Goal: Task Accomplishment & Management: Complete application form

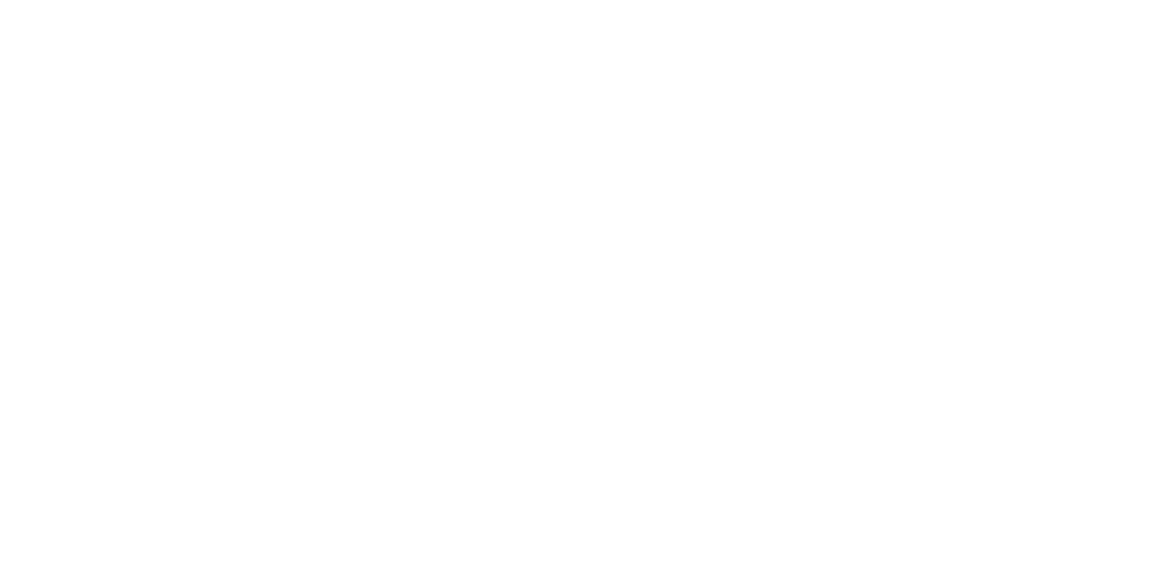
click at [367, 137] on html at bounding box center [583, 282] width 1167 height 564
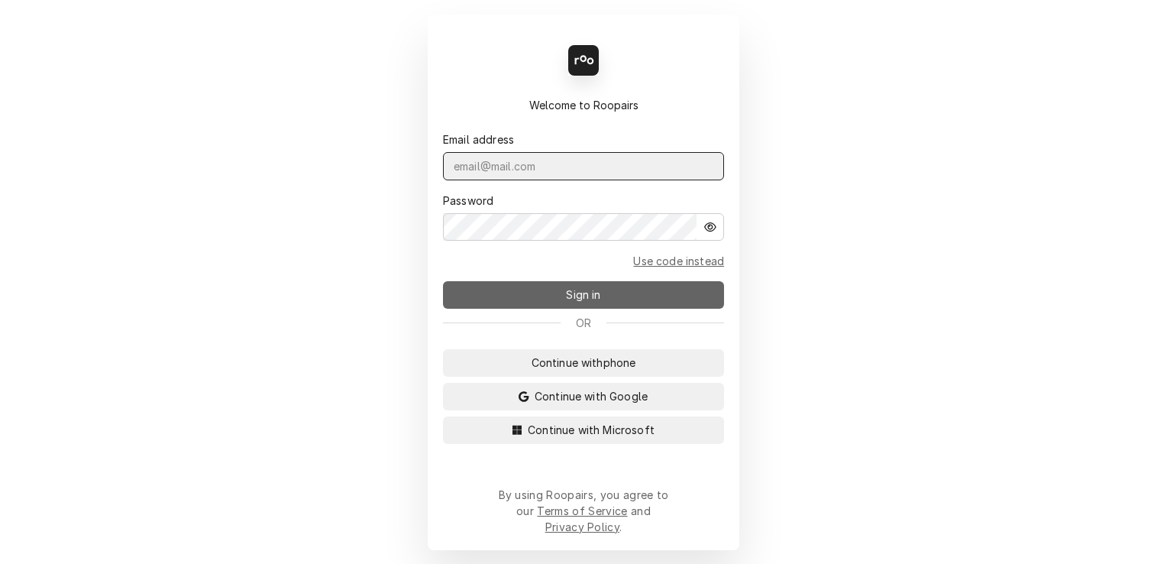
type input "[EMAIL_ADDRESS][DOMAIN_NAME]"
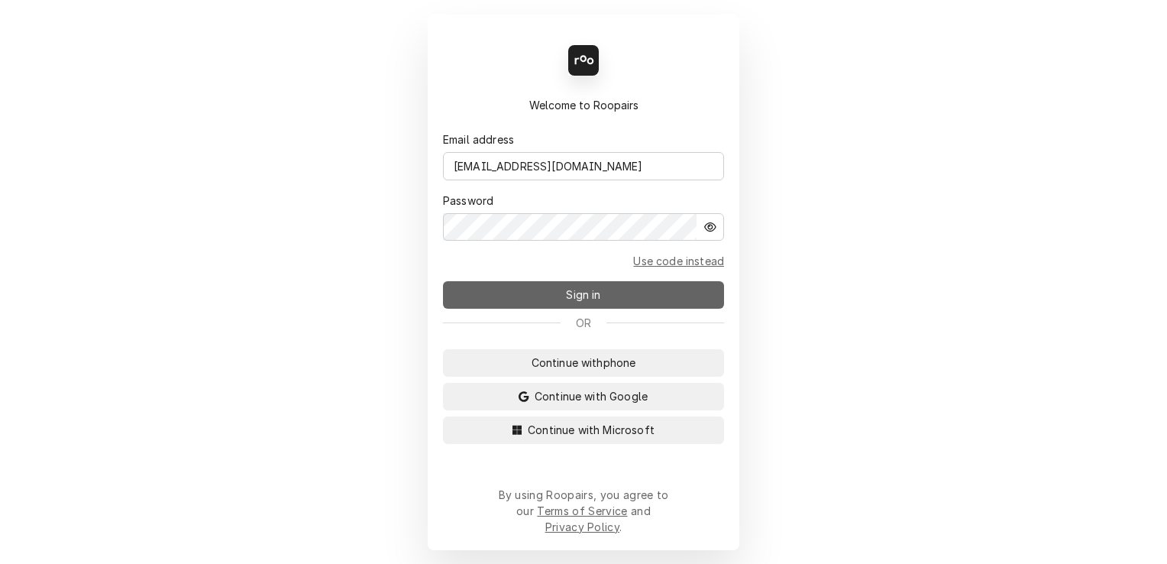
click at [586, 299] on span "Sign in" at bounding box center [583, 294] width 40 height 16
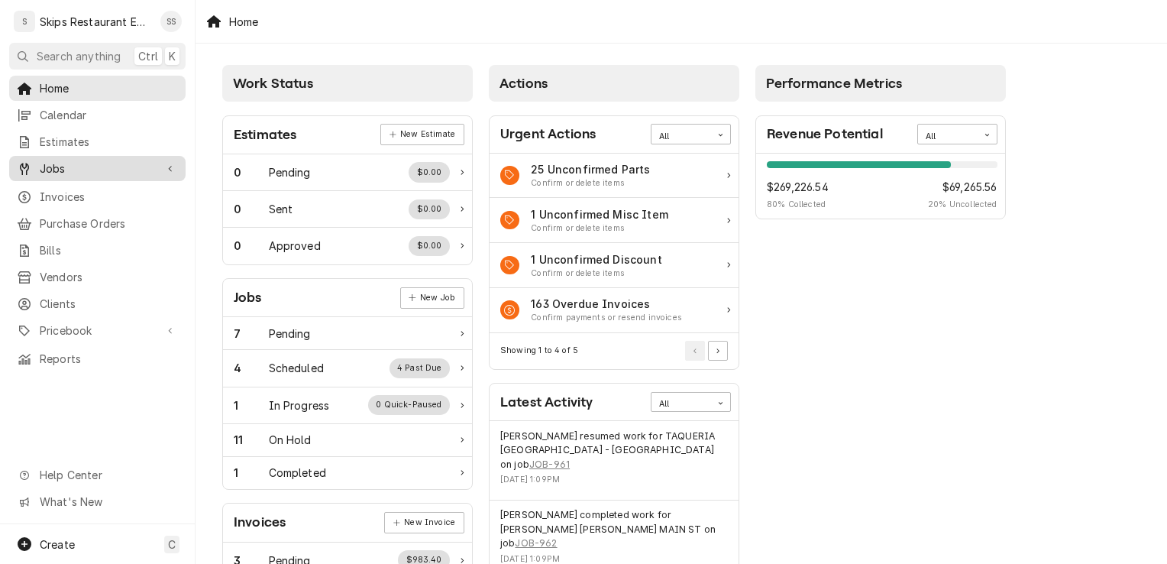
click at [60, 166] on span "Jobs" at bounding box center [97, 168] width 115 height 16
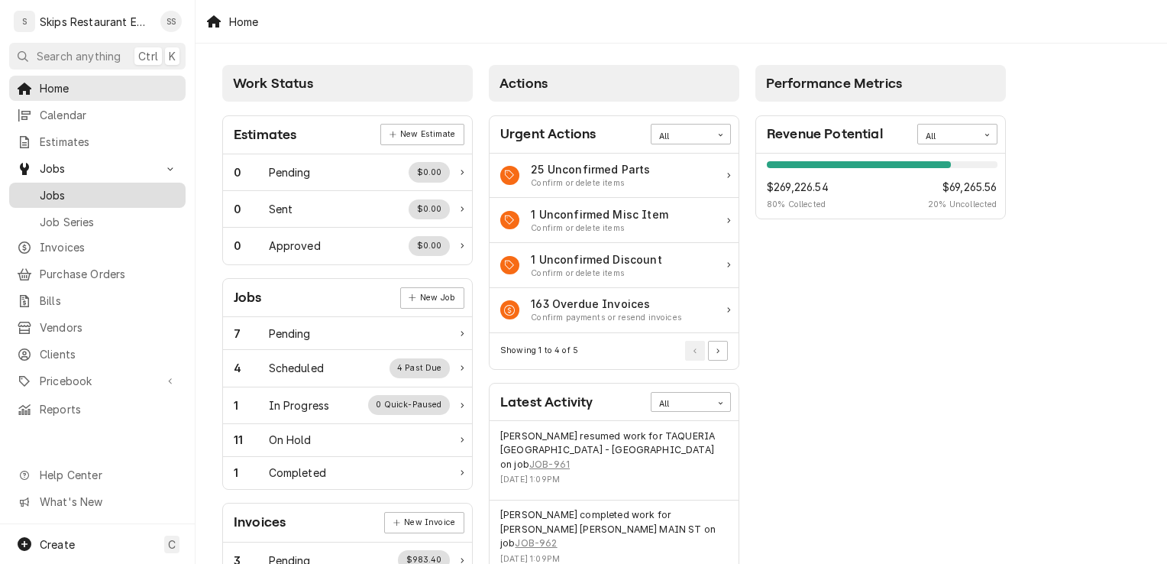
click at [66, 194] on span "Jobs" at bounding box center [109, 195] width 138 height 16
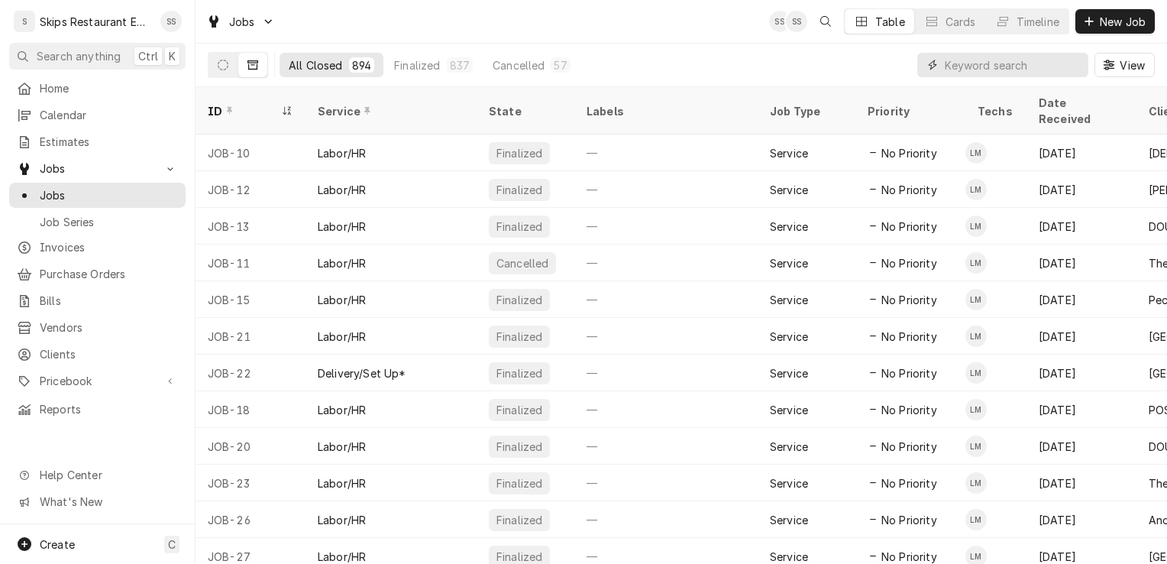
click at [974, 64] on input "Dynamic Content Wrapper" at bounding box center [1013, 65] width 136 height 24
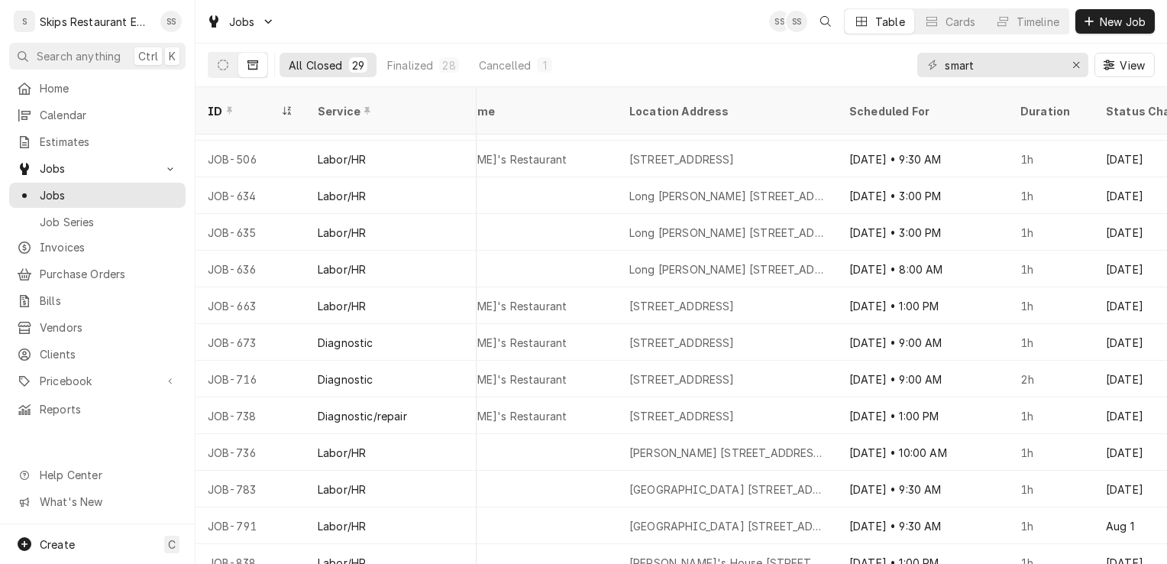
scroll to position [626, 910]
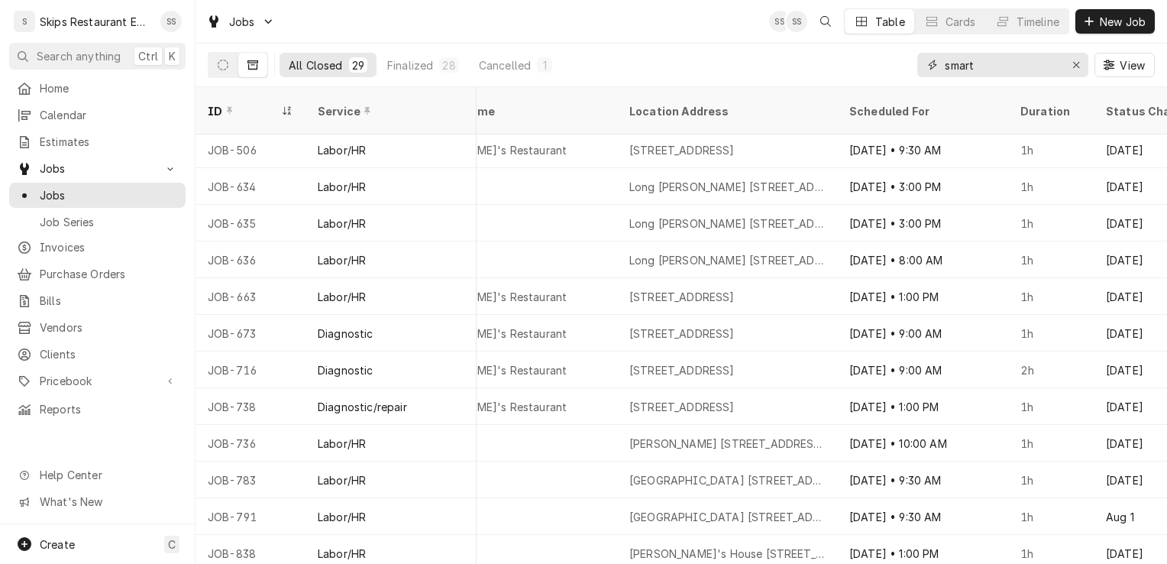
click at [977, 65] on input "smart" at bounding box center [1002, 65] width 115 height 24
type input "s"
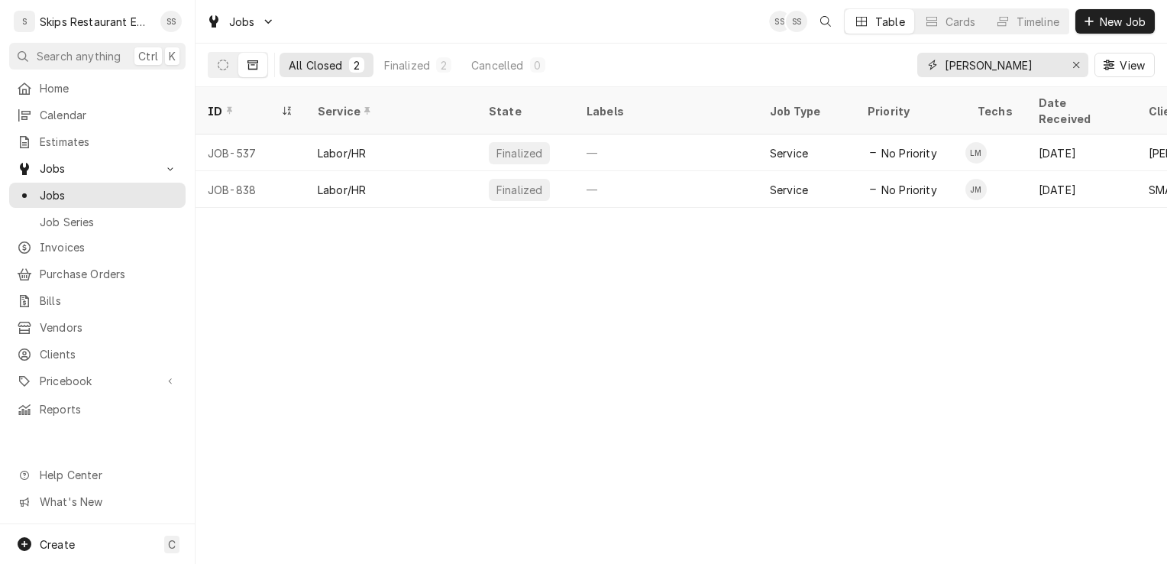
type input "Mike"
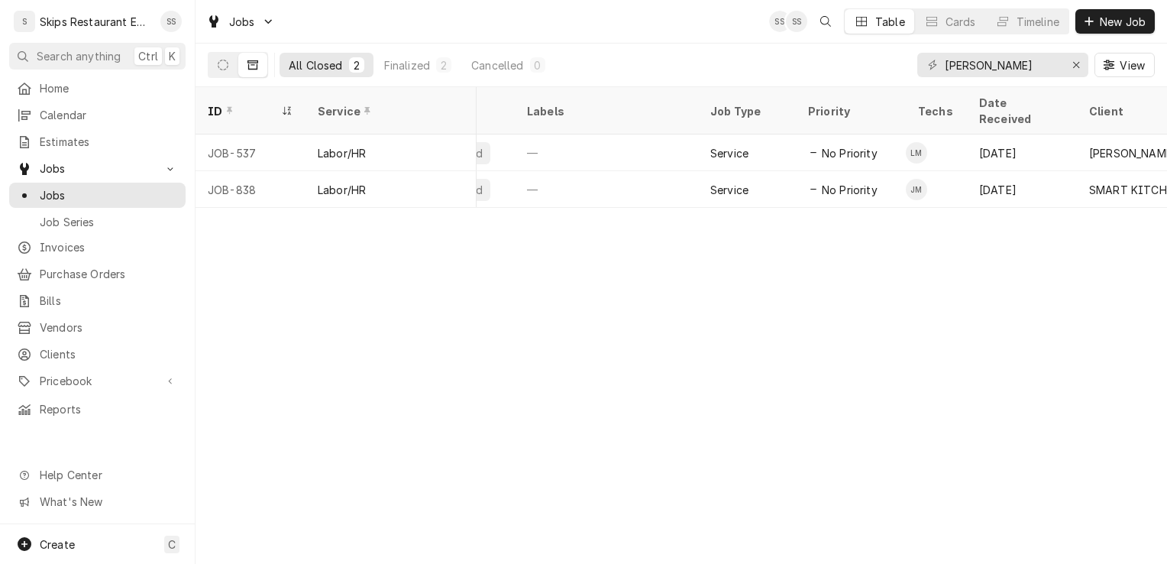
scroll to position [0, 0]
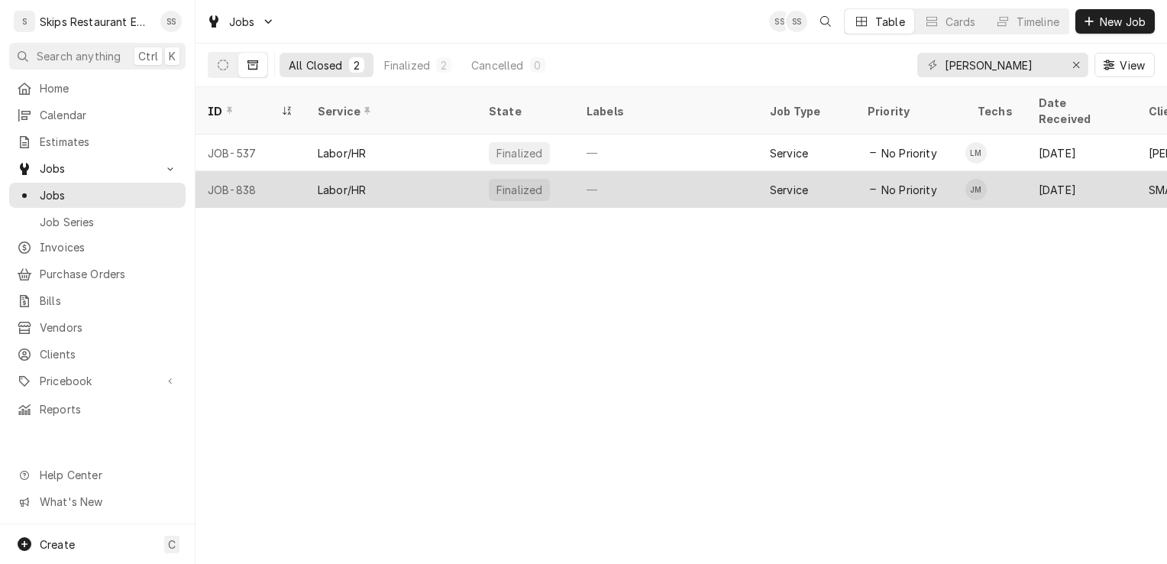
click at [356, 182] on div "Labor/HR" at bounding box center [342, 190] width 48 height 16
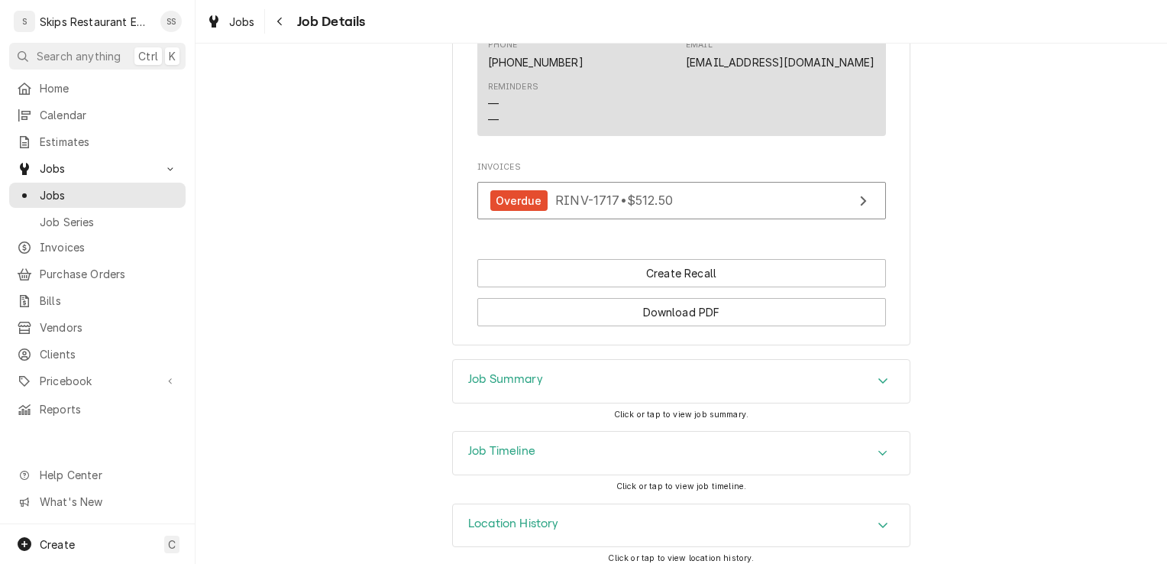
scroll to position [1295, 0]
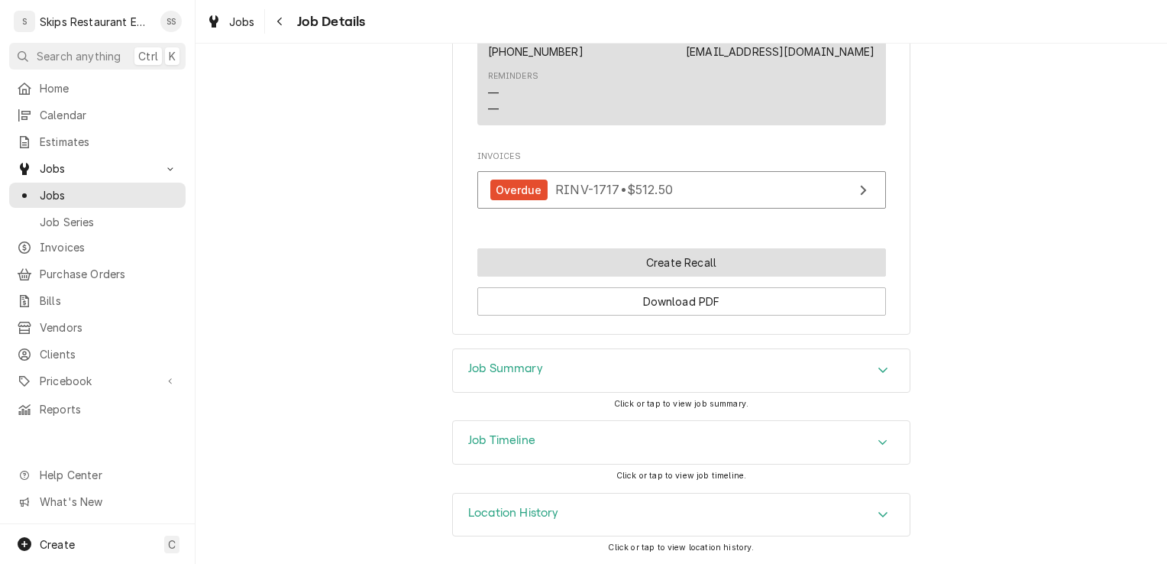
click at [683, 261] on button "Create Recall" at bounding box center [681, 262] width 409 height 28
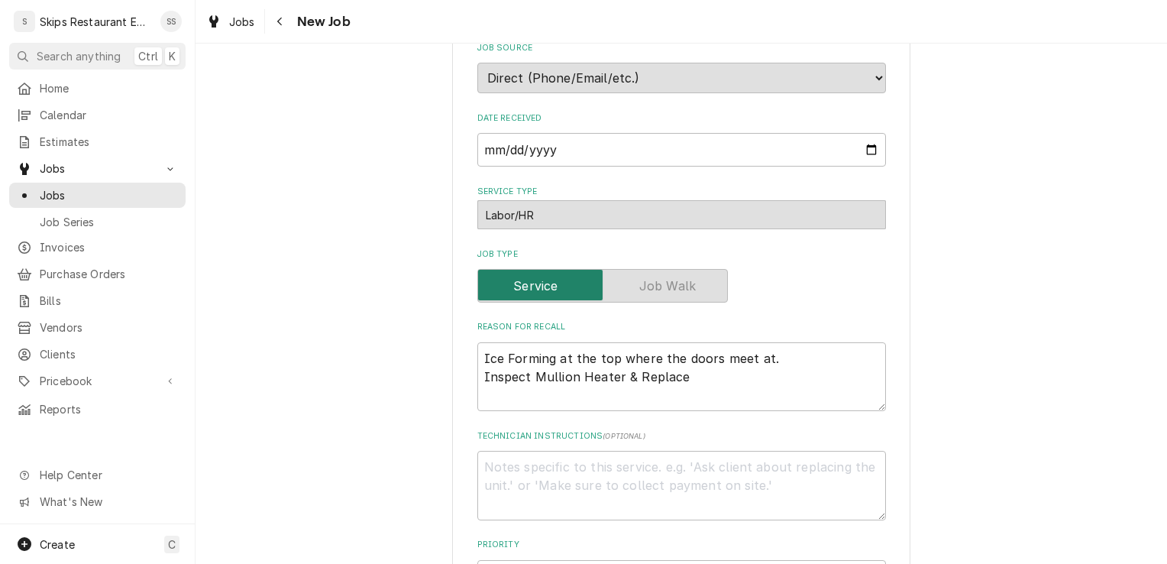
scroll to position [341, 0]
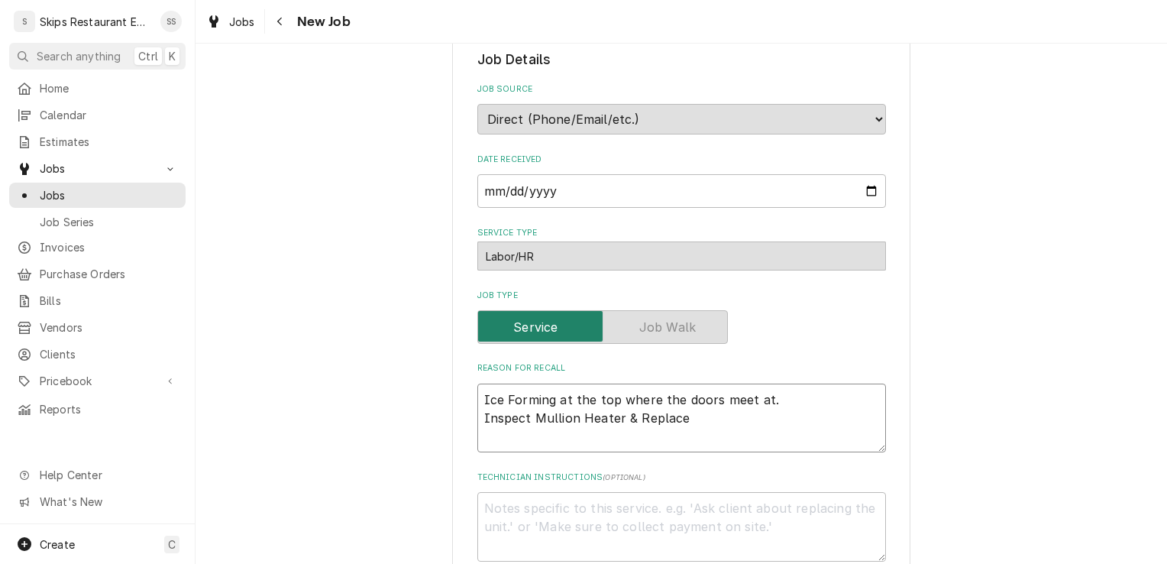
drag, startPoint x: 689, startPoint y: 402, endPoint x: 593, endPoint y: 397, distance: 95.6
click at [593, 397] on textarea "Ice Forming at the top where the doors meet at. Inspect Mullion Heater & Replace" at bounding box center [681, 417] width 409 height 69
click at [686, 402] on textarea "Ice Forming at the top where the doors meet at. Inspect Mullion Heater & Replace" at bounding box center [681, 417] width 409 height 69
drag, startPoint x: 686, startPoint y: 402, endPoint x: 475, endPoint y: 389, distance: 211.2
click at [477, 389] on textarea "Ice Forming at the top where the doors meet at. Inspect Mullion Heater & Replace" at bounding box center [681, 417] width 409 height 69
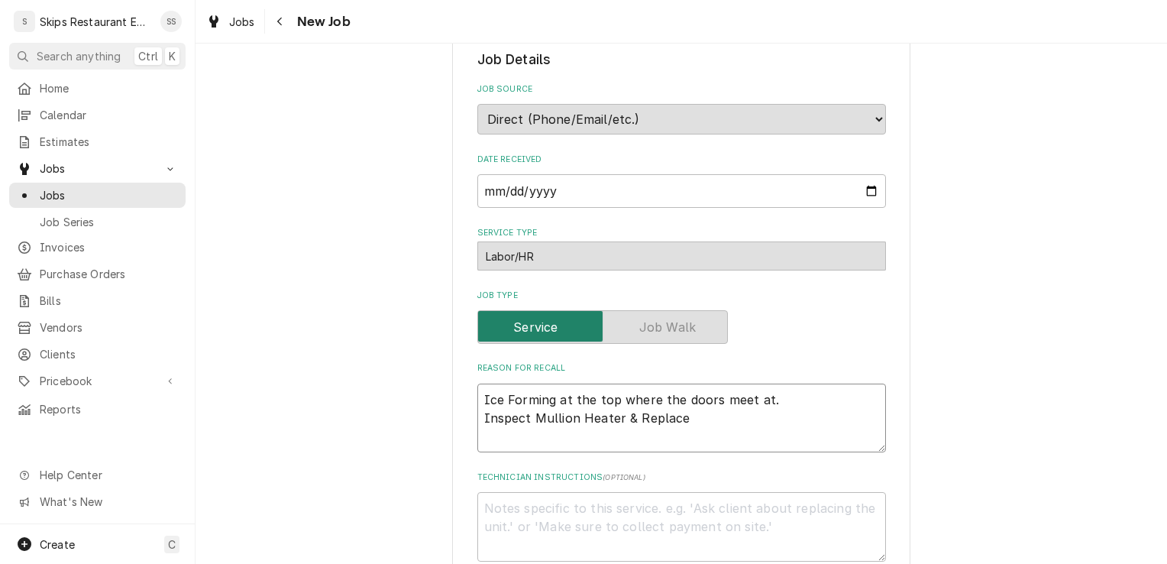
type textarea "x"
type textarea "I"
type textarea "x"
type textarea "In"
type textarea "x"
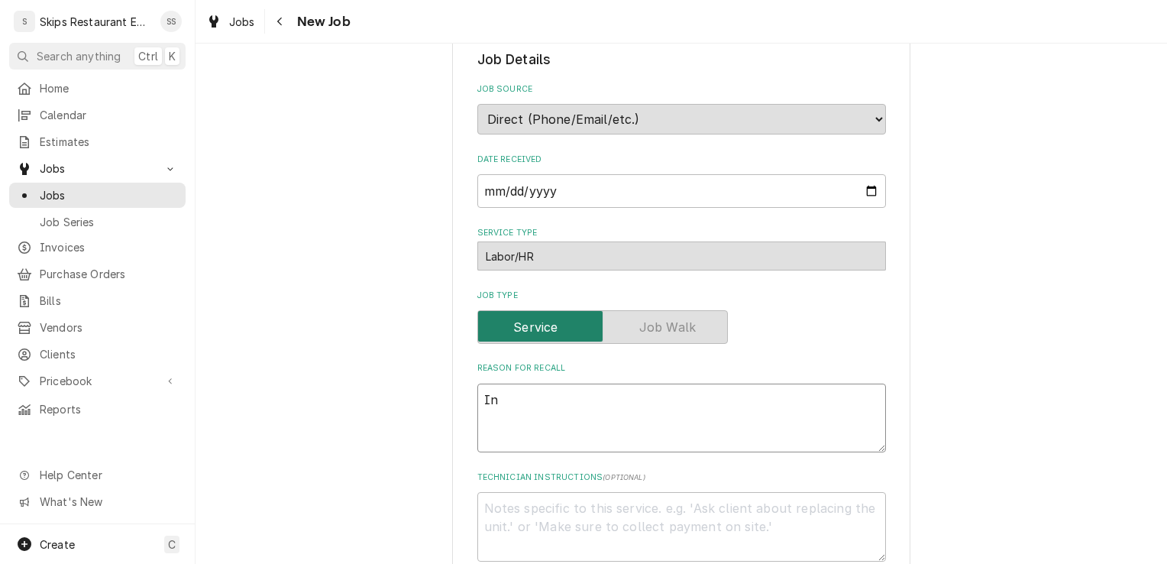
type textarea "Ins"
type textarea "x"
type textarea "Insp"
type textarea "x"
type textarea "Inspe"
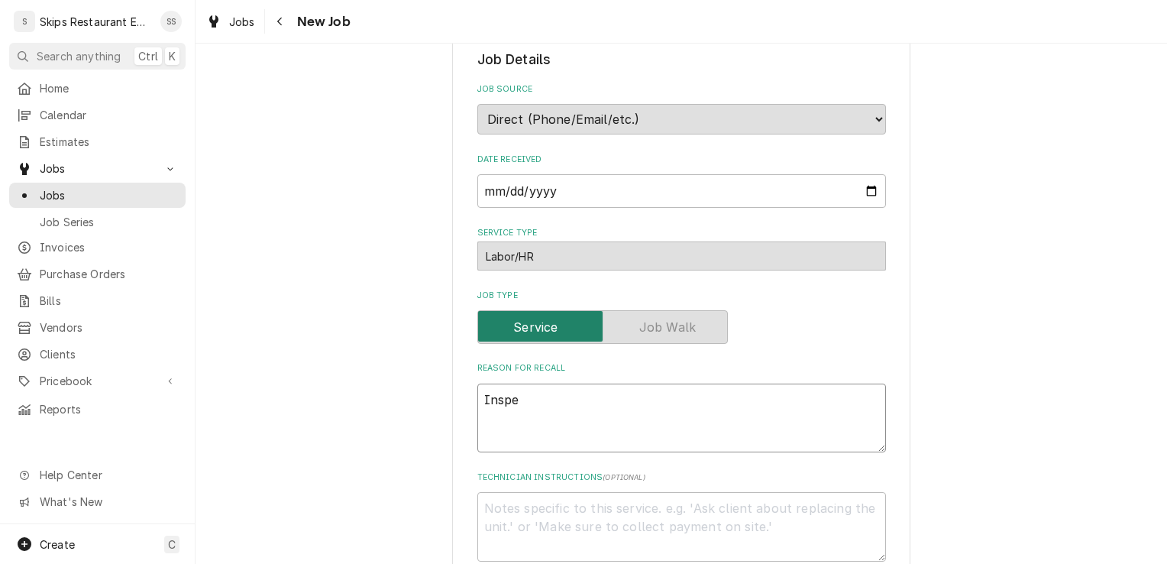
type textarea "x"
type textarea "Inspec"
type textarea "x"
type textarea "Inspect"
type textarea "x"
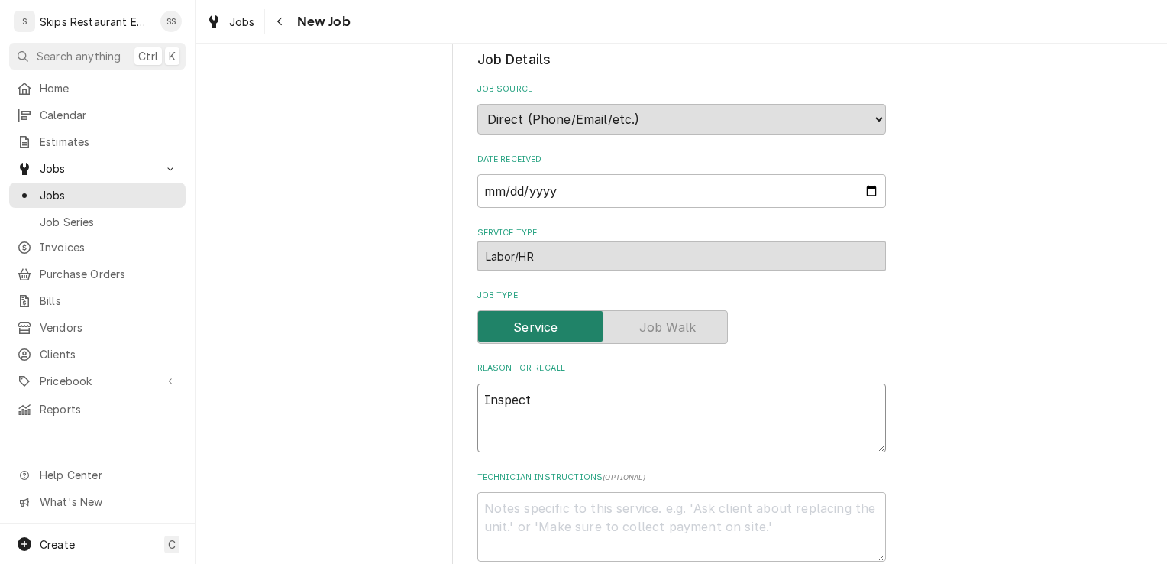
type textarea "Inspect"
type textarea "x"
type textarea "Inspect u"
type textarea "x"
type textarea "Inspect un"
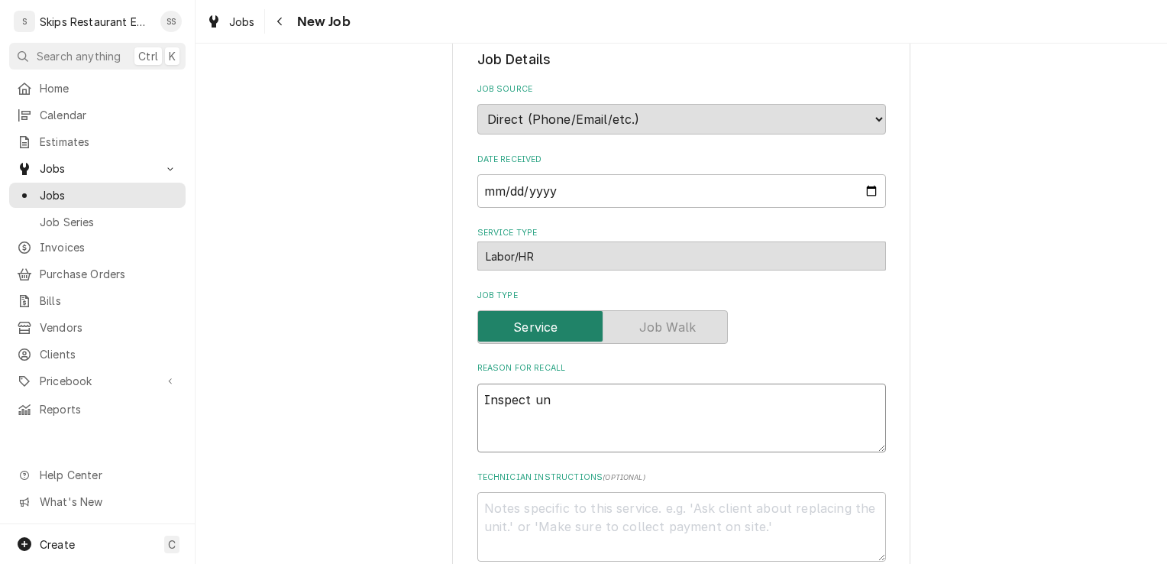
type textarea "x"
type textarea "Inspect uni"
type textarea "x"
type textarea "Inspect unit"
type textarea "x"
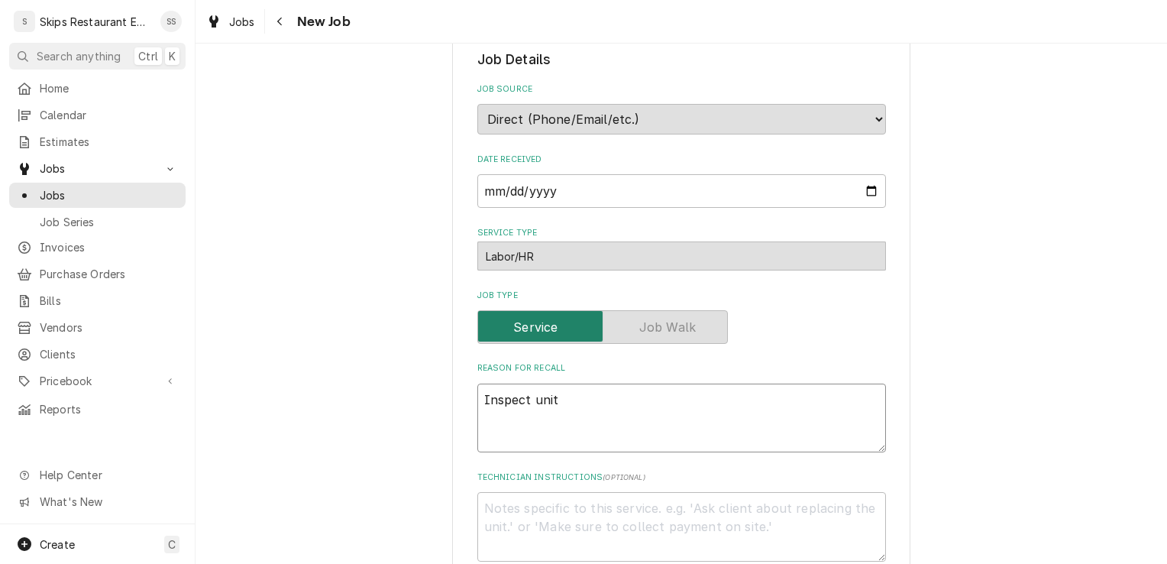
type textarea "Inspect unit."
type textarea "x"
type textarea "Inspect unit."
type textarea "x"
type textarea "Inspect unit."
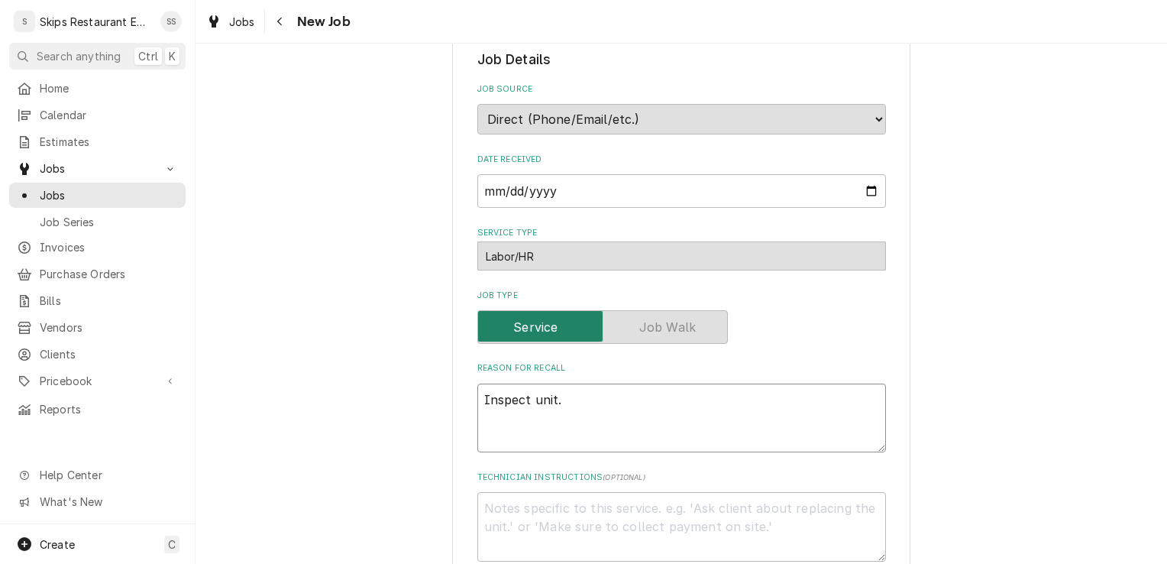
type textarea "x"
type textarea "Inspect unit. S"
type textarea "x"
type textarea "Inspect unit. Se"
type textarea "x"
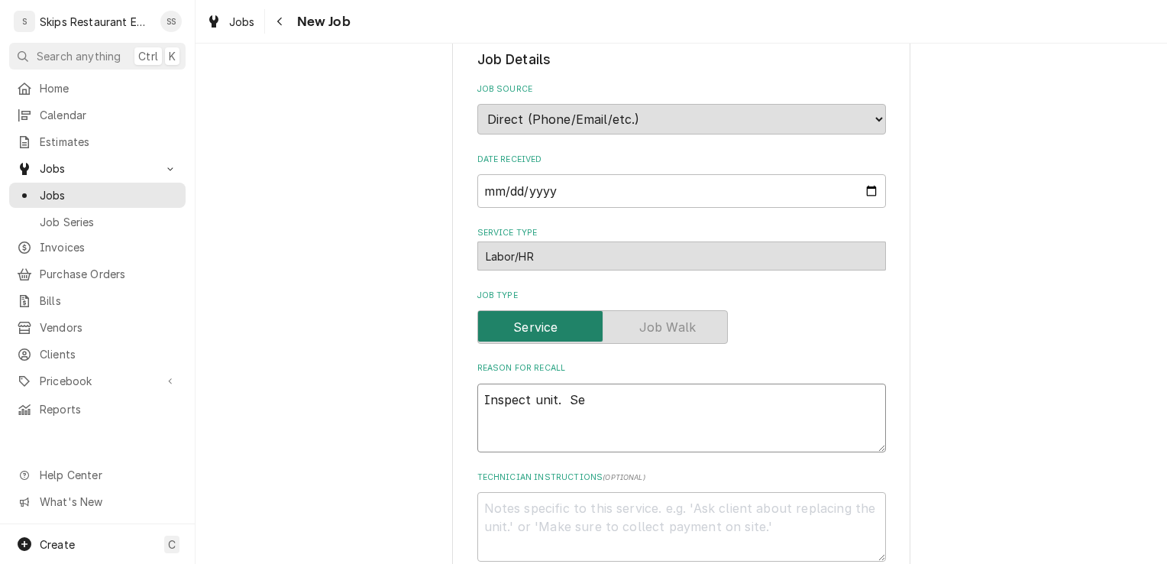
type textarea "Inspect unit. See"
type textarea "x"
type textarea "Inspect unit. See"
type textarea "x"
type textarea "Inspect unit. See i"
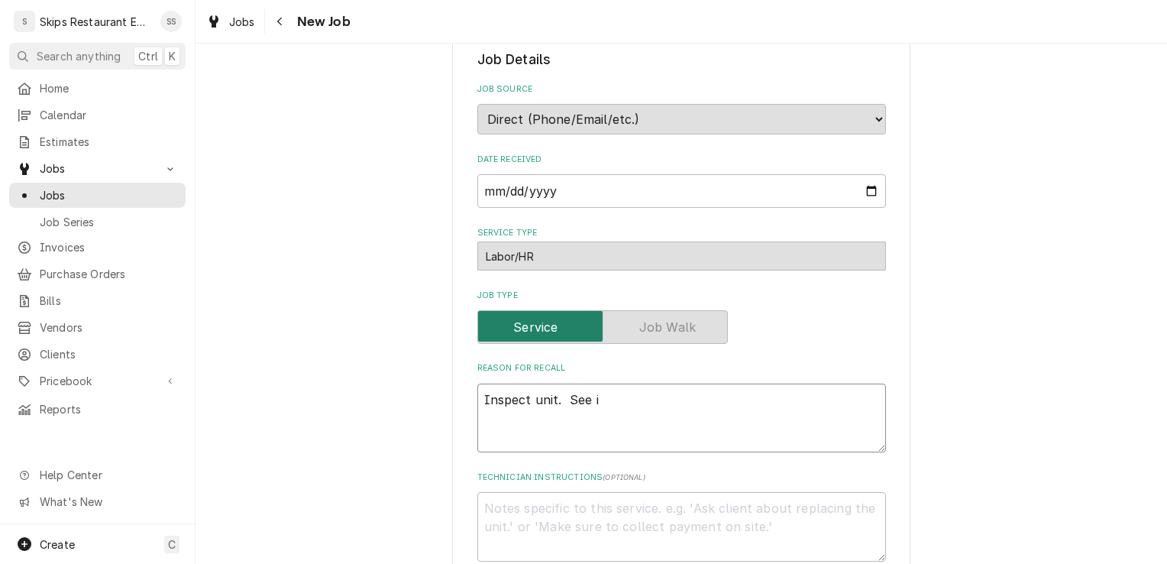
type textarea "x"
type textarea "Inspect unit. See if"
type textarea "x"
type textarea "Inspect unit. See if"
type textarea "x"
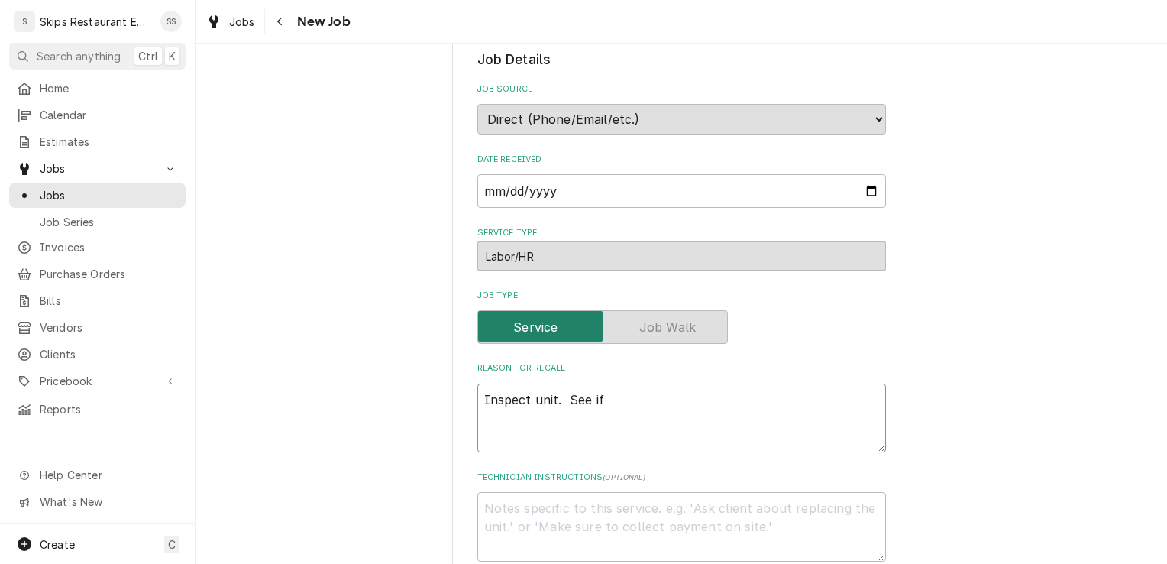
type textarea "Inspect unit. See if t"
type textarea "x"
type textarea "Inspect unit. See if th"
type textarea "x"
type textarea "Inspect unit. See if the"
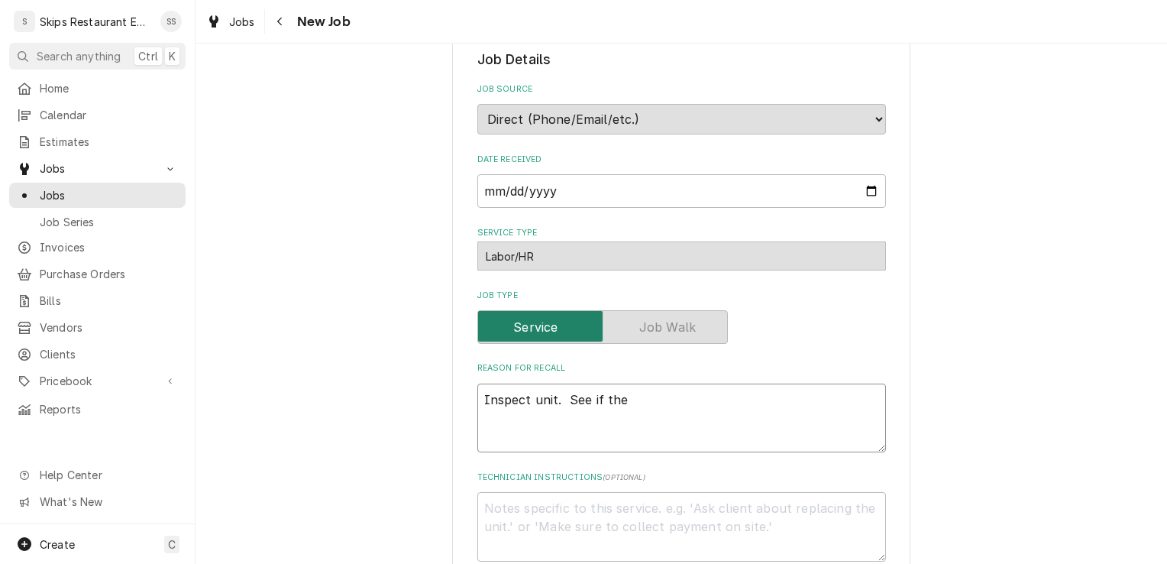
type textarea "x"
type textarea "Inspect unit. See if the"
type textarea "x"
type textarea "Inspect unit. See if the m"
type textarea "x"
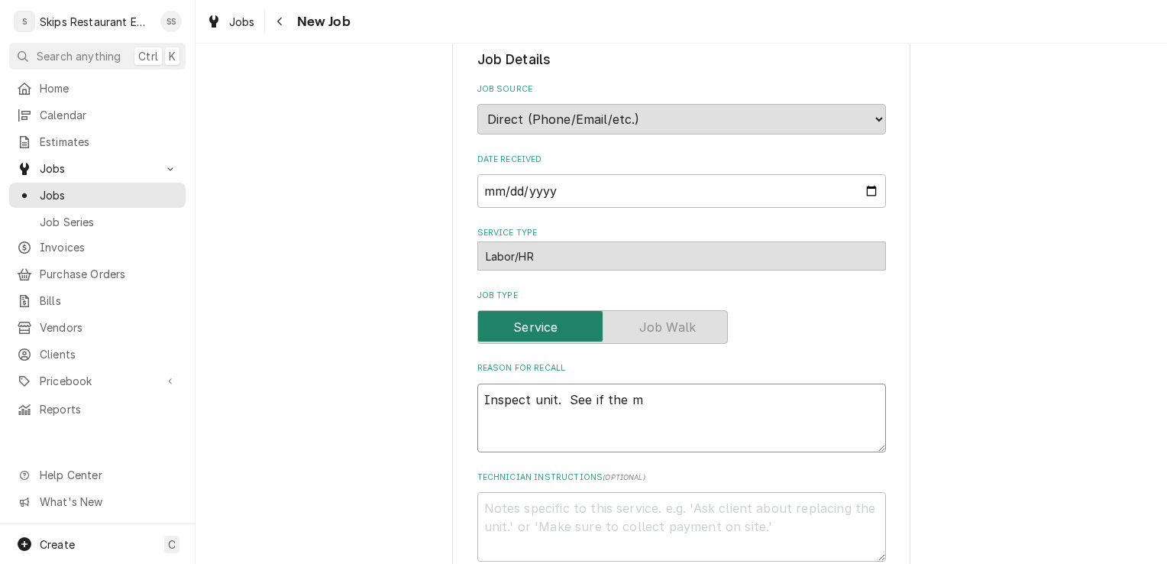
type textarea "Inspect unit. See if the mu"
type textarea "x"
type textarea "Inspect unit. See if the mul"
type textarea "x"
type textarea "Inspect unit. See if the mull"
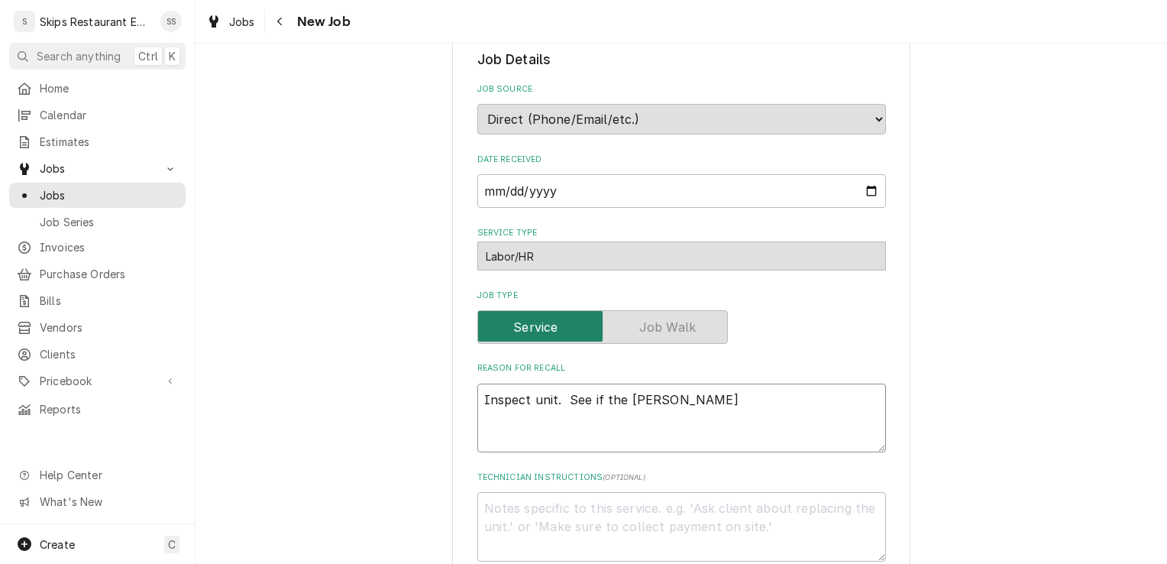
type textarea "x"
type textarea "Inspect unit. See if the mulli"
type textarea "x"
type textarea "Inspect unit. See if the mullio"
type textarea "x"
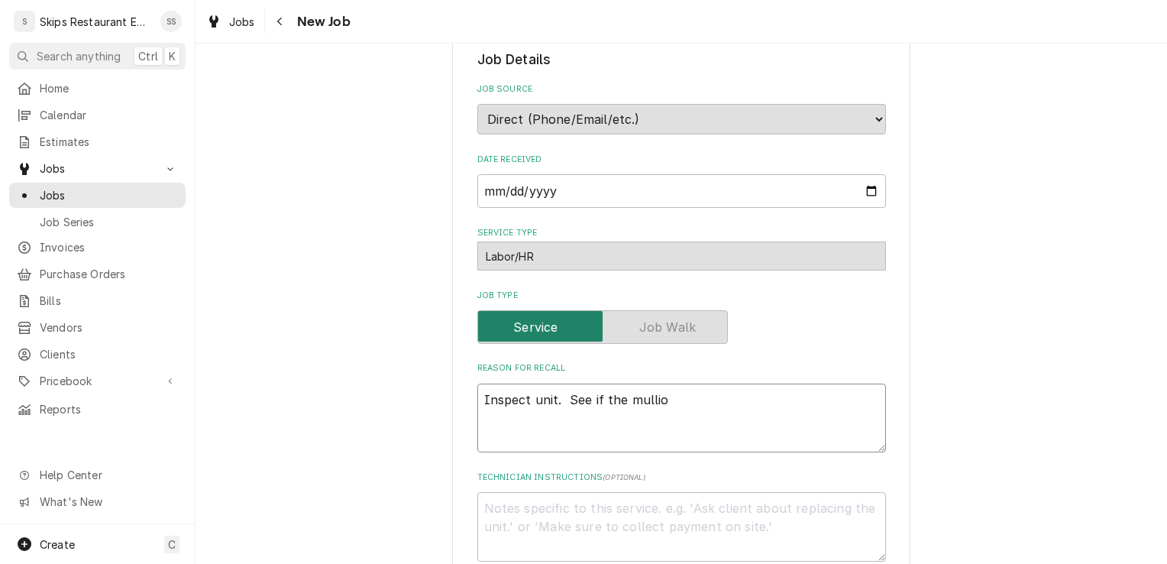
type textarea "Inspect unit. See if the mullion"
type textarea "x"
type textarea "Inspect unit. See if the mullion"
type textarea "x"
type textarea "Inspect unit. See if the mullion i"
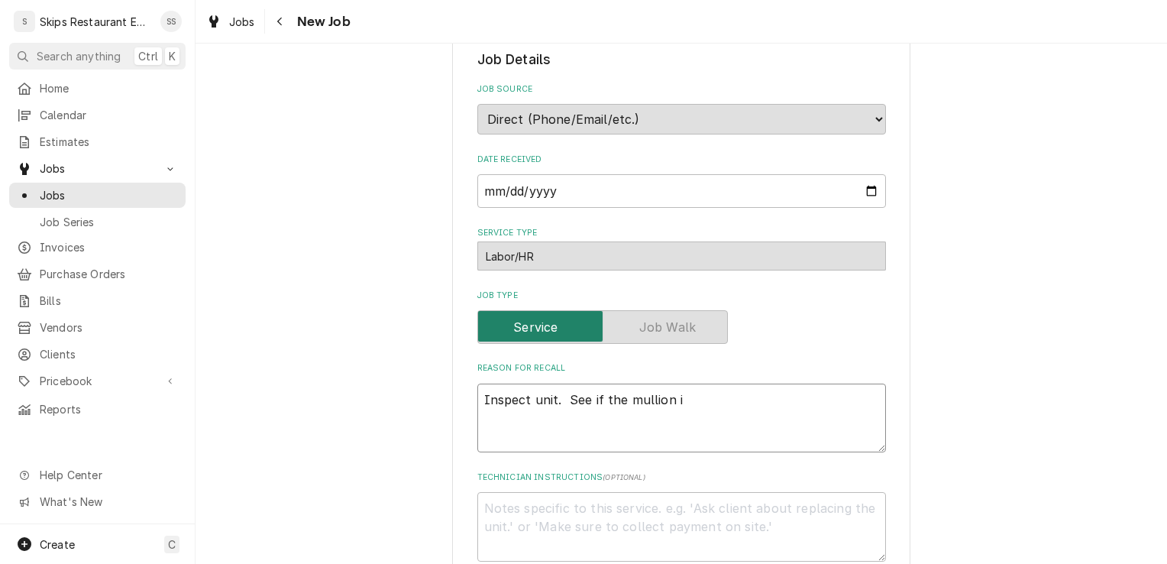
type textarea "x"
type textarea "Inspect unit. See if the mullion is"
type textarea "x"
type textarea "Inspect unit. See if the mullion is p"
type textarea "x"
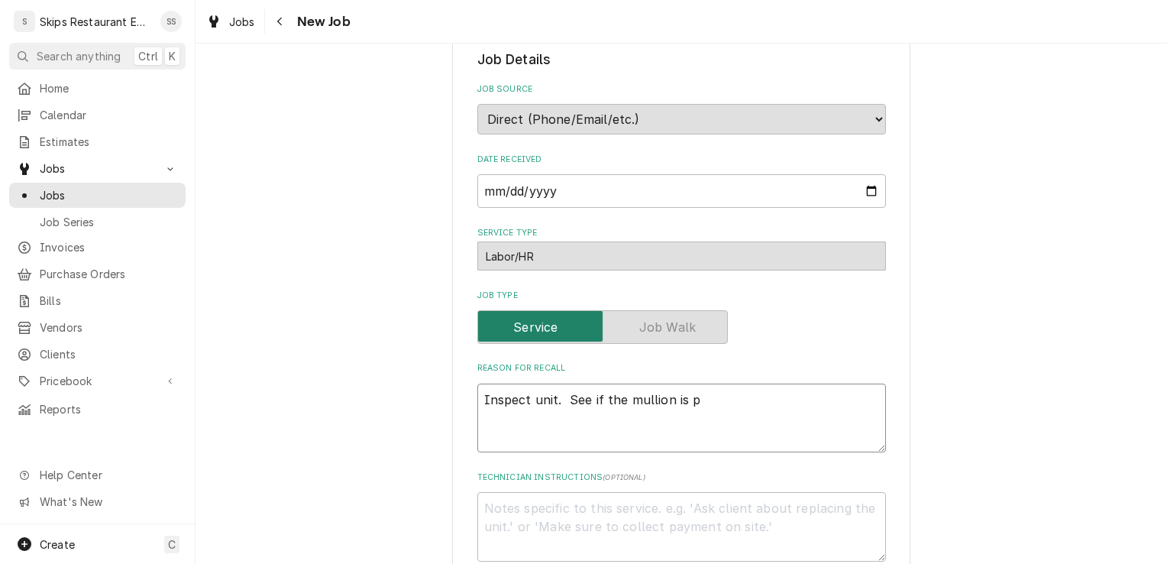
type textarea "Inspect unit. See if the mullion is pu"
type textarea "x"
type textarea "Inspect unit. See if the mullion is pus"
type textarea "x"
type textarea "Inspect unit. See if the mullion is push"
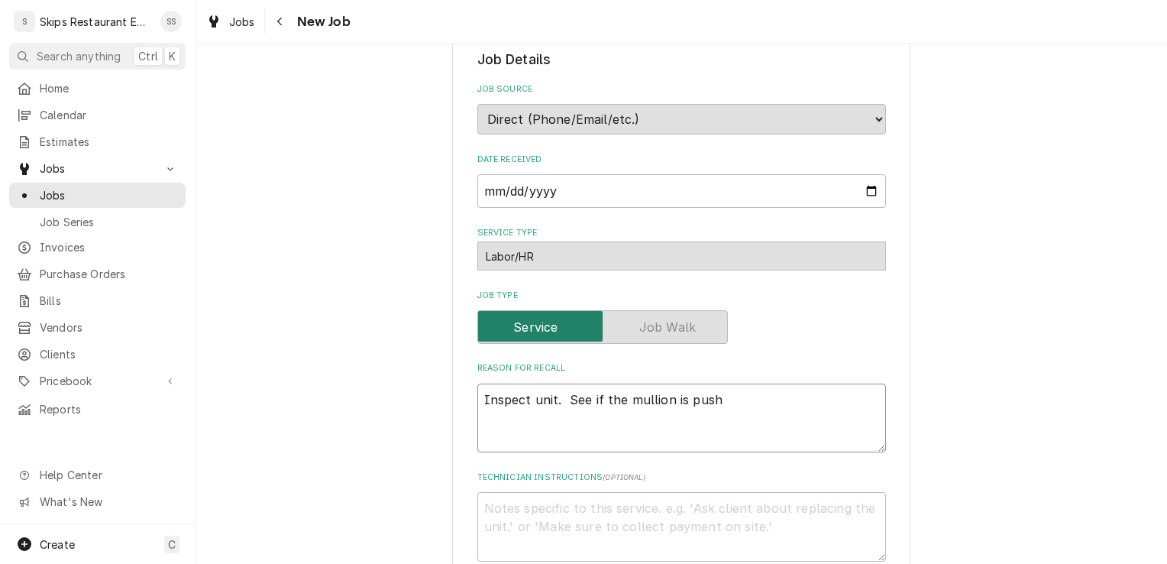
type textarea "x"
type textarea "Inspect unit. See if the mullion is pushi"
type textarea "x"
type textarea "Inspect unit. See if the mullion is pushin"
type textarea "x"
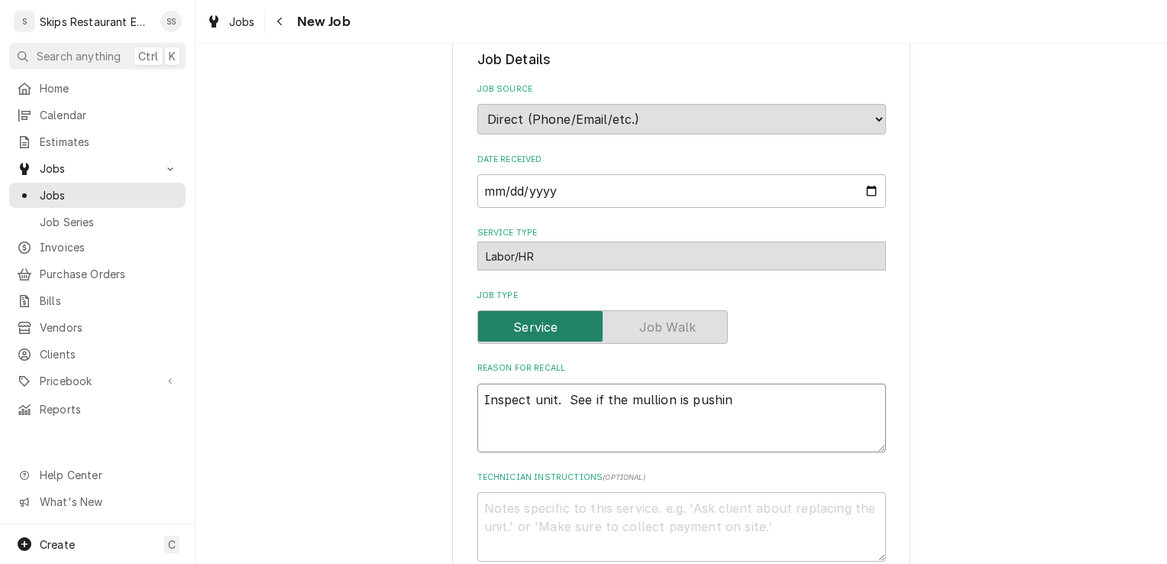
type textarea "Inspect unit. See if the mullion is pushing"
type textarea "x"
type textarea "Inspect unit. See if the mullion is pushing"
type textarea "x"
type textarea "Inspect unit. See if the mullion is pushing o"
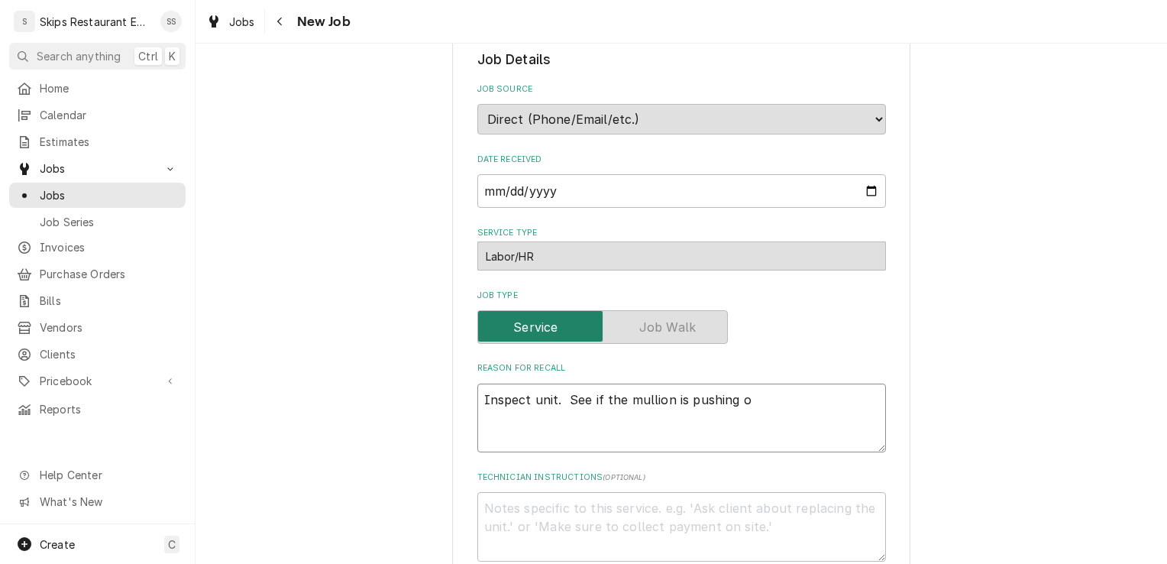
type textarea "x"
type textarea "Inspect unit. See if the mullion is pushing ou"
type textarea "x"
type textarea "Inspect unit. See if the mullion is pushing out"
type textarea "x"
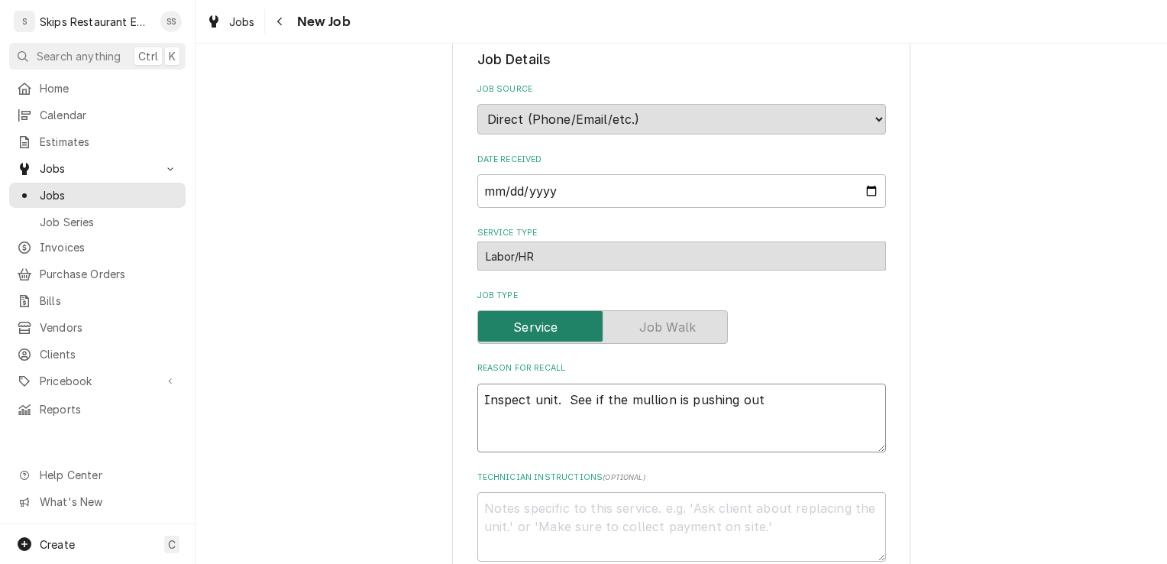
type textarea "Inspect unit. See if the mullion is pushing out"
type textarea "x"
type textarea "Inspect unit. See if the mullion is pushing out a"
type textarea "x"
type textarea "Inspect unit. See if the mullion is pushing out an"
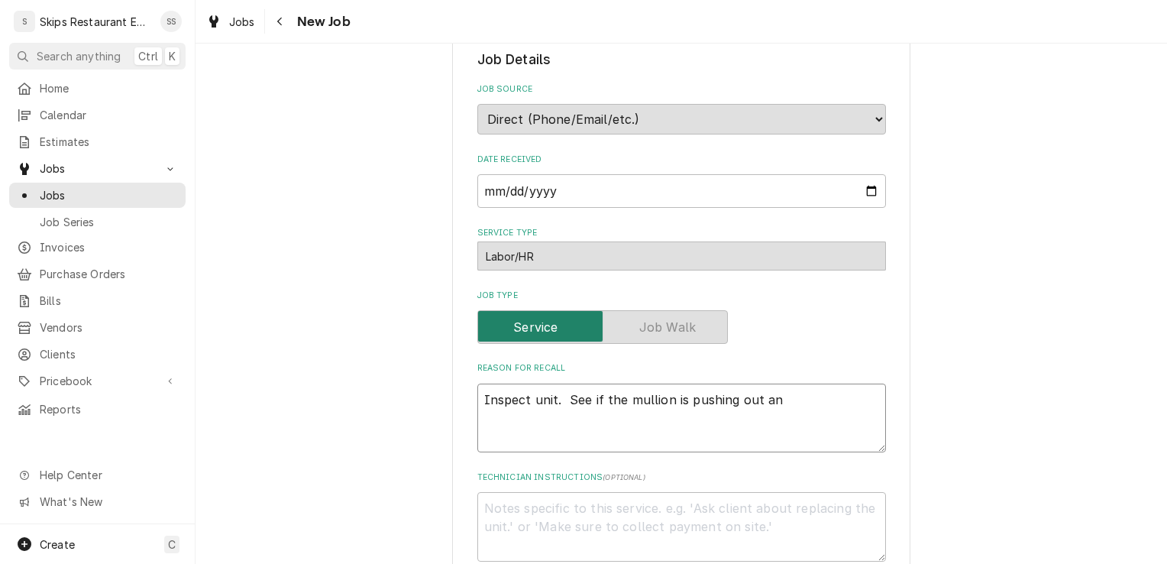
type textarea "x"
type textarea "Inspect unit. See if the mullion is pushing out and"
type textarea "x"
type textarea "Inspect unit. See if the mullion is pushing out and"
type textarea "x"
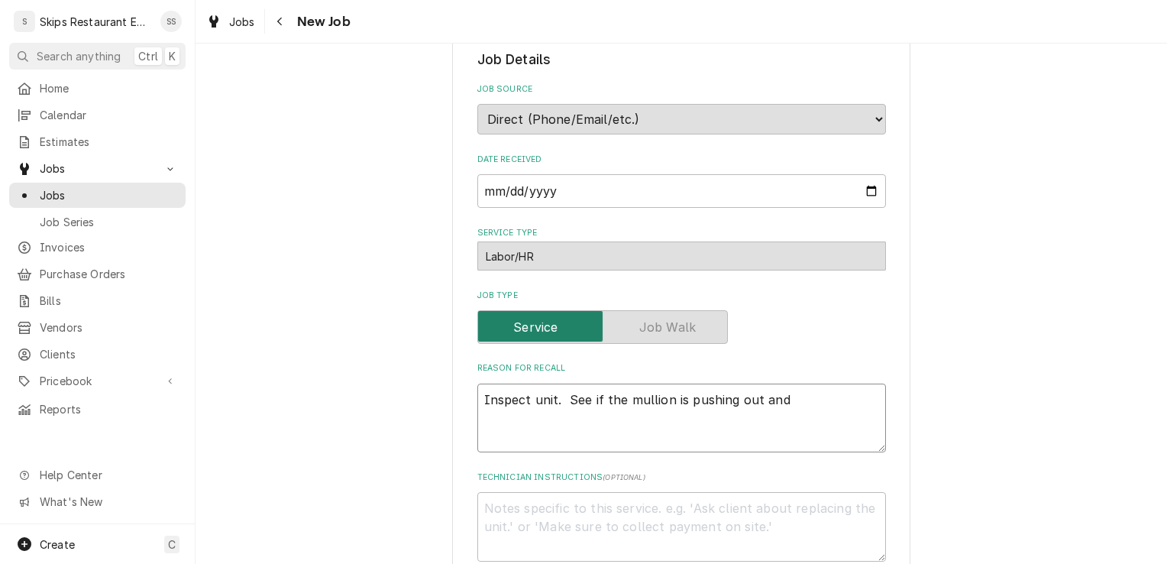
type textarea "Inspect unit. See if the mullion is pushing out and c"
type textarea "x"
type textarea "Inspect unit. See if the mullion is pushing out and ca"
type textarea "x"
type textarea "Inspect unit. See if the mullion is pushing out and cai"
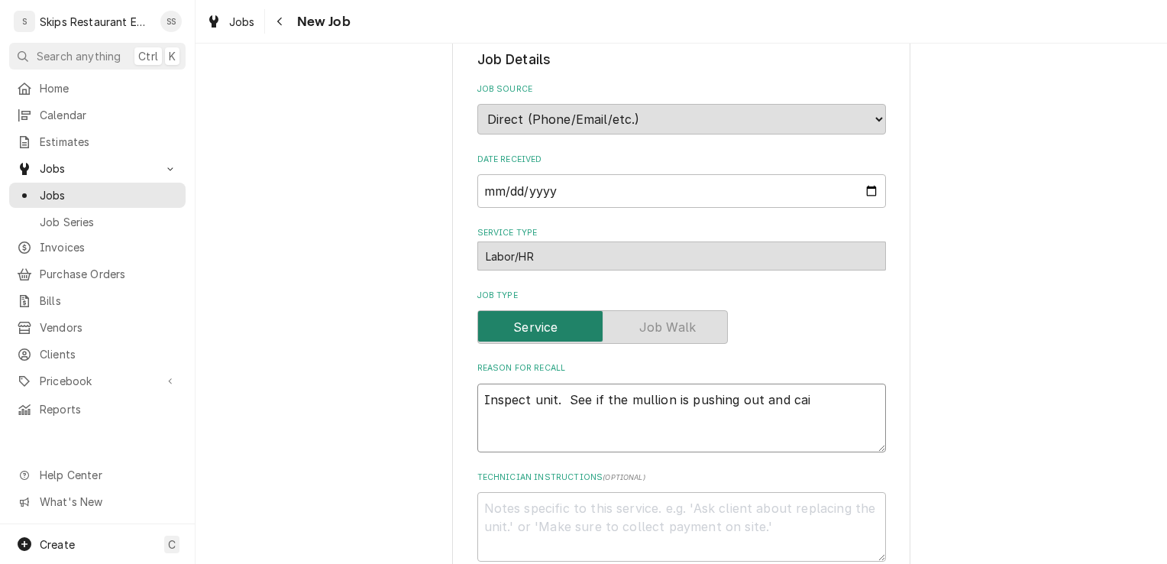
type textarea "x"
type textarea "Inspect unit. See if the mullion is pushing out and ca"
type textarea "x"
type textarea "Inspect unit. See if the mullion is pushing out and cau"
type textarea "x"
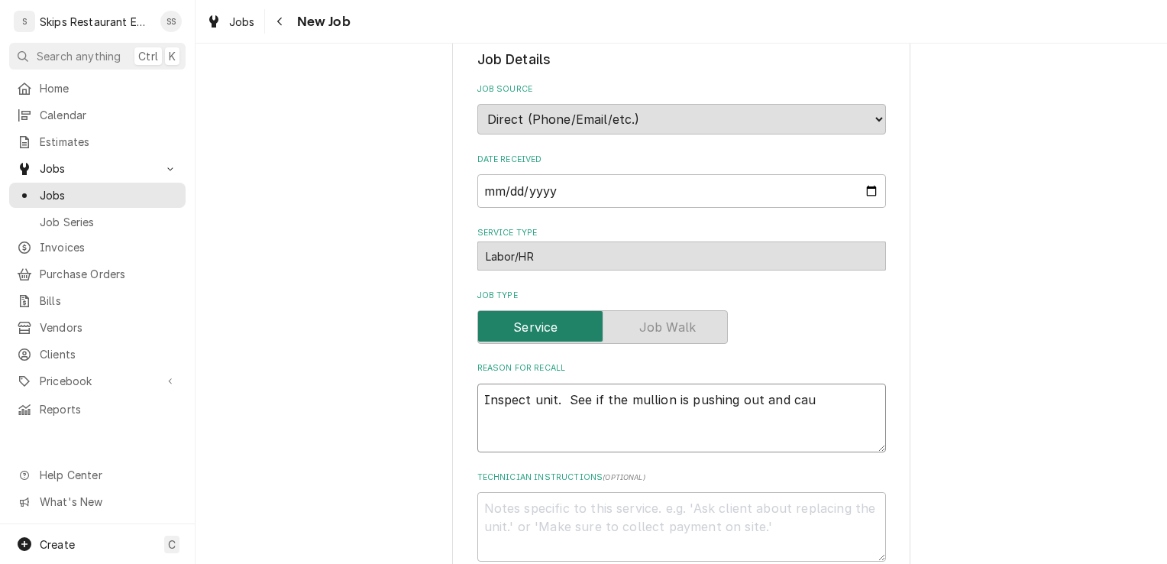
type textarea "Inspect unit. See if the mullion is pushing out and caus"
type textarea "x"
type textarea "Inspect unit. See if the mullion is pushing out and causi"
type textarea "x"
type textarea "Inspect unit. See if the mullion is pushing out and causin"
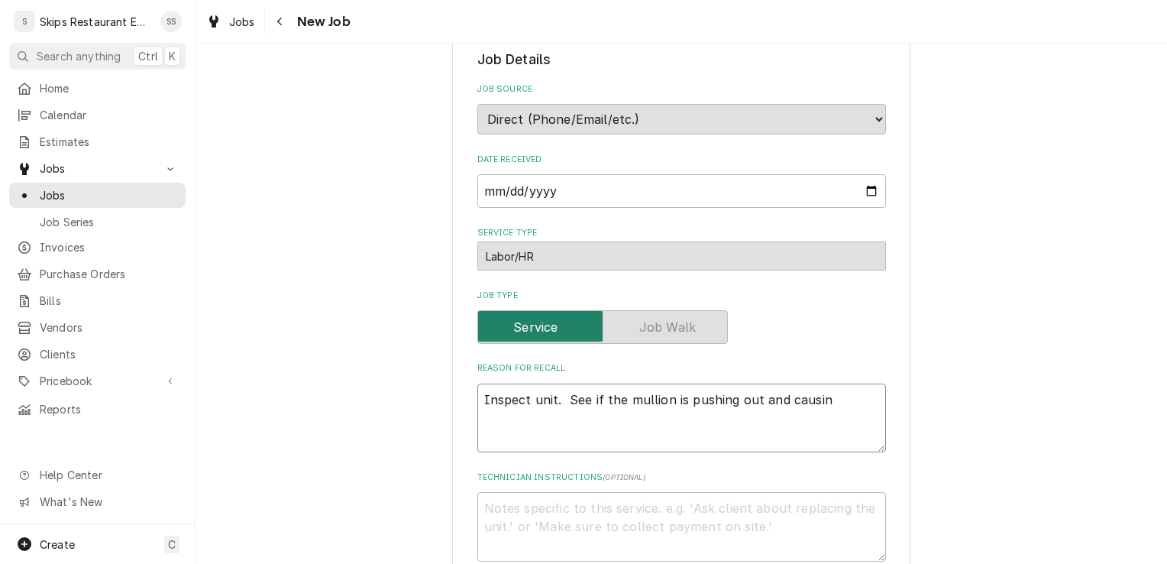
type textarea "x"
type textarea "Inspect unit. See if the mullion is pushing out and causing"
type textarea "x"
type textarea "Inspect unit. See if the mullion is pushing out and causing t"
type textarea "x"
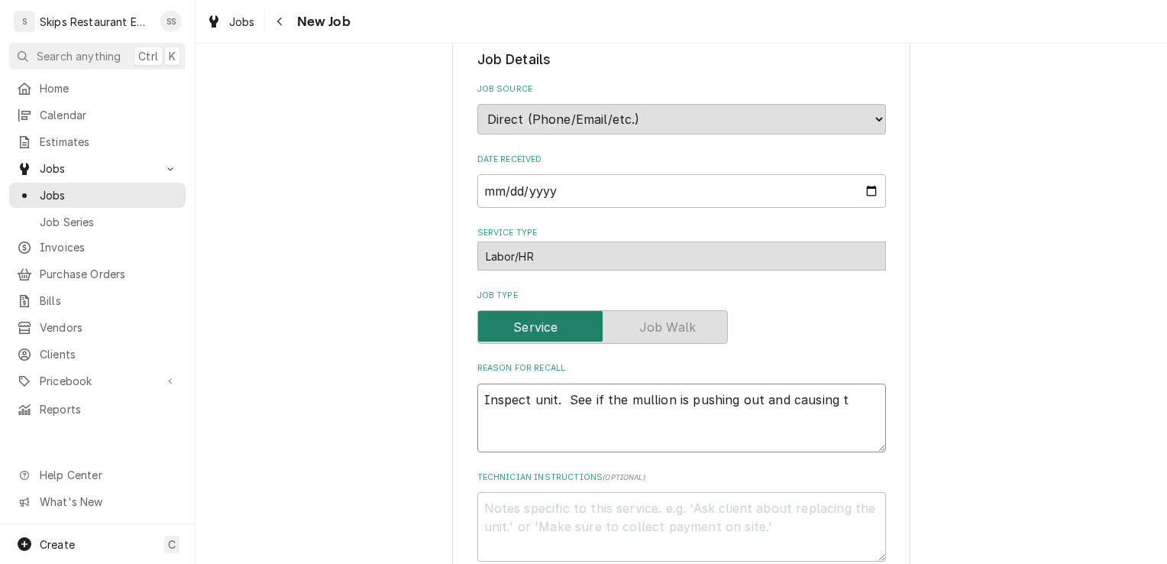
type textarea "Inspect unit. See if the mullion is pushing out and causing th"
type textarea "x"
type textarea "Inspect unit. See if the mullion is pushing out and causing the"
type textarea "x"
type textarea "Inspect unit. See if the mullion is pushing out and causing the"
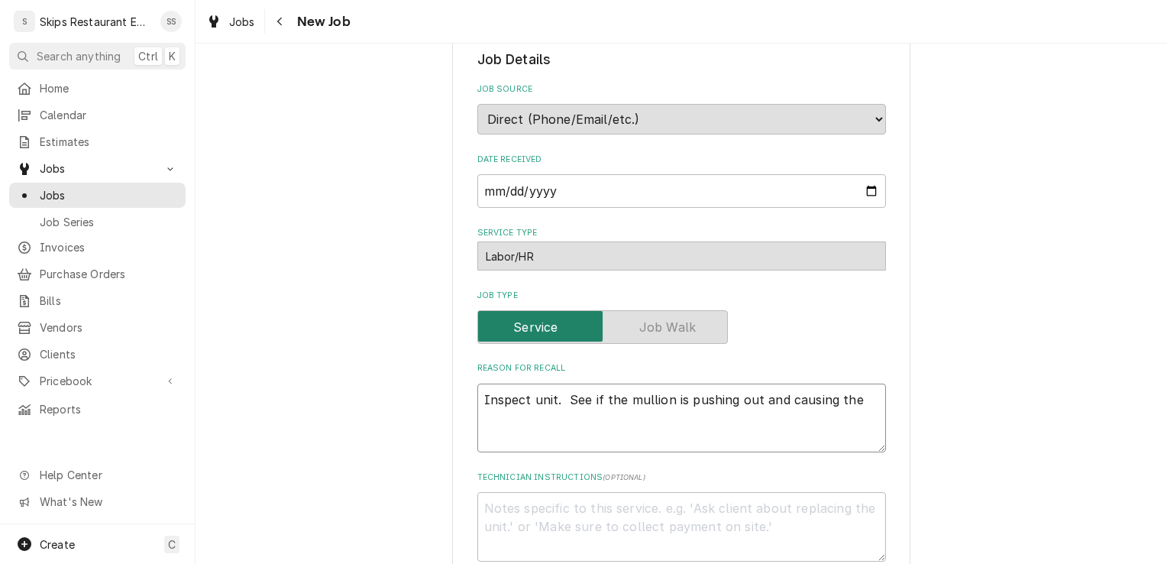
type textarea "x"
type textarea "Inspect unit. See if the mullion is pushing out and causing the i"
type textarea "x"
type textarea "Inspect unit. See if the mullion is pushing out and causing the ic"
type textarea "x"
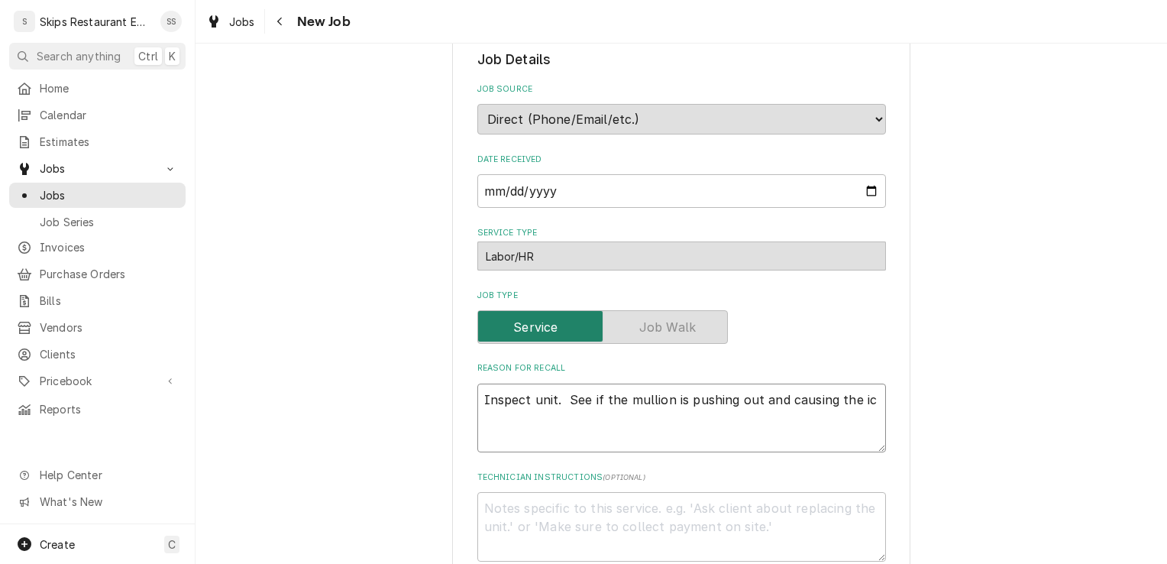
type textarea "Inspect unit. See if the mullion is pushing out and causing the ice"
type textarea "x"
type textarea "Inspect unit. See if the mullion is pushing out and causing the ice"
type textarea "x"
type textarea "Inspect unit. See if the mullion is pushing out and causing the ice b"
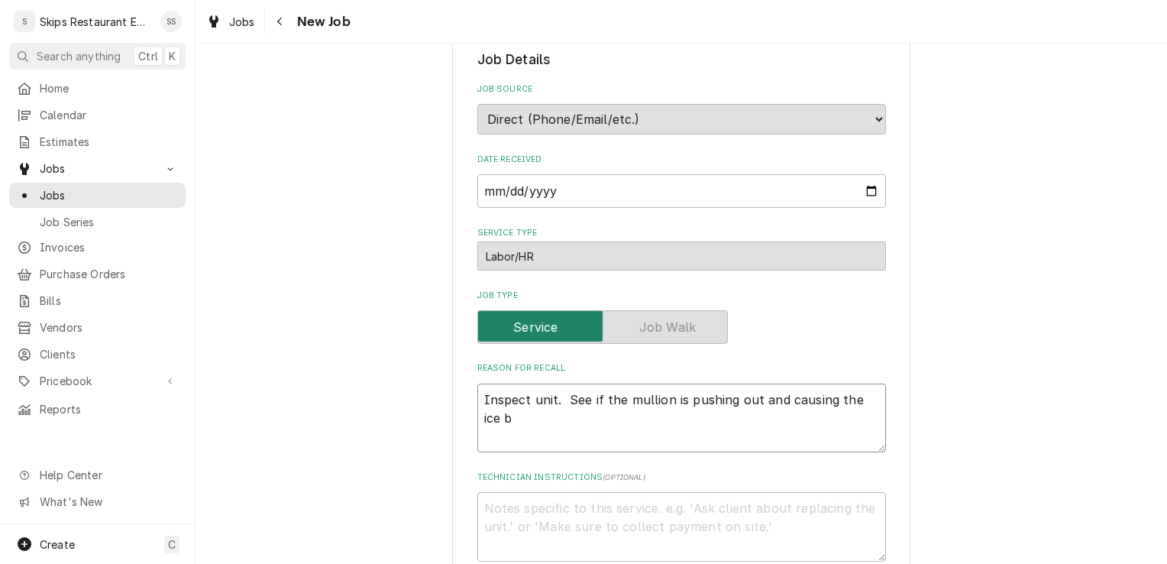
type textarea "x"
type textarea "Inspect unit. See if the mullion is pushing out and causing the ice bu"
type textarea "x"
type textarea "Inspect unit. See if the mullion is pushing out and causing the ice bui"
type textarea "x"
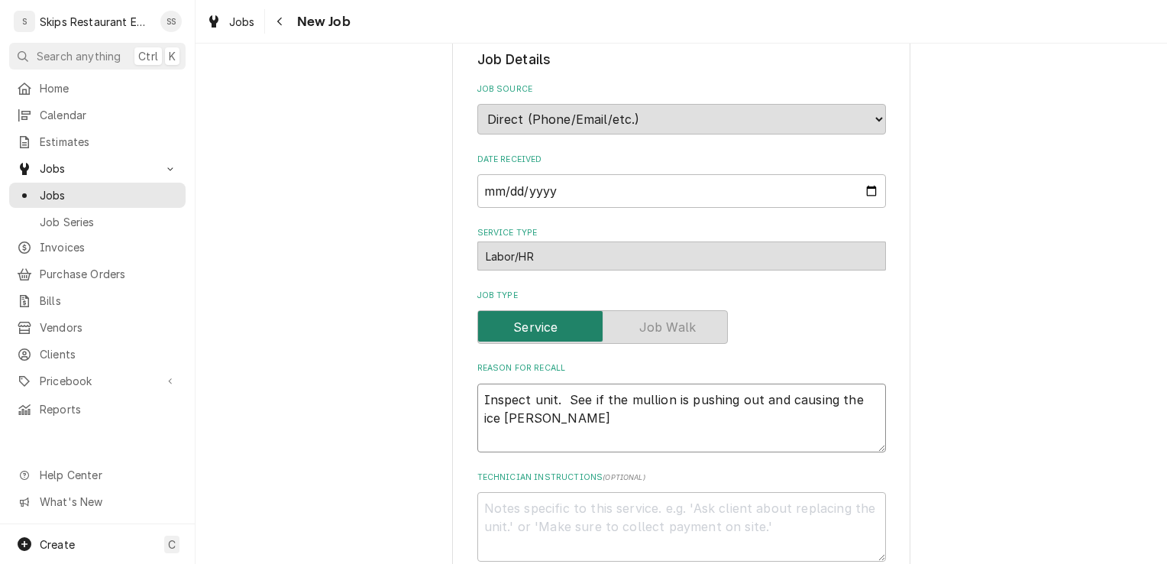
type textarea "Inspect unit. See if the mullion is pushing out and causing the ice buil"
type textarea "x"
type textarea "Inspect unit. See if the mullion is pushing out and causing the ice build"
type textarea "x"
type textarea "Inspect unit. See if the mullion is pushing out and causing the ice build"
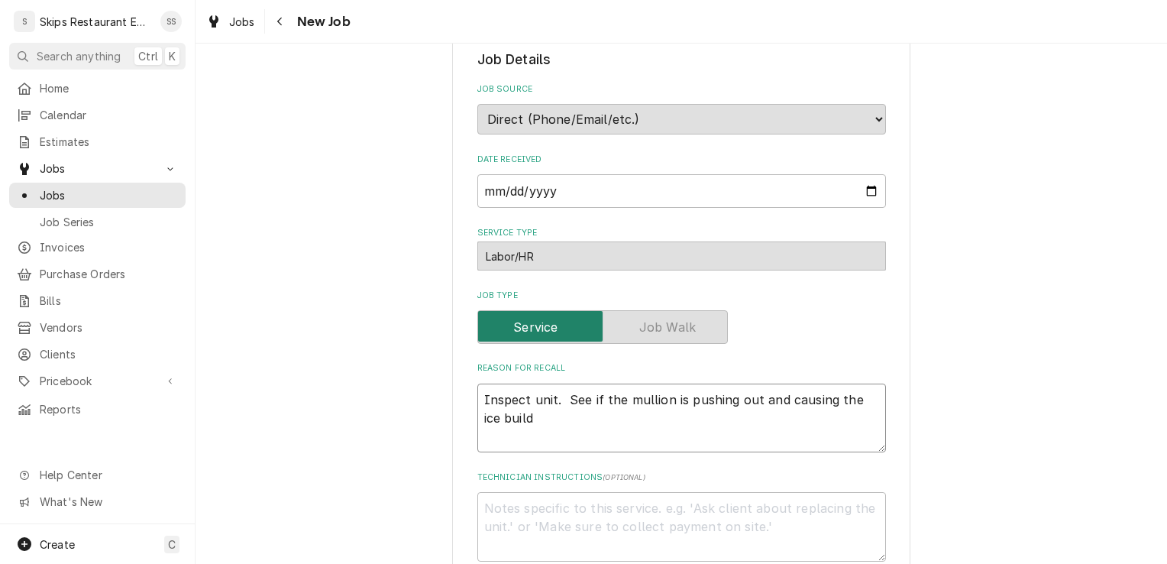
type textarea "x"
type textarea "Inspect unit. See if the mullion is pushing out and causing the ice build u"
type textarea "x"
type textarea "Inspect unit. See if the mullion is pushing out and causing the ice build up"
type textarea "x"
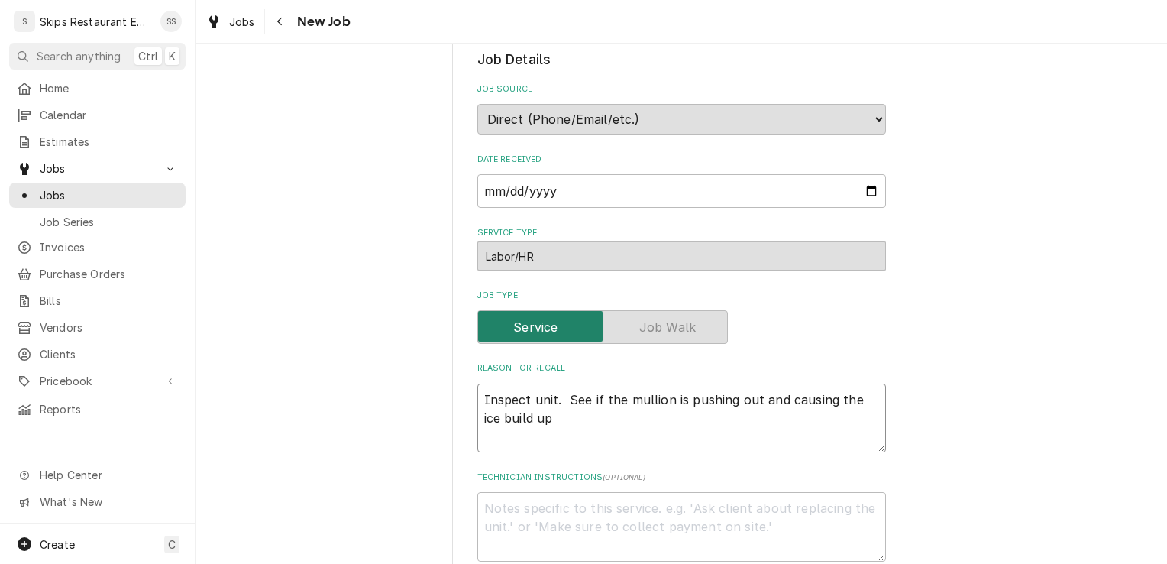
type textarea "Inspect unit. See if the mullion is pushing out and causing the ice build up."
type textarea "x"
type textarea "Inspect unit. See if the mullion is pushing out and causing the ice build up."
click at [503, 492] on textarea "Technician Instructions ( optional )" at bounding box center [681, 526] width 409 height 69
type textarea "x"
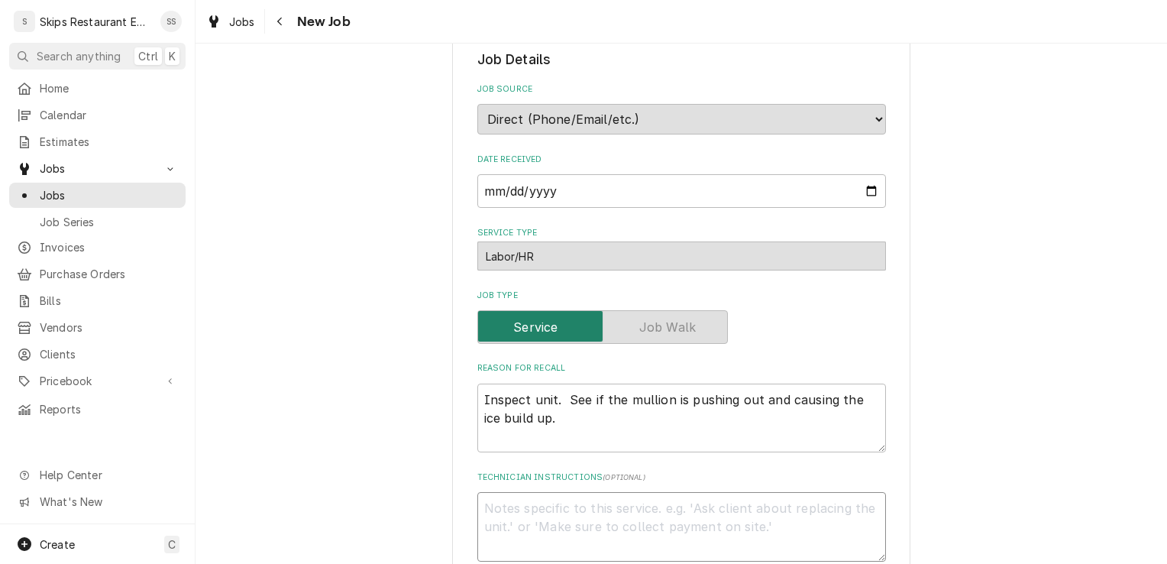
type textarea "S"
type textarea "x"
type textarea "SK"
type textarea "x"
type textarea "SKS"
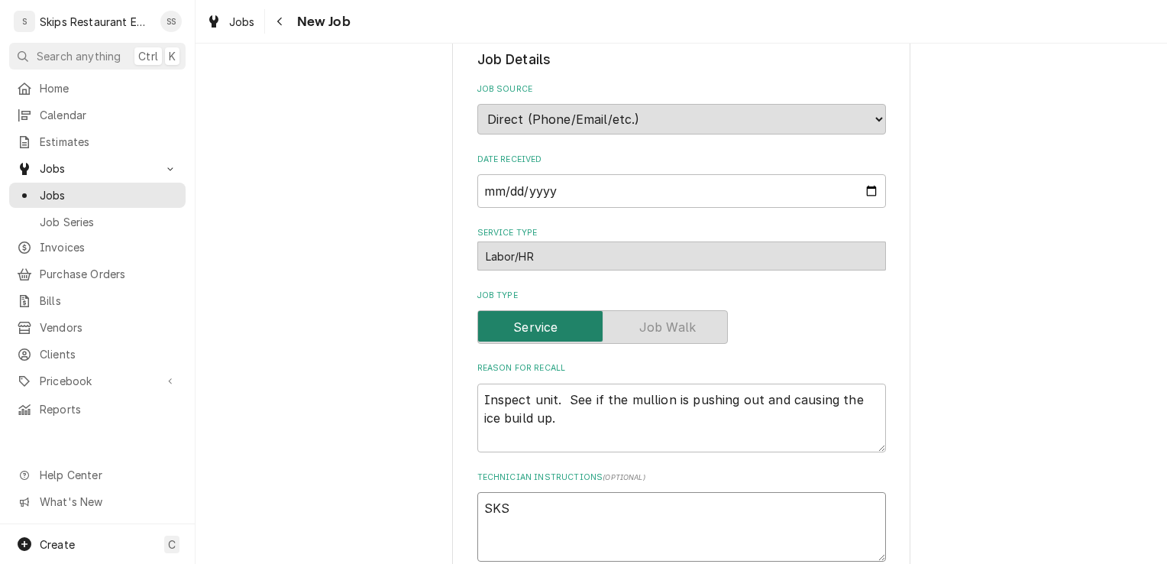
type textarea "x"
type textarea "SKS"
type textarea "x"
type textarea "SKS A"
type textarea "x"
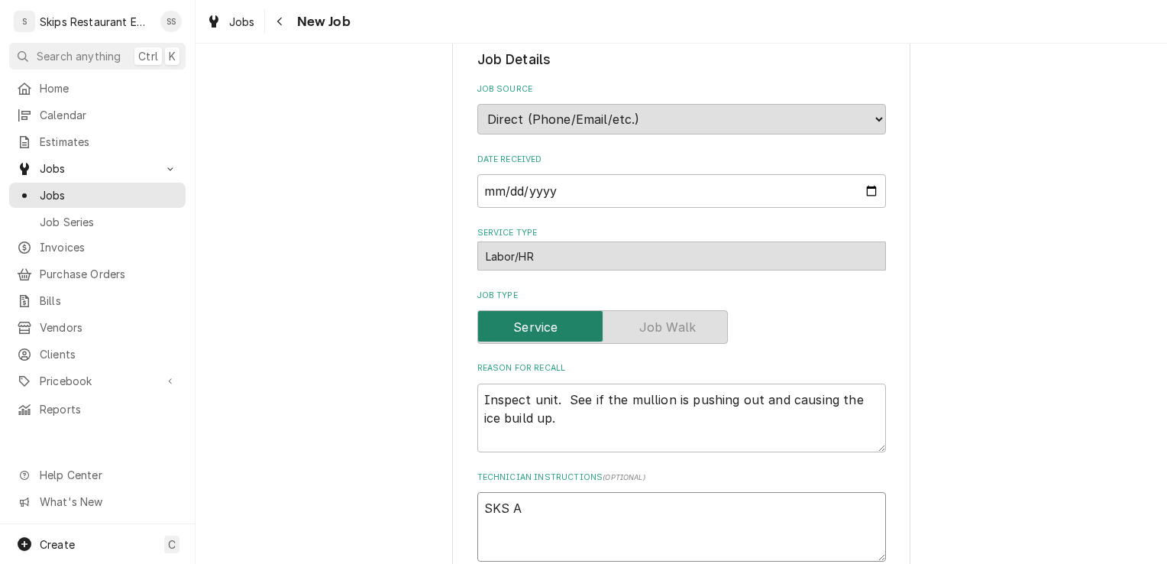
type textarea "SKS Au"
type textarea "x"
type textarea "SKS Aut"
type textarea "x"
type textarea "SKS Auth"
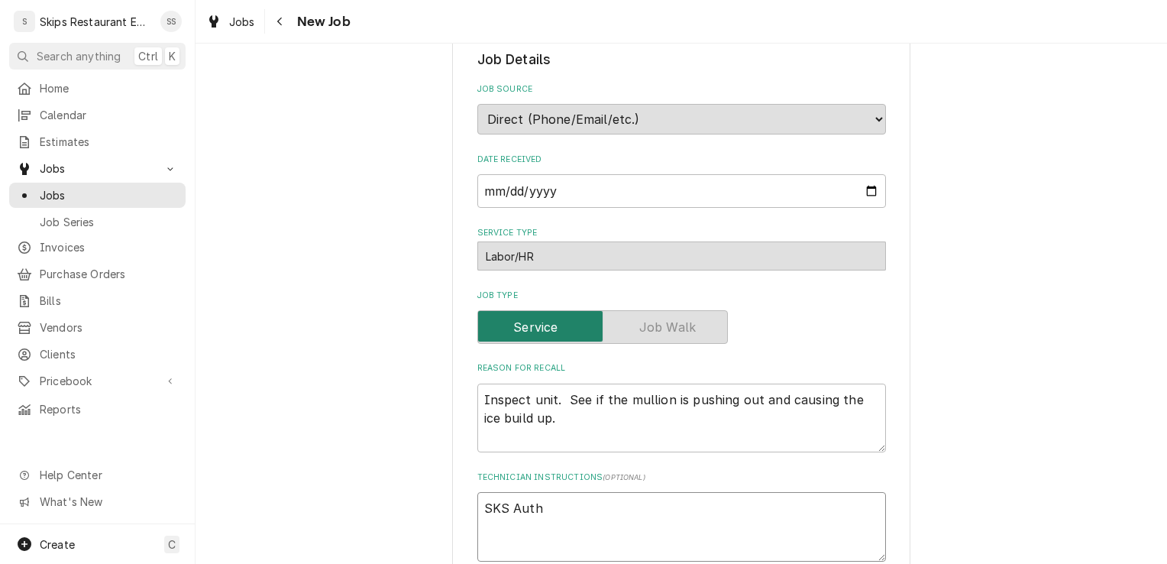
type textarea "x"
type textarea "SKS Autho"
type textarea "x"
type textarea "SKS Author"
type textarea "x"
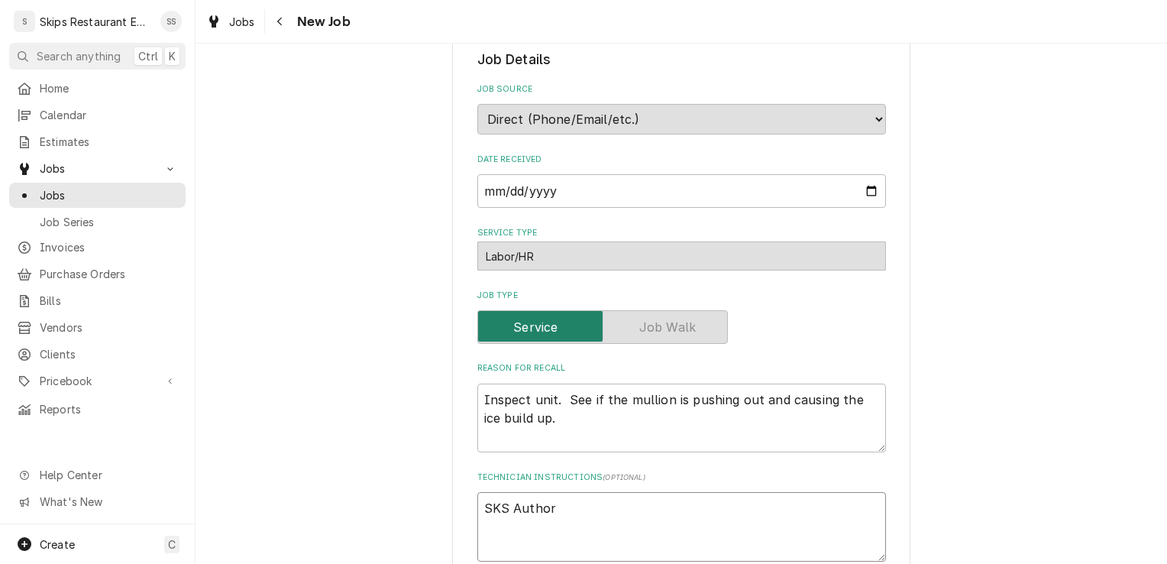
type textarea "SKS Authori"
type textarea "x"
type textarea "SKS Authoriz"
type textarea "x"
type textarea "SKS Authoriza"
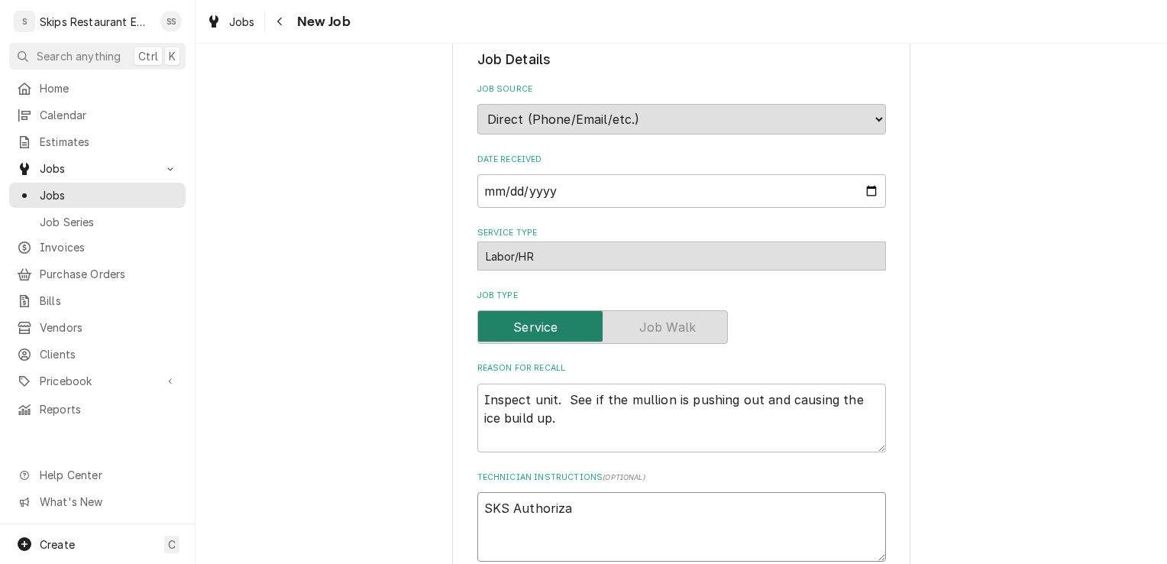
type textarea "x"
type textarea "SKS Authorizat"
type textarea "x"
type textarea "SKS Authorizati"
type textarea "x"
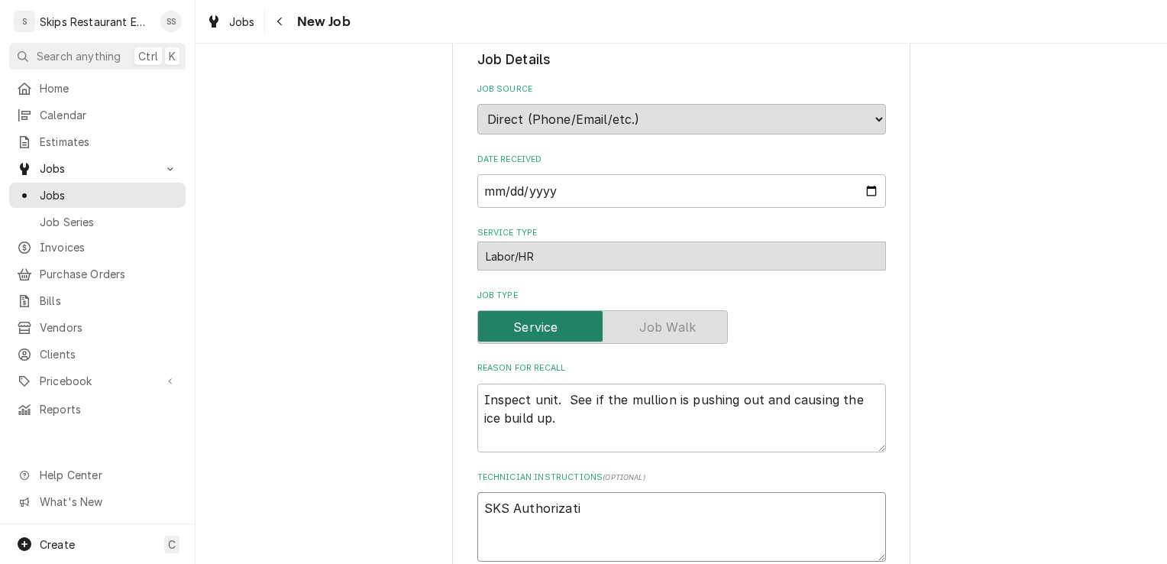
type textarea "SKS Authorizatio"
type textarea "x"
type textarea "SKS Authorization"
type textarea "x"
type textarea "SKS Authorization"
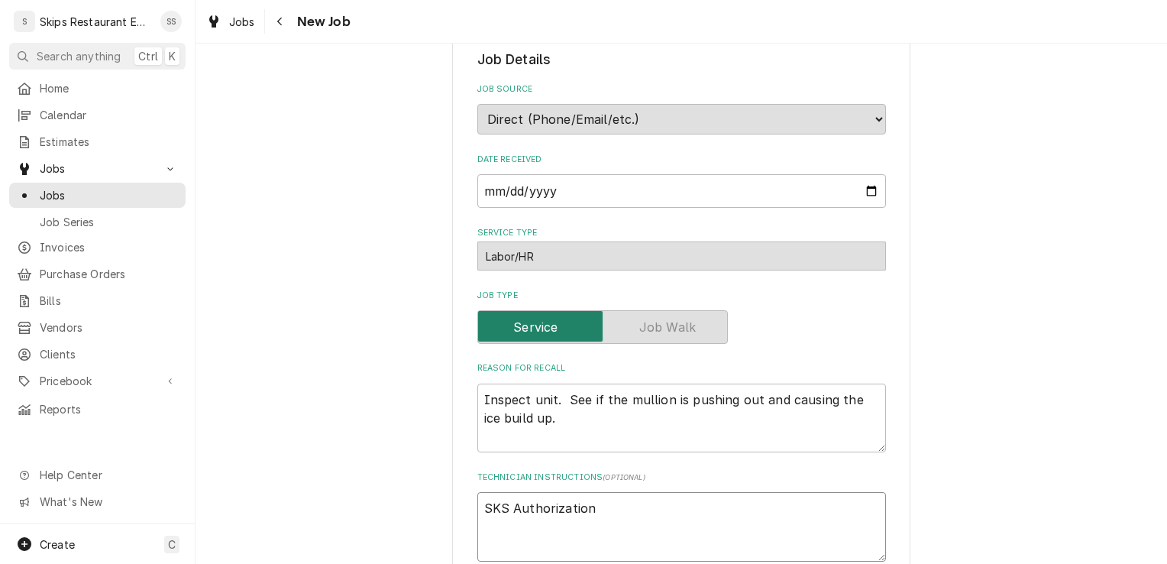
type textarea "x"
type textarea "SKS Authorization #"
type textarea "x"
type textarea "SKS Authorization #"
type textarea "x"
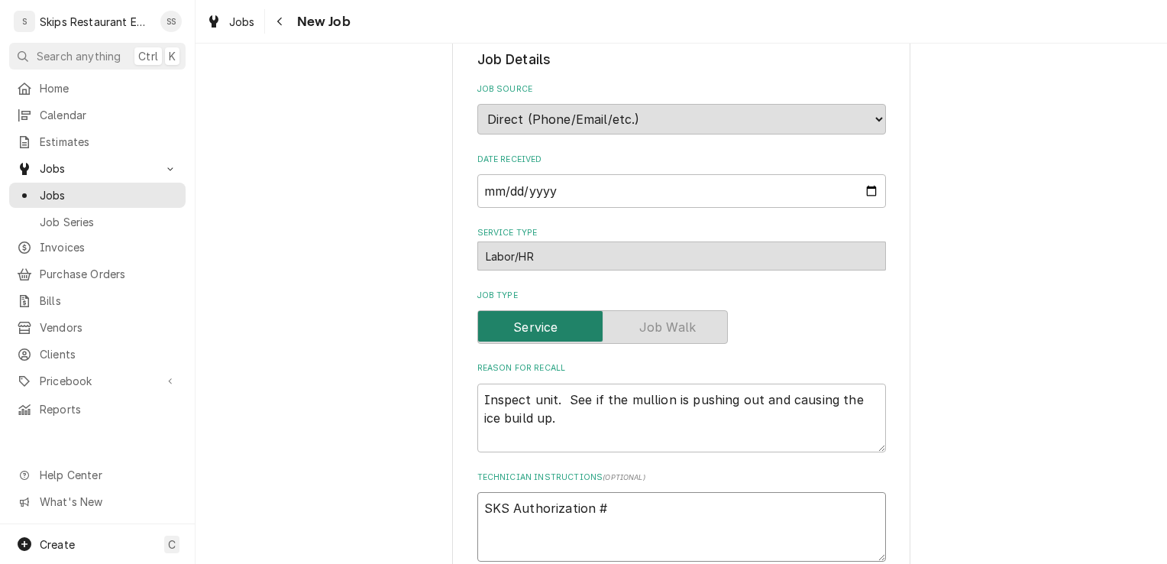
type textarea "SKS Authorization # W"
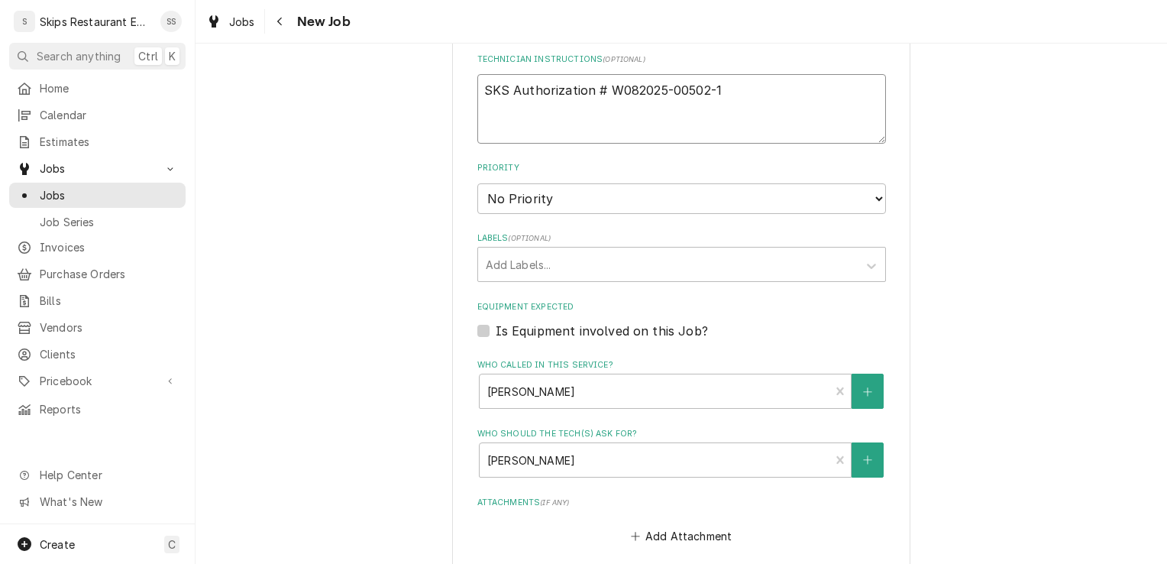
scroll to position [774, 0]
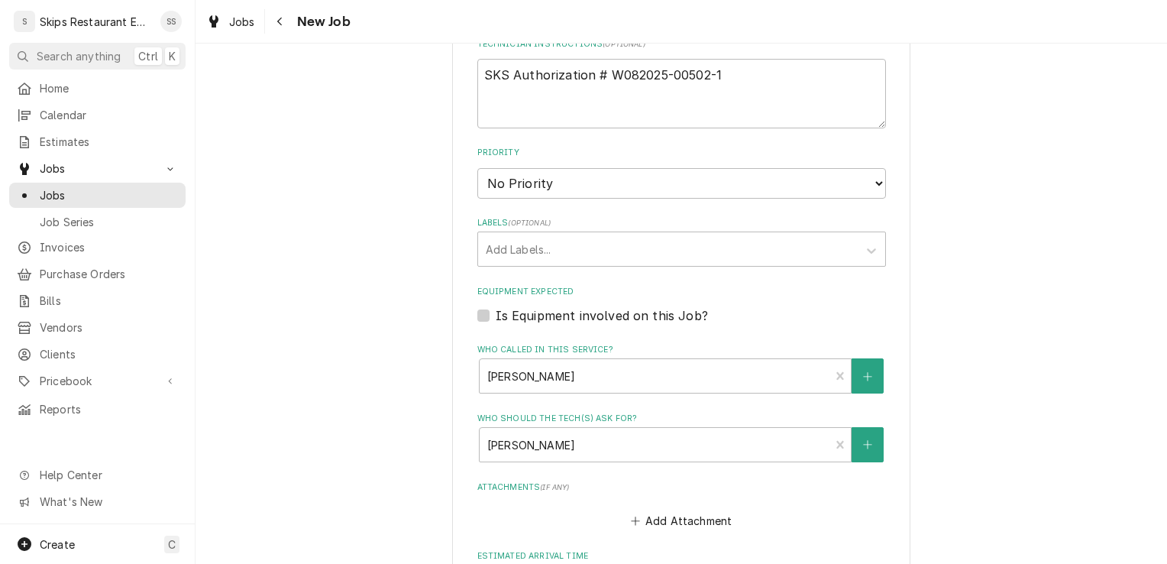
click at [496, 306] on label "Is Equipment involved on this Job?" at bounding box center [602, 315] width 212 height 18
click at [496, 306] on input "Equipment Expected" at bounding box center [700, 323] width 409 height 34
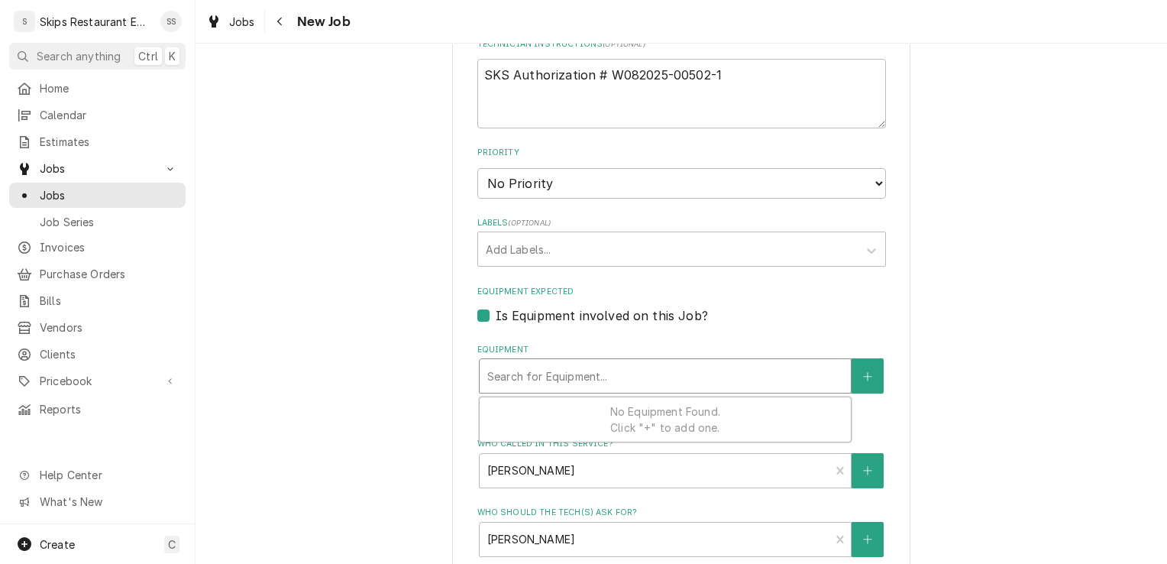
click at [543, 362] on div "Equipment" at bounding box center [665, 375] width 356 height 27
click at [637, 400] on button "View/Edit Logged Equipment" at bounding box center [681, 409] width 153 height 19
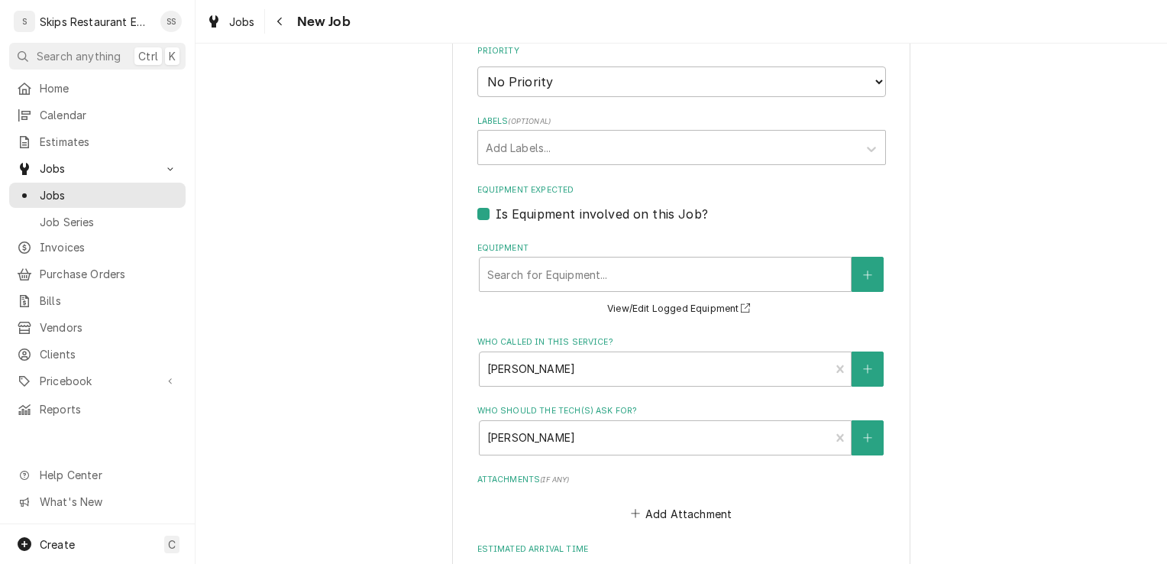
scroll to position [882, 0]
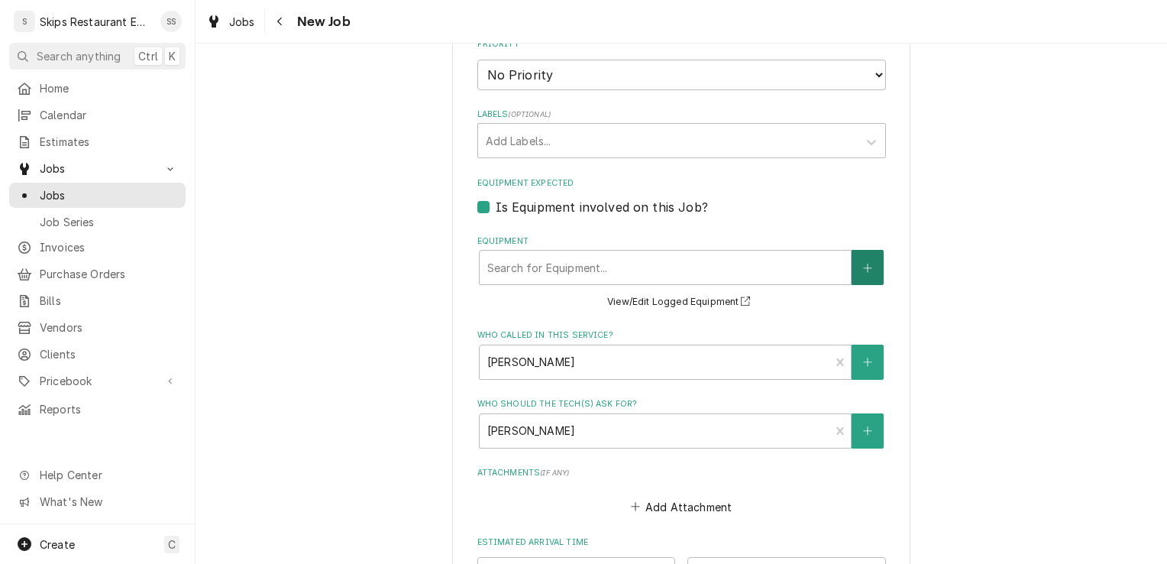
click at [868, 254] on button "Equipment" at bounding box center [867, 267] width 32 height 35
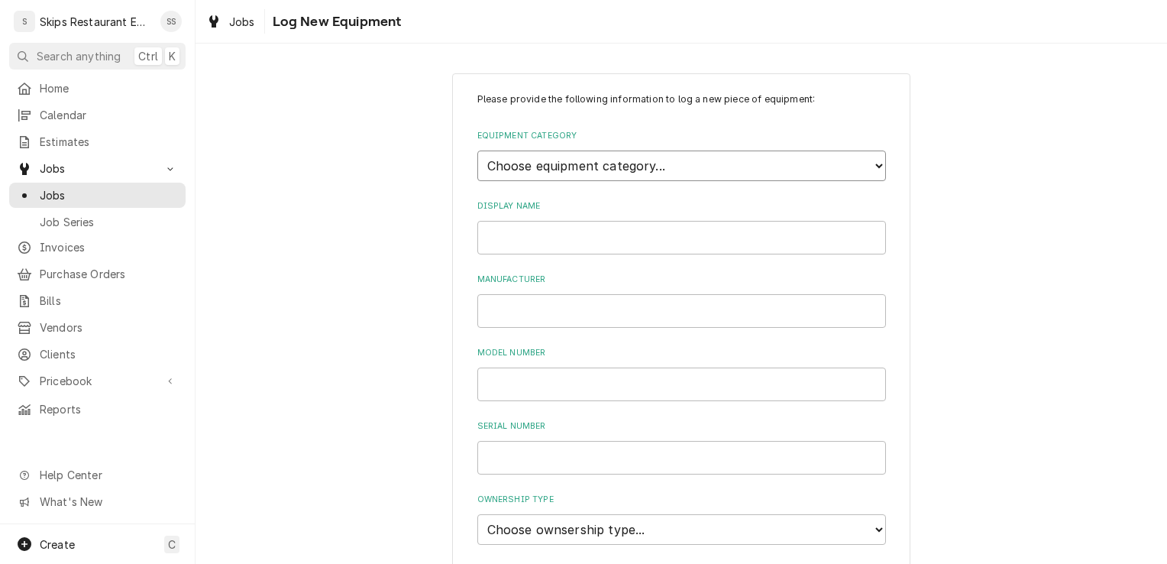
click at [710, 166] on select "Choose equipment category... Cooking Equipment Fryers Ice Machines Ovens and Ra…" at bounding box center [681, 165] width 409 height 31
click at [477, 150] on select "Choose equipment category... Cooking Equipment Fryers Ice Machines Ovens and Ra…" at bounding box center [681, 165] width 409 height 31
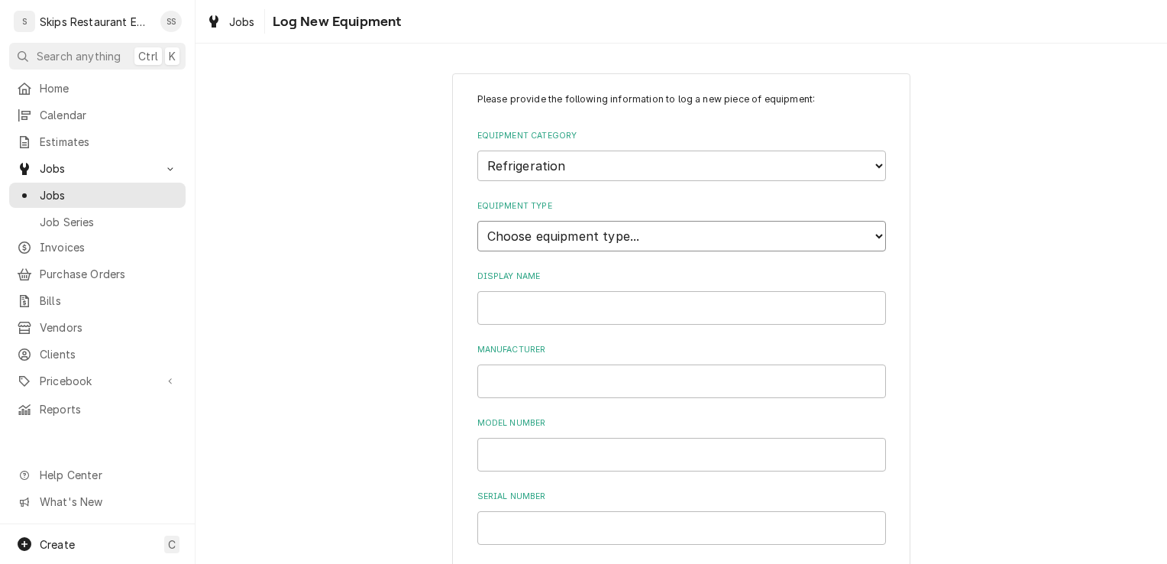
click at [560, 237] on select "Choose equipment type... Bar Refrigeration Blast Chiller Chef Base Freezer Chef…" at bounding box center [681, 236] width 409 height 31
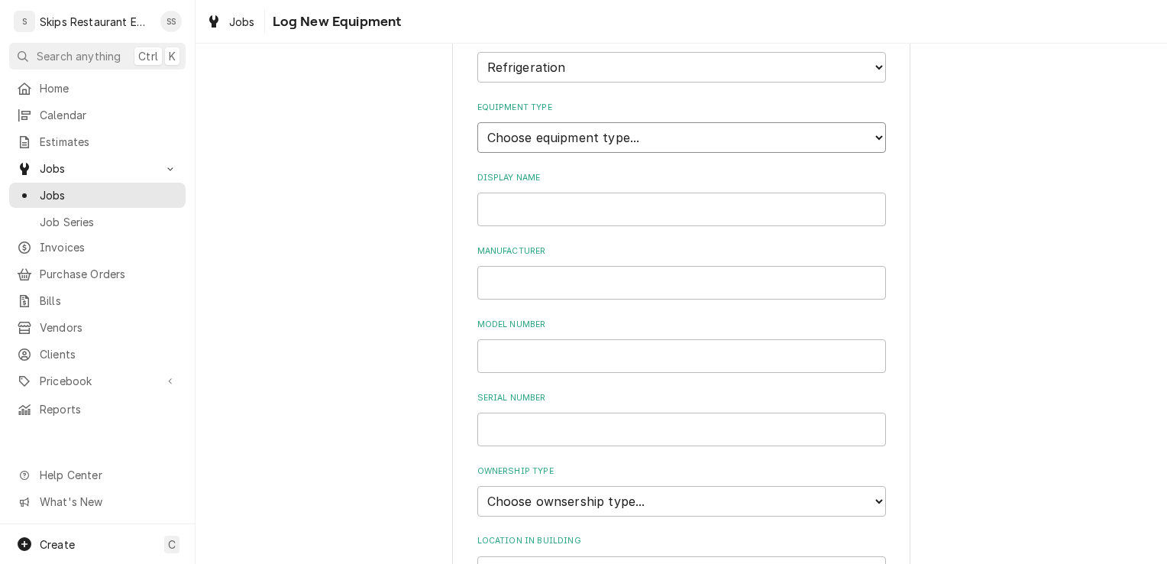
scroll to position [103, 0]
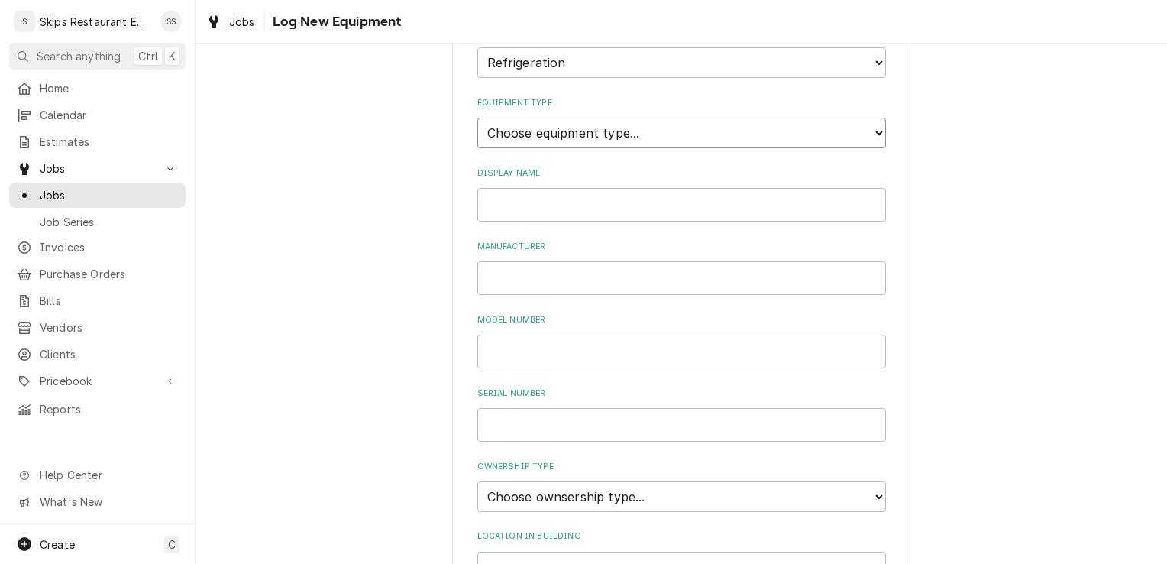
click at [686, 125] on select "Choose equipment type... Bar Refrigeration Blast Chiller Chef Base Freezer Chef…" at bounding box center [681, 133] width 409 height 31
click at [477, 118] on select "Choose equipment type... Bar Refrigeration Blast Chiller Chef Base Freezer Chef…" at bounding box center [681, 133] width 409 height 31
click at [501, 206] on input "Display Name" at bounding box center [681, 205] width 409 height 34
click at [496, 274] on input "Manufacturer" at bounding box center [681, 278] width 409 height 34
click at [493, 351] on input "Model Number" at bounding box center [681, 351] width 409 height 34
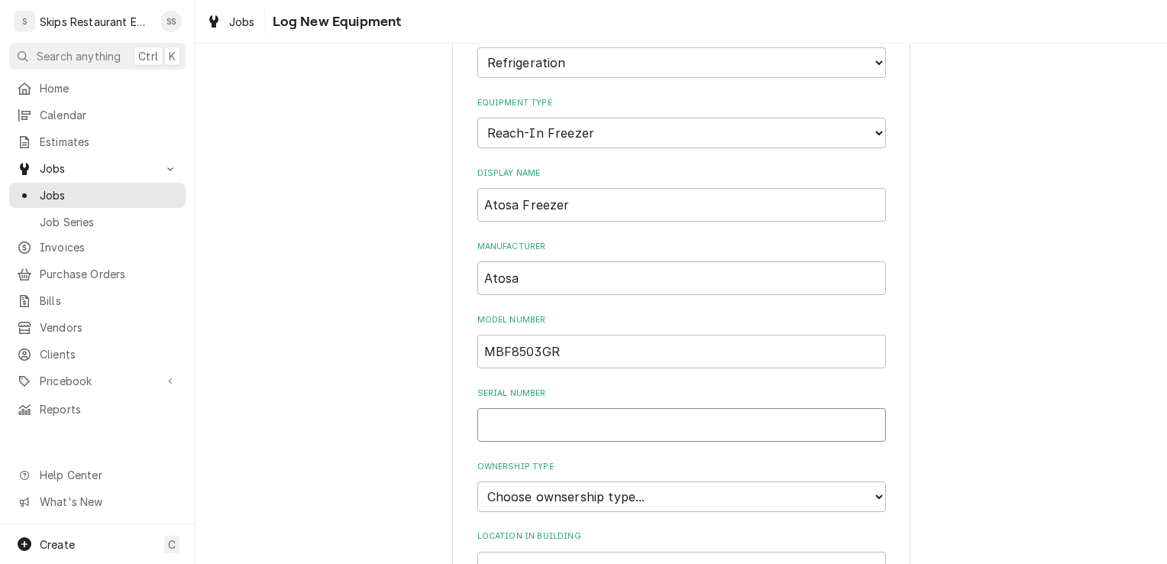
click at [502, 428] on input "Serial Number" at bounding box center [681, 425] width 409 height 34
click at [523, 497] on select "Choose ownsership type... Unknown Owned Leased Rented" at bounding box center [681, 496] width 409 height 31
click at [477, 481] on select "Choose ownsership type... Unknown Owned Leased Rented" at bounding box center [681, 496] width 409 height 31
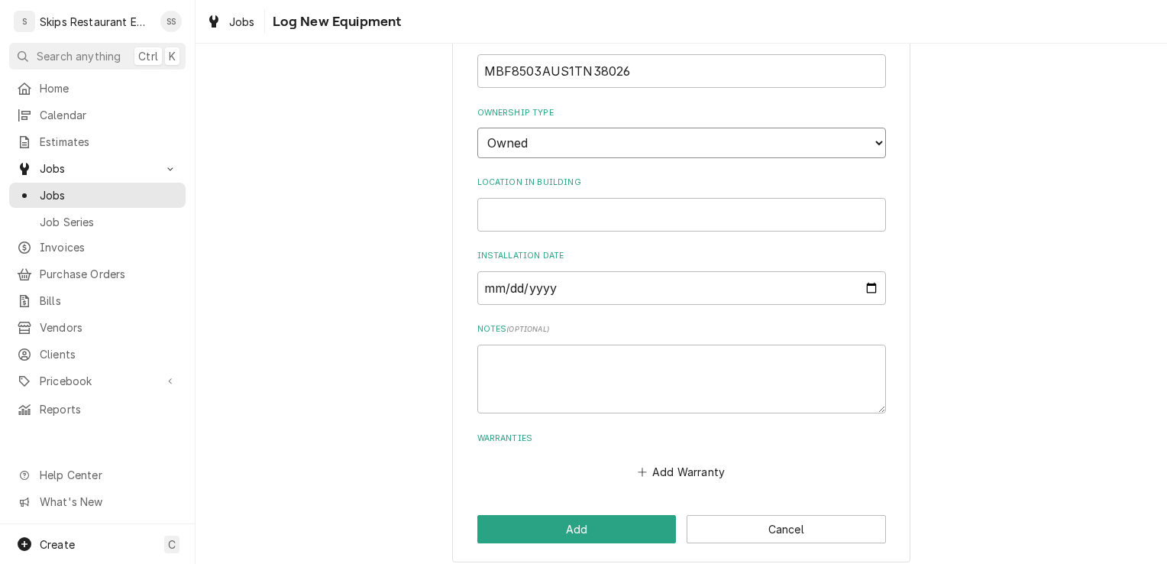
scroll to position [467, 0]
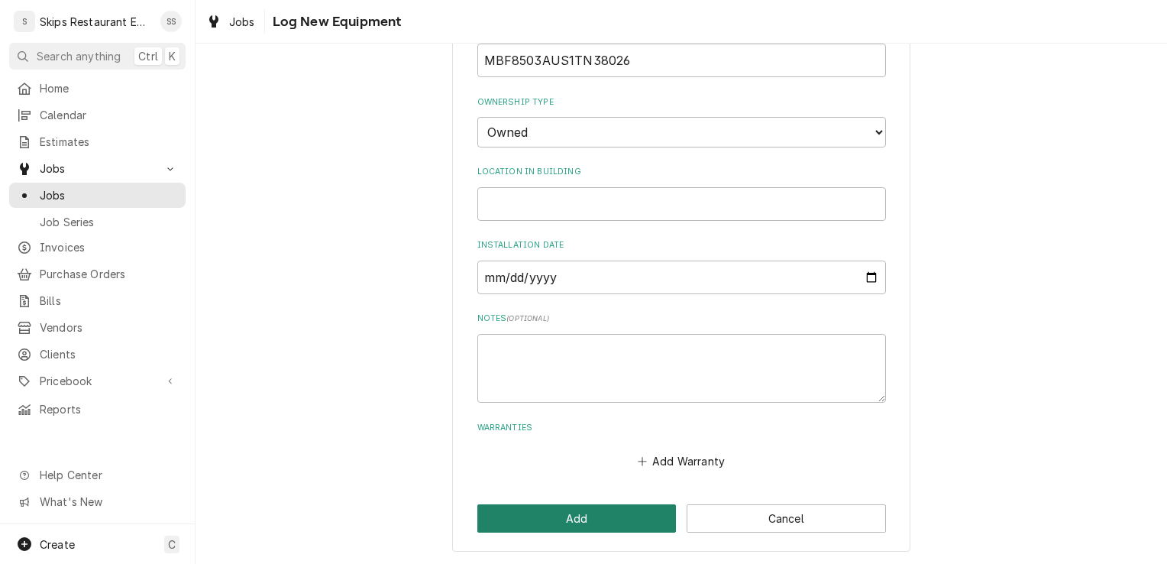
click at [560, 518] on button "Add" at bounding box center [576, 518] width 199 height 28
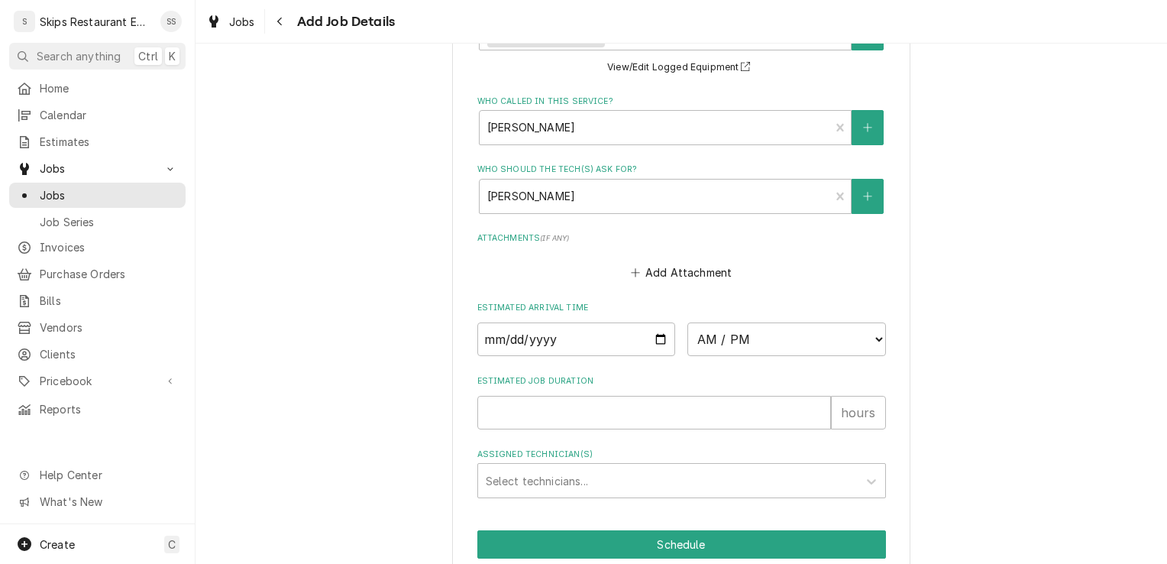
scroll to position [1158, 0]
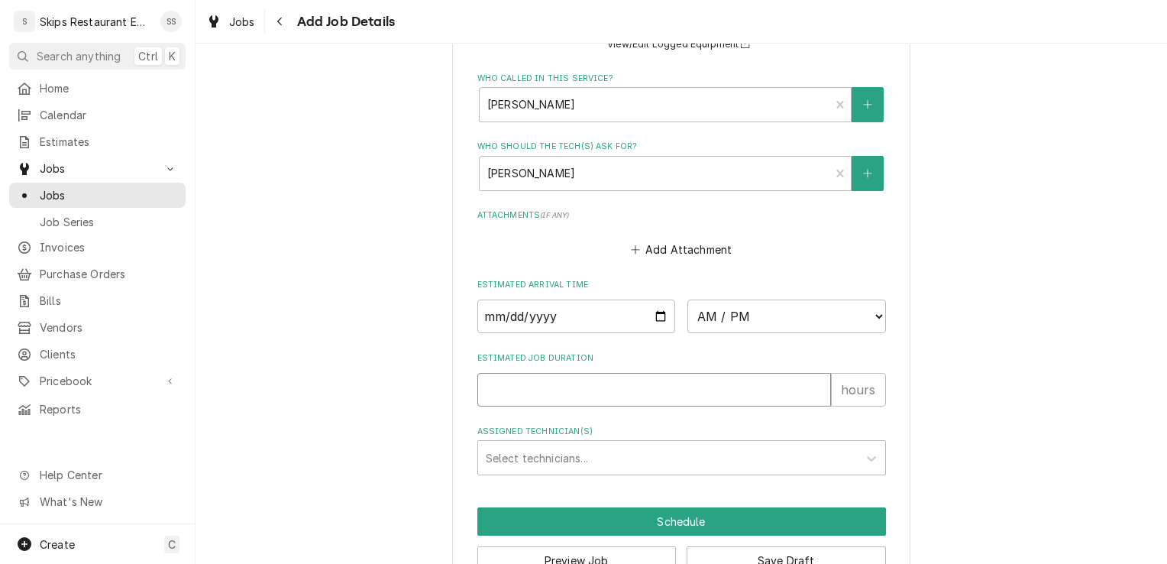
click at [496, 373] on input "Estimated Job Duration" at bounding box center [654, 390] width 354 height 34
click at [763, 546] on button "Save Draft" at bounding box center [785, 560] width 199 height 28
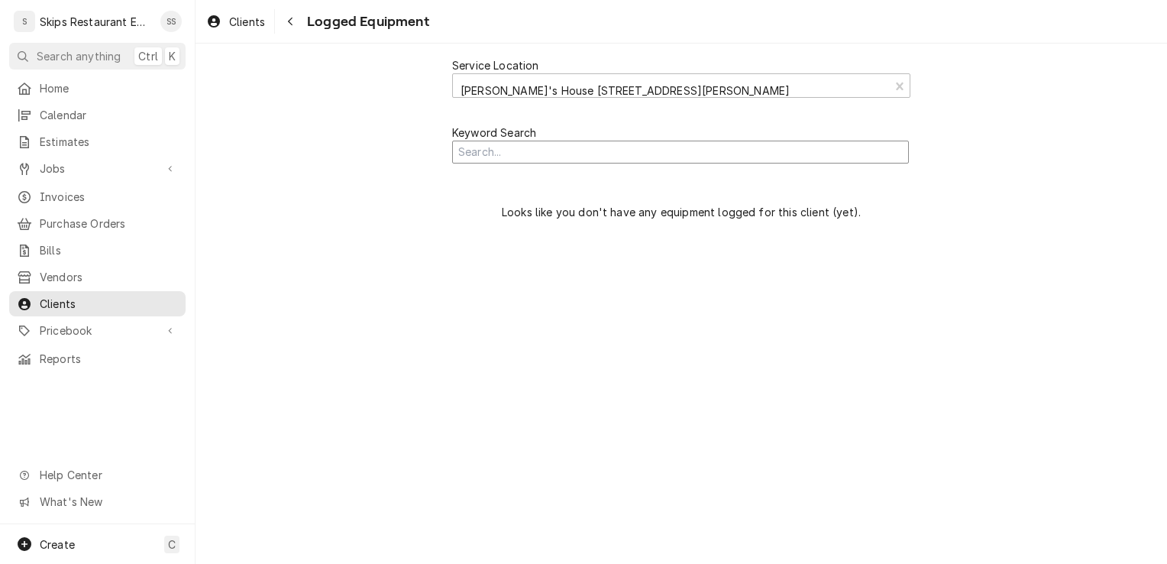
click at [667, 159] on input "Search Mechanism" at bounding box center [680, 153] width 457 height 24
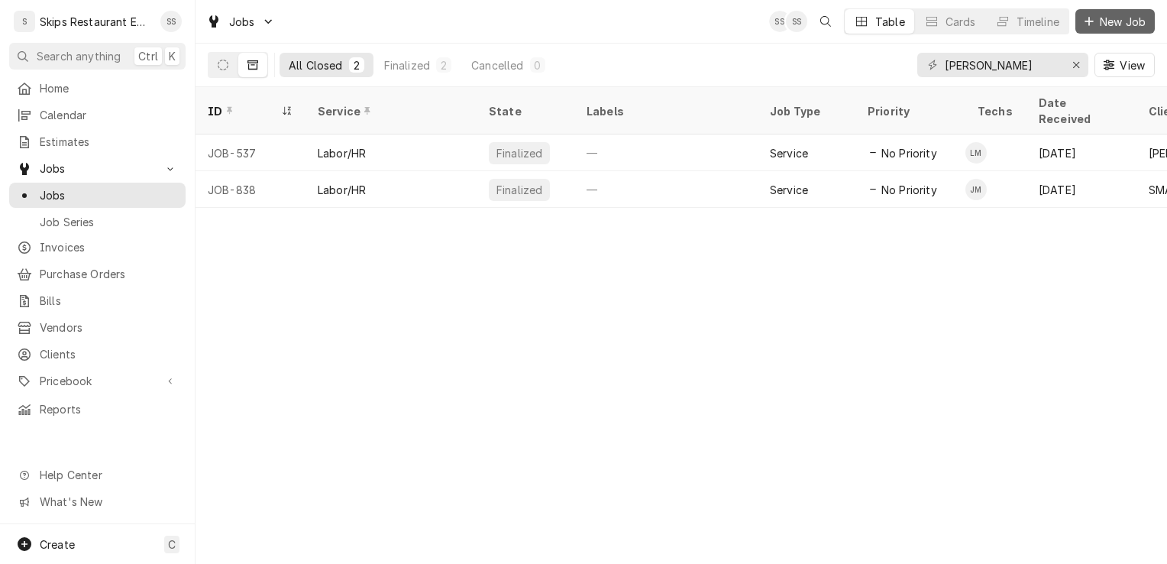
click at [1102, 18] on span "New Job" at bounding box center [1123, 22] width 52 height 16
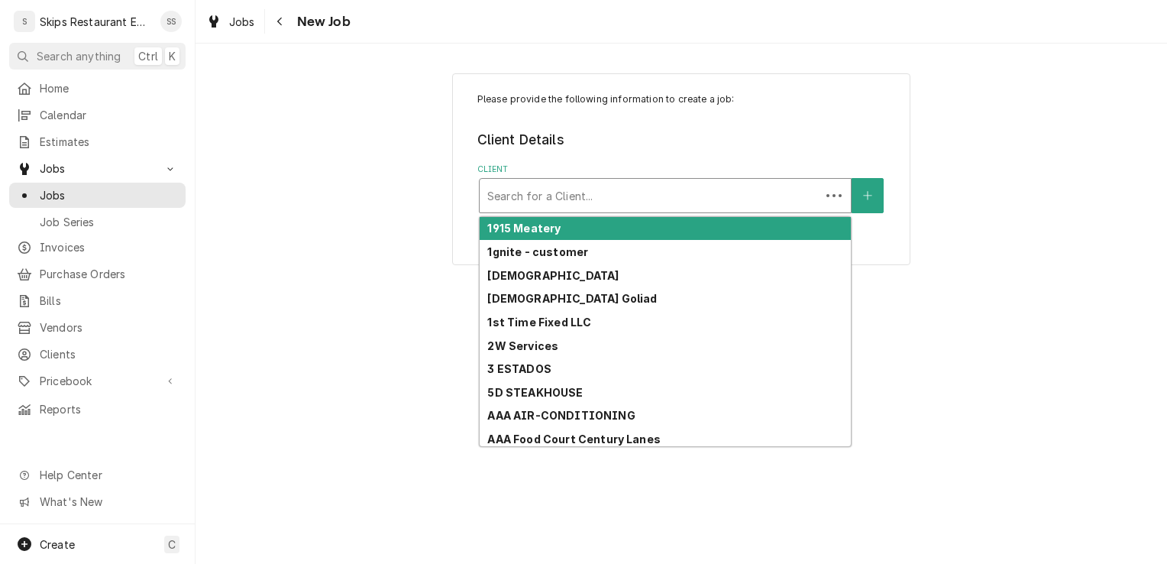
click at [757, 188] on div "Client" at bounding box center [649, 195] width 325 height 27
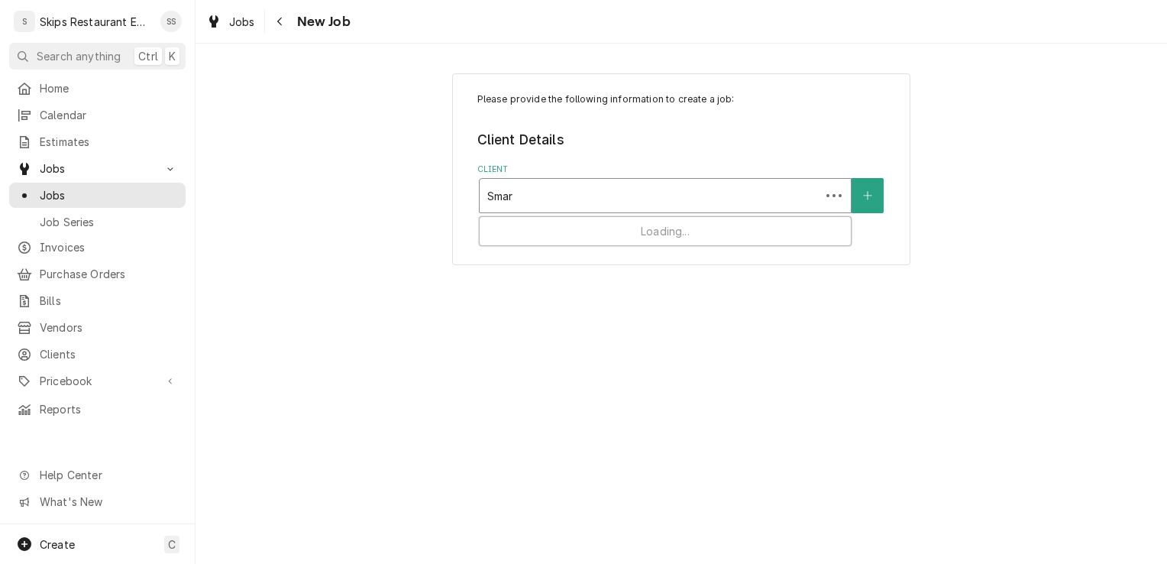
type input "Smart"
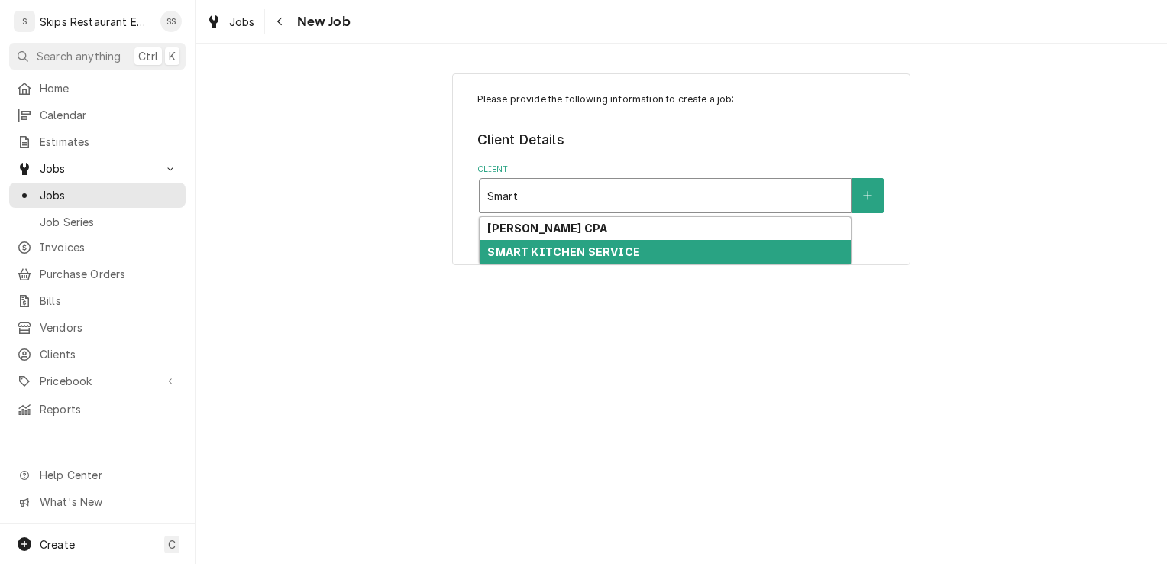
click at [580, 254] on strong "SMART KITCHEN SERVICE" at bounding box center [563, 251] width 152 height 13
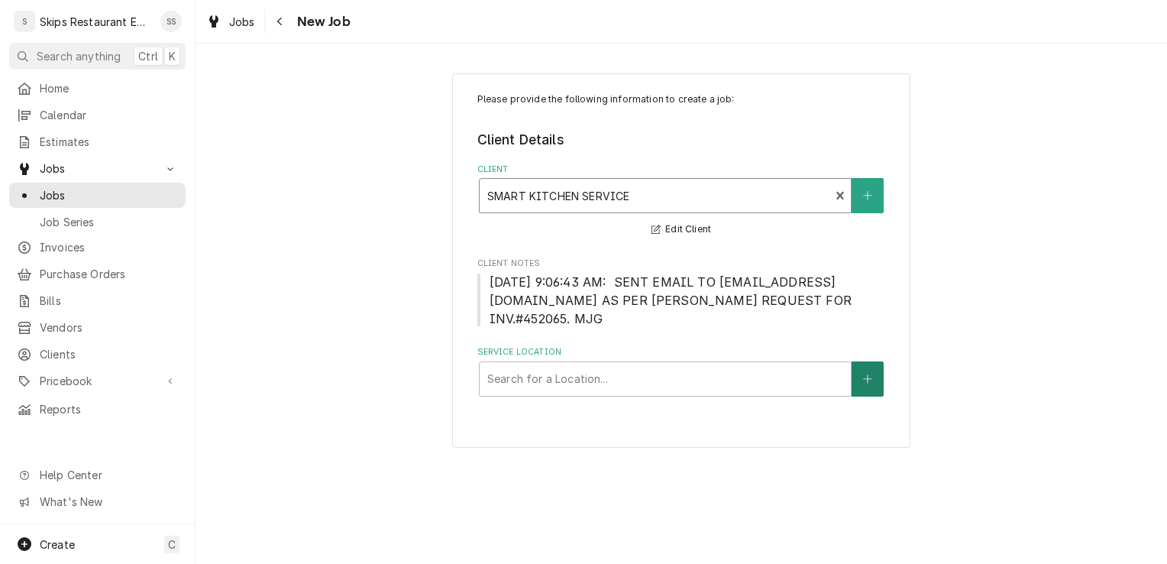
click at [867, 361] on button "Service Location" at bounding box center [867, 378] width 32 height 35
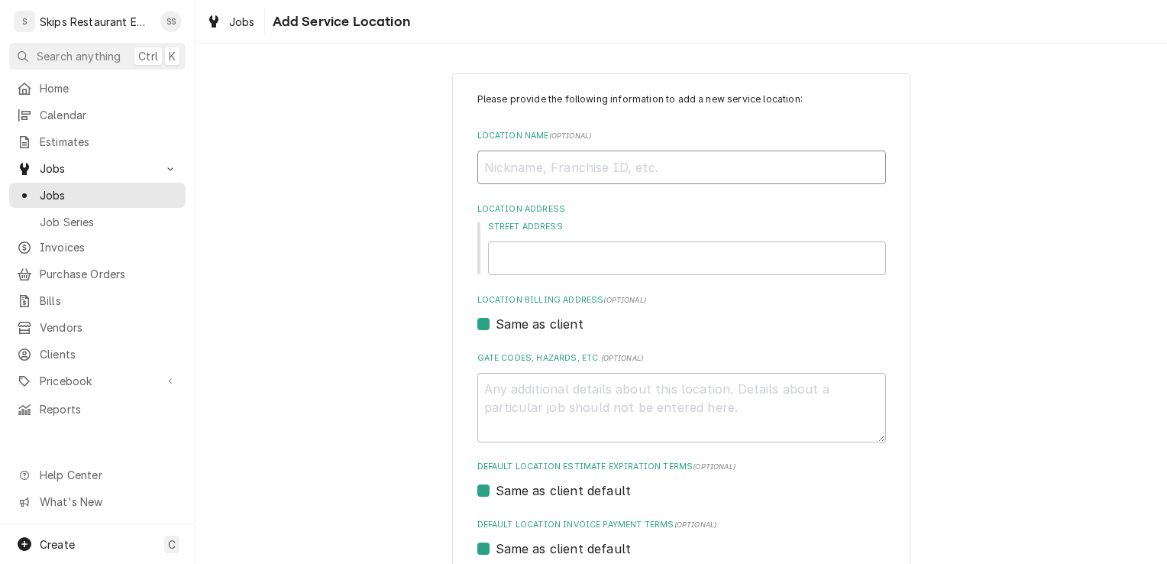
click at [535, 168] on input "Location Name ( optional )" at bounding box center [681, 167] width 409 height 34
type textarea "x"
type input "E"
type textarea "x"
type input "Em"
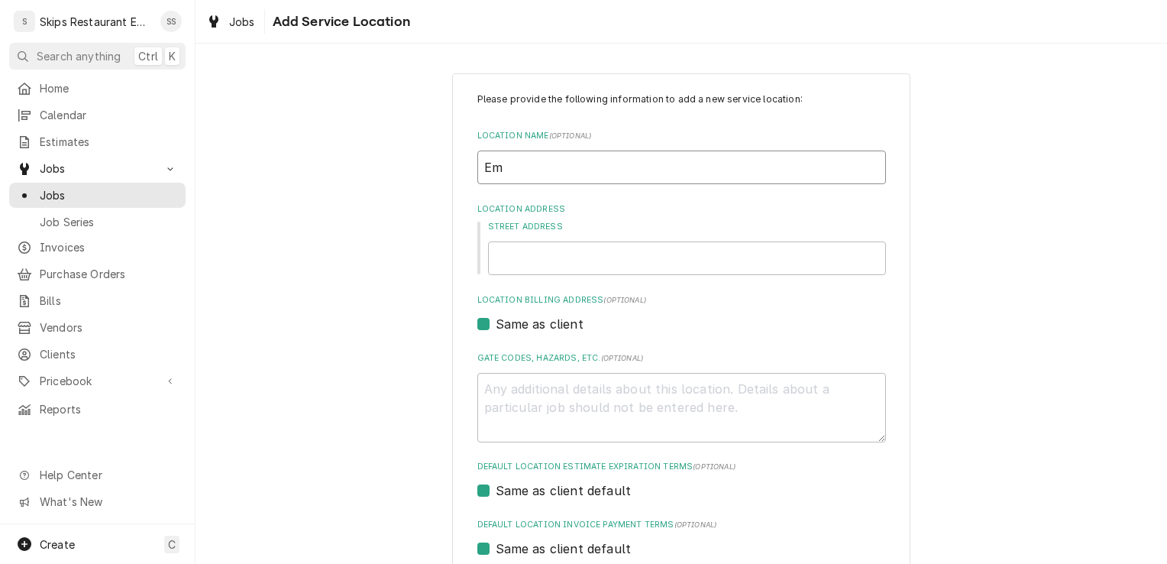
type textarea "x"
type input "Emp"
type textarea "x"
type input "Empr"
type textarea "x"
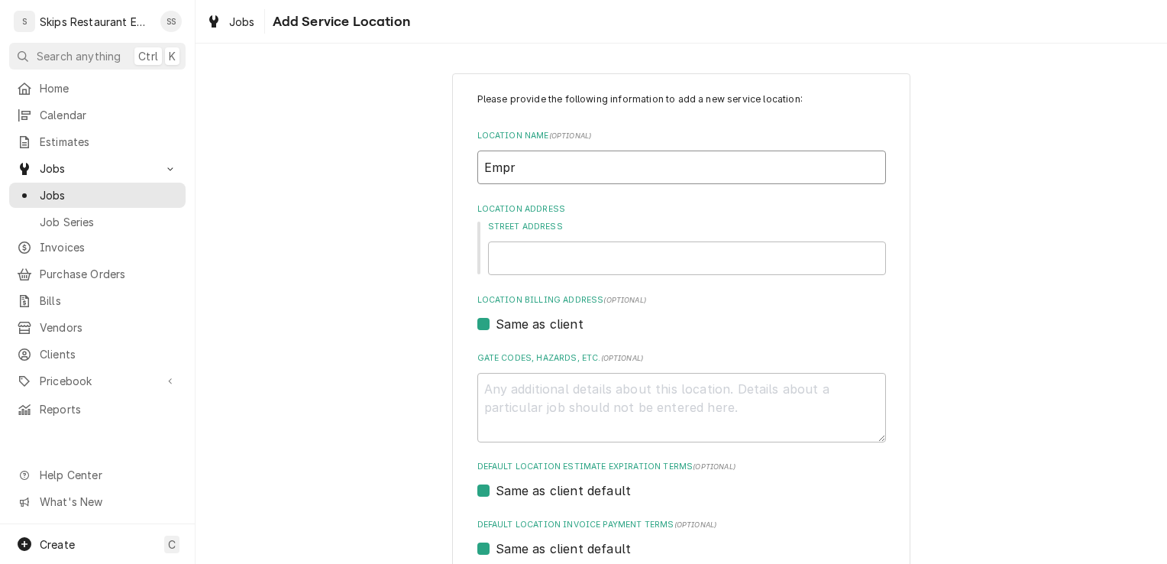
type input "Empre"
type textarea "x"
type input "Empres"
type textarea "x"
type input "Empress"
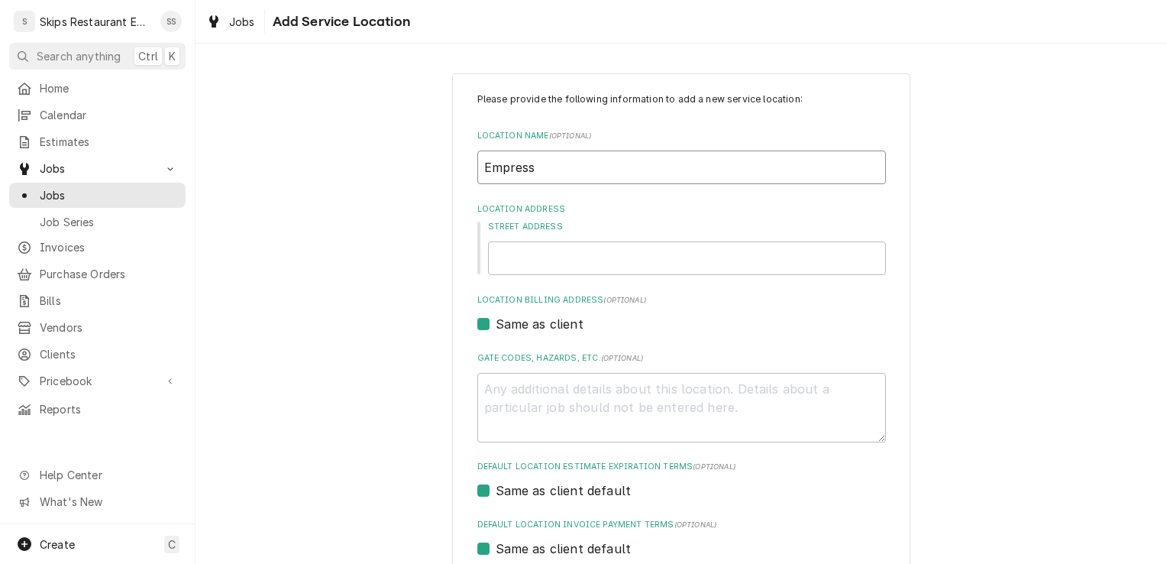
type textarea "x"
type input "Empressa"
type textarea "x"
type input "Empressar"
type textarea "x"
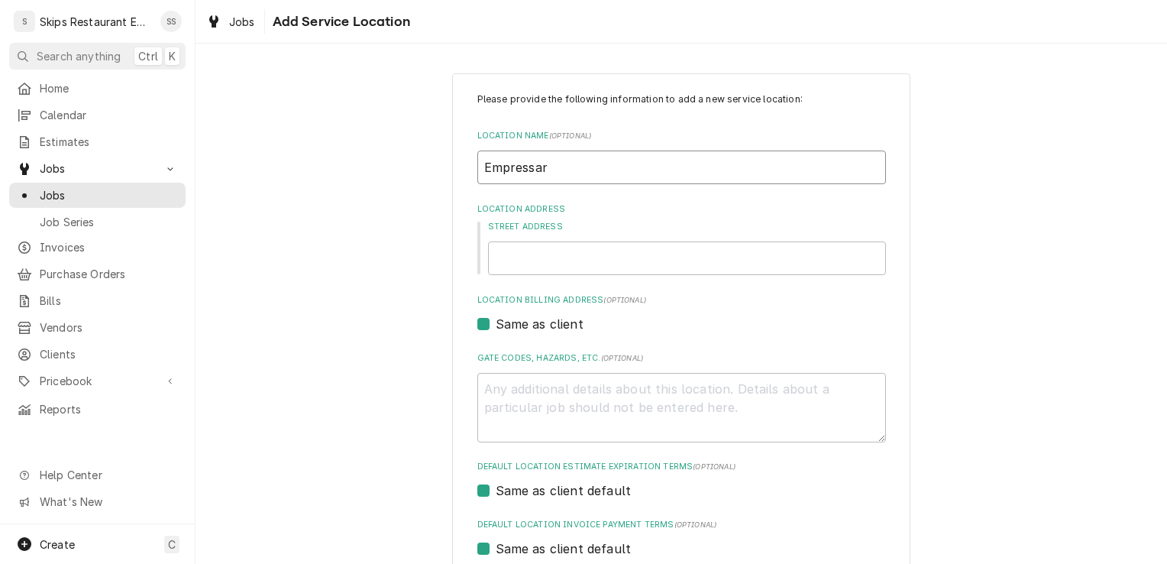
type input "Empressaro"
type textarea "x"
type input "Empressar"
type textarea "x"
type input "Empressari"
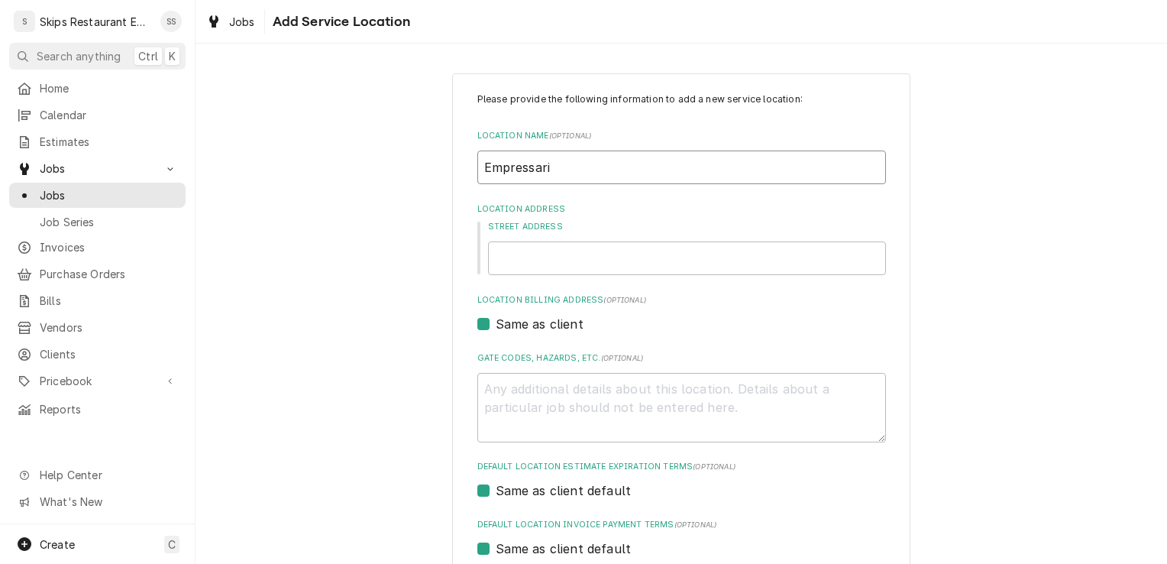
type textarea "x"
type input "Empressario"
type textarea "x"
type input "Empressario"
type textarea "x"
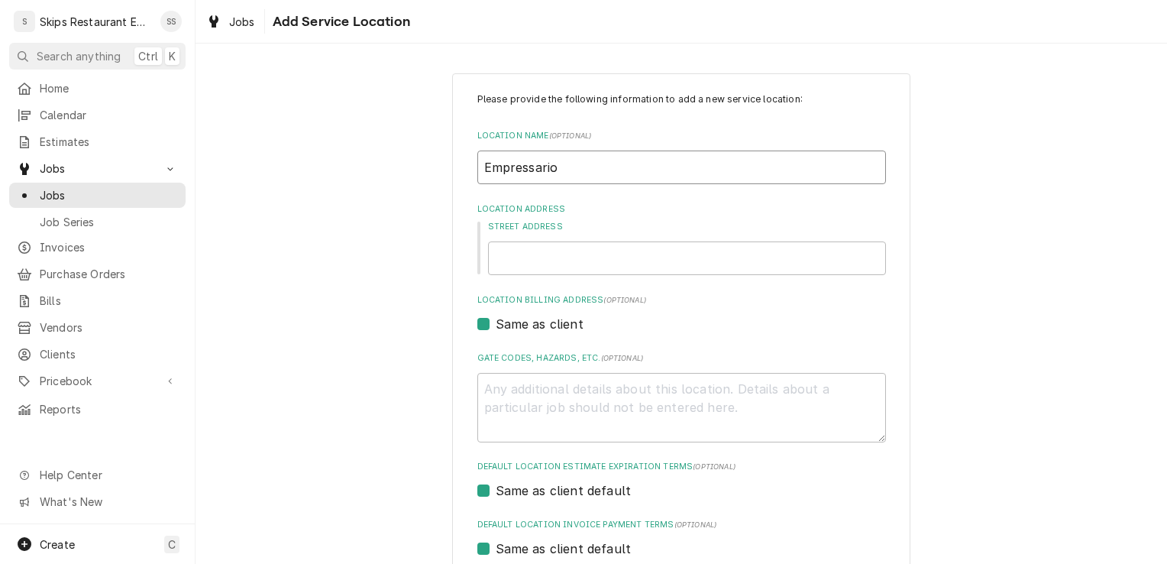
type input "Empressario T"
type textarea "x"
type input "Empressario Tr"
type textarea "x"
type input "Empressario Tra"
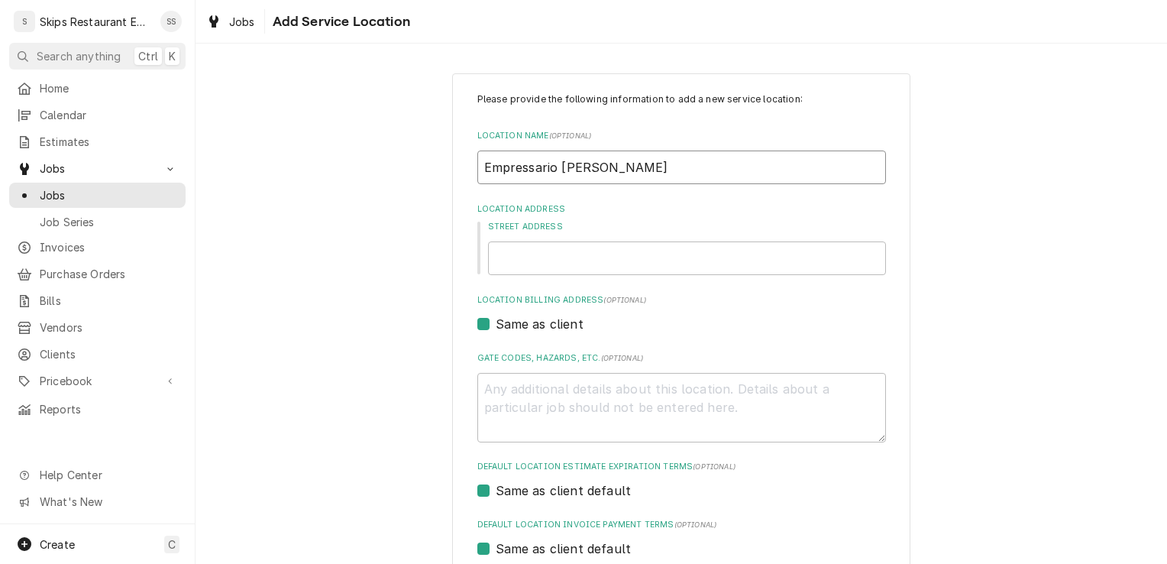
type textarea "x"
type input "Empressario Trai"
type textarea "x"
type input "Empressario Trail"
type textarea "x"
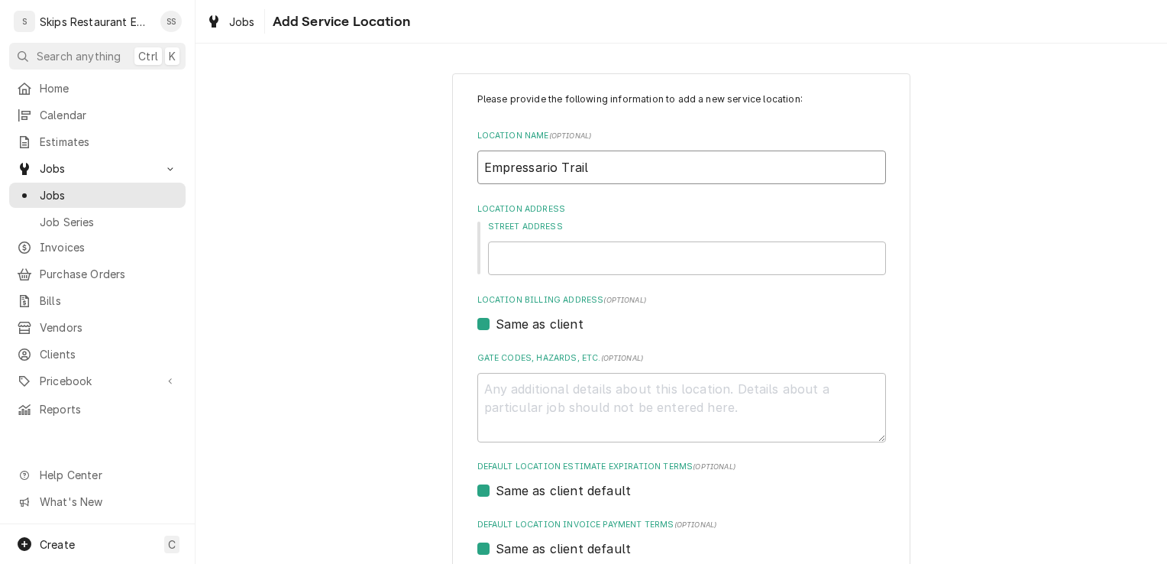
type input "Empressario Trail"
click at [499, 254] on input "Street Address" at bounding box center [687, 258] width 398 height 34
type textarea "x"
type input "1"
type textarea "x"
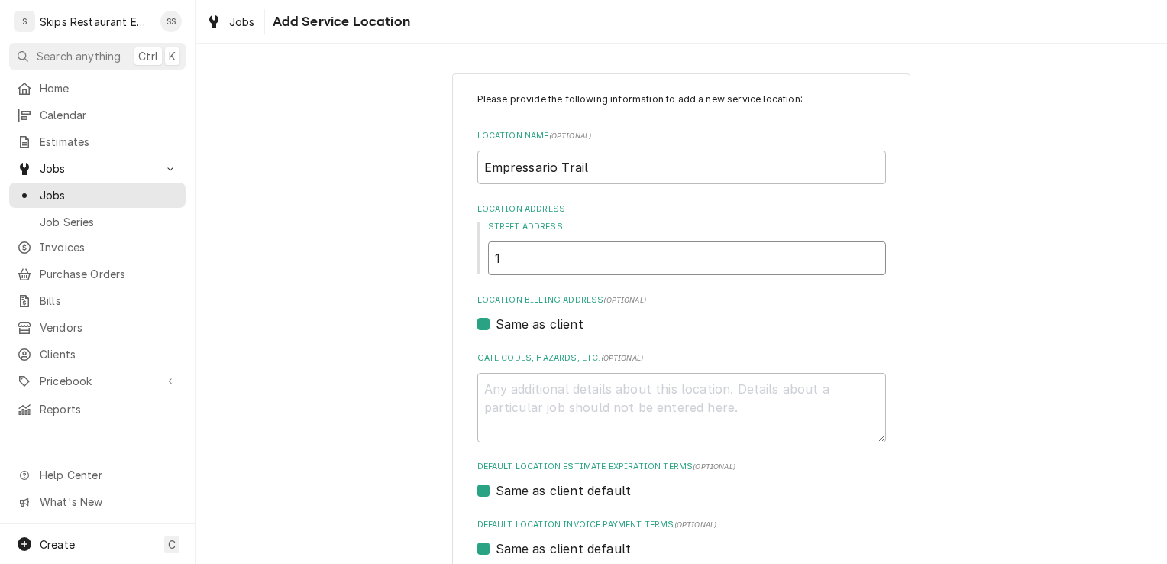
type input "14"
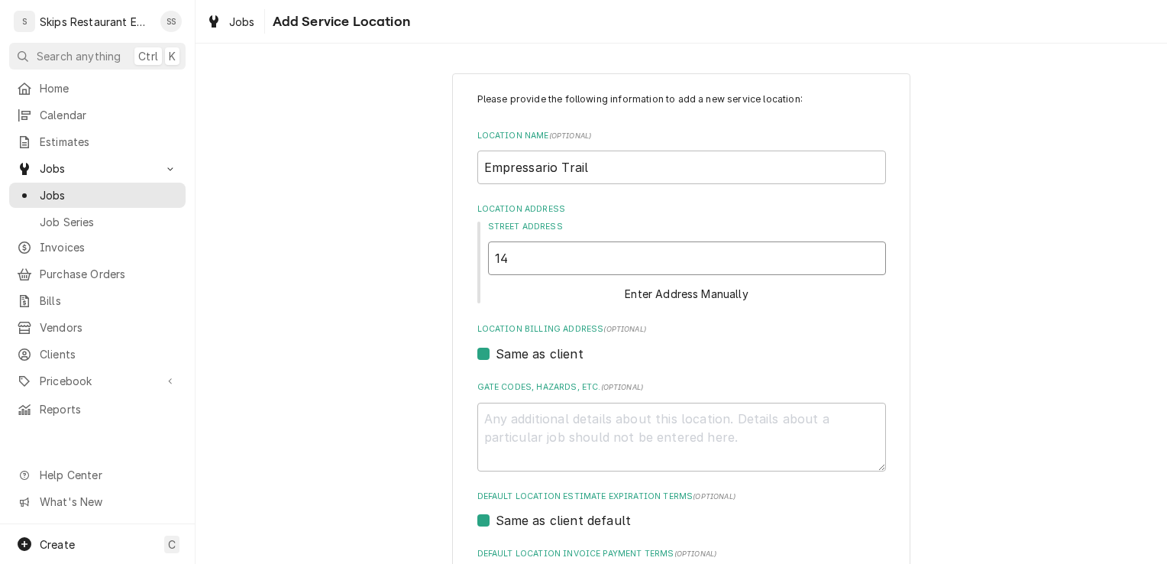
type textarea "x"
type input "141"
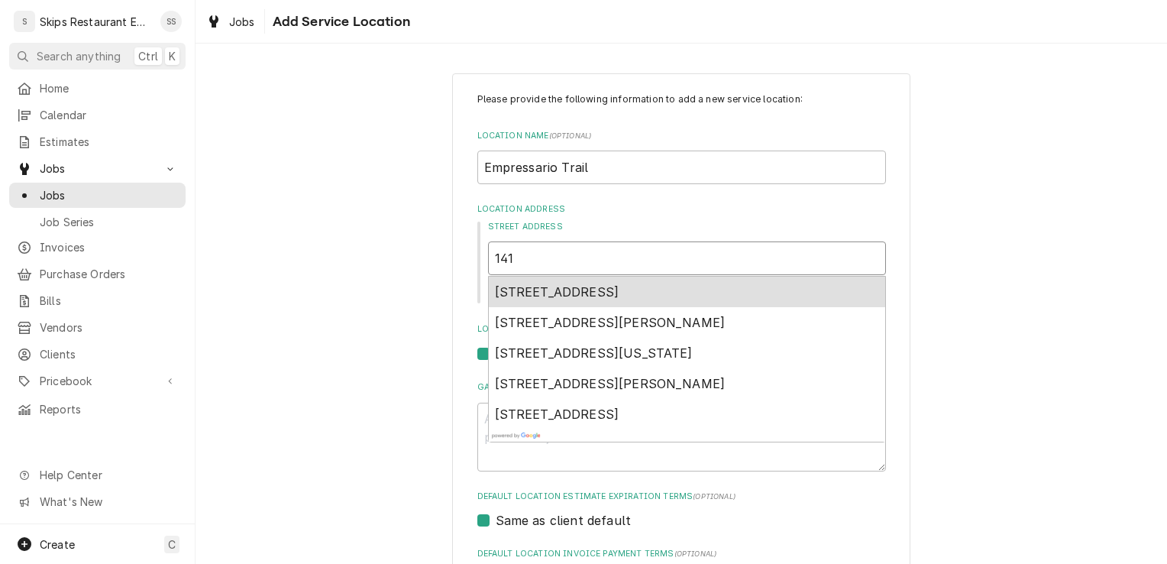
type textarea "x"
type input "141"
type textarea "x"
type input "141 S"
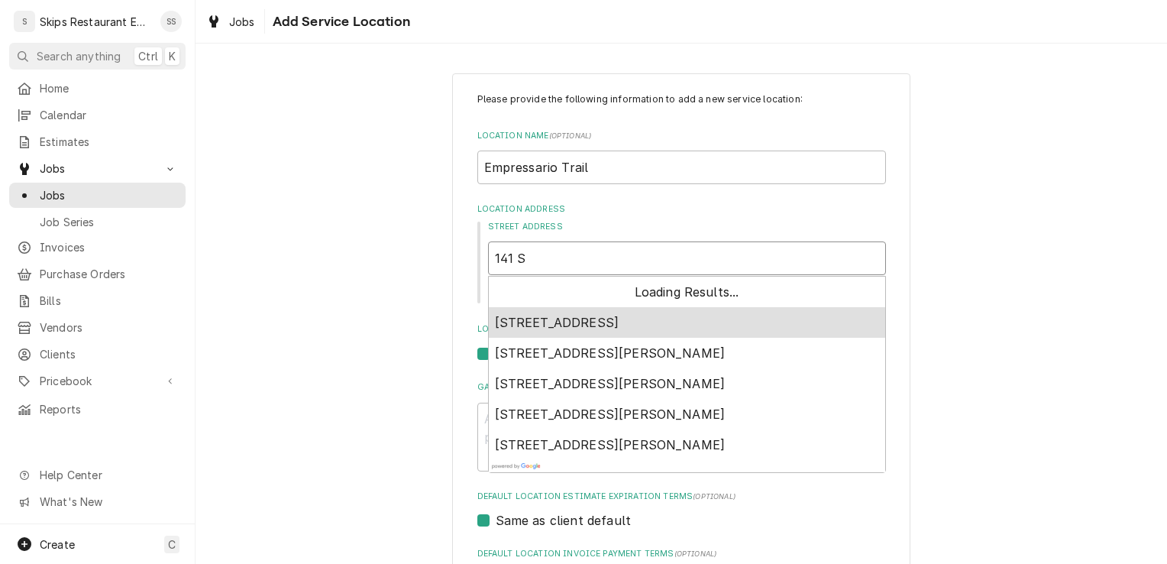
type textarea "x"
type input "141 S"
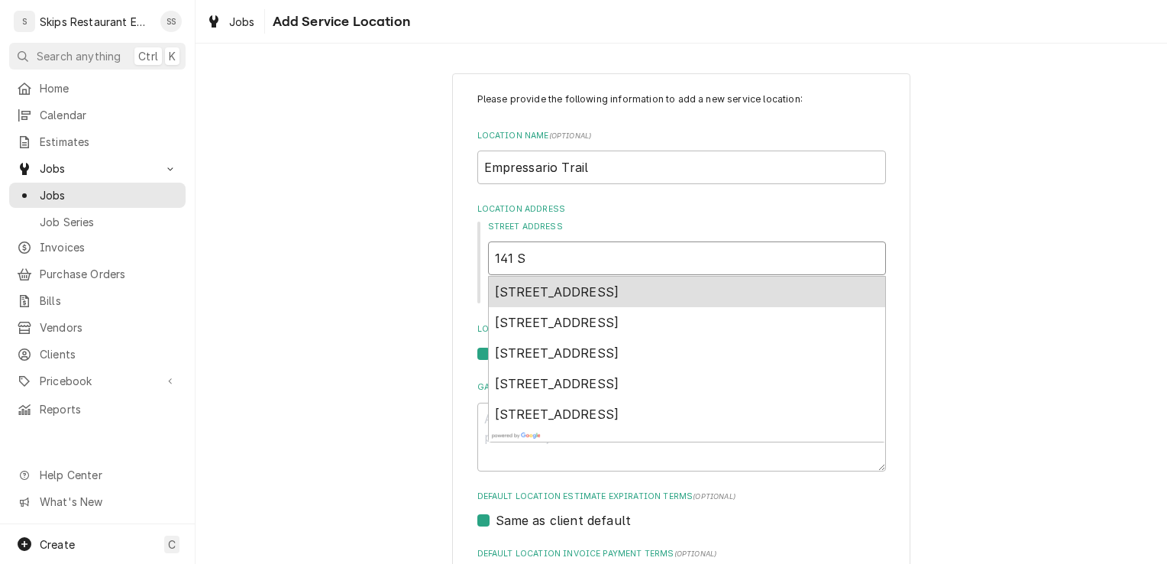
type textarea "x"
type input "141 S C"
type textarea "x"
type input "141 S Co"
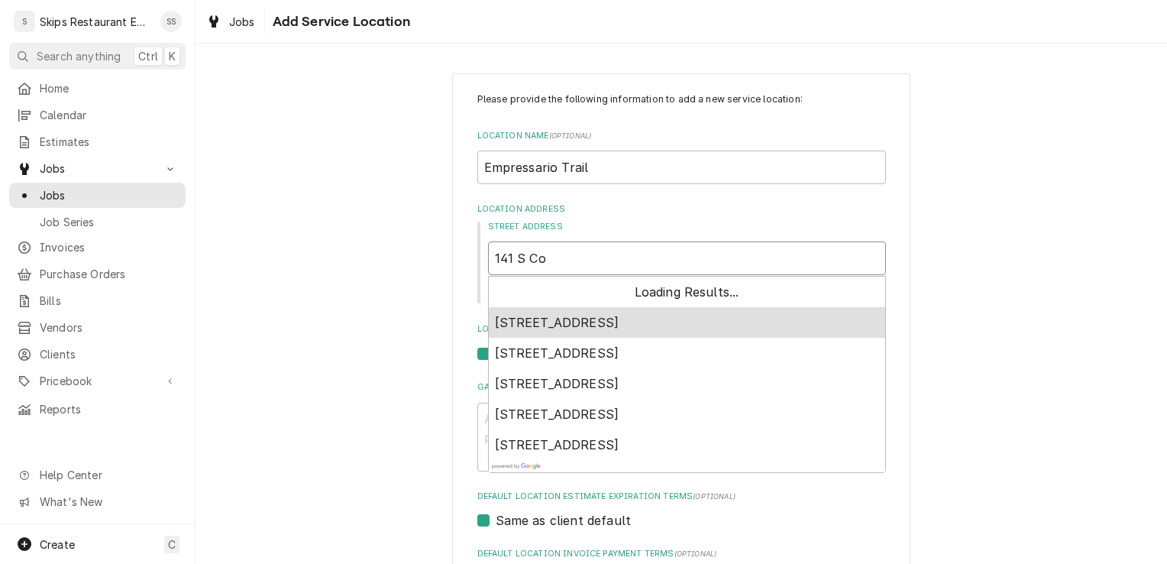
type textarea "x"
type input "141 S Cou"
type textarea "x"
type input "141 S Cour"
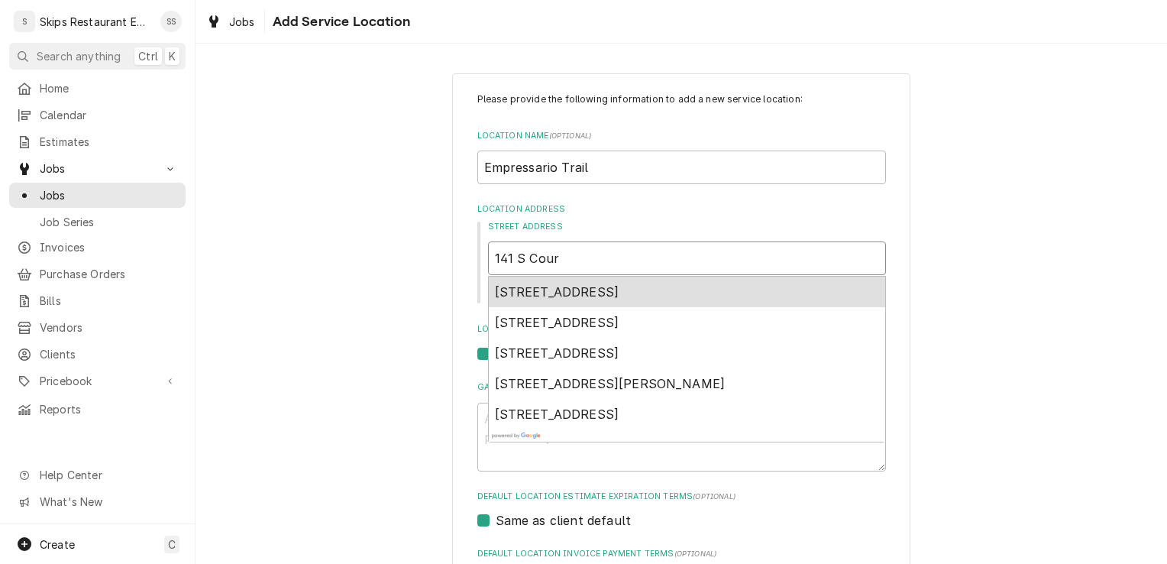
type textarea "x"
type input "141 S Court"
type textarea "x"
type input "141 S Courth"
type textarea "x"
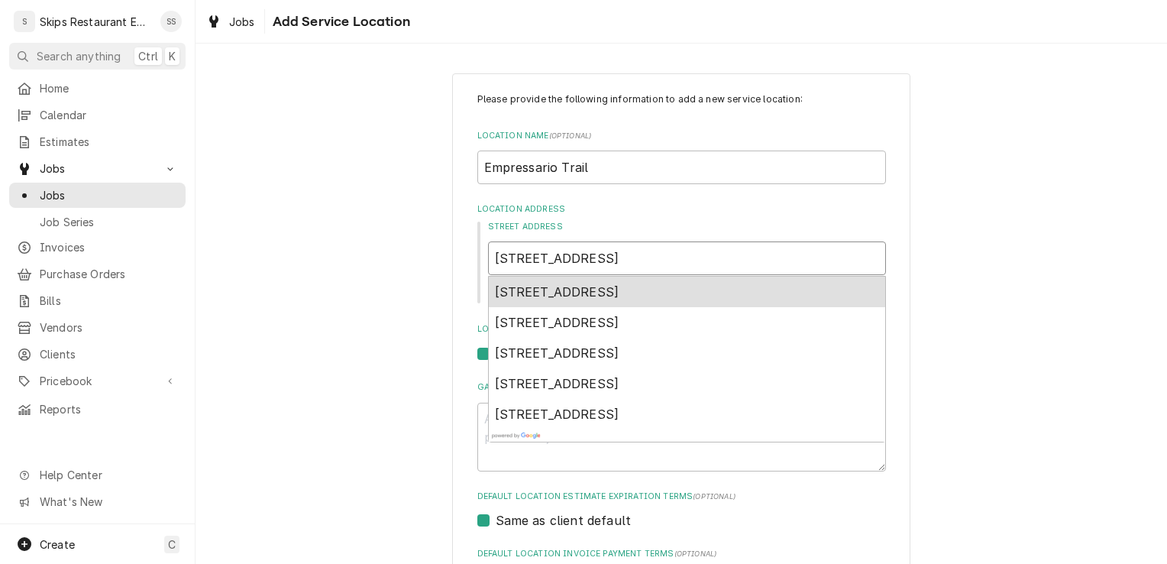
type input "141 S Courtho"
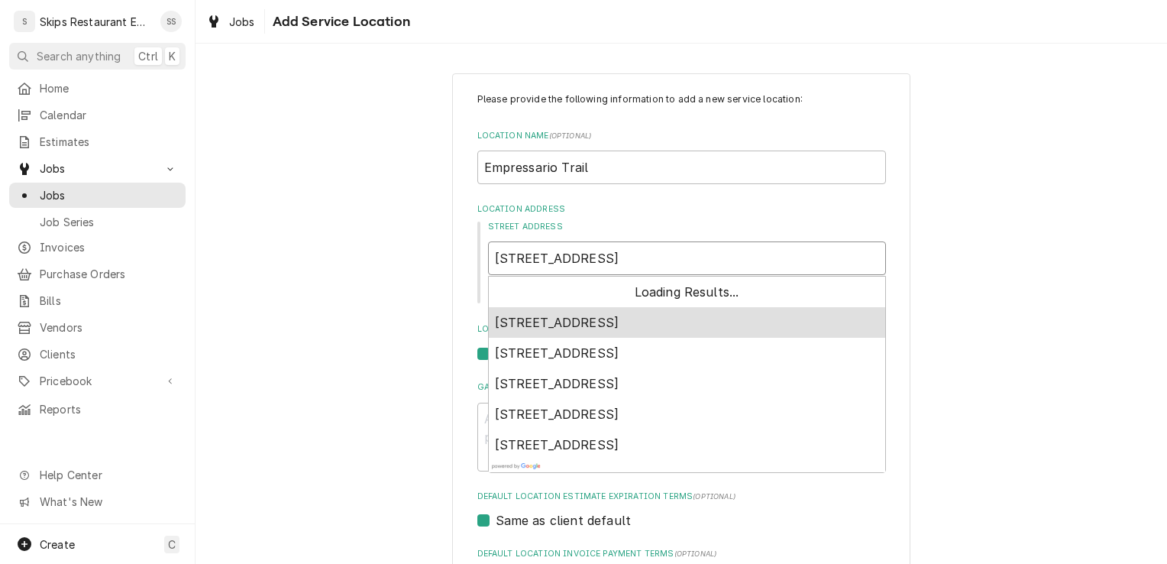
type textarea "x"
type input "141 S Courthou"
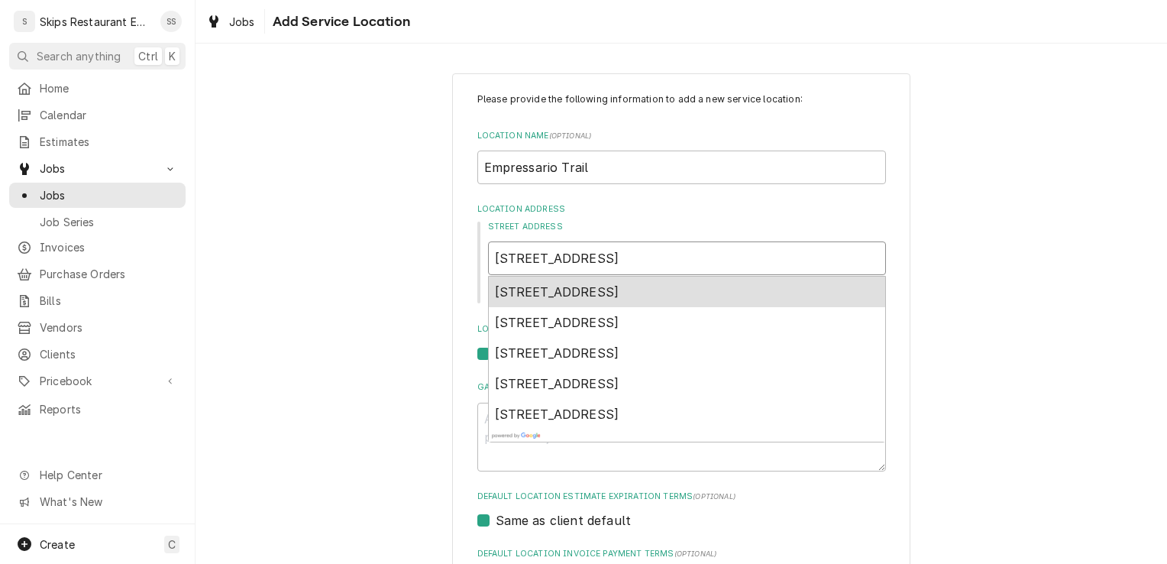
type textarea "x"
type input "141 S Courthous"
type textarea "x"
type input "141 S Courthouse"
click at [600, 289] on span "141 South Courthouse Square, Goliad, TX, USA" at bounding box center [557, 291] width 124 height 15
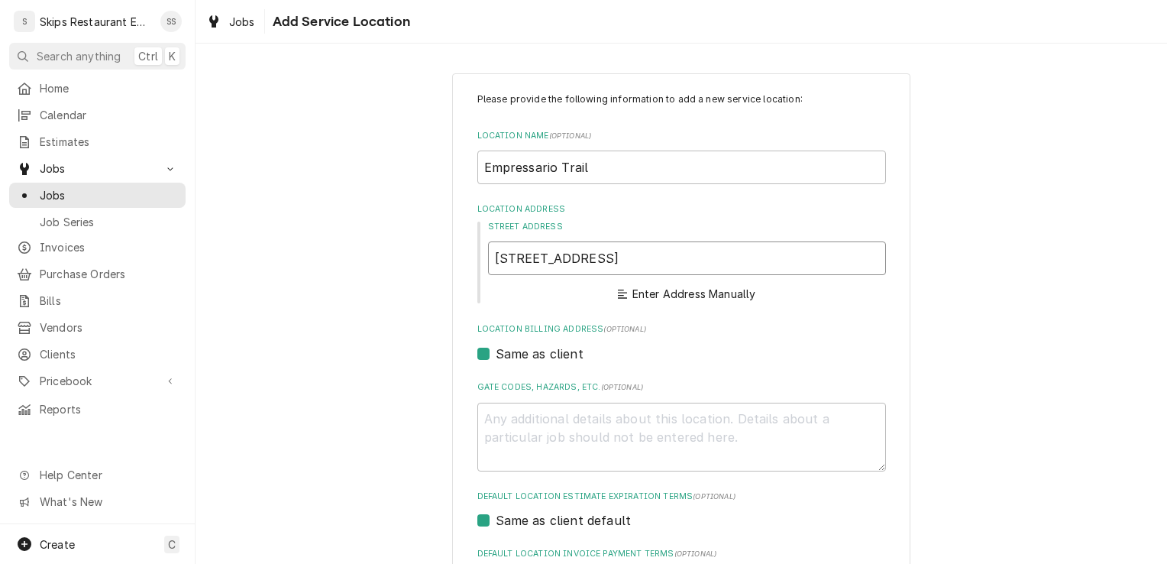
type textarea "x"
type input "141 S Courthouse Square"
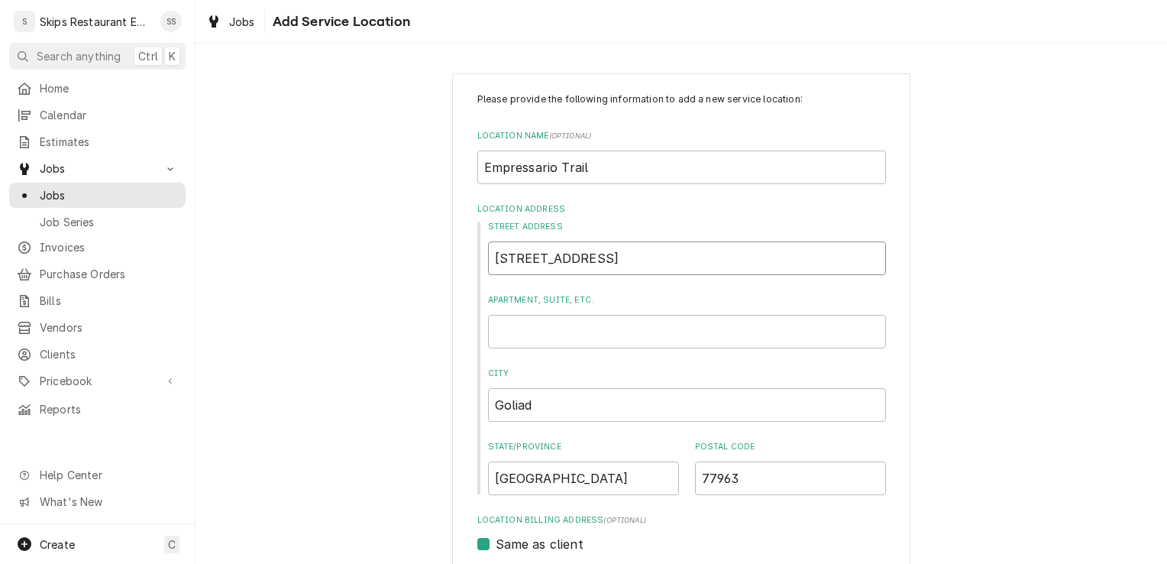
type textarea "x"
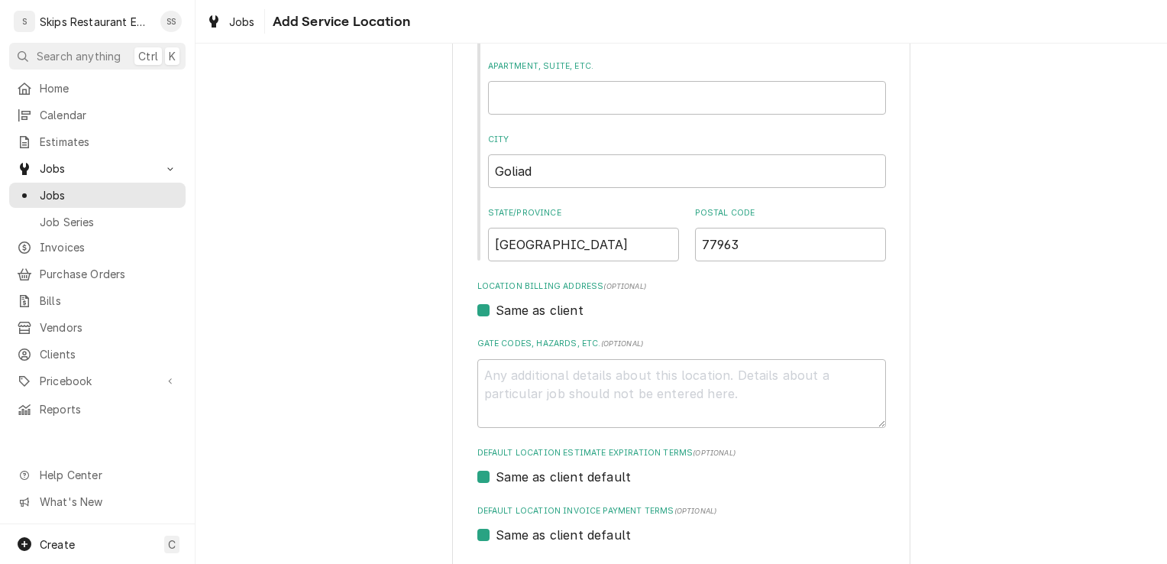
scroll to position [234, 0]
type input "141 S Courthouse Square"
drag, startPoint x: 1153, startPoint y: 256, endPoint x: 1158, endPoint y: 305, distance: 49.8
click at [1158, 305] on div "Please provide the following information to add a new service location: Locatio…" at bounding box center [680, 304] width 971 height 520
drag, startPoint x: 1158, startPoint y: 305, endPoint x: 1132, endPoint y: 310, distance: 26.4
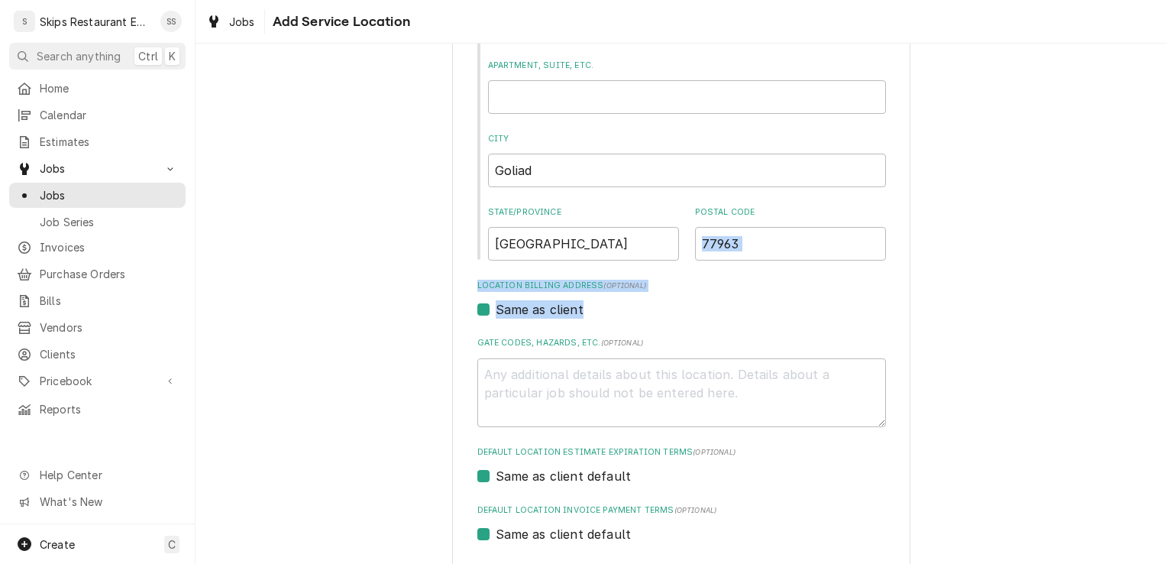
click at [1132, 310] on div "Please provide the following information to add a new service location: Locatio…" at bounding box center [680, 294] width 971 height 938
click at [819, 341] on label "Gate Codes, Hazards, etc. ( optional )" at bounding box center [681, 343] width 409 height 12
click at [819, 358] on textarea "Gate Codes, Hazards, etc. ( optional )" at bounding box center [681, 392] width 409 height 69
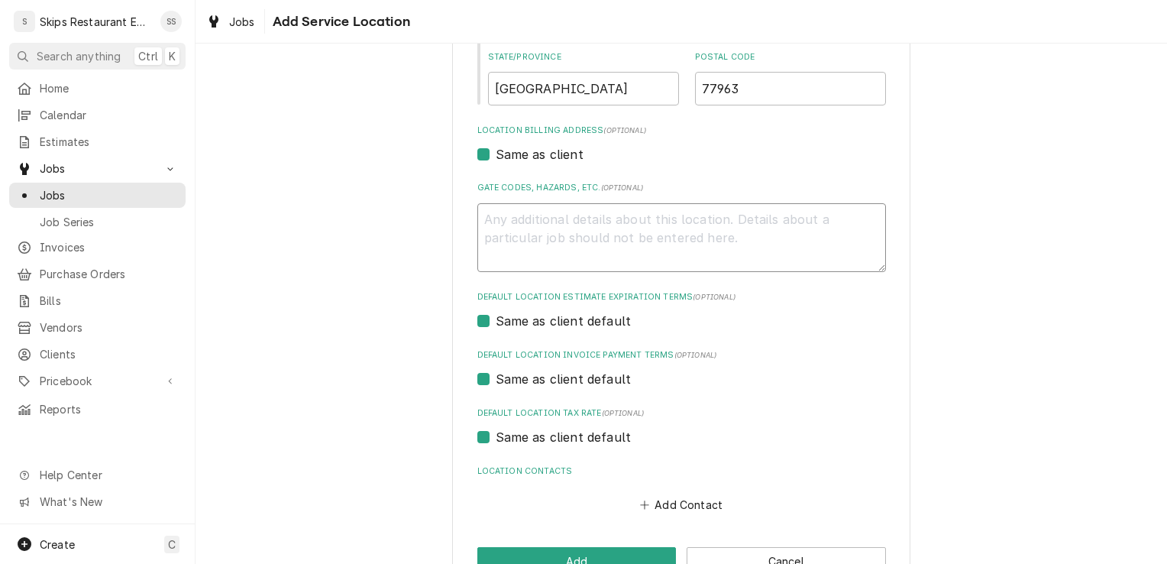
scroll to position [434, 0]
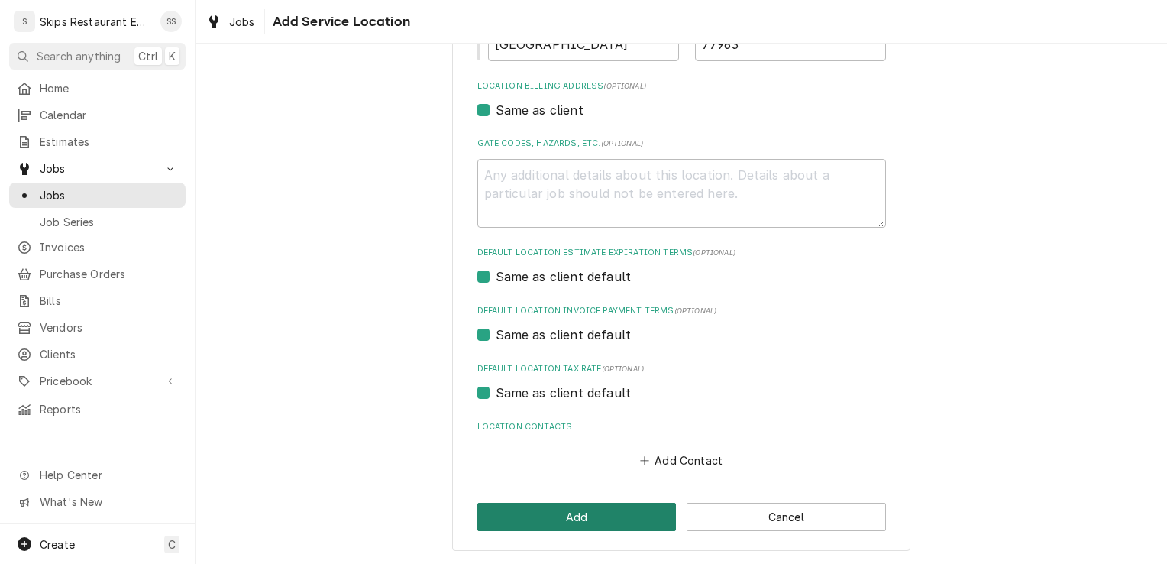
click at [597, 518] on button "Add" at bounding box center [576, 516] width 199 height 28
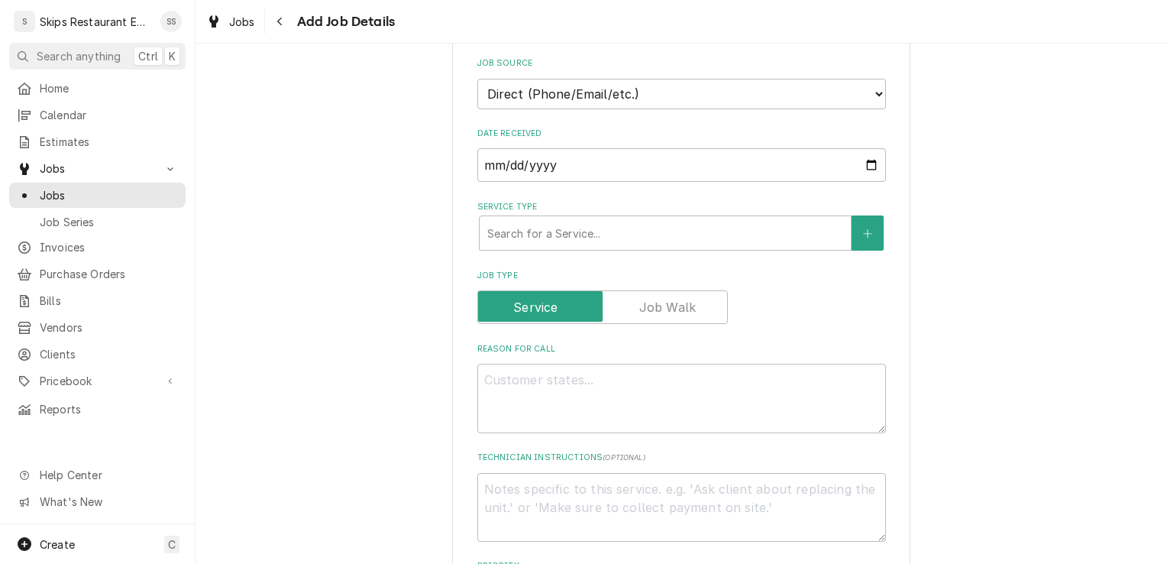
scroll to position [441, 0]
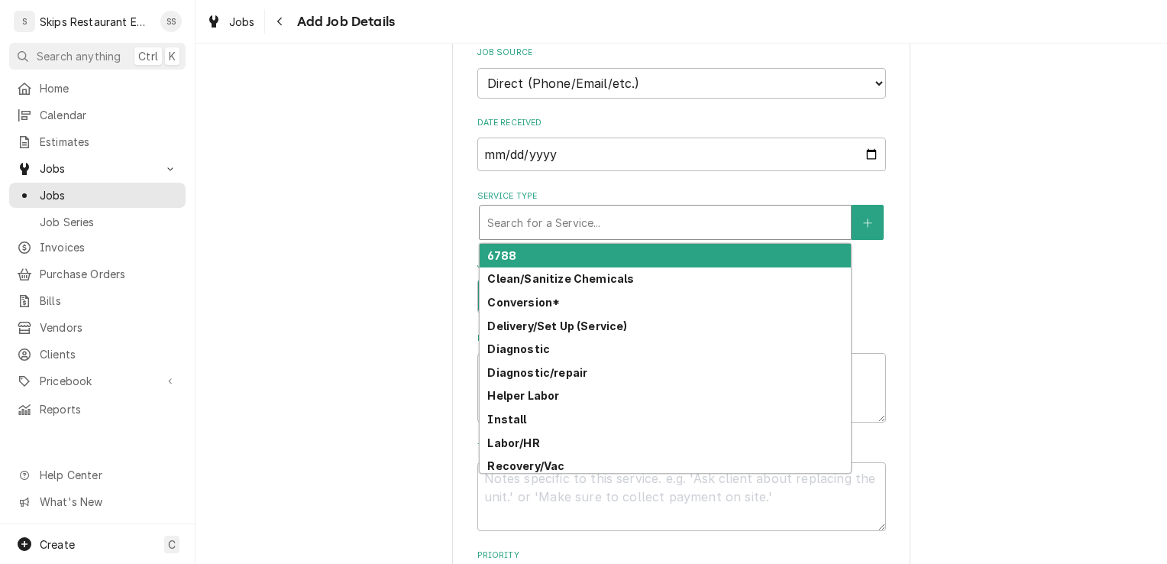
click at [550, 211] on div "Service Type" at bounding box center [665, 221] width 356 height 27
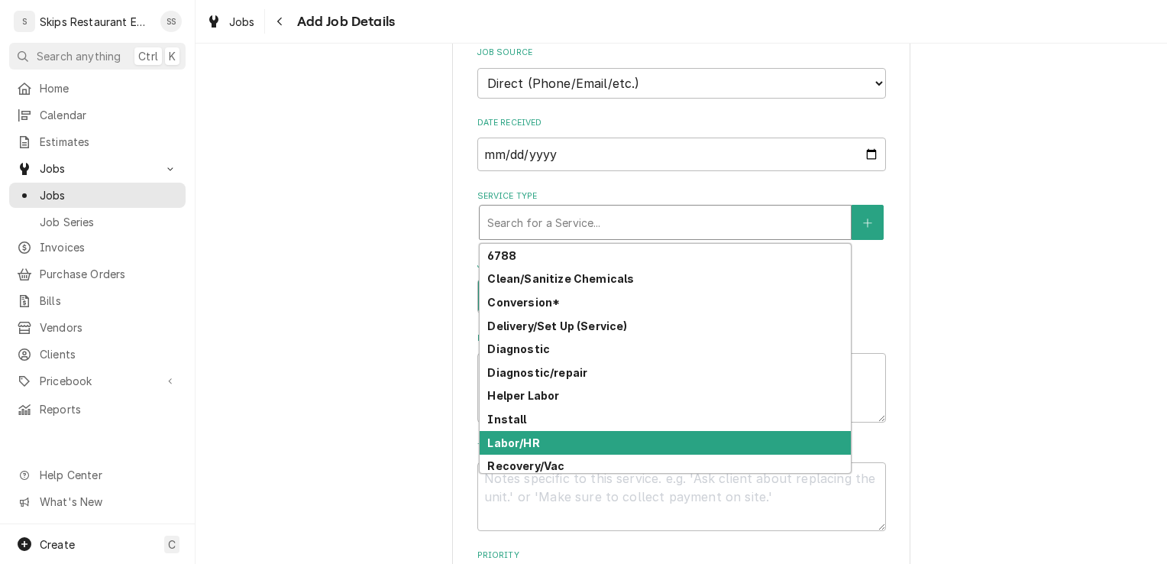
click at [520, 436] on strong "Labor/HR" at bounding box center [513, 442] width 52 height 13
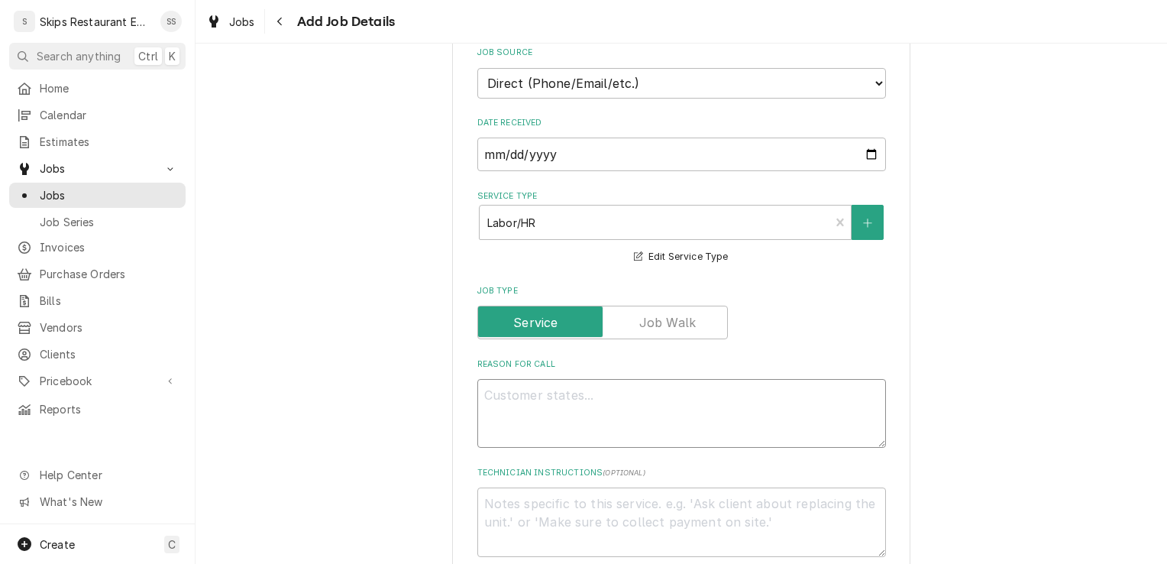
click at [496, 379] on textarea "Reason For Call" at bounding box center [681, 413] width 409 height 69
type textarea "x"
type textarea "D"
type textarea "x"
type textarea "Dr"
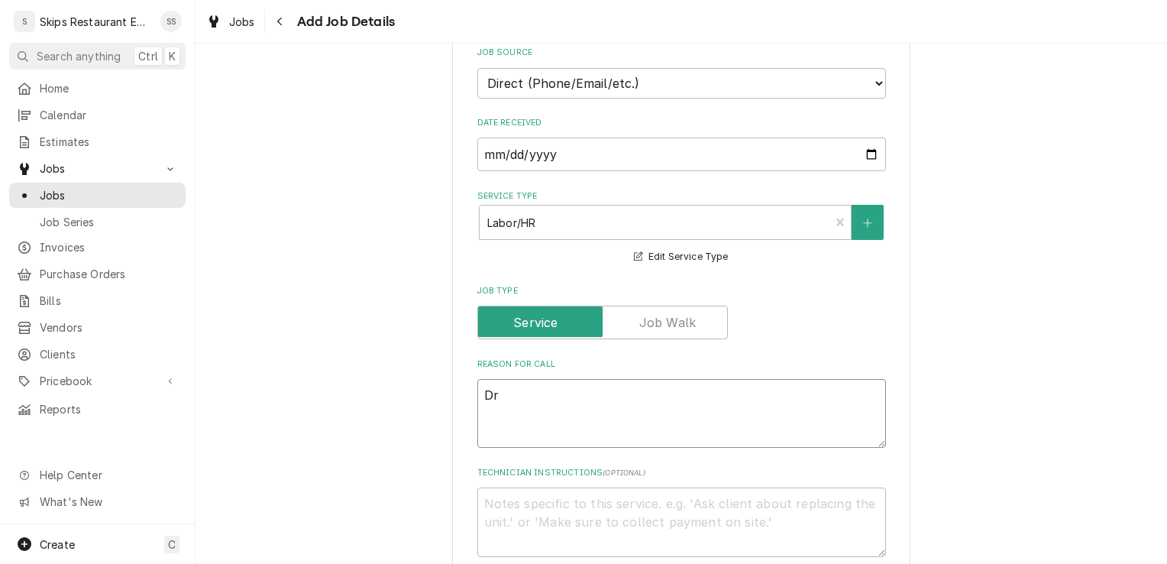
type textarea "x"
type textarea "Dro"
type textarea "x"
type textarea "Drop"
type textarea "x"
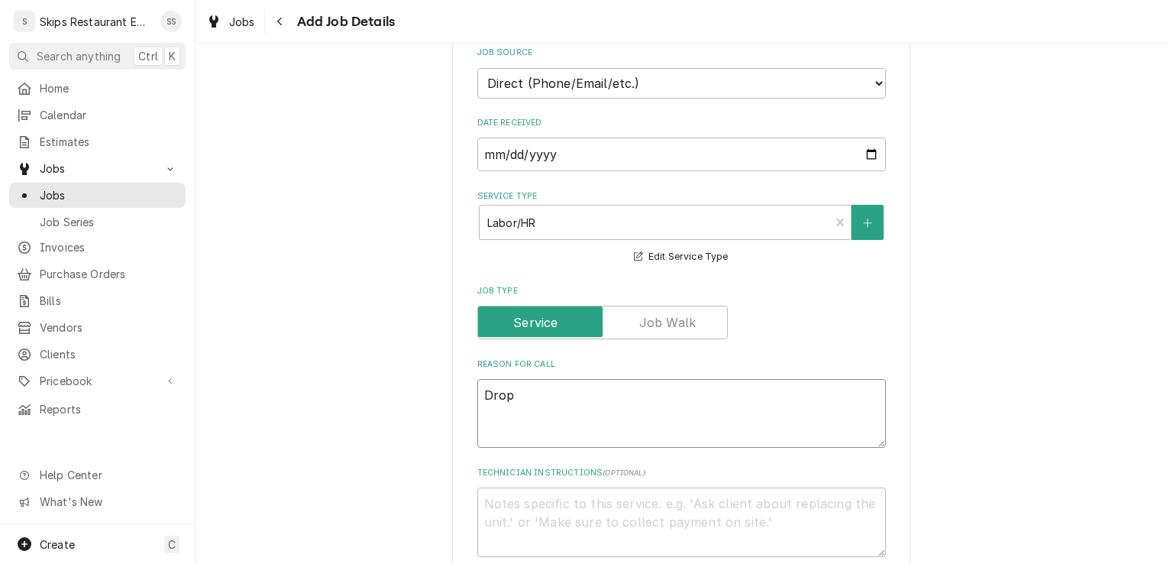
type textarea "Drop"
type textarea "x"
type textarea "Drop s"
type textarea "x"
type textarea "Drop sh"
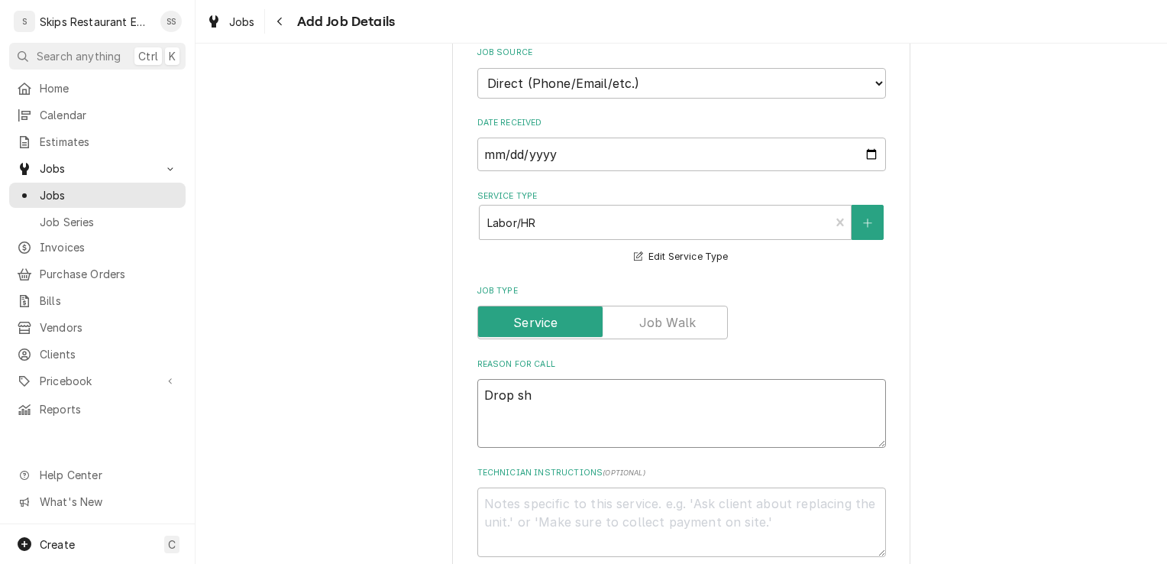
type textarea "x"
type textarea "Drop shi"
type textarea "x"
type textarea "Drop ship"
type textarea "x"
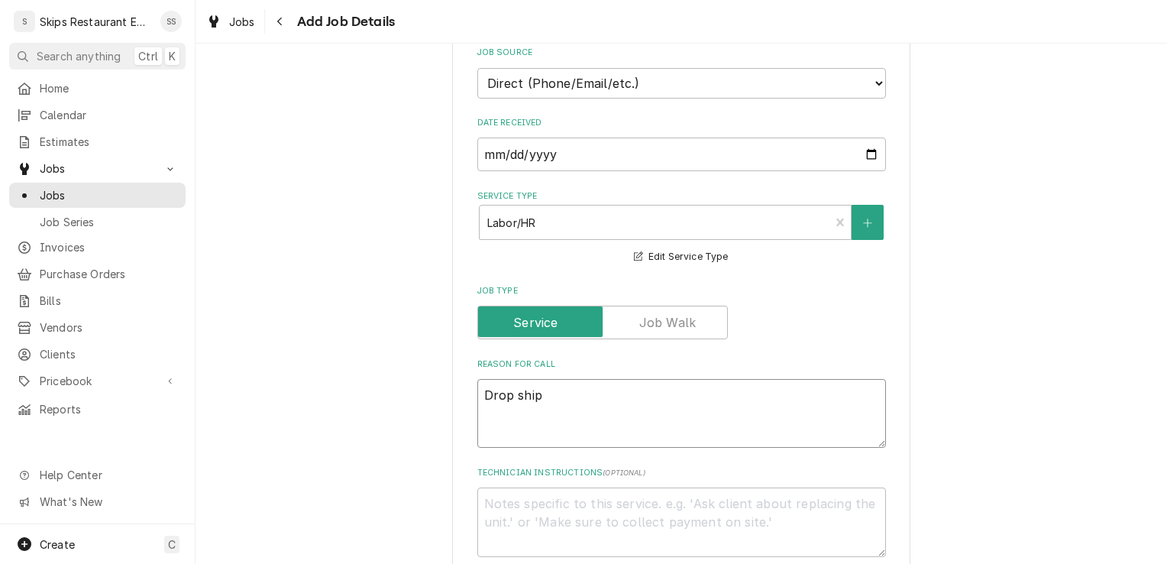
type textarea "Drop ship"
type textarea "x"
type textarea "Drop ship u"
type textarea "x"
type textarea "Drop ship un"
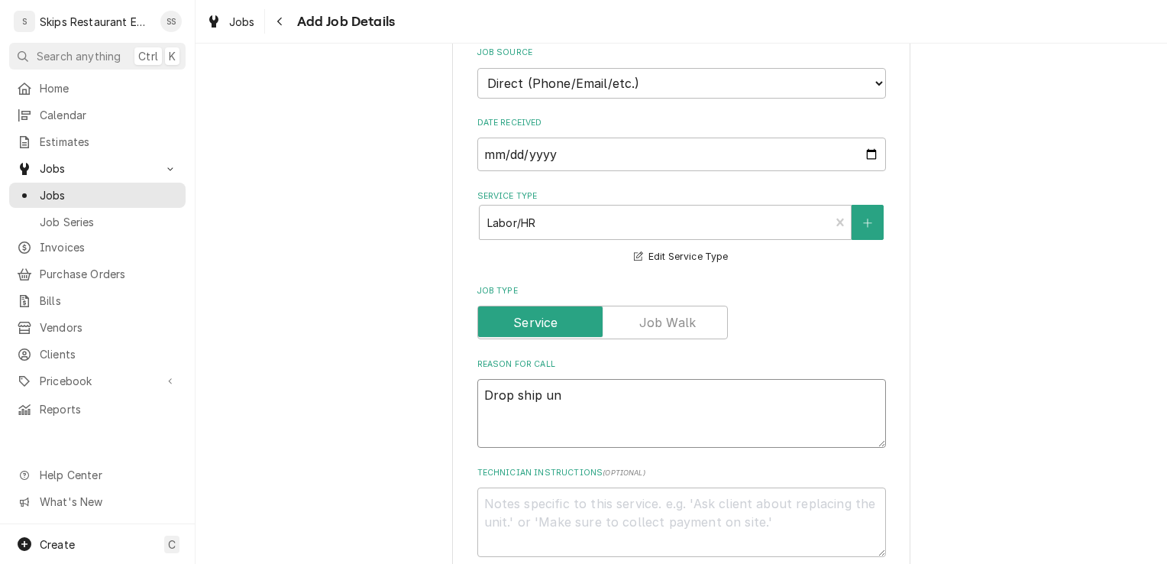
type textarea "x"
type textarea "Drop ship uni"
type textarea "x"
type textarea "Drop ship unit"
type textarea "x"
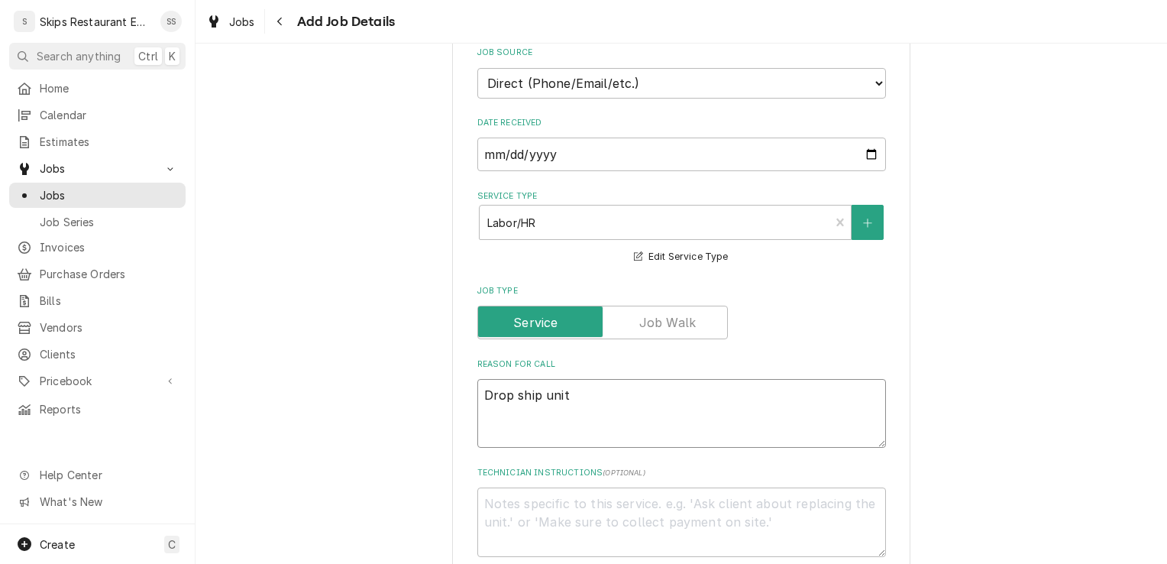
type textarea "Drop ship unit"
type textarea "x"
type textarea "Drop ship unit t"
type textarea "x"
type textarea "Drop ship unit to"
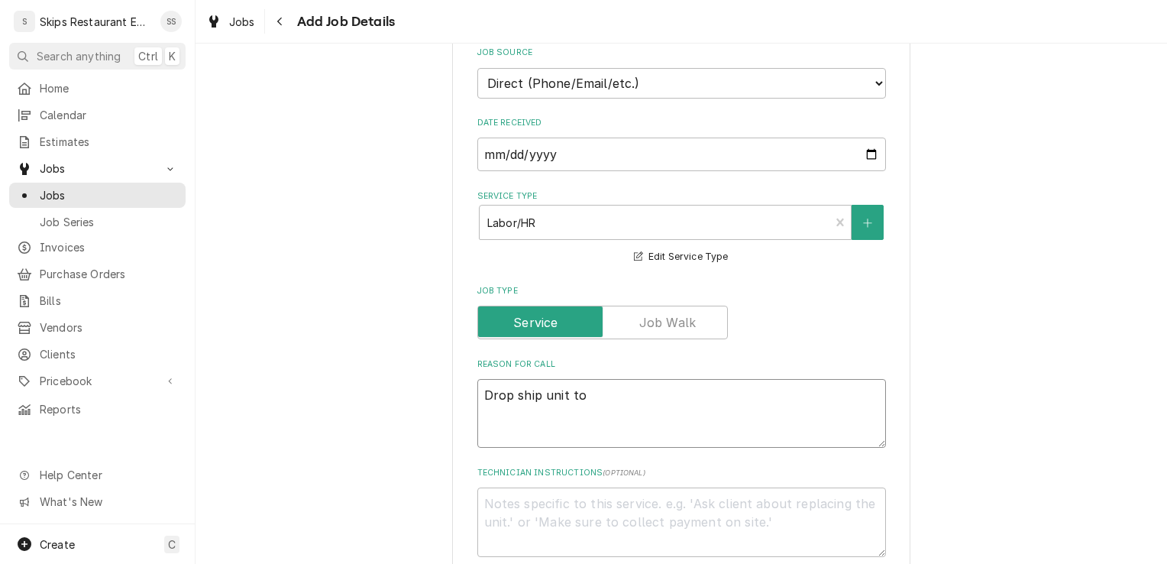
type textarea "x"
type textarea "Drop ship unit to"
type textarea "x"
type textarea "Drop ship unit to t"
type textarea "x"
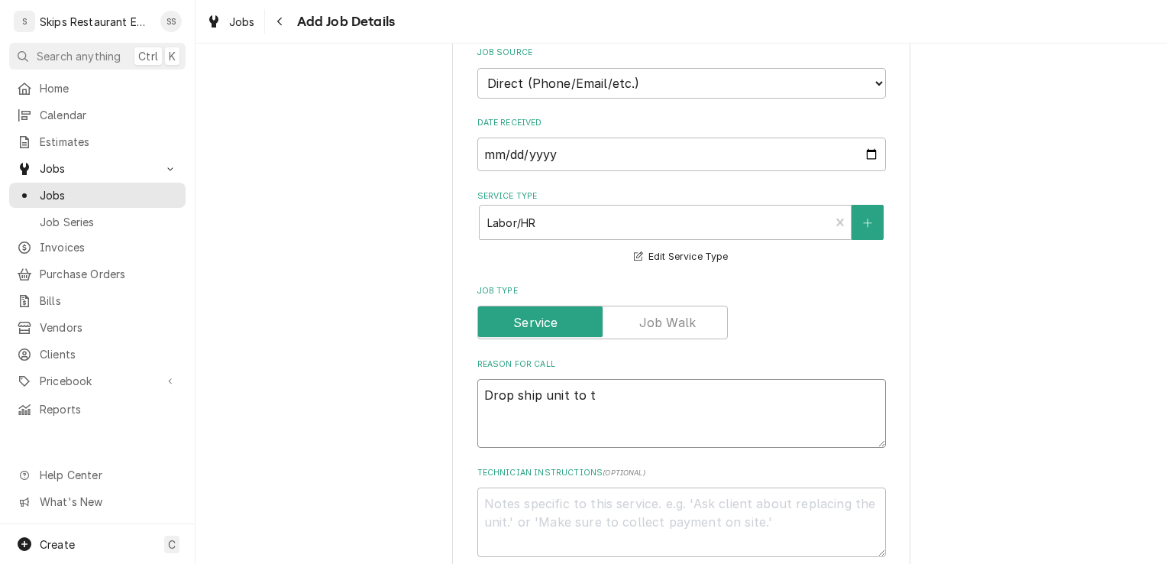
type textarea "Drop ship unit to te"
type textarea "x"
type textarea "Drop ship unit to tec"
type textarea "x"
type textarea "Drop ship unit to tech"
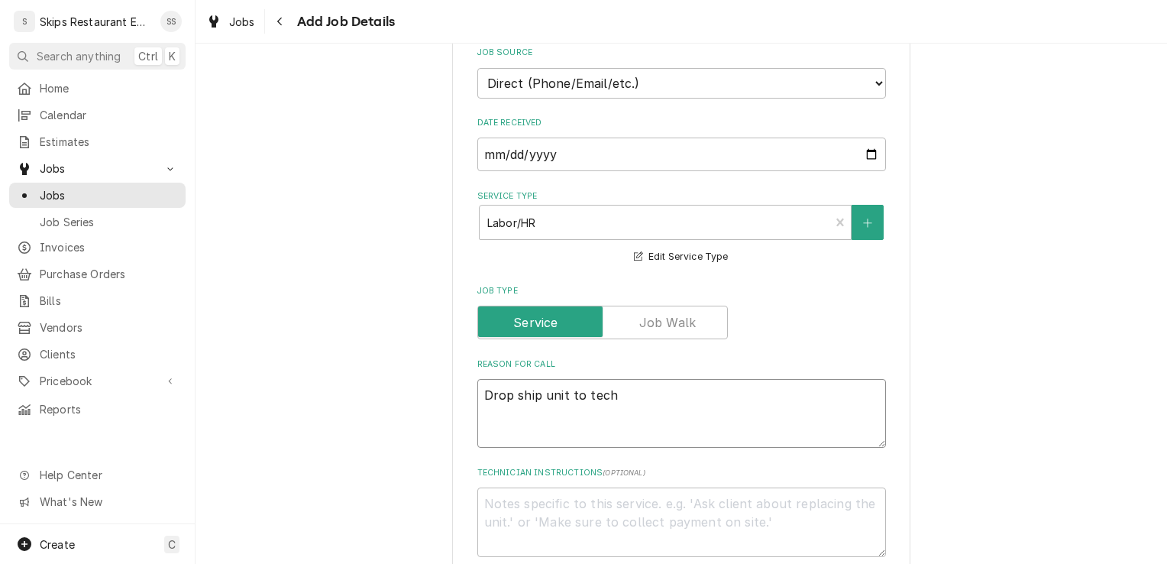
type textarea "x"
type textarea "Drop ship unit to tech"
type textarea "x"
type textarea "Drop ship unit to tech a"
type textarea "x"
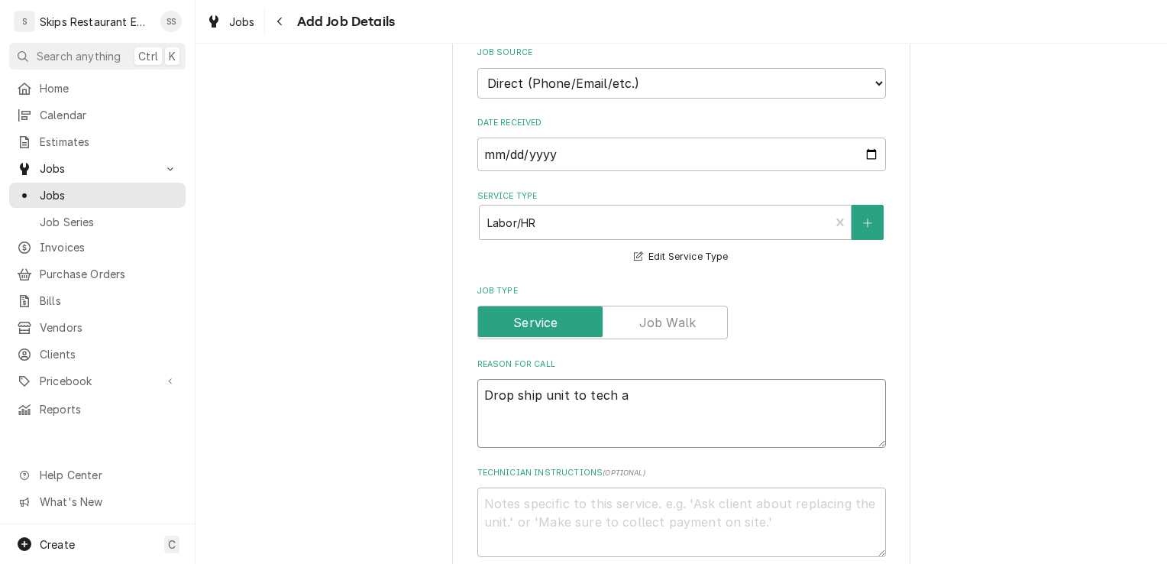
type textarea "Drop ship unit to tech an"
type textarea "x"
type textarea "Drop ship unit to tech and"
type textarea "x"
type textarea "Drop ship unit to tech and"
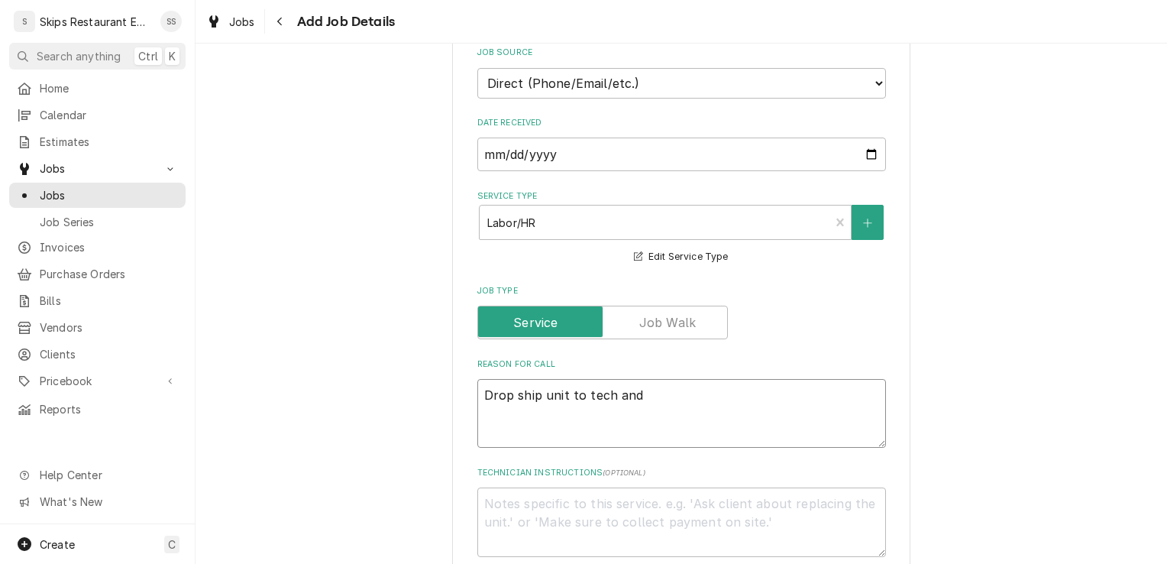
type textarea "x"
type textarea "Drop ship unit to tech and h"
type textarea "x"
type textarea "Drop ship unit to tech and ha"
type textarea "x"
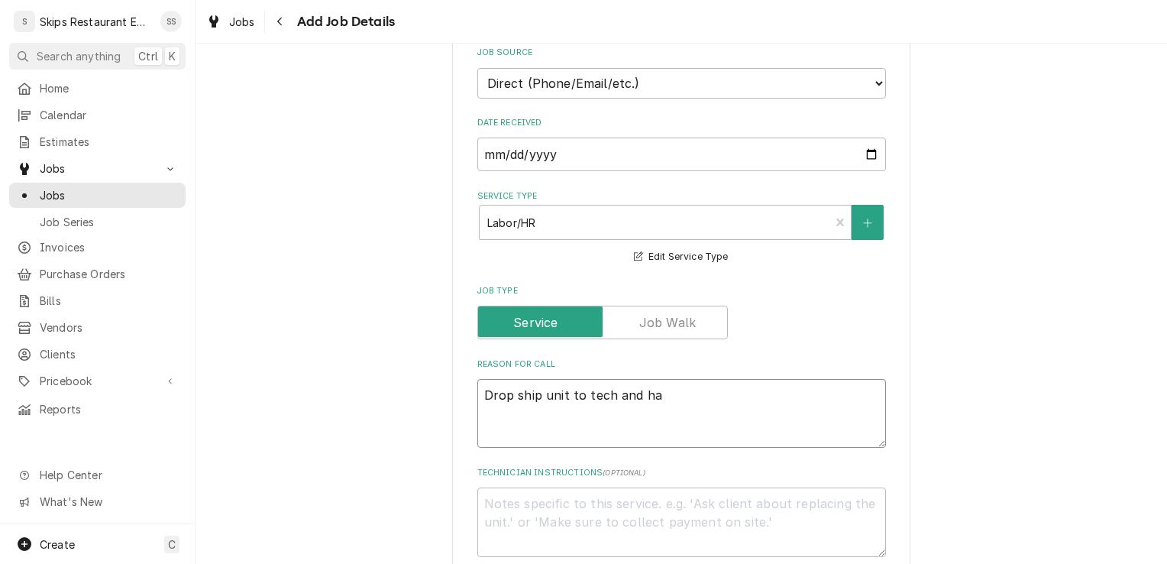
type textarea "Drop ship unit to tech and hav"
type textarea "x"
type textarea "Drop ship unit to tech and have"
type textarea "x"
type textarea "Drop ship unit to tech and have"
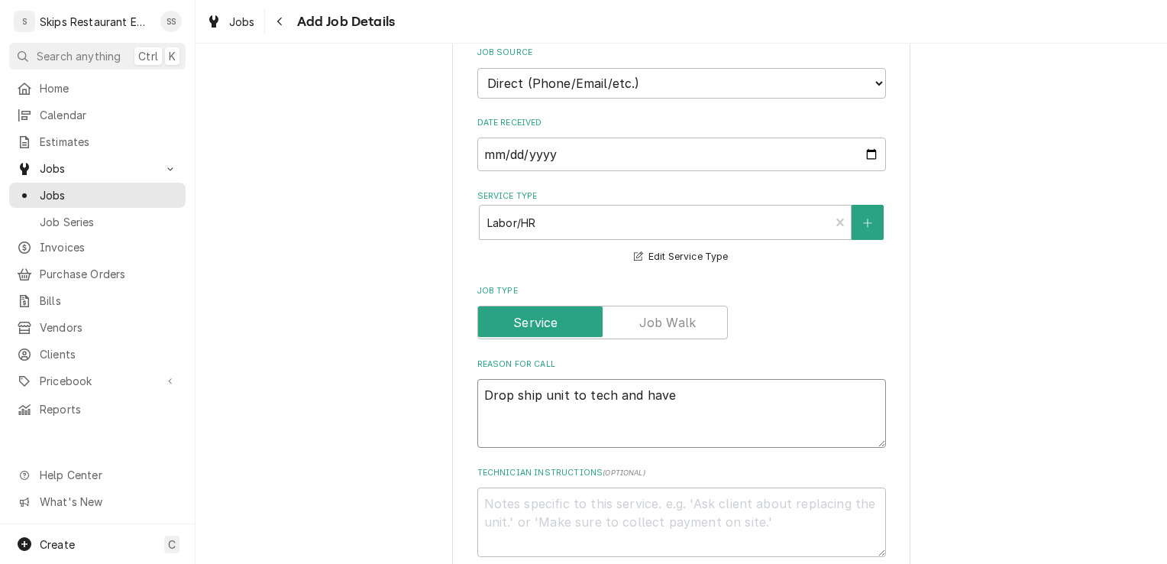
type textarea "x"
type textarea "Drop ship unit to tech and have t"
type textarea "x"
type textarea "Drop ship unit to tech and have te"
type textarea "x"
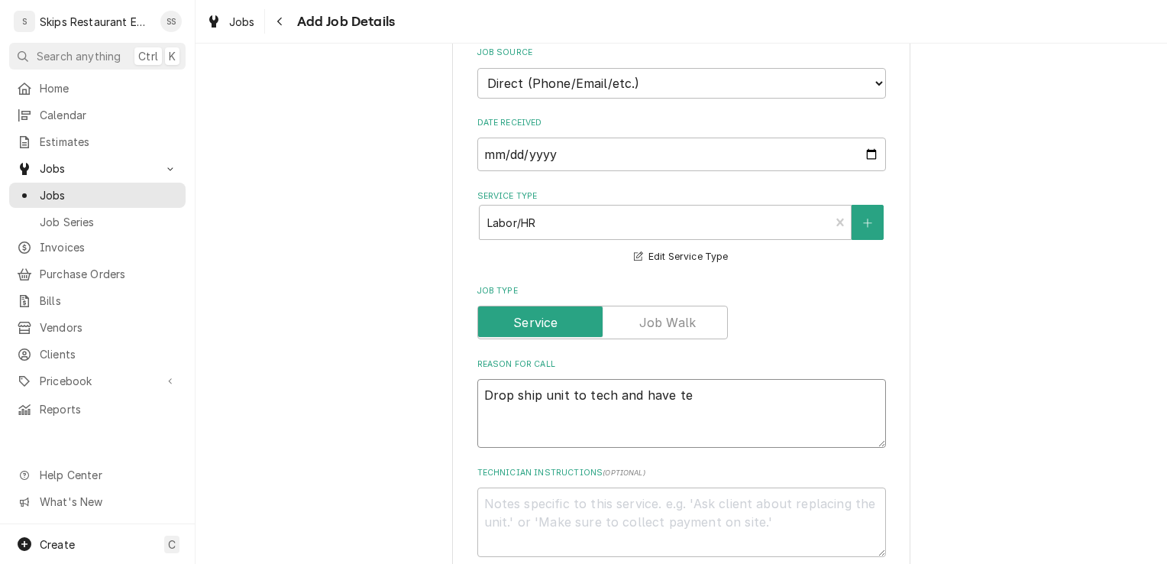
type textarea "Drop ship unit to tech and have tec"
type textarea "x"
type textarea "Drop ship unit to tech and have tech"
type textarea "x"
type textarea "Drop ship unit to tech and have tech"
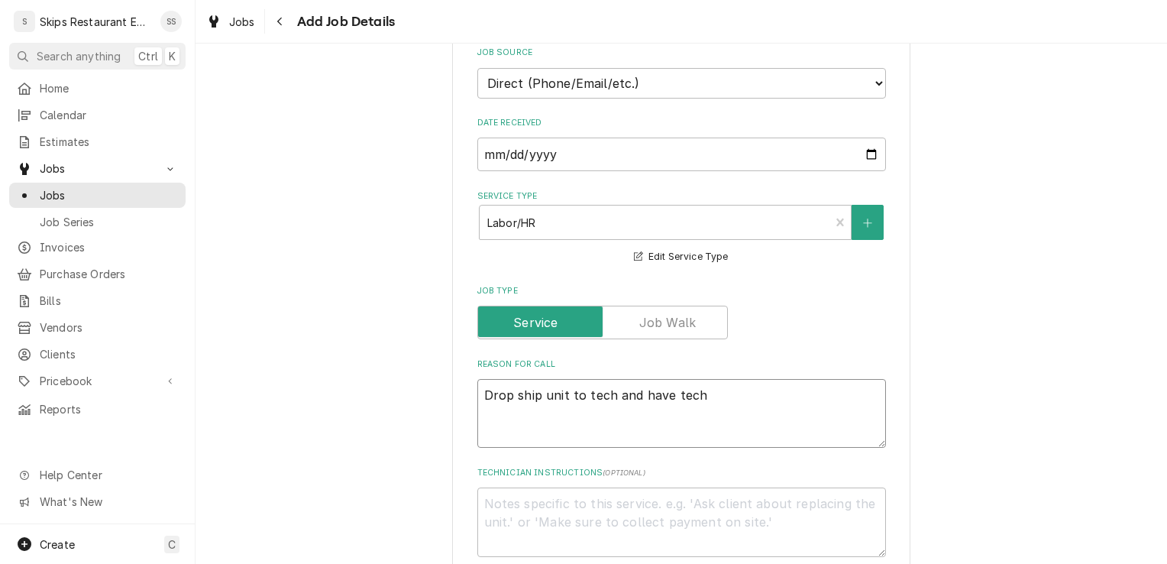
type textarea "x"
type textarea "Drop ship unit to tech and have tech g"
type textarea "x"
type textarea "Drop ship unit to tech and have tech go"
type textarea "x"
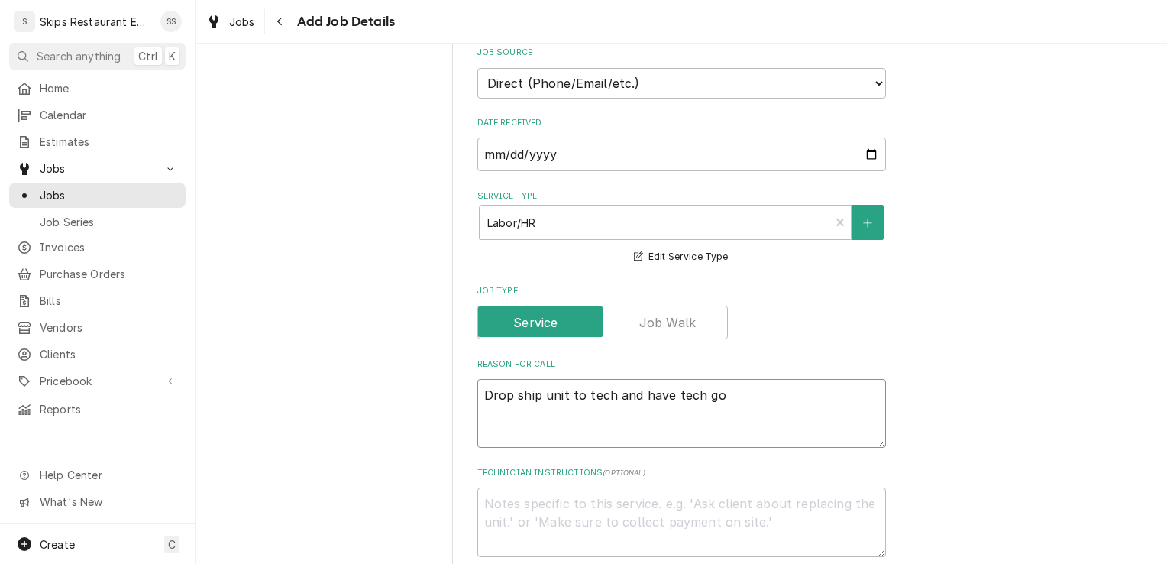
type textarea "Drop ship unit to tech and have tech go"
type textarea "x"
type textarea "Drop ship unit to tech and have tech go o"
type textarea "x"
type textarea "Drop ship unit to tech and have tech go on"
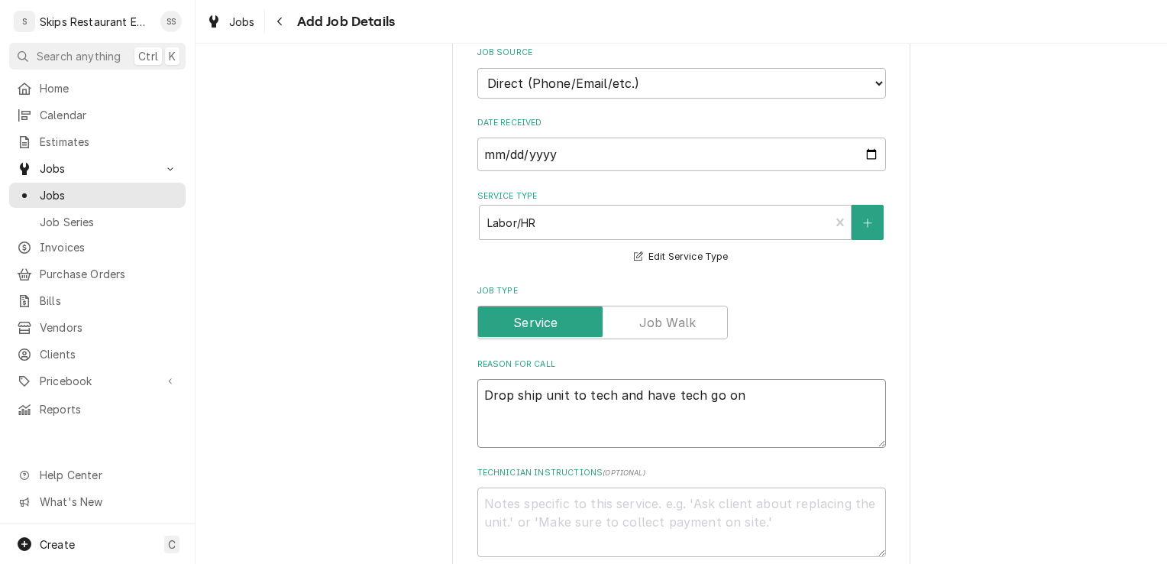
type textarea "x"
type textarea "Drop ship unit to tech and have tech go on"
type textarea "x"
type textarea "Drop ship unit to tech and have tech go on s"
type textarea "x"
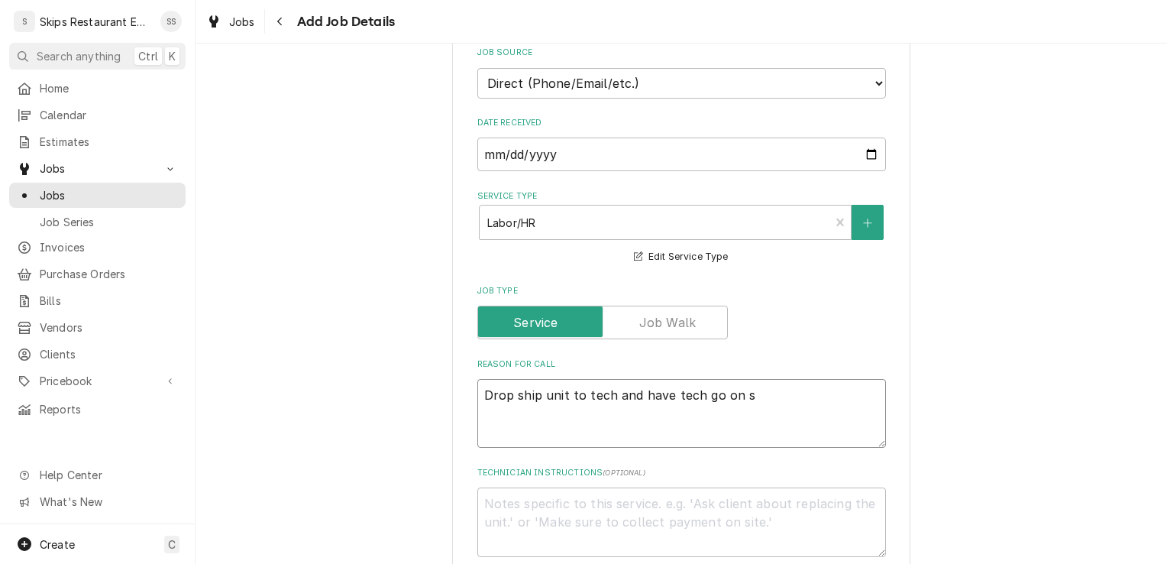
type textarea "Drop ship unit to tech and have tech go on si"
type textarea "x"
type textarea "Drop ship unit to tech and have tech go on sit"
type textarea "x"
type textarea "Drop ship unit to tech and have tech go on site"
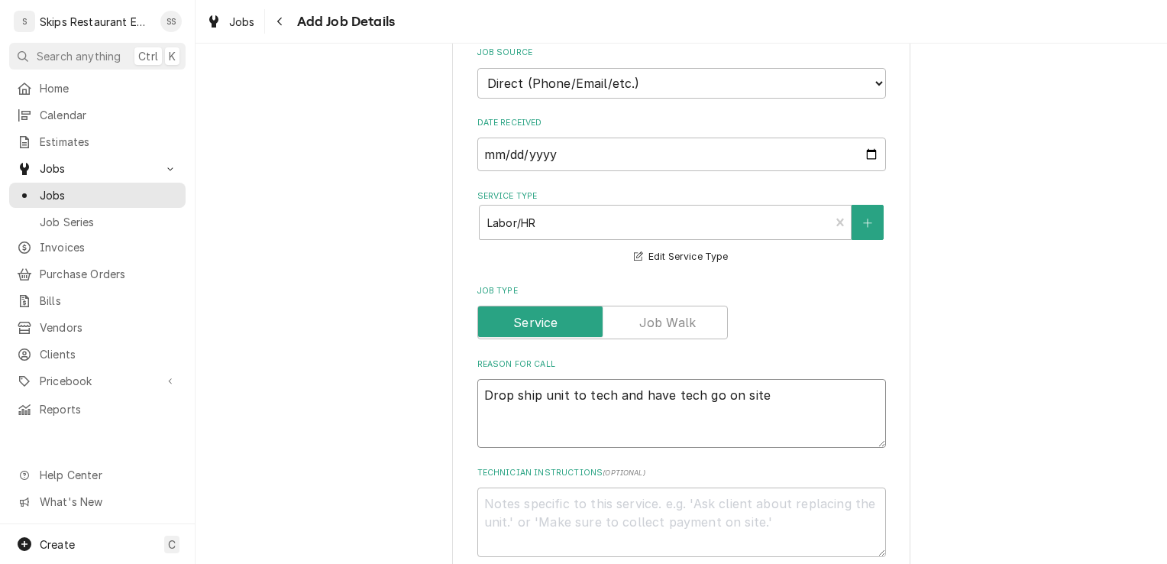
type textarea "x"
type textarea "Drop ship unit to tech and have tech go on site"
type textarea "x"
type textarea "Drop ship unit to tech and have tech go on site a"
type textarea "x"
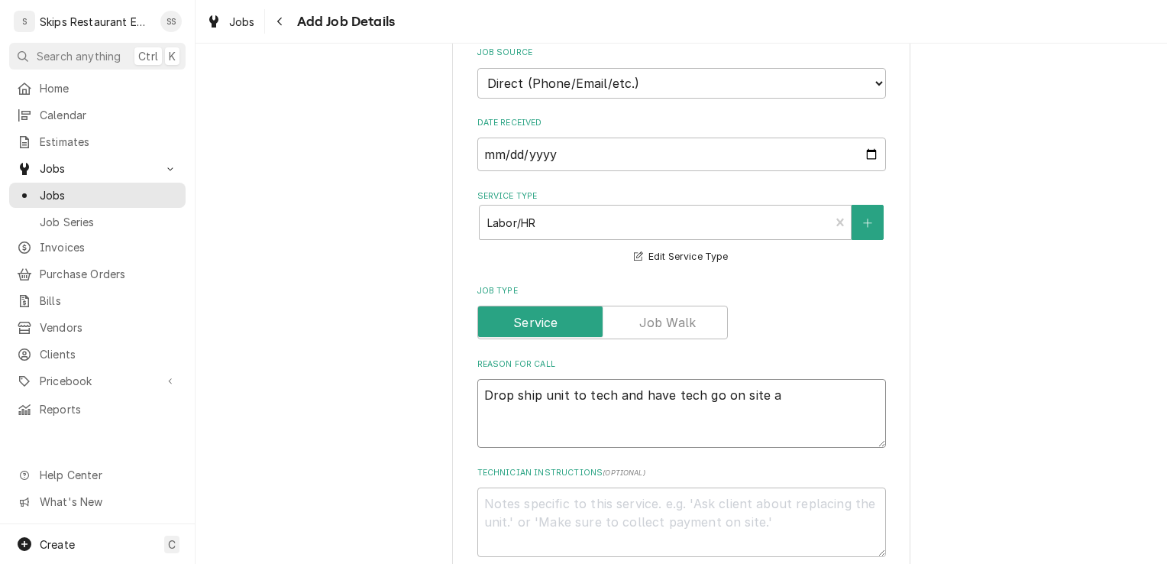
type textarea "Drop ship unit to tech and have tech go on site an"
type textarea "x"
type textarea "Drop ship unit to tech and have tech go on site and"
type textarea "x"
type textarea "Drop ship unit to tech and have tech go on site and"
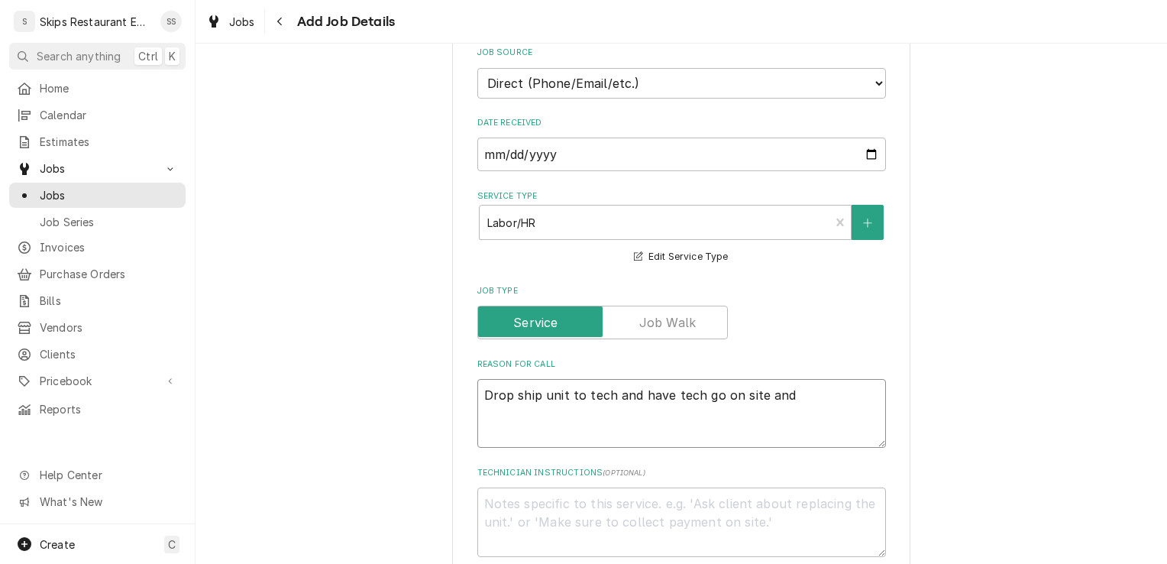
type textarea "x"
type textarea "Drop ship unit to tech and have tech go on site and i"
type textarea "x"
type textarea "Drop ship unit to tech and have tech go on site and in"
type textarea "x"
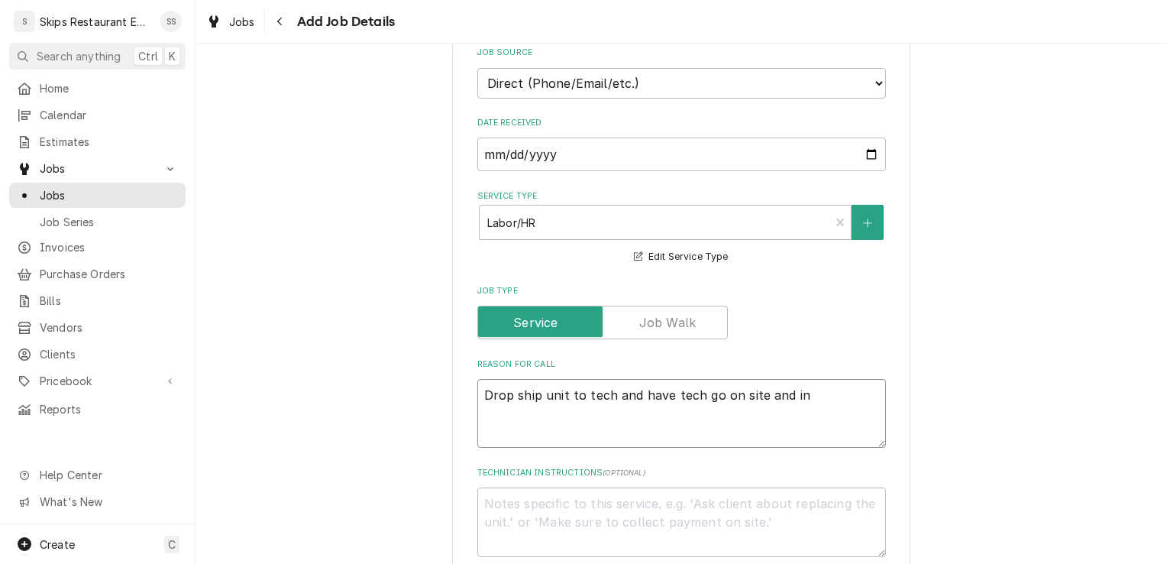
type textarea "Drop ship unit to tech and have tech go on site and ins"
type textarea "x"
type textarea "Drop ship unit to tech and have tech go on site and inst"
type textarea "x"
type textarea "Drop ship unit to tech and have tech go on site and insta"
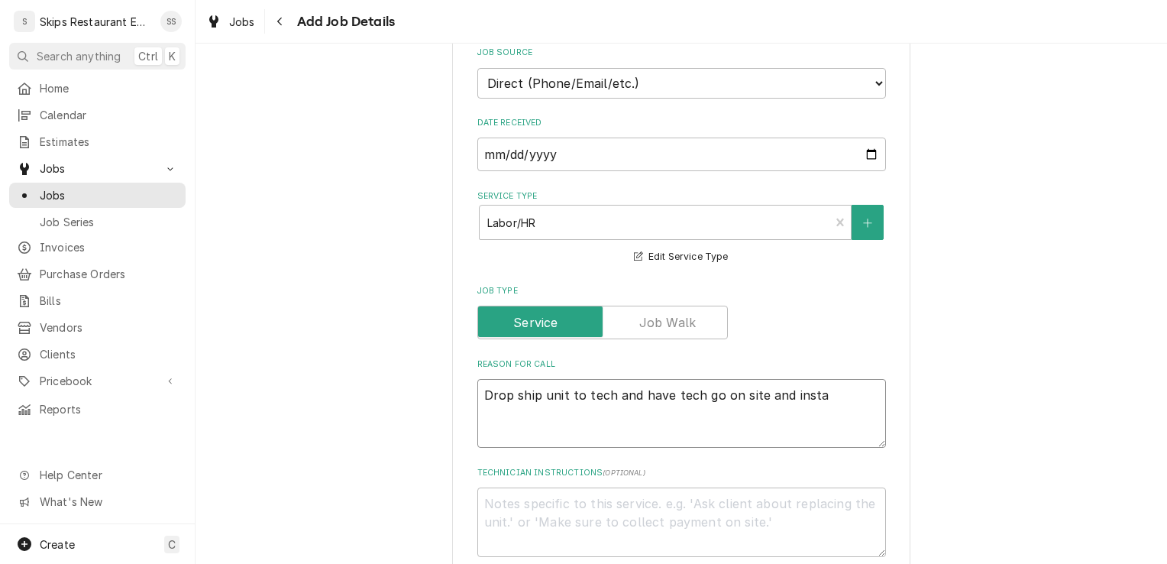
type textarea "x"
type textarea "Drop ship unit to tech and have tech go on site and instal"
type textarea "x"
type textarea "Drop ship unit to tech and have tech go on site and install"
type textarea "x"
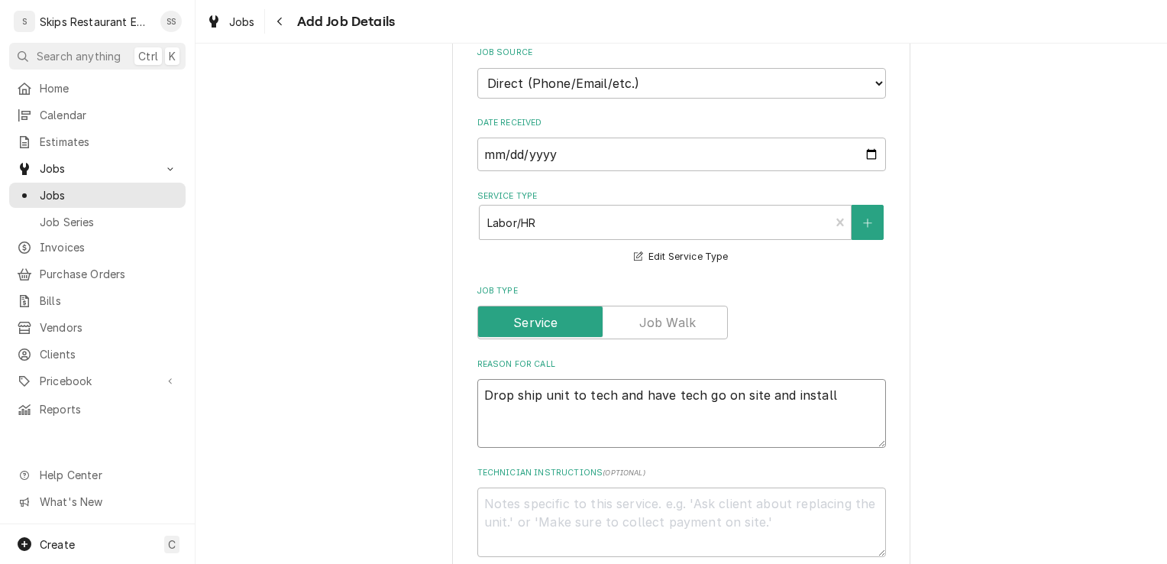
type textarea "Drop ship unit to tech and have tech go on site and install."
type textarea "x"
type textarea "Drop ship unit to tech and have tech go on site and install."
click at [487, 487] on textarea "Technician Instructions ( optional )" at bounding box center [681, 521] width 409 height 69
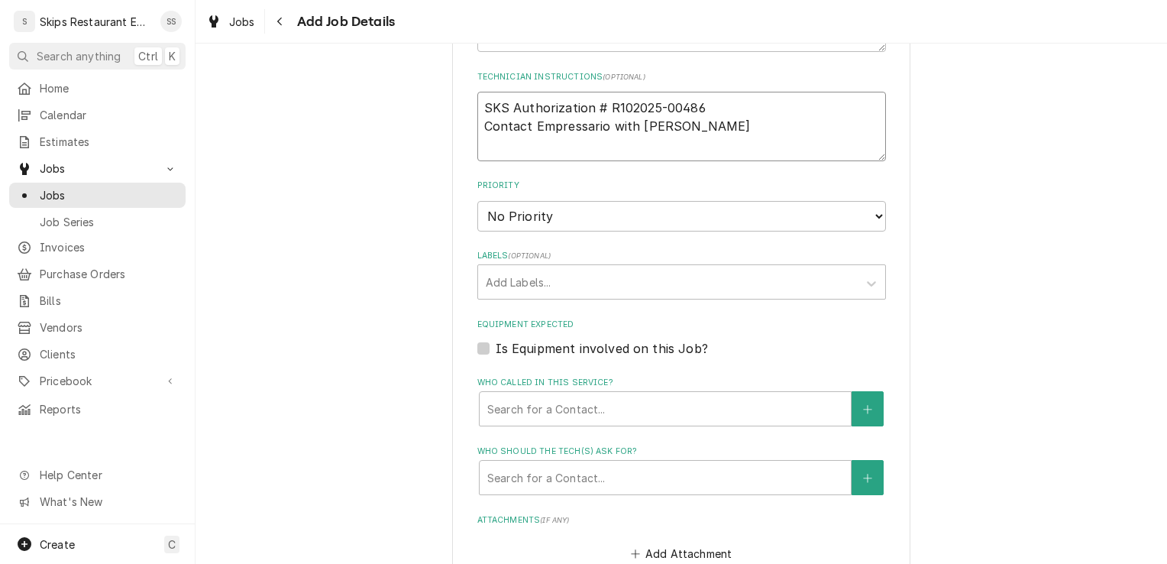
scroll to position [843, 0]
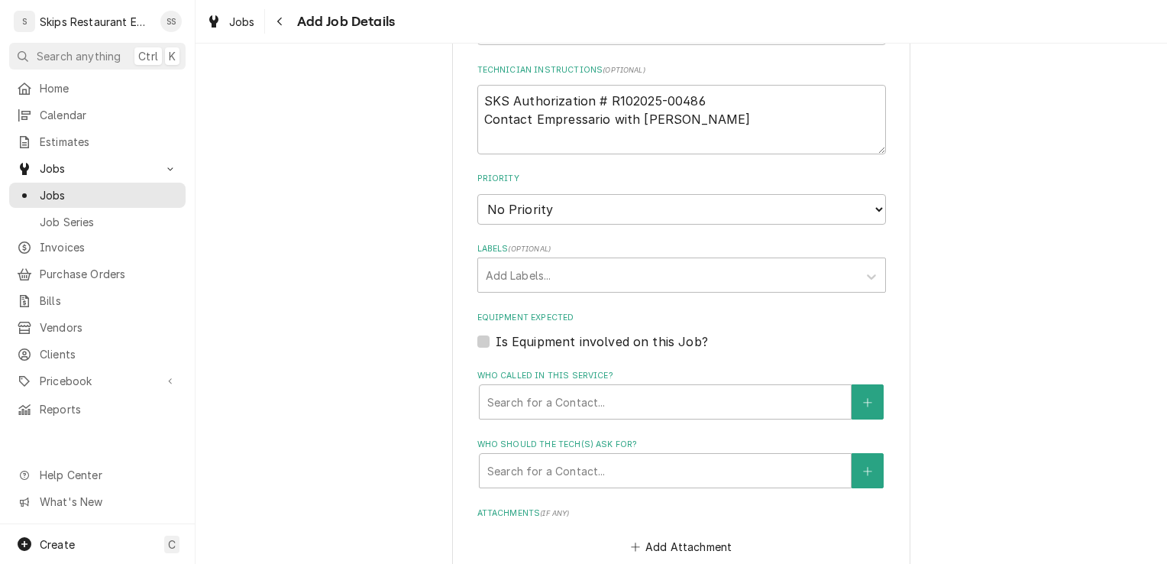
click at [496, 332] on label "Is Equipment involved on this Job?" at bounding box center [602, 341] width 212 height 18
click at [496, 332] on input "Equipment Expected" at bounding box center [700, 349] width 409 height 34
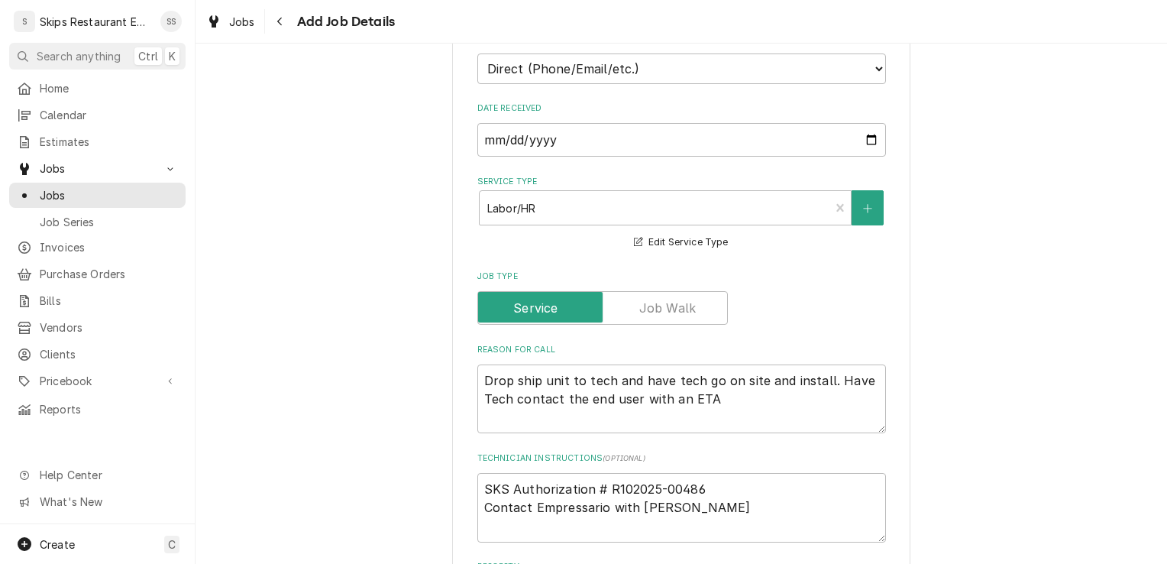
scroll to position [453, 0]
click at [477, 367] on textarea "Drop ship unit to tech and have tech go on site and install. Have Tech contact …" at bounding box center [681, 401] width 409 height 69
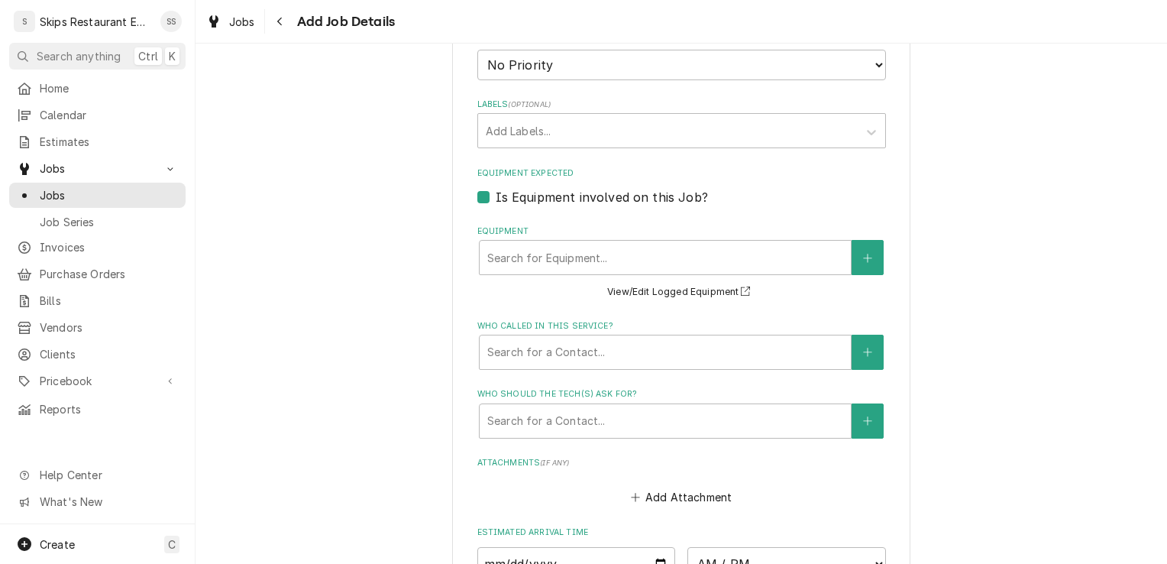
scroll to position [990, 0]
click at [851, 240] on button "Equipment" at bounding box center [867, 254] width 32 height 35
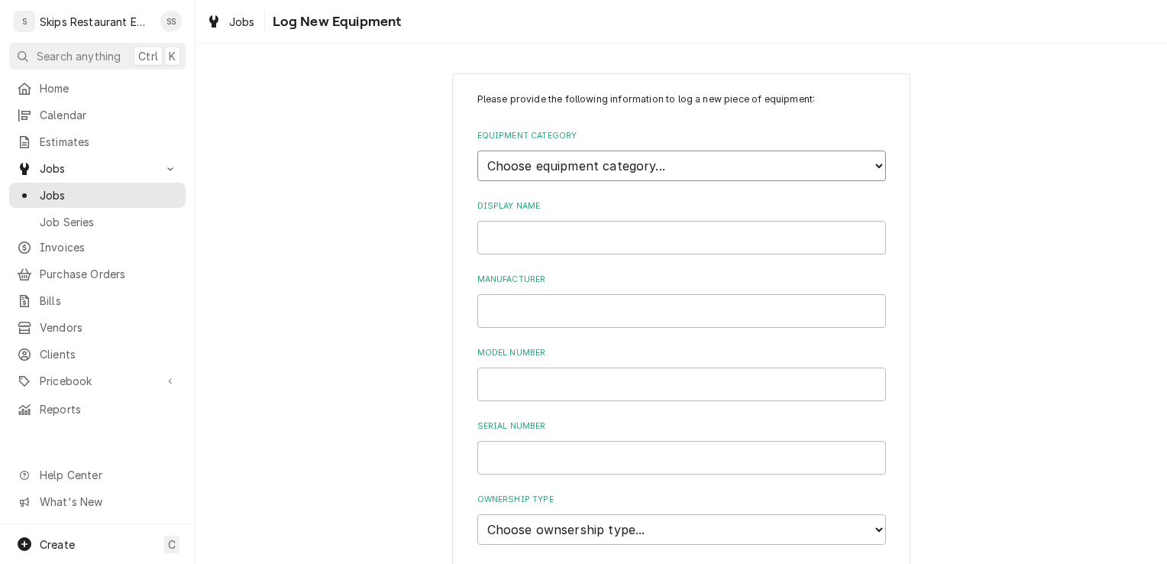
click at [554, 168] on select "Choose equipment category... Cooking Equipment Fryers Ice Machines Ovens and Ra…" at bounding box center [681, 165] width 409 height 31
click at [477, 150] on select "Choose equipment category... Cooking Equipment Fryers Ice Machines Ovens and Ra…" at bounding box center [681, 165] width 409 height 31
click at [544, 241] on select "Choose equipment type... Broiler Charbroiler Commercial Microwave Commercial To…" at bounding box center [681, 236] width 409 height 31
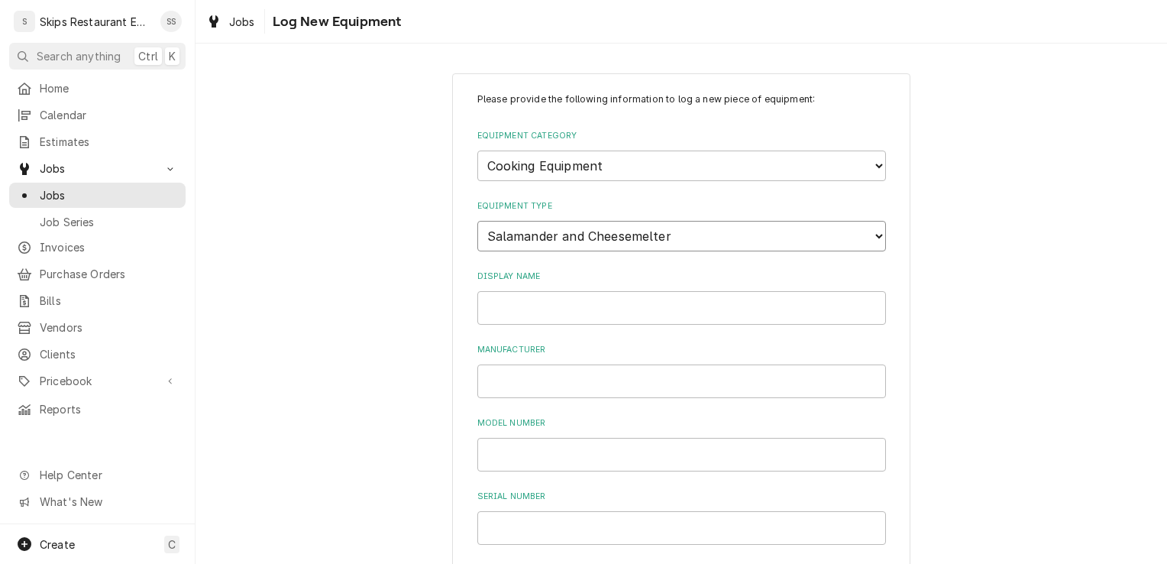
click at [477, 221] on select "Choose equipment type... Broiler Charbroiler Commercial Microwave Commercial To…" at bounding box center [681, 236] width 409 height 31
click at [496, 309] on input "Display Name" at bounding box center [681, 308] width 409 height 34
click at [486, 386] on input "Manufacturer" at bounding box center [681, 381] width 409 height 34
click at [489, 448] on input "Model Number" at bounding box center [681, 455] width 409 height 34
click at [488, 533] on input "Serial Number" at bounding box center [681, 528] width 409 height 34
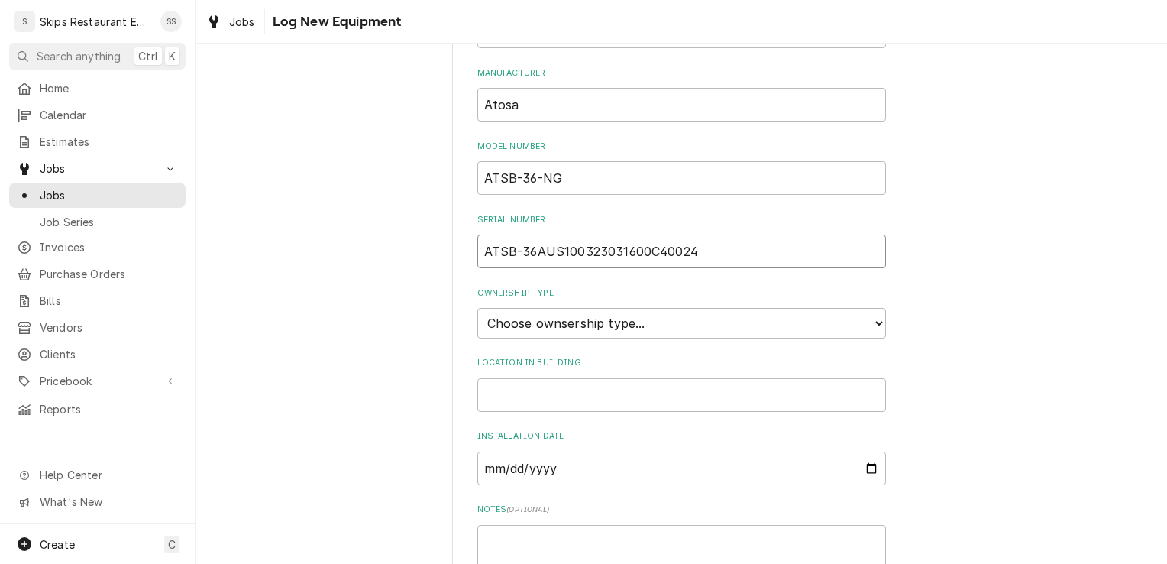
scroll to position [279, 0]
click at [597, 324] on select "Choose ownsership type... Unknown Owned Leased Rented" at bounding box center [681, 320] width 409 height 31
click at [477, 305] on select "Choose ownsership type... Unknown Owned Leased Rented" at bounding box center [681, 320] width 409 height 31
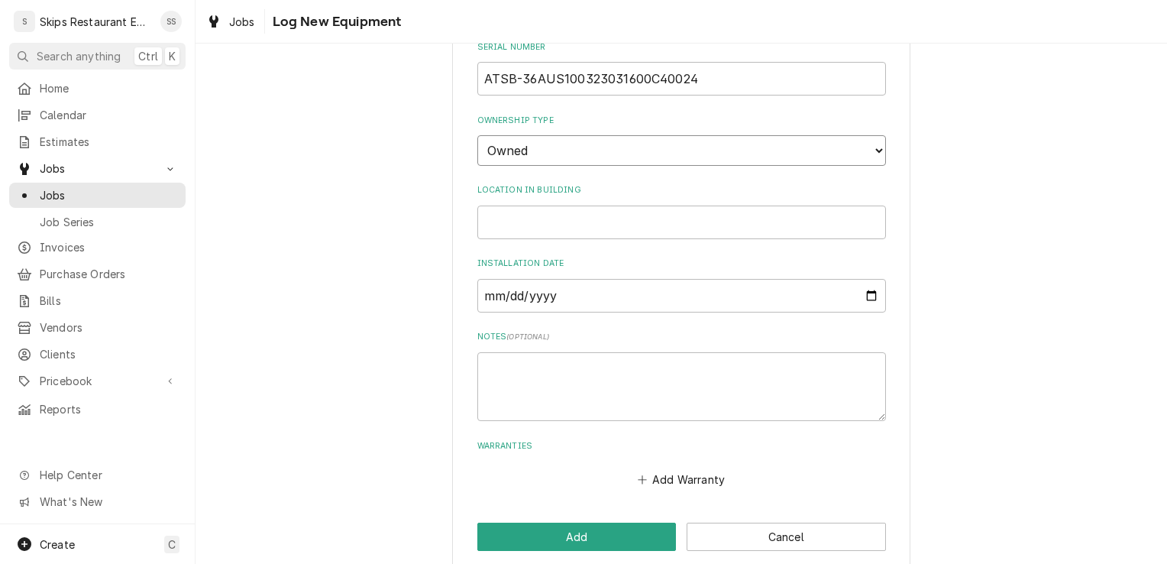
scroll to position [467, 0]
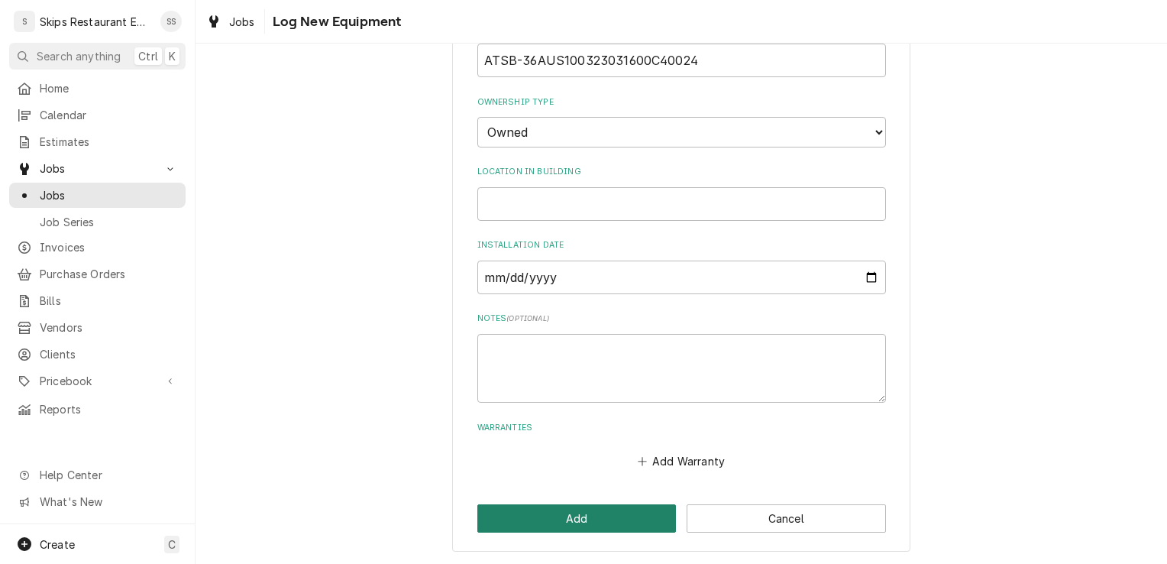
click at [565, 517] on button "Add" at bounding box center [576, 518] width 199 height 28
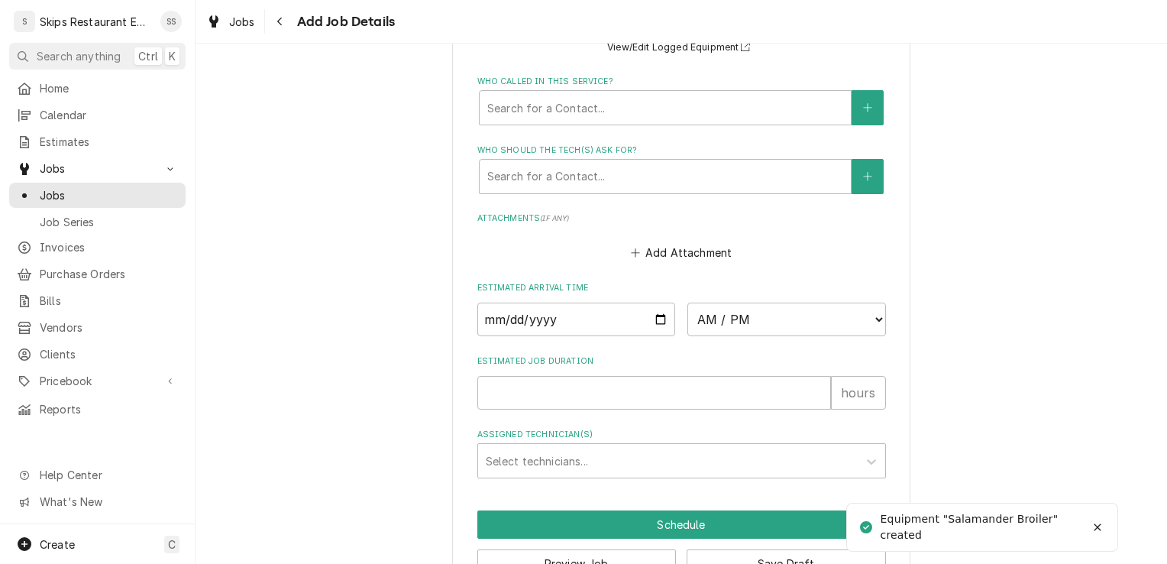
scroll to position [1281, 0]
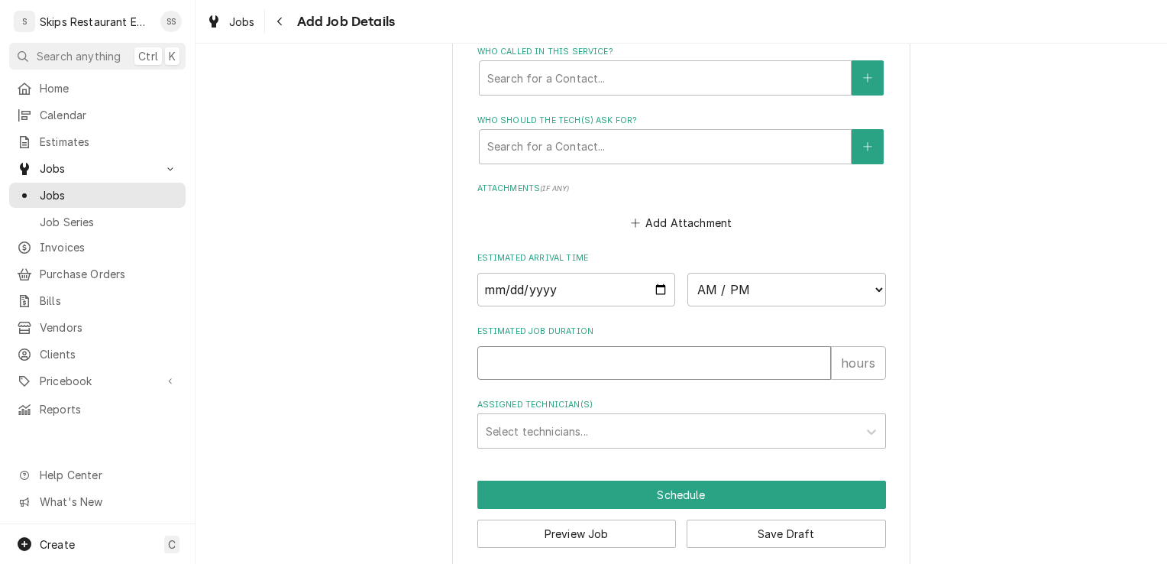
click at [527, 346] on input "Estimated Job Duration" at bounding box center [654, 363] width 354 height 34
click at [727, 519] on button "Save Draft" at bounding box center [785, 533] width 199 height 28
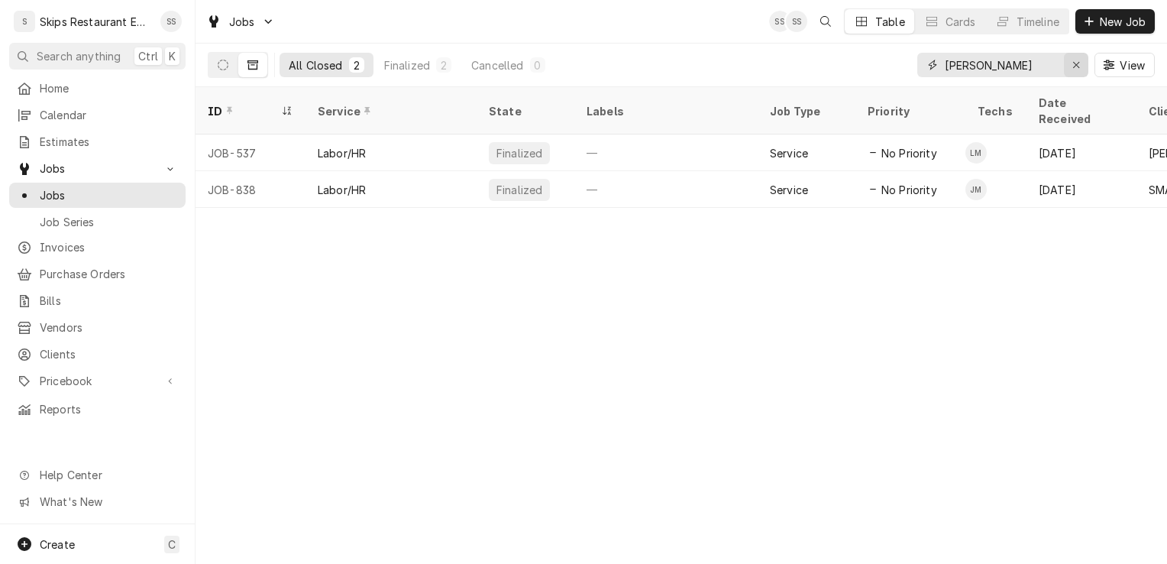
click at [1070, 64] on div "Erase input" at bounding box center [1075, 64] width 15 height 15
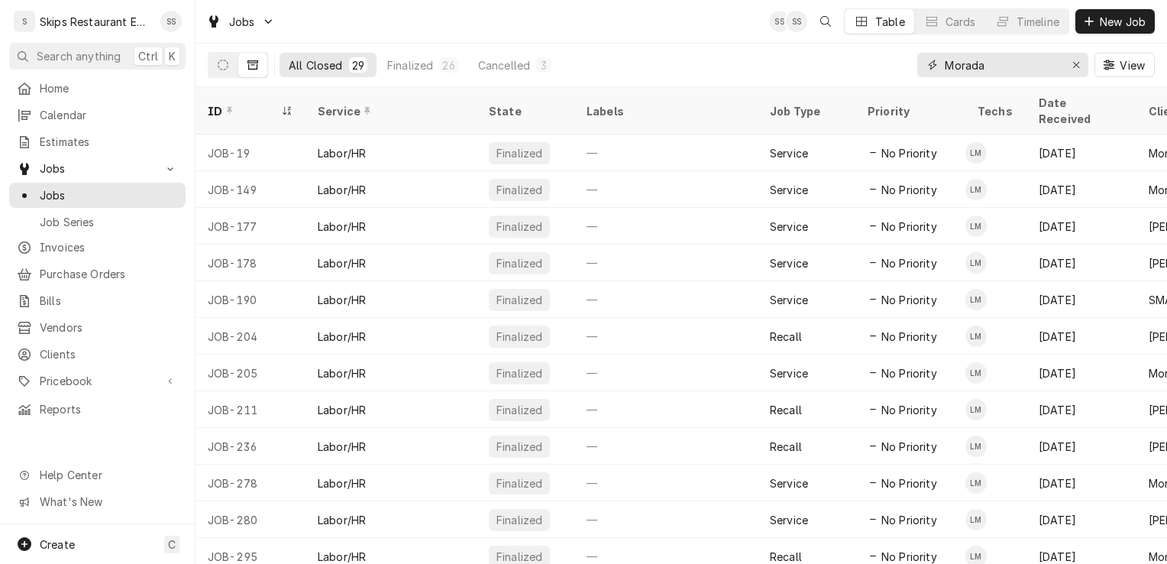
type input "Morada"
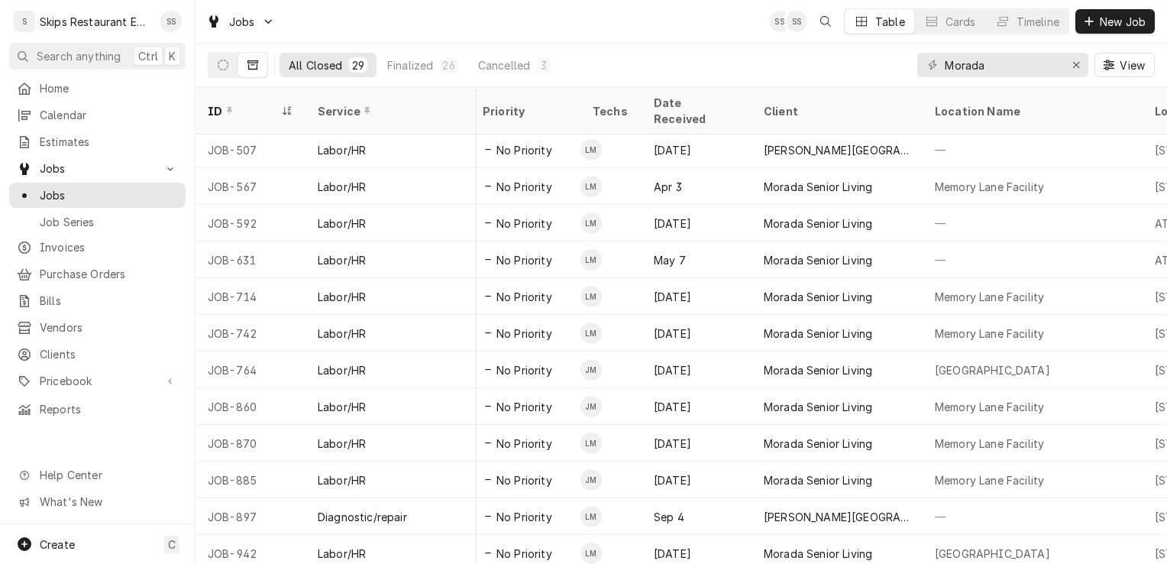
scroll to position [626, 386]
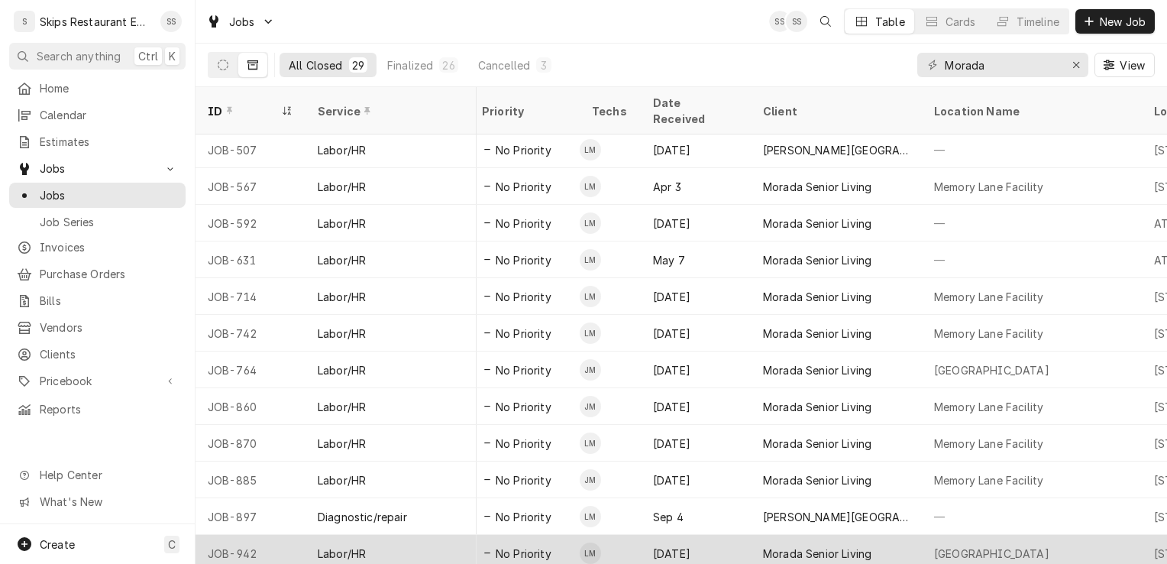
click at [798, 545] on div "Morada Senior Living" at bounding box center [817, 553] width 108 height 16
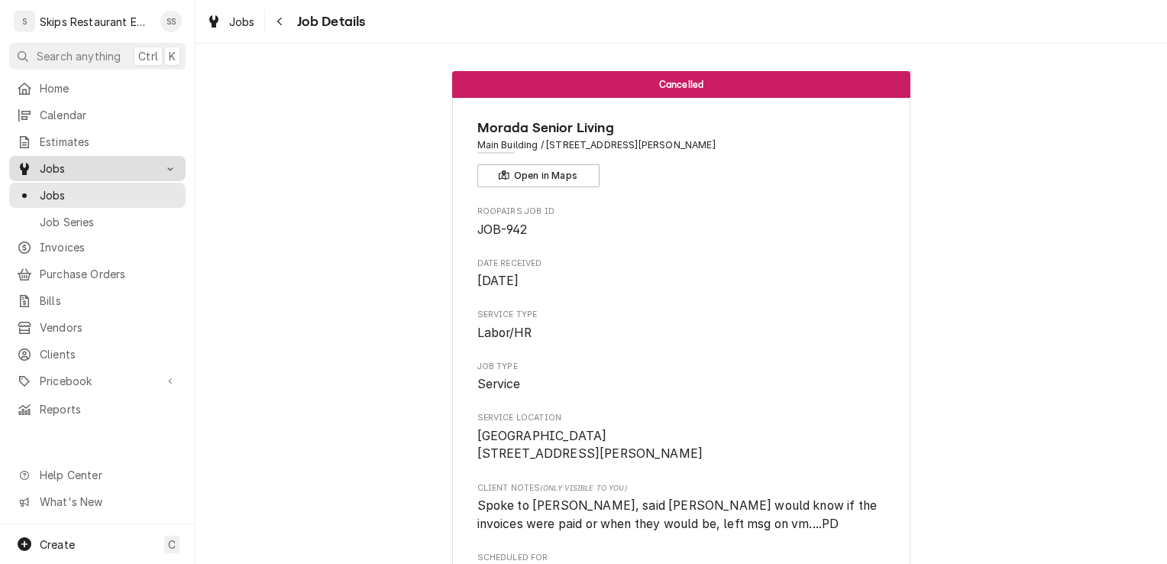
click at [57, 160] on span "Jobs" at bounding box center [97, 168] width 115 height 16
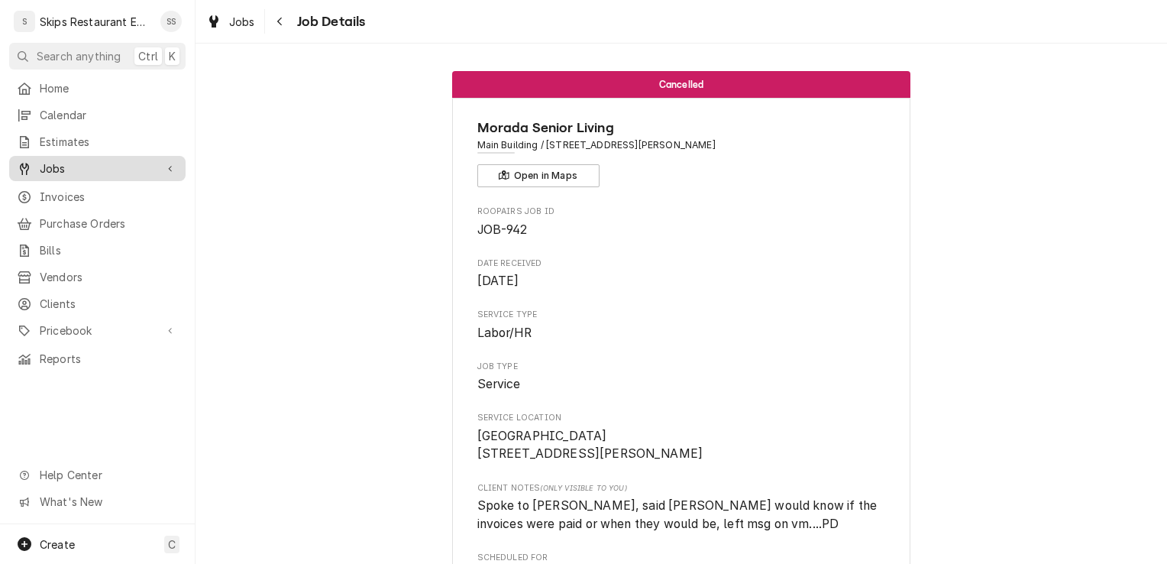
click at [57, 169] on span "Jobs" at bounding box center [97, 168] width 115 height 16
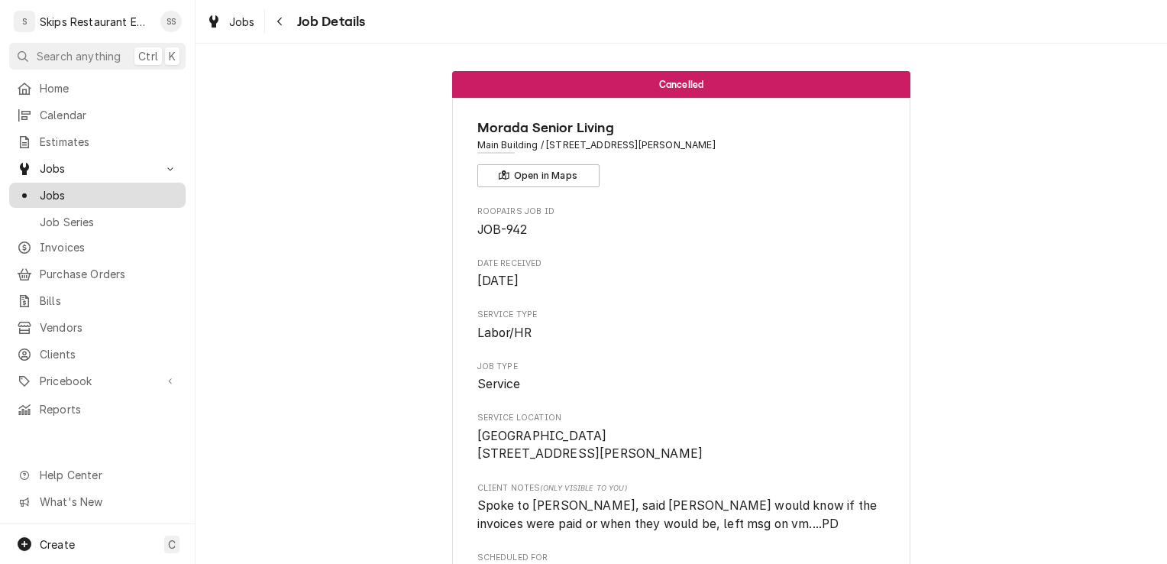
click at [59, 192] on span "Jobs" at bounding box center [109, 195] width 138 height 16
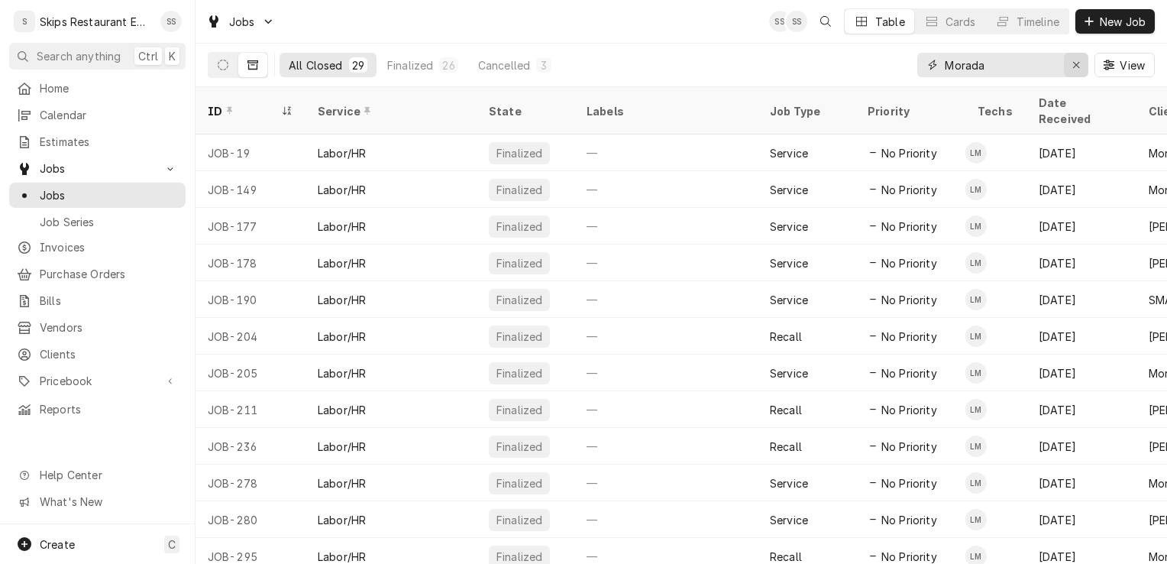
click at [1074, 69] on icon "Erase input" at bounding box center [1076, 65] width 8 height 11
click at [1114, 21] on span "New Job" at bounding box center [1123, 22] width 52 height 16
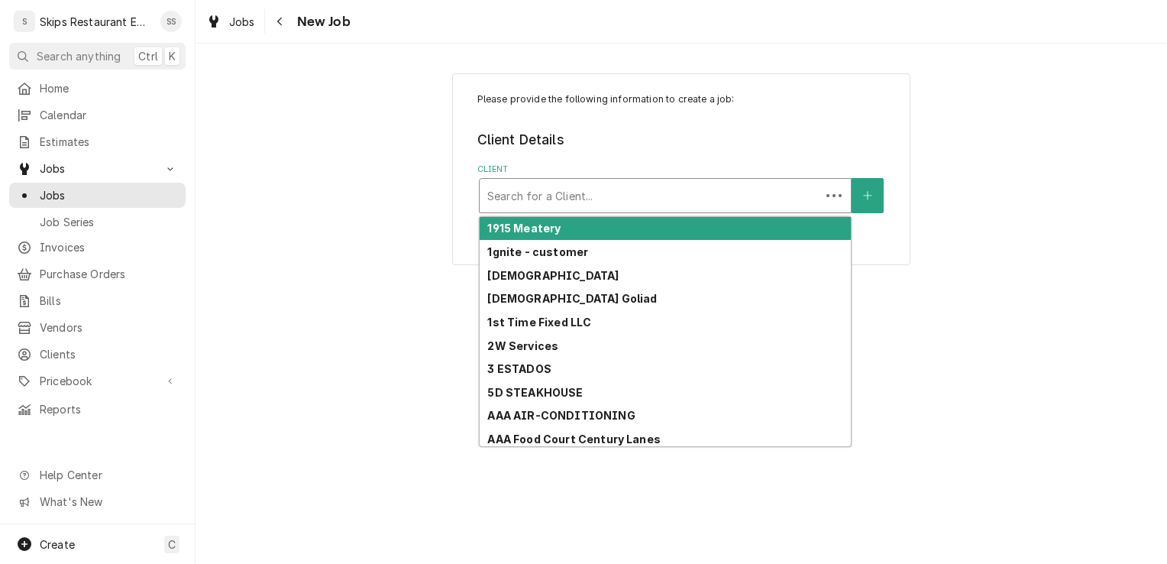
click at [549, 195] on div "Client" at bounding box center [649, 195] width 325 height 27
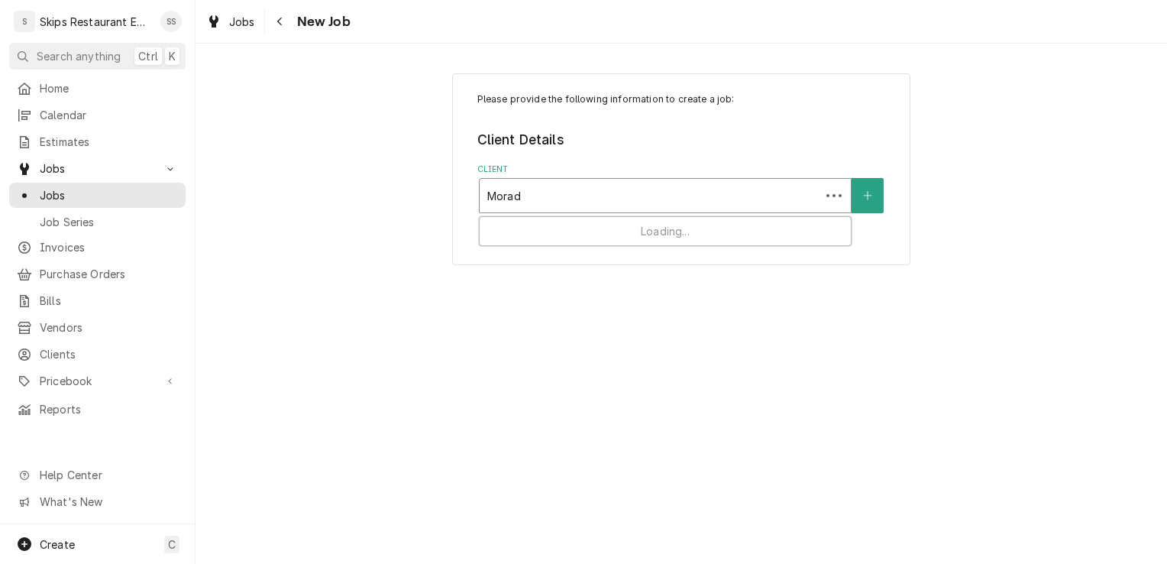
type input "Morada"
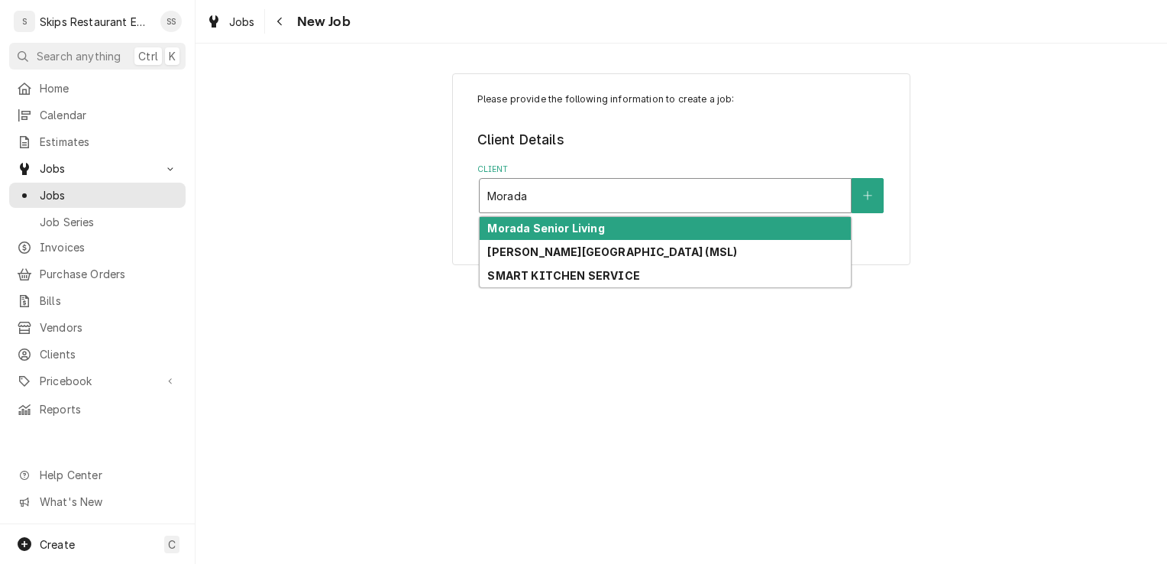
click at [535, 231] on strong "Morada Senior Living" at bounding box center [545, 227] width 117 height 13
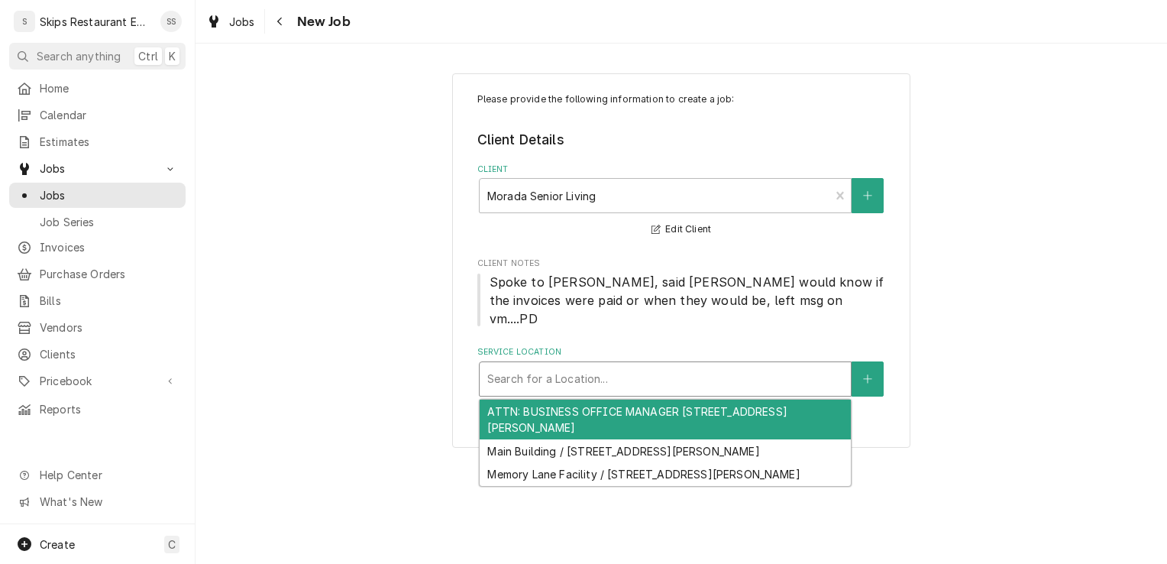
click at [702, 366] on div "Service Location" at bounding box center [665, 378] width 356 height 27
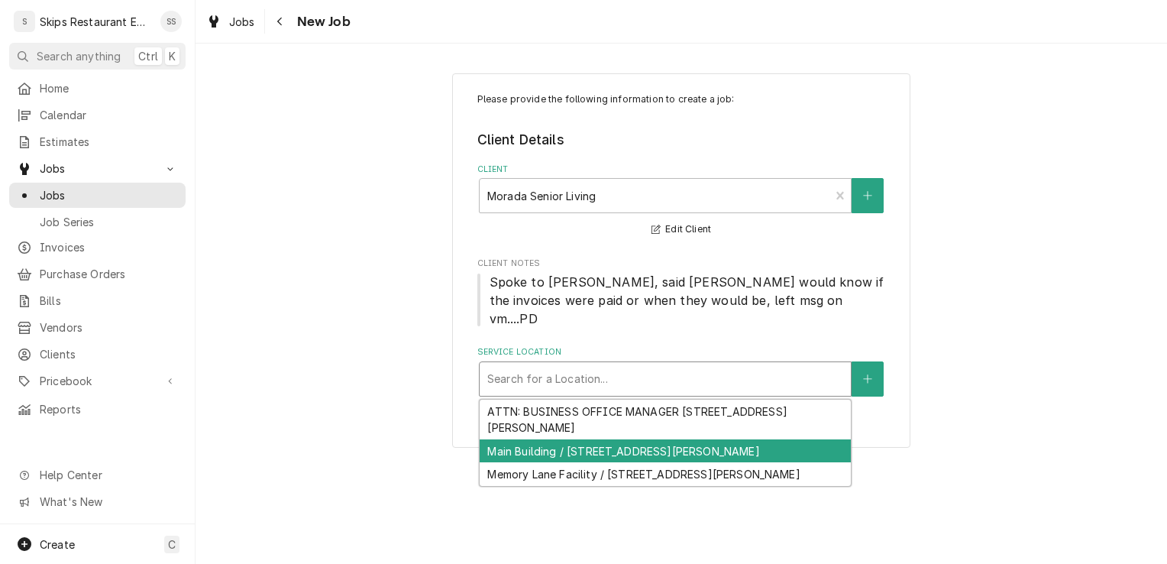
click at [628, 439] on div "Main Building / [STREET_ADDRESS][PERSON_NAME]" at bounding box center [665, 451] width 371 height 24
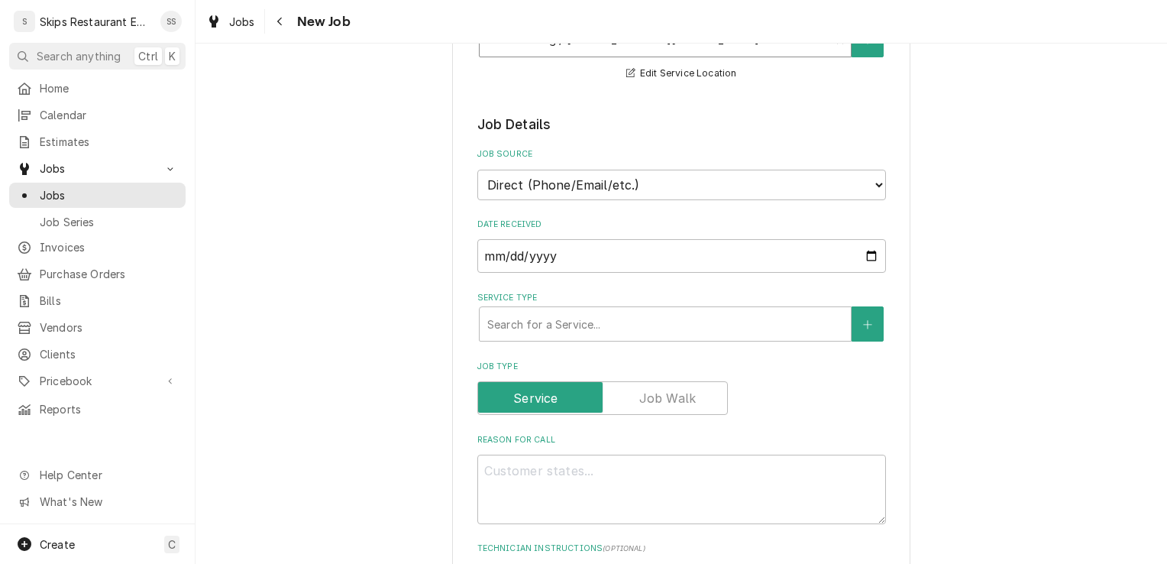
scroll to position [351, 0]
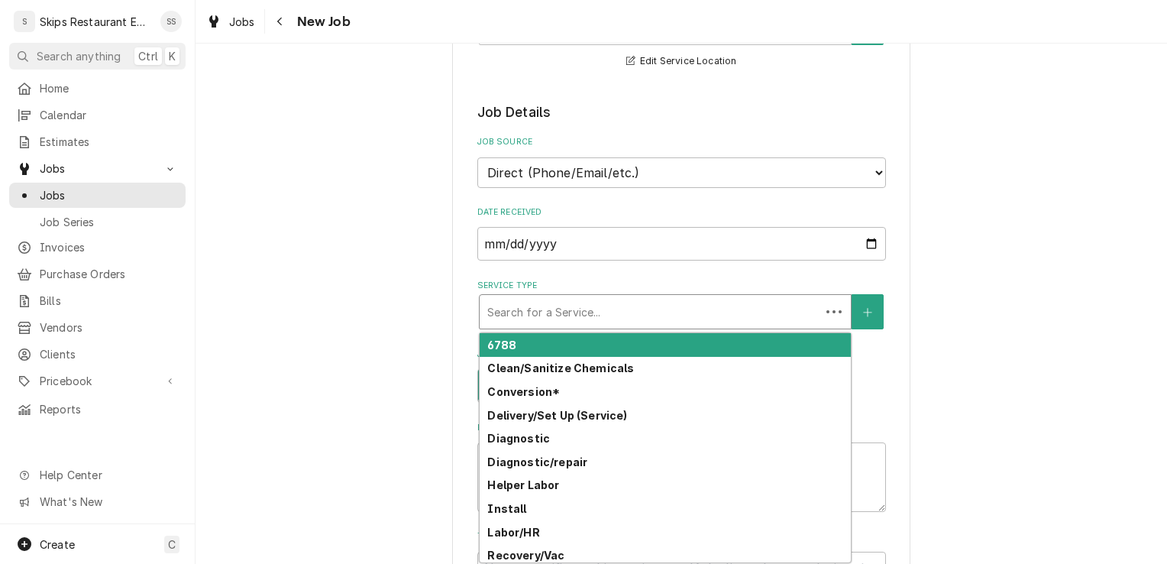
click at [557, 298] on div "Service Type" at bounding box center [649, 311] width 325 height 27
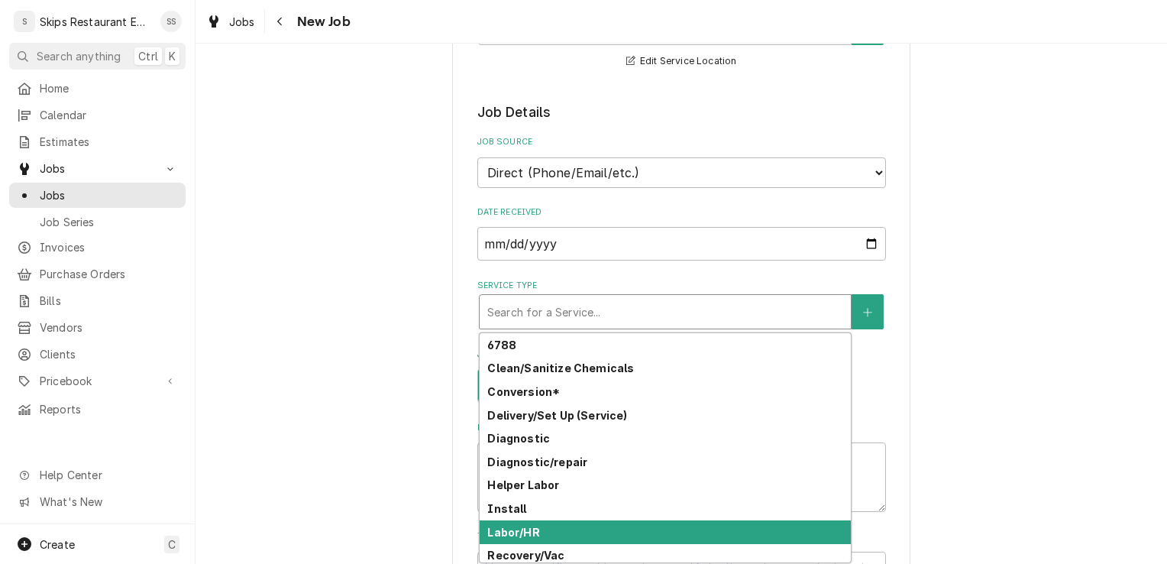
click at [506, 525] on strong "Labor/HR" at bounding box center [513, 531] width 52 height 13
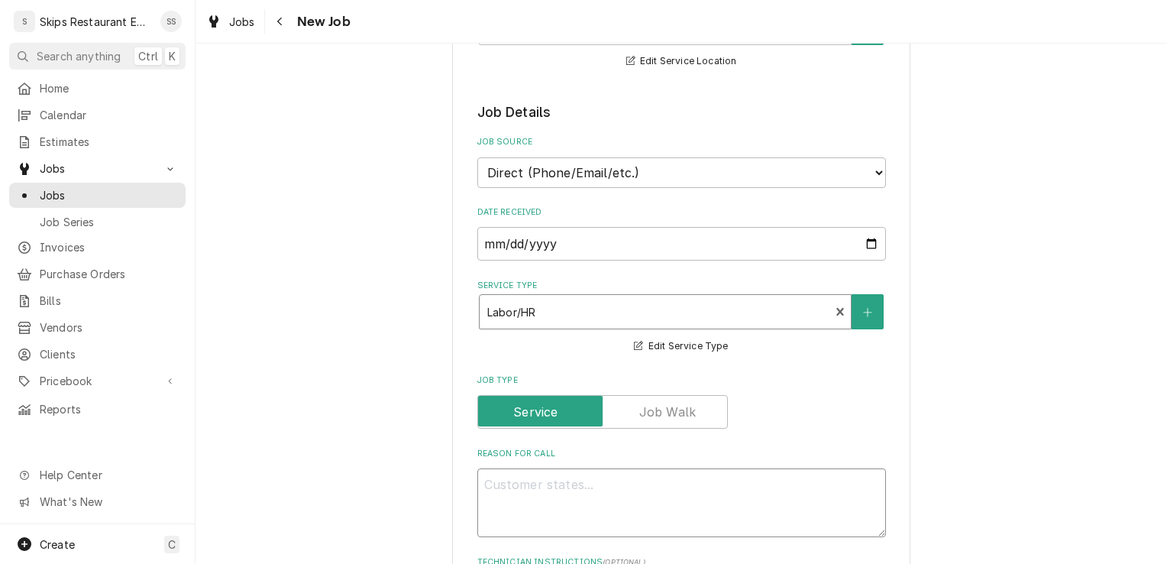
click at [536, 468] on textarea "Reason For Call" at bounding box center [681, 502] width 409 height 69
type textarea "x"
type textarea "T"
type textarea "x"
type textarea "To"
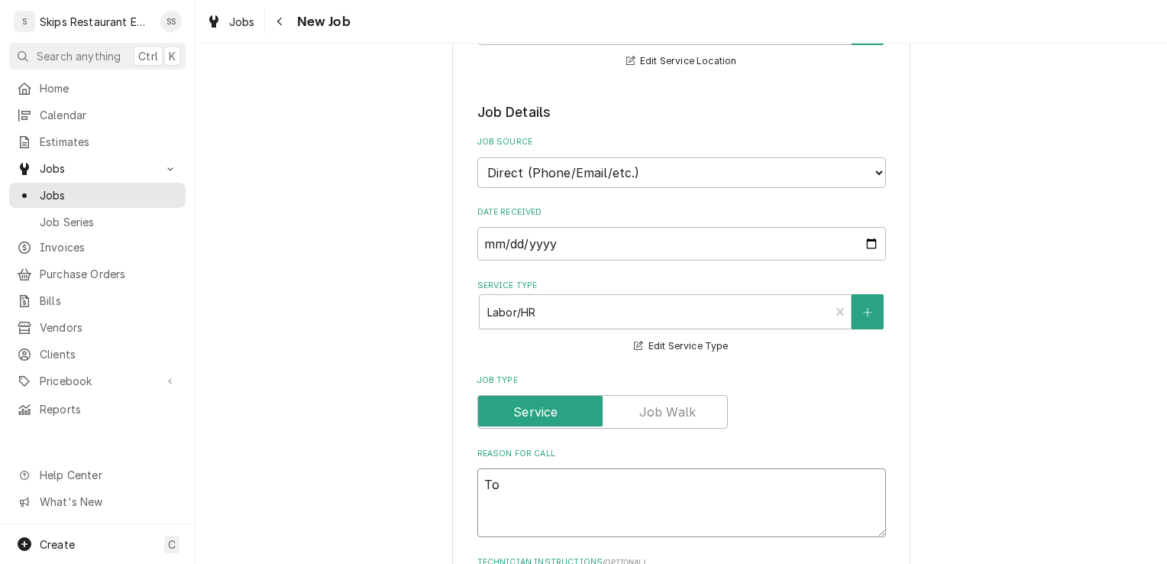
type textarea "x"
type textarea "Top"
type textarea "x"
type textarea "Top"
type textarea "x"
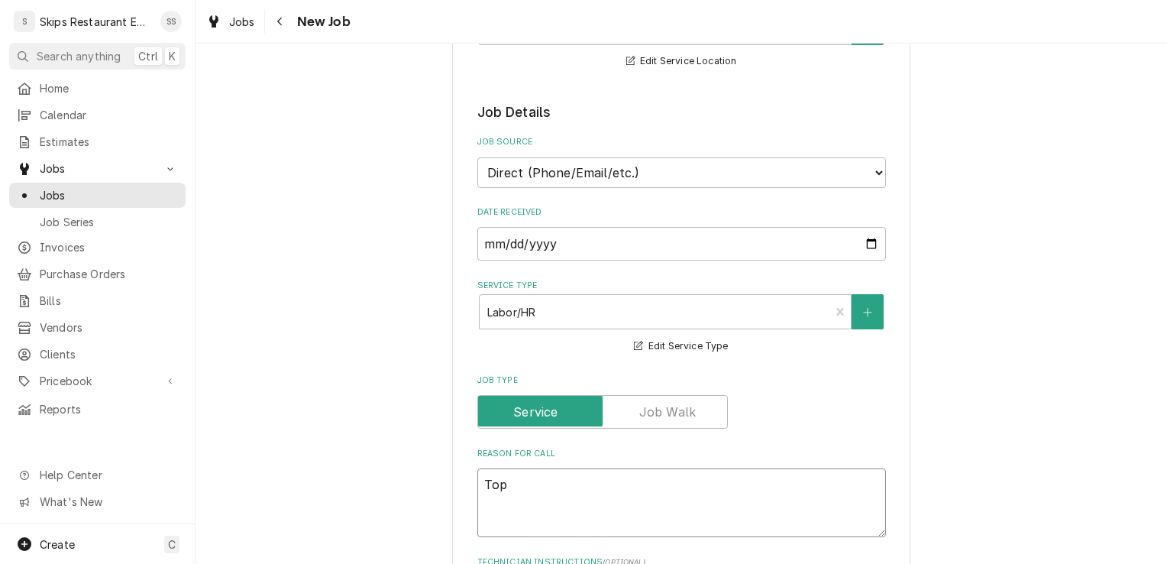
type textarea "Top g"
type textarea "x"
type textarea "Top ga"
type textarea "x"
type textarea "Top gas"
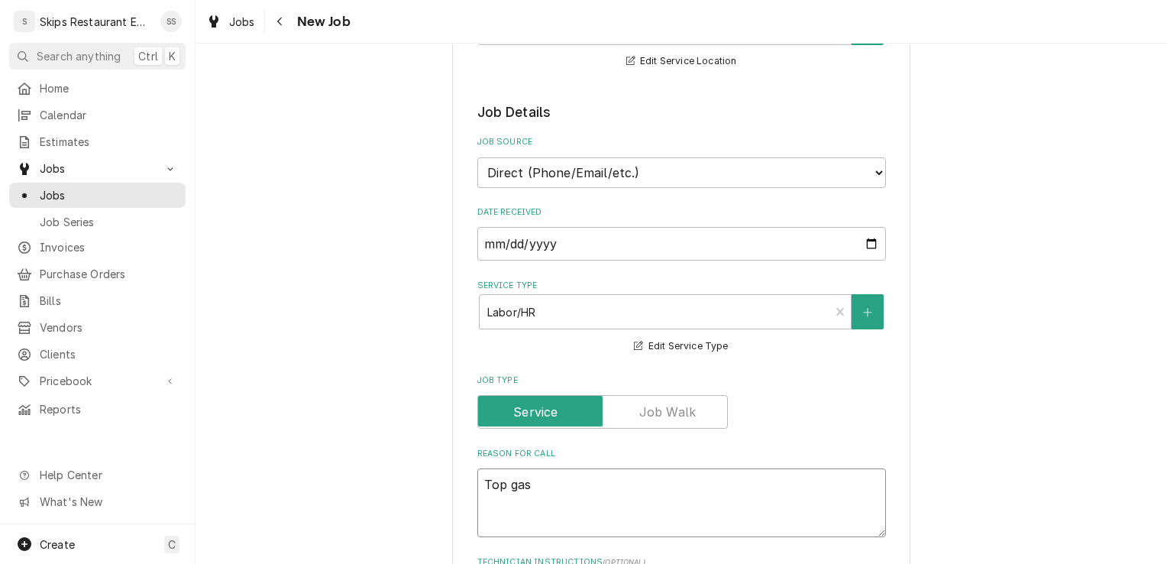
type textarea "x"
type textarea "Top gask"
type textarea "x"
type textarea "Top [PERSON_NAME]"
type textarea "x"
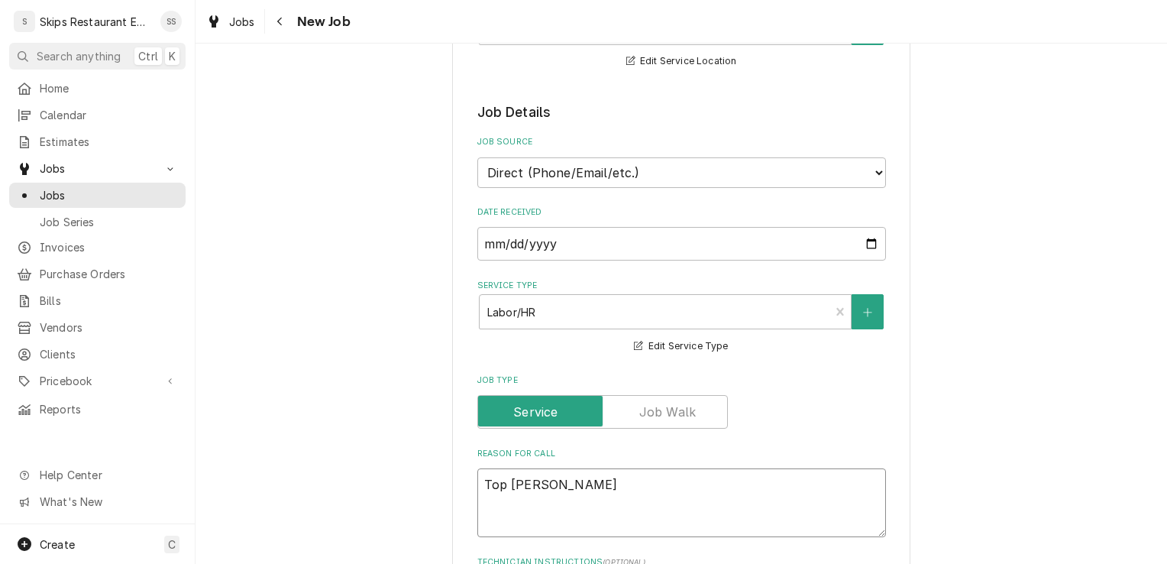
type textarea "Top gasket"
type textarea "x"
type textarea "Top gasket"
type textarea "x"
type textarea "Top gasket o"
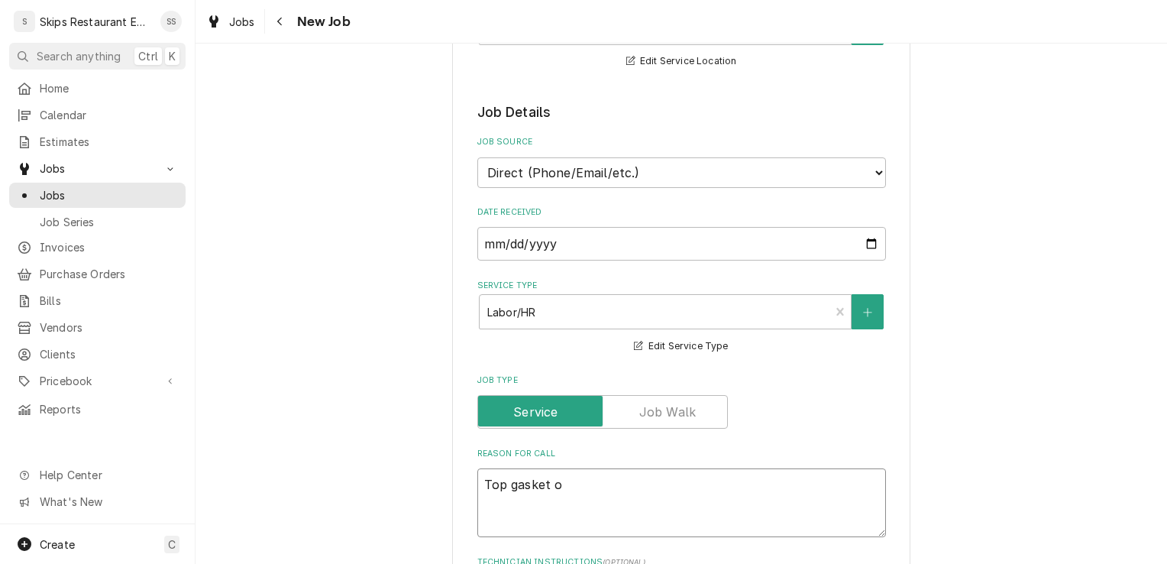
type textarea "x"
type textarea "Top gasket on"
type textarea "x"
type textarea "Top gasket on"
type textarea "x"
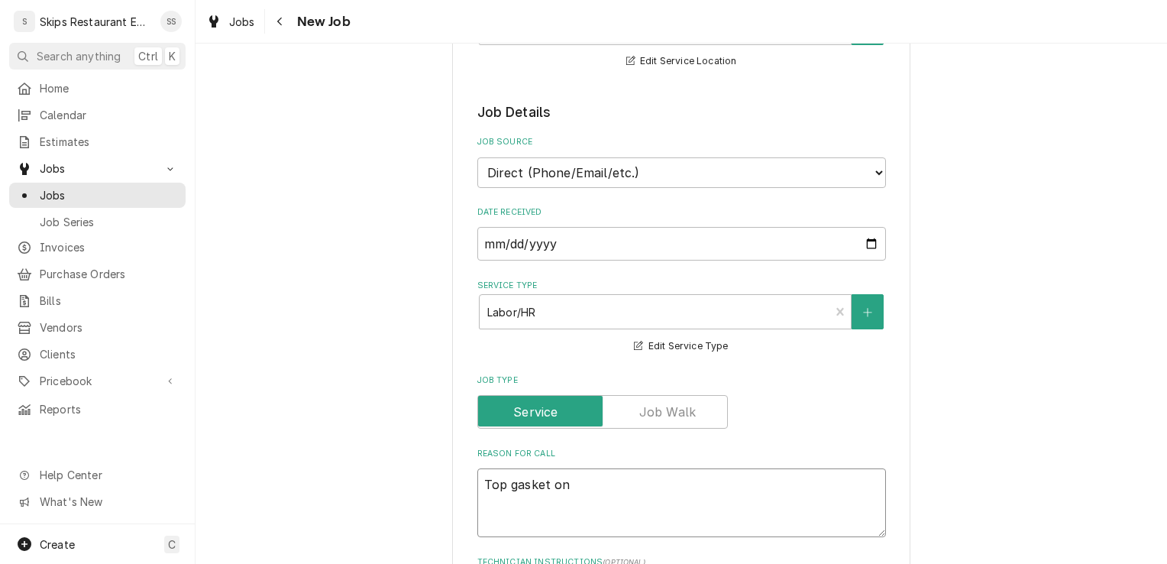
type textarea "Top gasket on f"
type textarea "x"
type textarea "Top gasket on fr"
type textarea "x"
type textarea "Top gasket on fre"
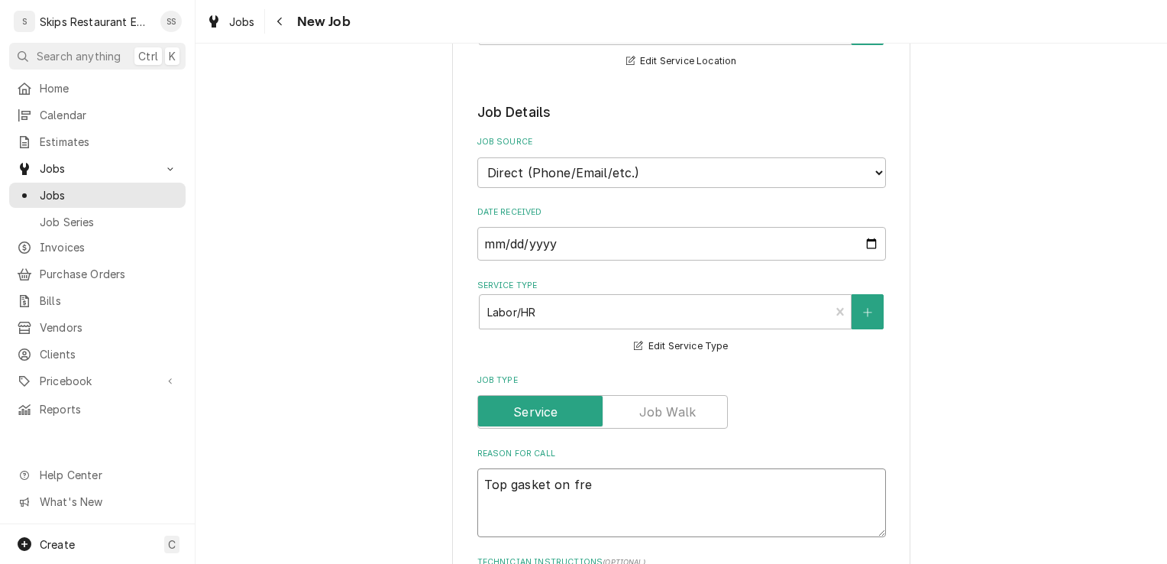
type textarea "x"
type textarea "Top gasket on free"
type textarea "x"
type textarea "Top gasket on freez"
type textarea "x"
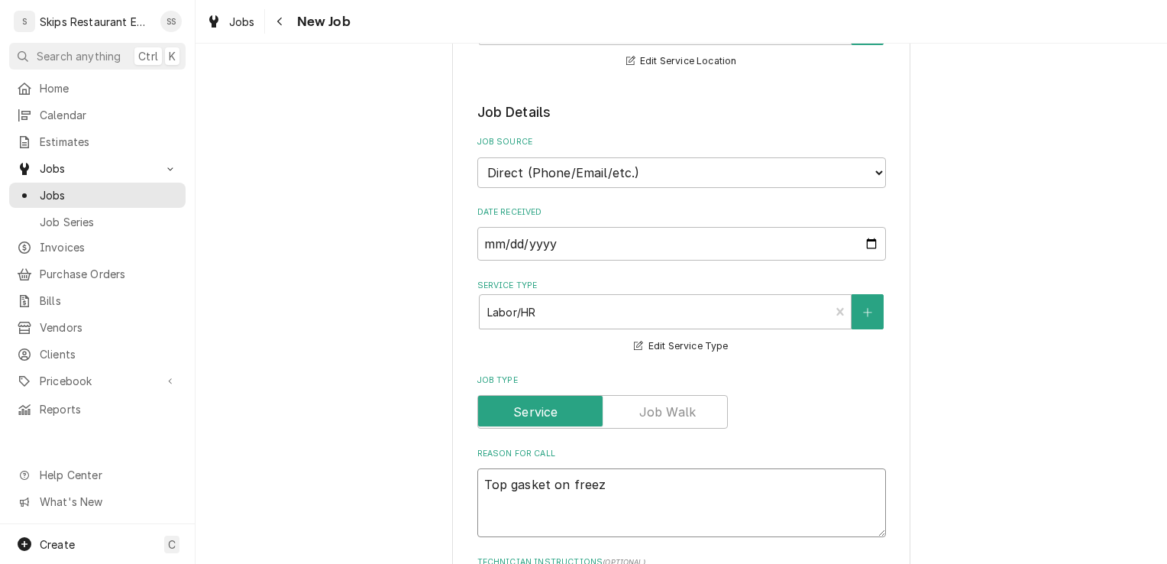
type textarea "Top gasket on freeze"
type textarea "x"
type textarea "Top gasket on freezer"
type textarea "x"
type textarea "Top gasket on freezer"
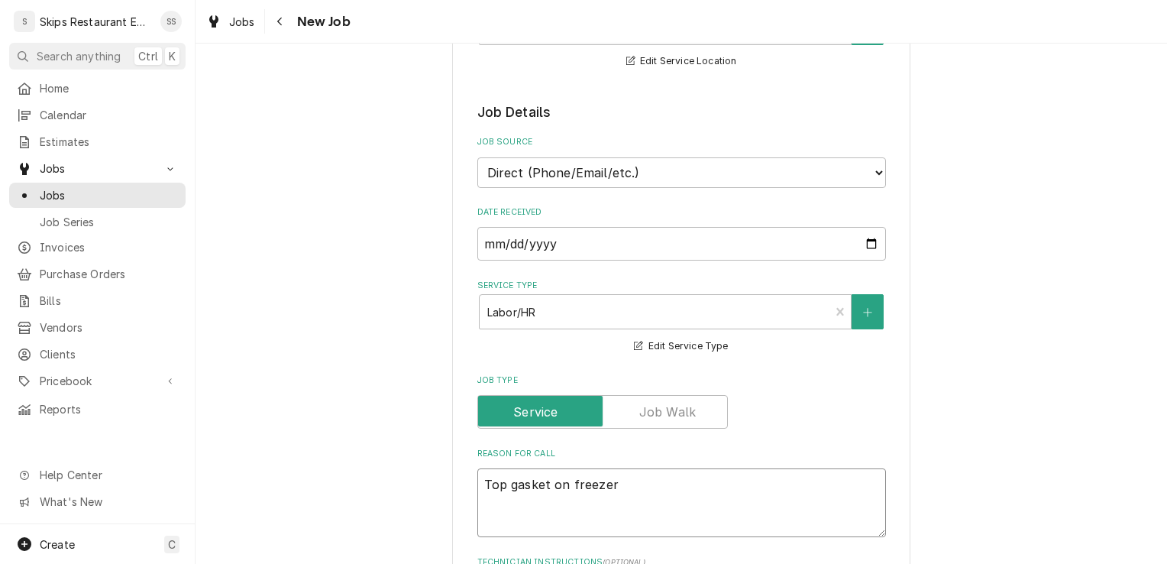
type textarea "x"
type textarea "Top gasket on freezer d"
type textarea "x"
type textarea "Top gasket on freezer do"
type textarea "x"
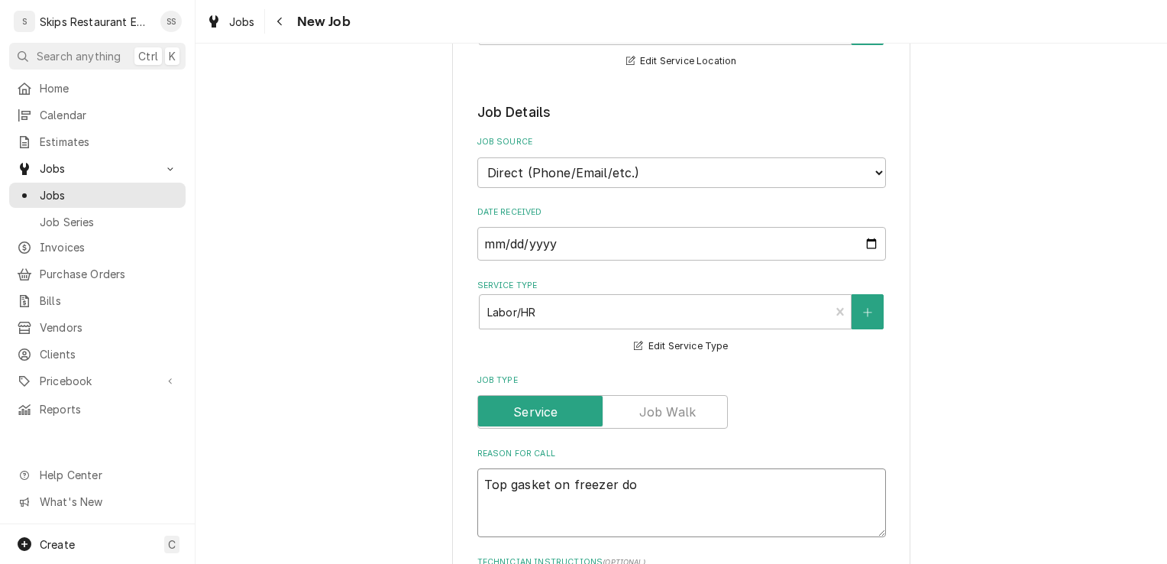
type textarea "Top gasket on freezer doo"
type textarea "x"
type textarea "Top gasket on freezer door"
type textarea "x"
type textarea "Top gasket on freezer door"
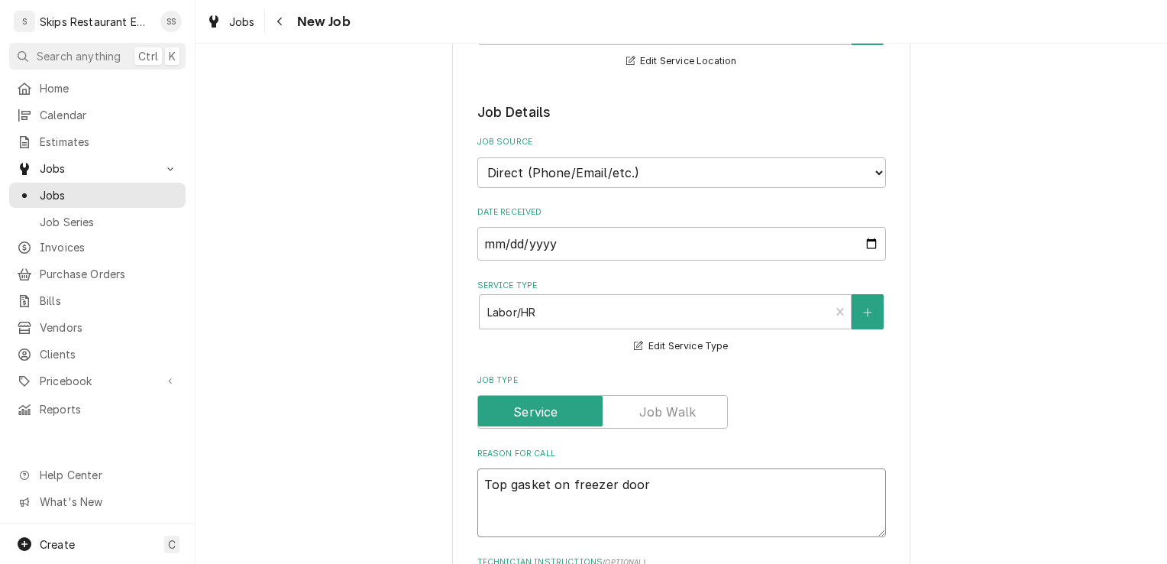
type textarea "x"
type textarea "Top gasket on freezer door n"
type textarea "x"
type textarea "Top gasket on freezer door no"
type textarea "x"
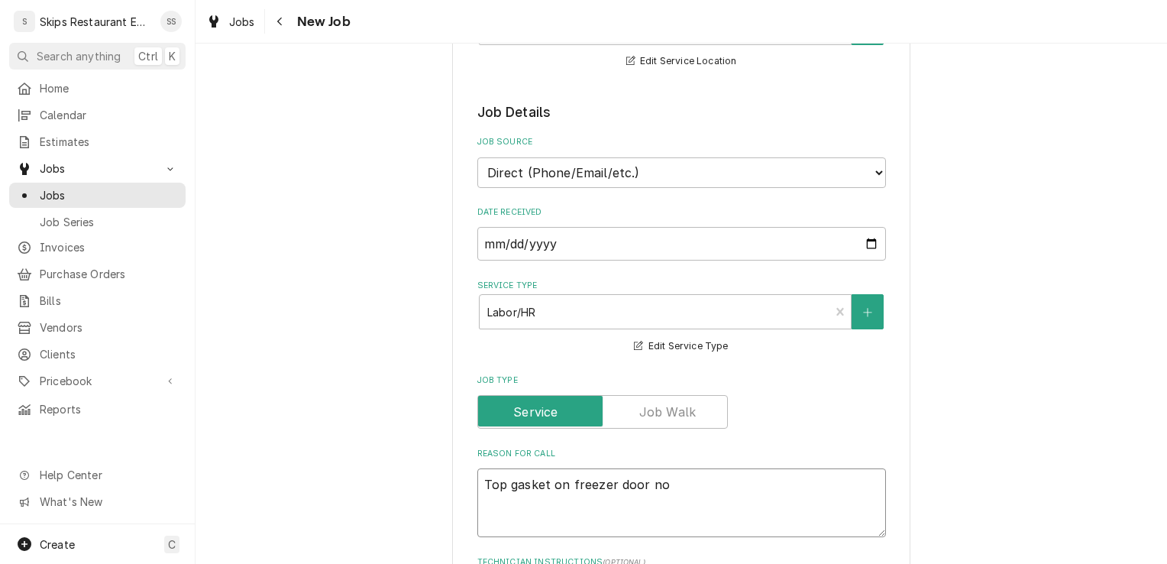
type textarea "Top gasket on freezer door not"
type textarea "x"
type textarea "Top gasket on freezer door not"
type textarea "x"
type textarea "Top gasket on freezer door not s"
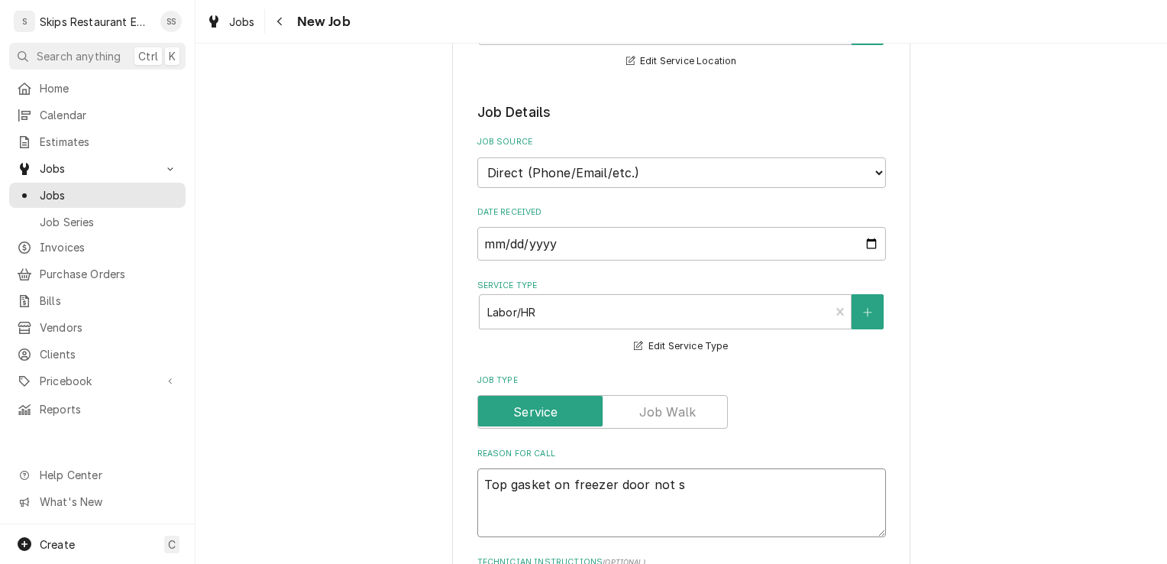
type textarea "x"
type textarea "Top gasket on freezer door not se"
type textarea "x"
type textarea "Top gasket on freezer door not sea"
type textarea "x"
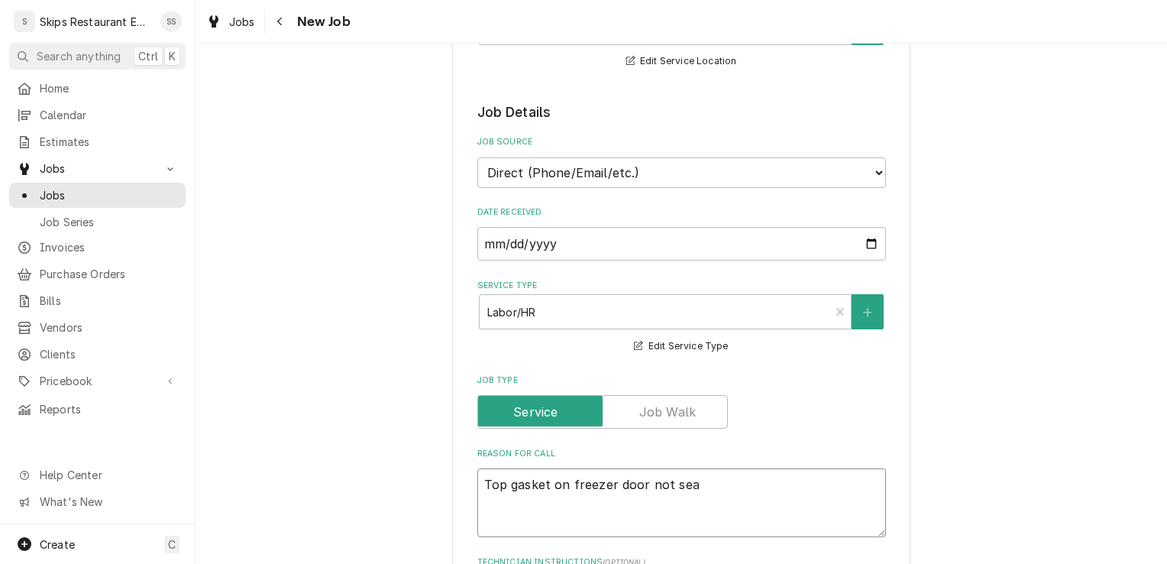
type textarea "Top gasket on freezer door not seal"
type textarea "x"
type textarea "Top gasket on freezer door not seali"
type textarea "x"
type textarea "Top gasket on freezer door not sealin"
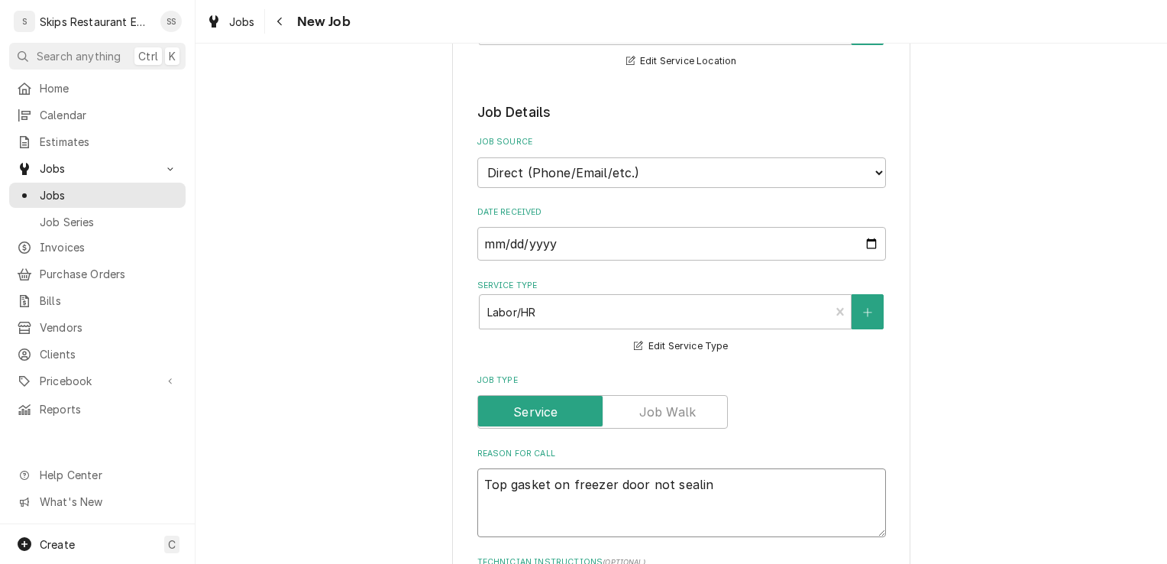
type textarea "x"
type textarea "Top gasket on freezer door not sealing"
type textarea "x"
type textarea "Top gasket on freezer door not sealing"
type textarea "x"
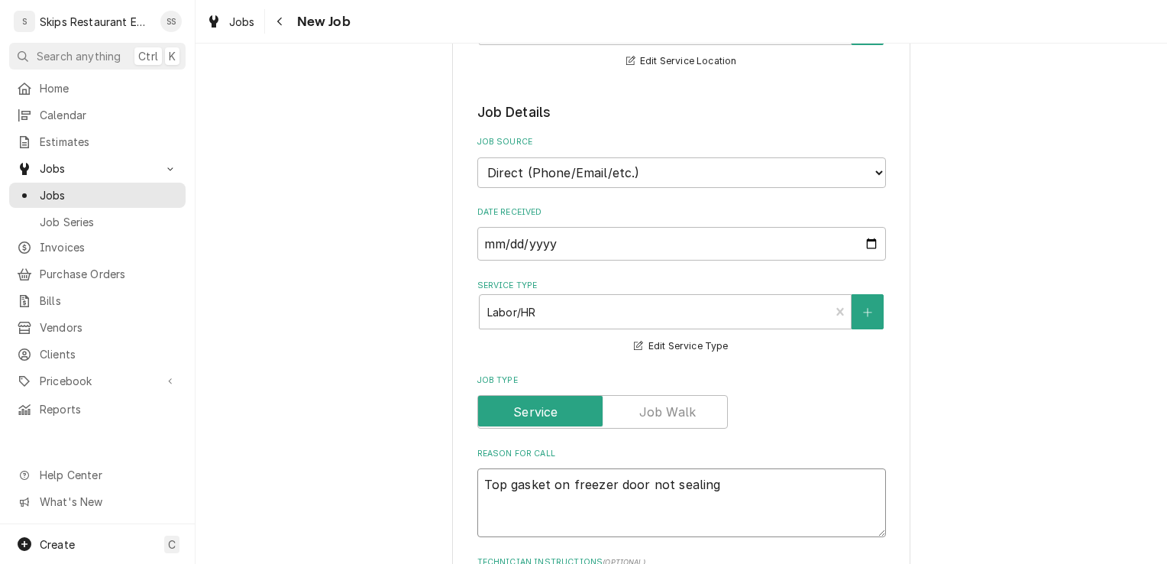
type textarea "Top gasket on freezer door not sealing -"
type textarea "x"
type textarea "Top gasket on freezer door not sealing -"
type textarea "x"
type textarea "Top gasket on freezer door not sealing - i"
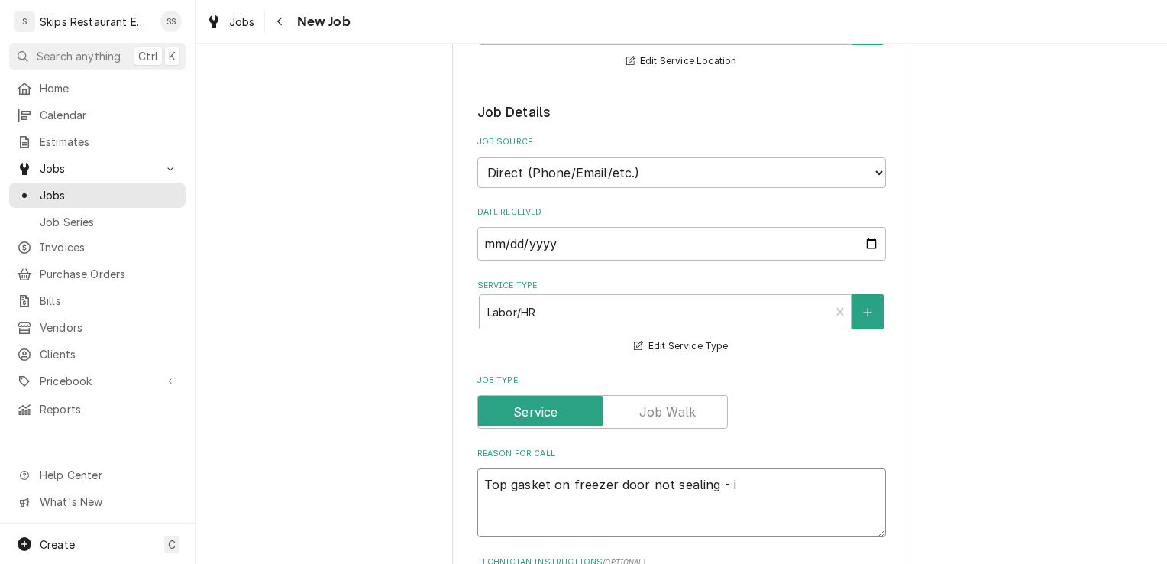
type textarea "x"
type textarea "Top gasket on freezer door not sealing - ic"
type textarea "x"
type textarea "Top gasket on freezer door not sealing - ice"
type textarea "x"
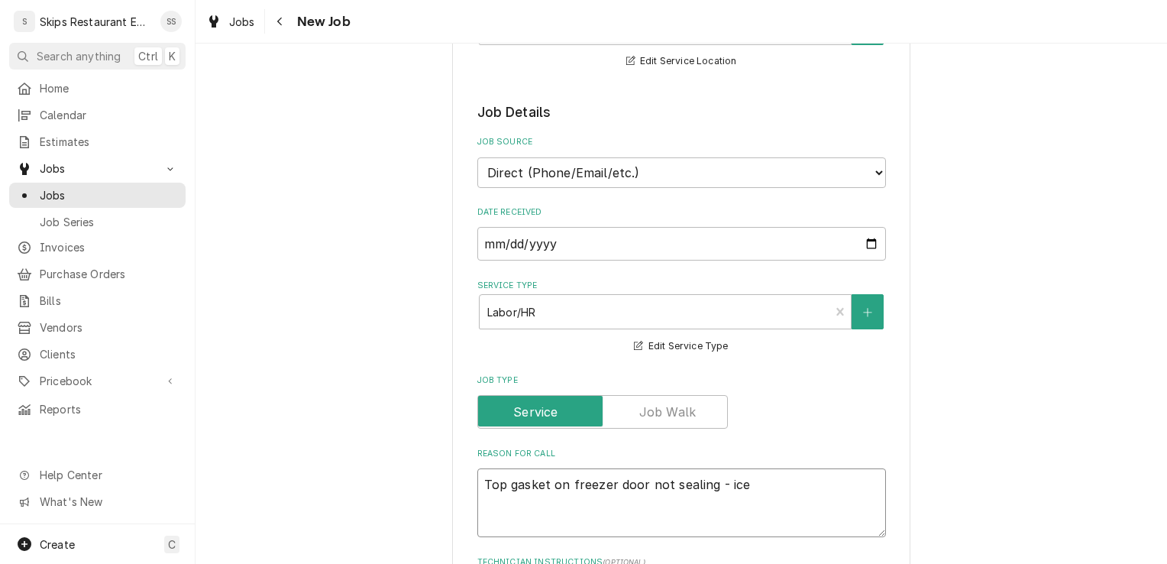
type textarea "Top gasket on freezer door not sealing - ice"
type textarea "x"
type textarea "Top gasket on freezer door not sealing - ice b"
type textarea "x"
type textarea "Top gasket on freezer door not sealing - ice bu"
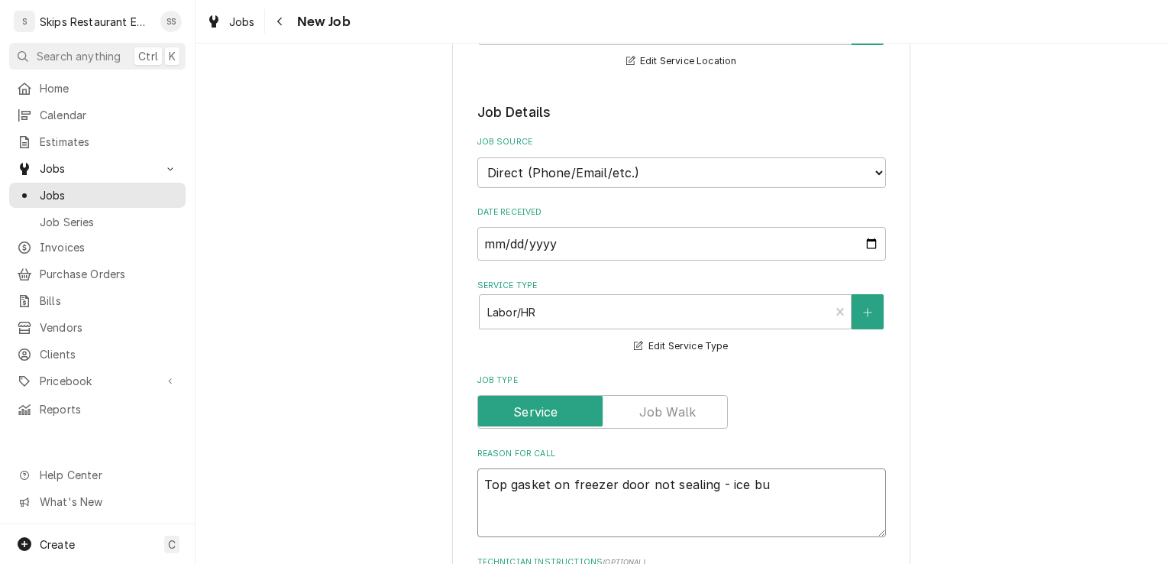
type textarea "x"
type textarea "Top gasket on freezer door not sealing - ice [PERSON_NAME]"
type textarea "x"
type textarea "Top gasket on freezer door not sealing - ice buil"
type textarea "x"
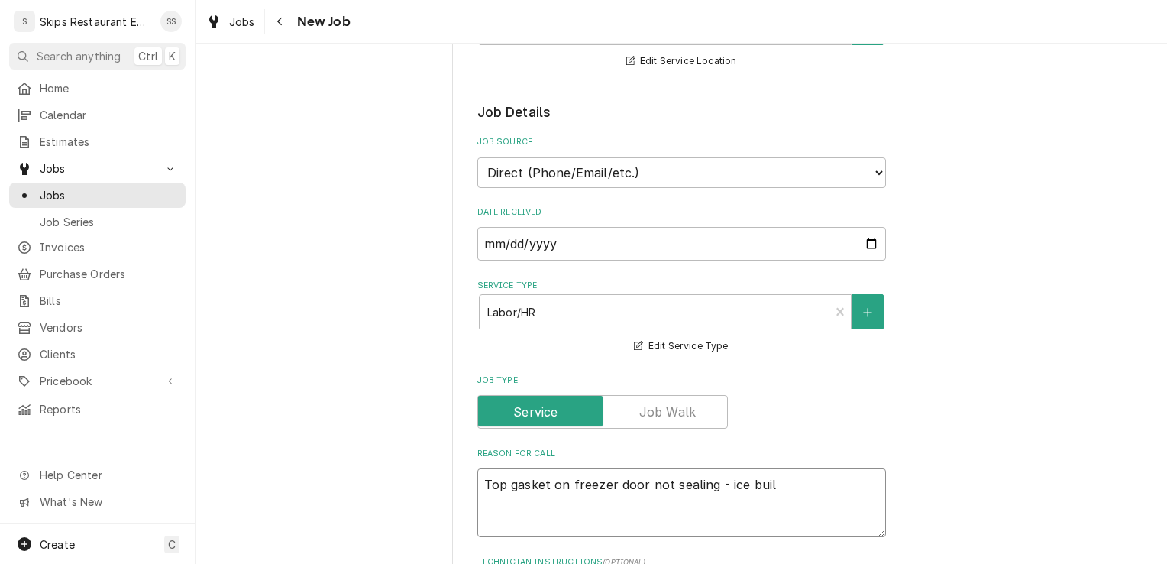
type textarea "Top gasket on freezer door not sealing - ice build"
type textarea "x"
type textarea "Top gasket on freezer door not sealing - ice buildi"
type textarea "x"
type textarea "Top gasket on freezer door not sealing - ice buildin"
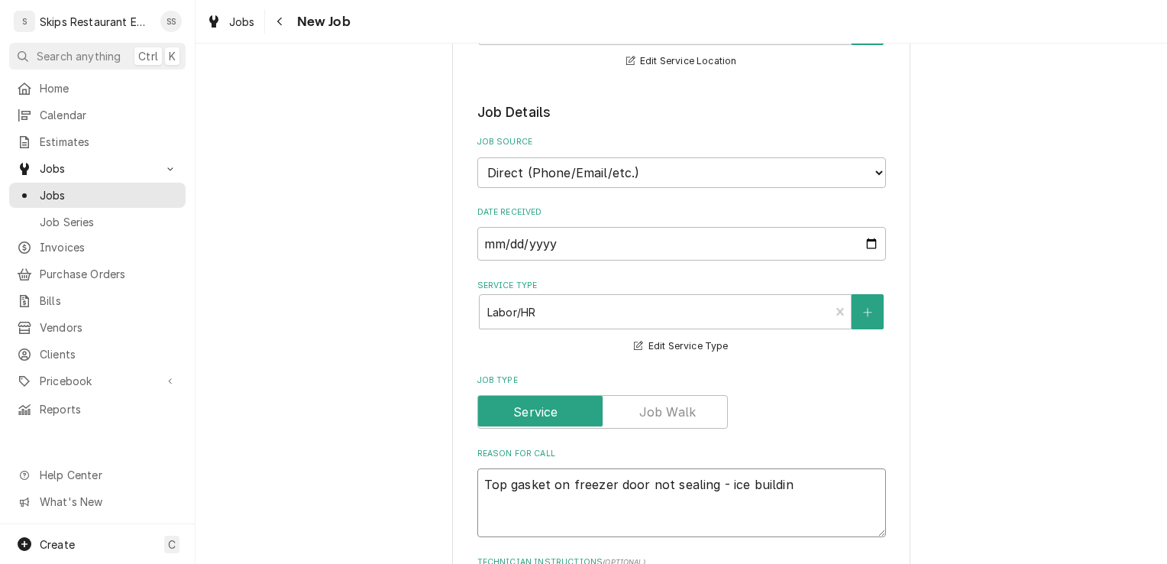
type textarea "x"
type textarea "Top gasket on freezer door not sealing - ice building"
type textarea "x"
type textarea "Top gasket on freezer door not sealing - ice building u"
type textarea "x"
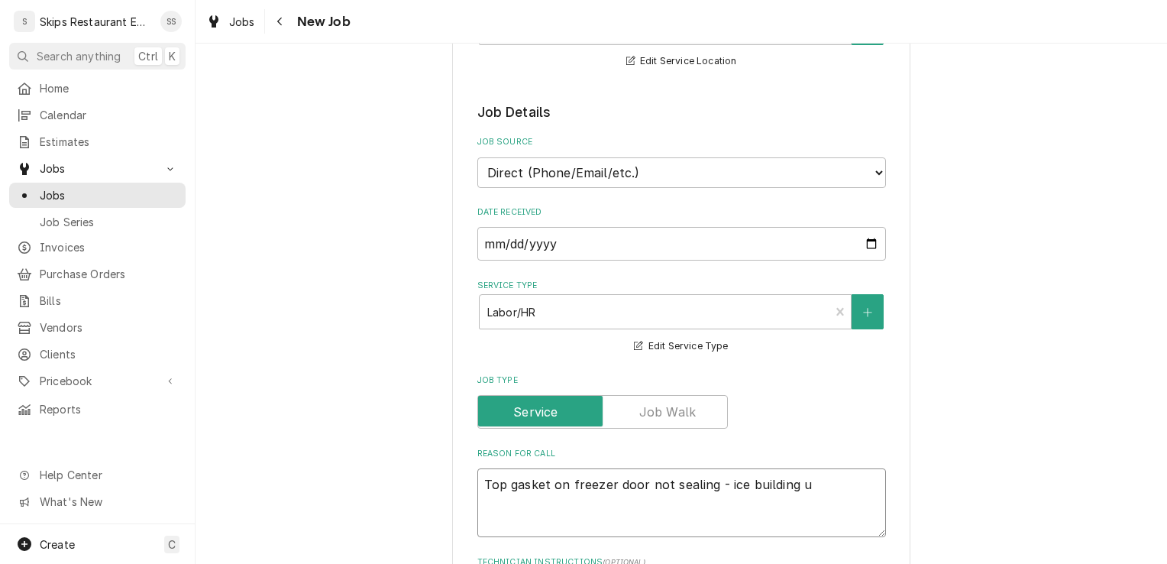
type textarea "Top gasket on freezer door not sealing - ice building up"
type textarea "x"
type textarea "Top gasket on freezer door not sealing - ice building up"
type textarea "x"
type textarea "Top gasket on freezer door not sealing - ice building up a"
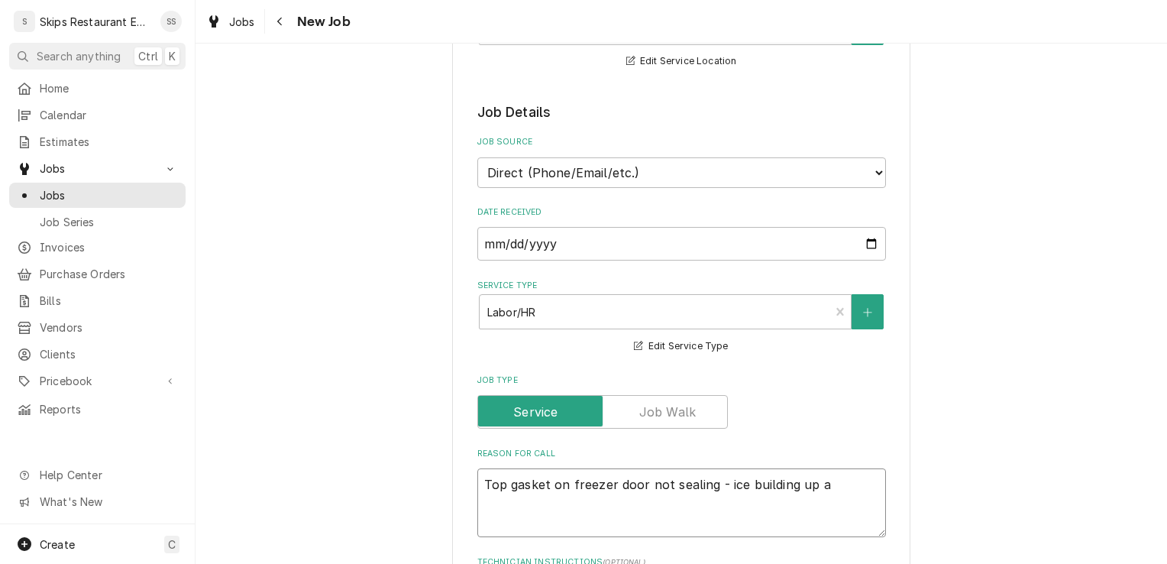
type textarea "x"
type textarea "Top gasket on freezer door not sealing - ice building up aga"
type textarea "x"
type textarea "Top gasket on freezer door not sealing - ice building up agai"
type textarea "x"
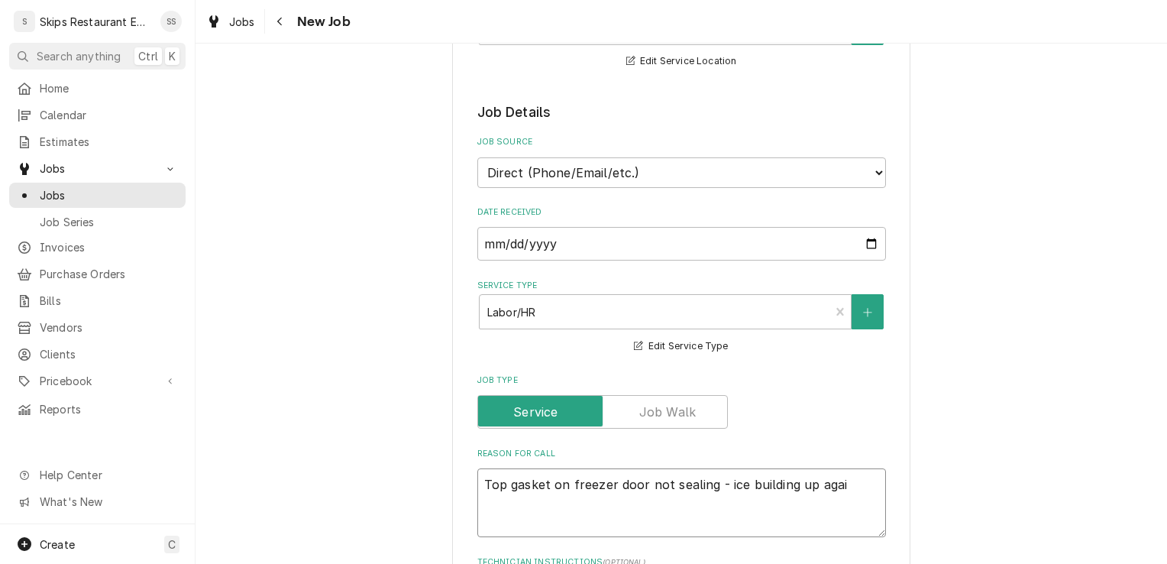
type textarea "Top gasket on freezer door not sealing - ice building up again"
type textarea "x"
type textarea "Top gasket on freezer door not sealing - ice building up again,"
type textarea "x"
type textarea "Top gasket on freezer door not sealing - ice building up again,"
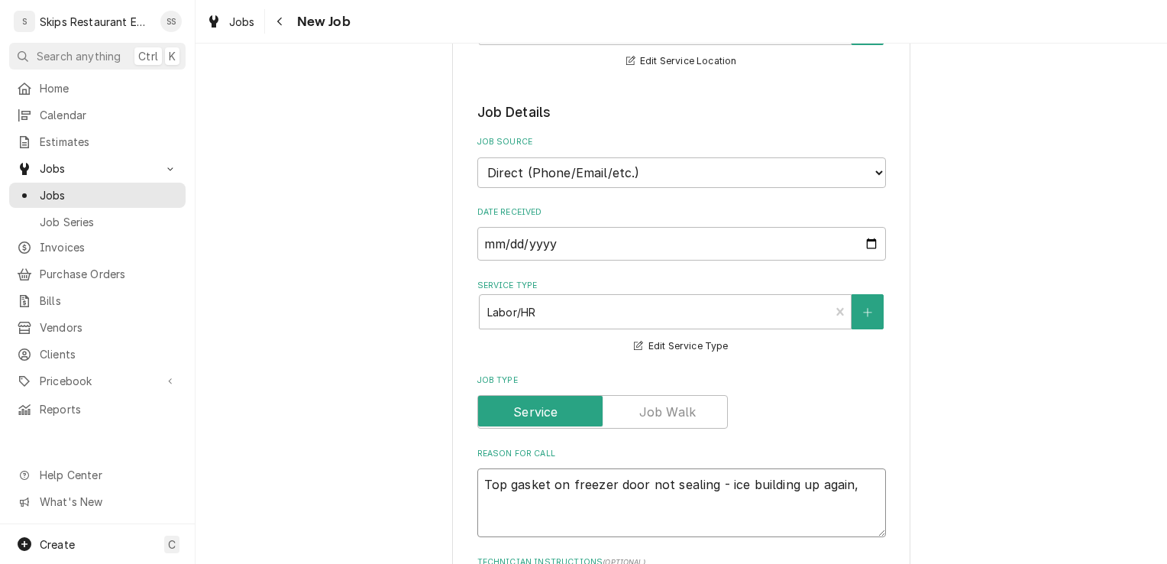
type textarea "x"
type textarea "Top gasket on freezer door not sealing - ice building up again, a"
type textarea "x"
type textarea "Top gasket on freezer door not sealing - ice building up again, an"
type textarea "x"
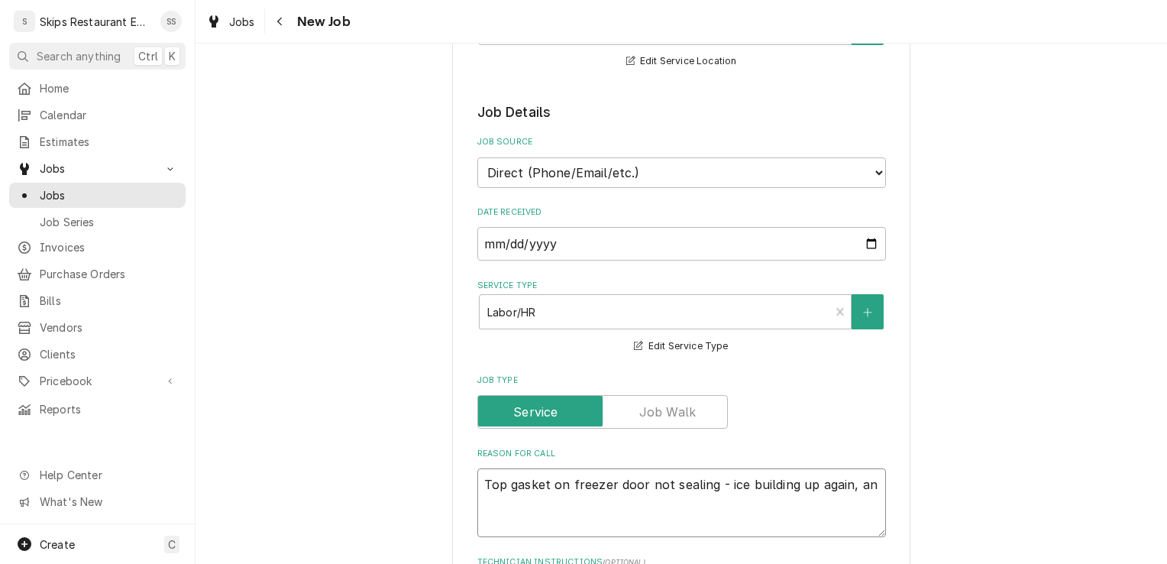
type textarea "Top gasket on freezer door not sealing - ice building up again, and"
type textarea "x"
type textarea "Top gasket on freezer door not sealing - ice building up again, and"
type textarea "x"
type textarea "Top gasket on freezer door not sealing - ice building up again, and c"
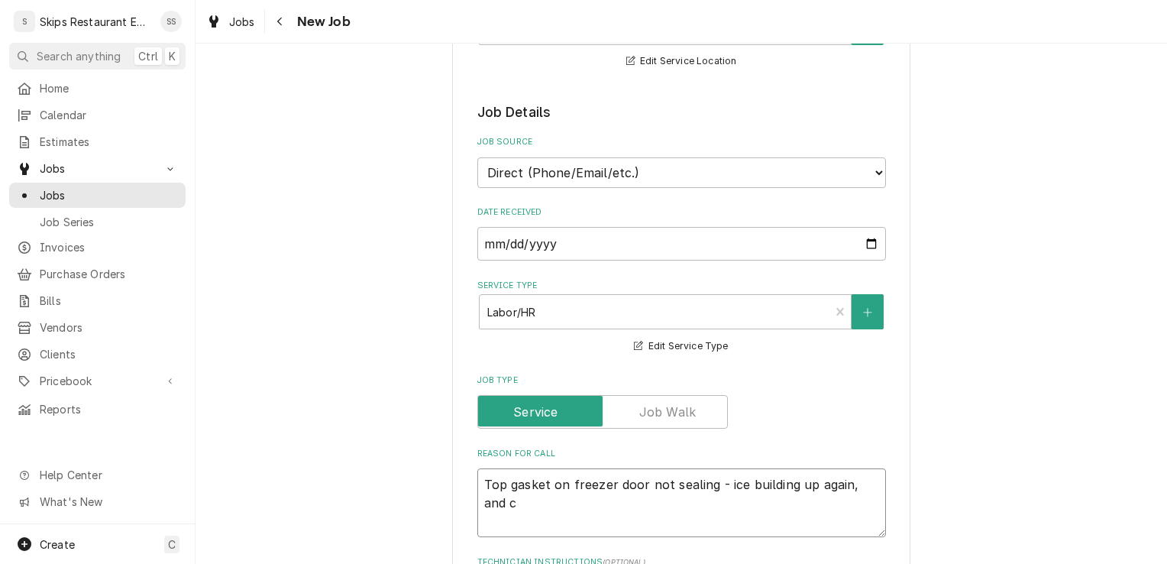
type textarea "x"
type textarea "Top gasket on freezer door not sealing - ice building up again, and cau"
type textarea "x"
type textarea "Top gasket on freezer door not sealing - ice building up again, and [MEDICAL_DA…"
type textarea "x"
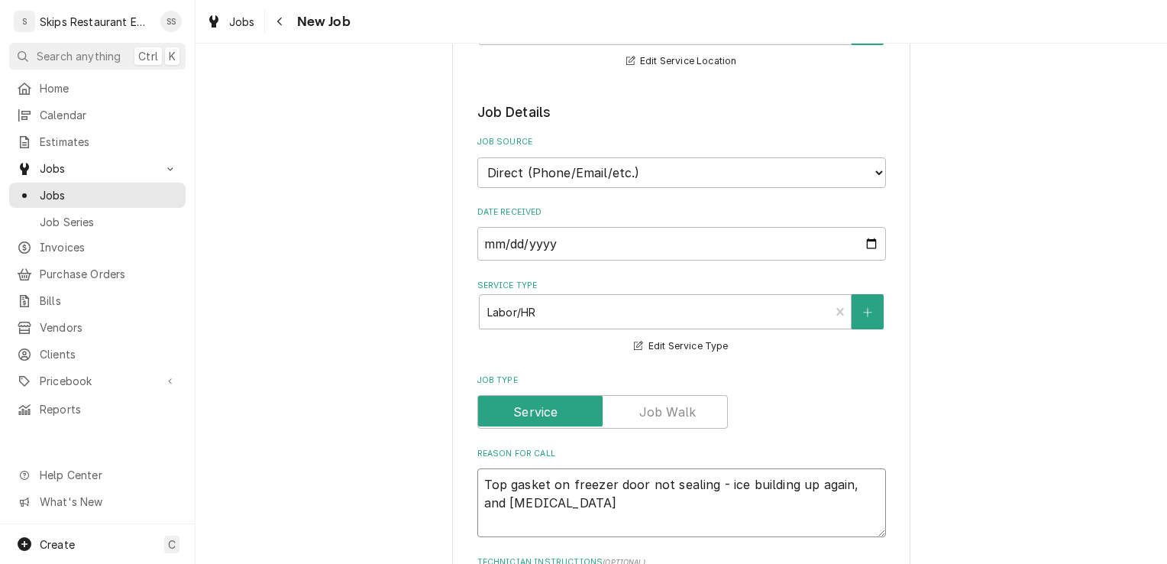
type textarea "Top gasket on freezer door not sealing - ice building up again, and caulk"
type textarea "x"
type textarea "Top gasket on freezer door not sealing - ice building up again, and caulki"
type textarea "x"
type textarea "Top gasket on freezer door not sealing - ice building up again, and caulkin"
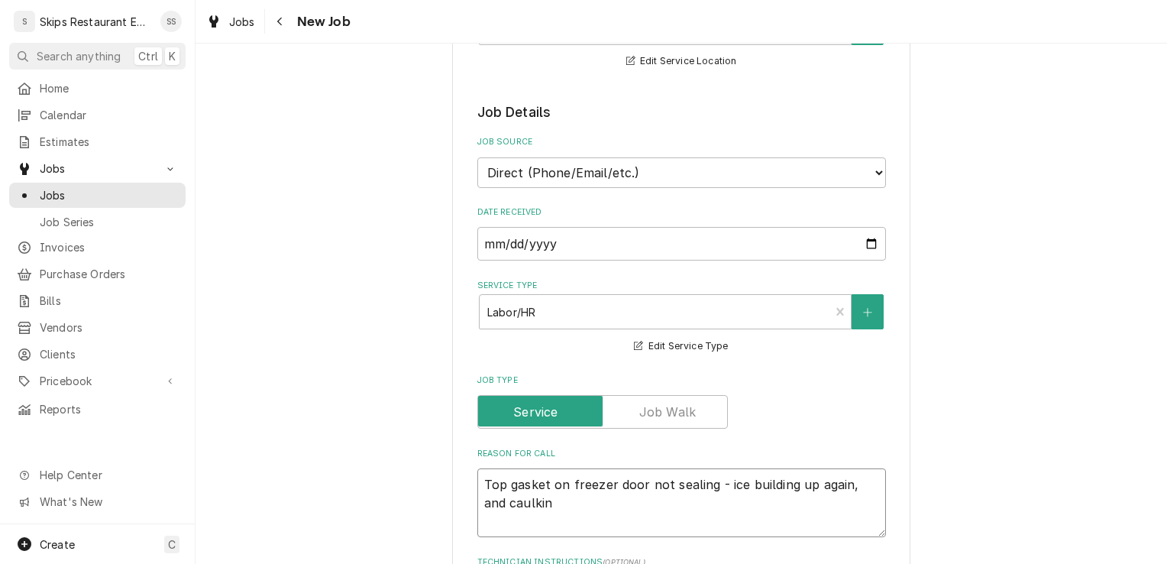
type textarea "x"
type textarea "Top gasket on freezer door not sealing - ice building up again, and caulking"
type textarea "x"
type textarea "Top gasket on freezer door not sealing - ice building up again, and caulking"
type textarea "x"
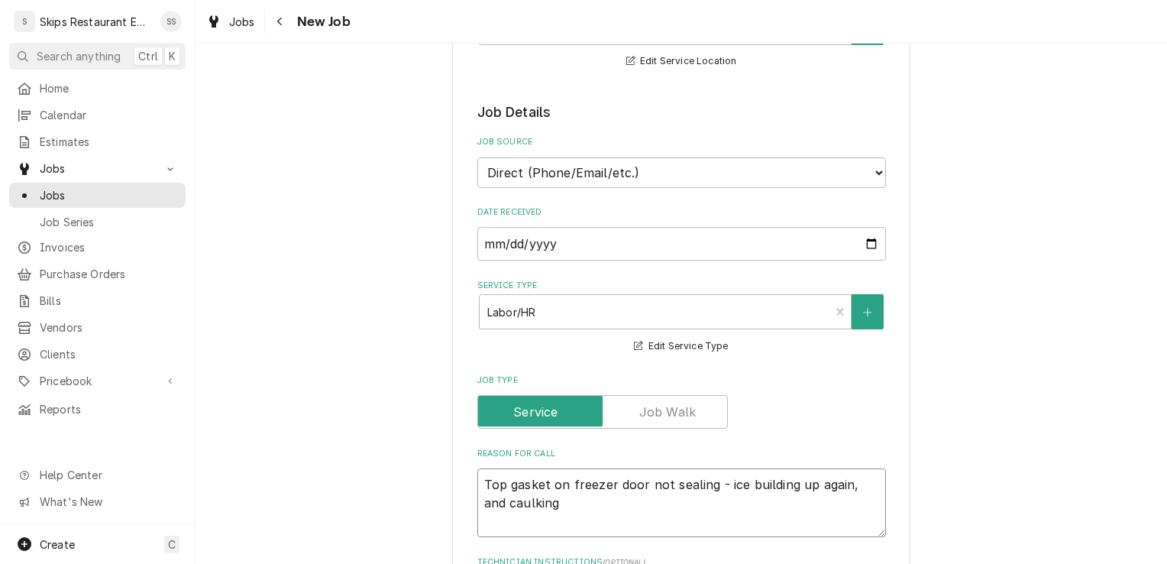
type textarea "Top gasket on freezer door not sealing - ice building up again, and caulking i"
type textarea "x"
type textarea "Top gasket on freezer door not sealing - ice building up again, and caulking is"
type textarea "x"
type textarea "Top gasket on freezer door not sealing - ice building up again, and caulking is…"
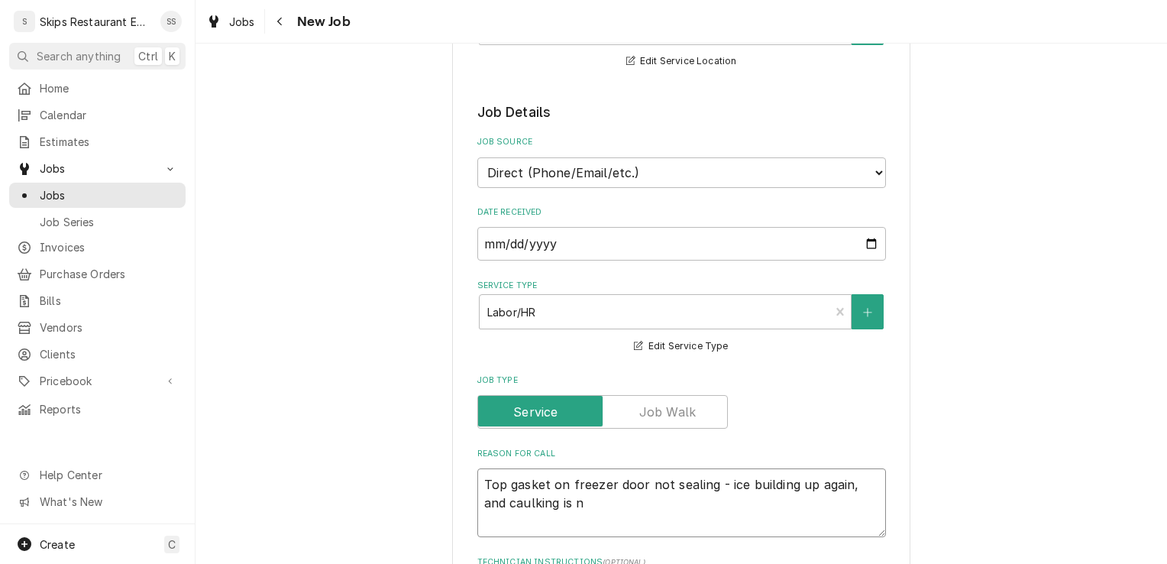
type textarea "x"
type textarea "Top gasket on freezer door not sealing - ice building up again, and caulking is…"
type textarea "x"
type textarea "Top gasket on freezer door not sealing - ice building up again, and caulking is…"
type textarea "x"
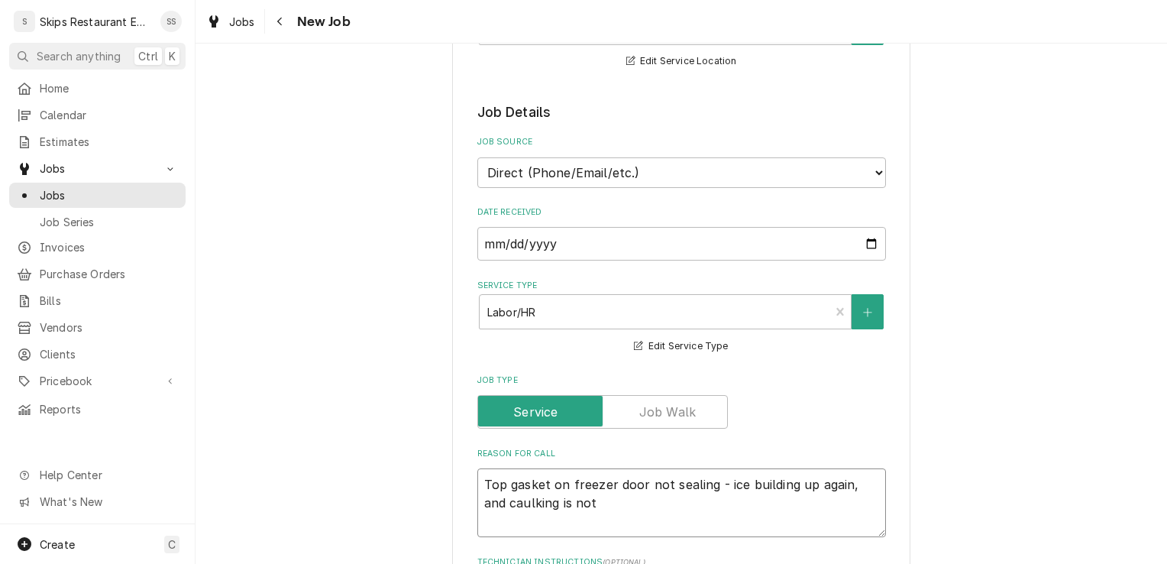
type textarea "Top gasket on freezer door not sealing - ice building up again, and caulking is…"
type textarea "x"
type textarea "Top gasket on freezer door not sealing - ice building up again, and caulking is…"
type textarea "x"
type textarea "Top gasket on freezer door not sealing - ice building up again, and caulking is…"
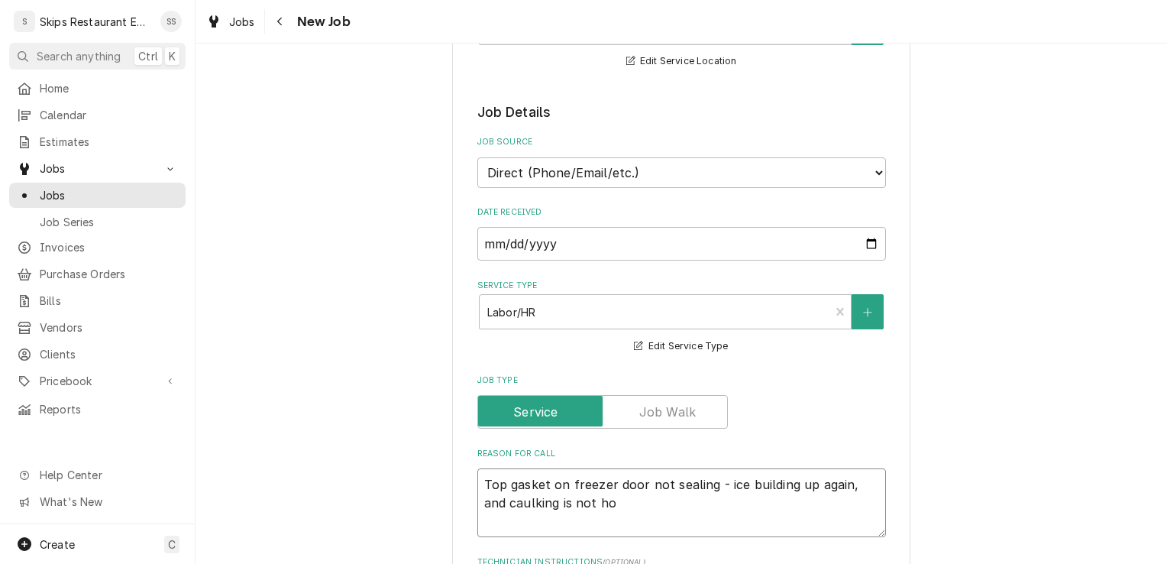
type textarea "x"
type textarea "Top gasket on freezer door not sealing - ice building up again, and caulking is…"
type textarea "x"
type textarea "Top gasket on freezer door not sealing - ice building up again, and caulking is…"
type textarea "x"
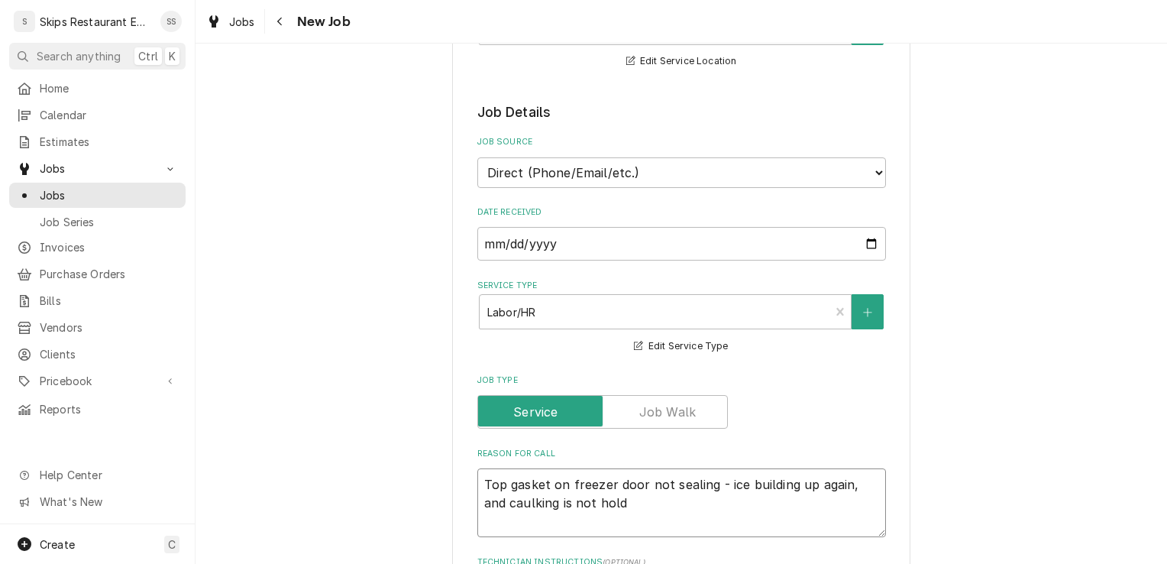
type textarea "Top gasket on freezer door not sealing - ice building up again, and caulking is…"
type textarea "x"
type textarea "Top gasket on freezer door not sealing - ice building up again, and caulking is…"
type textarea "x"
type textarea "Top gasket on freezer door not sealing - ice building up again, and caulking is…"
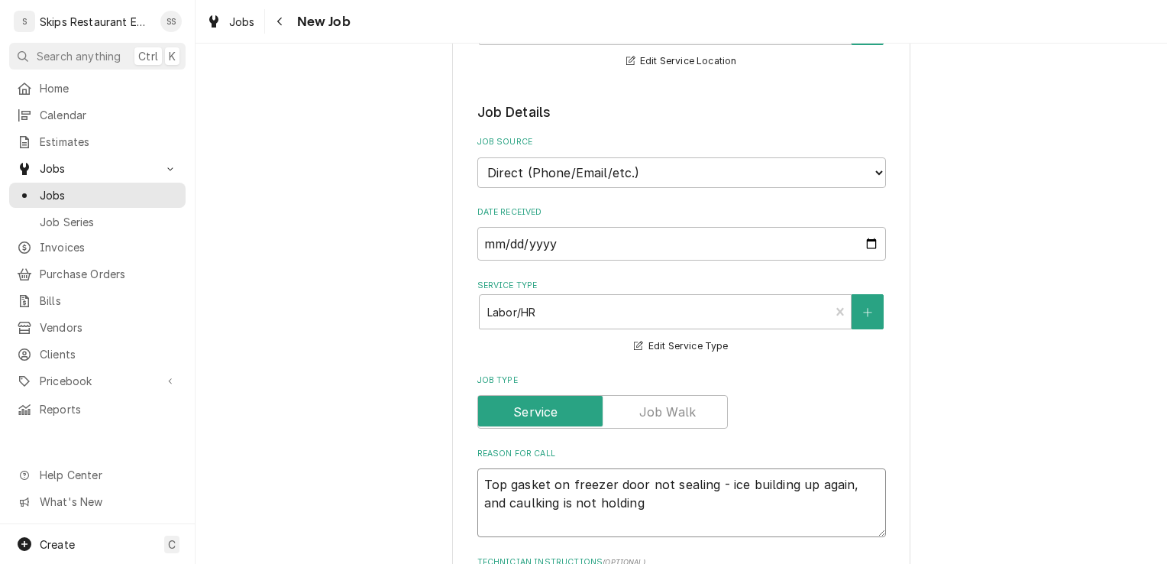
type textarea "x"
type textarea "Top gasket on freezer door not sealing - ice building up again, and caulking is…"
type textarea "x"
type textarea "Top gasket on freezer door not sealing - ice building up again, and caulking is…"
type textarea "x"
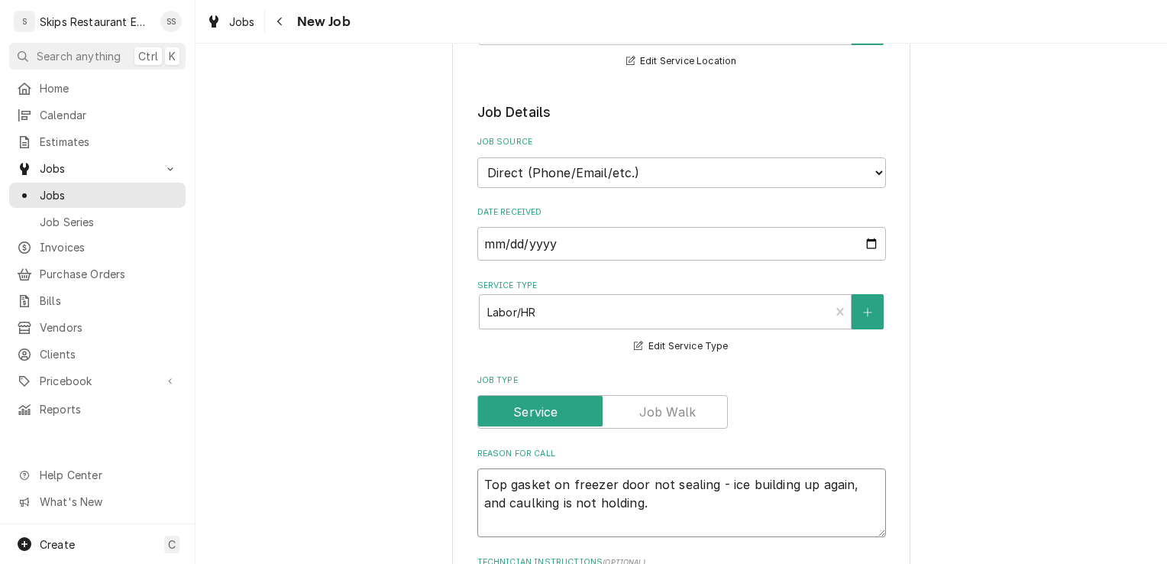
type textarea "Top gasket on freezer door not sealing - ice building up again, and caulking is…"
type textarea "x"
type textarea "Top gasket on freezer door not sealing - ice building up again, and caulking is…"
type textarea "x"
type textarea "Top gasket on freezer door not sealing - ice building up again, and caulking is…"
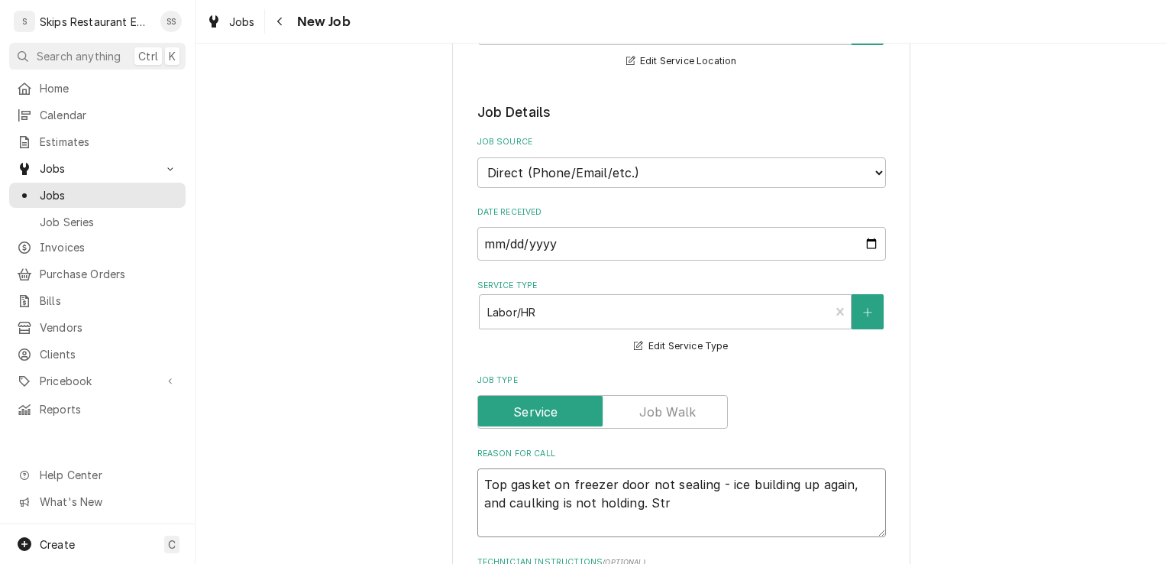
type textarea "x"
type textarea "Top gasket on freezer door not sealing - ice building up again, and caulking is…"
type textarea "x"
type textarea "Top gasket on freezer door not sealing - ice building up again, and caulking is…"
type textarea "x"
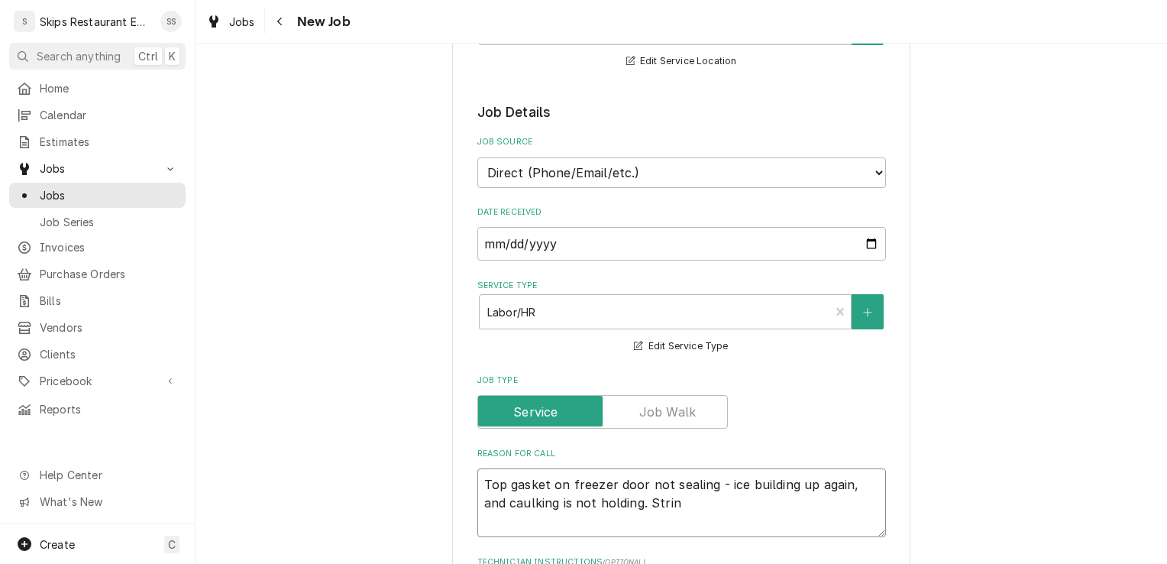
type textarea "Top gasket on freezer door not sealing - ice building up again, and caulking is…"
type textarea "x"
type textarea "Top gasket on freezer door not sealing - ice building up again, and caulking is…"
type textarea "x"
type textarea "Top gasket on freezer door not sealing - ice building up again, and caulking is…"
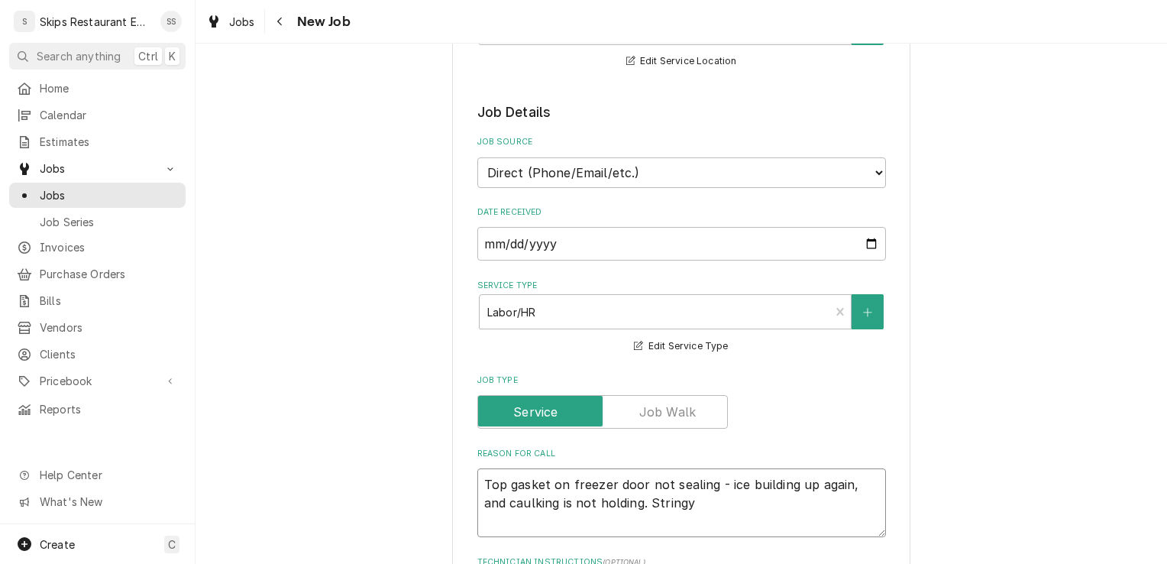
type textarea "x"
type textarea "Top gasket on freezer door not sealing - ice building up again, and caulking is…"
type textarea "x"
type textarea "Top gasket on freezer door not sealing - ice building up again, and caulking is…"
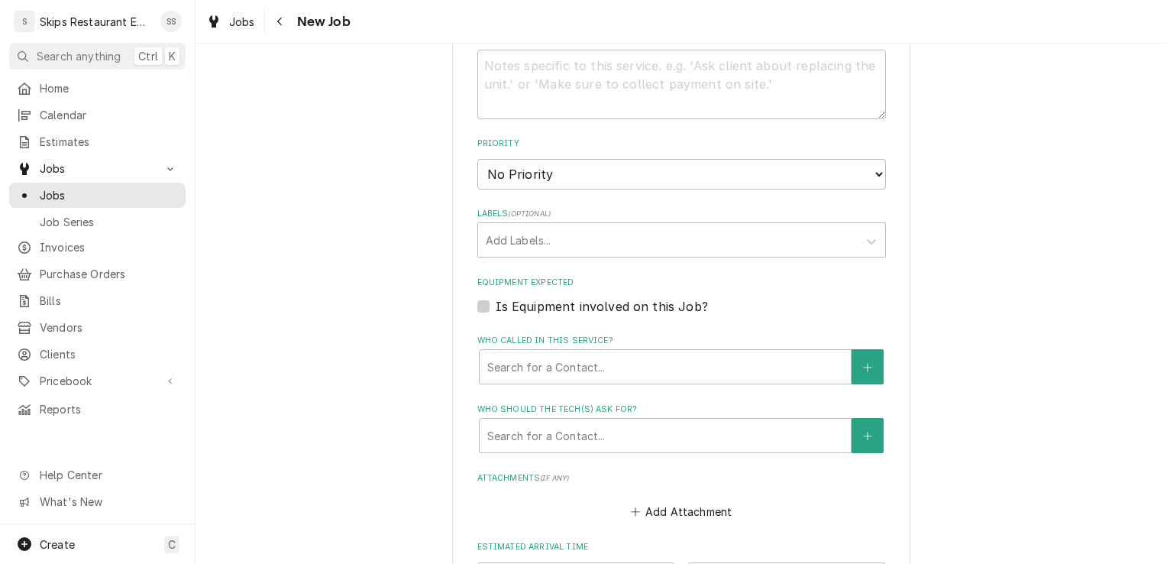
scroll to position [961, 0]
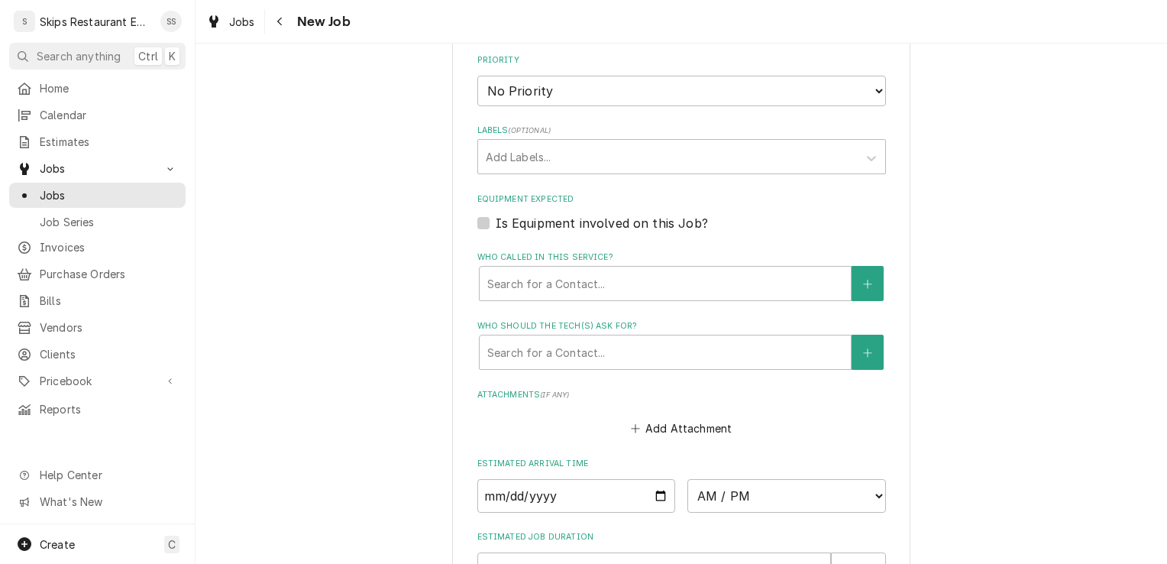
click at [496, 214] on label "Is Equipment involved on this Job?" at bounding box center [602, 223] width 212 height 18
click at [496, 214] on input "Equipment Expected" at bounding box center [700, 231] width 409 height 34
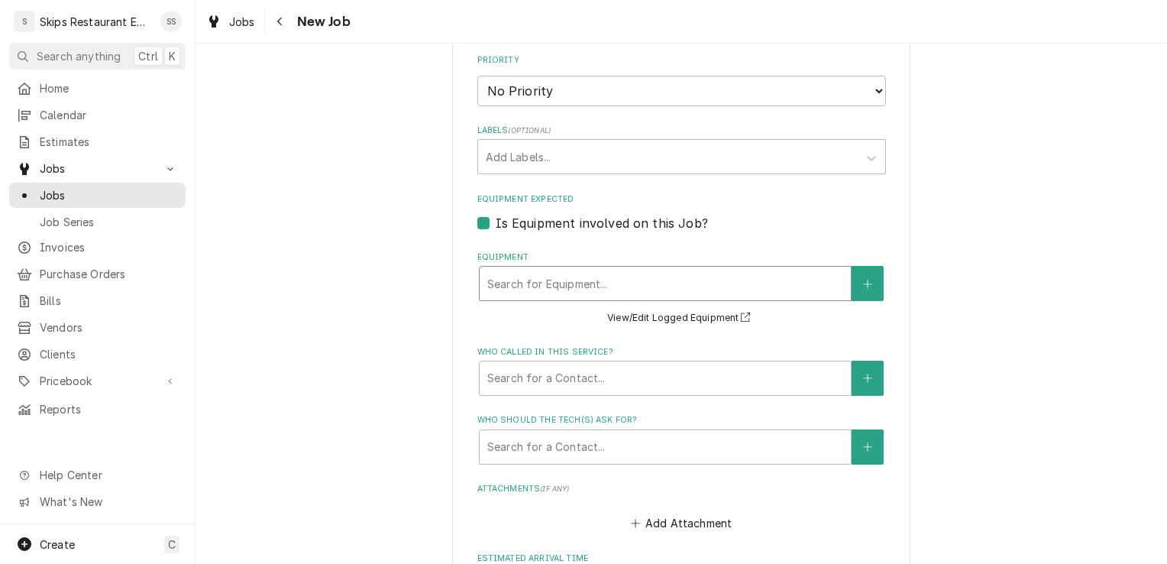
click at [593, 270] on div "Equipment" at bounding box center [665, 283] width 356 height 27
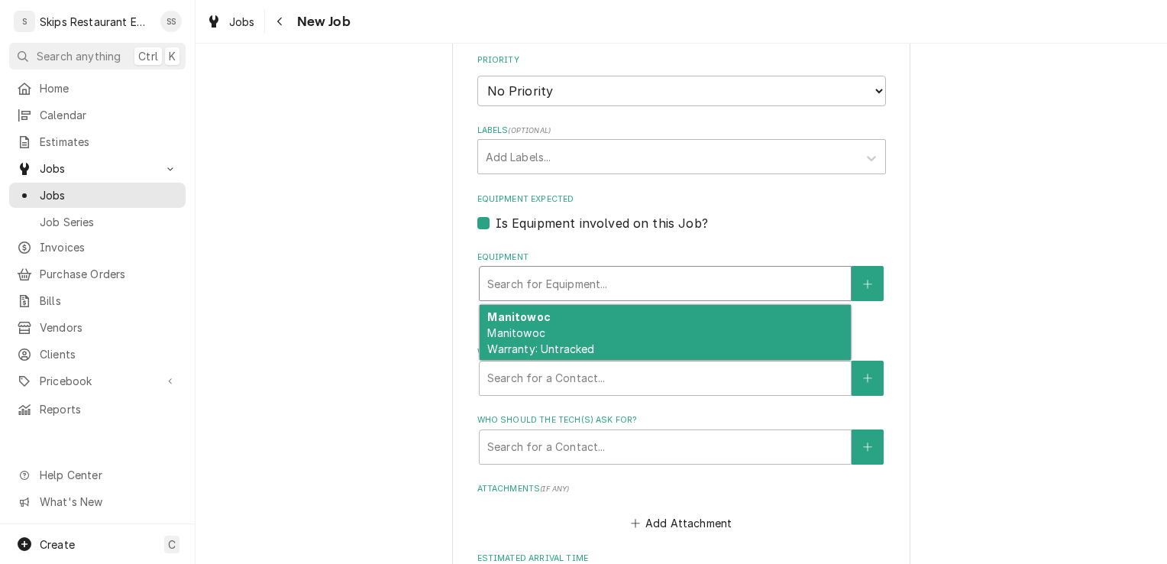
click at [589, 270] on div "Equipment" at bounding box center [665, 283] width 356 height 27
click at [496, 214] on label "Is Equipment involved on this Job?" at bounding box center [602, 223] width 212 height 18
click at [496, 214] on input "Equipment Expected" at bounding box center [700, 231] width 409 height 34
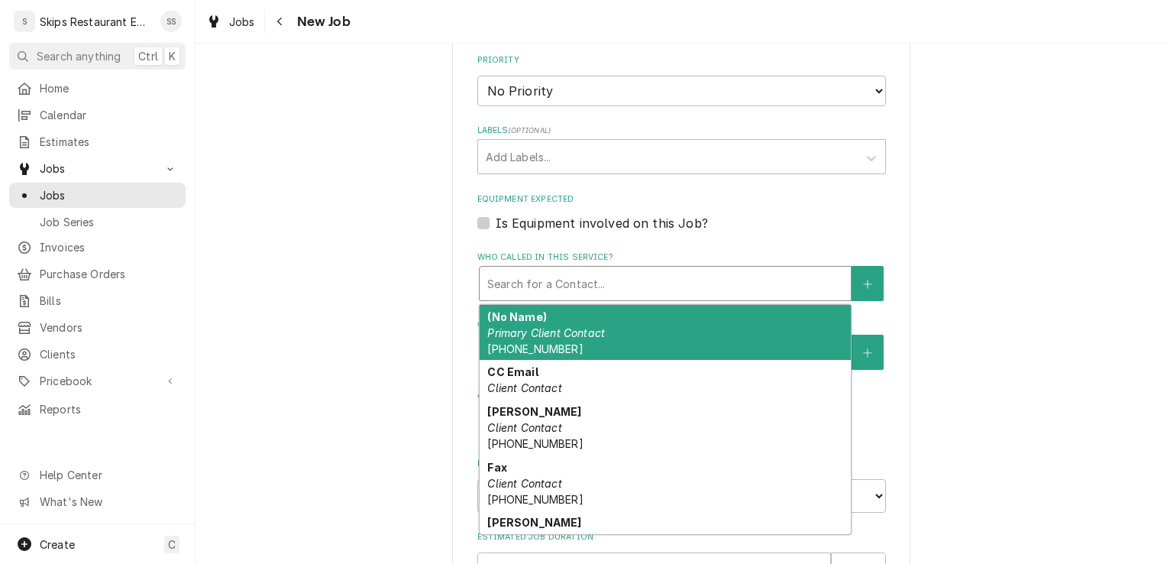
click at [538, 270] on div "Who called in this service?" at bounding box center [665, 283] width 356 height 27
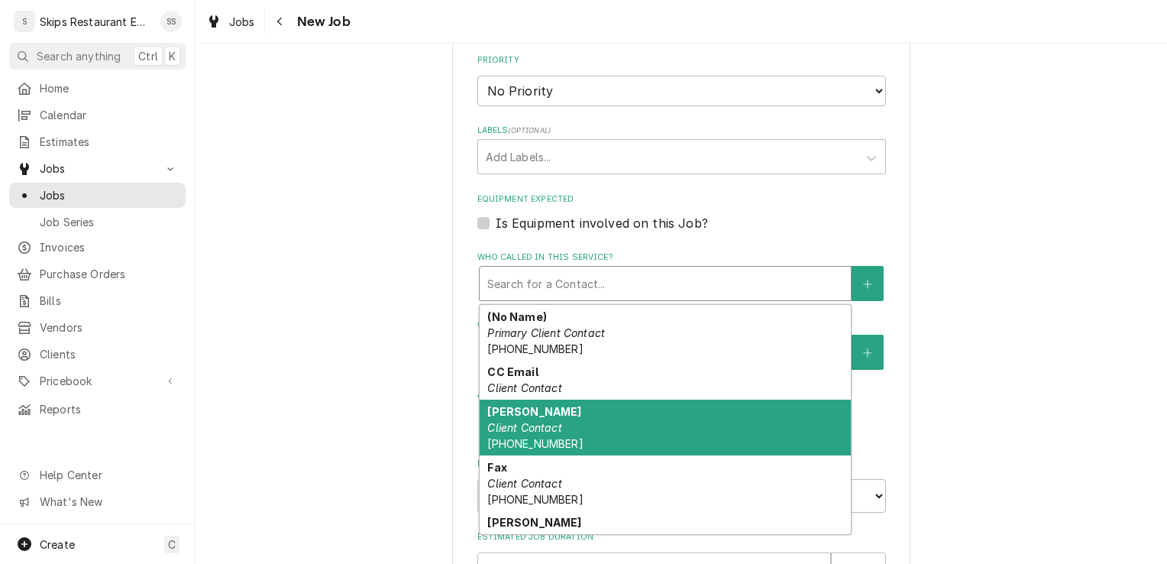
click at [535, 405] on strong "[PERSON_NAME]" at bounding box center [534, 411] width 94 height 13
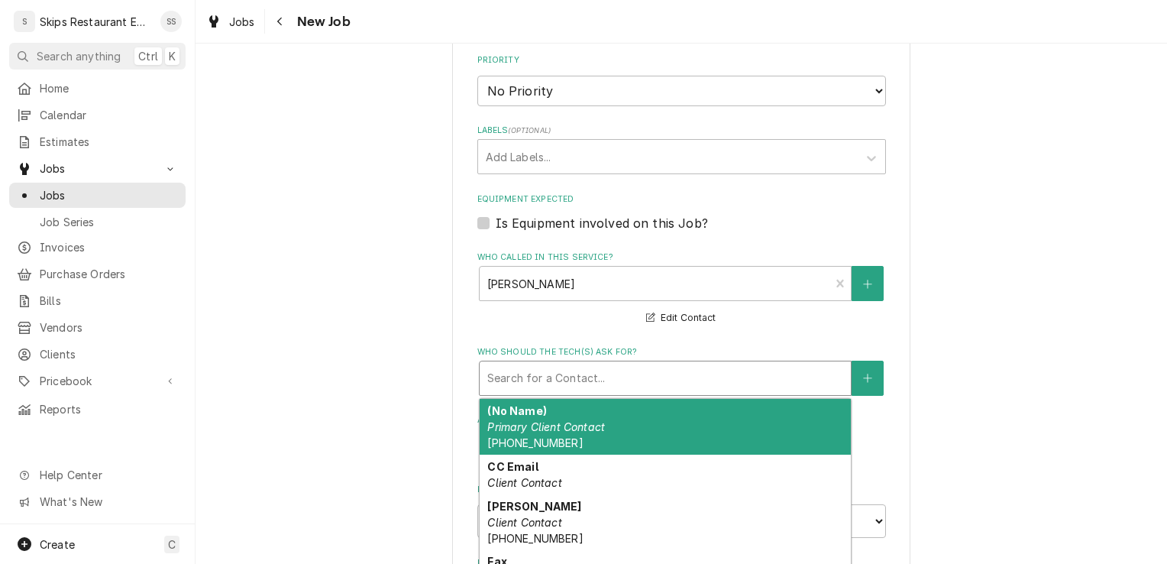
click at [539, 364] on div "Who should the tech(s) ask for?" at bounding box center [665, 377] width 356 height 27
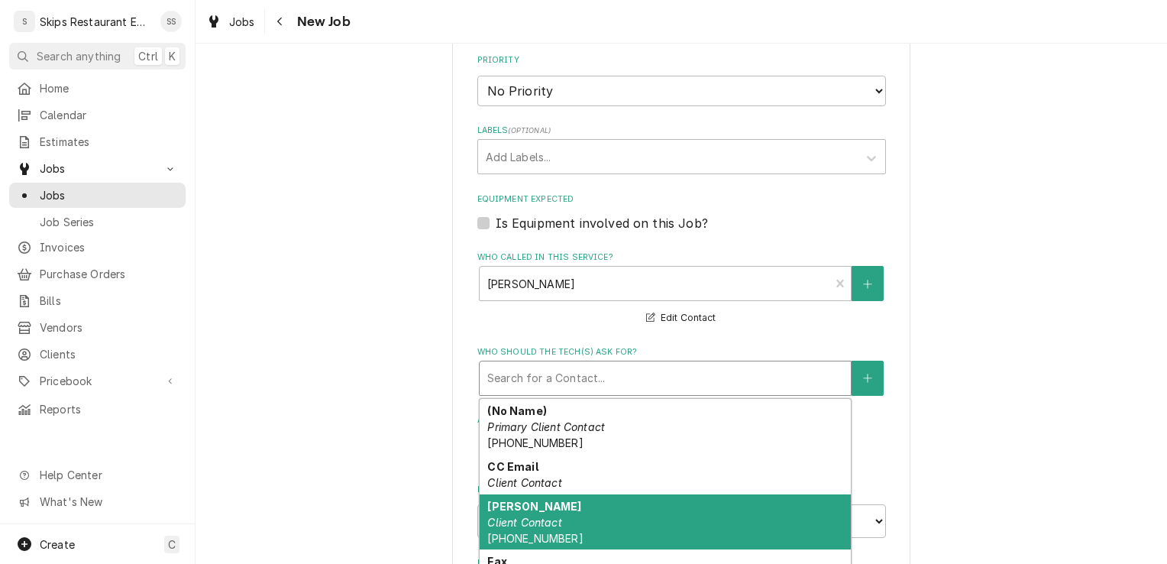
click at [529, 499] on strong "[PERSON_NAME]" at bounding box center [534, 505] width 94 height 13
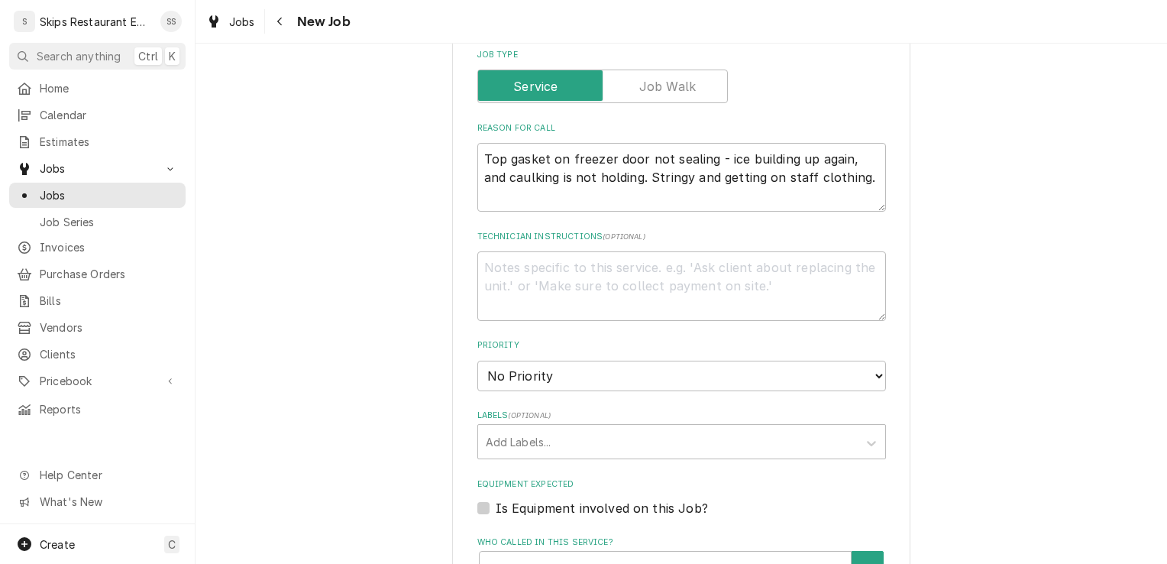
scroll to position [670, 0]
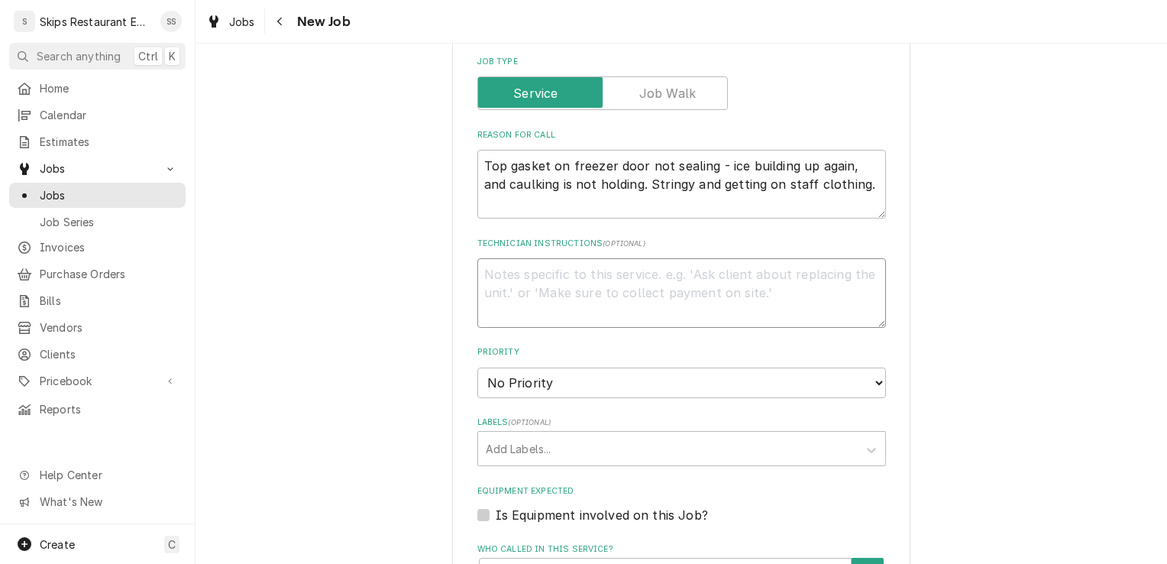
click at [505, 260] on textarea "Technician Instructions ( optional )" at bounding box center [681, 292] width 409 height 69
drag, startPoint x: 629, startPoint y: 257, endPoint x: 683, endPoint y: 266, distance: 54.2
click at [683, 266] on textarea "Note on service call says warranty no charge" at bounding box center [681, 292] width 409 height 69
drag, startPoint x: 704, startPoint y: 257, endPoint x: 764, endPoint y: 250, distance: 59.9
click at [764, 258] on textarea "Note on service call says WARRANTY no charge" at bounding box center [681, 292] width 409 height 69
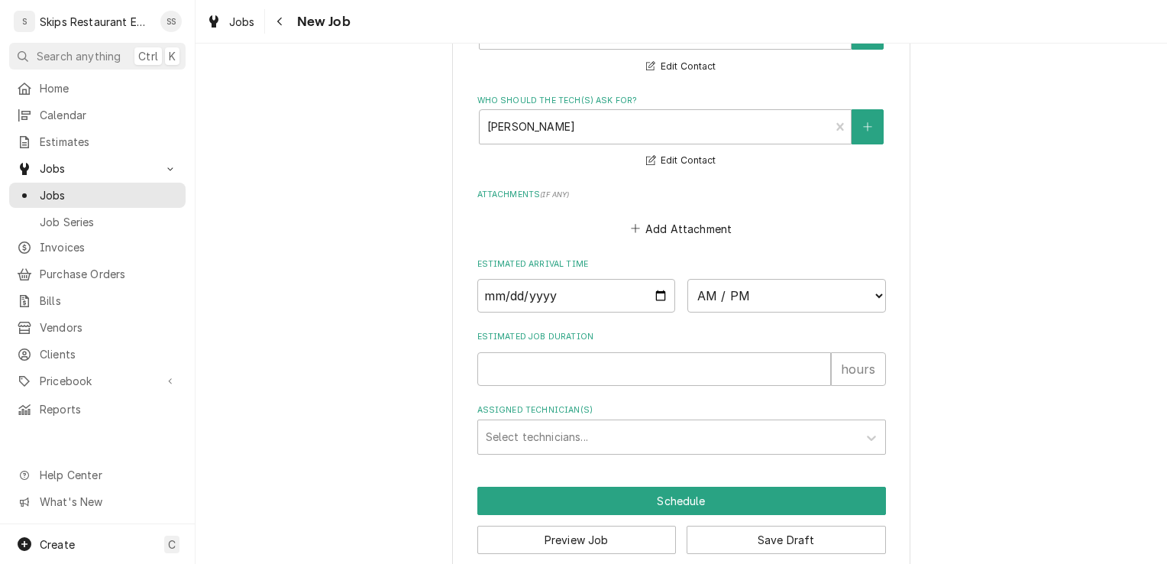
scroll to position [1219, 0]
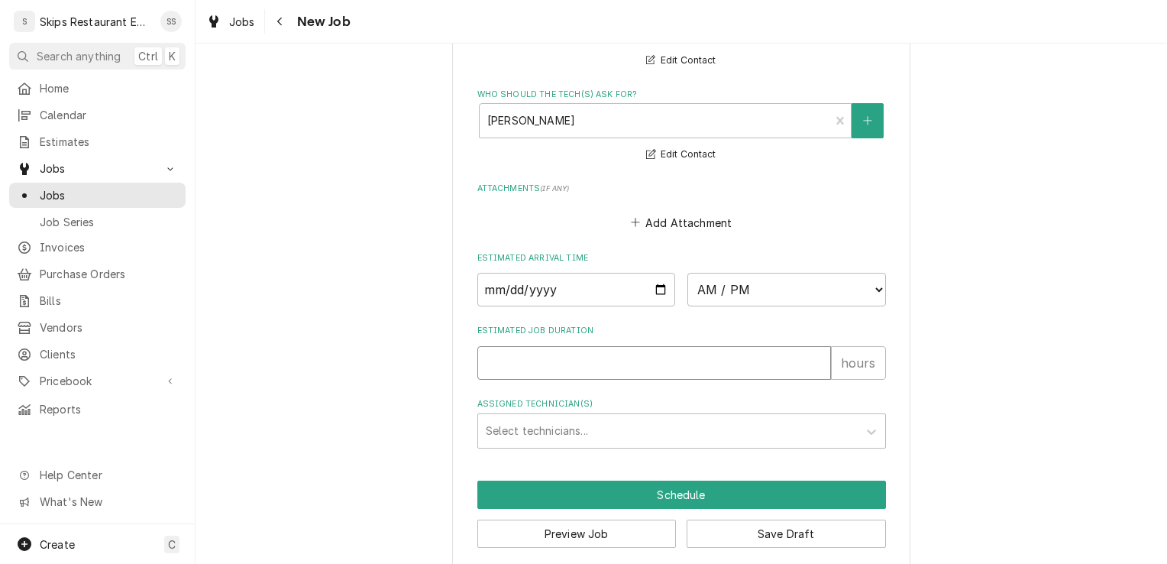
click at [488, 348] on input "Estimated Job Duration" at bounding box center [654, 363] width 354 height 34
click at [778, 519] on button "Save Draft" at bounding box center [785, 533] width 199 height 28
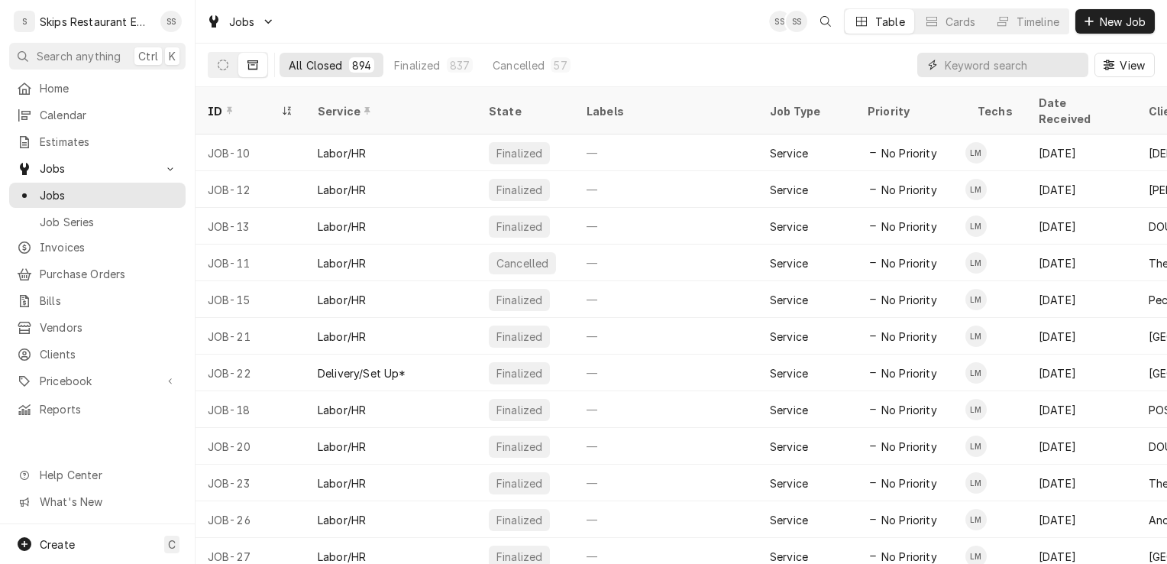
click at [1012, 65] on input "Dynamic Content Wrapper" at bounding box center [1013, 65] width 136 height 24
type input "morada"
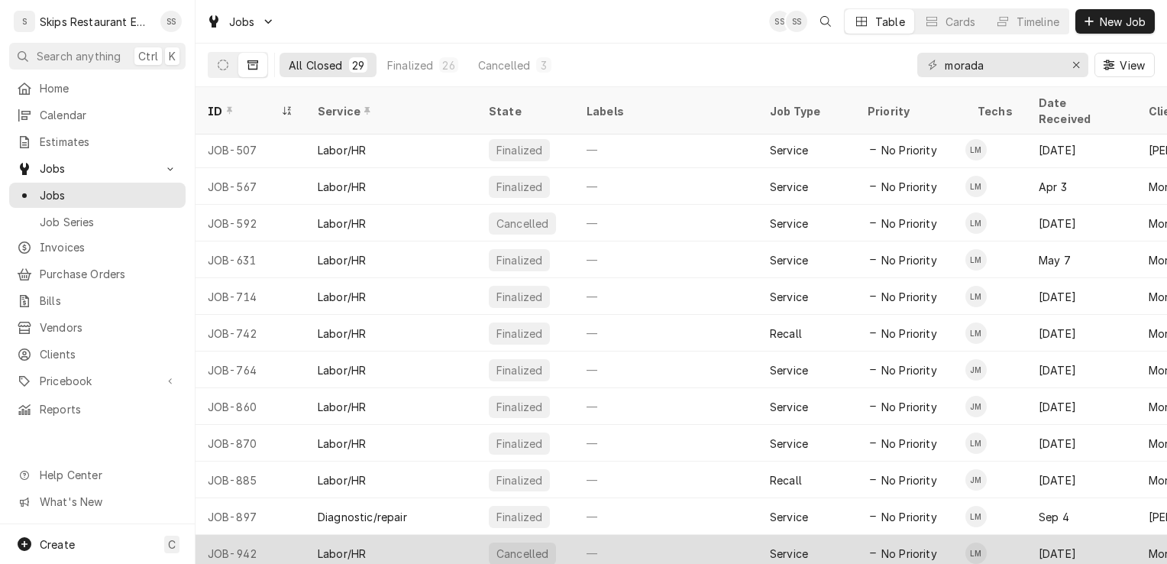
click at [1070, 542] on div "Sep 25" at bounding box center [1081, 553] width 110 height 37
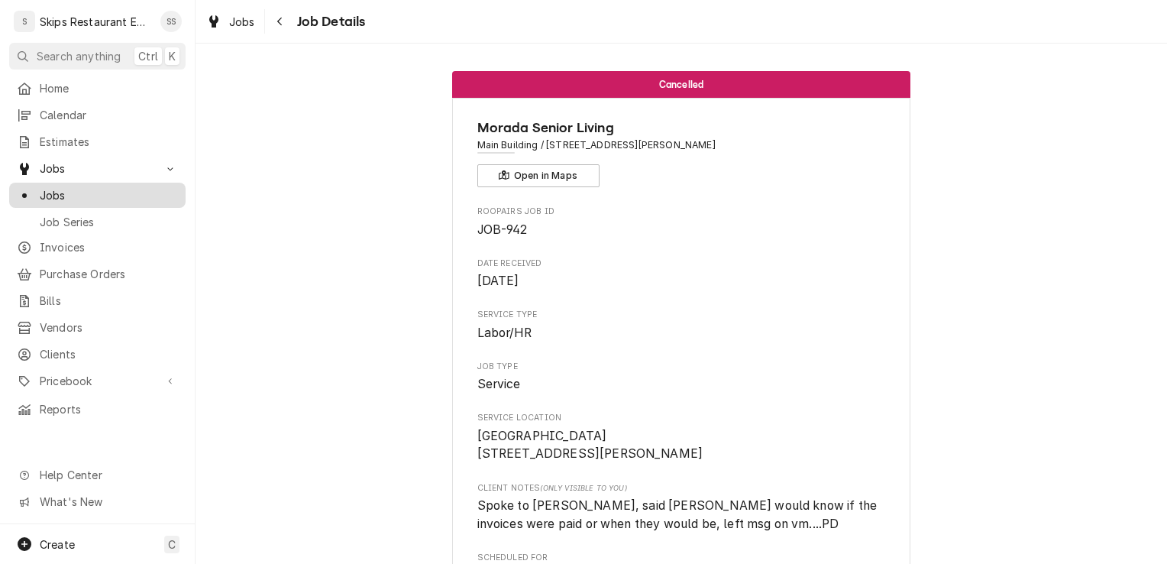
click at [60, 189] on span "Jobs" at bounding box center [109, 195] width 138 height 16
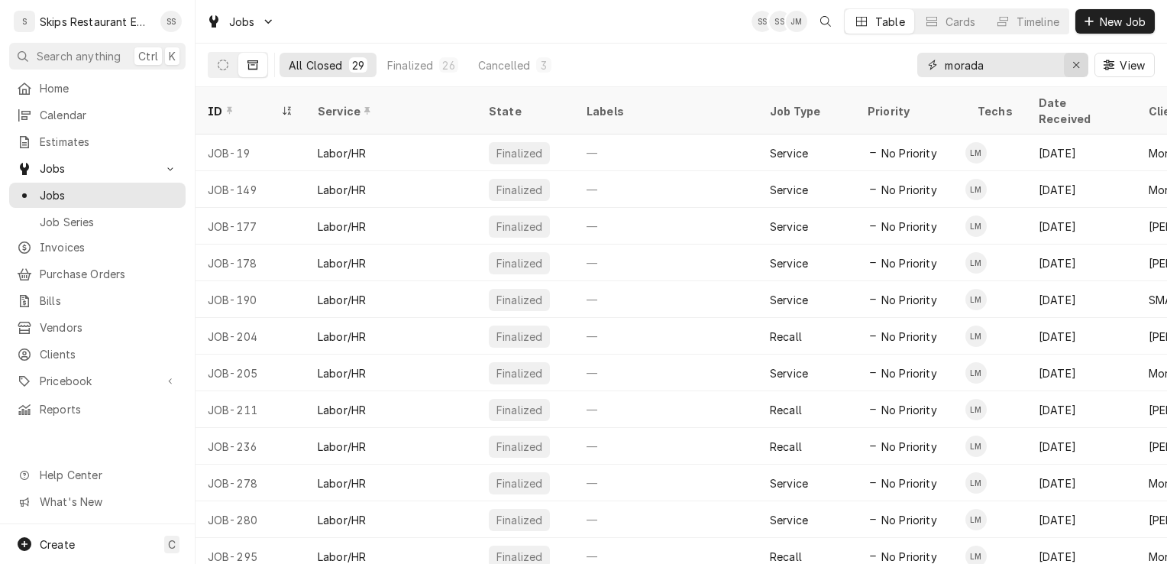
click at [1077, 60] on icon "Erase input" at bounding box center [1076, 65] width 8 height 11
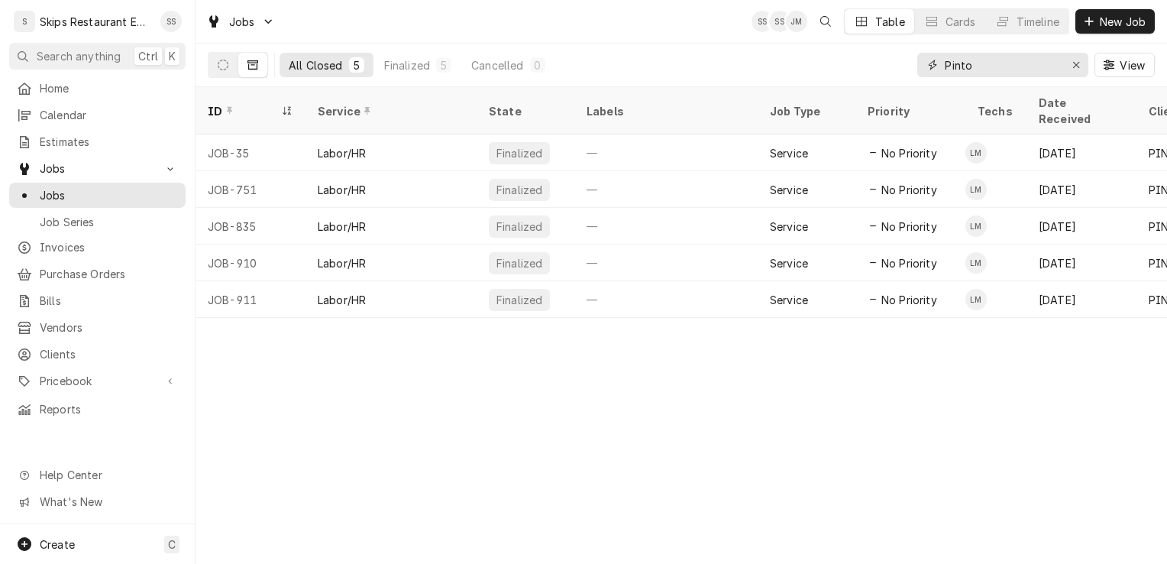
type input "Pinto"
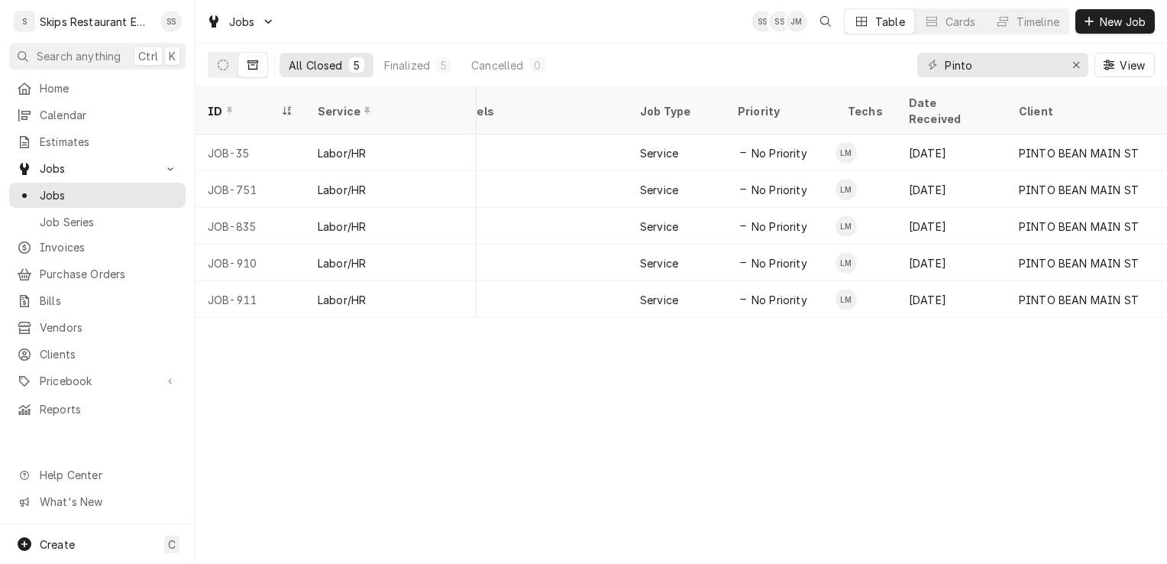
scroll to position [0, 127]
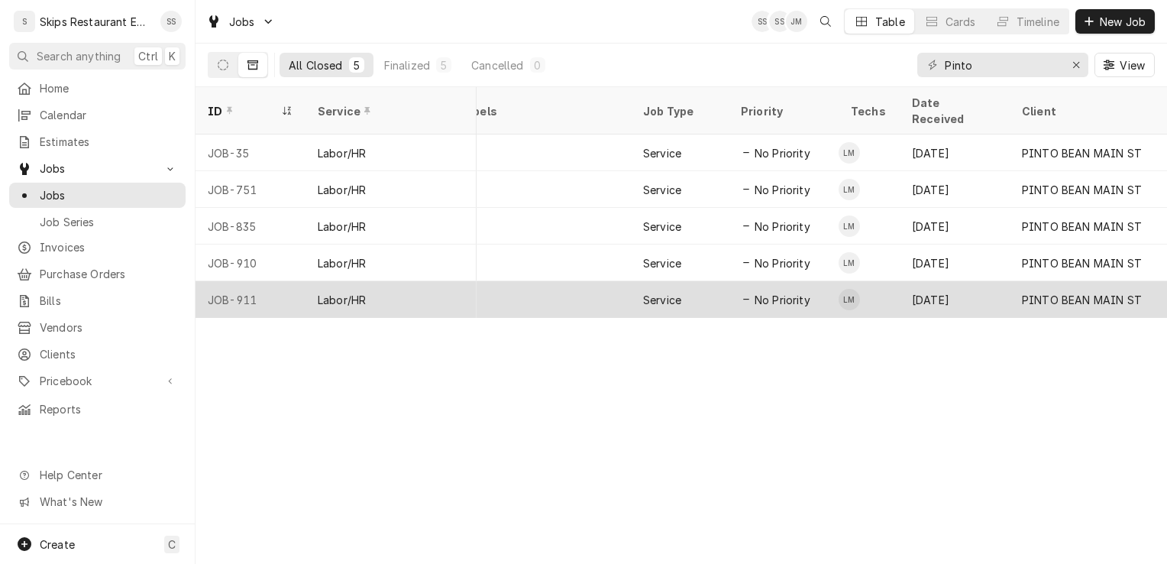
click at [345, 292] on div "Labor/HR" at bounding box center [342, 300] width 48 height 16
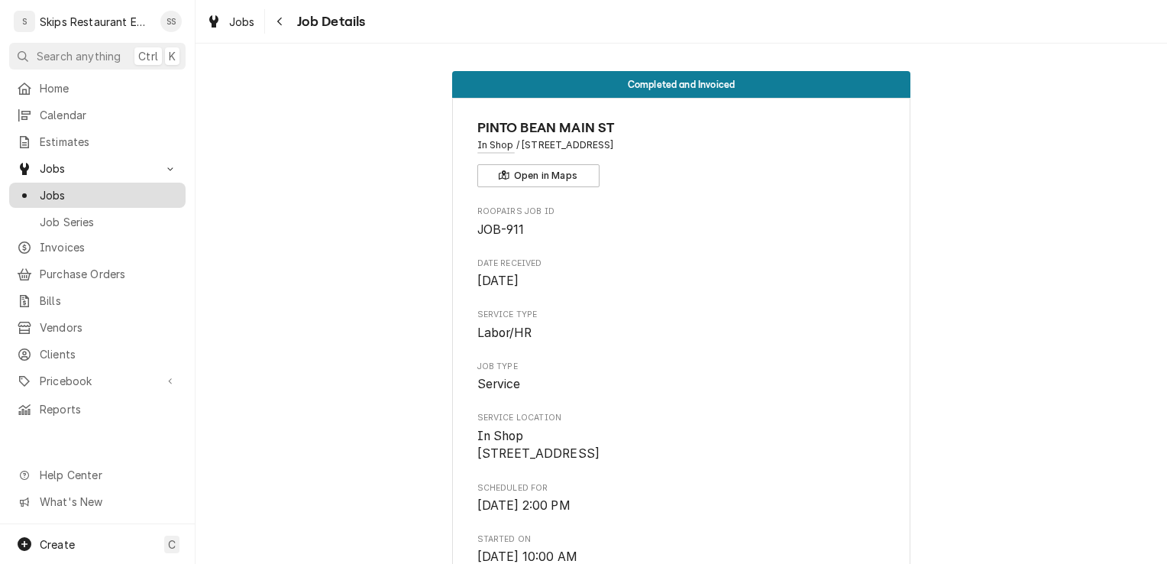
click at [72, 188] on span "Jobs" at bounding box center [109, 195] width 138 height 16
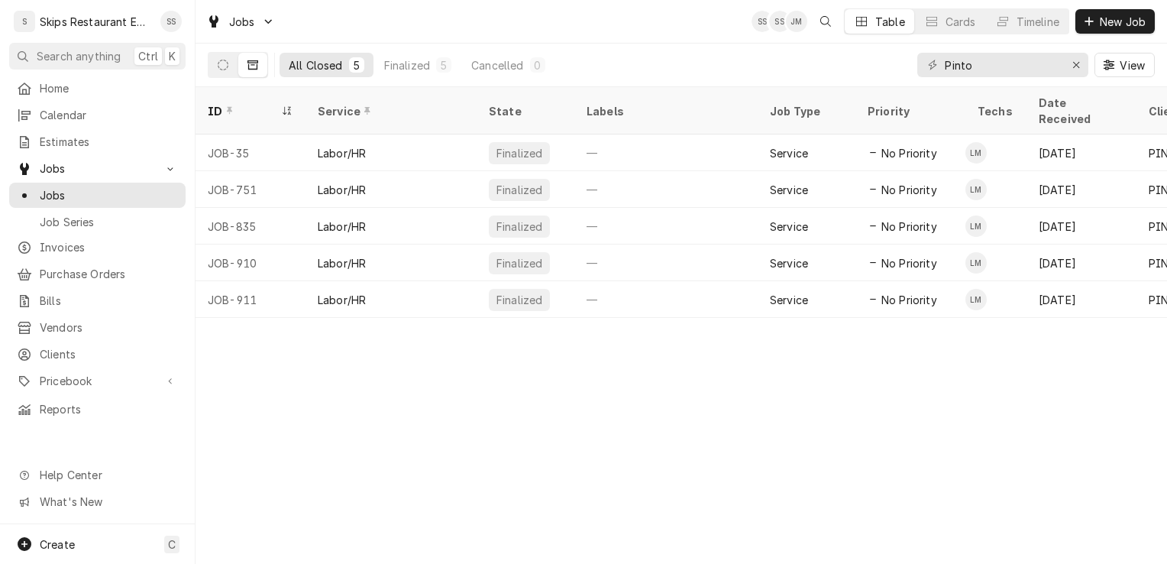
click at [323, 66] on div "All Closed" at bounding box center [316, 65] width 54 height 16
click at [252, 63] on icon "Dynamic Content Wrapper" at bounding box center [252, 65] width 11 height 11
click at [252, 70] on button "Dynamic Content Wrapper" at bounding box center [252, 65] width 29 height 24
click at [224, 63] on icon "Dynamic Content Wrapper" at bounding box center [223, 65] width 11 height 11
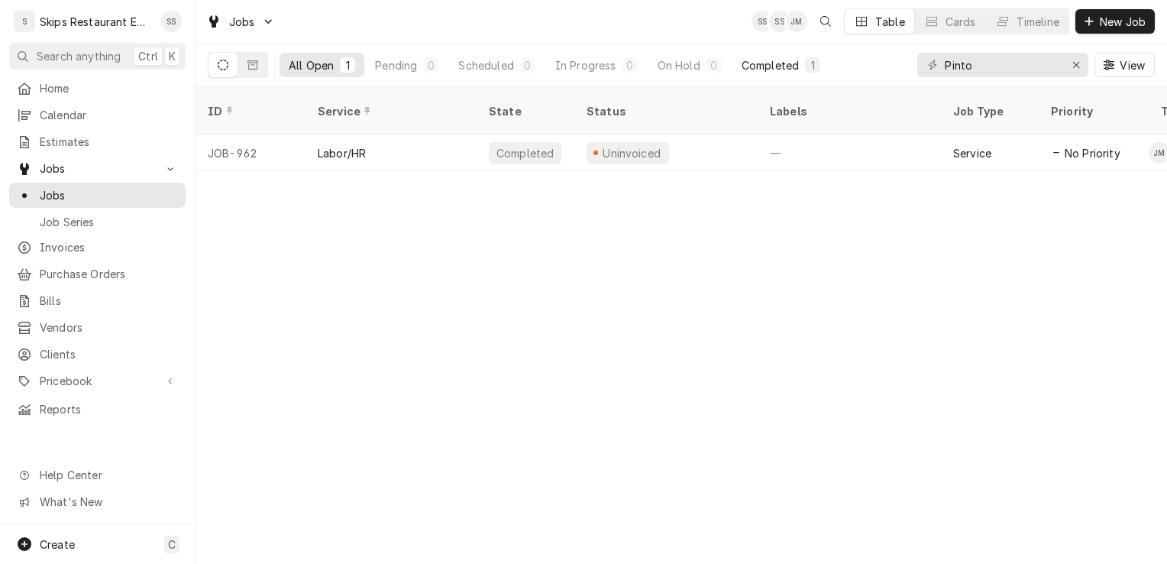
click at [760, 65] on div "Completed" at bounding box center [769, 65] width 57 height 16
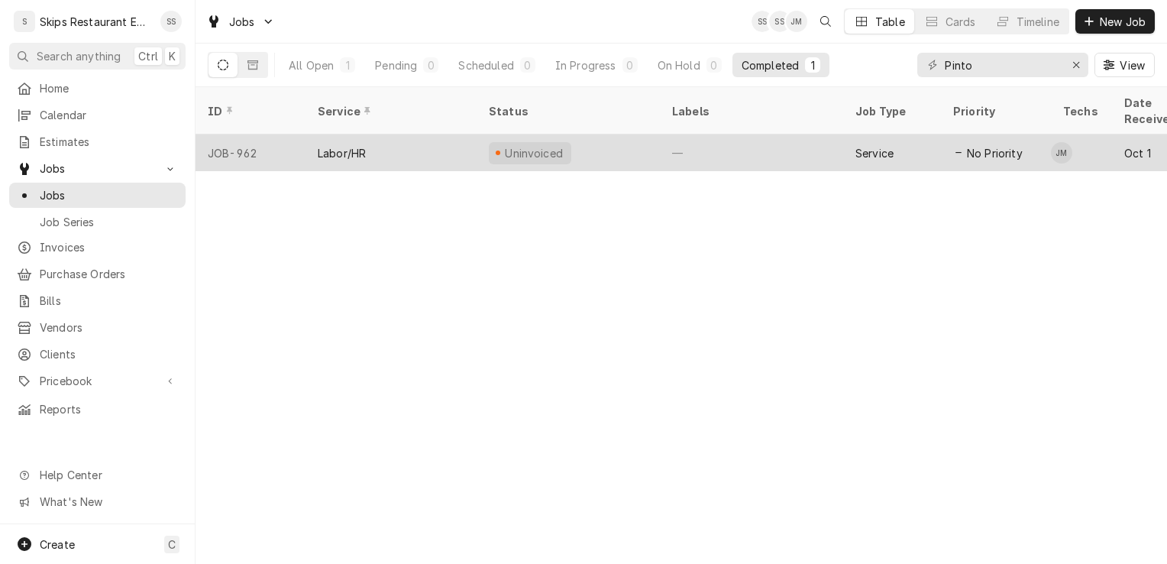
click at [384, 134] on div "Labor/HR" at bounding box center [390, 152] width 171 height 37
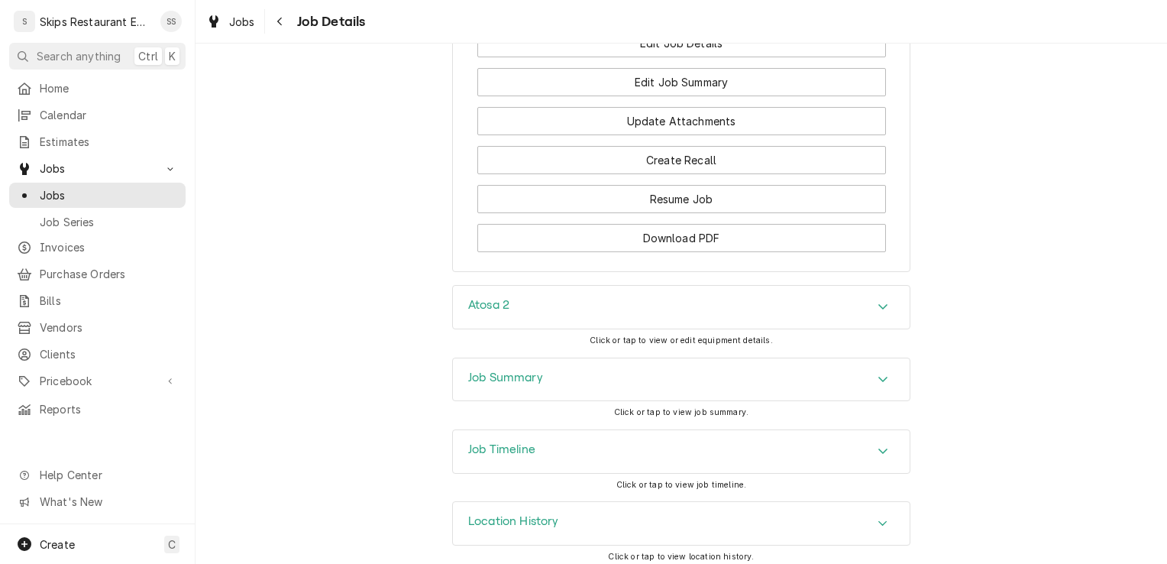
scroll to position [1485, 0]
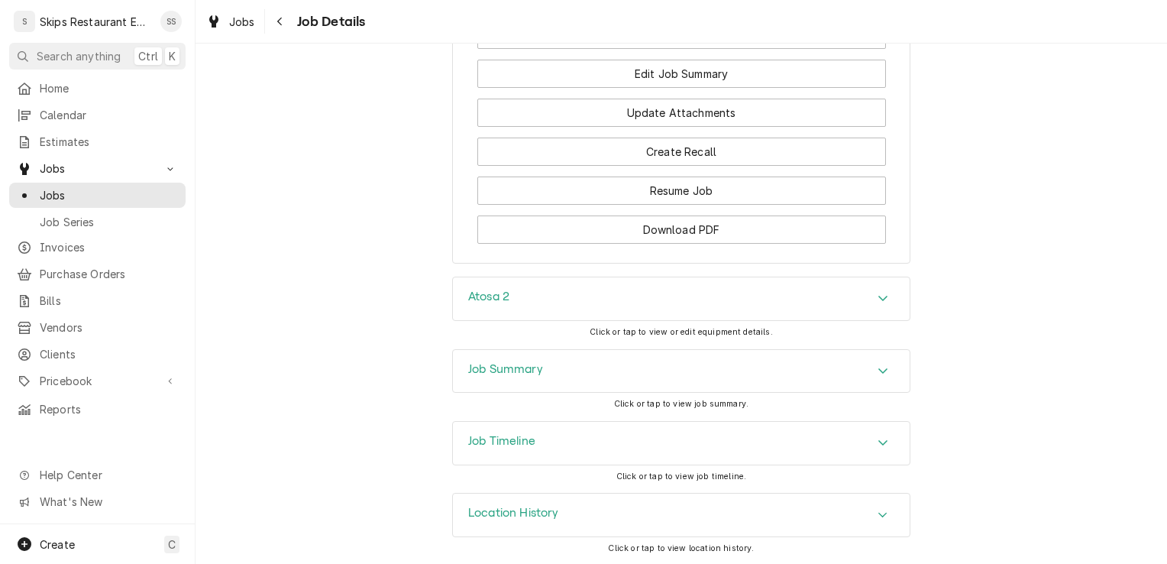
click at [877, 376] on icon "Accordion Header" at bounding box center [882, 370] width 11 height 12
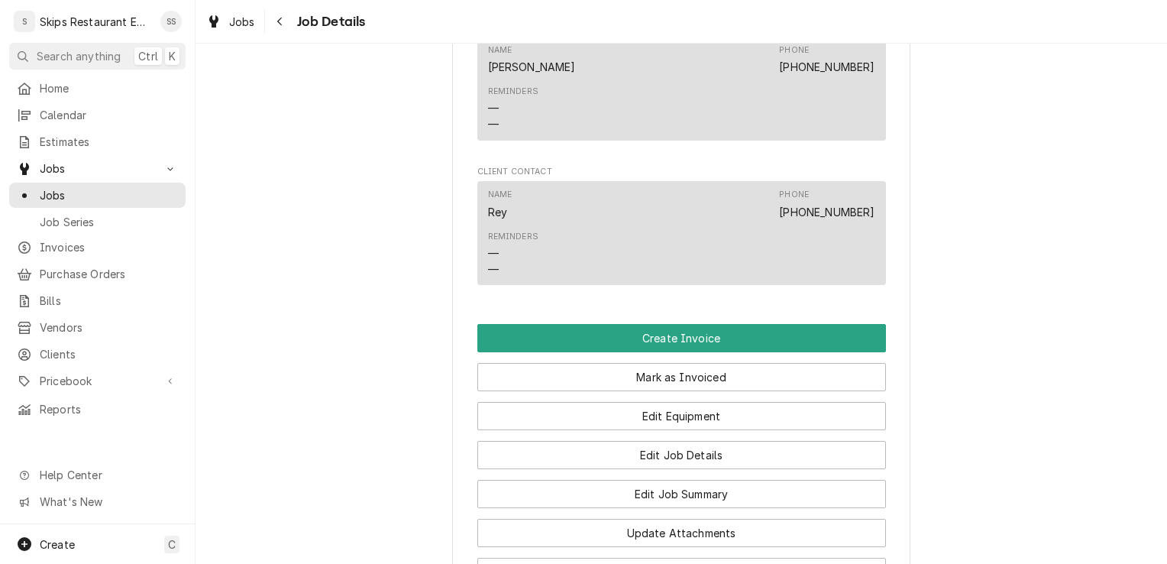
scroll to position [1084, 0]
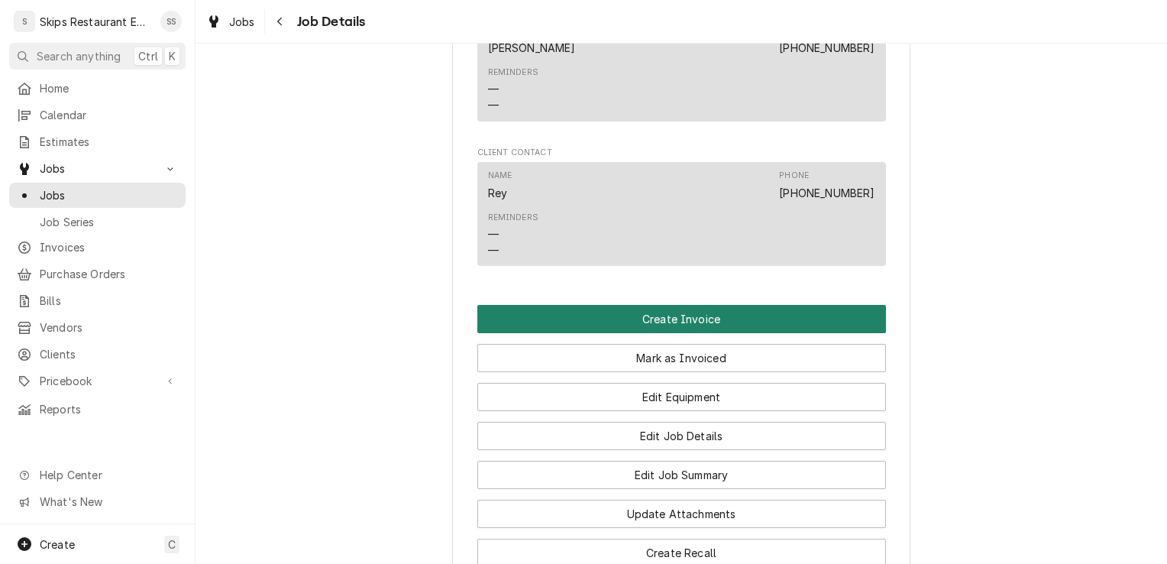
click at [674, 333] on button "Create Invoice" at bounding box center [681, 319] width 409 height 28
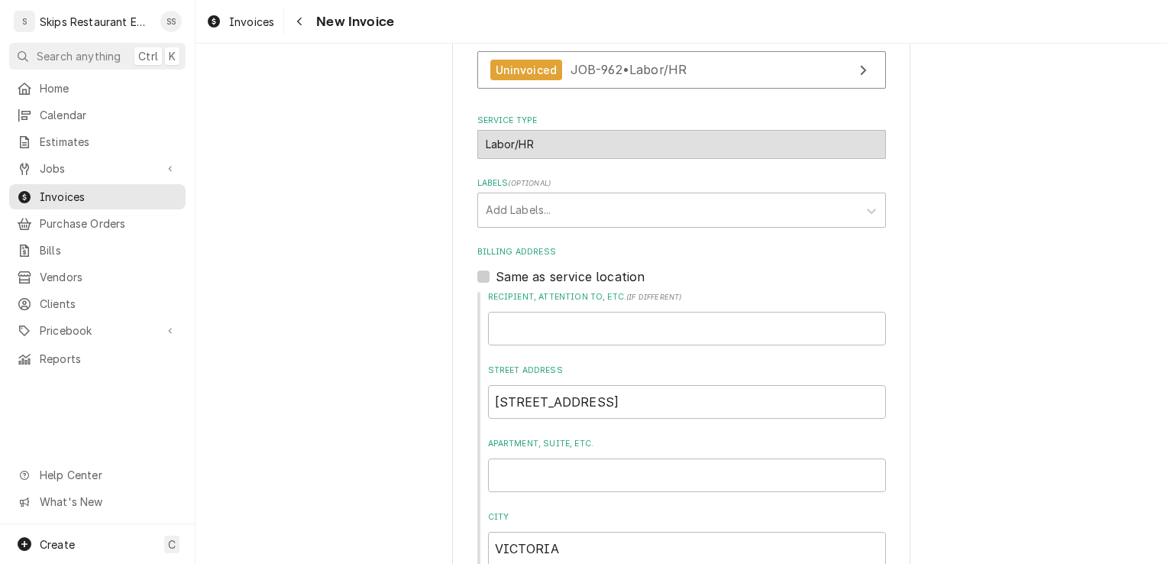
scroll to position [149, 0]
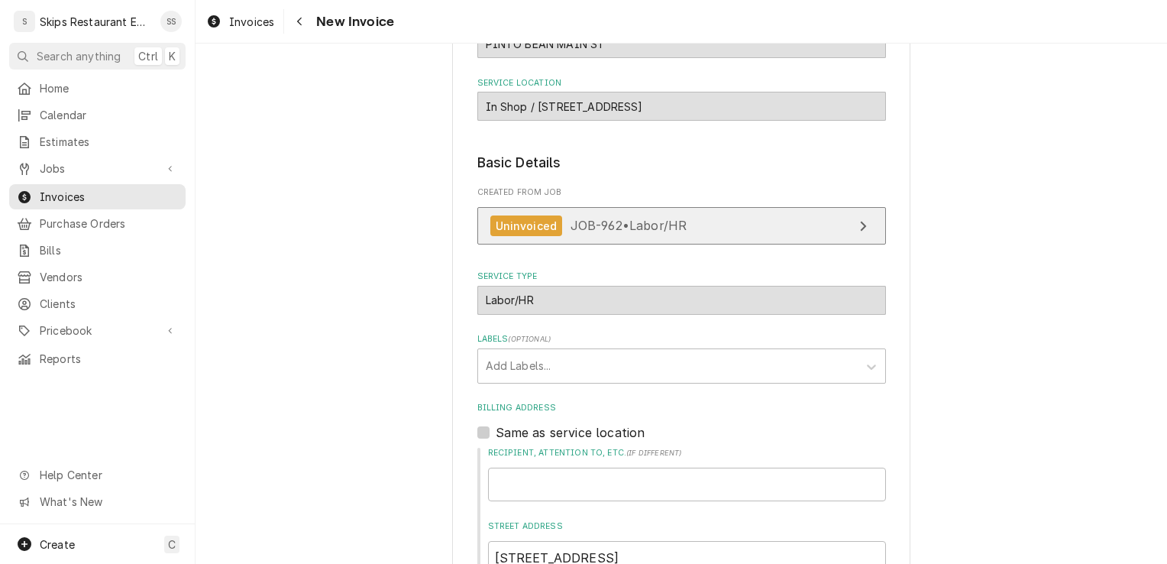
click at [859, 225] on icon "View Job" at bounding box center [863, 226] width 8 height 12
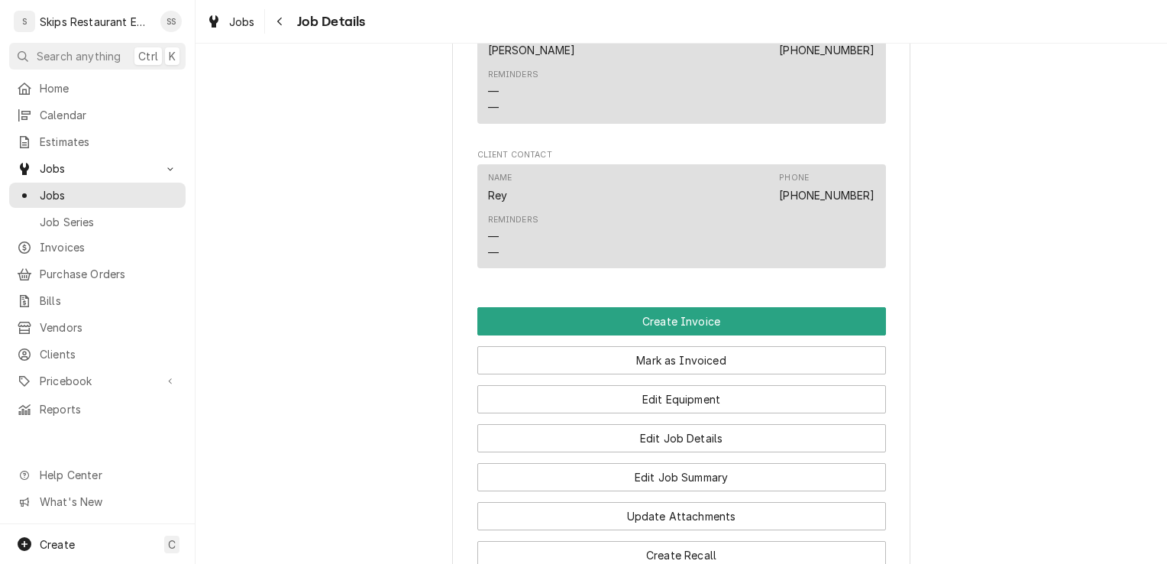
scroll to position [1040, 0]
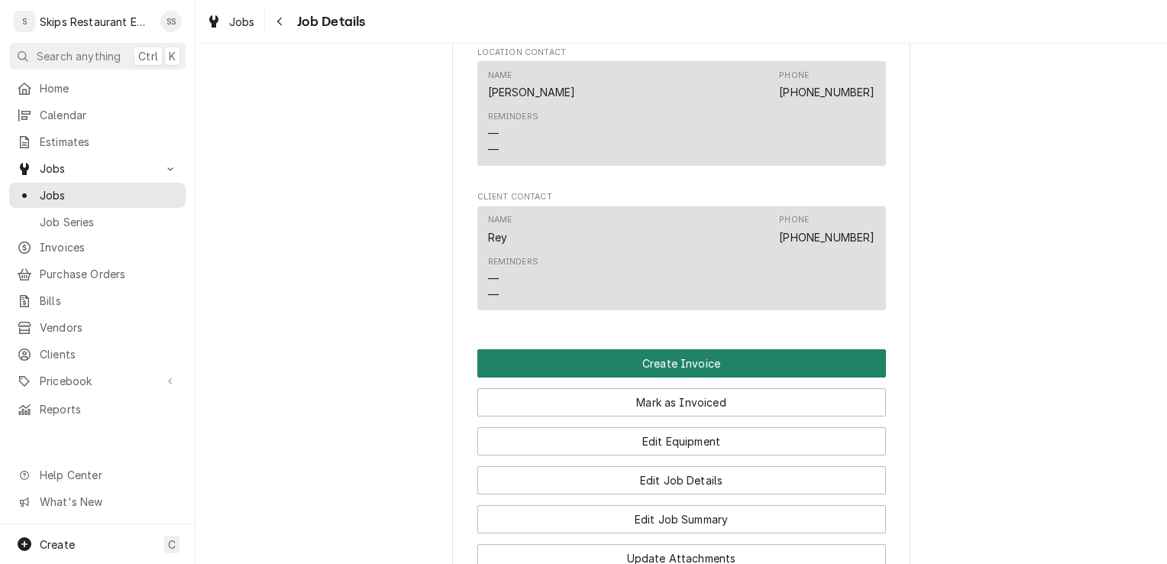
click at [661, 377] on button "Create Invoice" at bounding box center [681, 363] width 409 height 28
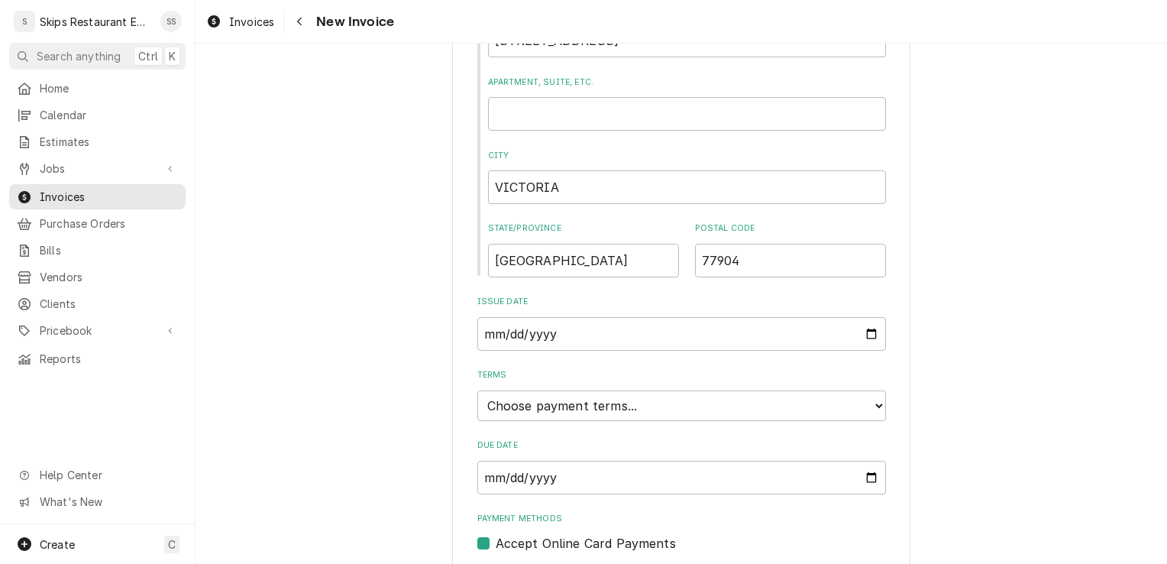
scroll to position [668, 0]
click at [869, 401] on select "Choose payment terms... Same Day Net 7 Net 14 Net 21 Net 30 Net 45 Net 60 Net 90" at bounding box center [681, 403] width 409 height 31
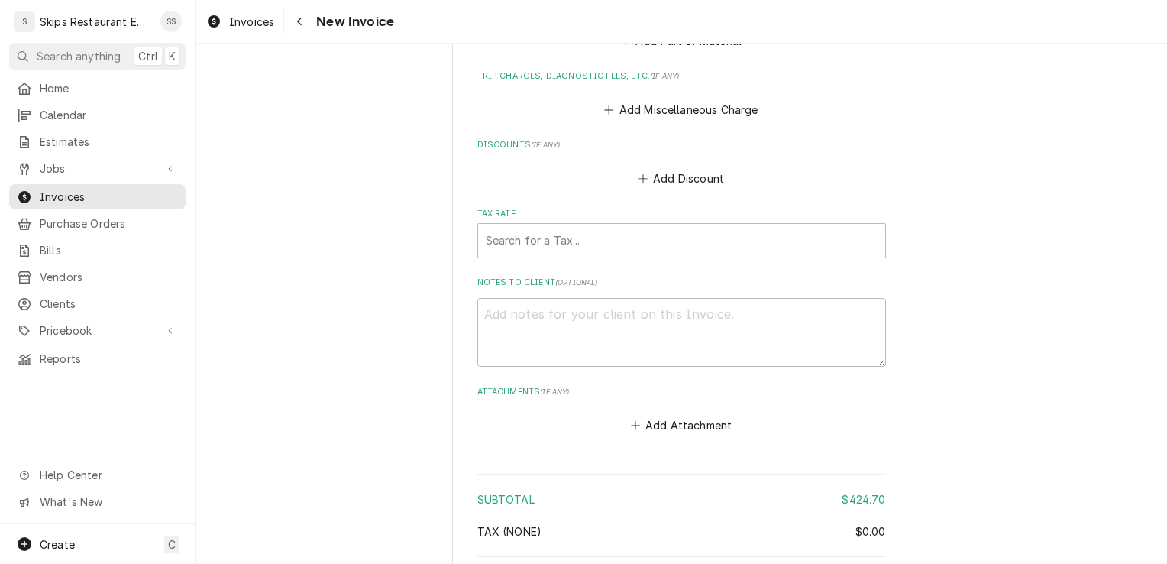
scroll to position [2636, 0]
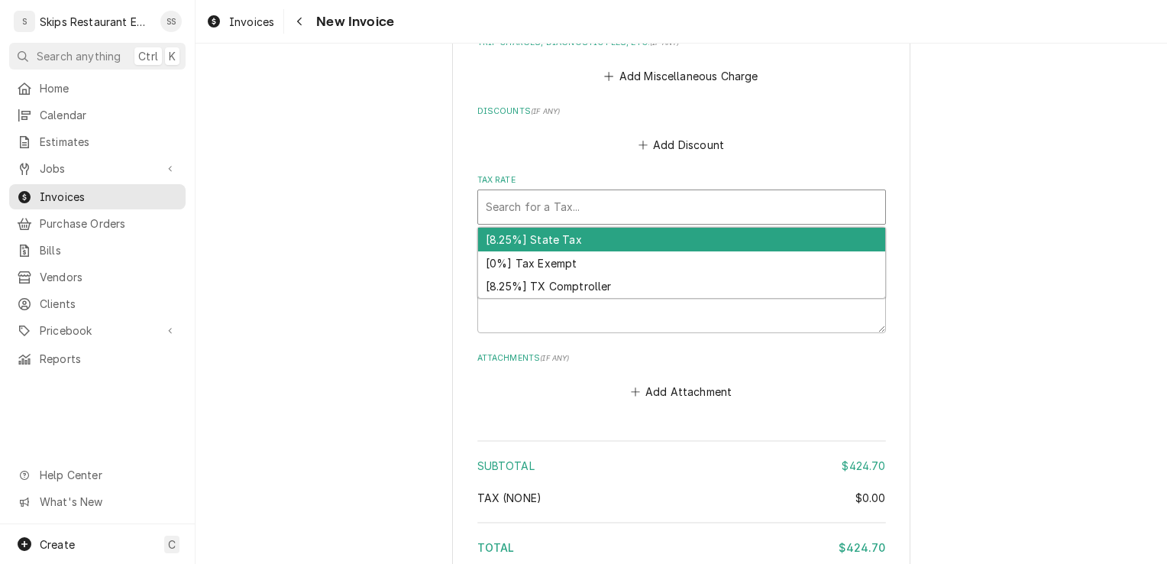
click at [527, 205] on div "Tax Rate" at bounding box center [682, 206] width 392 height 27
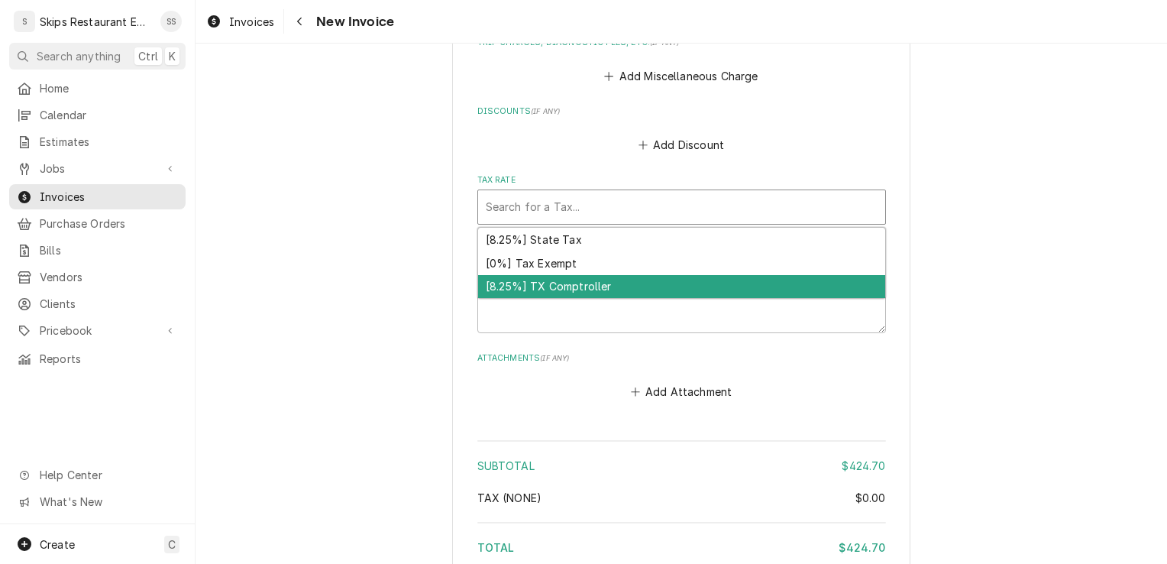
click at [564, 286] on div "[8.25%] TX Comptroller" at bounding box center [681, 287] width 407 height 24
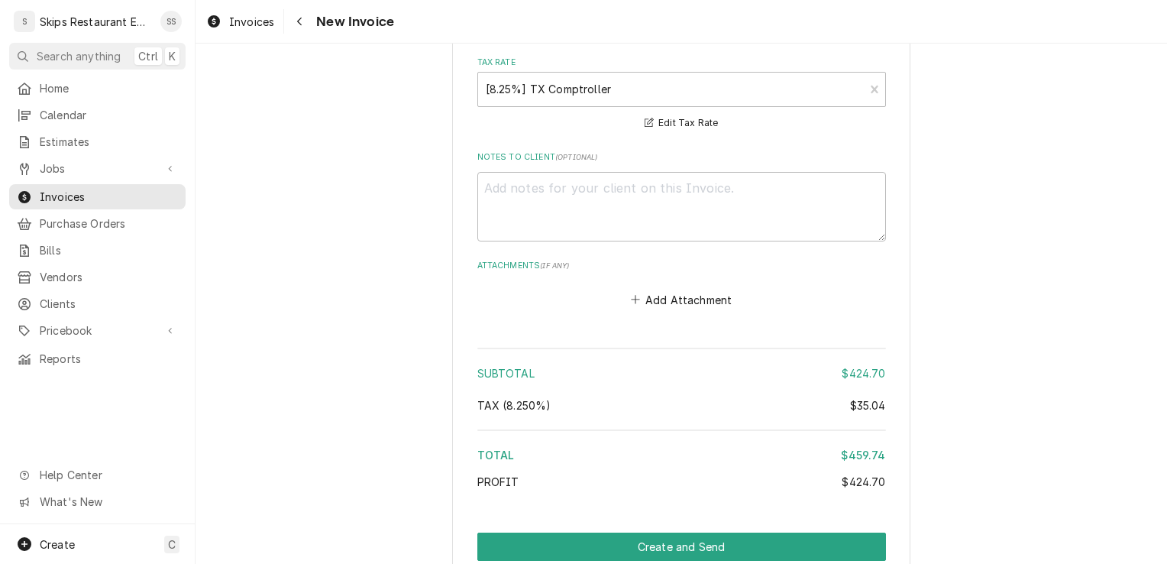
scroll to position [2824, 0]
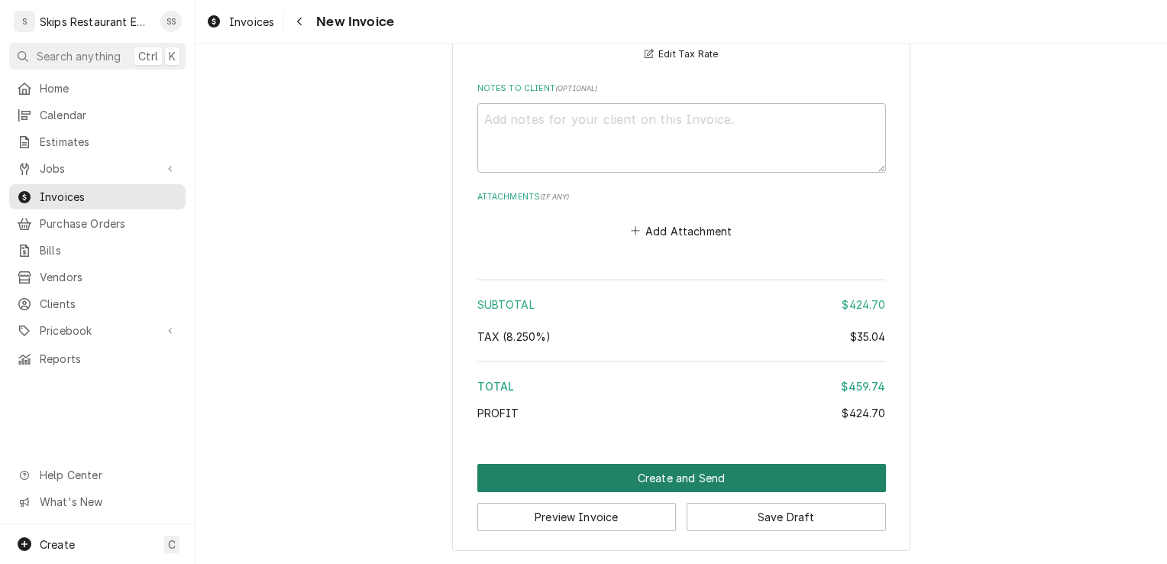
click at [638, 483] on button "Create and Send" at bounding box center [681, 478] width 409 height 28
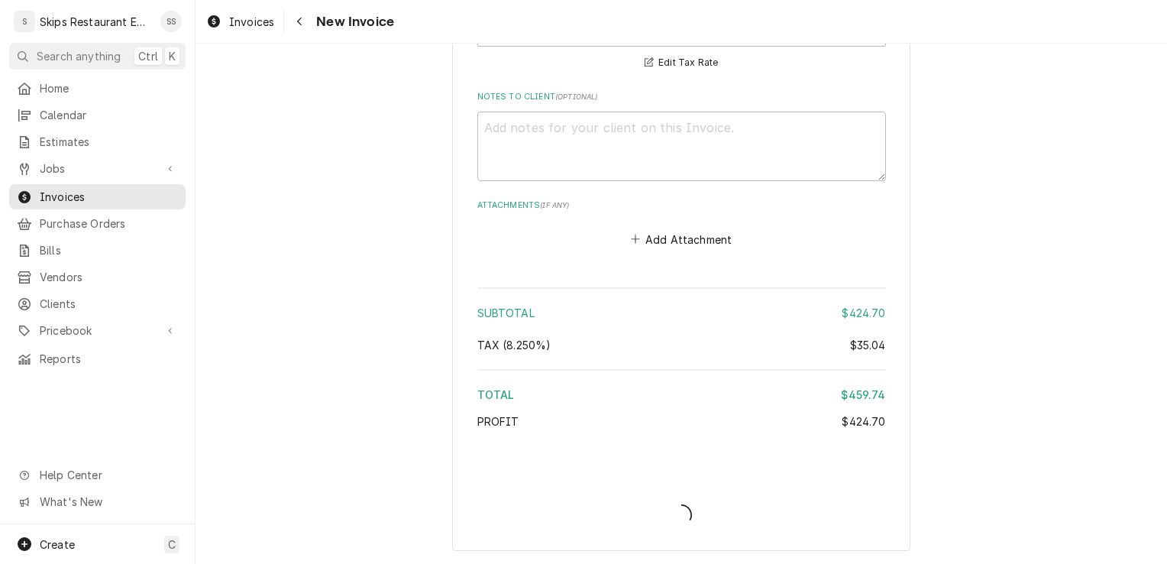
type textarea "x"
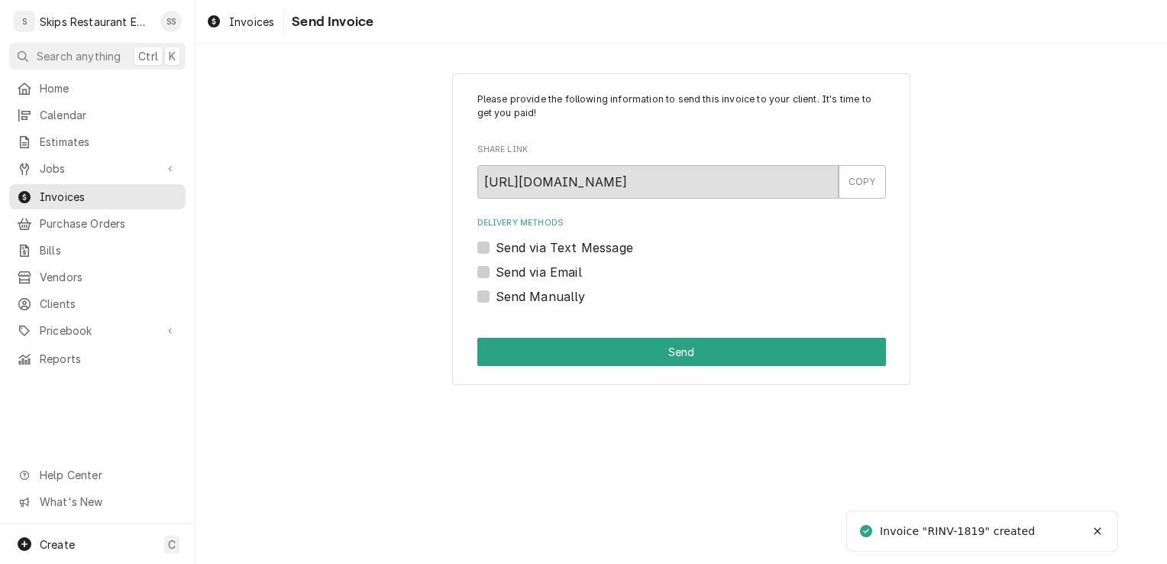
click at [496, 291] on label "Send Manually" at bounding box center [541, 296] width 90 height 18
click at [496, 291] on input "Send Manually" at bounding box center [700, 304] width 409 height 34
checkbox input "true"
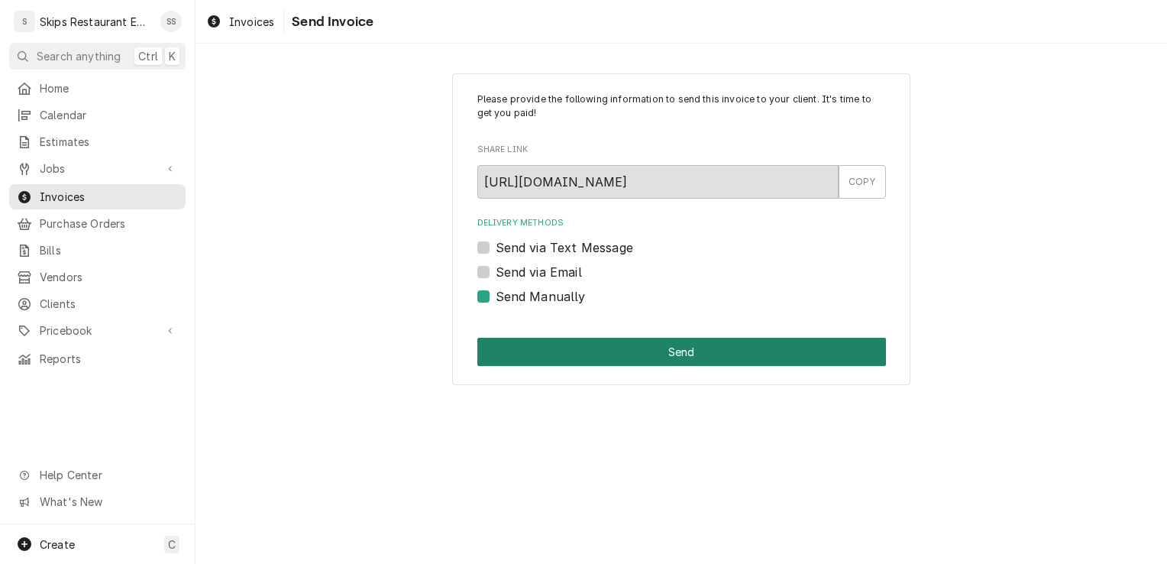
click at [678, 348] on button "Send" at bounding box center [681, 352] width 409 height 28
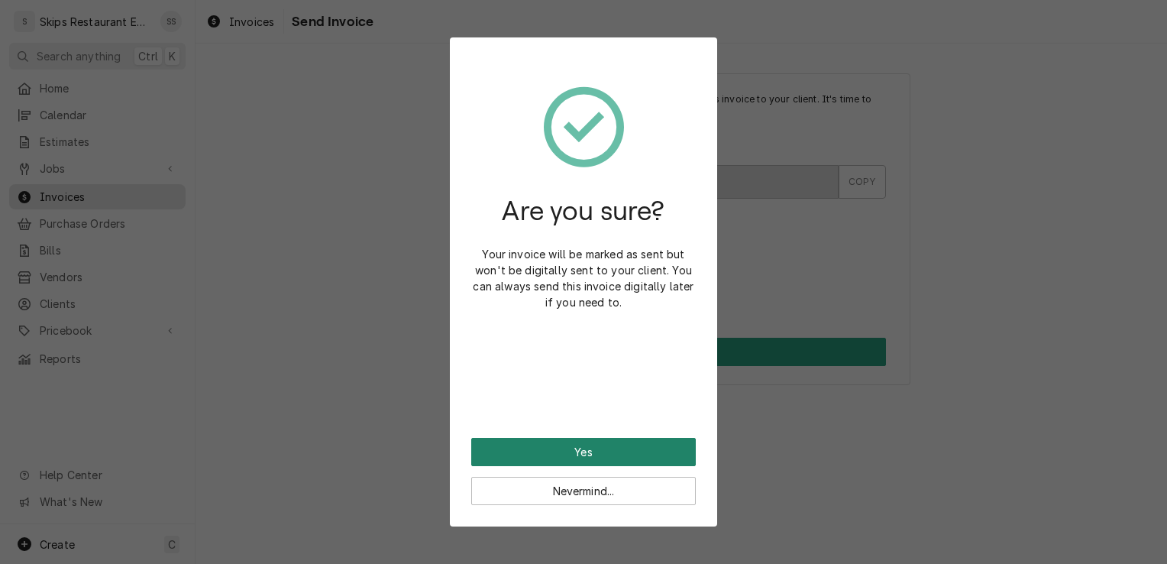
click at [589, 446] on button "Yes" at bounding box center [583, 452] width 225 height 28
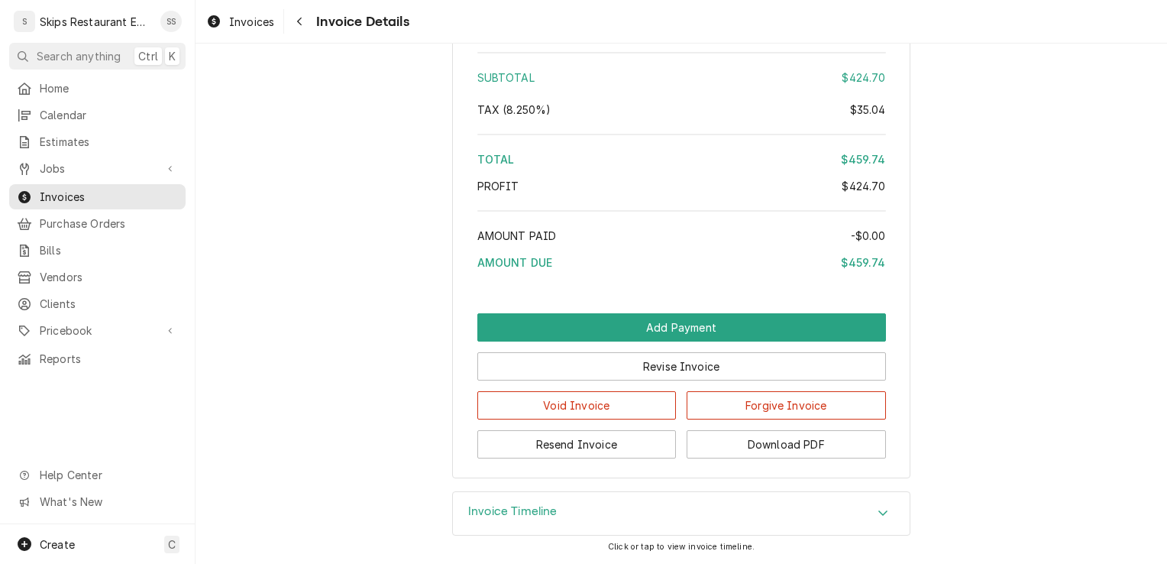
scroll to position [2300, 0]
click at [48, 164] on span "Jobs" at bounding box center [97, 168] width 115 height 16
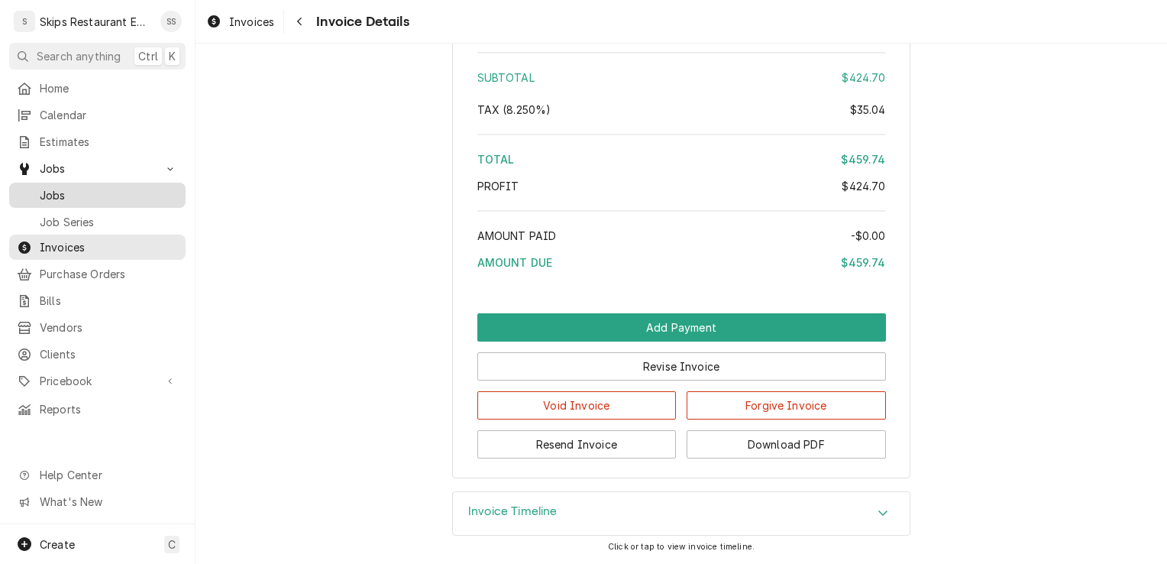
click at [53, 187] on span "Jobs" at bounding box center [109, 195] width 138 height 16
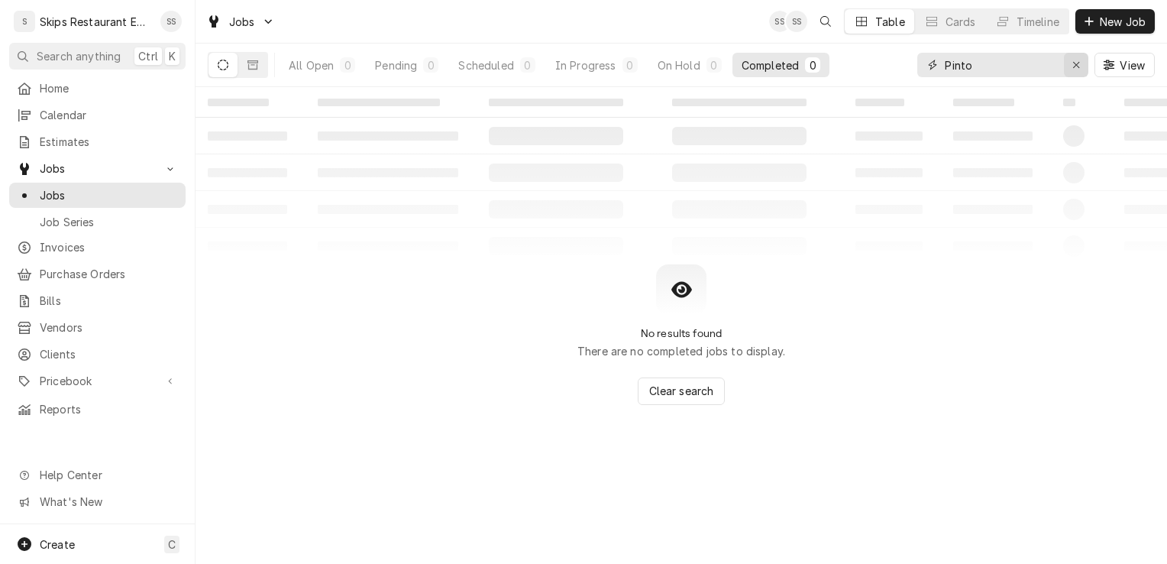
click at [1078, 64] on icon "Erase input" at bounding box center [1076, 65] width 8 height 11
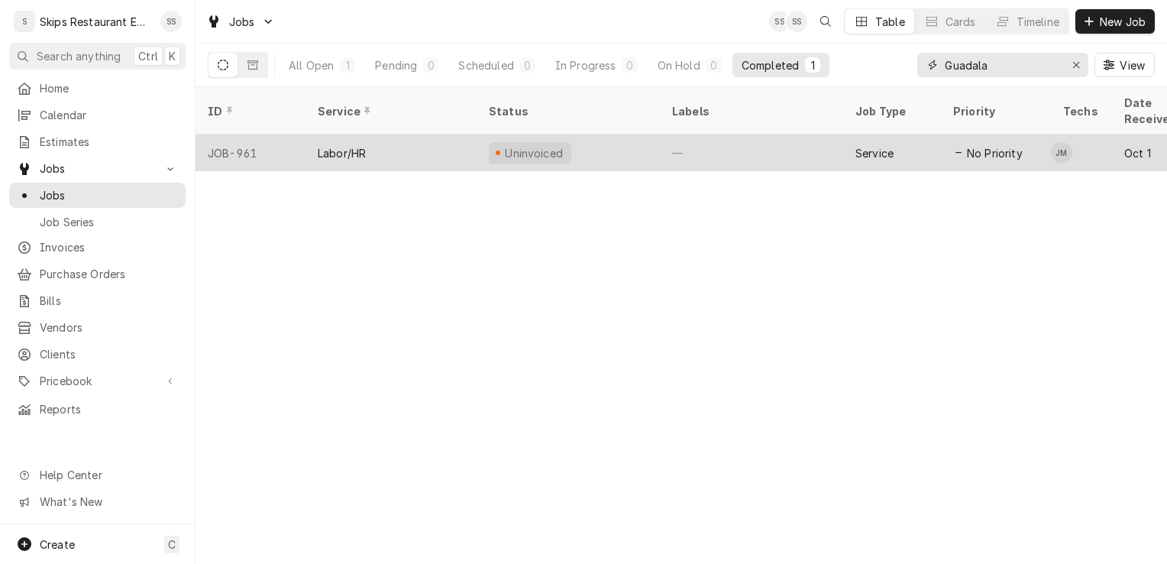
type input "Guadala"
click at [534, 145] on div "Uninvoiced" at bounding box center [534, 153] width 62 height 16
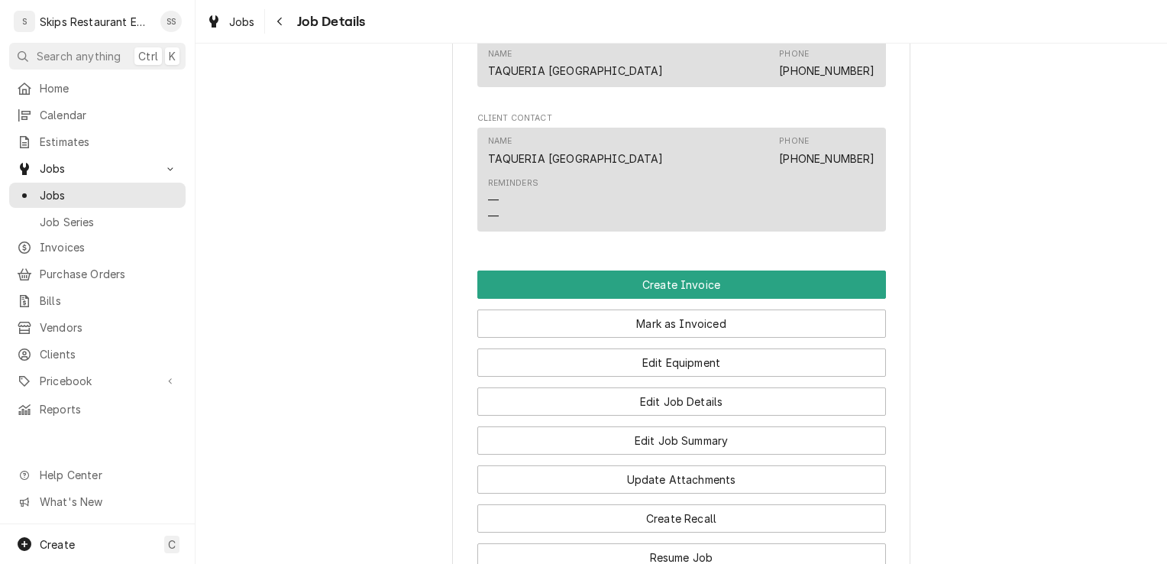
scroll to position [1074, 0]
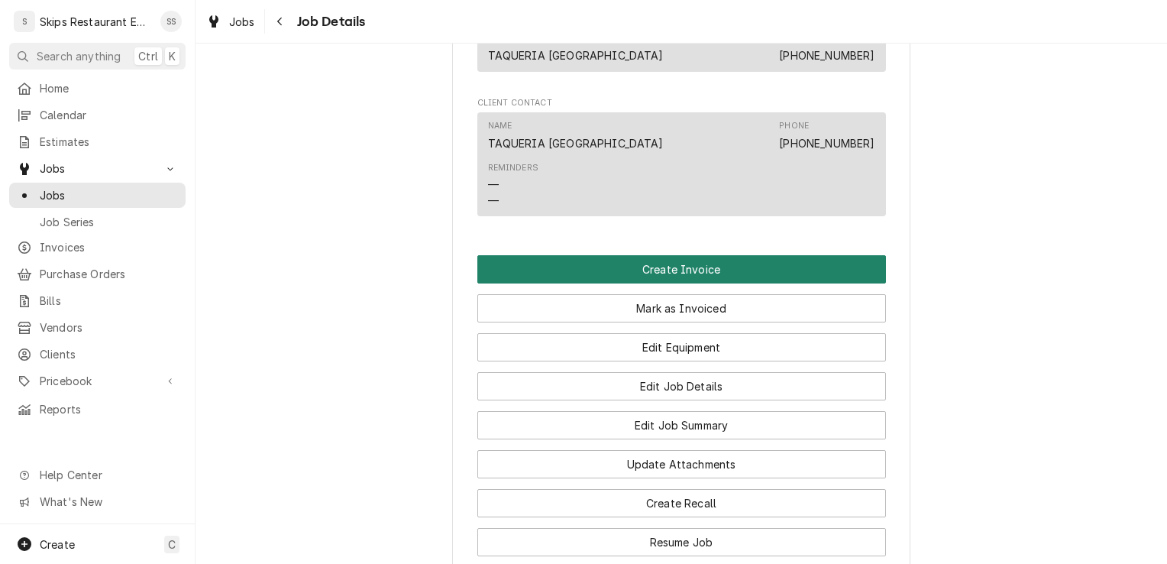
click at [656, 283] on button "Create Invoice" at bounding box center [681, 269] width 409 height 28
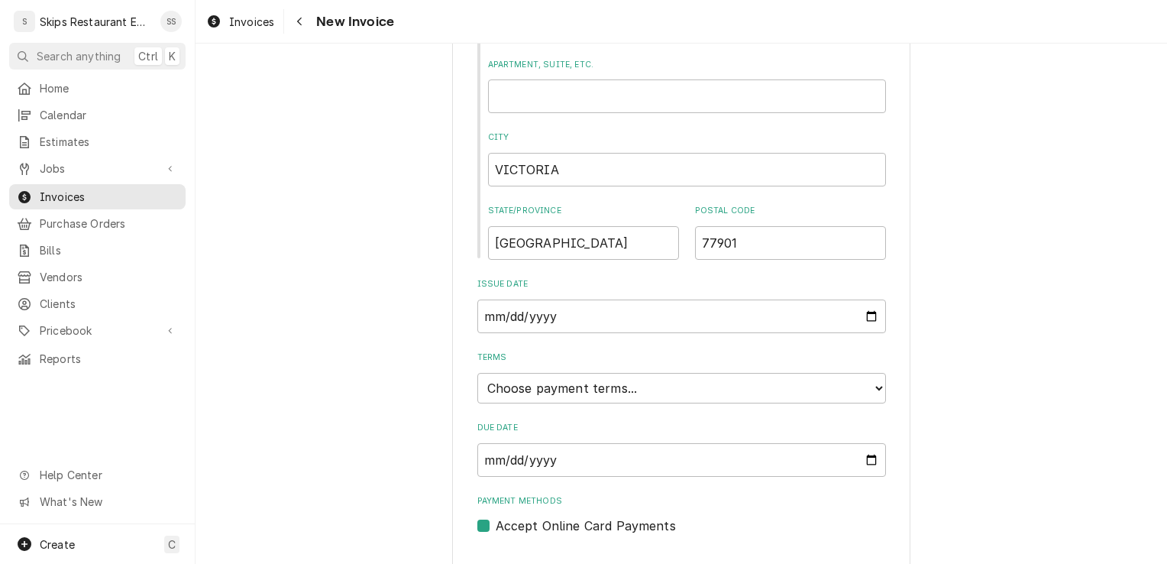
scroll to position [735, 0]
click at [869, 392] on select "Choose payment terms... Same Day Net 7 Net 14 Net 21 Net 30 Net 45 Net 60 Net 90" at bounding box center [681, 388] width 409 height 31
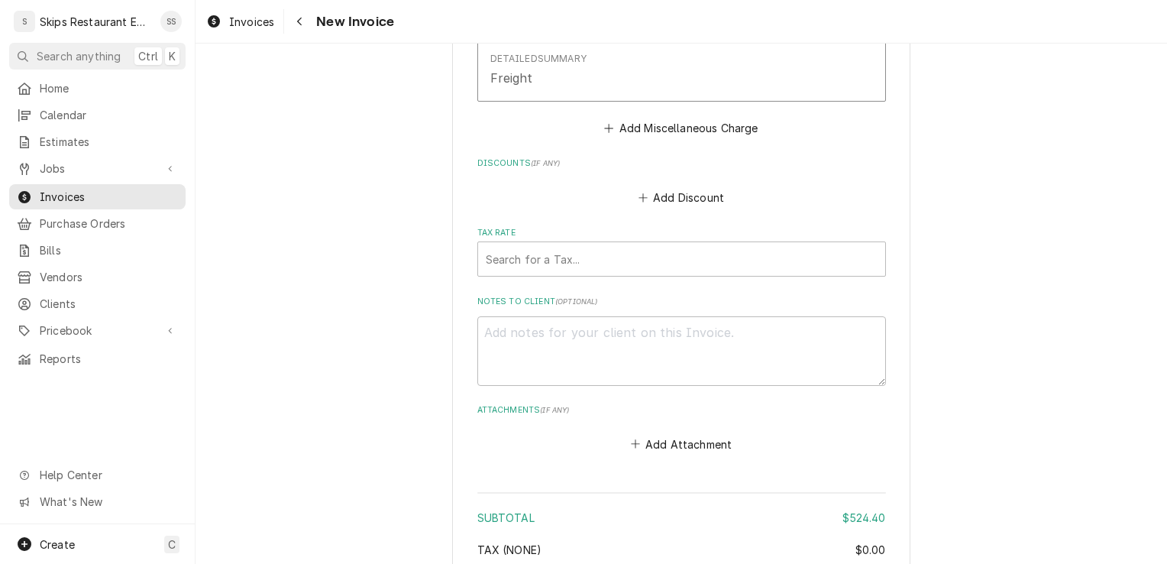
scroll to position [2537, 0]
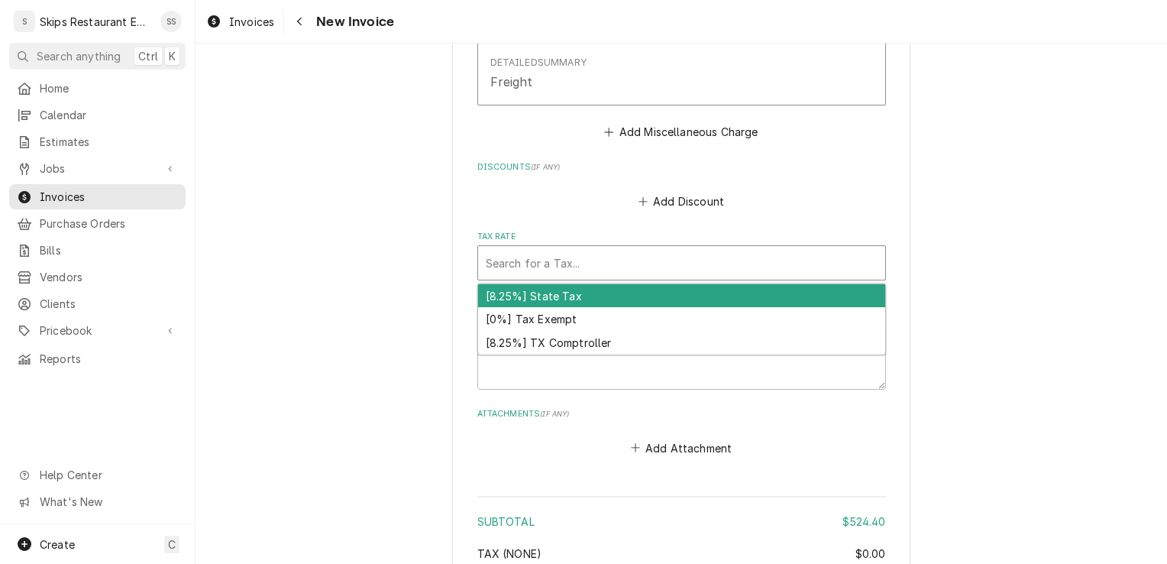
click at [543, 261] on div "Tax Rate" at bounding box center [682, 262] width 392 height 27
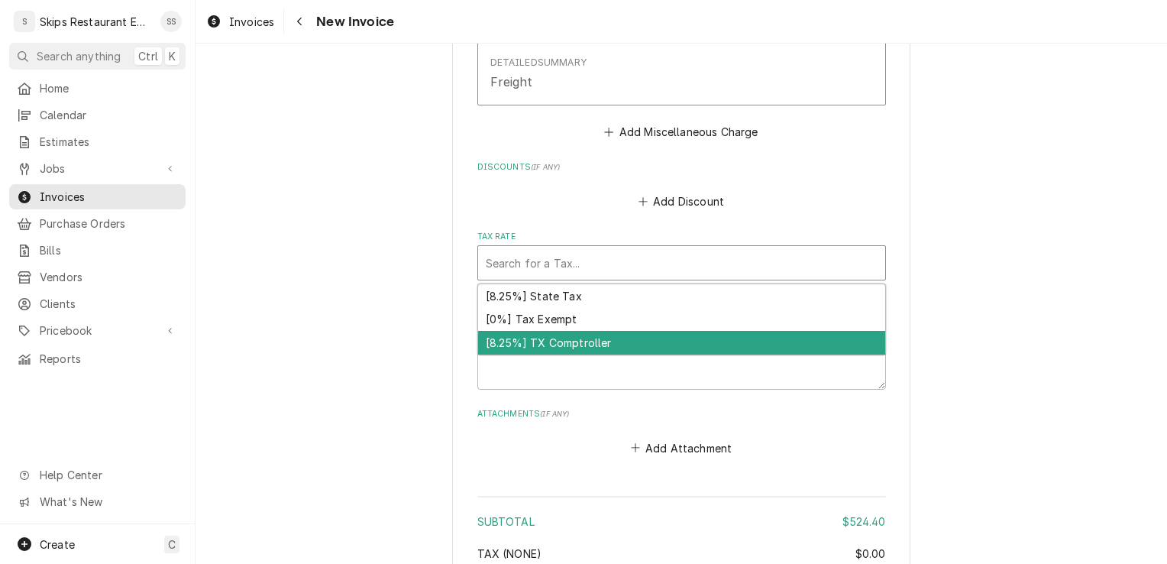
click at [563, 344] on div "[8.25%] TX Comptroller" at bounding box center [681, 343] width 407 height 24
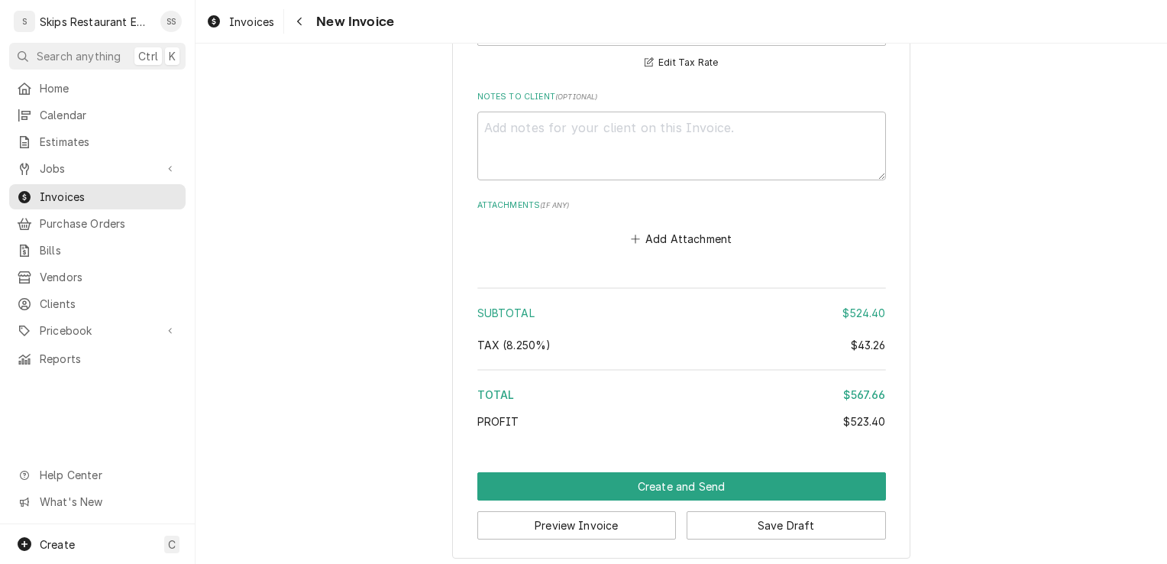
scroll to position [2780, 0]
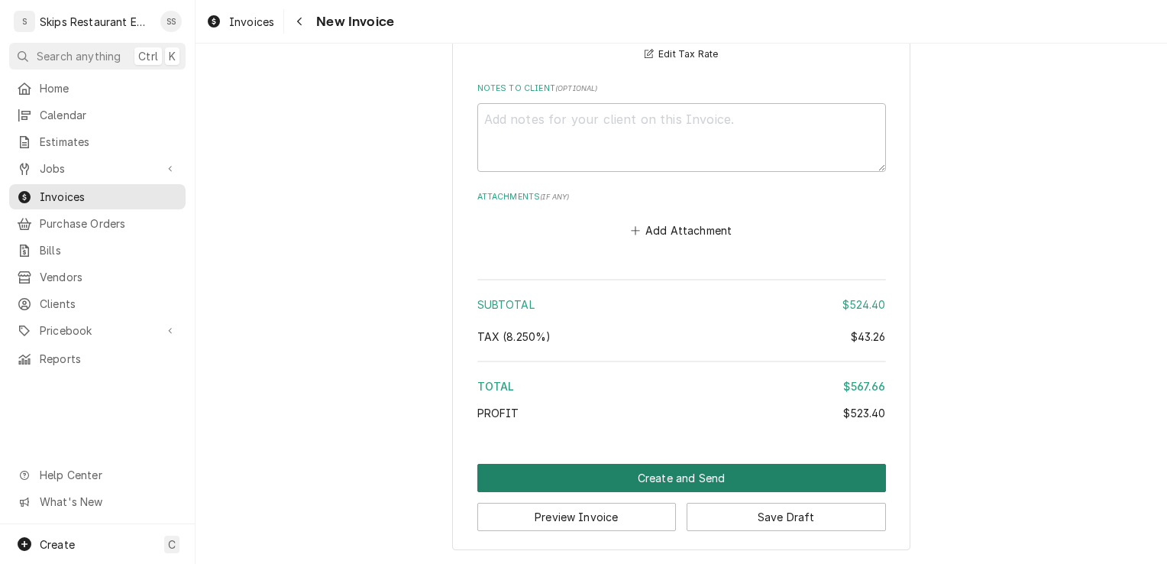
click at [698, 480] on button "Create and Send" at bounding box center [681, 478] width 409 height 28
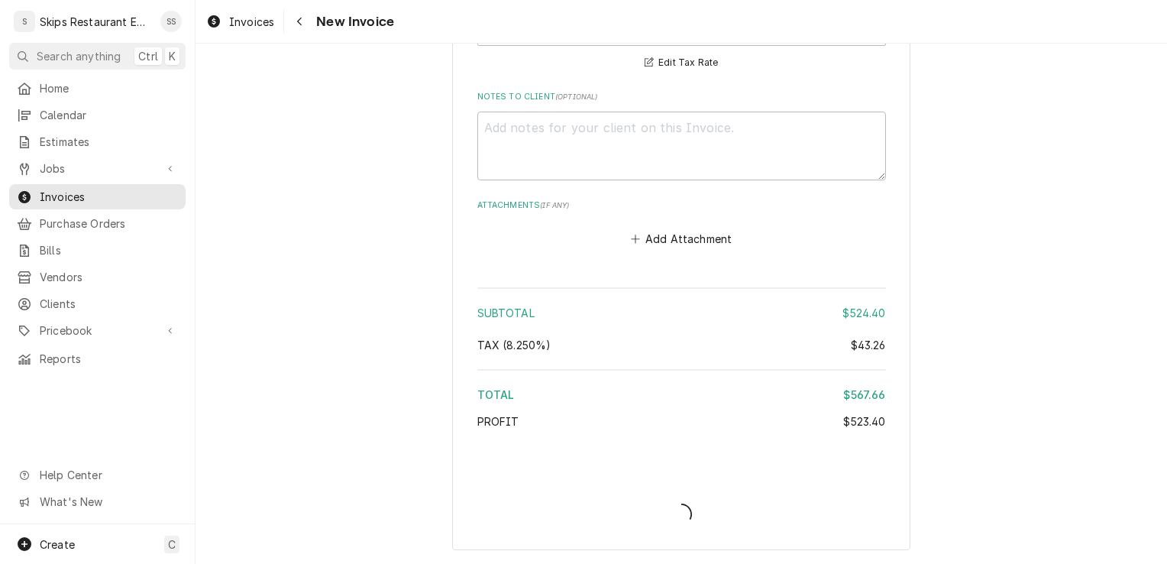
scroll to position [2771, 0]
type textarea "x"
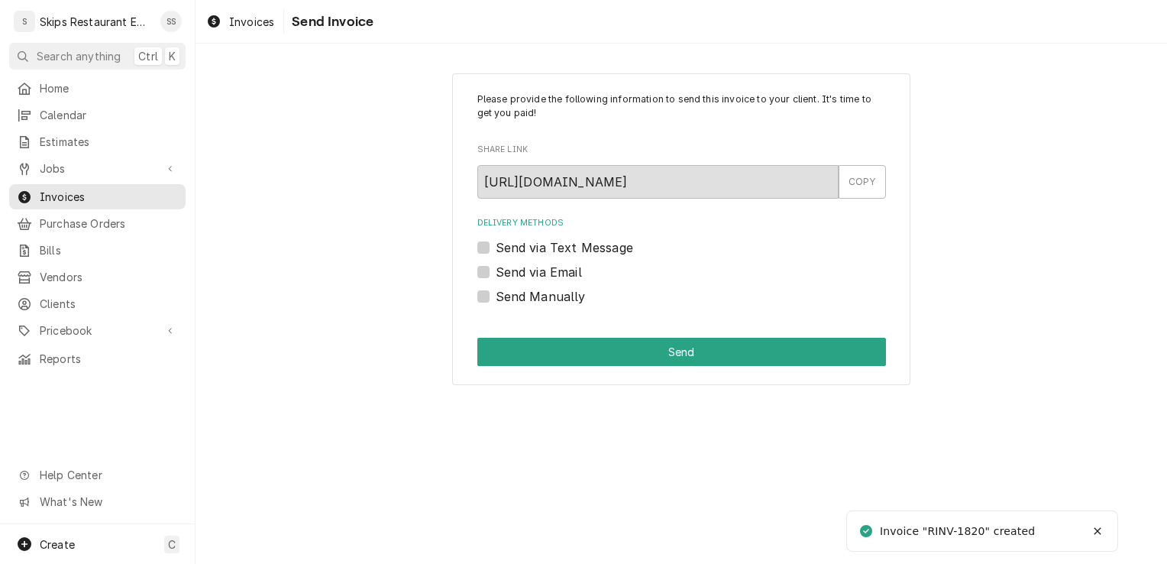
click at [496, 294] on label "Send Manually" at bounding box center [541, 296] width 90 height 18
click at [496, 294] on input "Send Manually" at bounding box center [700, 304] width 409 height 34
checkbox input "true"
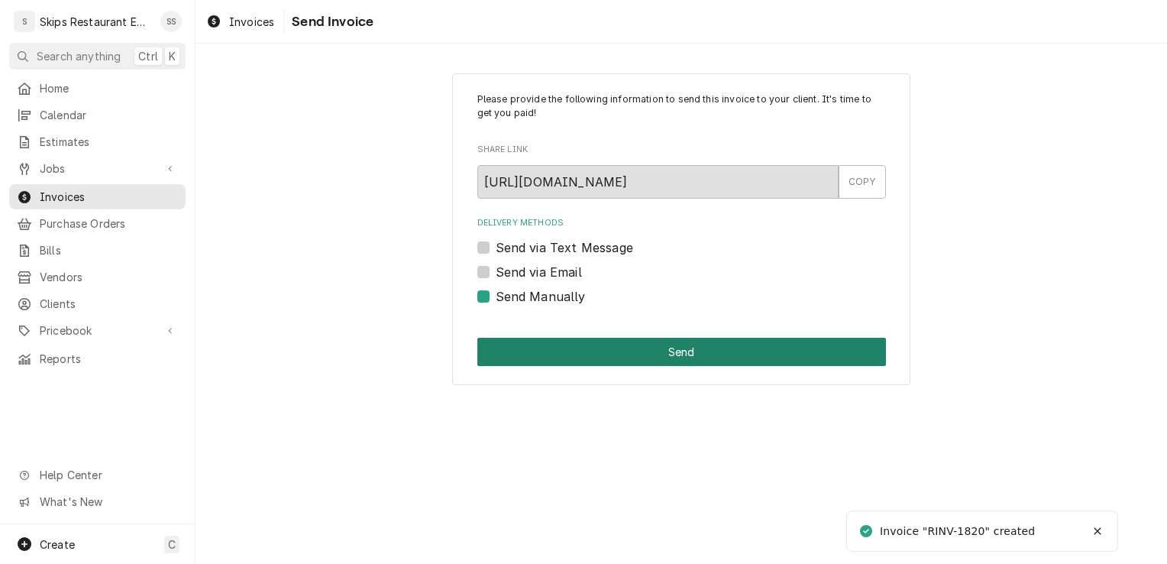
click at [609, 350] on button "Send" at bounding box center [681, 352] width 409 height 28
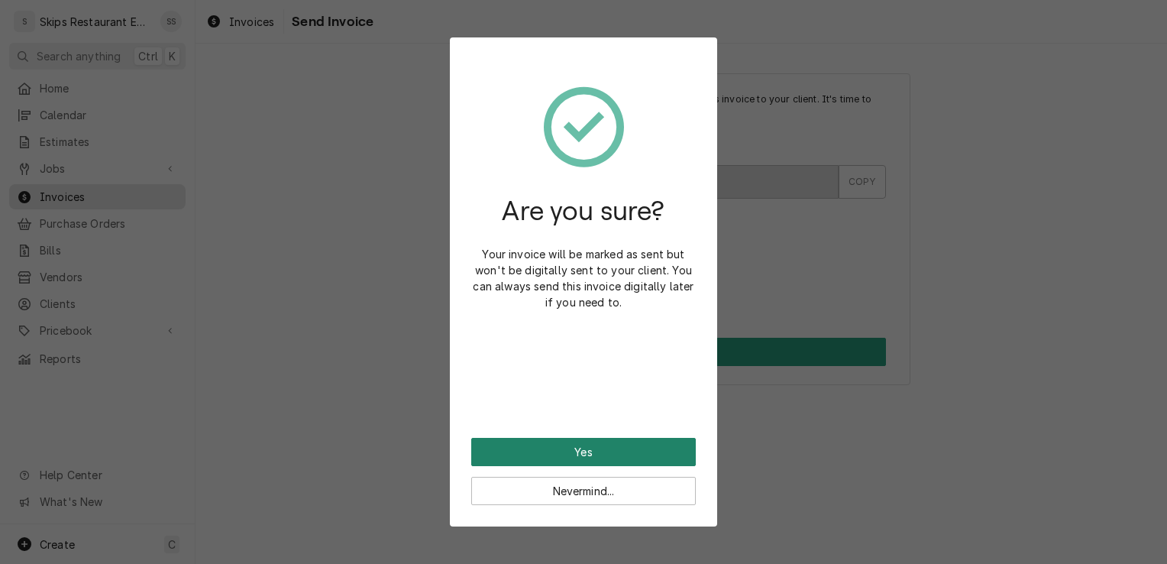
click at [588, 452] on button "Yes" at bounding box center [583, 452] width 225 height 28
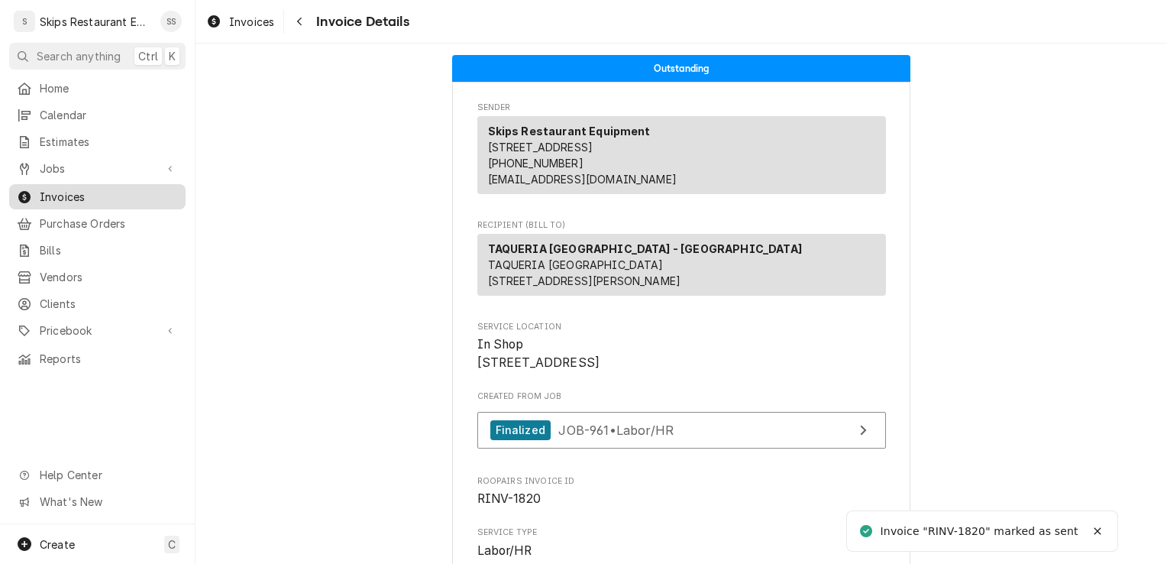
click at [99, 189] on span "Invoices" at bounding box center [109, 197] width 138 height 16
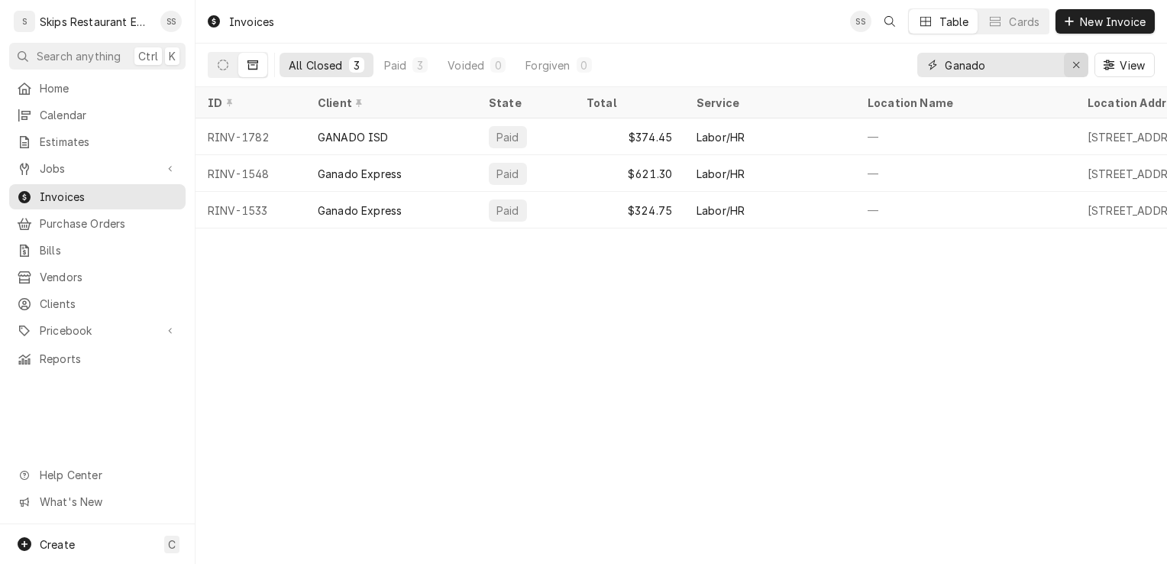
click at [1075, 64] on icon "Erase input" at bounding box center [1076, 65] width 6 height 6
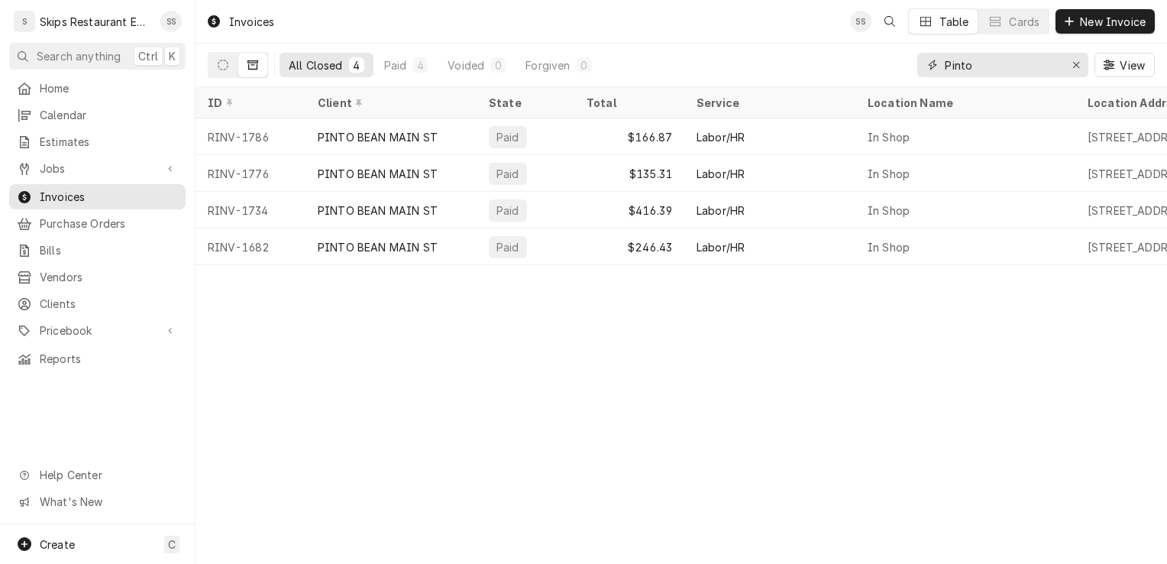
type input "Pinto"
click at [220, 61] on icon "Dynamic Content Wrapper" at bounding box center [223, 65] width 11 height 11
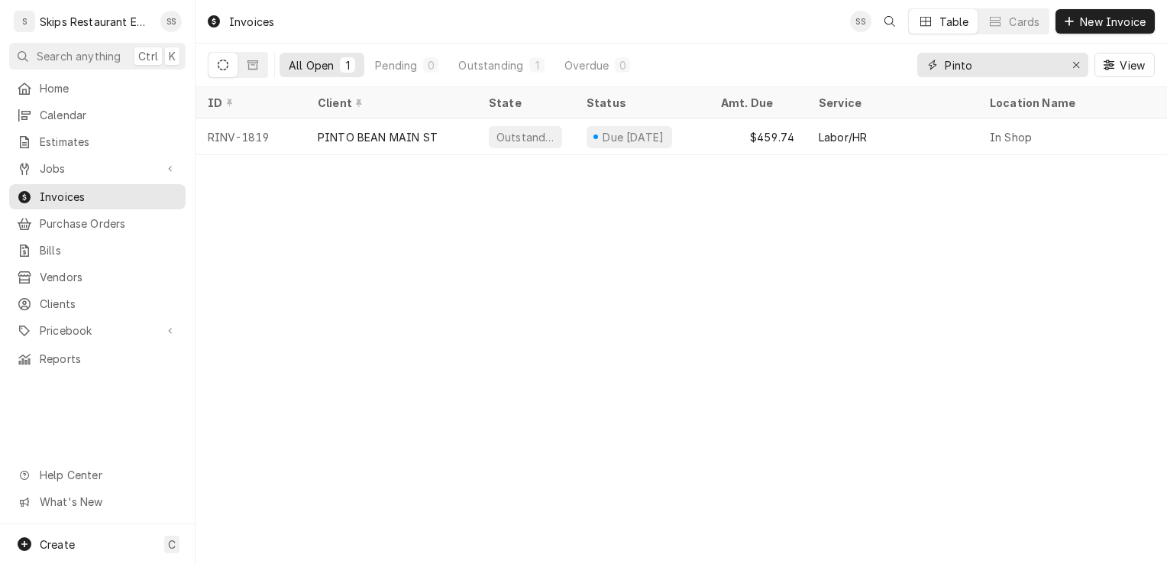
click at [1073, 60] on icon "Erase input" at bounding box center [1076, 65] width 8 height 11
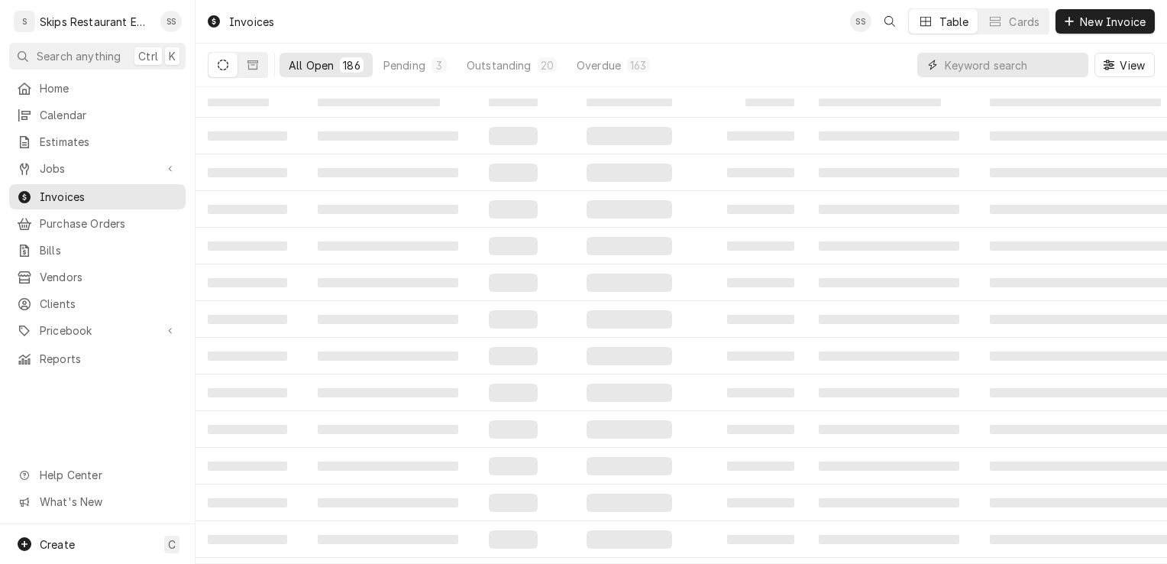
click at [997, 66] on input "Dynamic Content Wrapper" at bounding box center [1013, 65] width 136 height 24
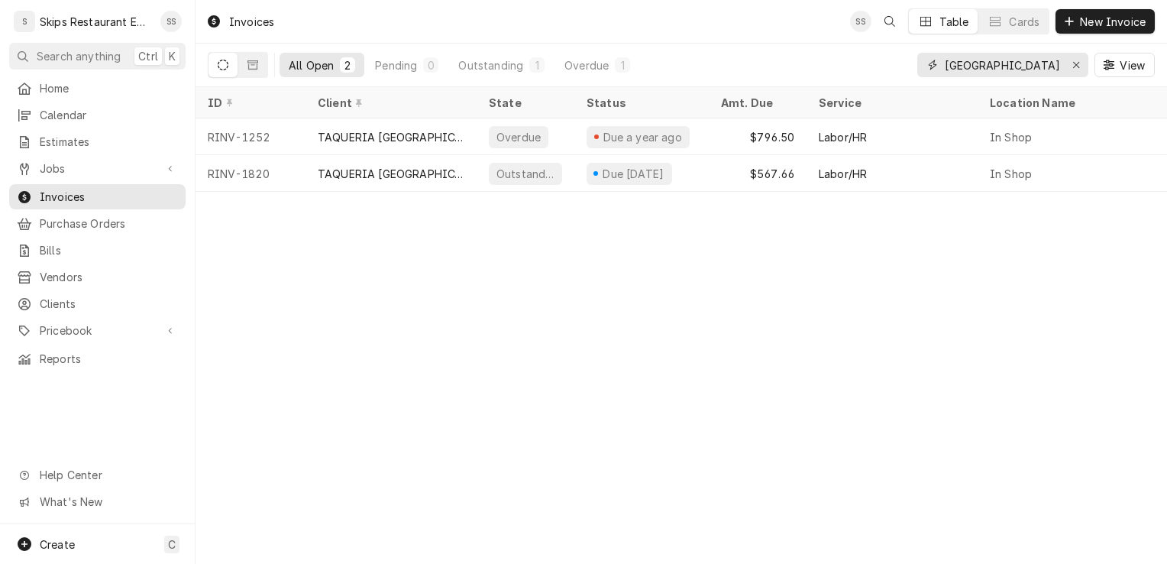
type input "Guadalajara"
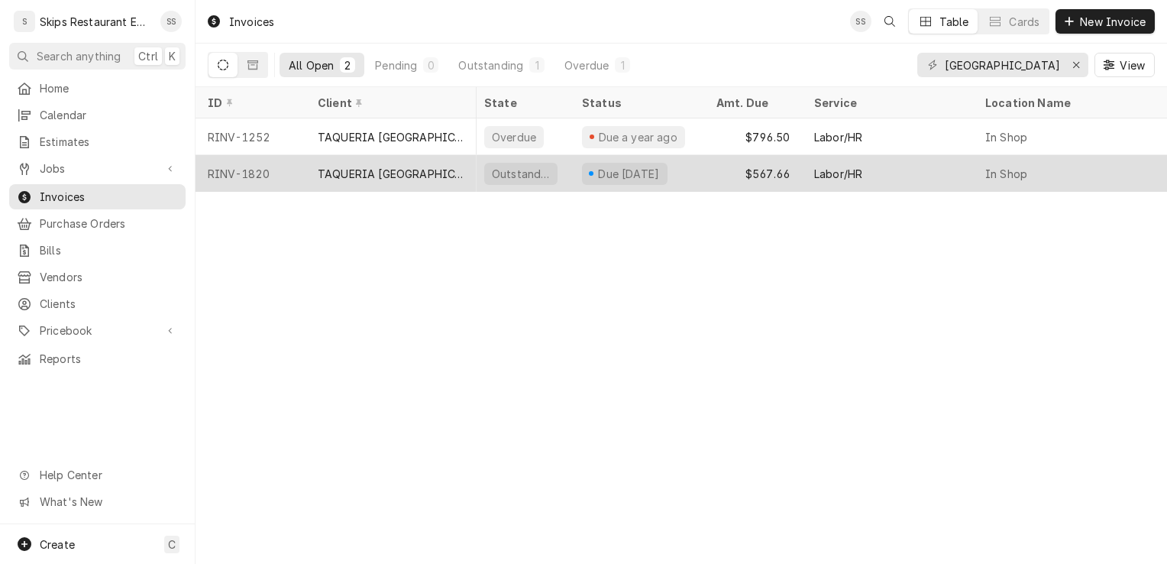
click at [430, 182] on div "TAQUERIA [GEOGRAPHIC_DATA] - [GEOGRAPHIC_DATA]" at bounding box center [390, 173] width 171 height 37
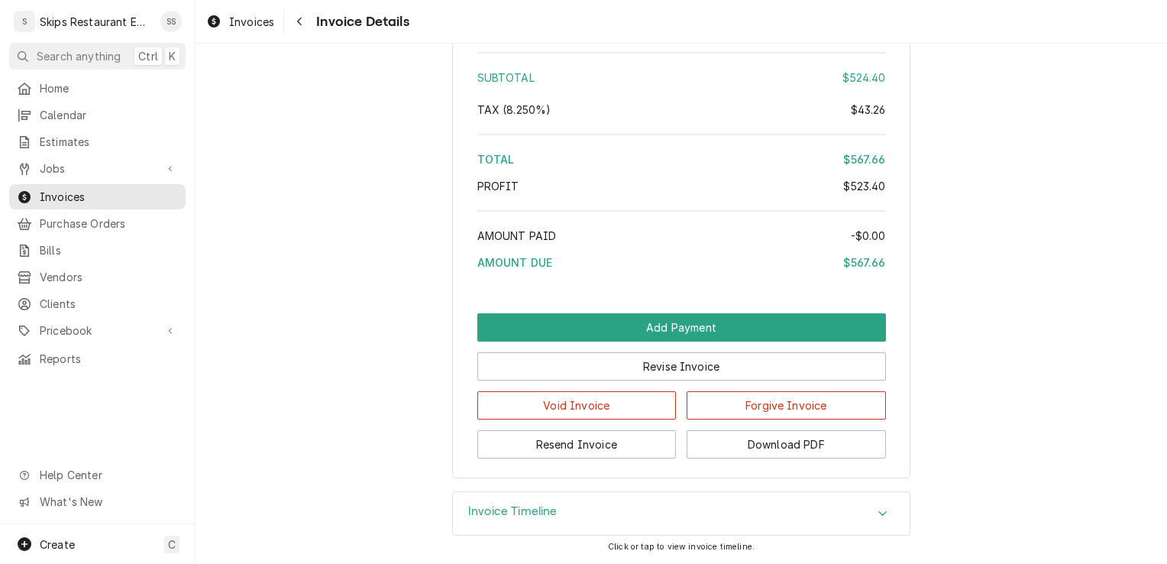
scroll to position [2217, 0]
click at [567, 444] on button "Resend Invoice" at bounding box center [576, 444] width 199 height 28
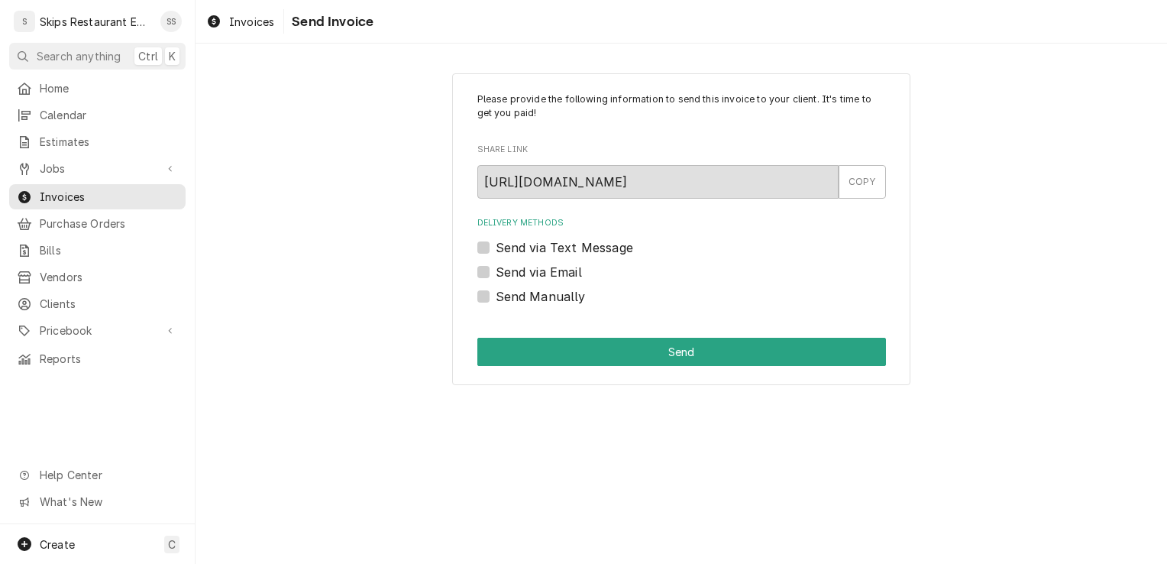
click at [496, 293] on label "Send Manually" at bounding box center [541, 296] width 90 height 18
click at [496, 293] on input "Send Manually" at bounding box center [700, 304] width 409 height 34
checkbox input "true"
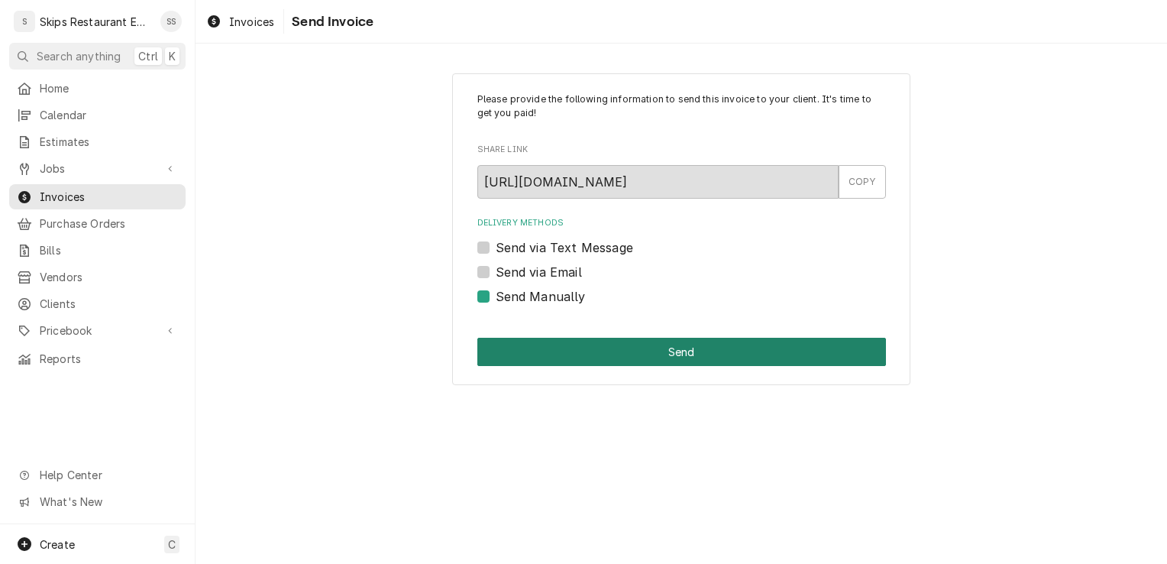
click at [714, 354] on button "Send" at bounding box center [681, 352] width 409 height 28
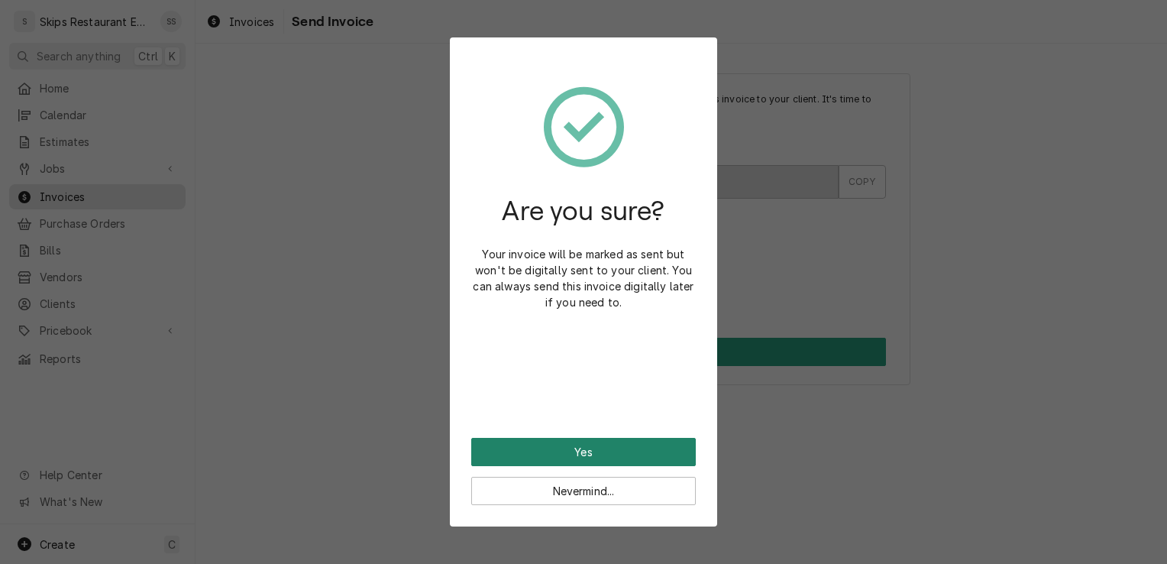
click at [595, 450] on button "Yes" at bounding box center [583, 452] width 225 height 28
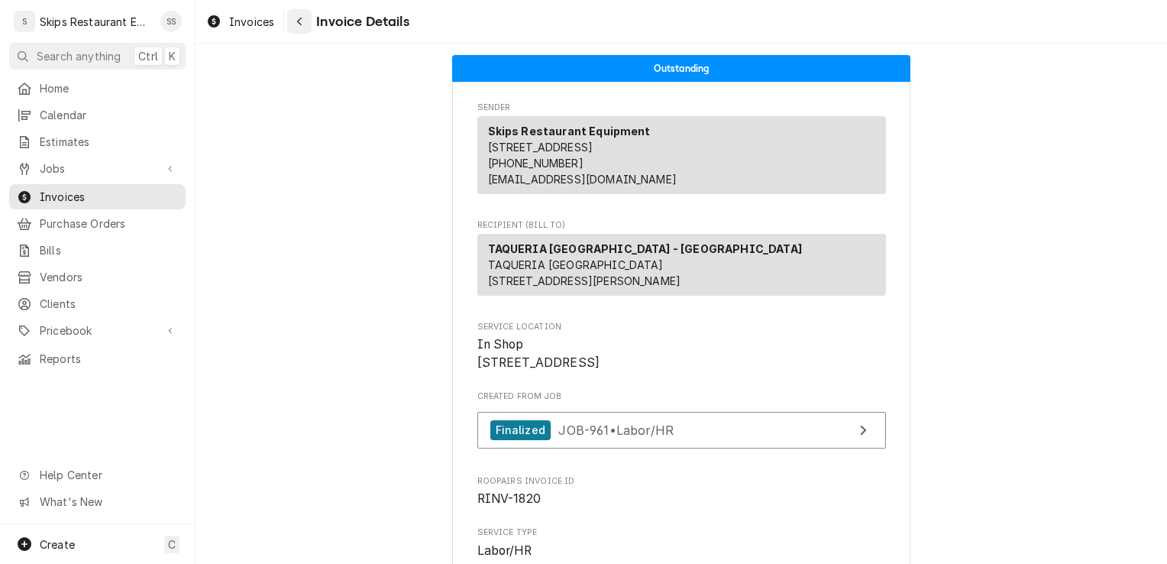
click at [302, 23] on icon "Navigate back" at bounding box center [299, 21] width 7 height 11
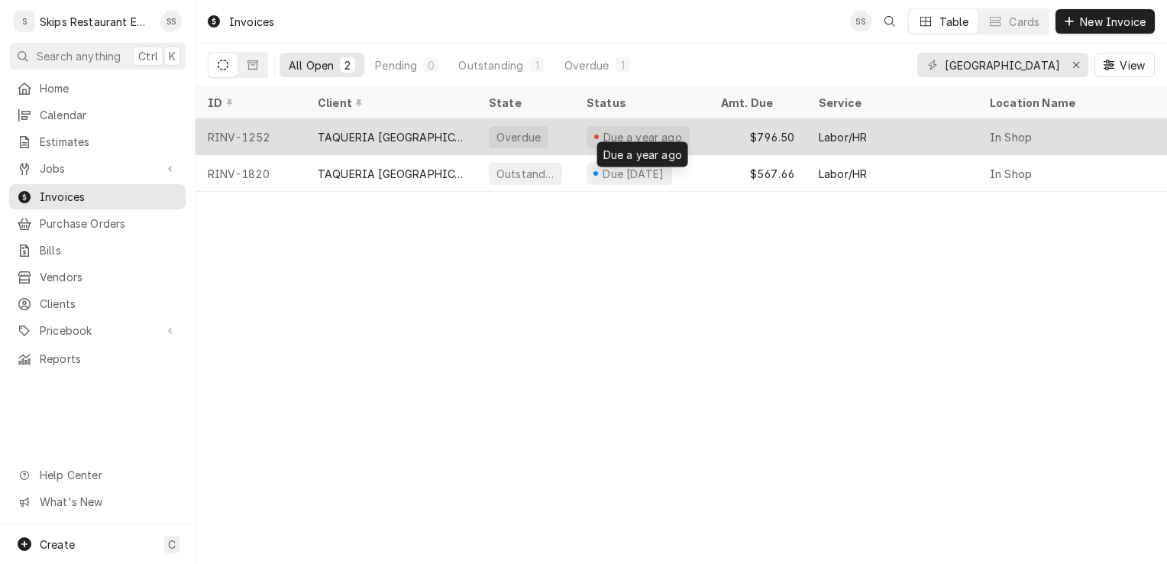
click at [631, 132] on div "Due a year ago" at bounding box center [642, 137] width 82 height 16
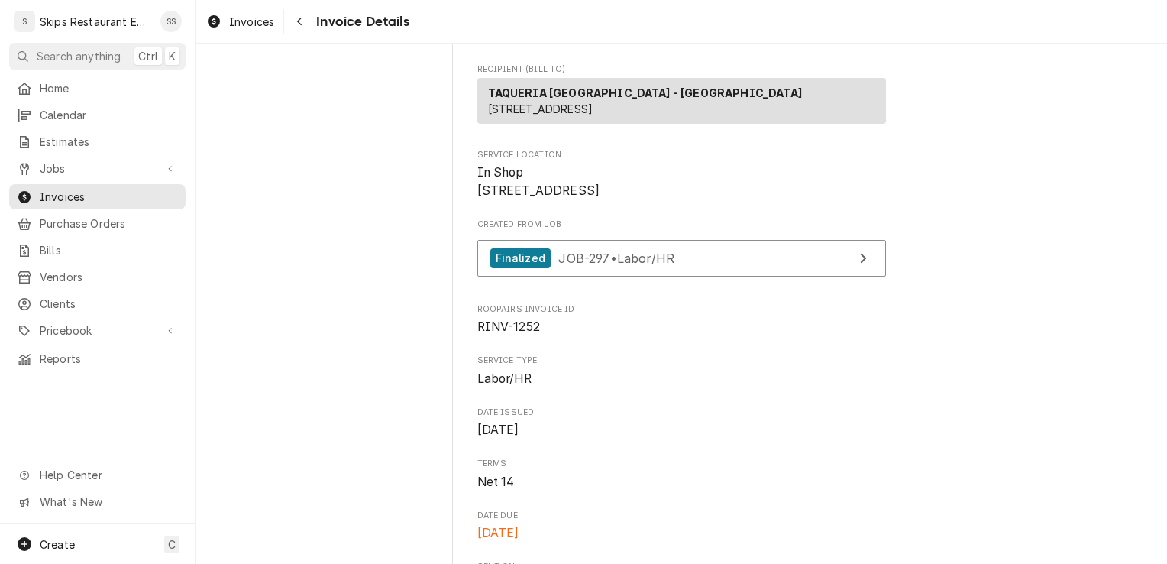
scroll to position [154, 0]
click at [100, 189] on span "Invoices" at bounding box center [109, 197] width 138 height 16
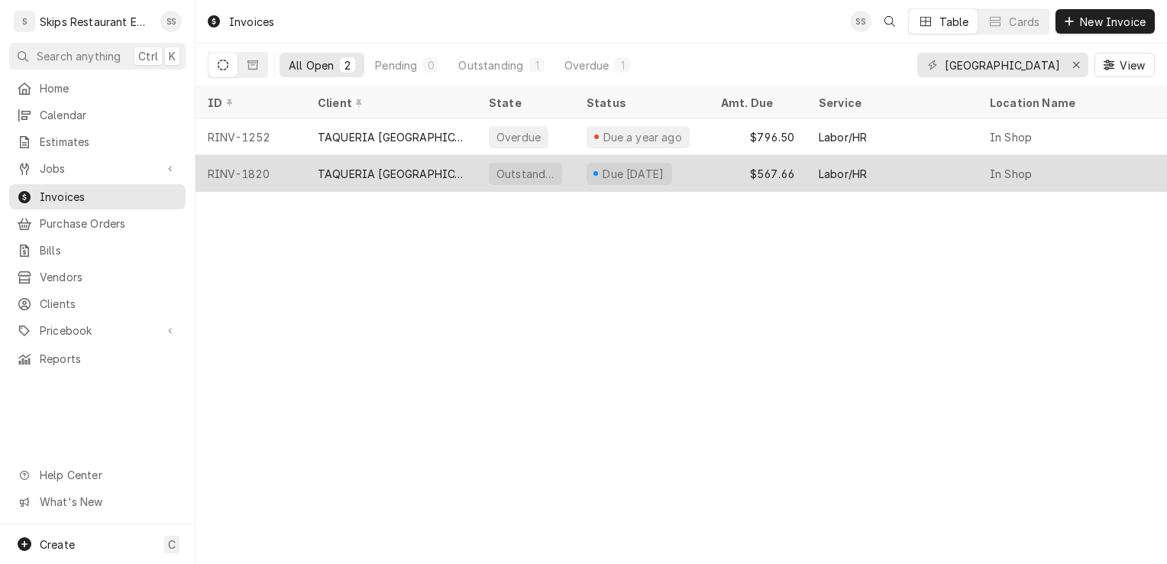
click at [631, 175] on div "Due [DATE]" at bounding box center [633, 174] width 65 height 16
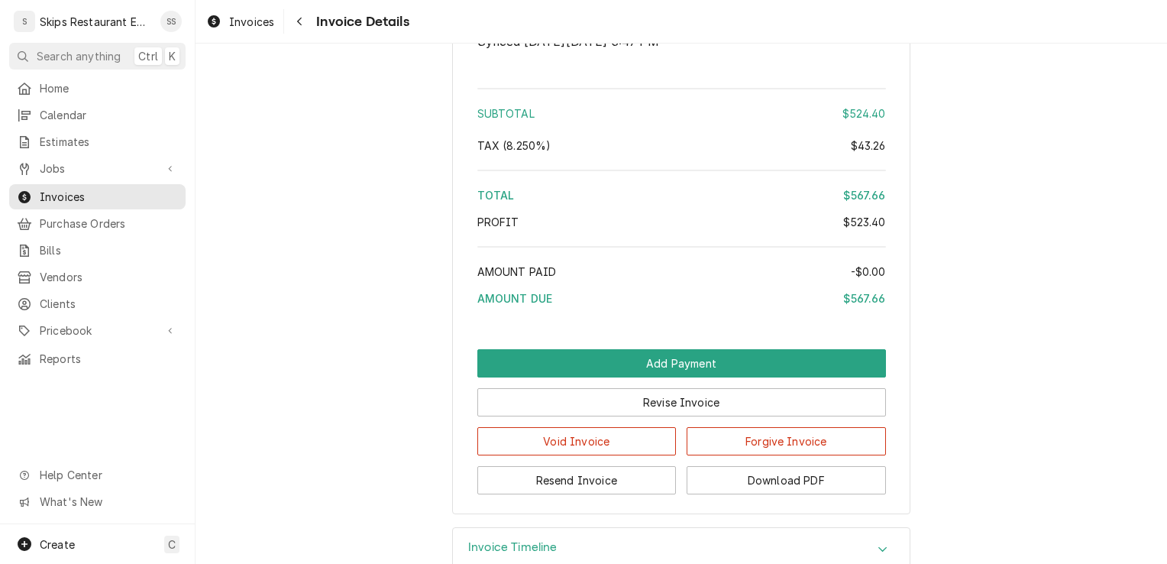
scroll to position [2217, 0]
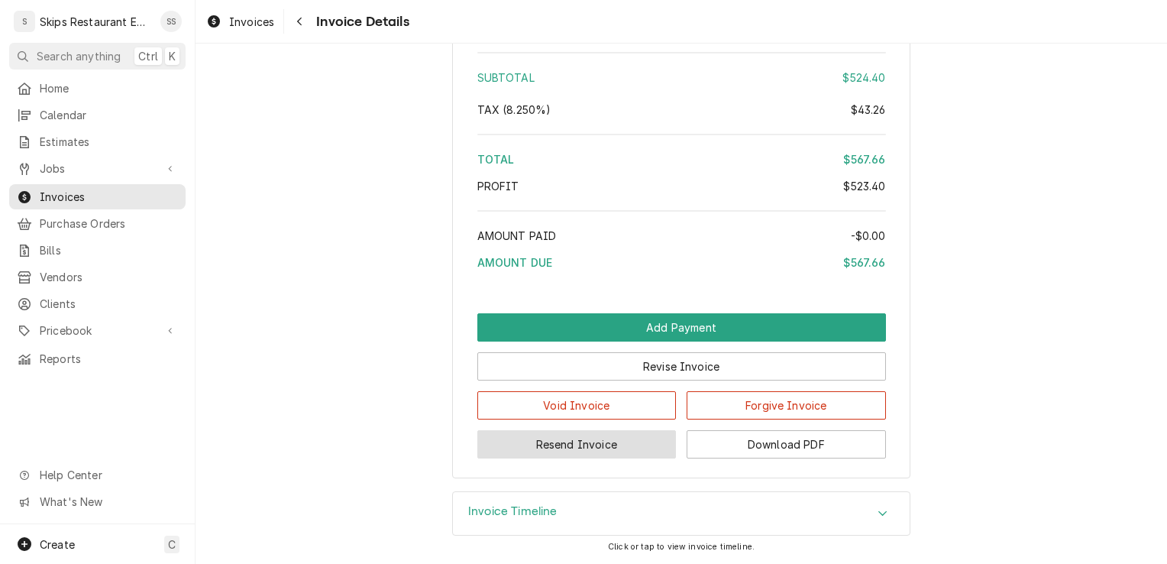
click at [595, 440] on button "Resend Invoice" at bounding box center [576, 444] width 199 height 28
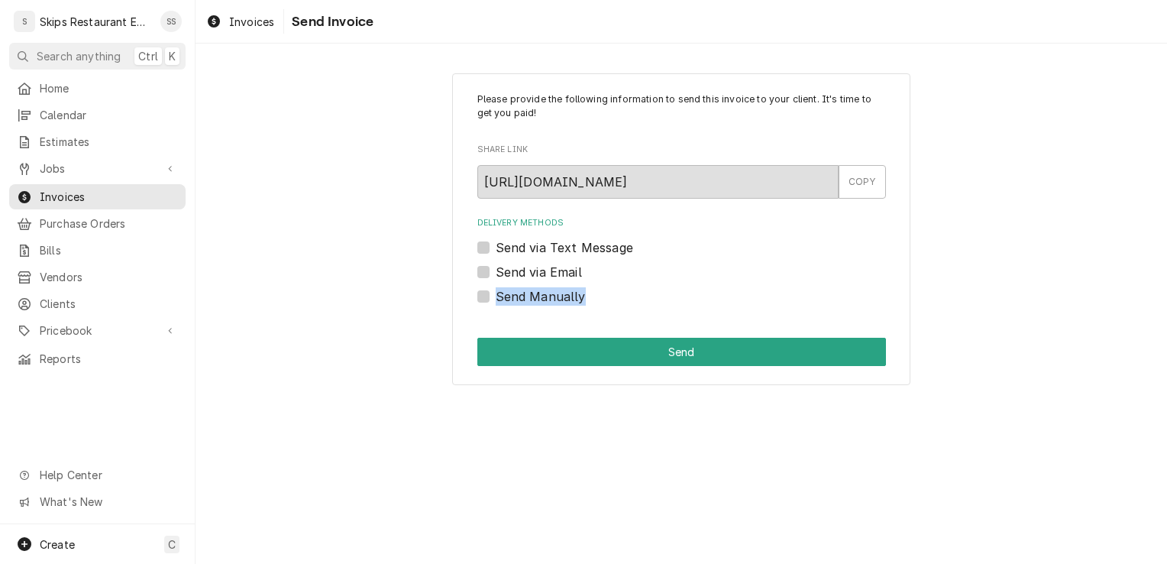
drag, startPoint x: 485, startPoint y: 299, endPoint x: 493, endPoint y: 307, distance: 11.4
click at [493, 307] on div "Please provide the following information to send this invoice to your client. I…" at bounding box center [681, 229] width 458 height 312
click at [496, 294] on label "Send Manually" at bounding box center [541, 296] width 90 height 18
click at [496, 294] on input "Send Manually" at bounding box center [700, 304] width 409 height 34
checkbox input "true"
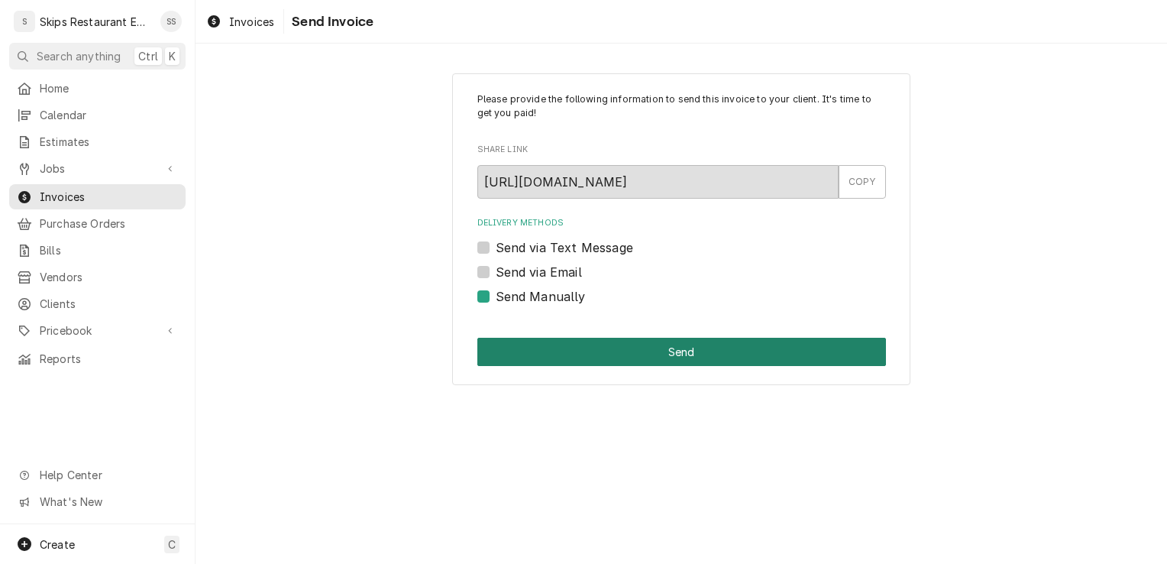
click at [654, 348] on button "Send" at bounding box center [681, 352] width 409 height 28
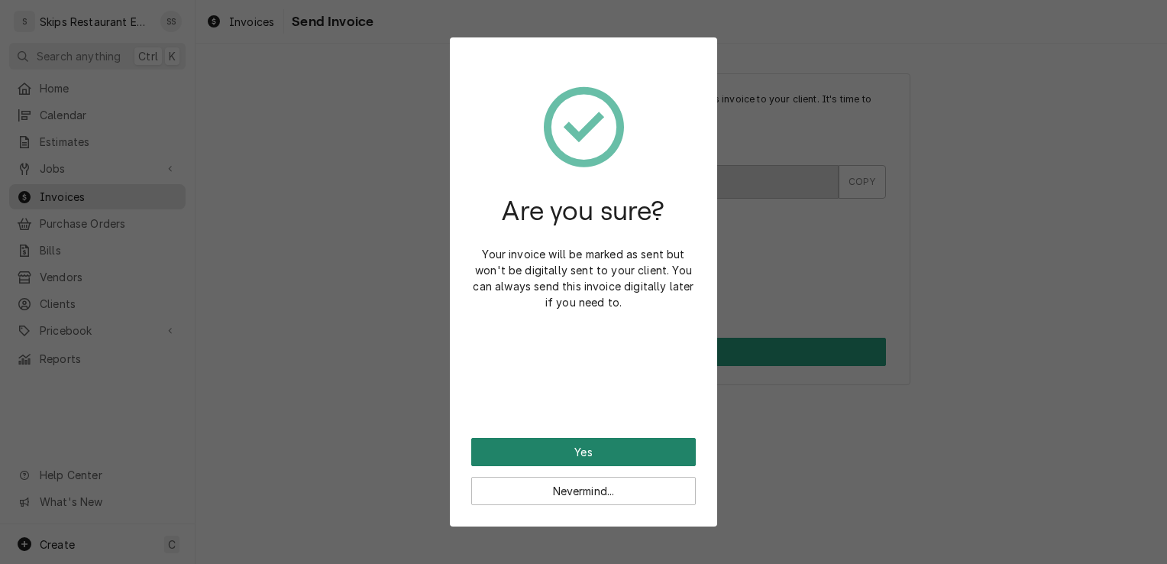
drag, startPoint x: 622, startPoint y: 472, endPoint x: 612, endPoint y: 464, distance: 13.6
click at [615, 466] on div "Yes Nevermind..." at bounding box center [583, 471] width 225 height 67
click at [598, 451] on button "Yes" at bounding box center [583, 452] width 225 height 28
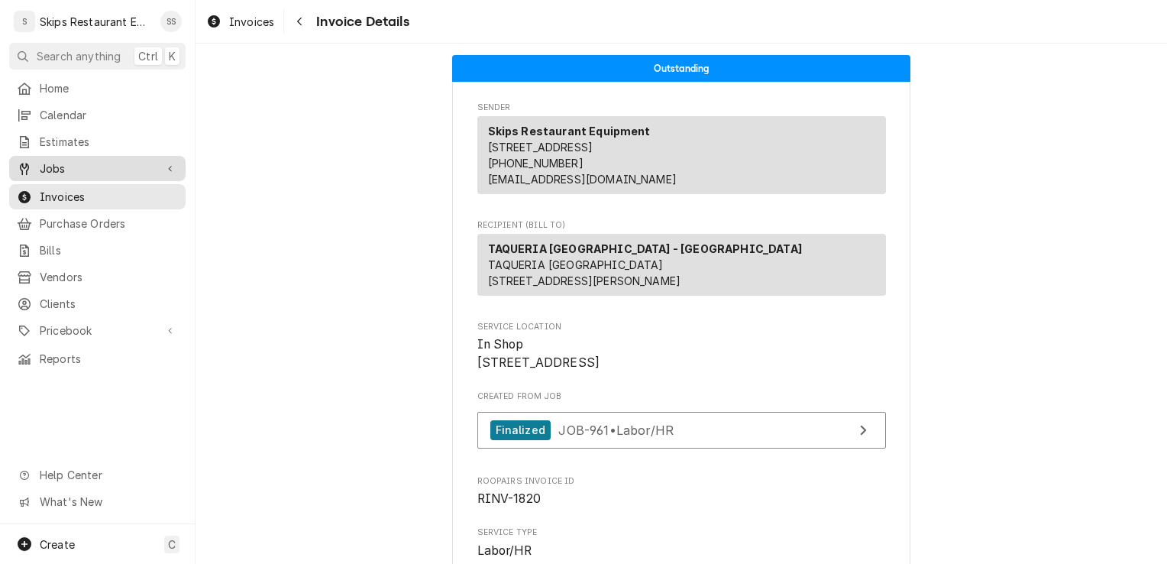
click at [66, 170] on span "Jobs" at bounding box center [97, 168] width 115 height 16
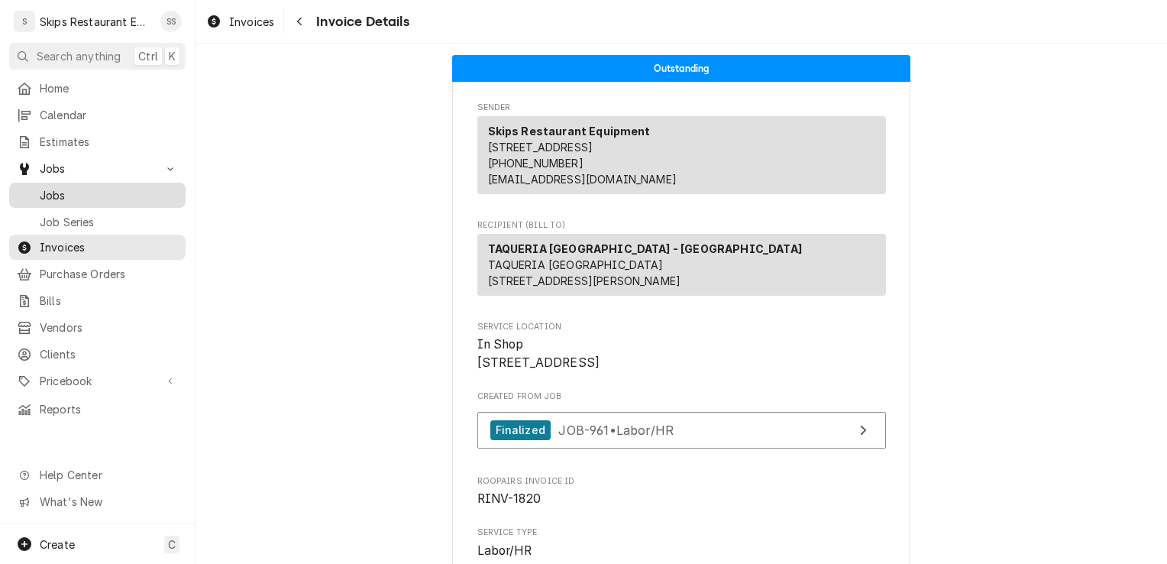
click at [55, 193] on span "Jobs" at bounding box center [109, 195] width 138 height 16
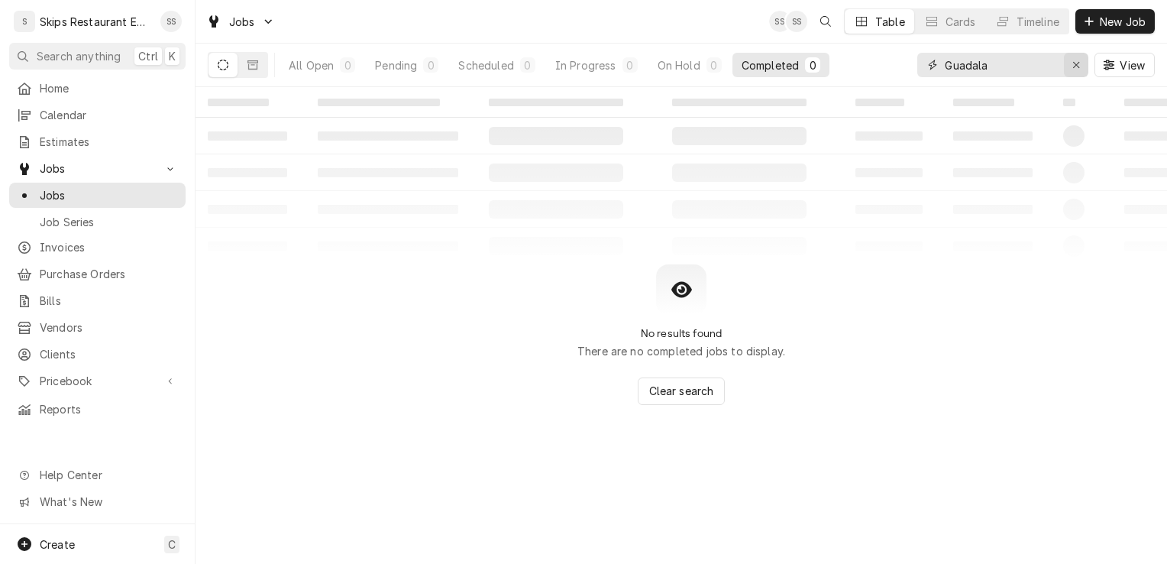
click at [1083, 68] on div "Erase input" at bounding box center [1075, 64] width 15 height 15
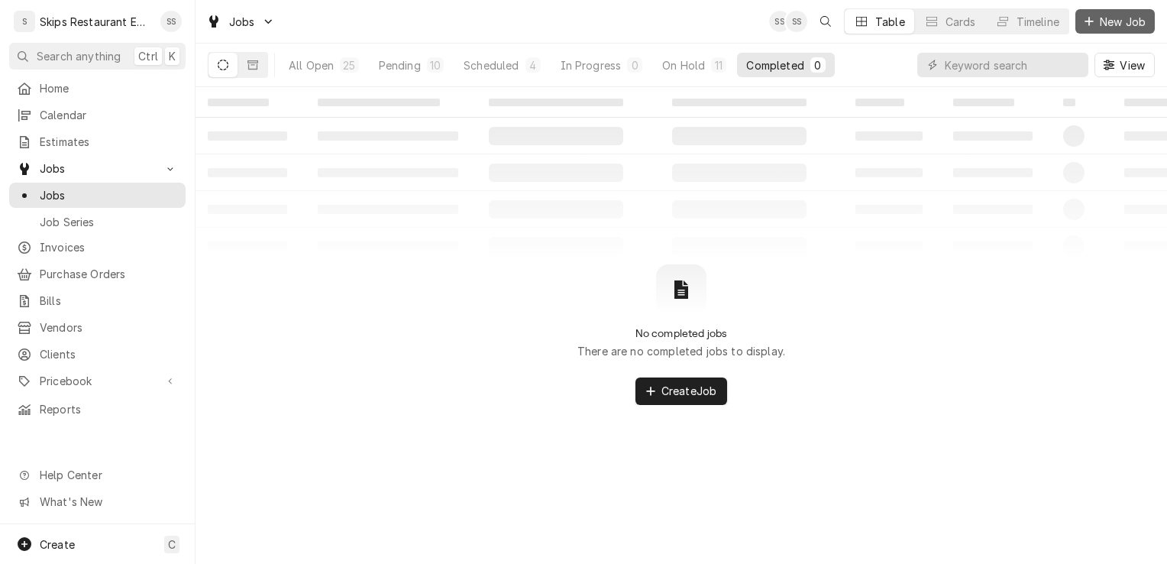
click at [1103, 23] on span "New Job" at bounding box center [1123, 22] width 52 height 16
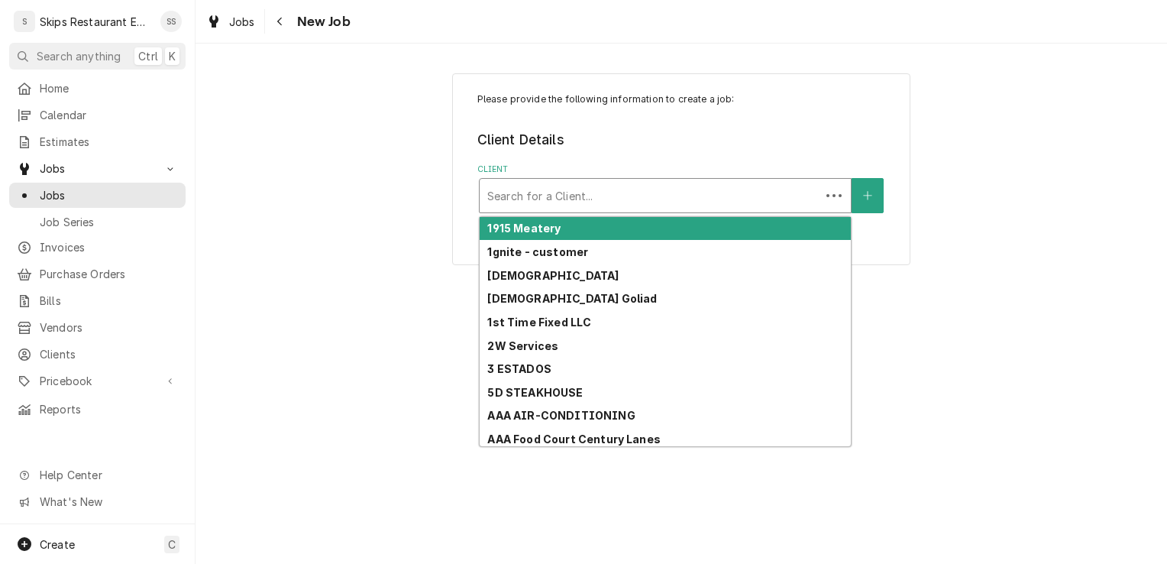
click at [548, 193] on div "Client" at bounding box center [649, 195] width 325 height 27
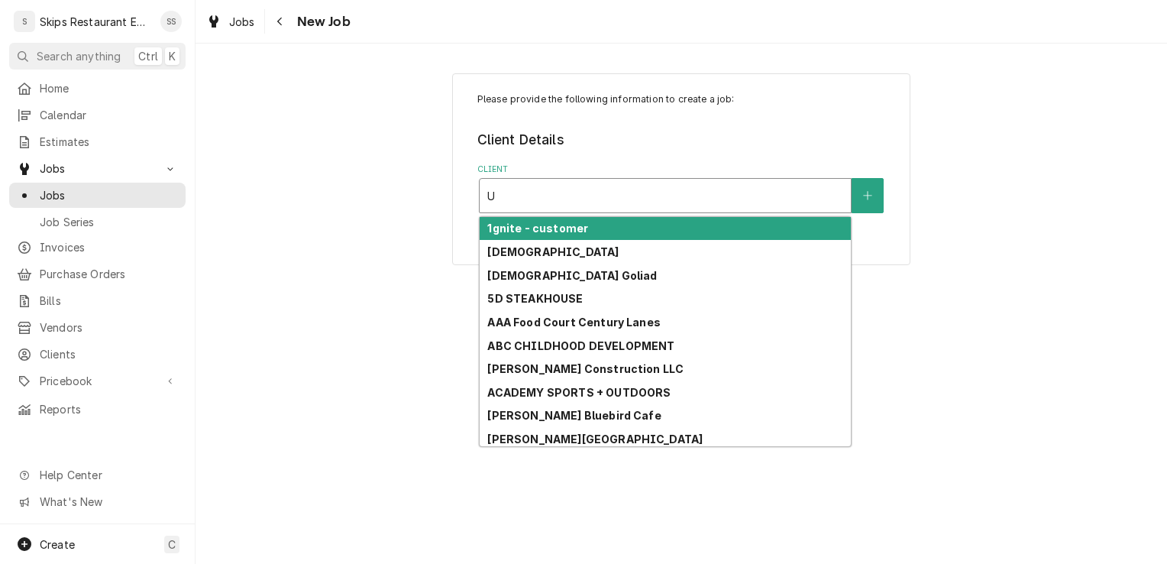
type input "UH"
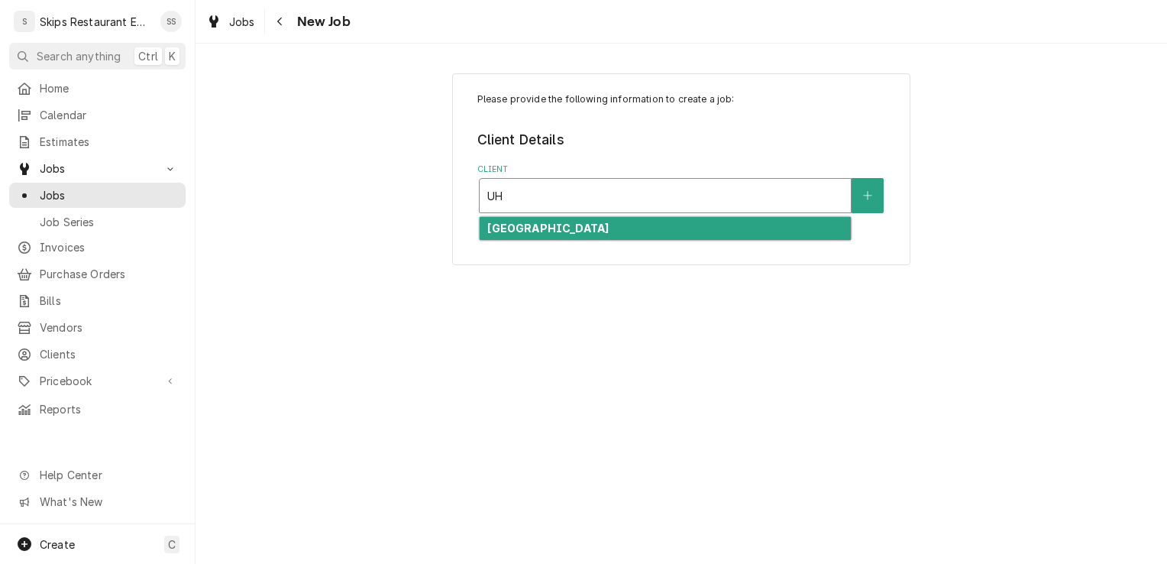
click at [609, 229] on strong "[GEOGRAPHIC_DATA]" at bounding box center [547, 227] width 121 height 13
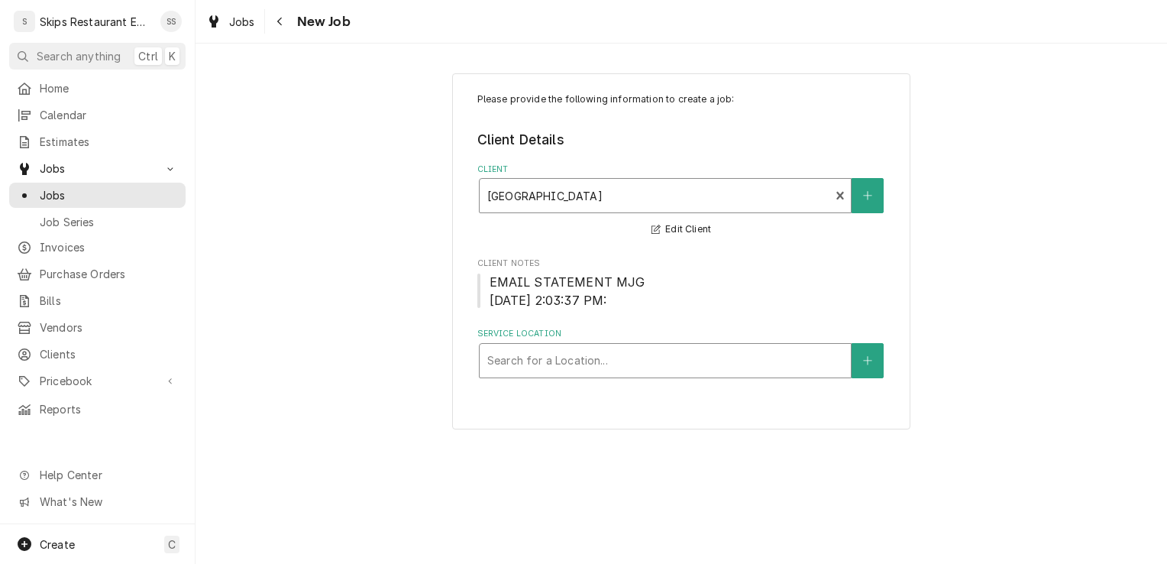
click at [780, 363] on div "Service Location" at bounding box center [665, 360] width 356 height 27
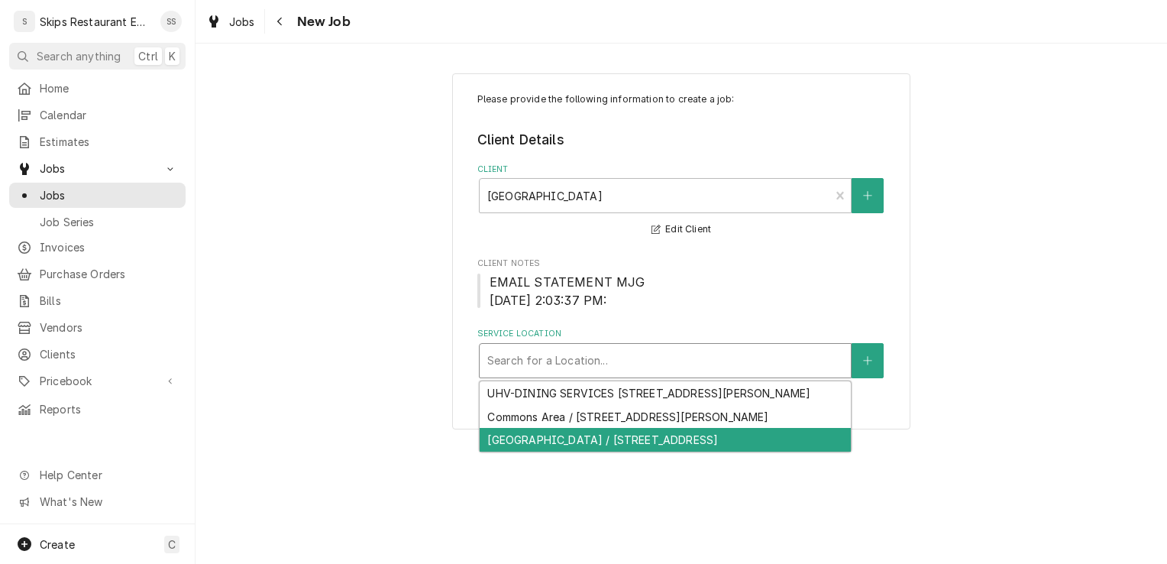
click at [596, 451] on div "[GEOGRAPHIC_DATA] / [STREET_ADDRESS]" at bounding box center [665, 440] width 371 height 24
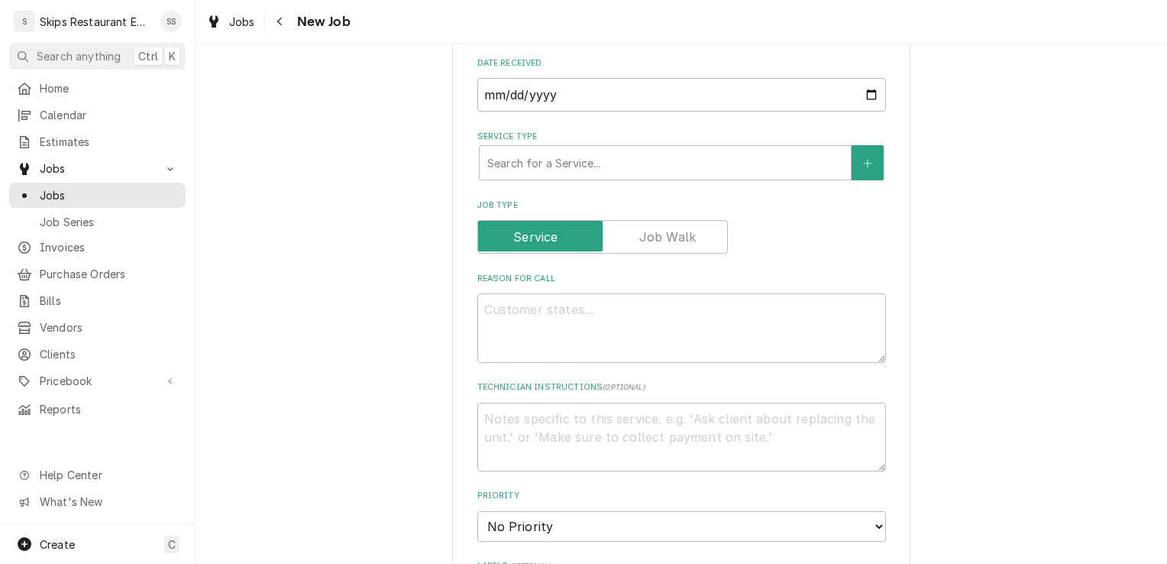
scroll to position [495, 0]
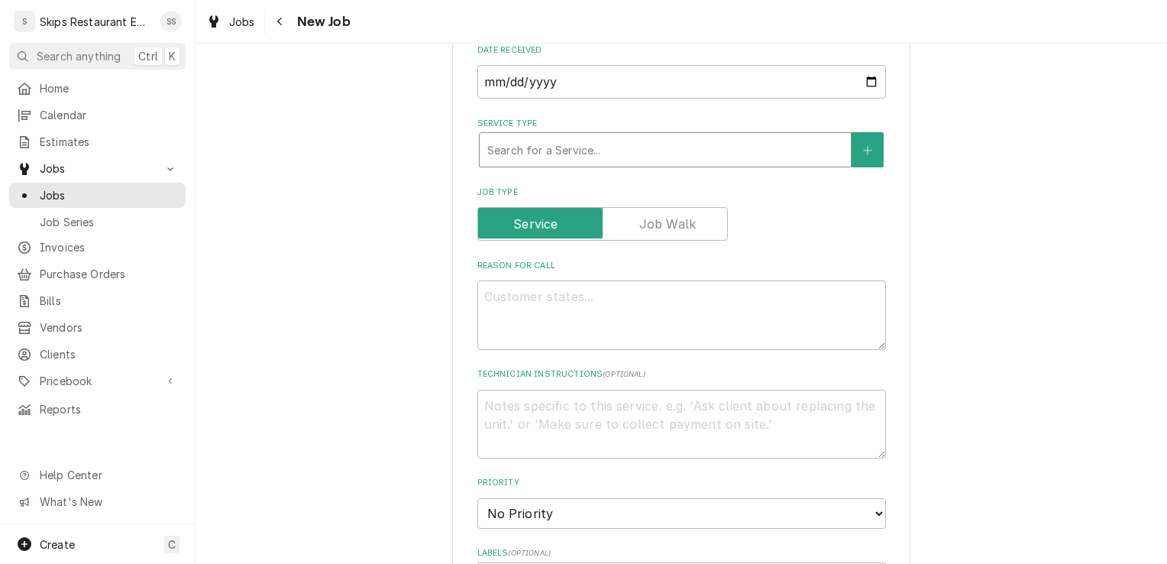
click at [538, 151] on div "Service Type" at bounding box center [665, 149] width 356 height 27
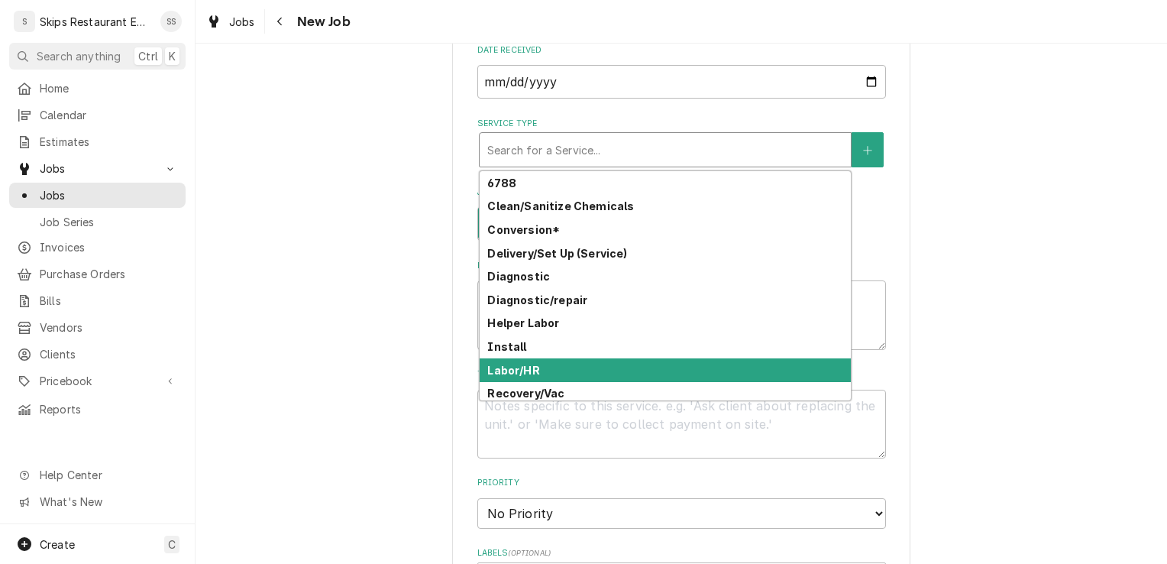
click at [504, 373] on strong "Labor/HR" at bounding box center [513, 369] width 52 height 13
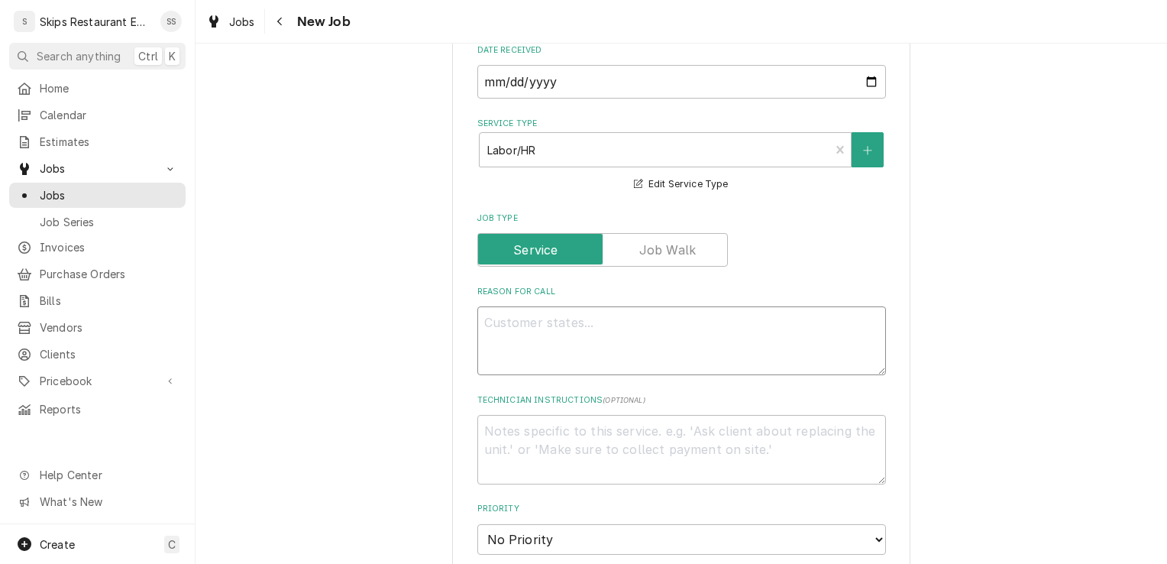
click at [510, 322] on textarea "Reason For Call" at bounding box center [681, 340] width 409 height 69
type textarea "x"
type textarea "G"
type textarea "x"
type textarea "Gr"
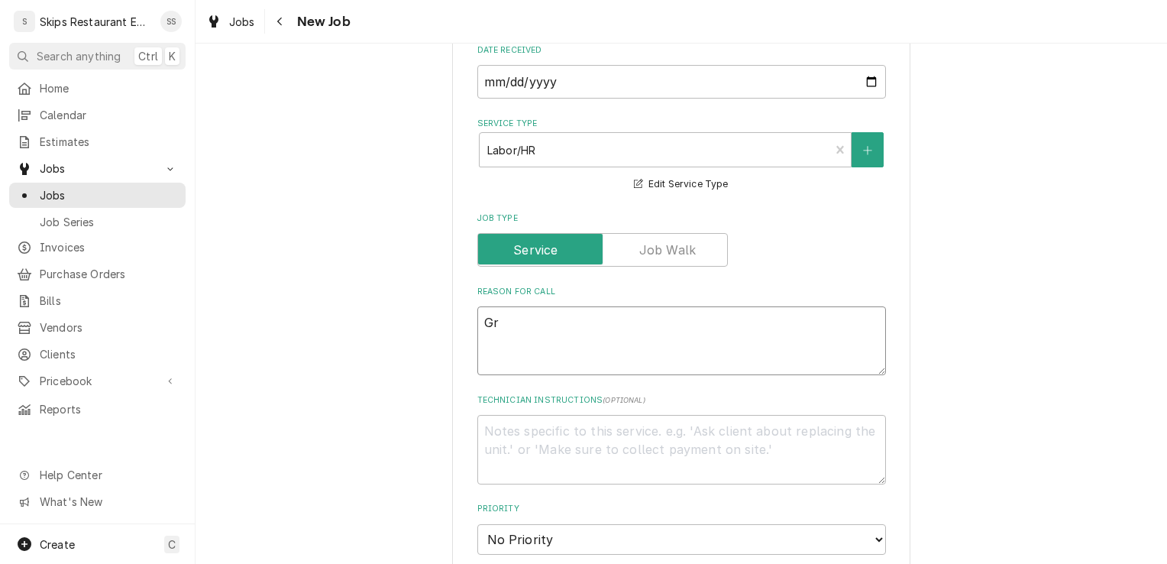
type textarea "x"
type textarea "Gri"
type textarea "x"
type textarea "Grid"
type textarea "x"
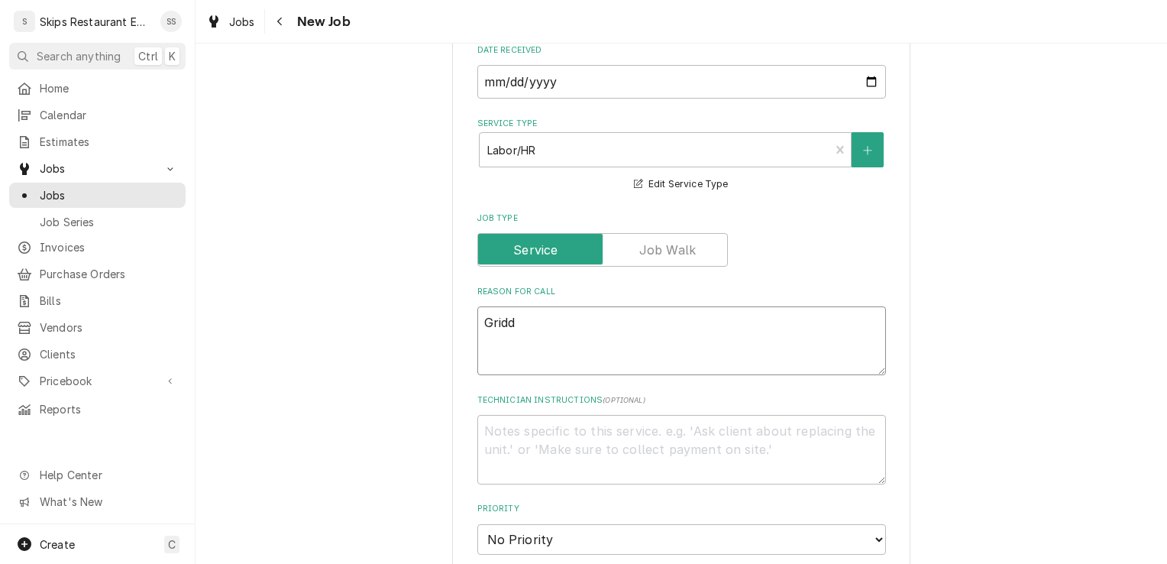
type textarea "Griddl"
type textarea "x"
type textarea "Griddle"
type textarea "x"
type textarea "Griddle"
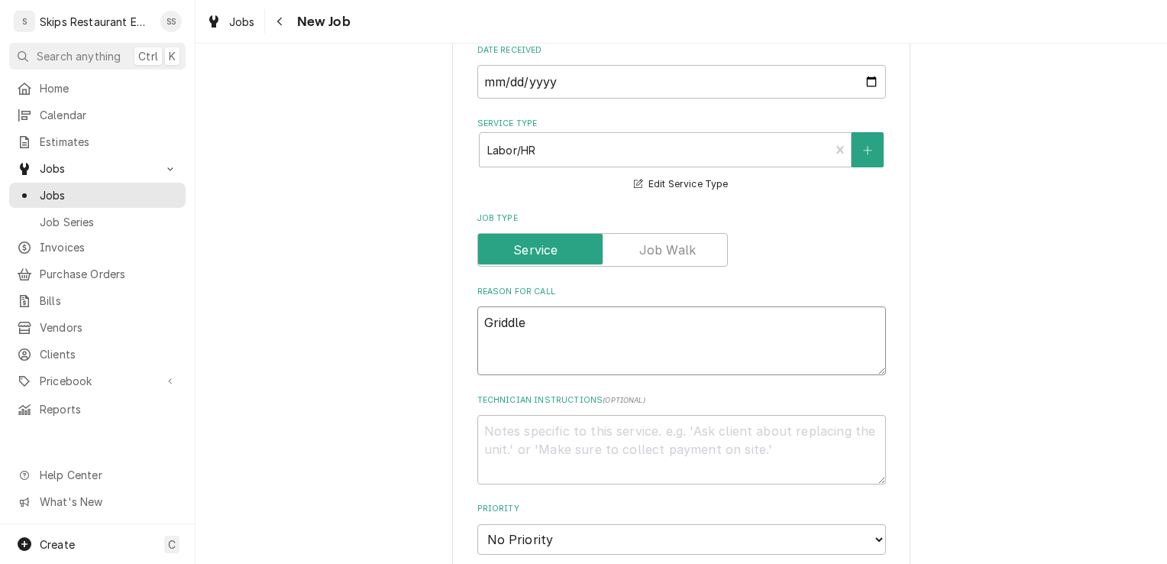
type textarea "x"
type textarea "Griddle -"
type textarea "x"
type textarea "Griddle -"
type textarea "x"
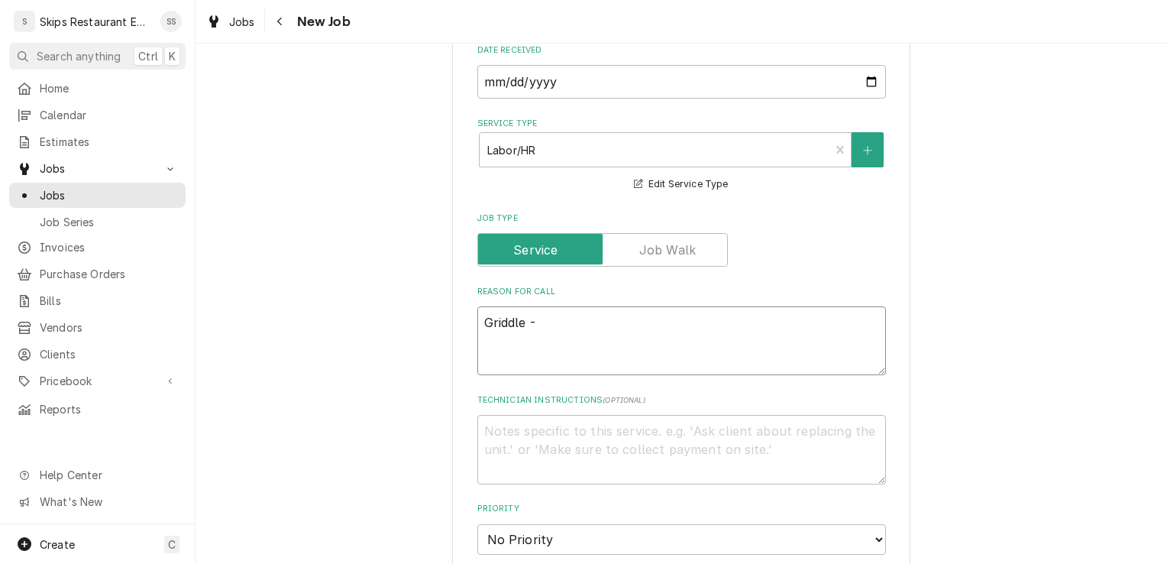
type textarea "Griddle - L"
type textarea "x"
type textarea "Griddle - Lf"
type textarea "x"
type textarea "Griddle - Lft"
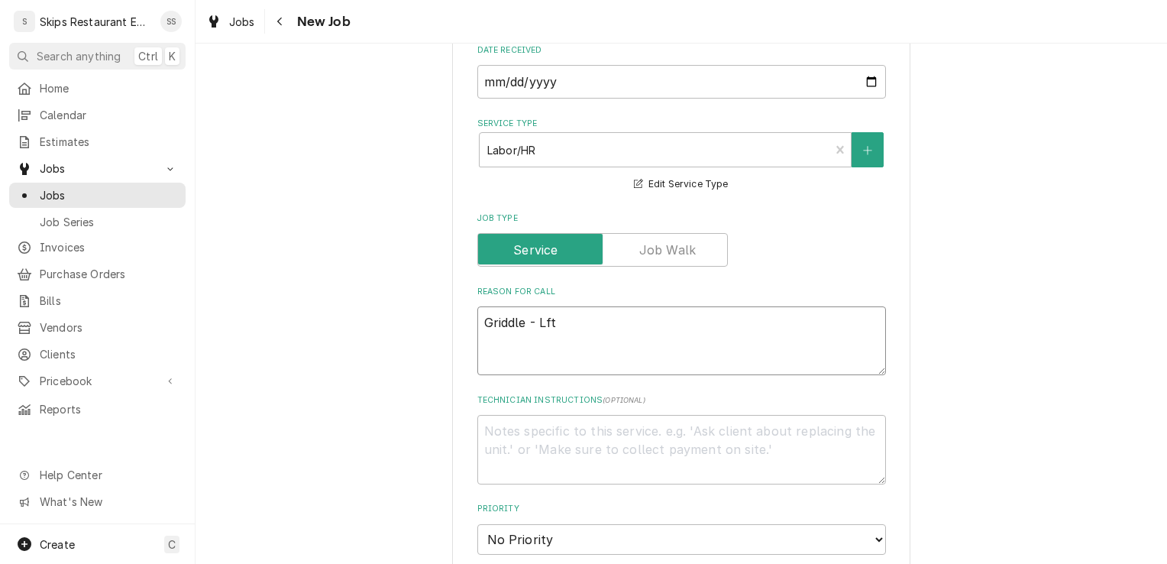
type textarea "x"
type textarea "Griddle - Lft"
type textarea "x"
type textarea "Griddle - Lft s"
type textarea "x"
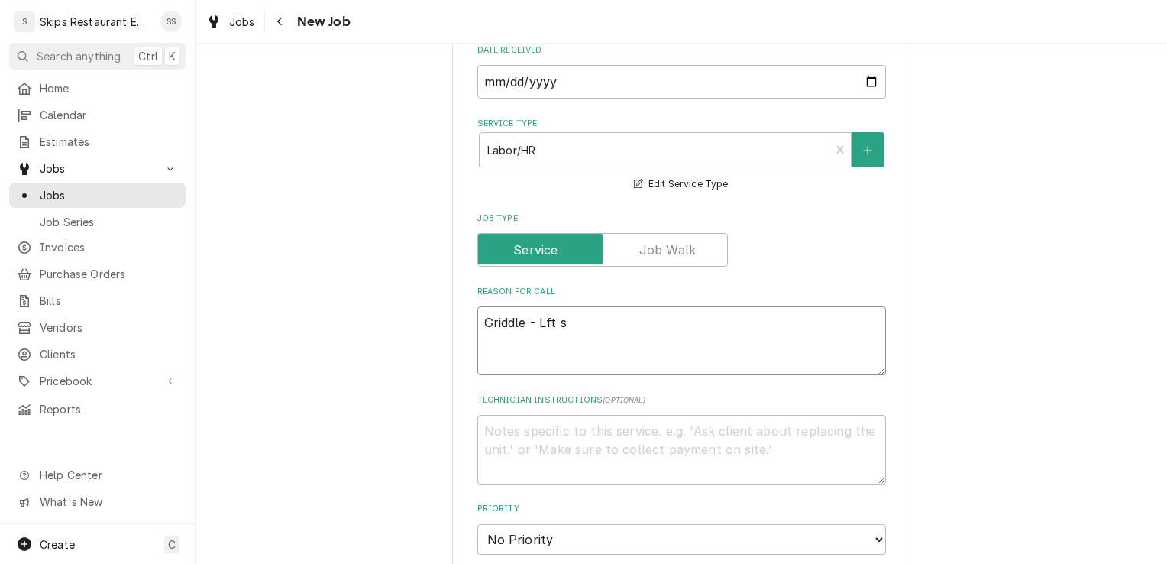
type textarea "Griddle - Lft si"
type textarea "x"
type textarea "Griddle - Lft sid"
type textarea "x"
type textarea "Griddle - Lft side"
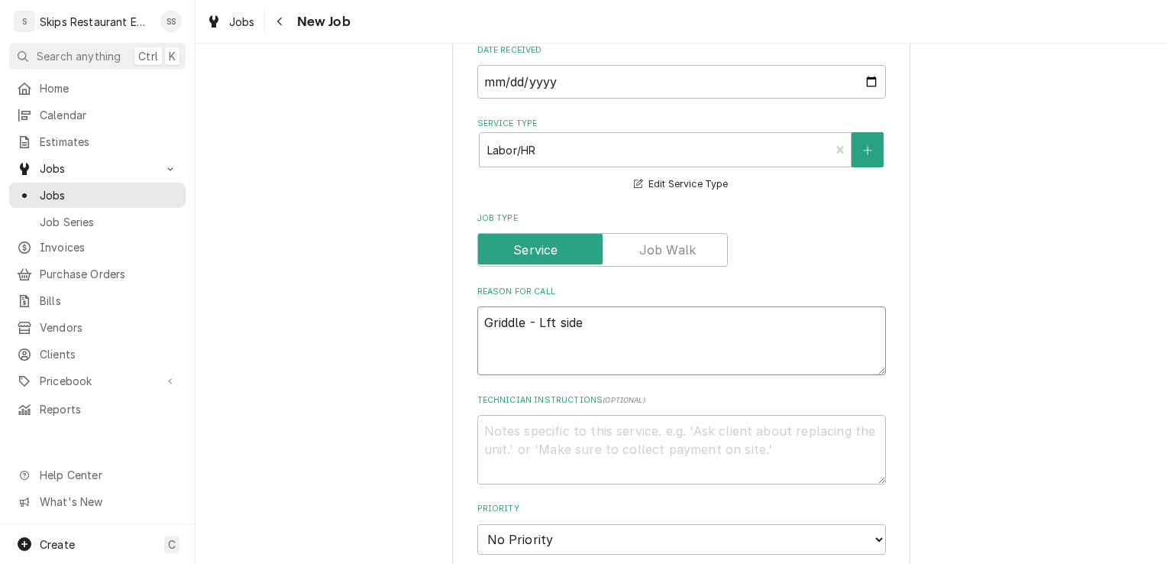
type textarea "x"
type textarea "Griddle - Lft side"
type textarea "x"
type textarea "Griddle - Lft side n"
type textarea "x"
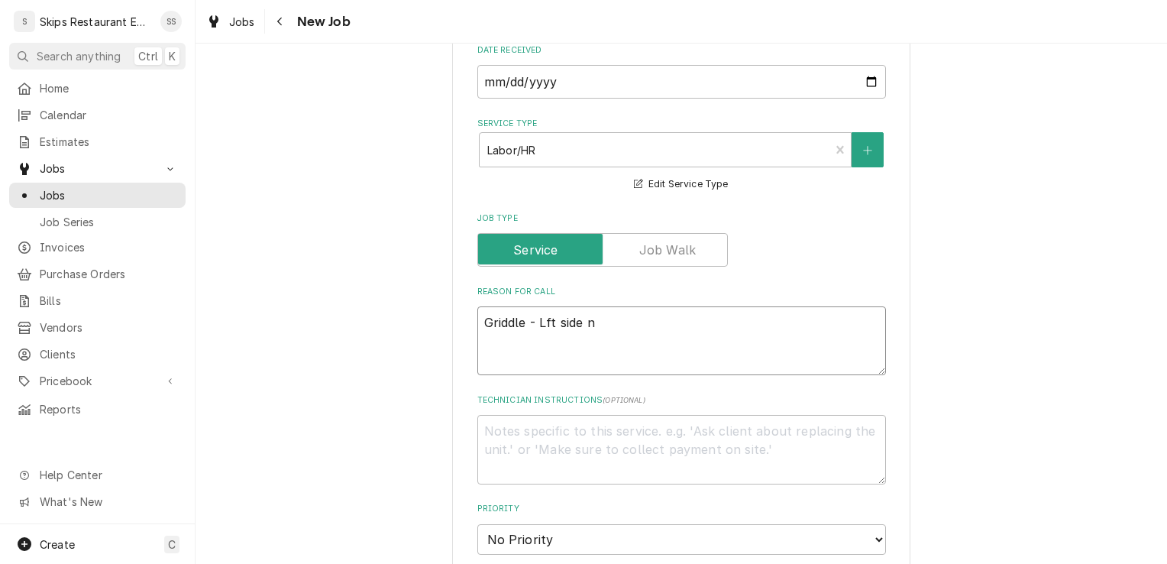
type textarea "Griddle - Lft side no"
type textarea "x"
type textarea "Griddle - Lft side not"
type textarea "x"
type textarea "Griddle - Lft side not"
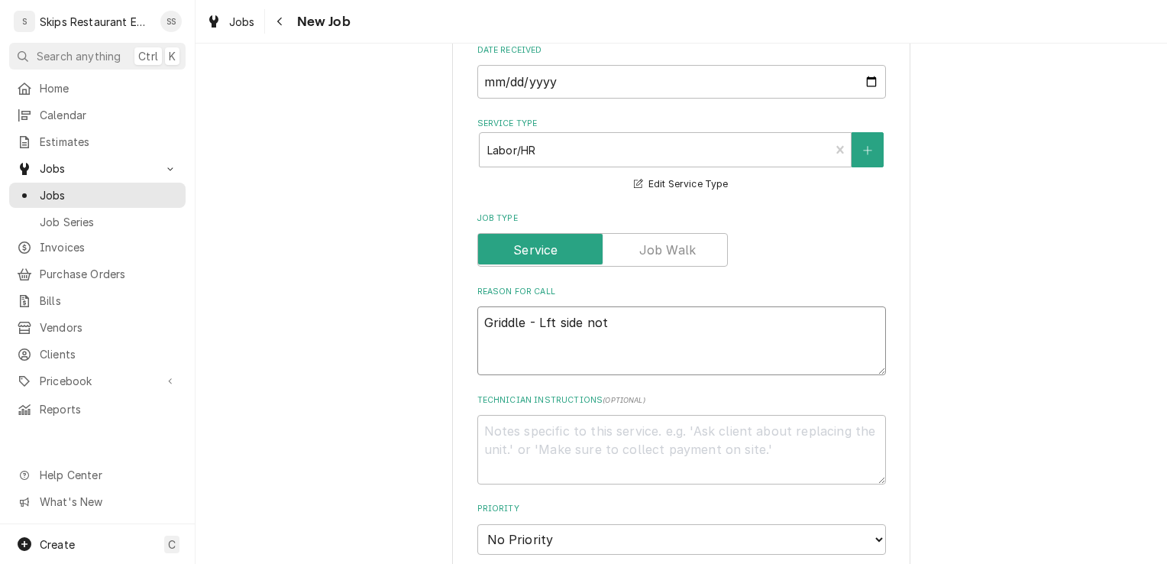
type textarea "x"
type textarea "Griddle - Lft side not w"
type textarea "x"
type textarea "Griddle - Lft side not wo"
type textarea "x"
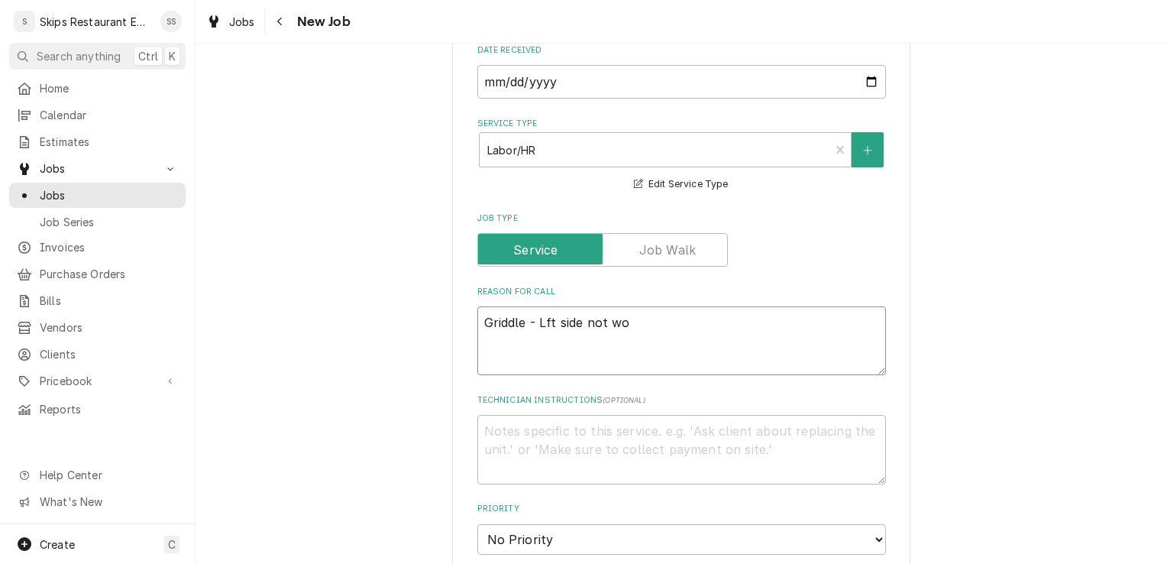
type textarea "Griddle - Lft side not wor"
type textarea "x"
type textarea "Griddle - Lft side not work"
type textarea "x"
type textarea "Griddle - Lft side not worki"
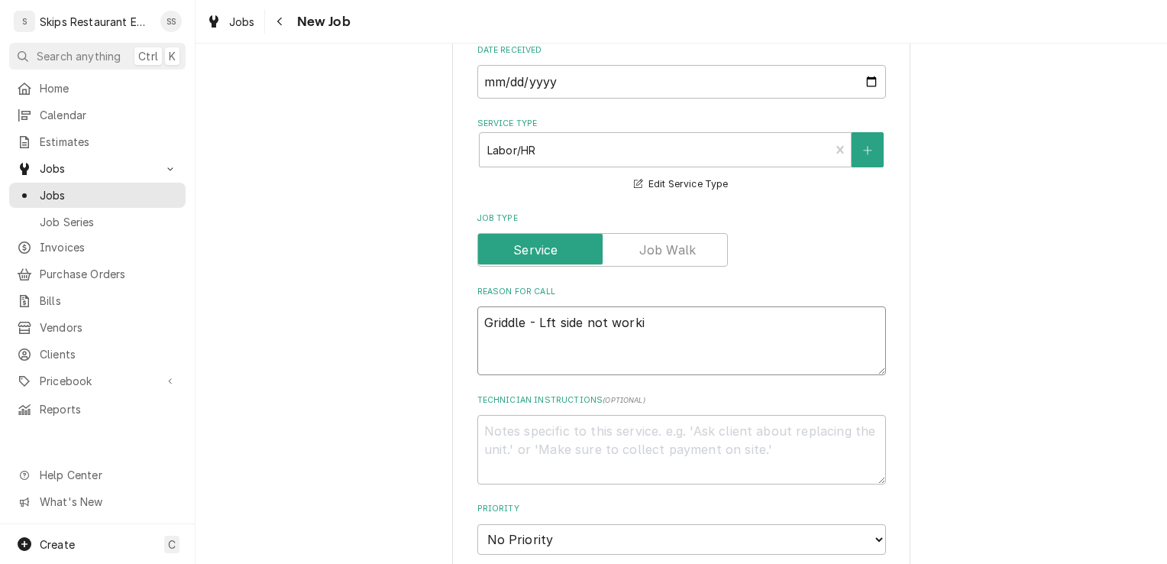
type textarea "x"
type textarea "Griddle - Lft side not workin"
type textarea "x"
type textarea "Griddle - Lft side not working"
type textarea "x"
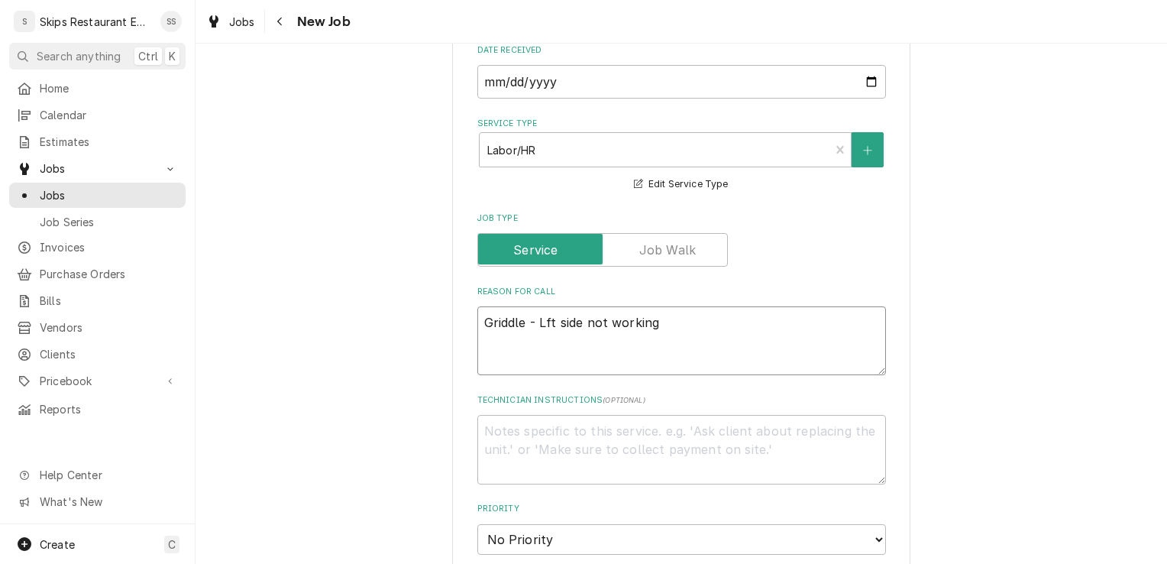
type textarea "Griddle - Lft side not working,"
type textarea "x"
type textarea "Griddle - Left side not working,"
click at [664, 326] on textarea "Griddle - Left side not working," at bounding box center [681, 340] width 409 height 69
type textarea "x"
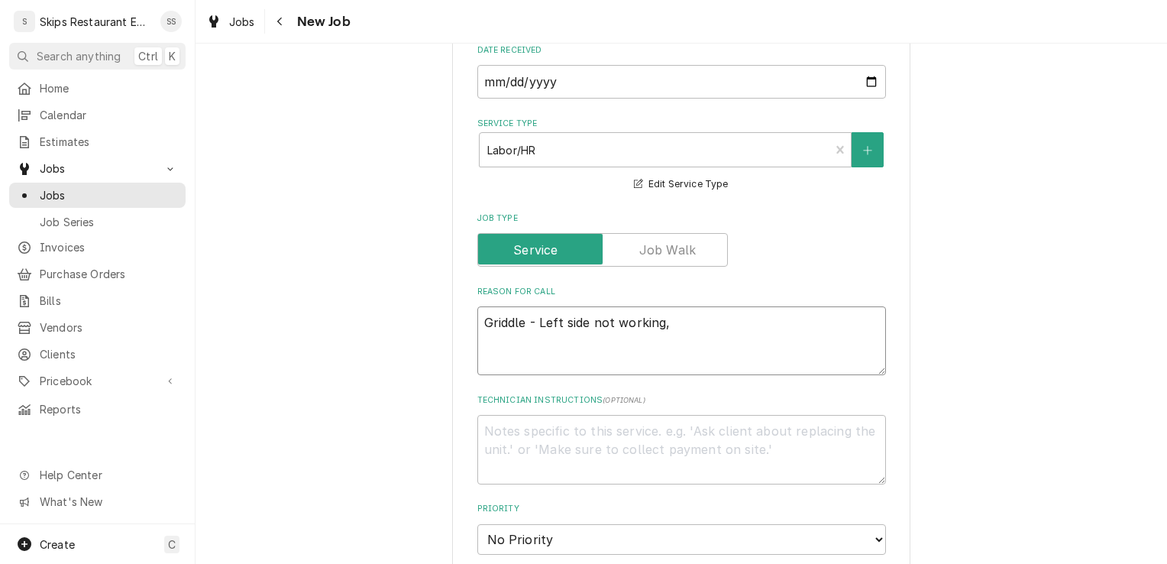
type textarea "Griddle - Left side not working,"
type textarea "x"
type textarea "Griddle - Left side not working, c"
type textarea "x"
type textarea "Griddle - Left side not working, cl"
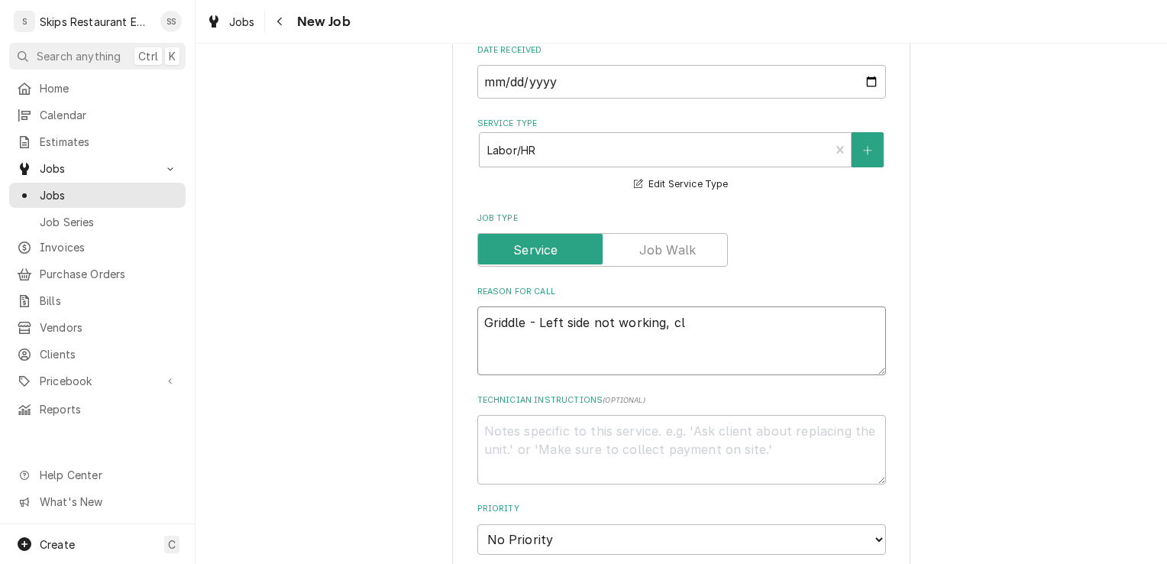
type textarea "x"
type textarea "Griddle - Left side not working, cli"
type textarea "x"
type textarea "Griddle - Left side not working, clic"
type textarea "x"
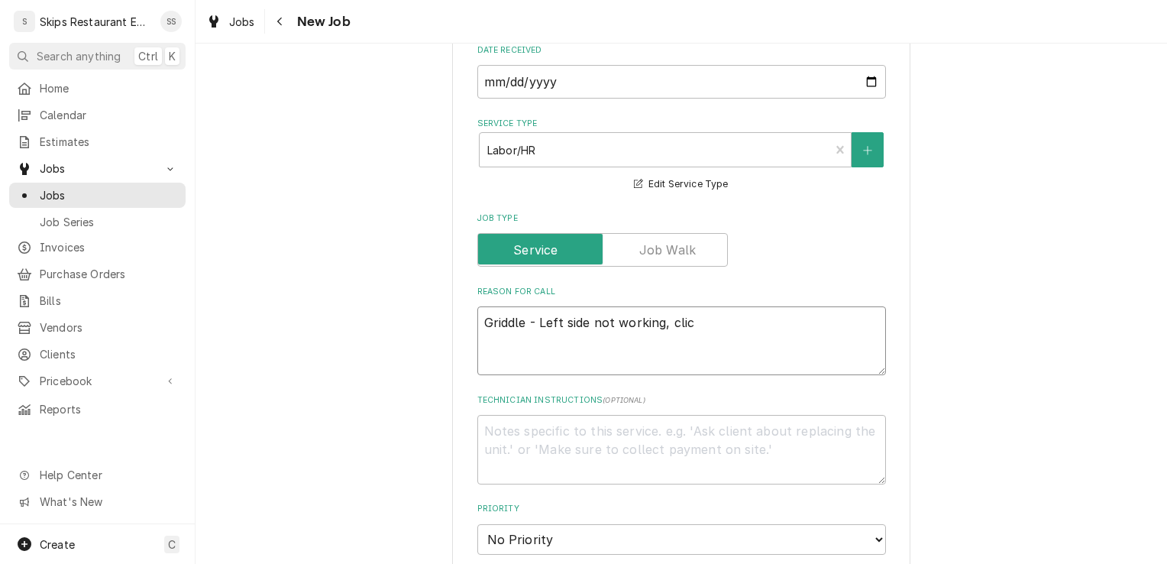
type textarea "Griddle - Left side not working, click"
type textarea "x"
type textarea "Griddle - Left side not working, clicks"
type textarea "x"
type textarea "Griddle - Left side not working, clicks,"
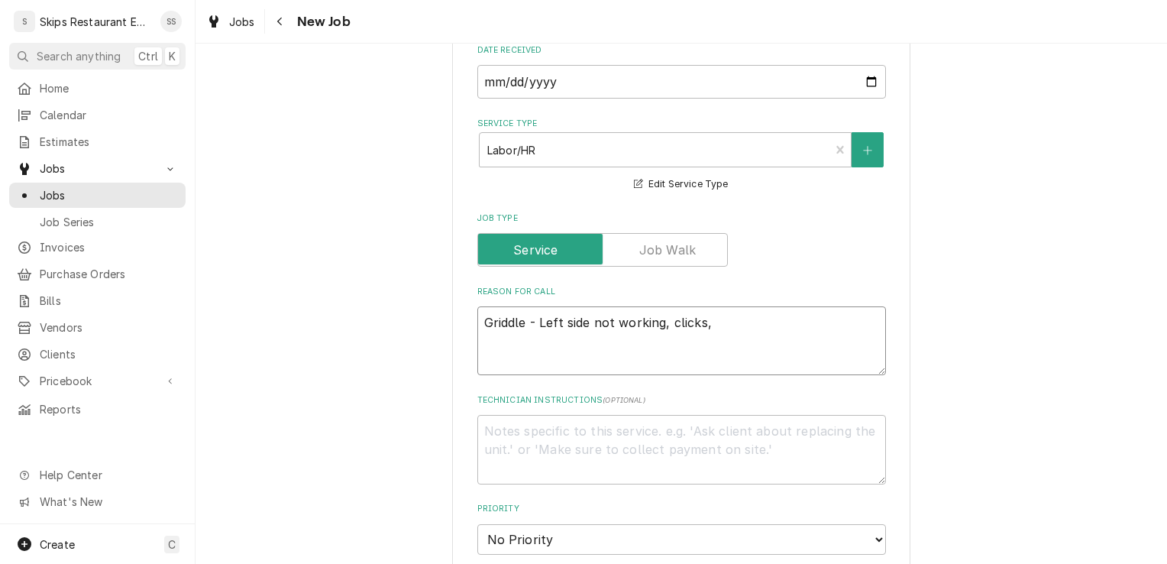
type textarea "x"
type textarea "Griddle - Left side not working, clicks,"
type textarea "x"
type textarea "Griddle - Left side not working, clicks, c"
type textarea "x"
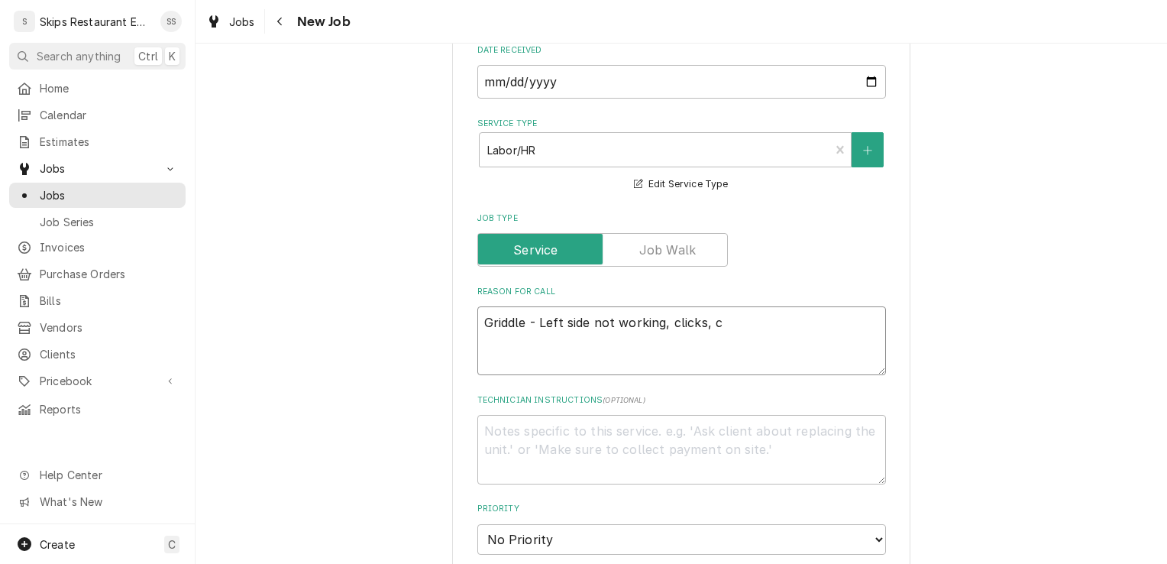
type textarea "Griddle - Left side not working, clicks, co"
type textarea "x"
type textarea "Griddle - Left side not working, clicks, com"
type textarea "x"
type textarea "Griddle - Left side not working, clicks, come"
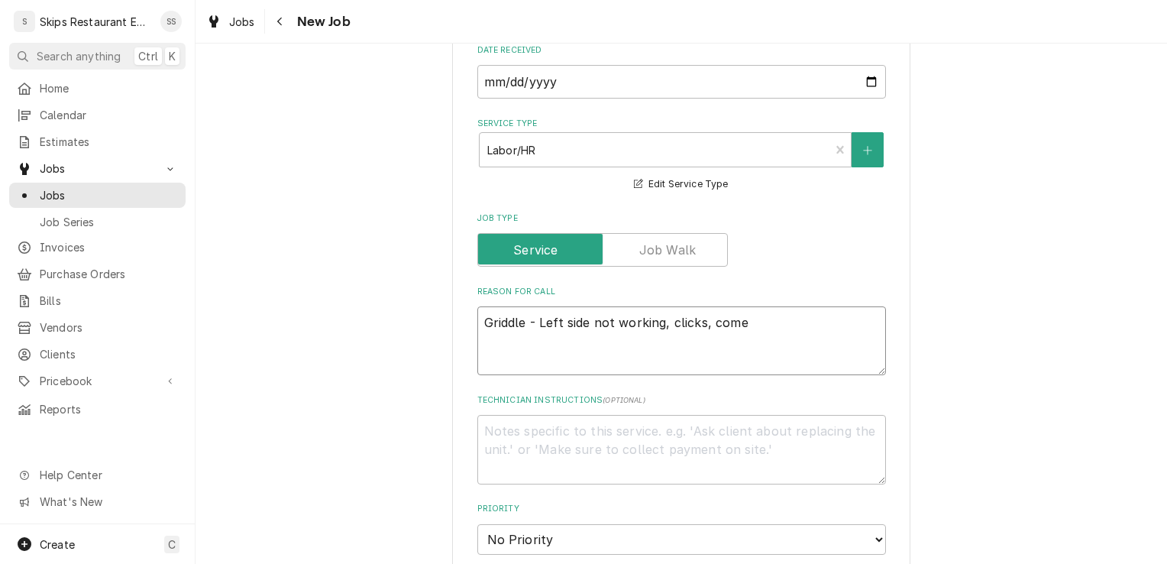
type textarea "x"
type textarea "Griddle - Left side not working, clicks, comes"
type textarea "x"
type textarea "Griddle - Left side not working, clicks, comes"
type textarea "x"
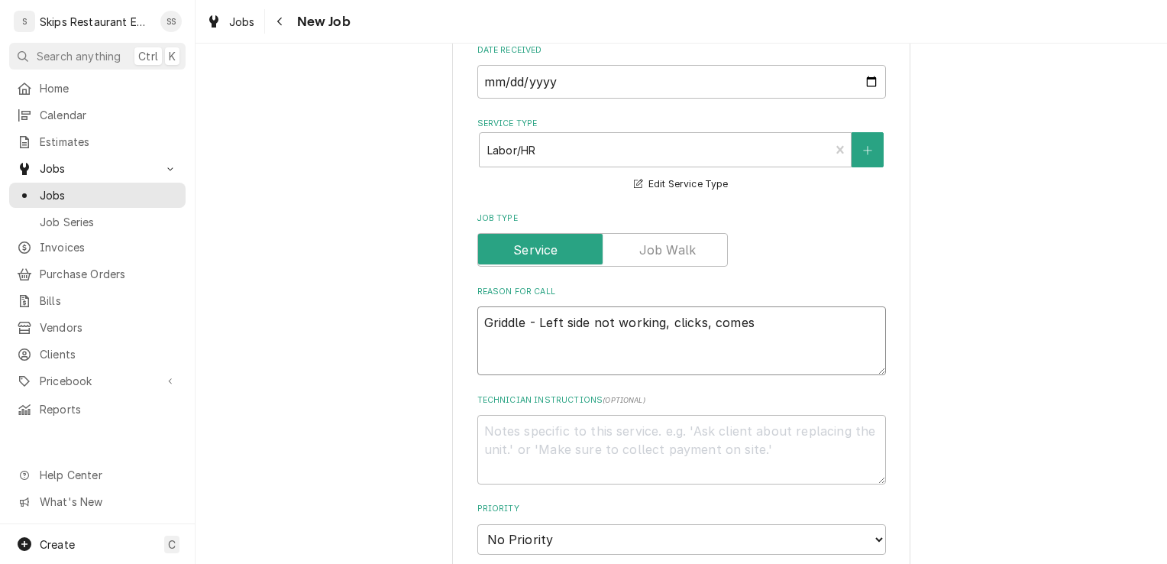
type textarea "Griddle - Left side not working, clicks, comes o"
type textarea "x"
type textarea "Griddle - Left side not working, clicks, comes on"
type textarea "x"
type textarea "Griddle - Left side not working, clicks, comes on,"
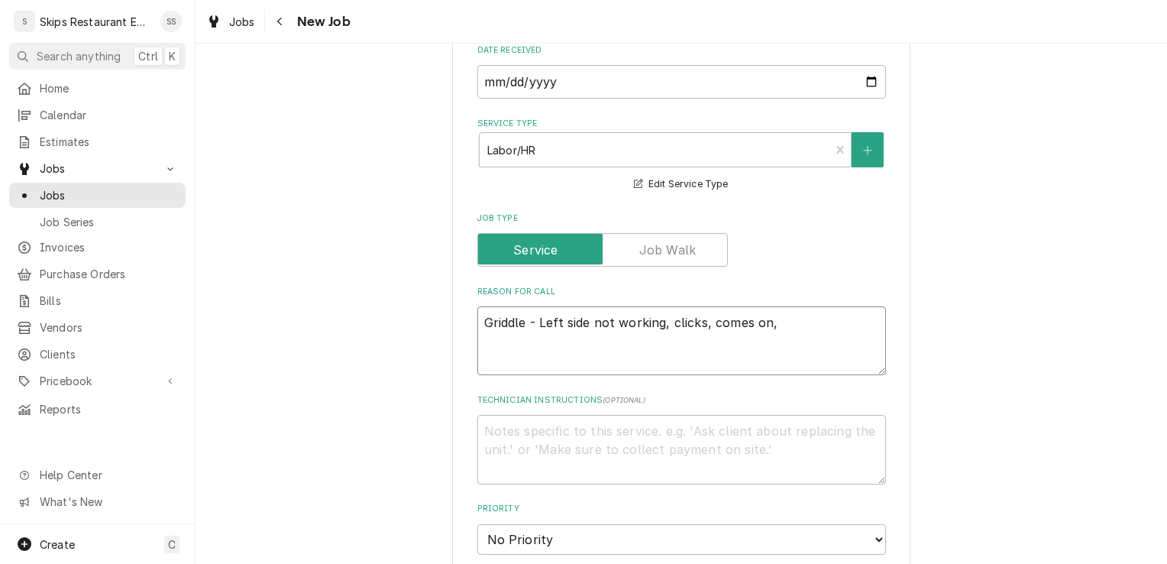
type textarea "x"
type textarea "Griddle - Left side not working, clicks, comes on,"
type textarea "x"
type textarea "Griddle - Left side not working, clicks, comes on, b"
type textarea "x"
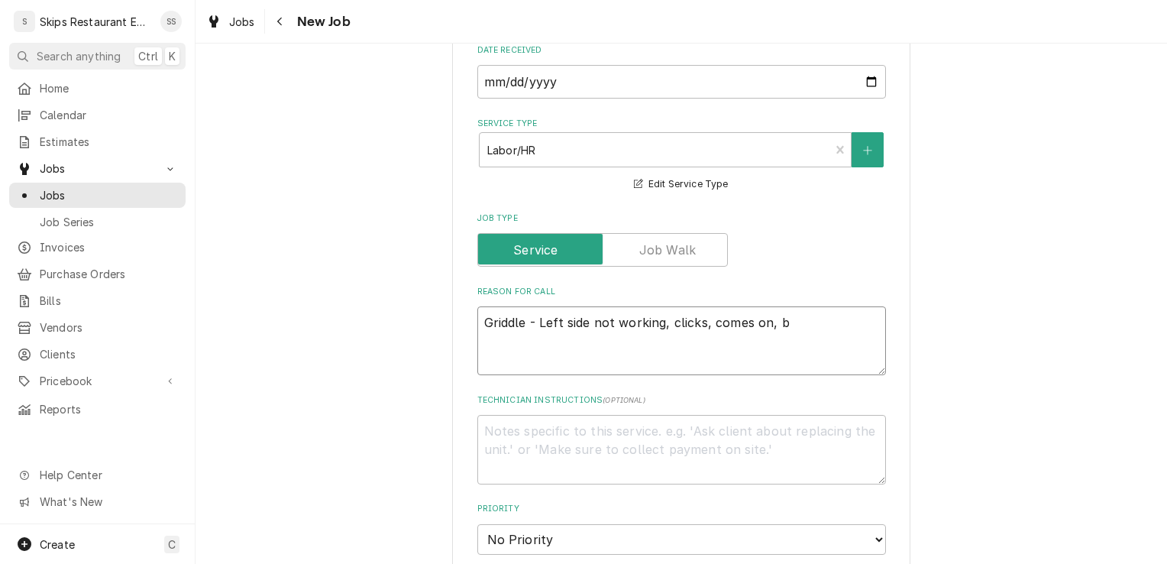
type textarea "Griddle - Left side not working, clicks, comes on, bu"
type textarea "x"
type textarea "Griddle - Left side not working, clicks, comes on, but"
type textarea "x"
type textarea "Griddle - Left side not working, clicks, comes on, but"
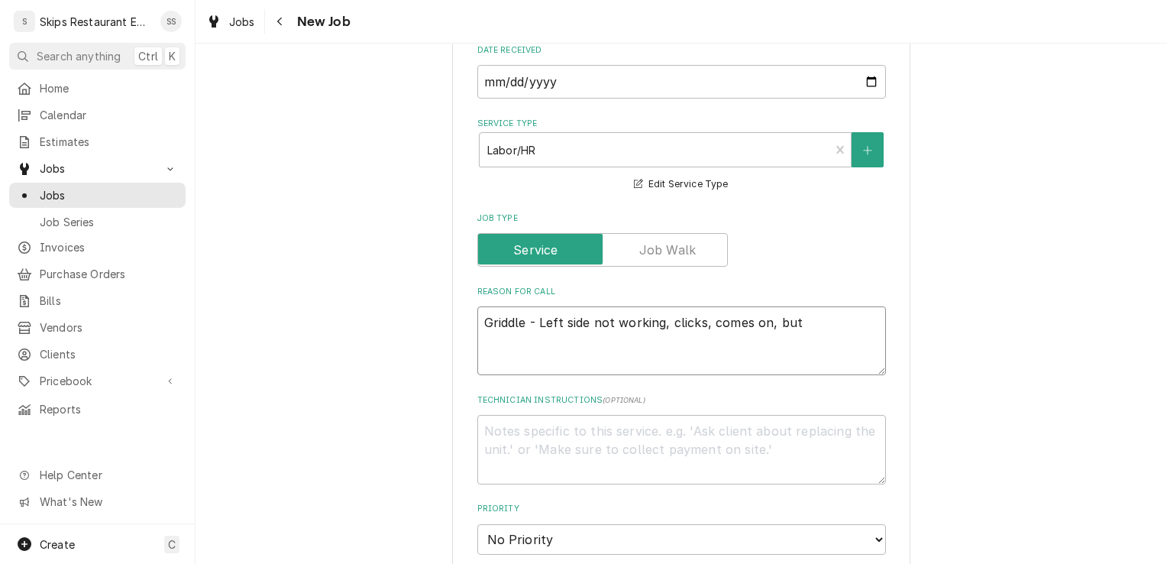
type textarea "x"
type textarea "Griddle - Left side not working, clicks, comes on, but w"
type textarea "x"
type textarea "Griddle - Left side not working, clicks, comes on, but wh"
type textarea "x"
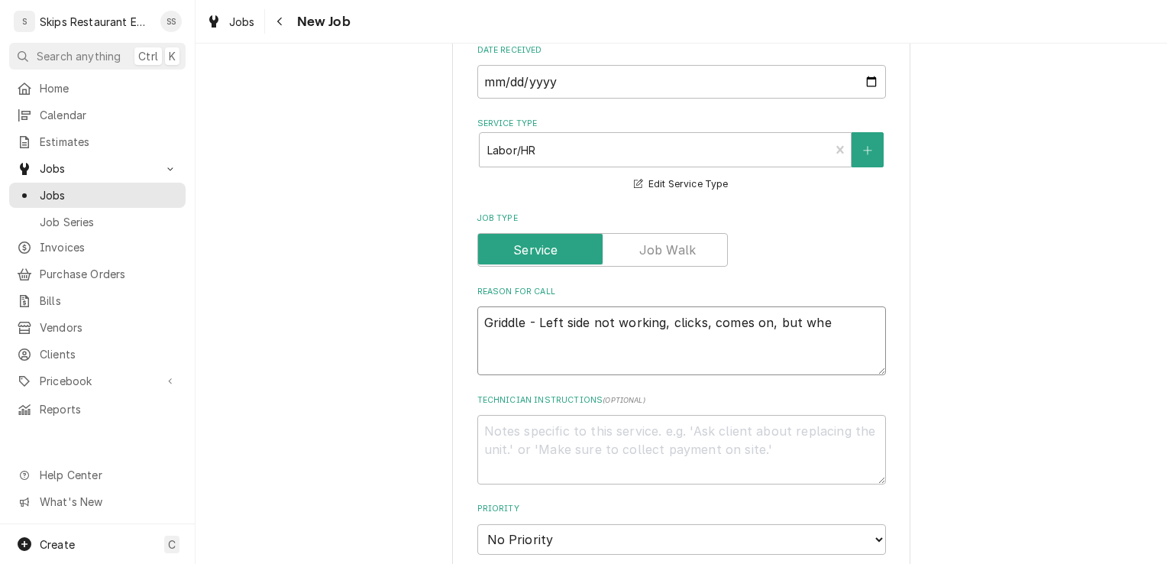
type textarea "Griddle - Left side not working, clicks, comes on, but when"
type textarea "x"
type textarea "Griddle - Left side not working, clicks, comes on, but when"
type textarea "x"
type textarea "Griddle - Left side not working, clicks, comes on, but when b"
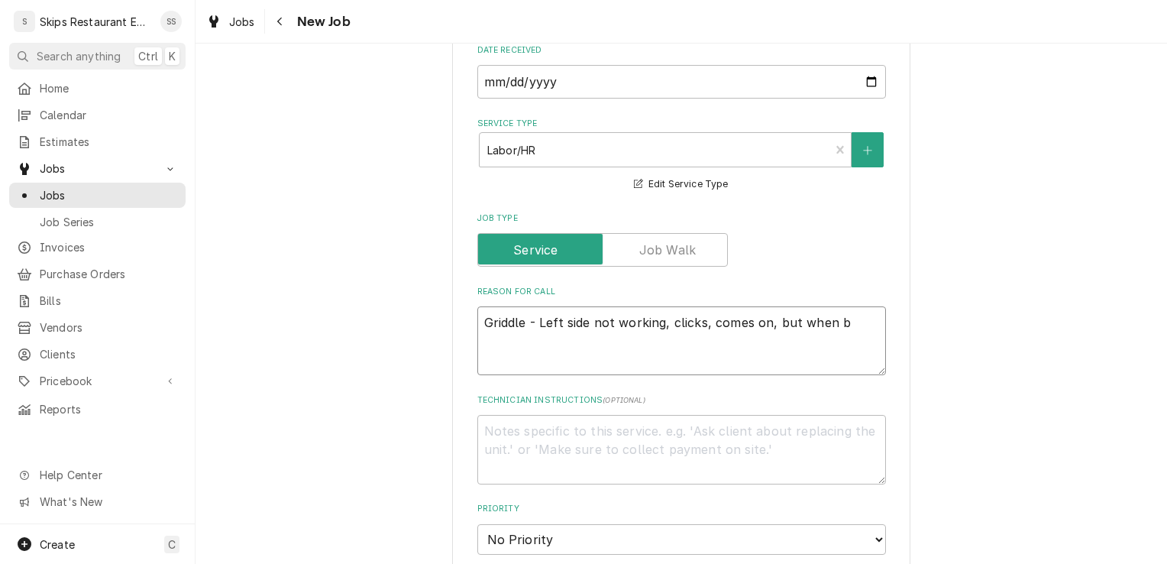
type textarea "x"
type textarea "Griddle - Left side not working, clicks, comes on, but when bu"
type textarea "x"
type textarea "Griddle - Left side not working, clicks, comes on, but when but"
type textarea "x"
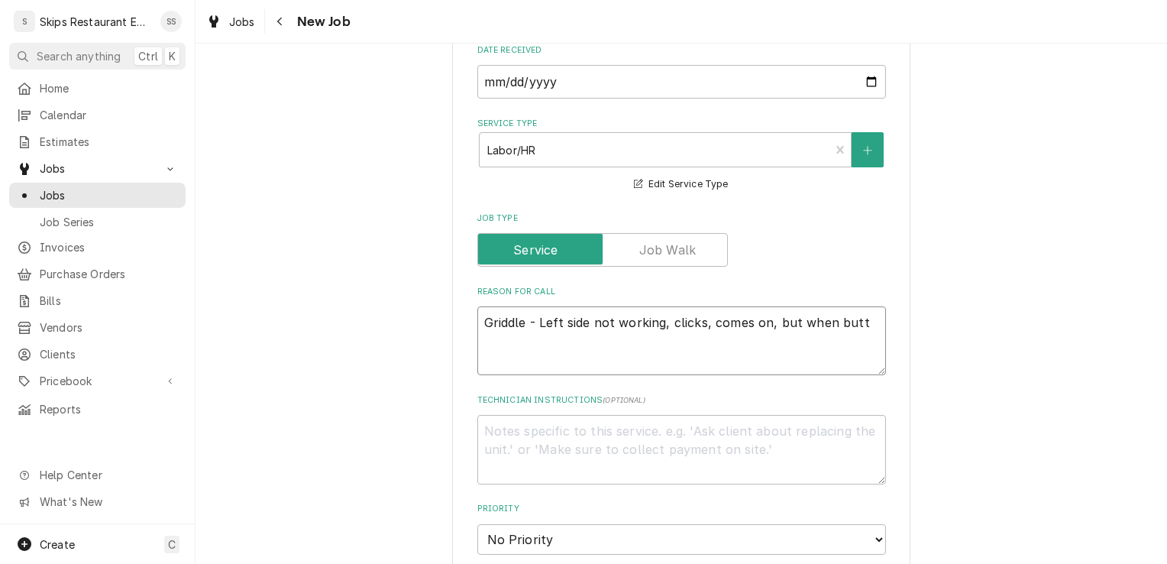
type textarea "Griddle - Left side not working, clicks, comes on, but when butto"
type textarea "x"
type textarea "Griddle - Left side not working, clicks, comes on, but when button"
type textarea "x"
type textarea "Griddle - Left side not working, clicks, comes on, but when button"
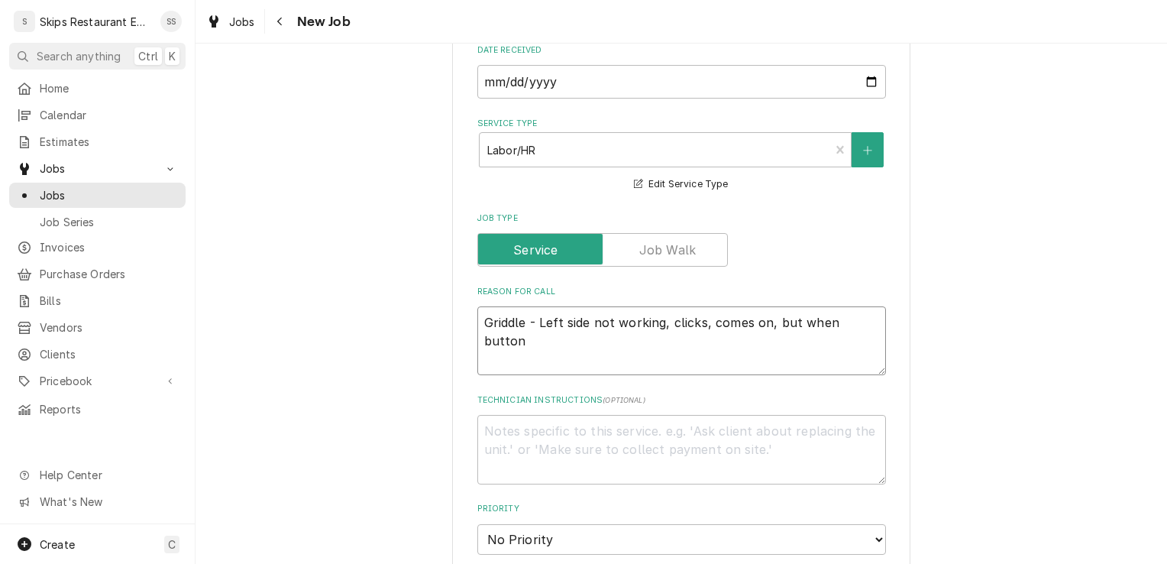
type textarea "x"
type textarea "Griddle - Left side not working, clicks, comes on, but when button i"
type textarea "x"
type textarea "Griddle - Left side not working, clicks, comes on, but when button is"
type textarea "x"
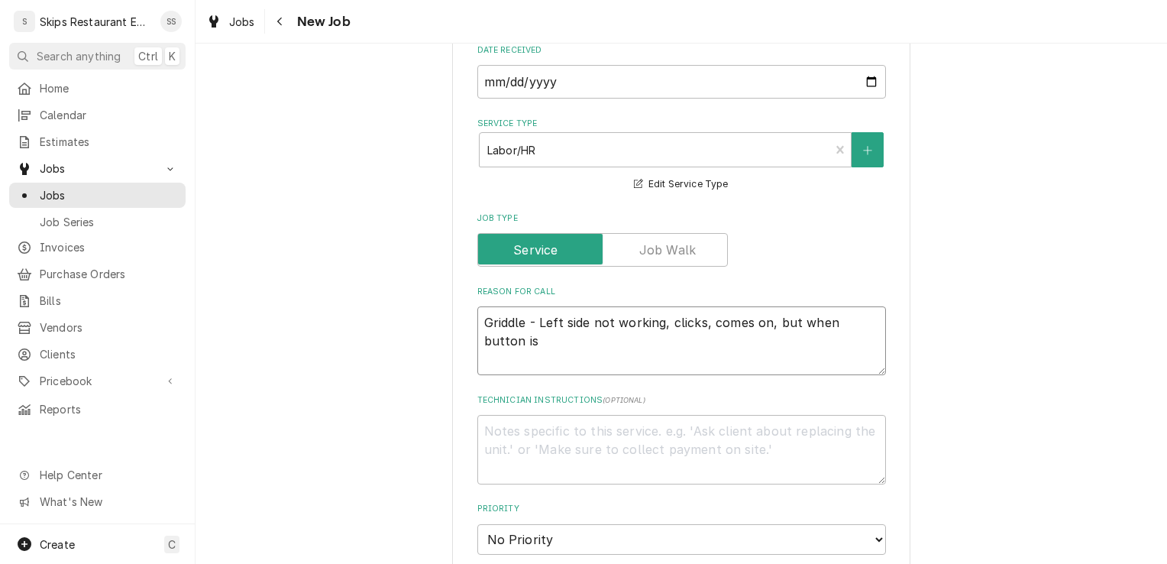
type textarea "Griddle - Left side not working, clicks, comes on, but when button is"
type textarea "x"
type textarea "Griddle - Left side not working, clicks, comes on, but when button is r"
type textarea "x"
type textarea "Griddle - Left side not working, clicks, comes on, but when button is re"
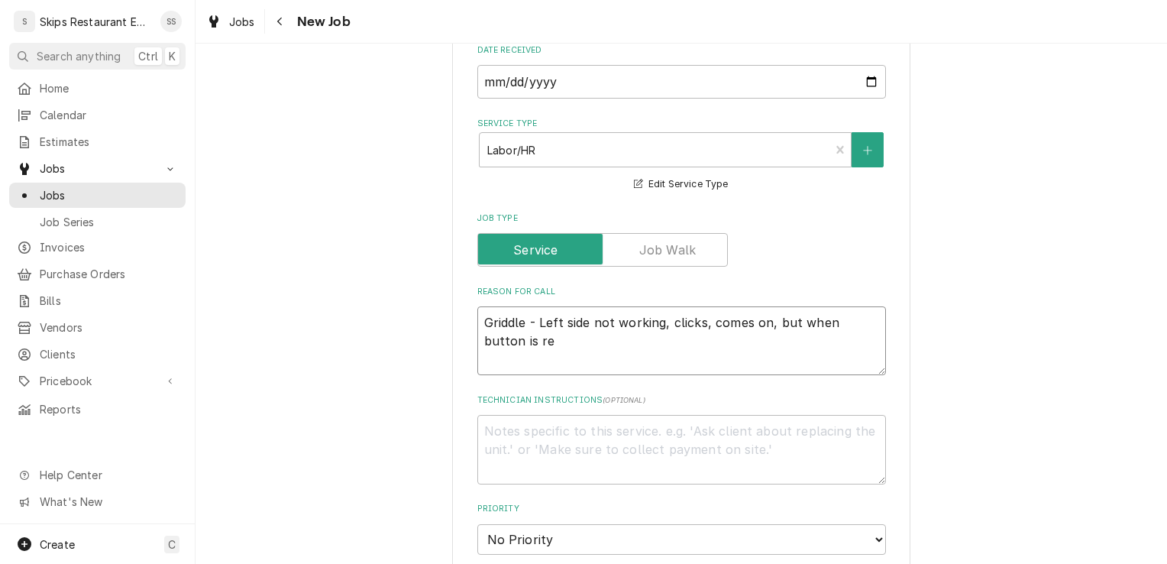
type textarea "x"
type textarea "Griddle - Left side not working, clicks, comes on, but when button is rel"
type textarea "x"
type textarea "Griddle - Left side not working, clicks, comes on, but when button is rela"
type textarea "x"
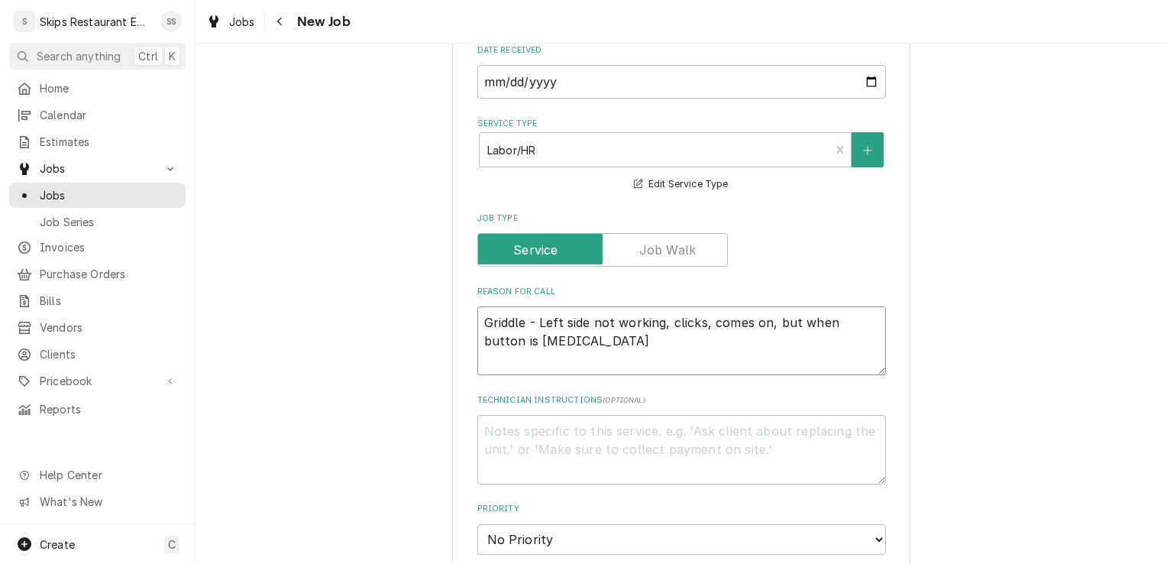
type textarea "Griddle - Left side not working, clicks, comes on, but when button is rel"
type textarea "x"
type textarea "Griddle - Left side not working, clicks, comes on, but when button is rele"
type textarea "x"
type textarea "Griddle - Left side not working, clicks, comes on, but when button is relea"
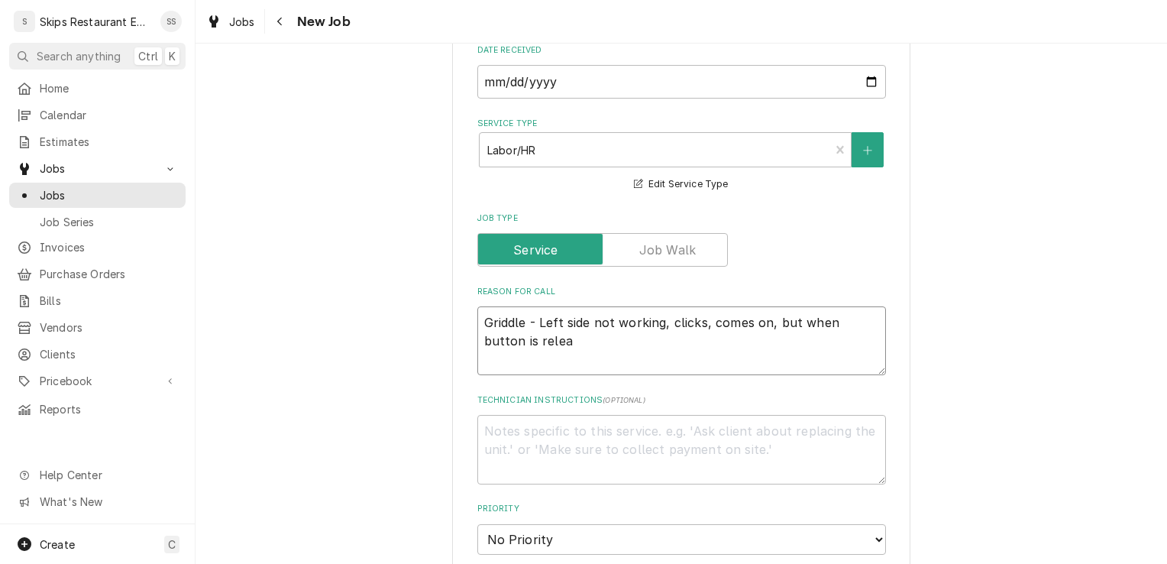
type textarea "x"
type textarea "Griddle - Left side not working, clicks, comes on, but when button is releas"
type textarea "x"
type textarea "Griddle - Left side not working, clicks, comes on, but when button is release"
type textarea "x"
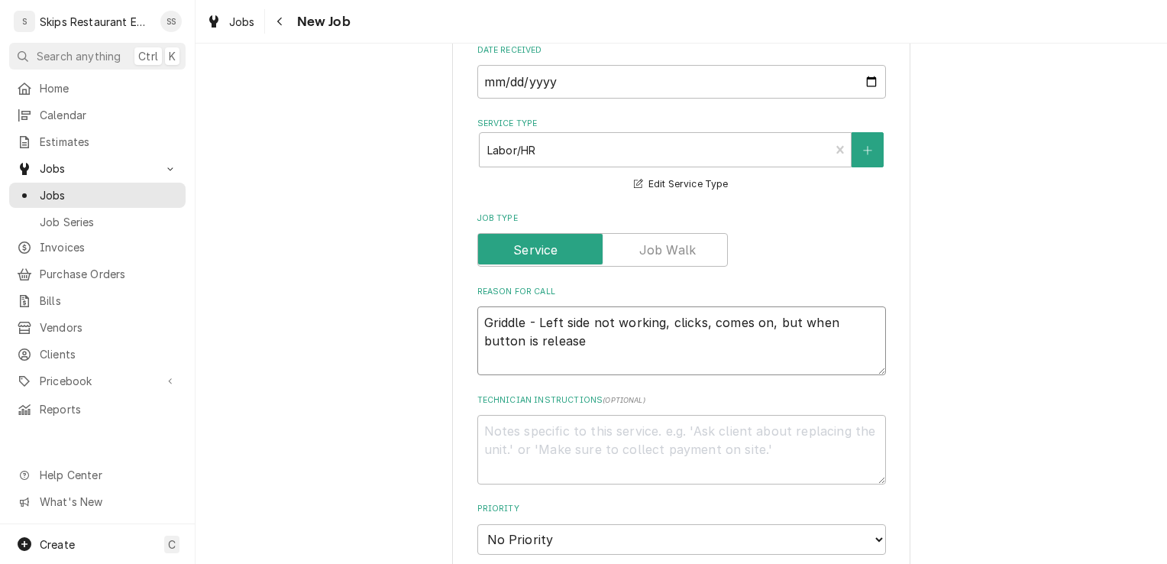
type textarea "Griddle - Left side not working, clicks, comes on, but when button is released"
type textarea "x"
type textarea "Griddle - Left side not working, clicks, comes on, but when button is released"
type textarea "x"
type textarea "Griddle - Left side not working, clicks, comes on, but when button is released i"
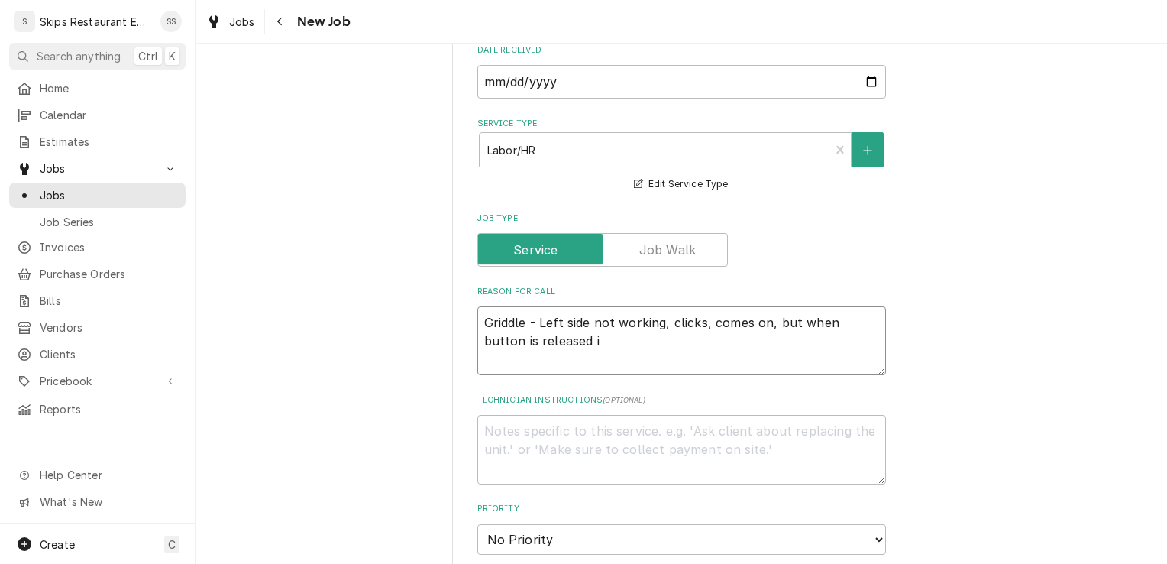
type textarea "x"
type textarea "Griddle - Left side not working, clicks, comes on, but when button is released …"
type textarea "x"
type textarea "Griddle - Left side not working, clicks, comes on, but when button is released …"
type textarea "x"
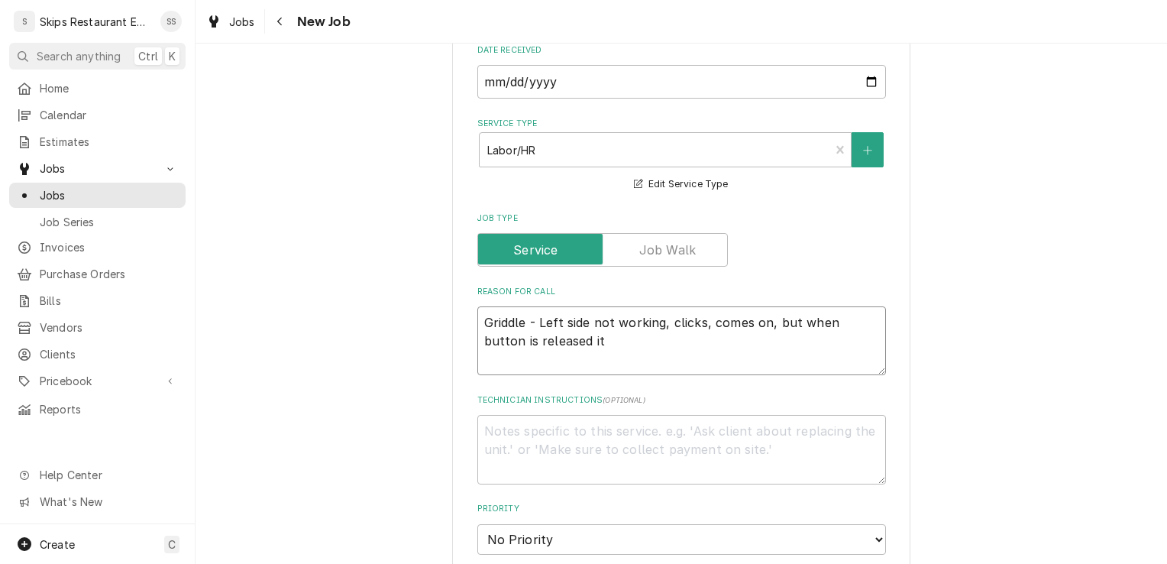
type textarea "Griddle - Left side not working, clicks, comes on, but when button is released …"
type textarea "x"
type textarea "Griddle - Left side not working, clicks, comes on, but when button is released …"
type textarea "x"
type textarea "Griddle - Left side not working, clicks, comes on, but when button is released …"
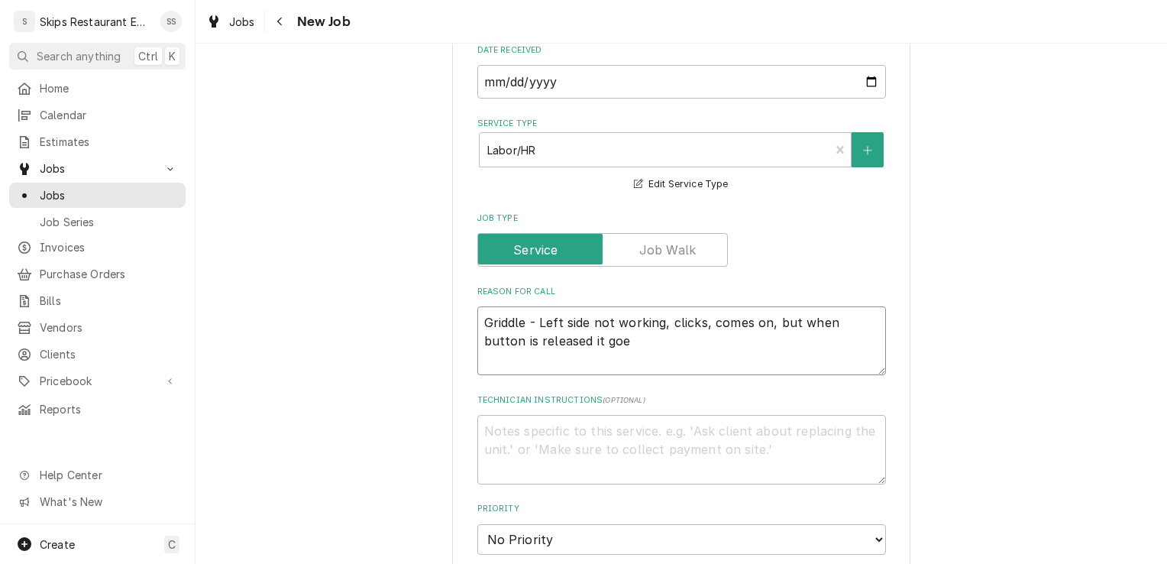
type textarea "x"
type textarea "Griddle - Left side not working, clicks, comes on, but when button is released …"
type textarea "x"
type textarea "Griddle - Left side not working, clicks, comes on, but when button is released …"
type textarea "x"
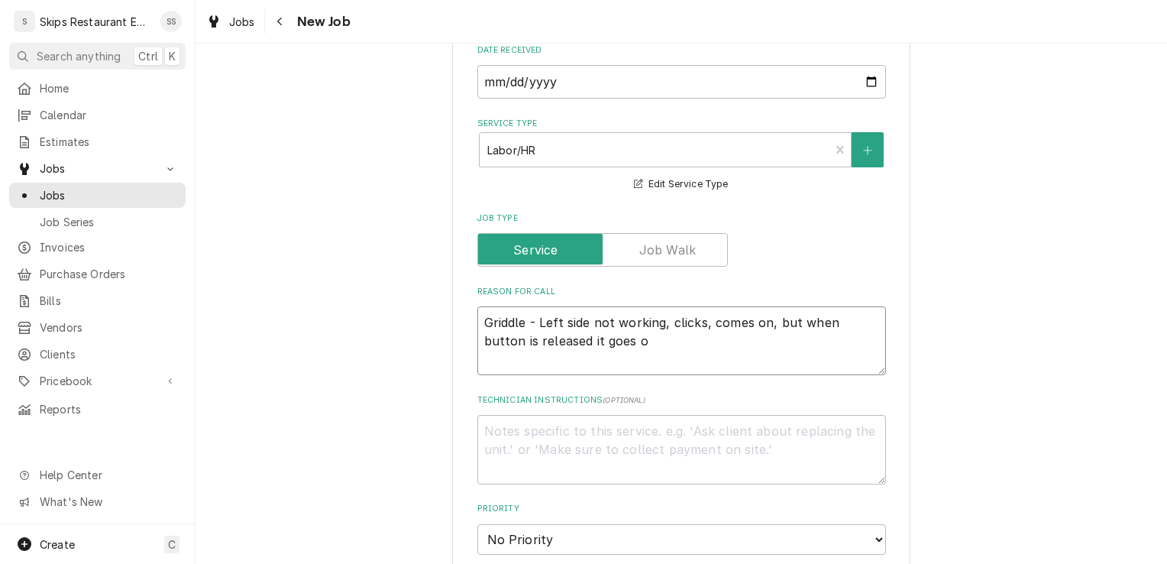
type textarea "Griddle - Left side not working, clicks, comes on, but when button is released …"
type textarea "x"
type textarea "Griddle - Left side not working, clicks, comes on, but when button is released …"
type textarea "x"
type textarea "Griddle - Left side not working, clicks, comes on, but when button is released,…"
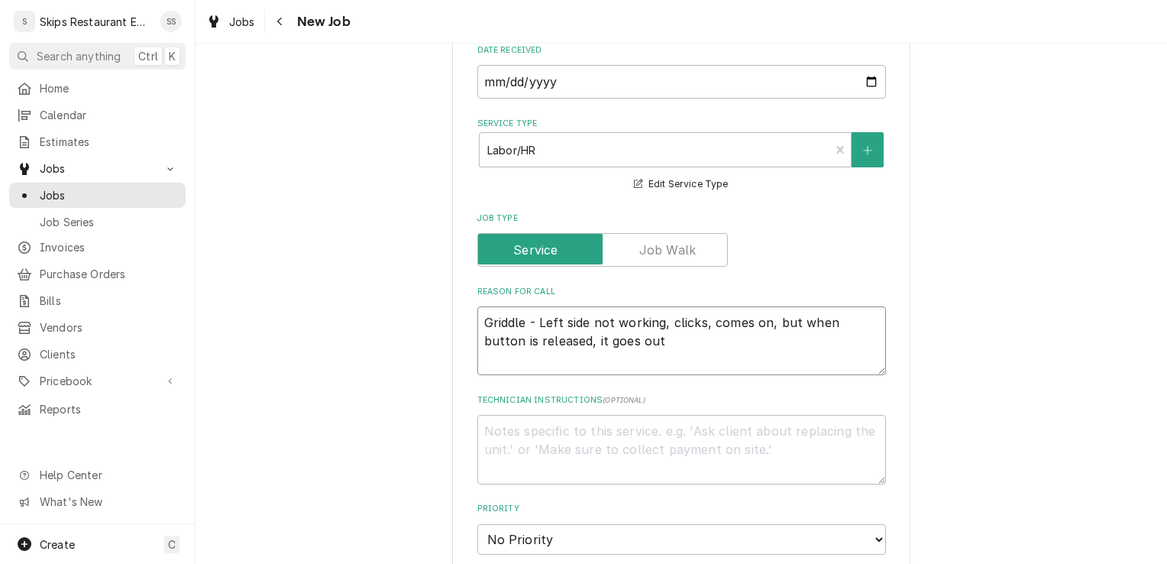
type textarea "x"
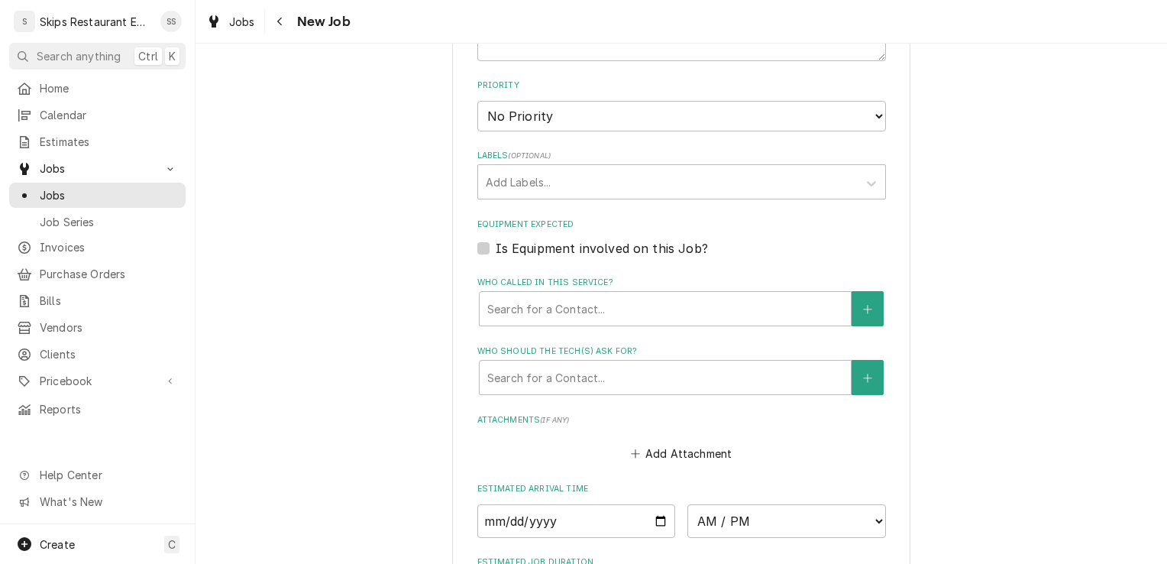
scroll to position [933, 0]
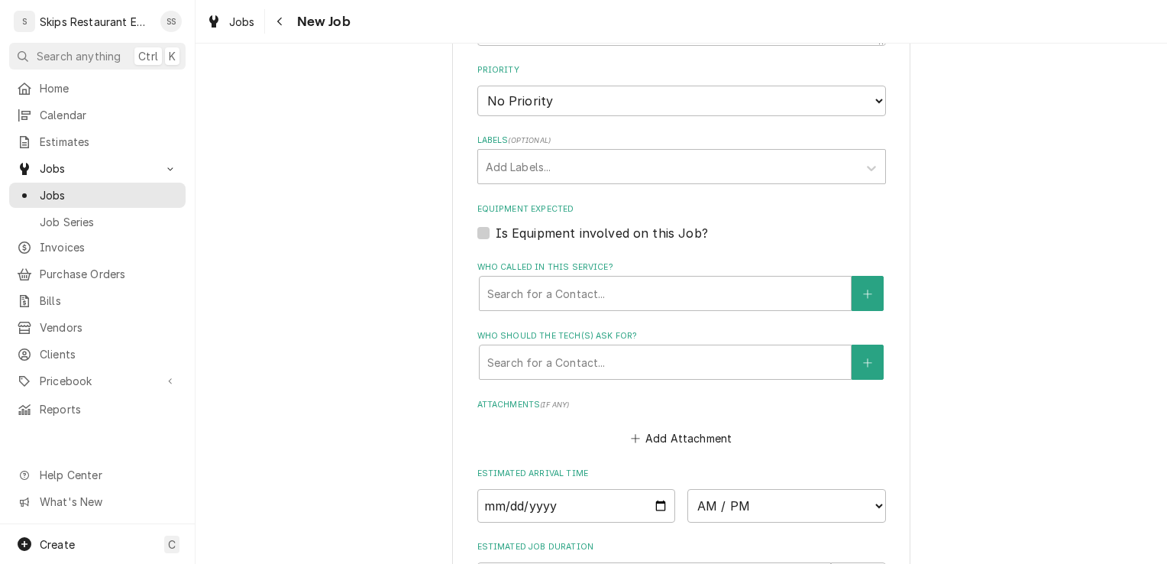
type textarea "Griddle - Left side not working, clicks, comes on, but when button is released,…"
click at [496, 234] on label "Is Equipment involved on this Job?" at bounding box center [602, 233] width 212 height 18
click at [496, 234] on input "Equipment Expected" at bounding box center [700, 241] width 409 height 34
checkbox input "true"
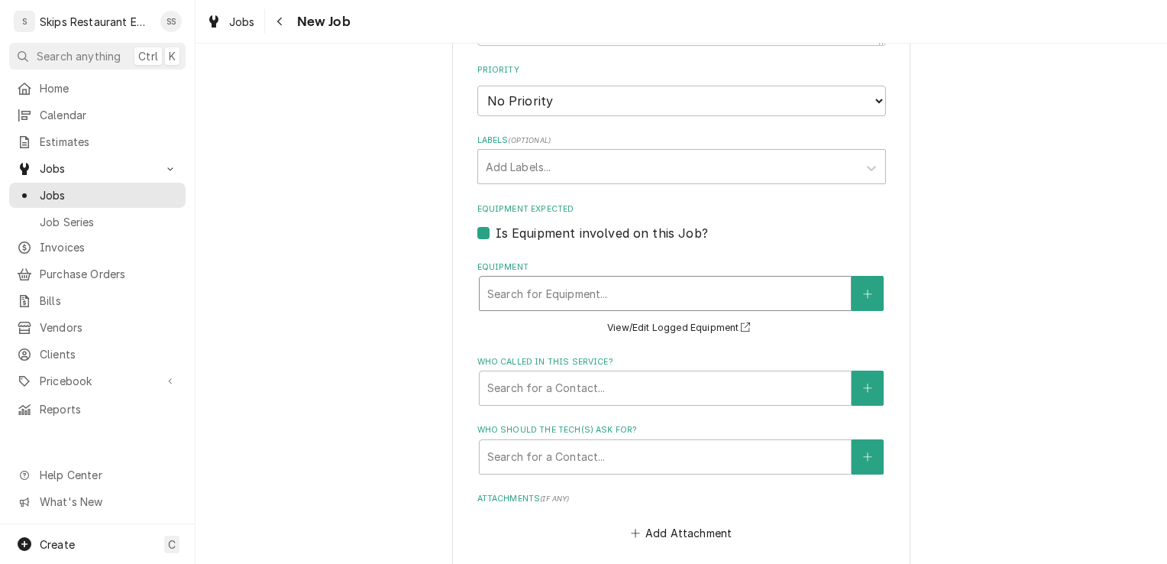
click at [544, 298] on div "Equipment" at bounding box center [665, 292] width 356 height 27
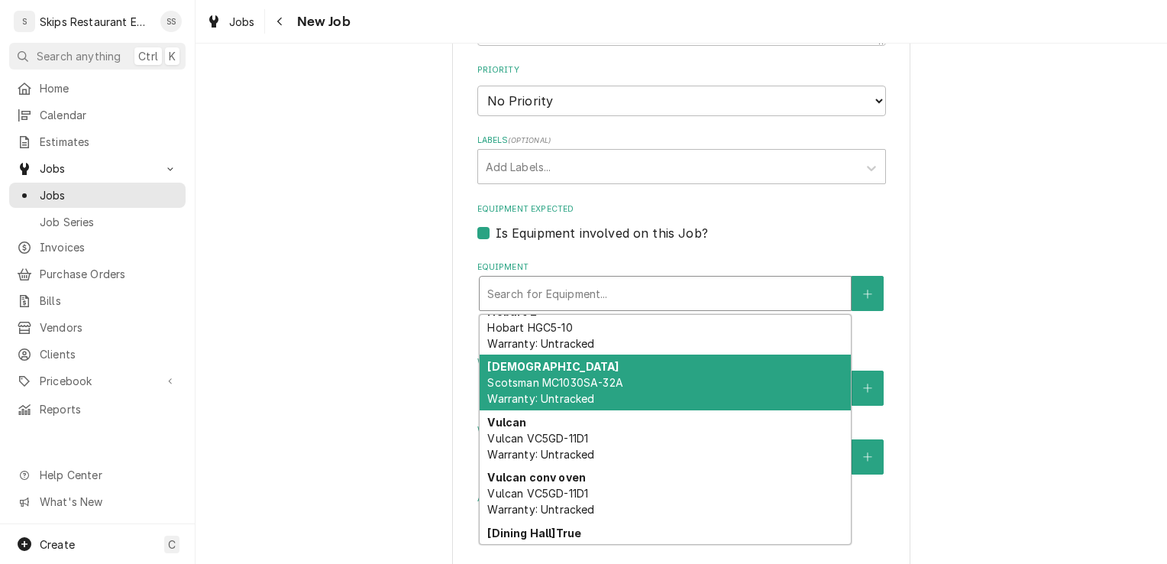
scroll to position [177, 0]
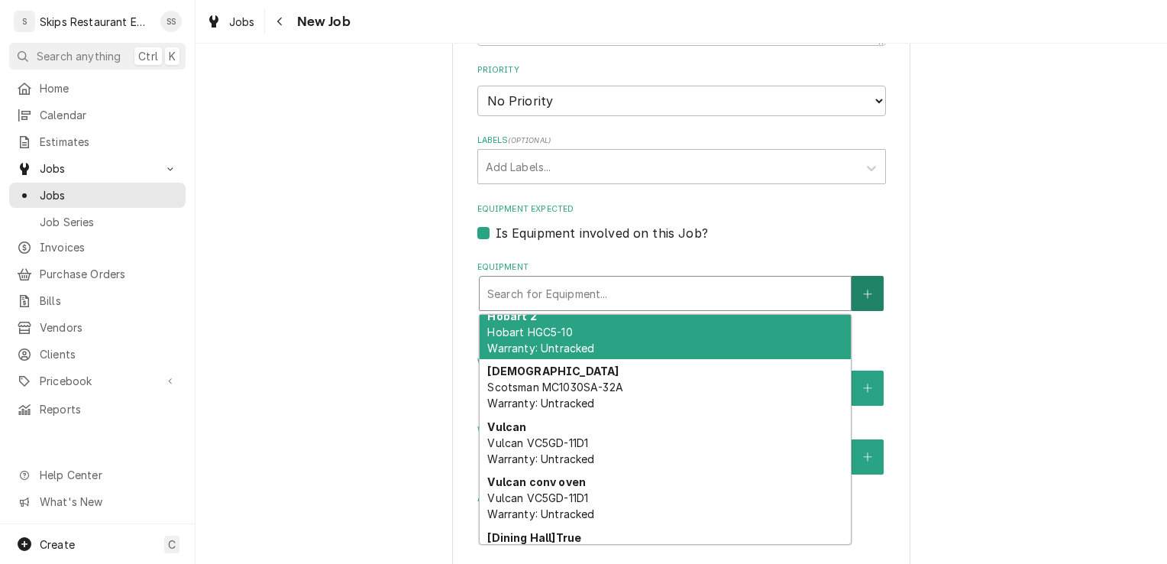
click at [864, 295] on icon "Create New Equipment" at bounding box center [867, 294] width 9 height 11
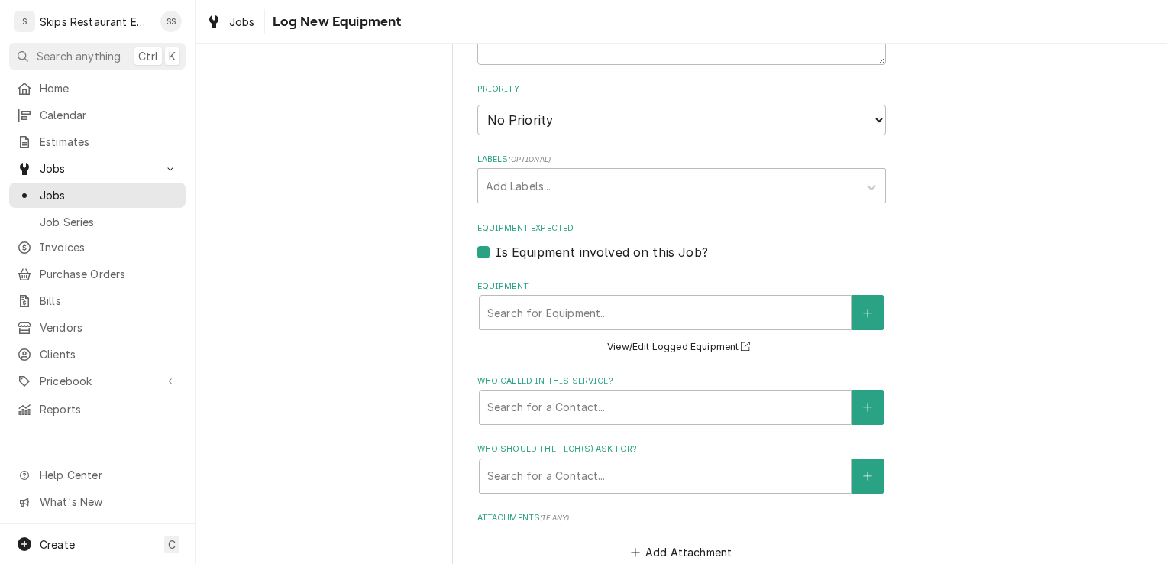
scroll to position [913, 0]
click at [680, 344] on button "View/Edit Logged Equipment" at bounding box center [681, 348] width 153 height 19
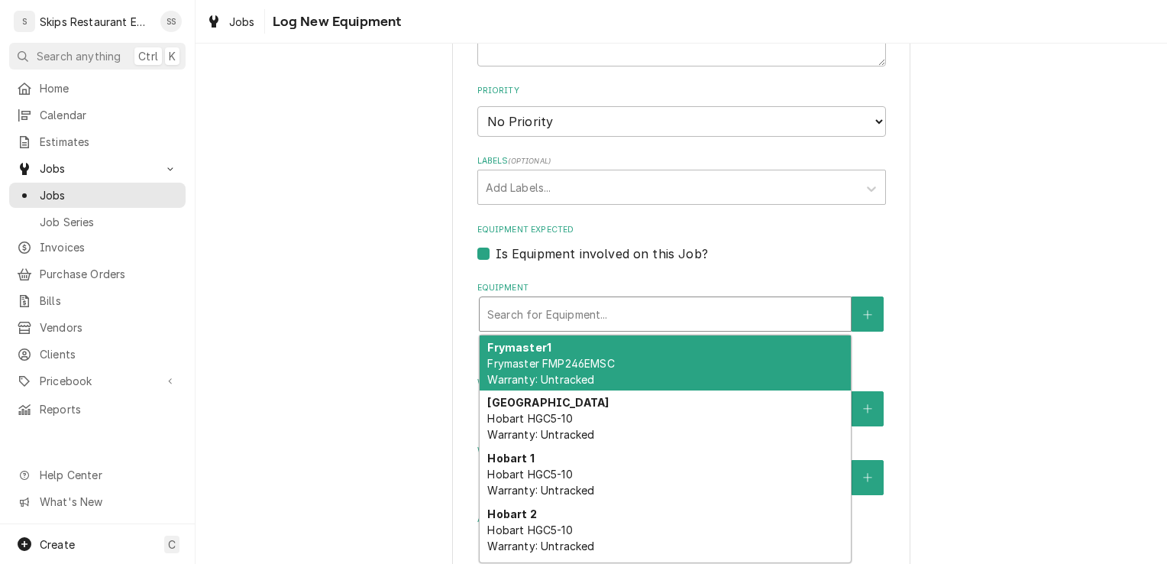
click at [551, 318] on div "Equipment" at bounding box center [665, 313] width 356 height 27
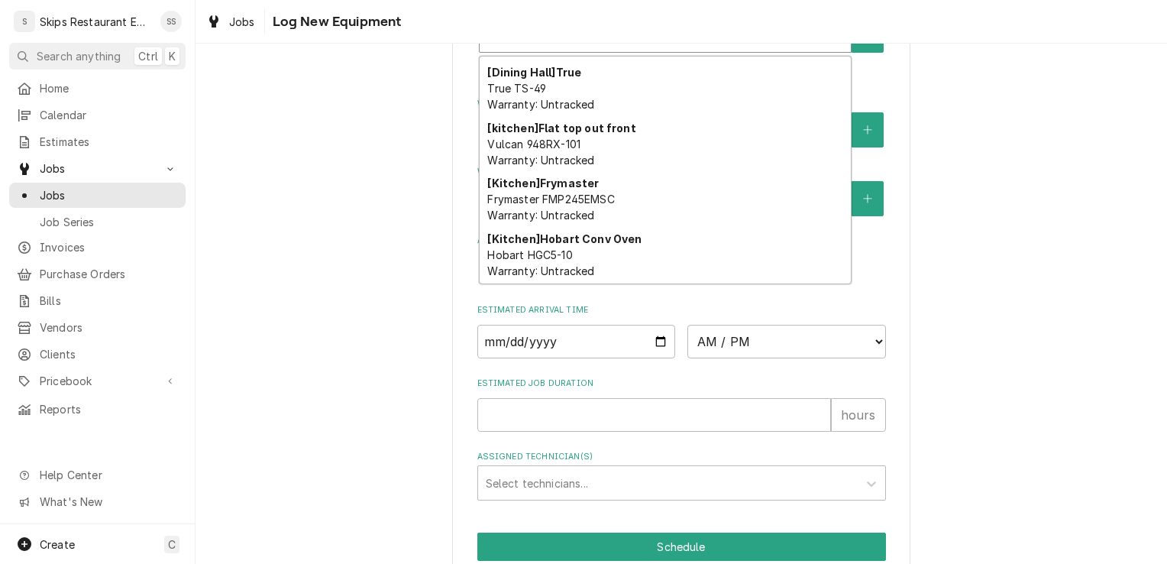
scroll to position [387, 0]
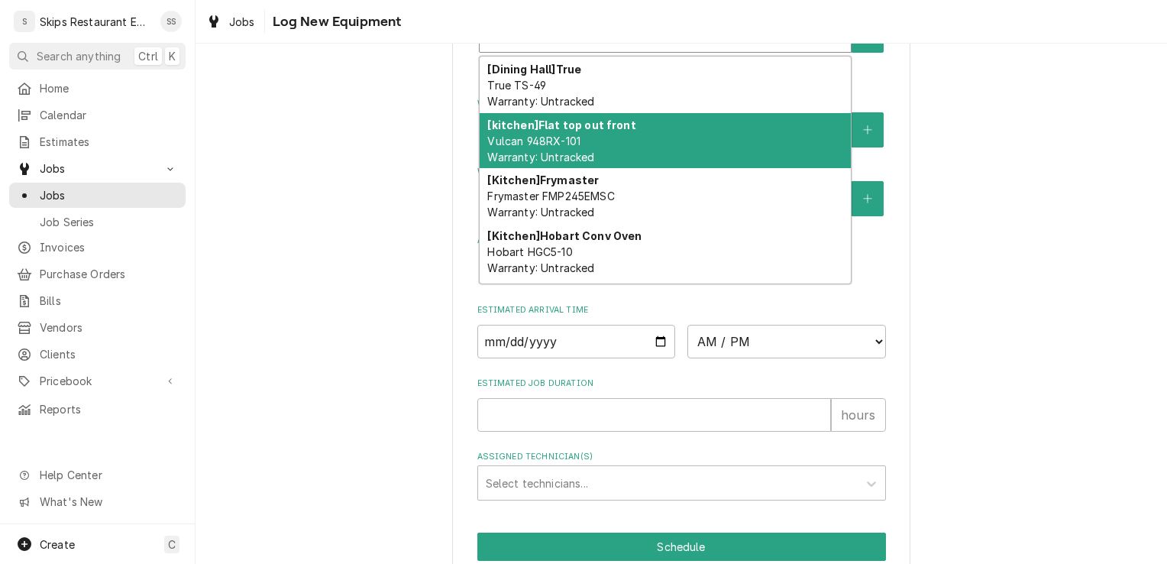
click at [565, 138] on span "Vulcan 948RX-101 Warranty: Untracked" at bounding box center [540, 148] width 107 height 29
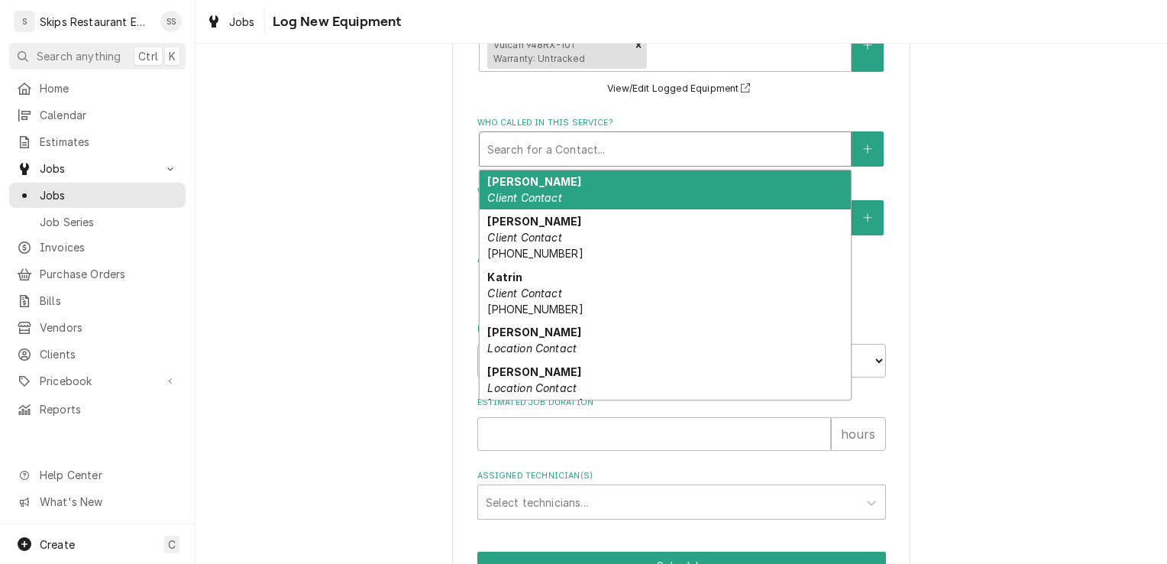
click at [522, 154] on div "Who called in this service?" at bounding box center [665, 148] width 356 height 27
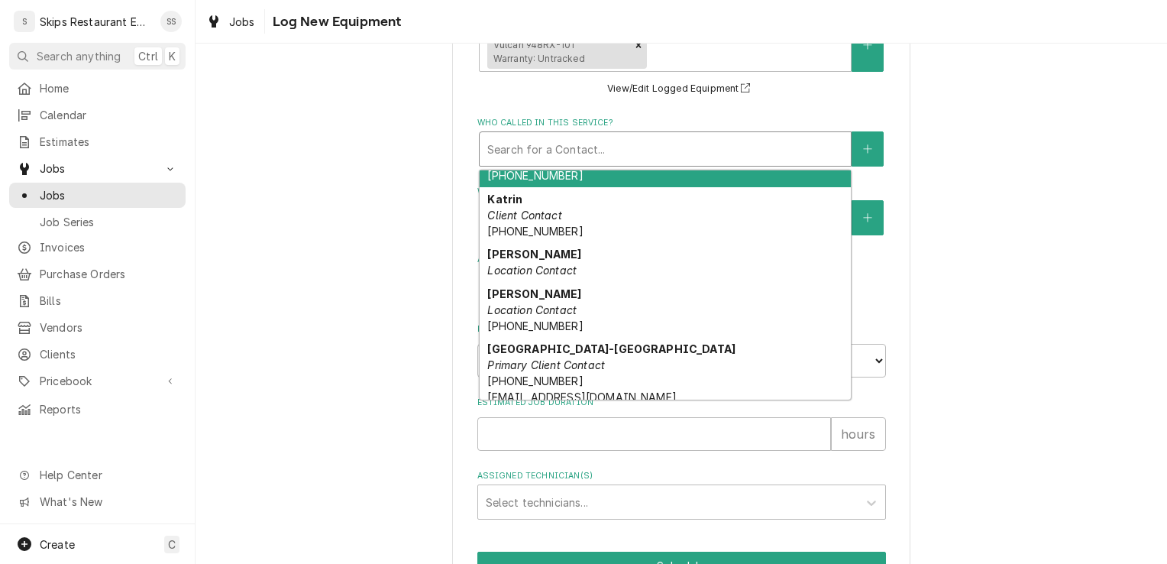
scroll to position [96, 0]
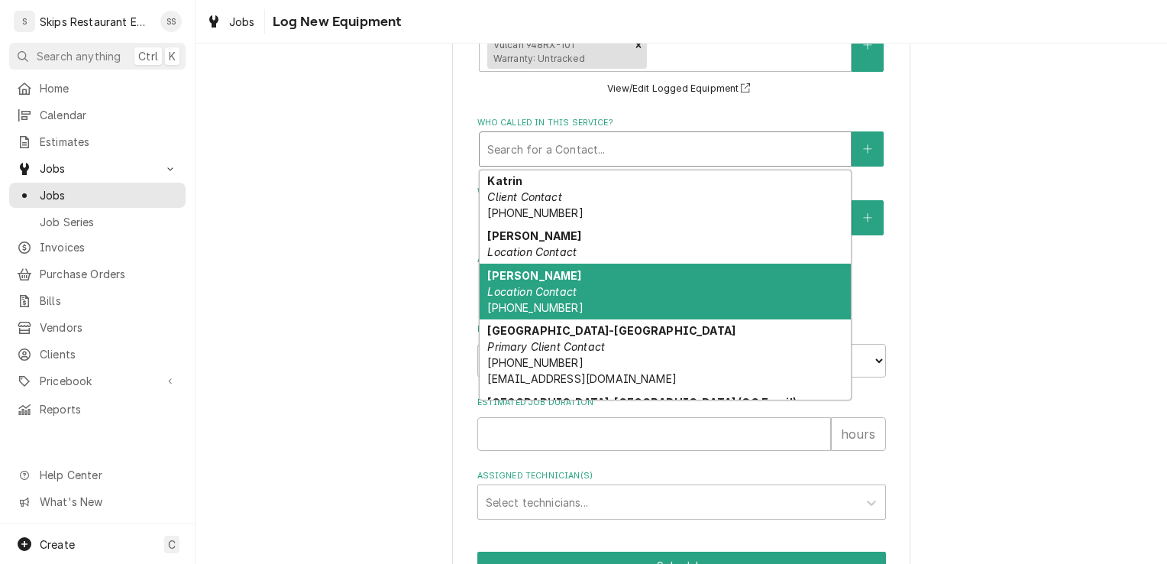
click at [540, 286] on em "Location Contact" at bounding box center [531, 291] width 89 height 13
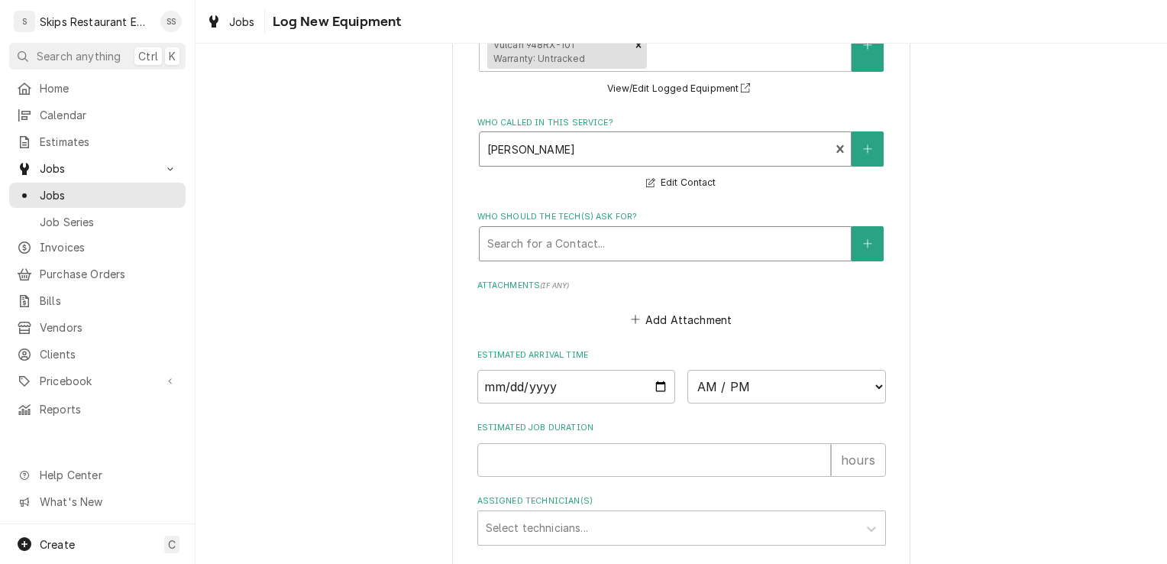
click at [557, 247] on div "Who should the tech(s) ask for?" at bounding box center [665, 243] width 356 height 27
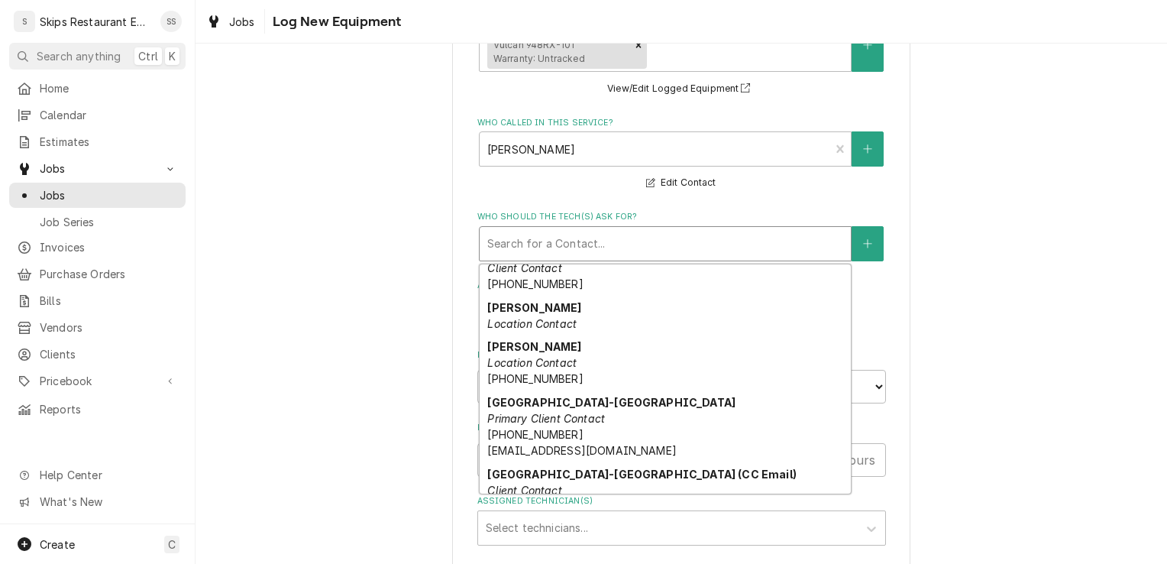
scroll to position [120, 0]
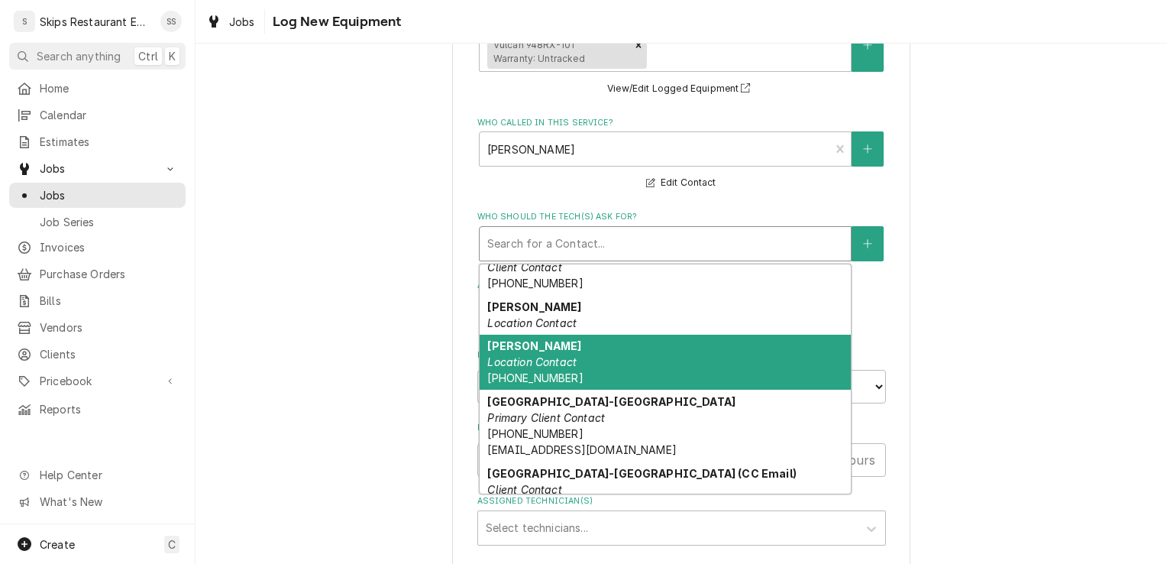
click at [531, 369] on div "Michelle Location Contact (361) 218-5016" at bounding box center [665, 362] width 371 height 56
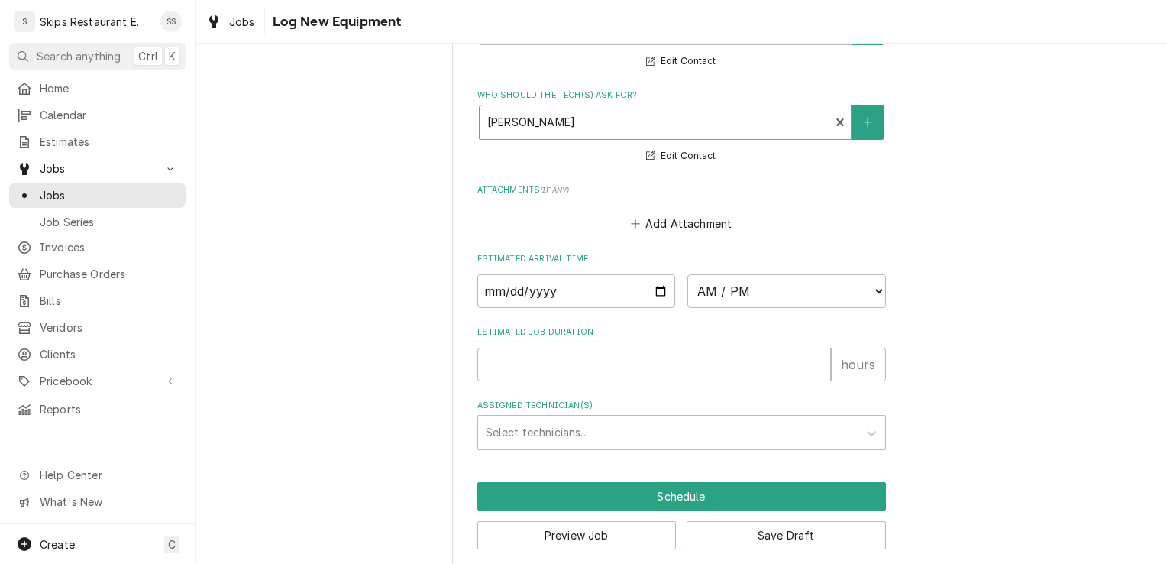
scroll to position [1333, 0]
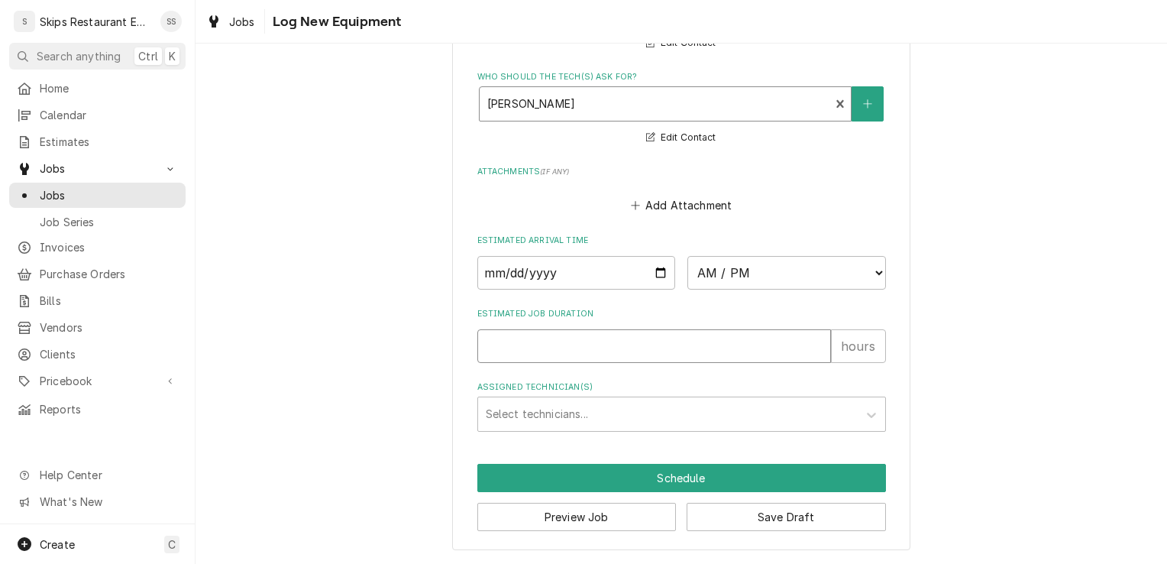
click at [495, 350] on input "Estimated Job Duration" at bounding box center [654, 346] width 354 height 34
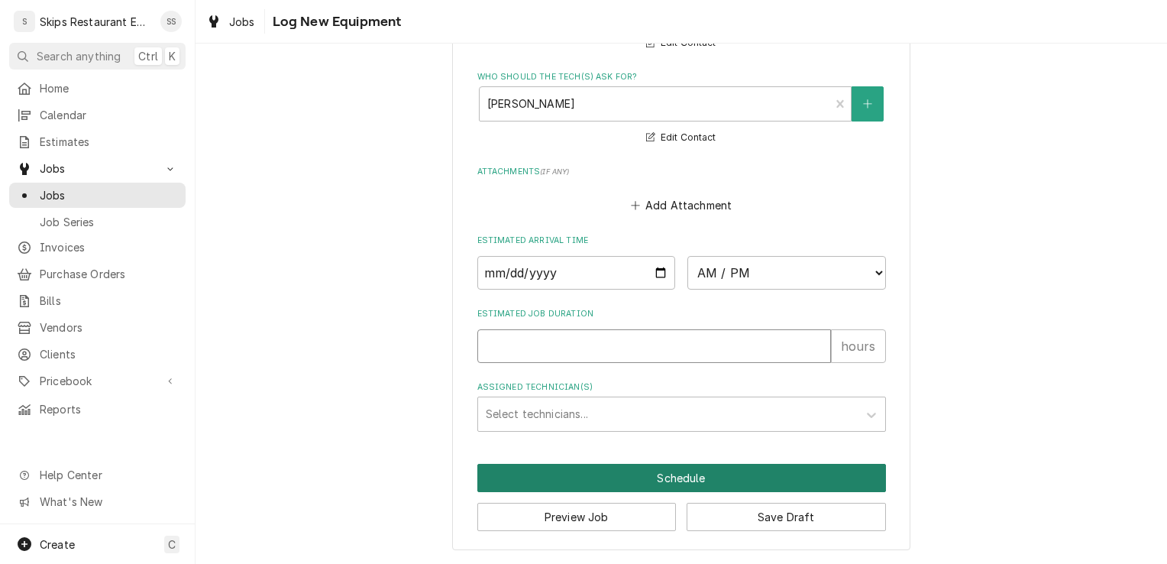
type textarea "x"
type input "1"
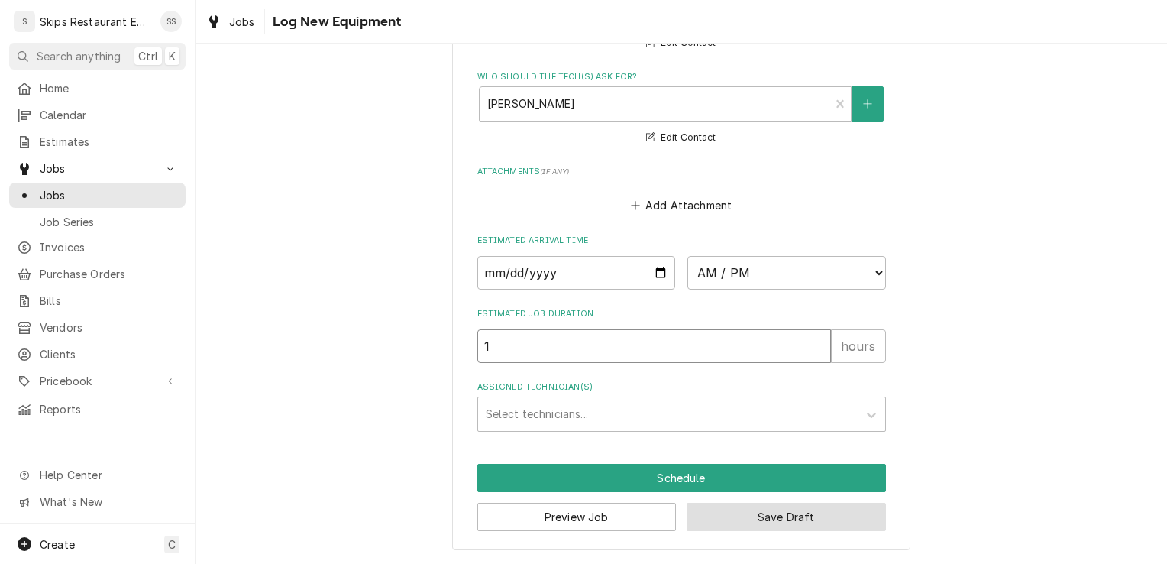
type textarea "x"
type input "1"
click at [738, 520] on button "Save Draft" at bounding box center [785, 516] width 199 height 28
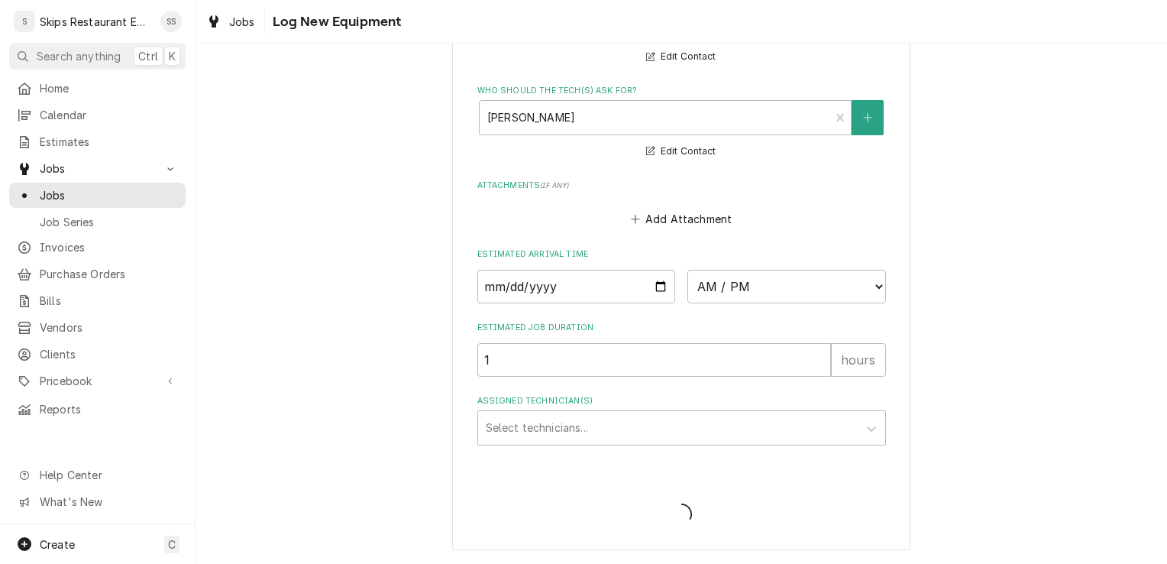
scroll to position [1318, 0]
type textarea "x"
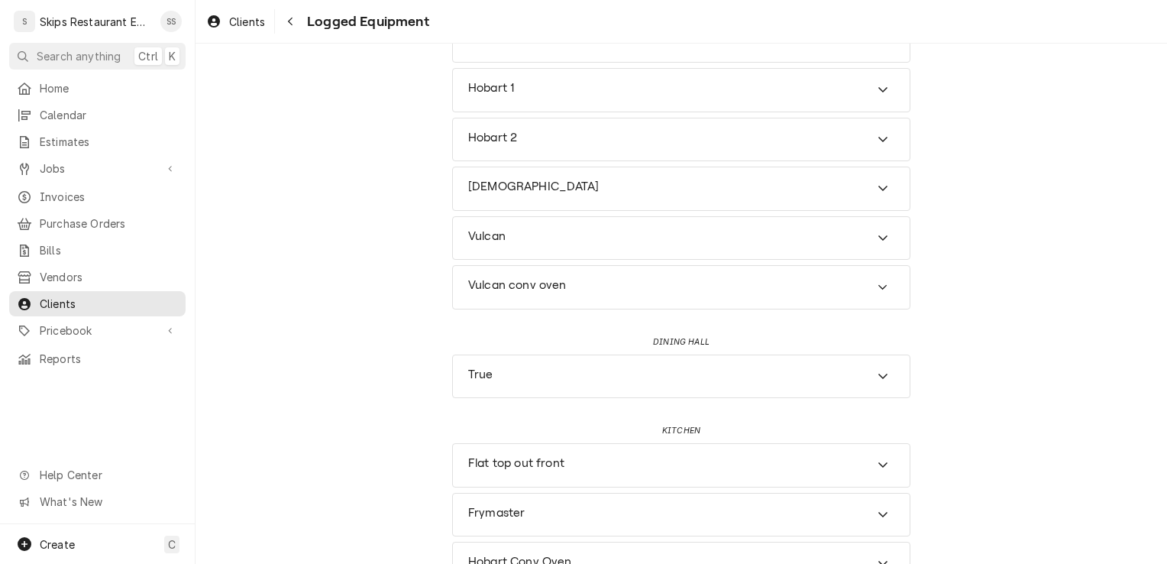
scroll to position [268, 0]
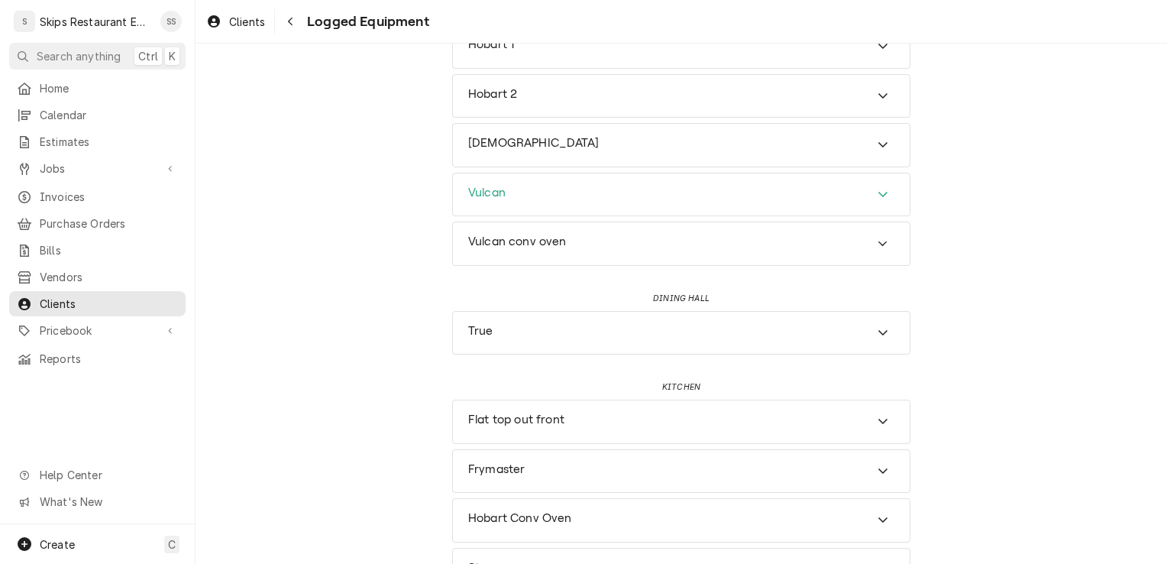
click at [882, 189] on icon "Accordion Header" at bounding box center [882, 194] width 11 height 12
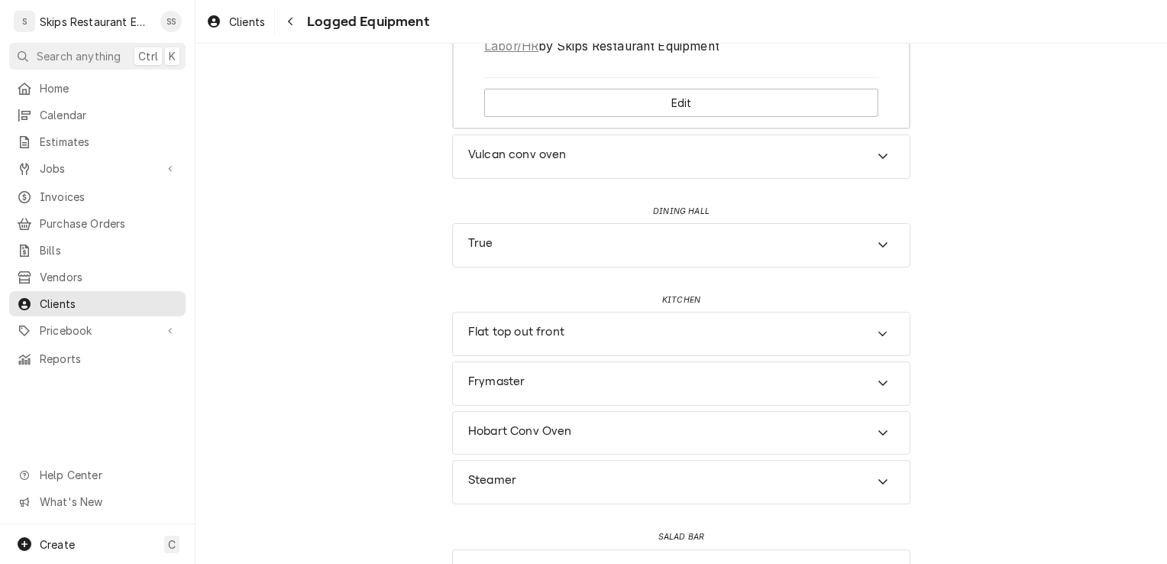
scroll to position [917, 0]
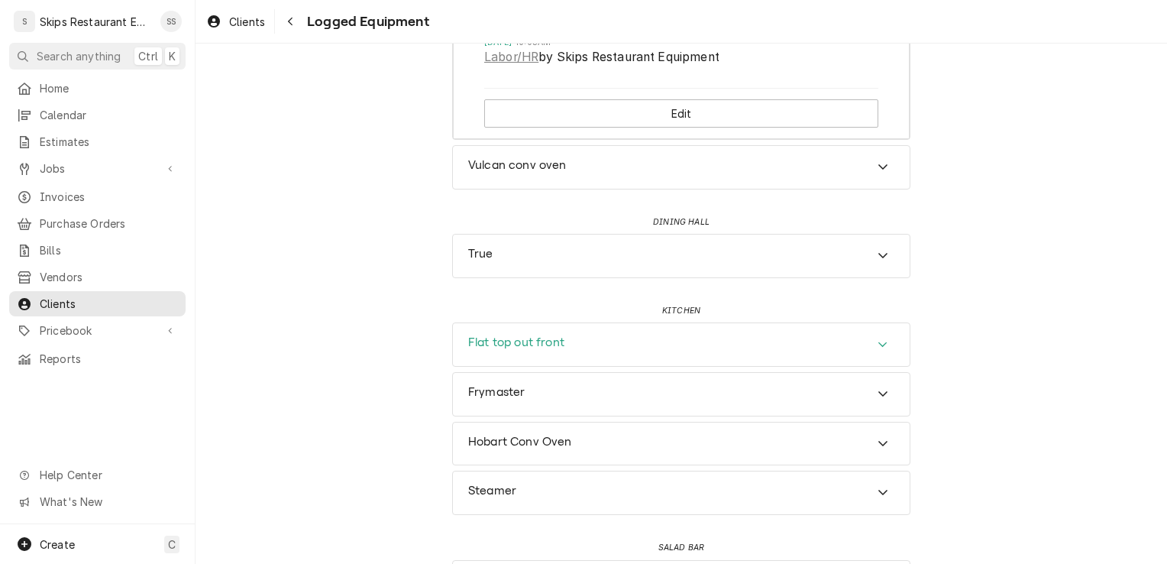
click at [880, 342] on icon "Accordion Header" at bounding box center [882, 344] width 11 height 12
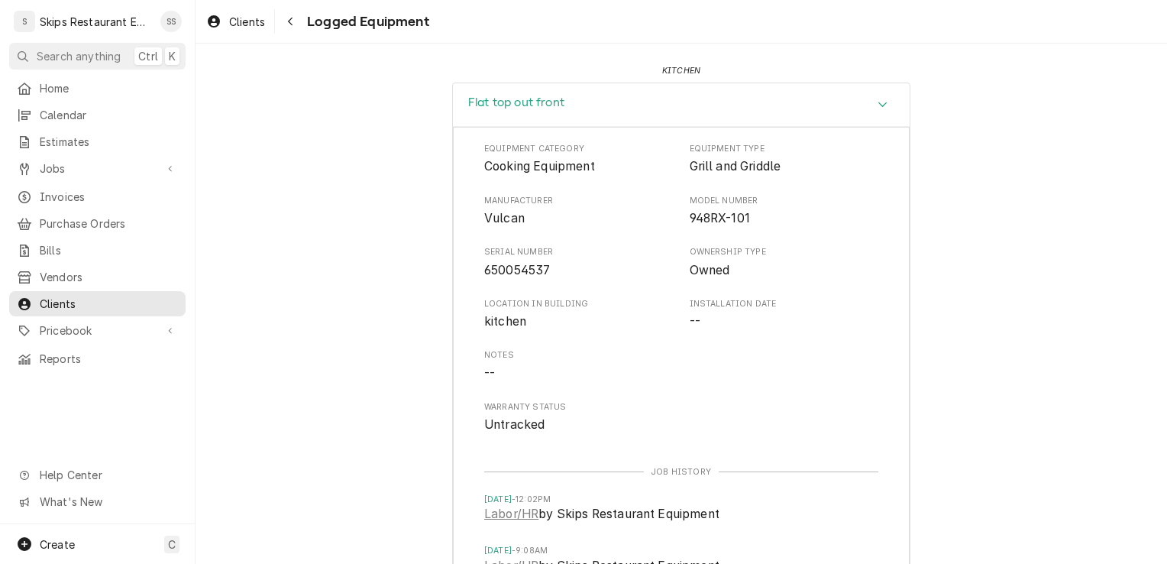
scroll to position [1155, 0]
click at [498, 105] on h3 "Flat top out front" at bounding box center [516, 104] width 96 height 15
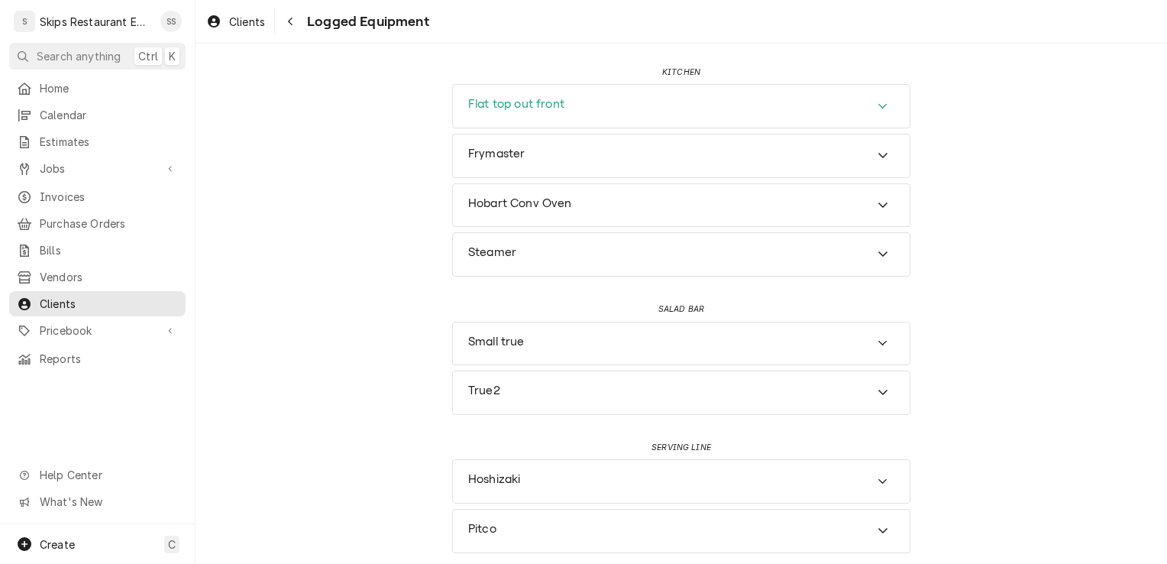
scroll to position [1155, 0]
click at [501, 102] on h3 "Flat top out front" at bounding box center [516, 105] width 96 height 15
click at [501, 102] on h3 "Flat top out front" at bounding box center [516, 104] width 96 height 15
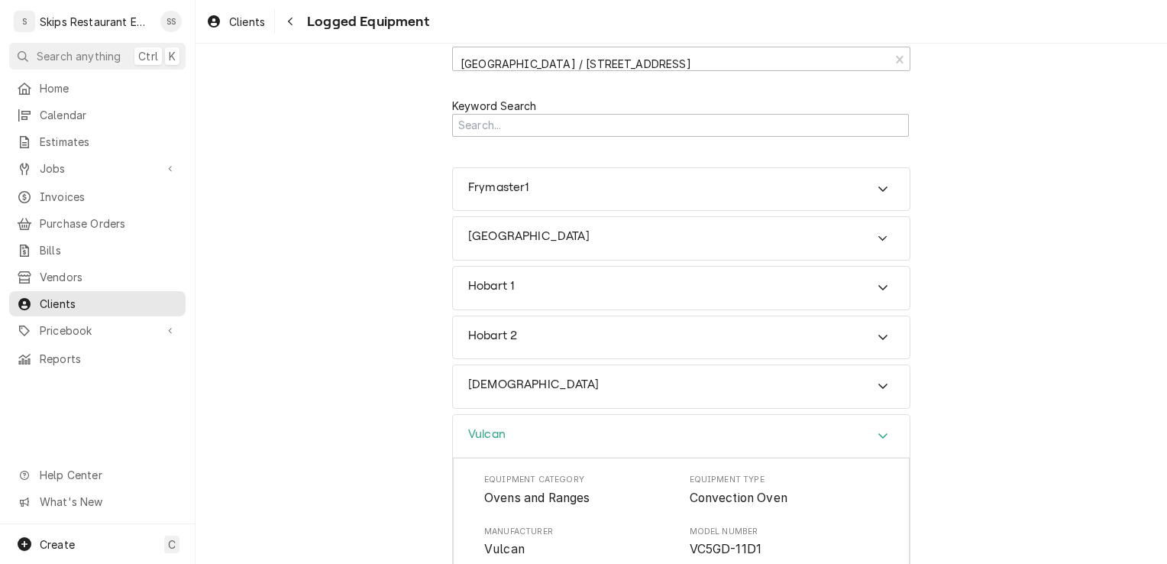
scroll to position [0, 0]
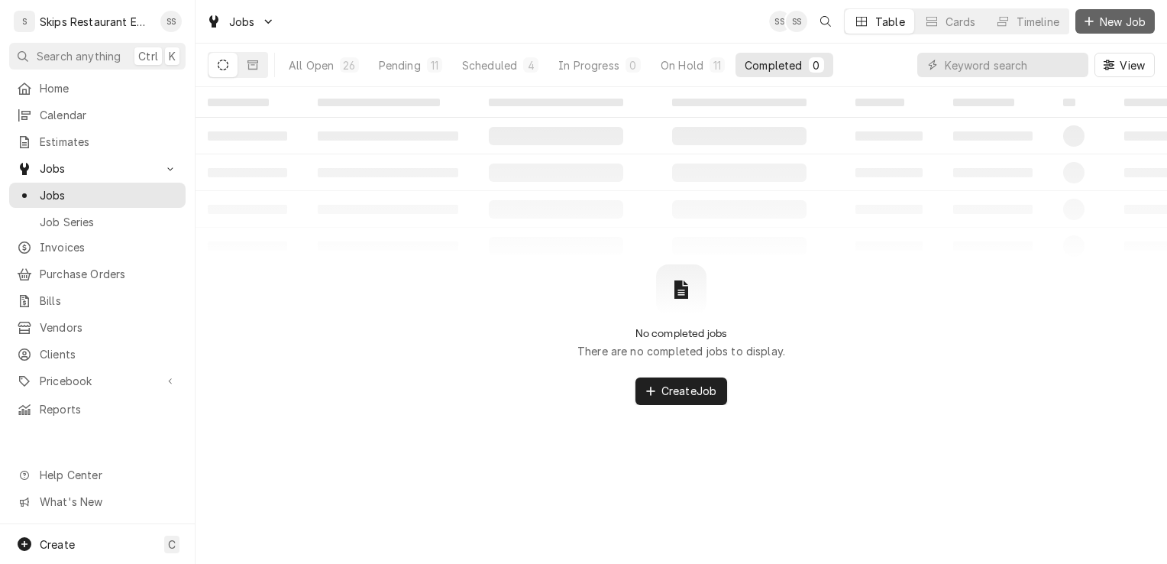
click at [1113, 26] on span "New Job" at bounding box center [1123, 22] width 52 height 16
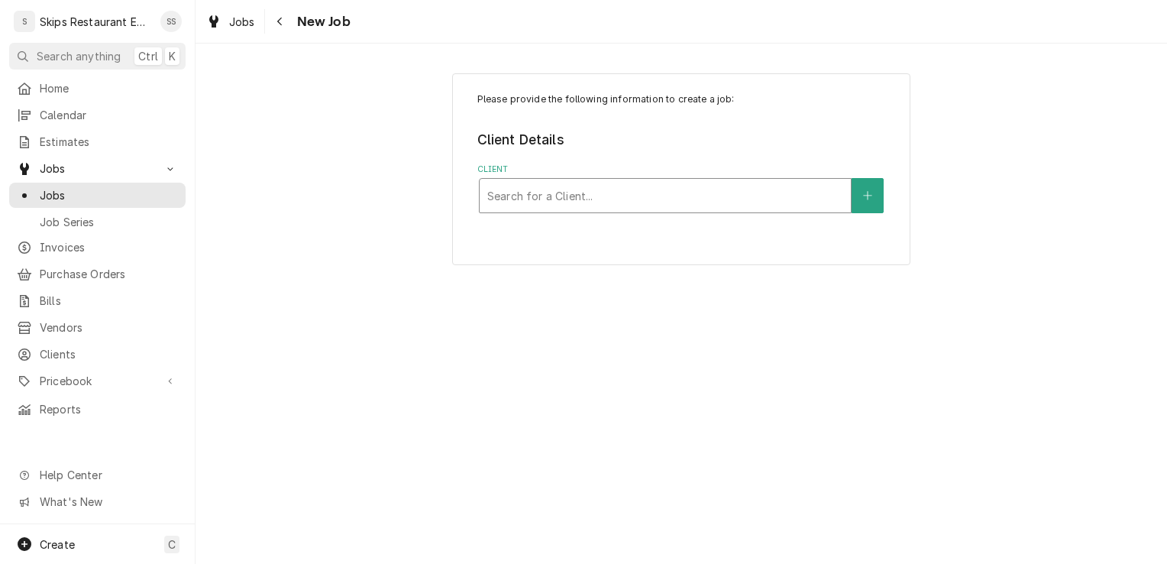
click at [526, 199] on div "Client" at bounding box center [665, 195] width 356 height 27
type input "Guada"
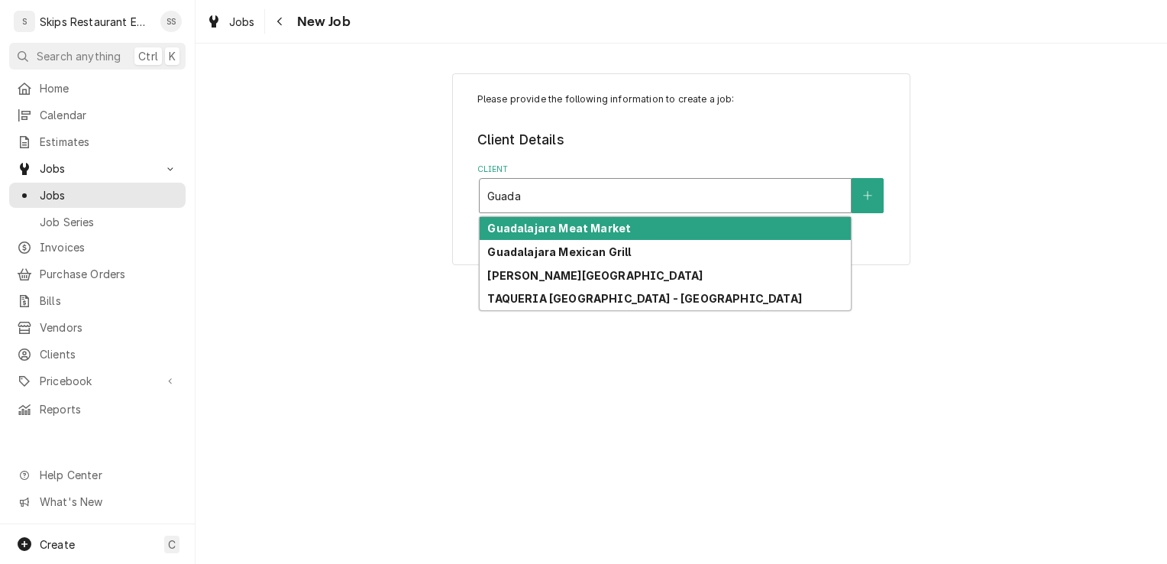
click at [531, 231] on strong "Guadalajara Meat Market" at bounding box center [559, 227] width 144 height 13
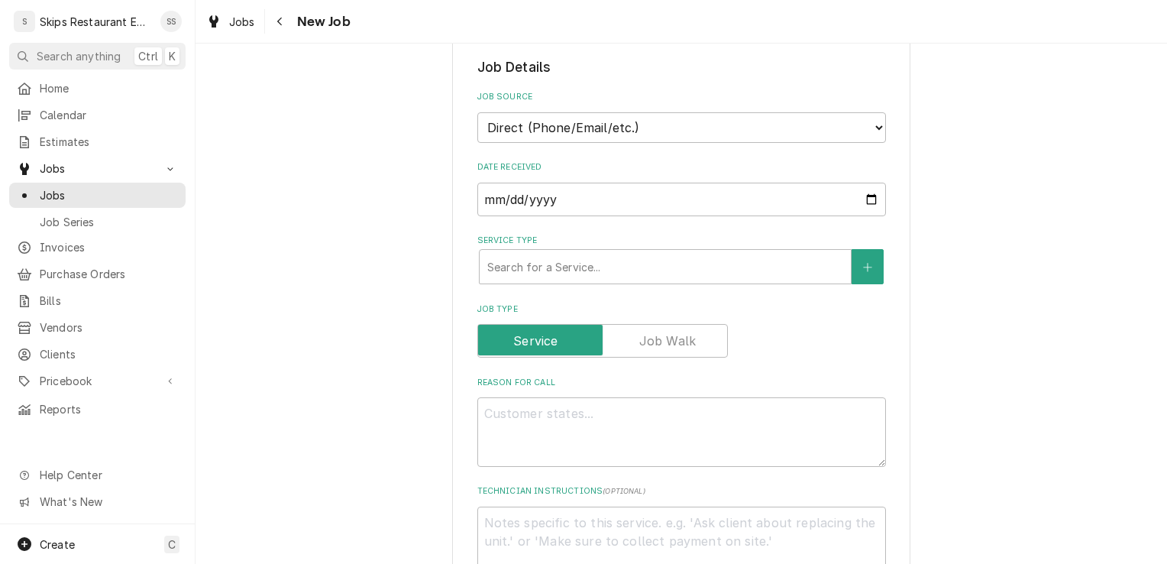
scroll to position [429, 0]
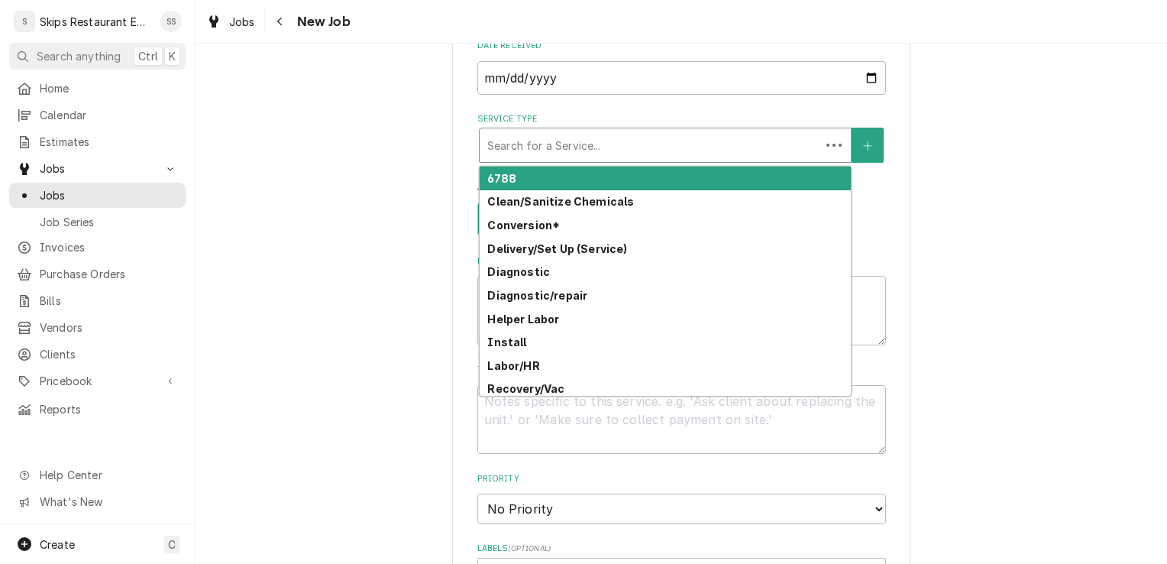
click at [556, 141] on div "Service Type" at bounding box center [649, 144] width 325 height 27
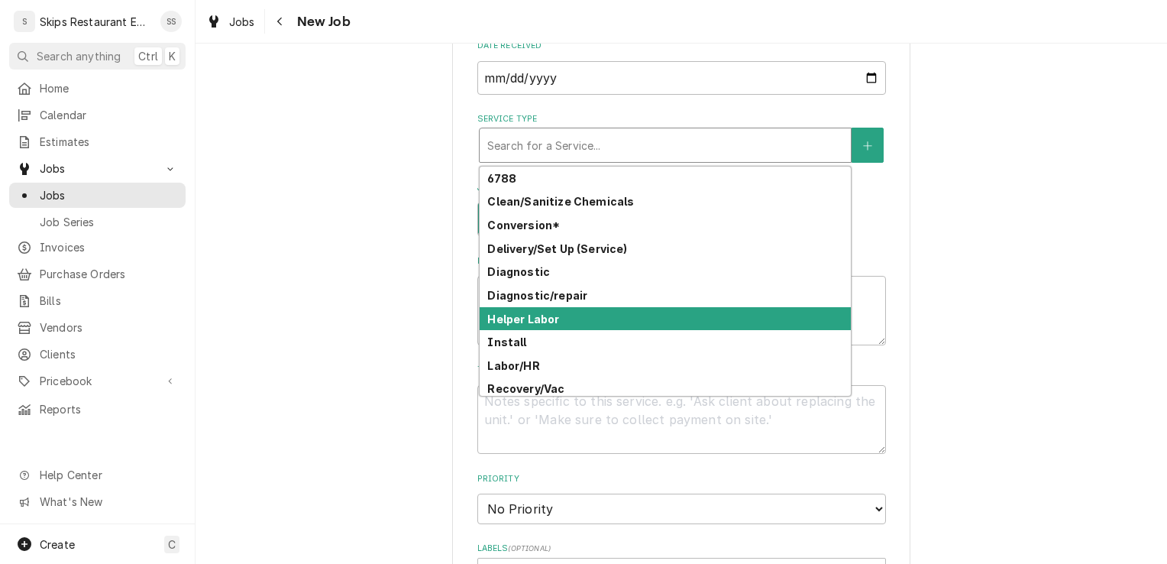
click at [522, 319] on strong "Helper Labor" at bounding box center [523, 318] width 72 height 13
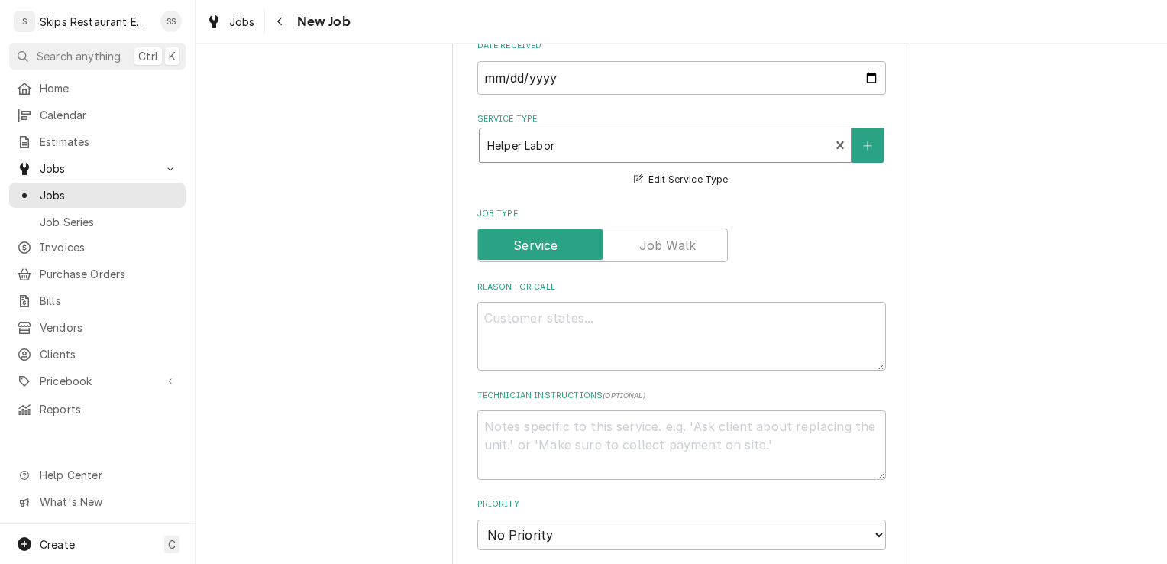
click at [741, 147] on div "Service Type" at bounding box center [654, 144] width 335 height 27
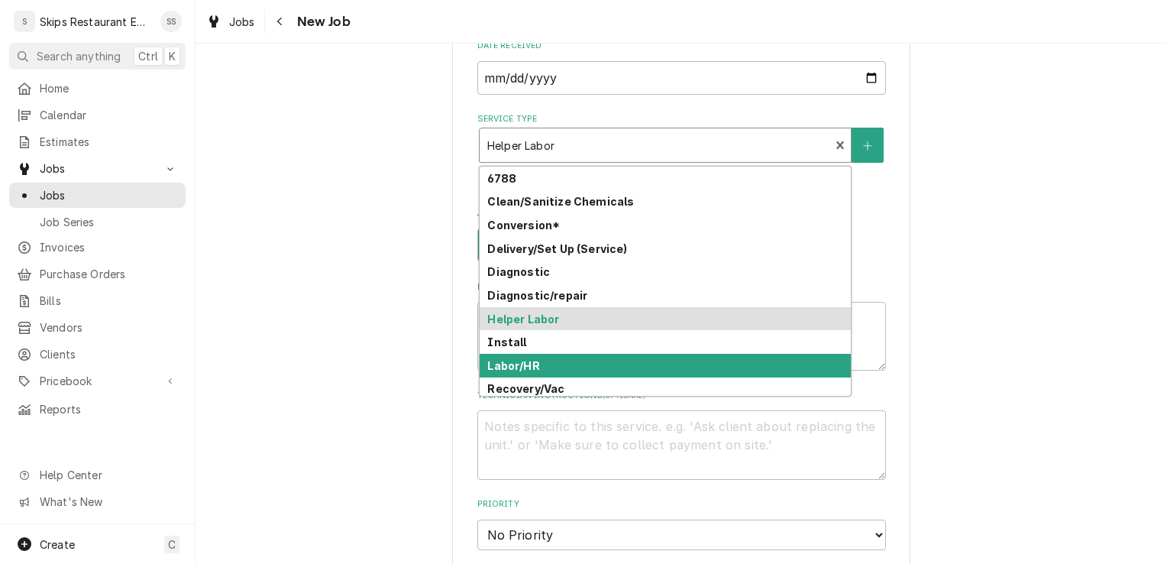
click at [495, 361] on strong "Labor/HR" at bounding box center [513, 365] width 52 height 13
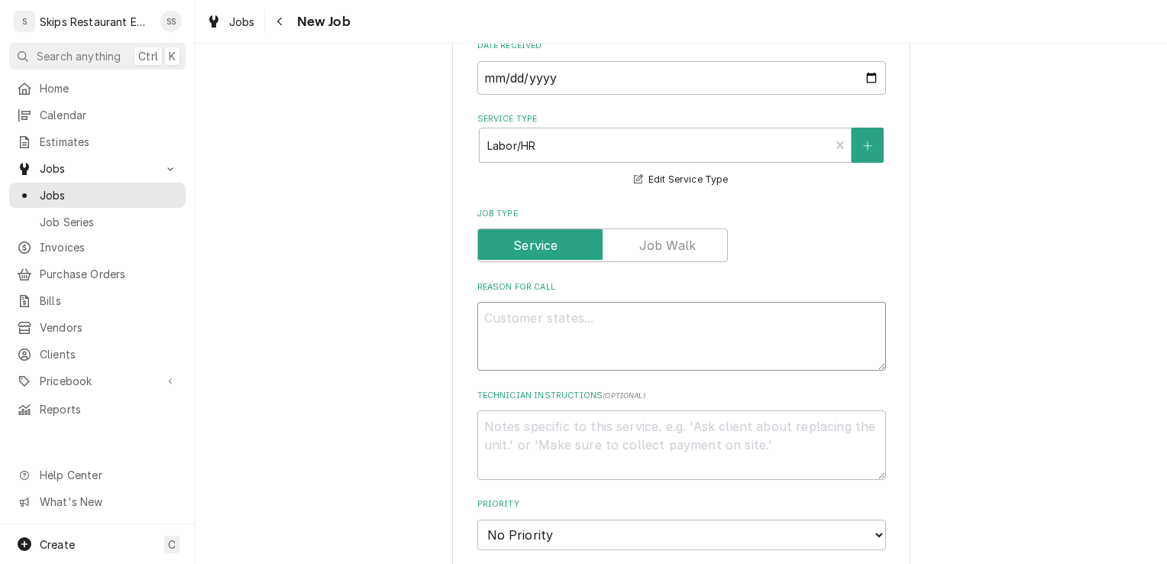
click at [506, 320] on textarea "Reason For Call" at bounding box center [681, 336] width 409 height 69
type textarea "x"
type textarea "V"
type textarea "x"
type textarea "Ve"
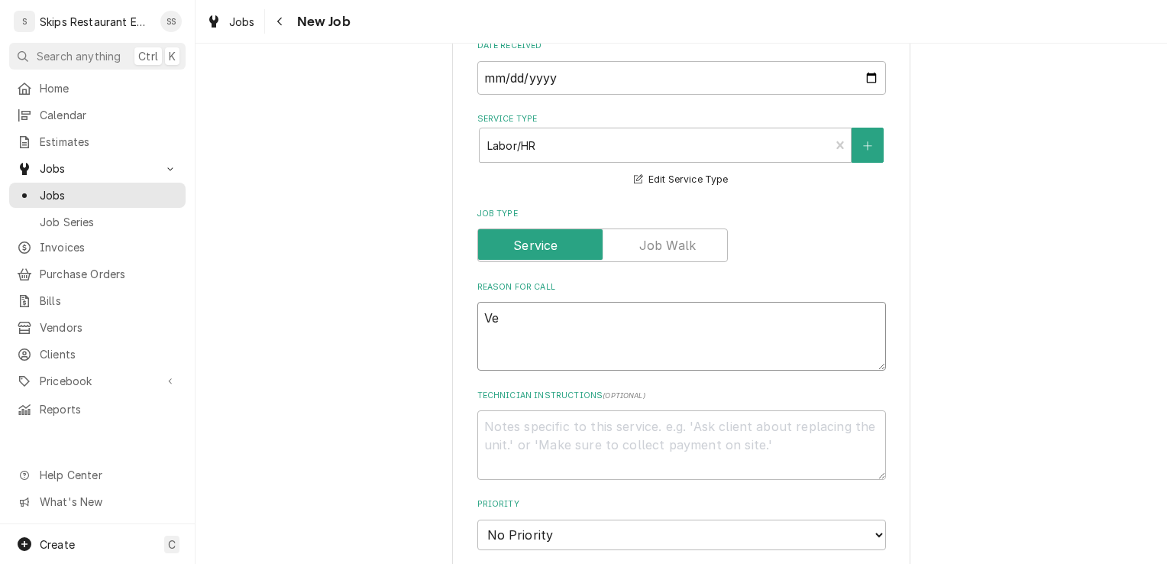
type textarea "x"
type textarea "Ven"
type textarea "x"
type textarea "Vent"
type textarea "x"
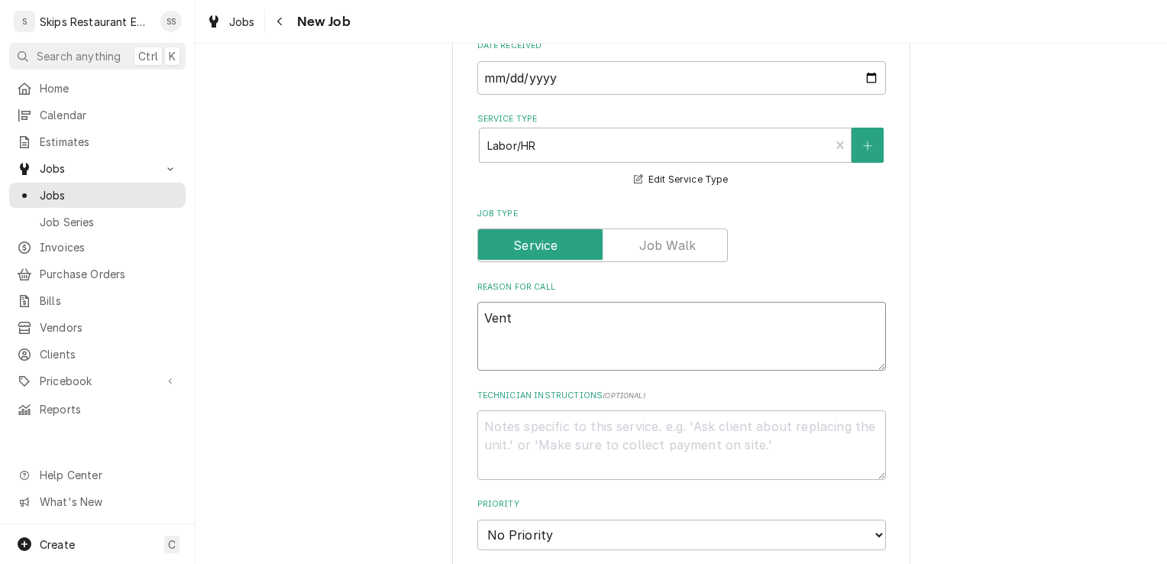
type textarea "Vent"
type textarea "x"
type textarea "Vent H"
type textarea "x"
type textarea "Vent Ho"
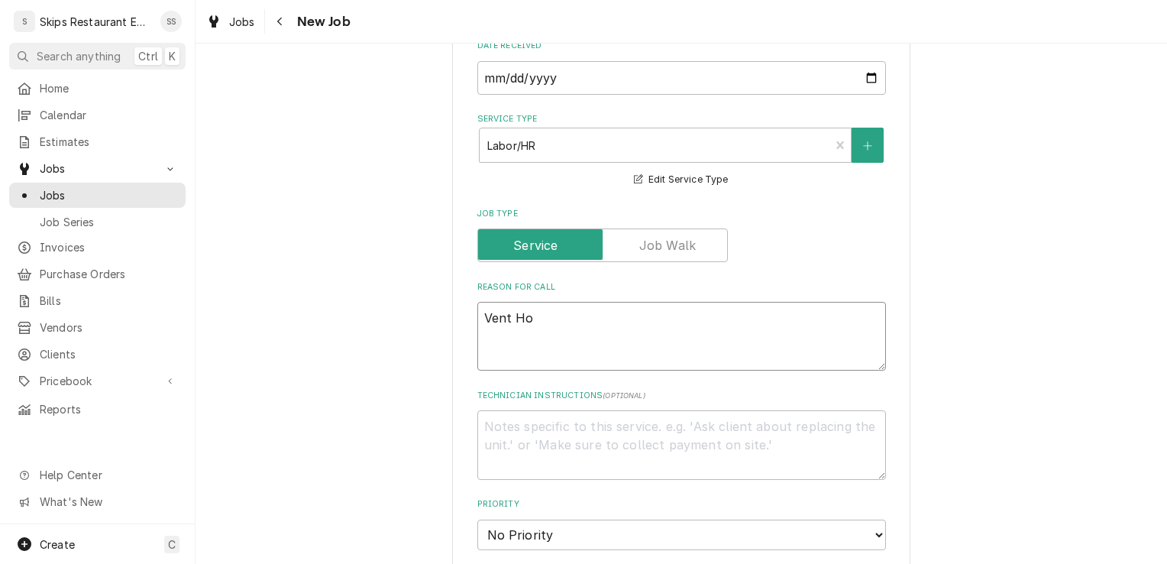
type textarea "x"
type textarea "Vent Hoo"
type textarea "x"
type textarea "Vent Hood"
type textarea "x"
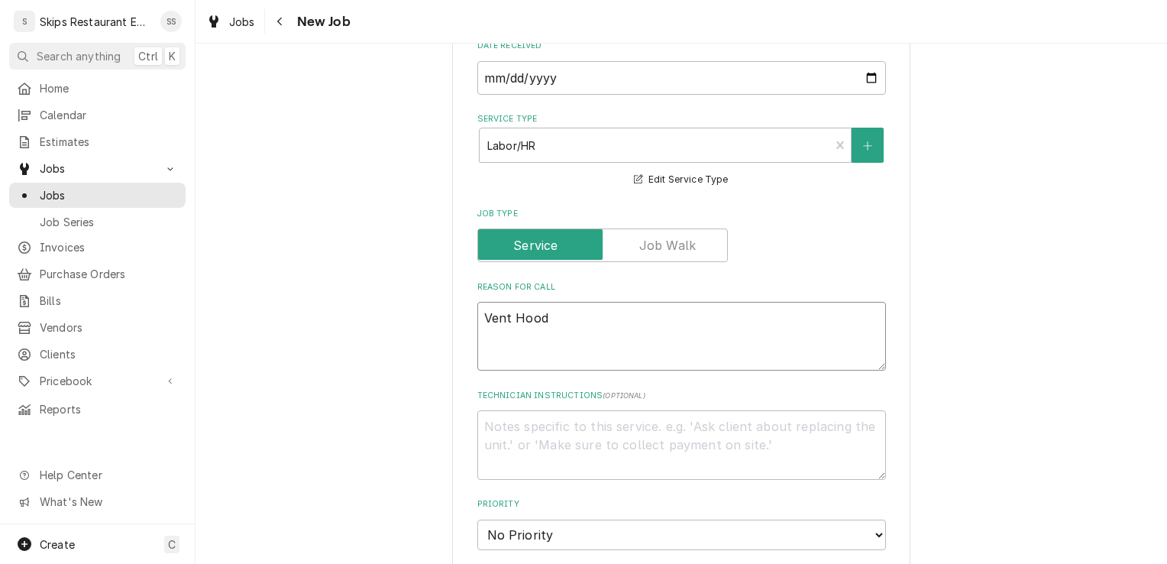
type textarea "Vent Hood"
type textarea "x"
type textarea "Vent Hood -"
type textarea "x"
type textarea "Vent Hood -"
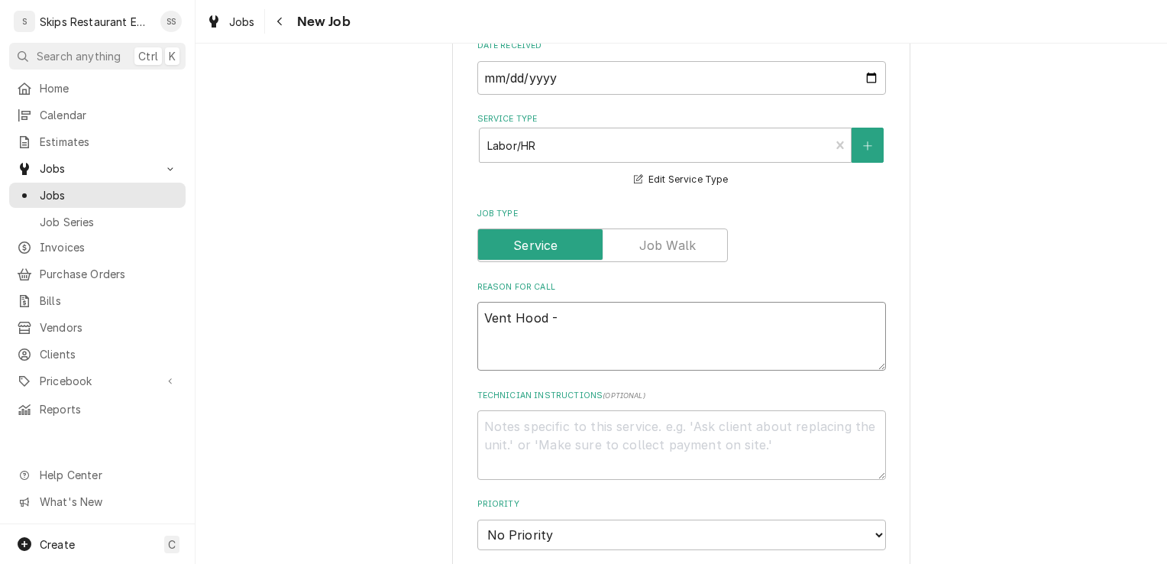
type textarea "x"
type textarea "Vent Hood - E"
type textarea "x"
type textarea "Vent Hood - Ex"
type textarea "x"
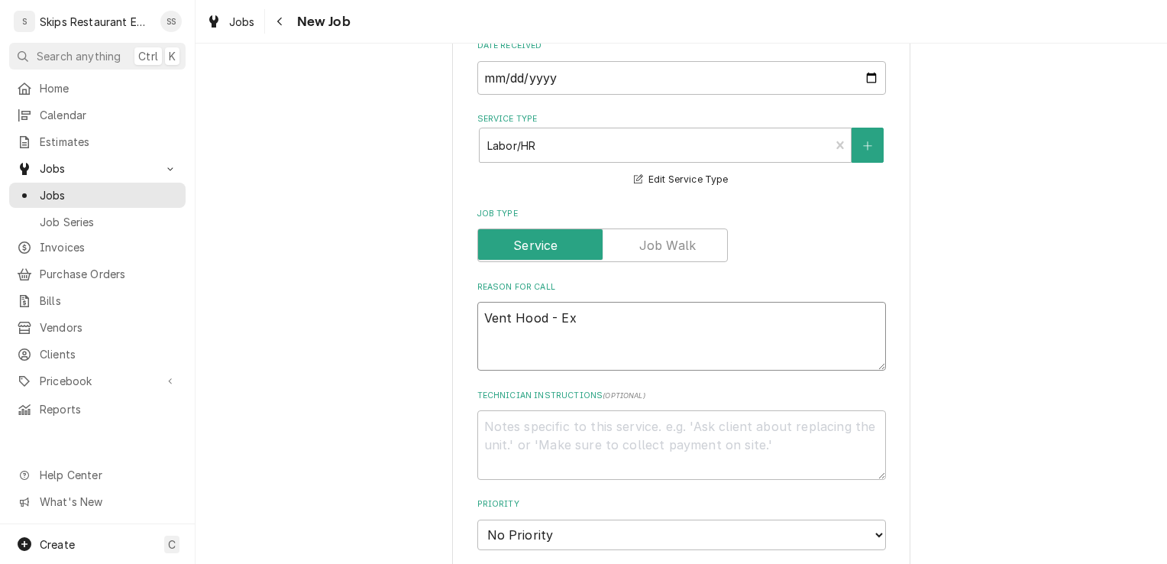
type textarea "Vent Hood - Exh"
type textarea "x"
type textarea "Vent Hood - Exha"
type textarea "x"
type textarea "Vent Hood - Exhau"
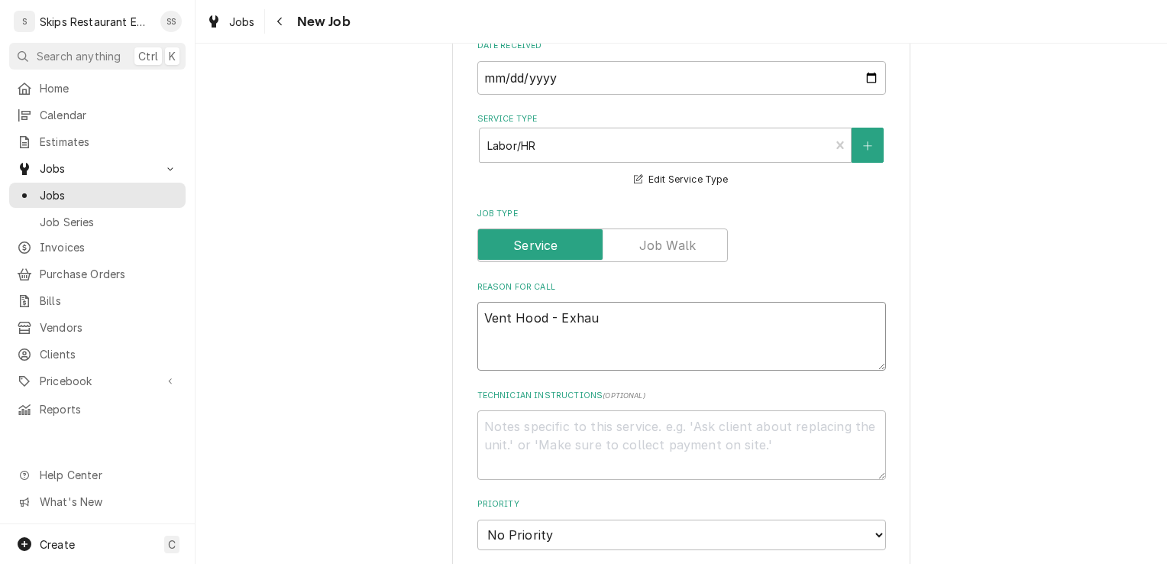
type textarea "x"
type textarea "Vent Hood - Exhaus"
type textarea "x"
type textarea "Vent Hood - Exhaust"
type textarea "x"
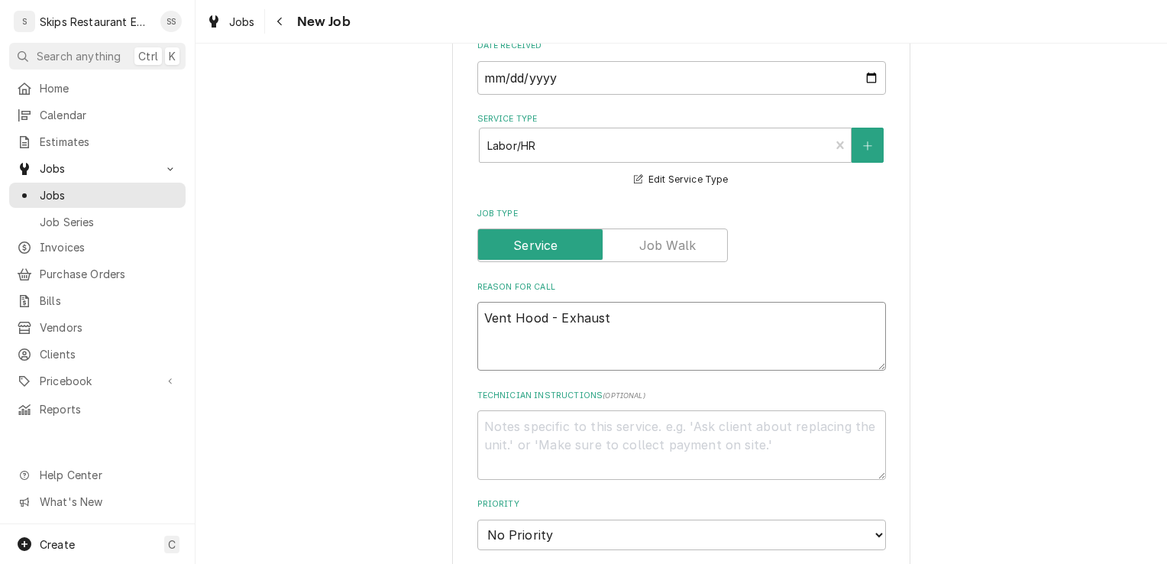
type textarea "Vent Hood - Exhaust"
type textarea "x"
type textarea "Vent Hood - Exhaust f"
type textarea "x"
type textarea "Vent Hood - Exhaust fa"
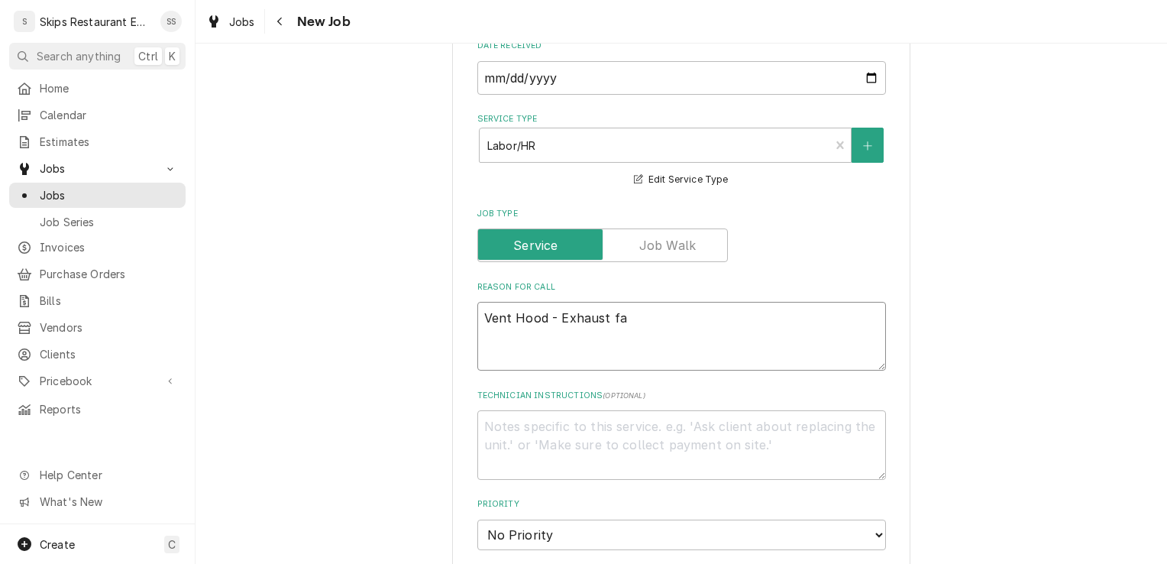
type textarea "x"
type textarea "Vent Hood - Exhaust fan"
type textarea "x"
type textarea "Vent Hood - Exhaust fan"
type textarea "x"
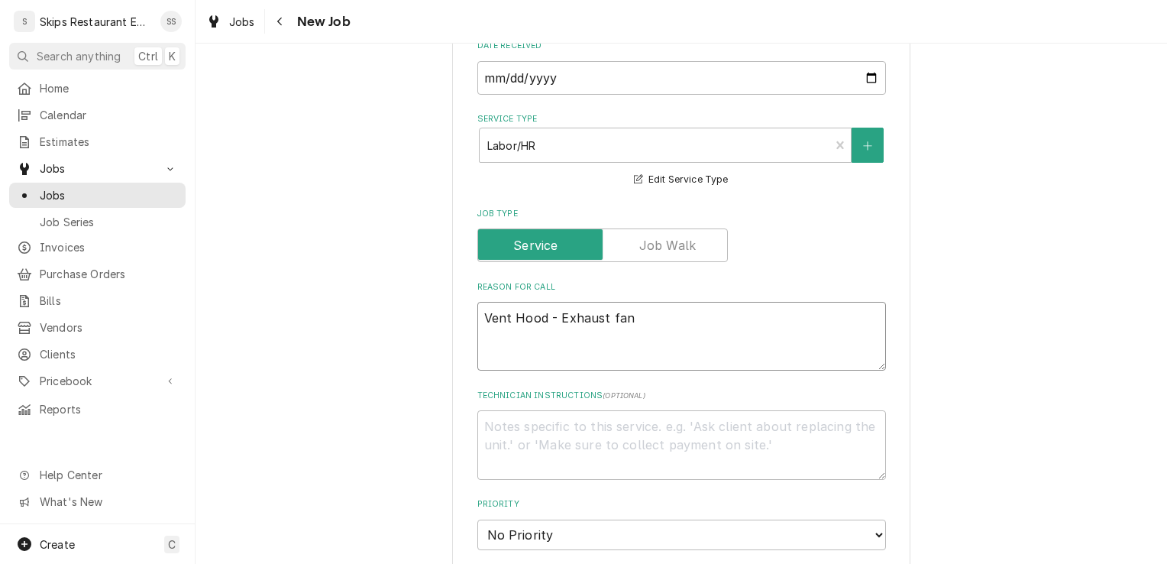
type textarea "Vent Hood - Exhaust fan d"
type textarea "x"
type textarea "Vent Hood - Exhaust fan do"
type textarea "x"
type textarea "Vent Hood - Exhaust fan doe"
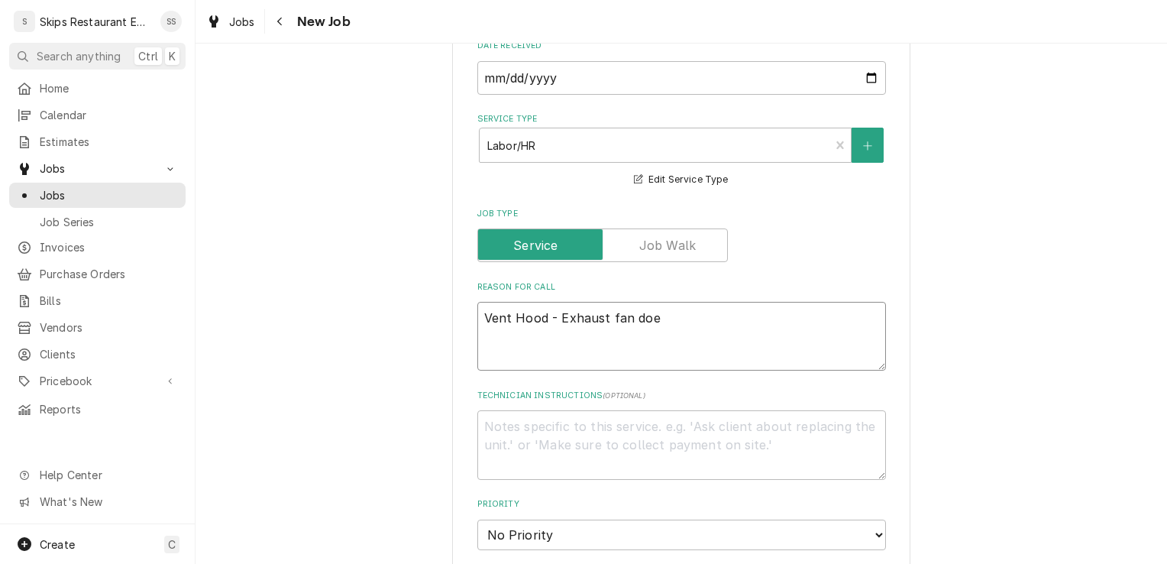
type textarea "x"
type textarea "Vent Hood - Exhaust fan does"
type textarea "x"
type textarea "Vent Hood - Exhaust fan doesn"
type textarea "x"
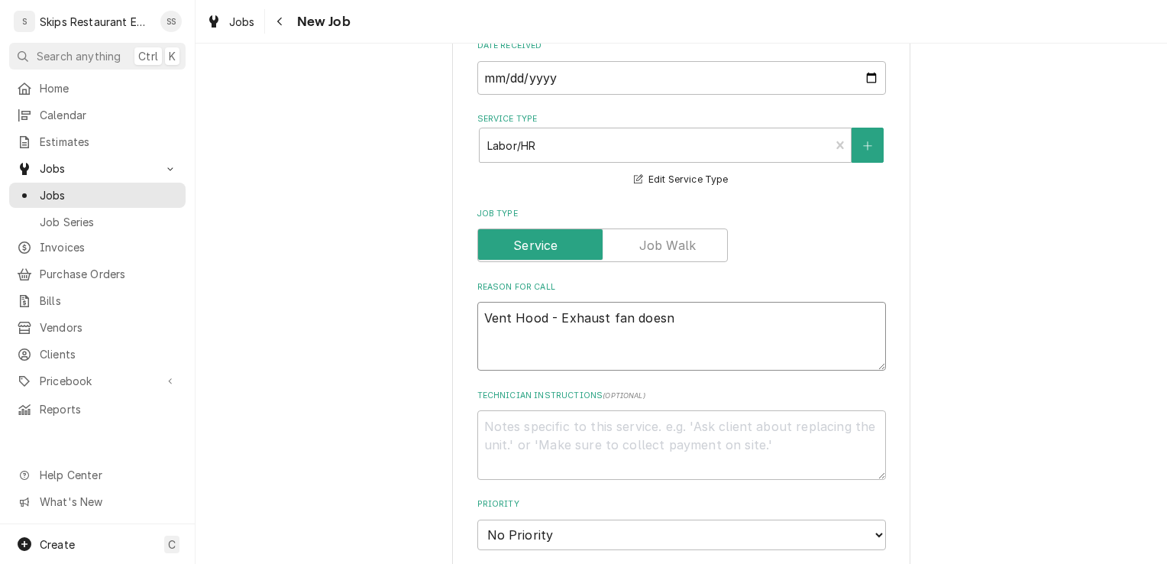
type textarea "Vent Hood - Exhaust fan doesn'"
type textarea "x"
type textarea "Vent Hood - Exhaust fan doesn't"
type textarea "x"
type textarea "Vent Hood - Exhaust fan doesn't"
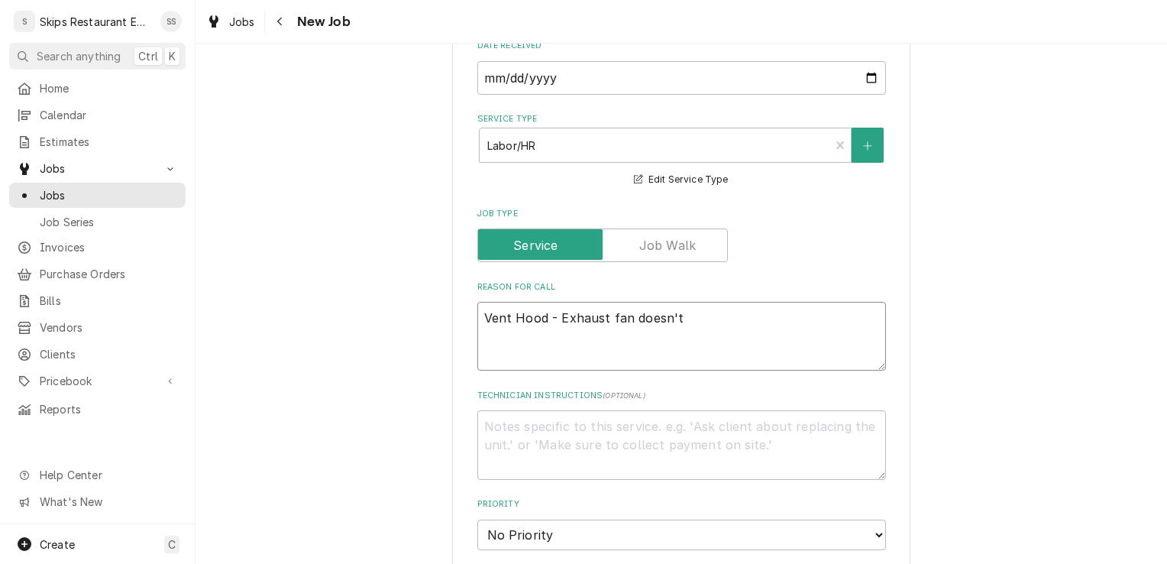
type textarea "x"
type textarea "Vent Hood - Exhaust fan doesn't s"
type textarea "x"
type textarea "Vent Hood - Exhaust fan doesn't se"
type textarea "x"
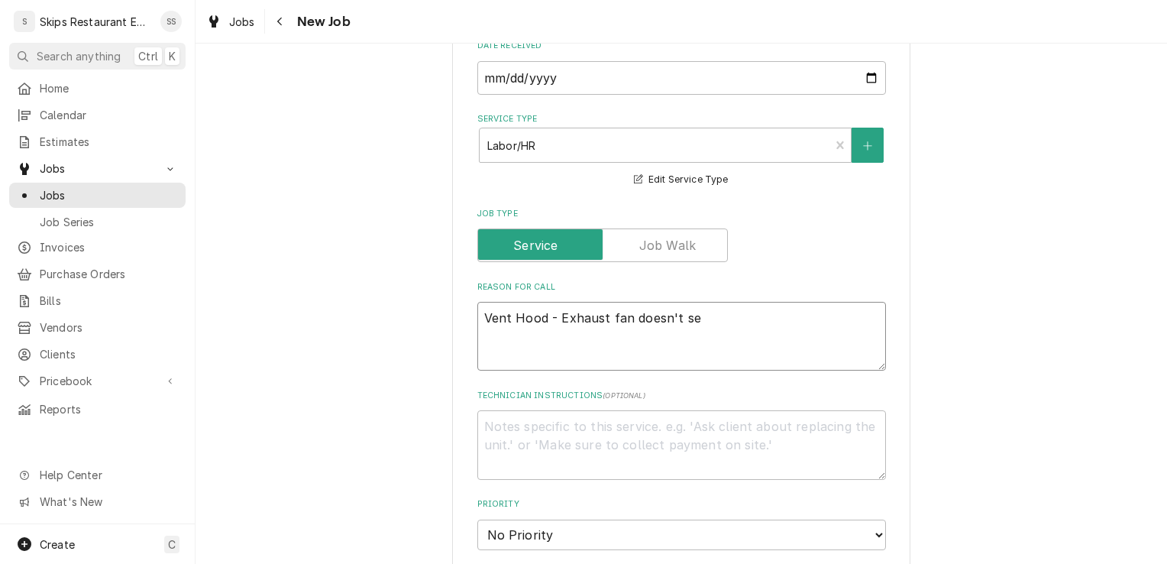
type textarea "Vent Hood - Exhaust fan doesn't see"
type textarea "x"
type textarea "Vent Hood - Exhaust fan doesn't seem"
type textarea "x"
type textarea "Vent Hood - Exhaust fan doesn't seem"
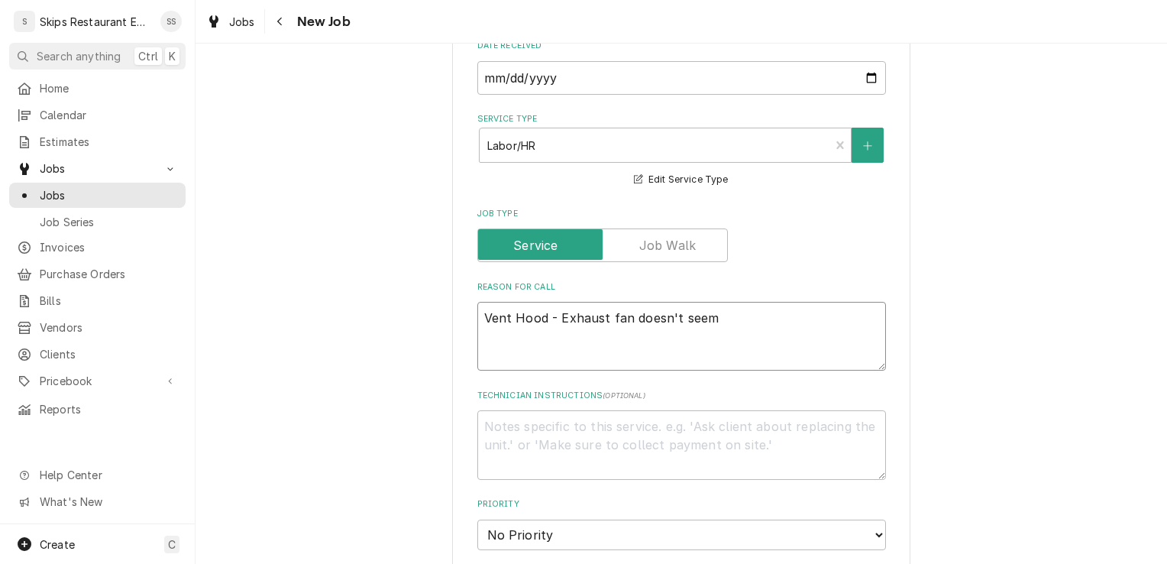
type textarea "x"
type textarea "Vent Hood - Exhaust fan doesn't seem t"
type textarea "x"
type textarea "Vent Hood - Exhaust fan doesn't seem to"
type textarea "x"
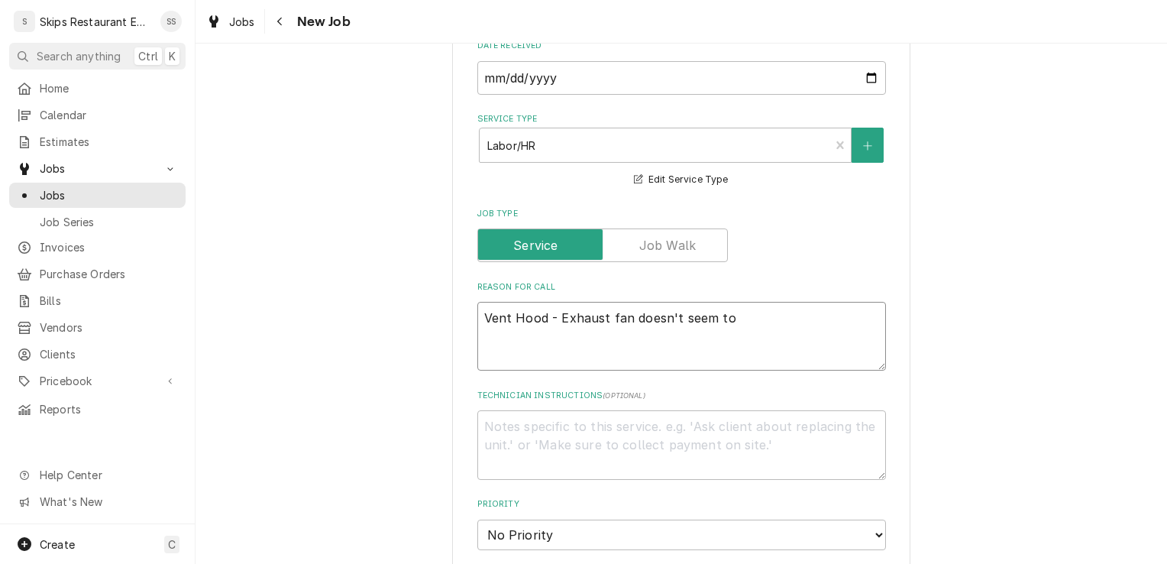
type textarea "Vent Hood - Exhaust fan doesn't seem to"
type textarea "x"
type textarea "Vent Hood - Exhaust fan doesn't seem to b"
type textarea "x"
type textarea "Vent Hood - Exhaust fan doesn't seem to be"
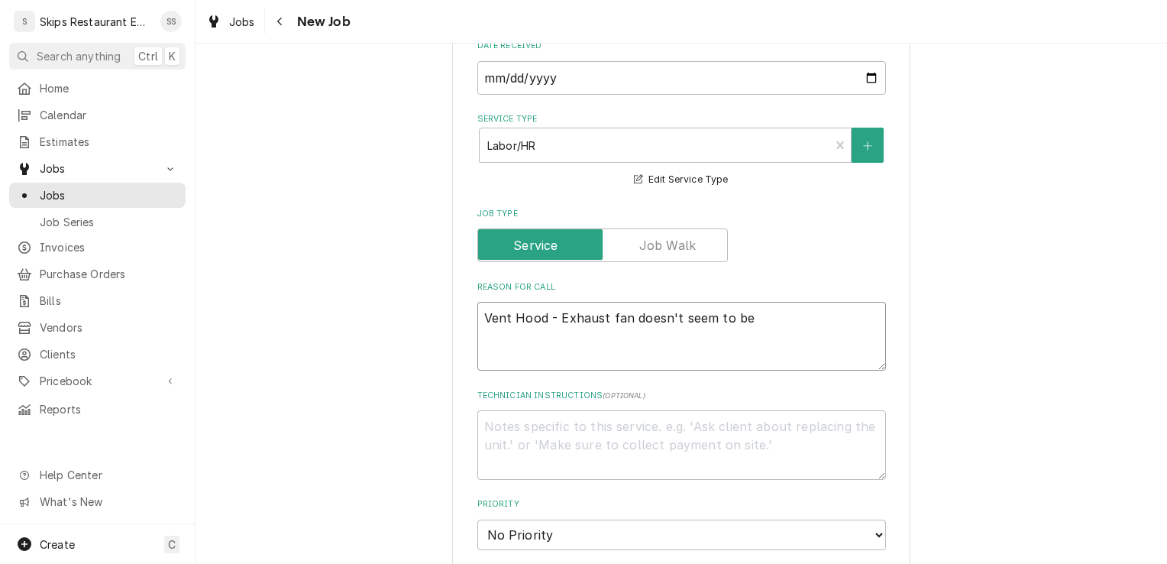
type textarea "x"
type textarea "Vent Hood - Exhaust fan doesn't seem to be"
type textarea "x"
type textarea "Vent Hood - Exhaust fan doesn't seem to be w"
type textarea "x"
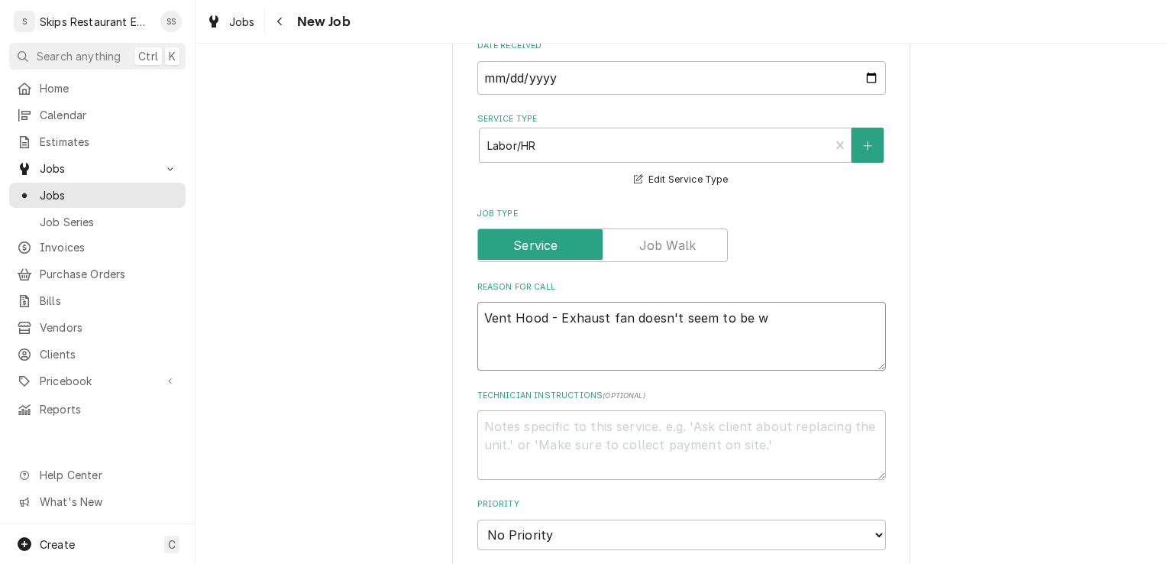
type textarea "Vent Hood - Exhaust fan doesn't seem to be wo"
type textarea "x"
type textarea "Vent Hood - Exhaust fan doesn't seem to be wor"
type textarea "x"
type textarea "Vent Hood - Exhaust fan doesn't seem to be work"
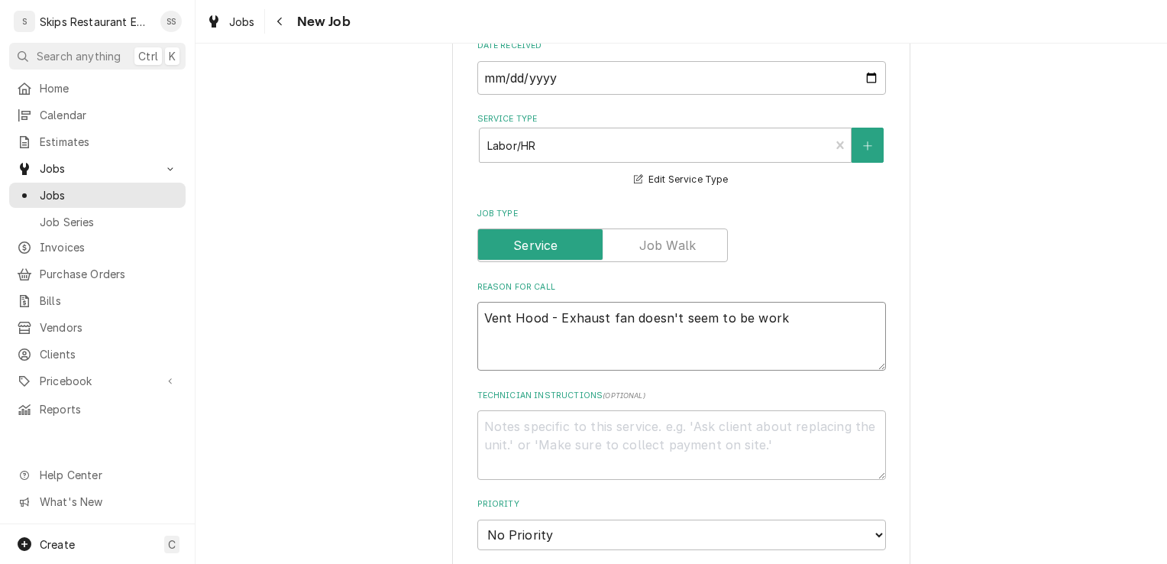
type textarea "x"
type textarea "Vent Hood - Exhaust fan doesn't seem to be worki"
type textarea "x"
type textarea "Vent Hood - Exhaust fan doesn't seem to be workin"
type textarea "x"
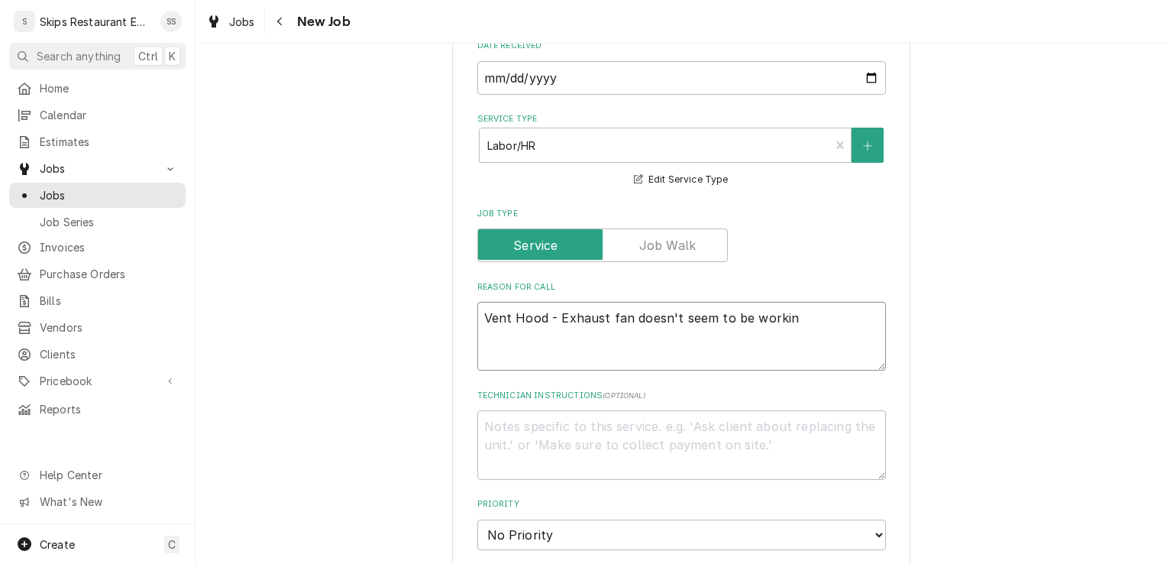
type textarea "Vent Hood - Exhaust fan doesn't seem to be working"
type textarea "x"
type textarea "Vent Hood - Exhaust fan doesn't seem to be working"
type textarea "x"
type textarea "Vent Hood - Exhaust fan doesn't seem to be working co"
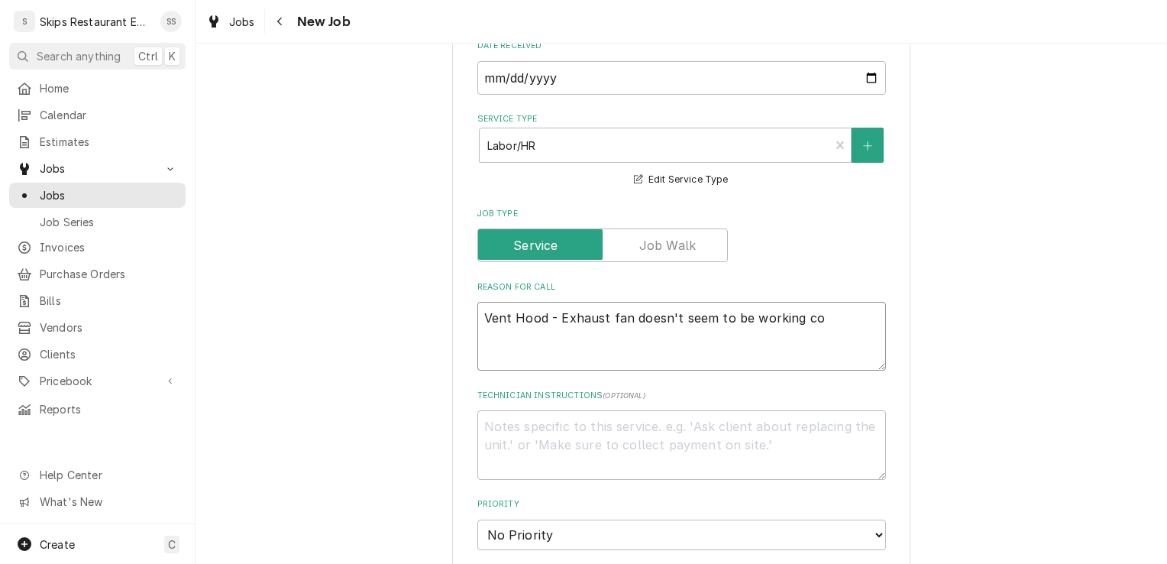
type textarea "x"
type textarea "Vent Hood - Exhaust fan doesn't seem to be working cor"
type textarea "x"
type textarea "Vent Hood - Exhaust fan doesn't seem to be working corr"
type textarea "x"
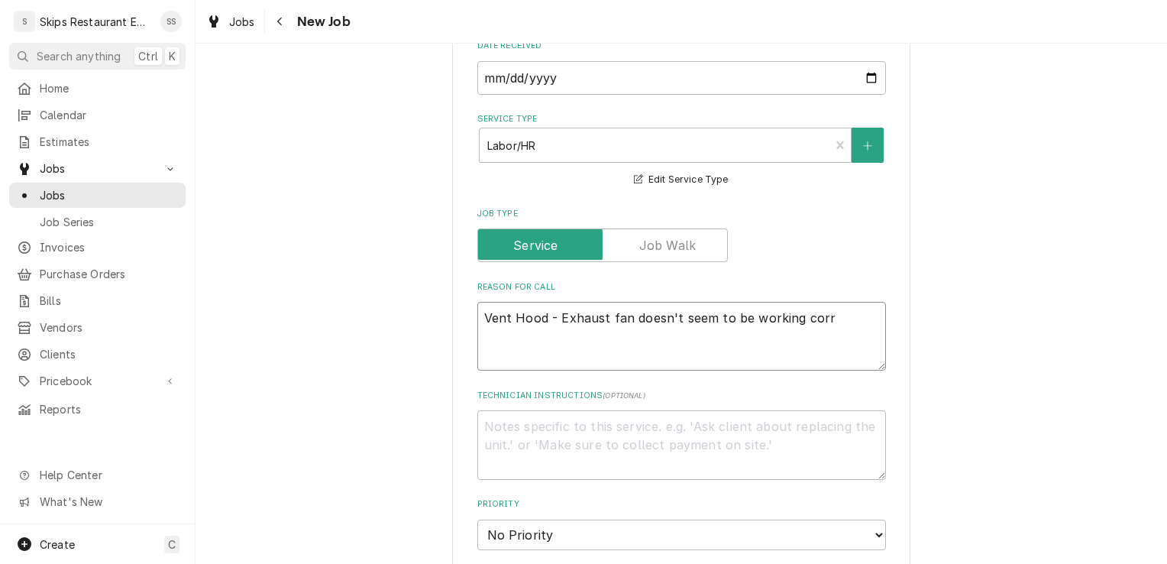
type textarea "Vent Hood - Exhaust fan doesn't seem to be working corre"
type textarea "x"
type textarea "Vent Hood - Exhaust fan doesn't seem to be working correc"
type textarea "x"
type textarea "Vent Hood - Exhaust fan doesn't seem to be working correct"
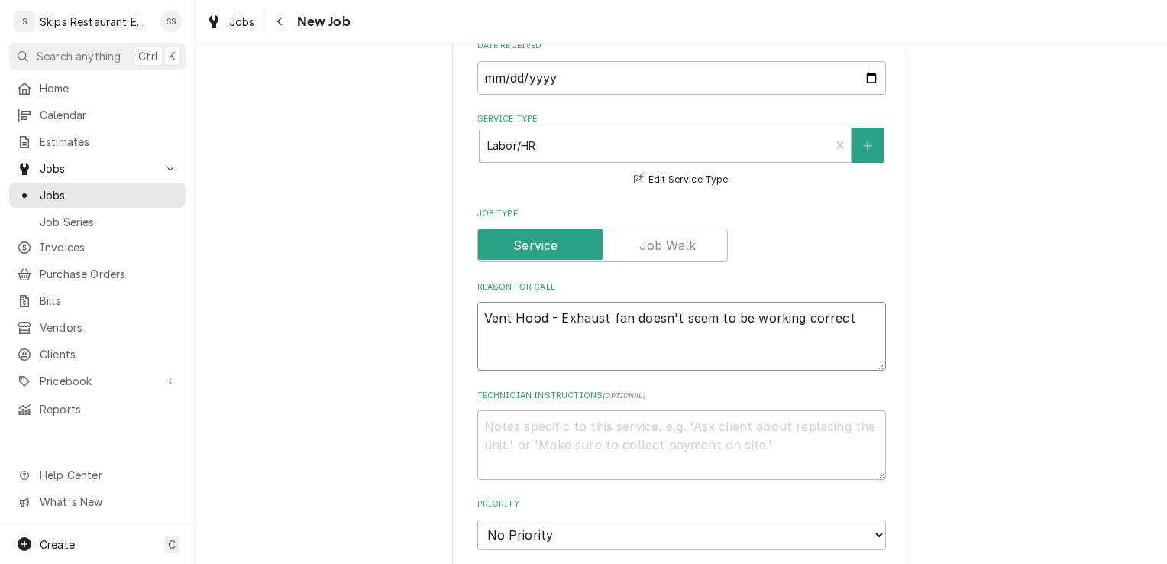
type textarea "x"
type textarea "Vent Hood - Exhaust fan doesn't seem to be working correctl"
type textarea "x"
type textarea "Vent Hood - Exhaust fan doesn't seem to be working correctly"
type textarea "x"
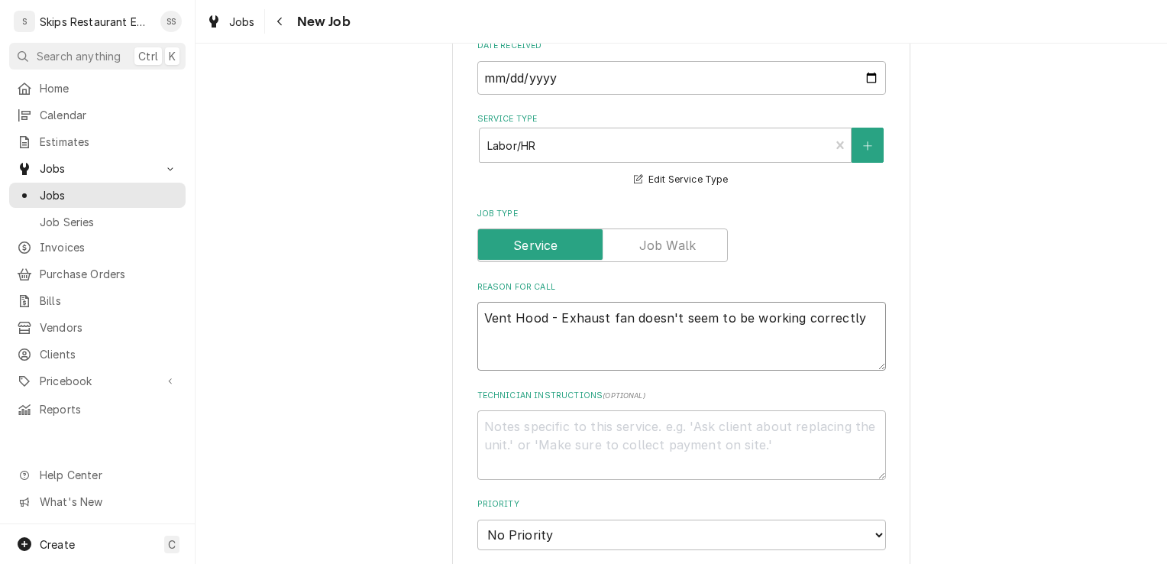
type textarea "Vent Hood - Exhaust fan doesn't seem to be working correctly."
type textarea "x"
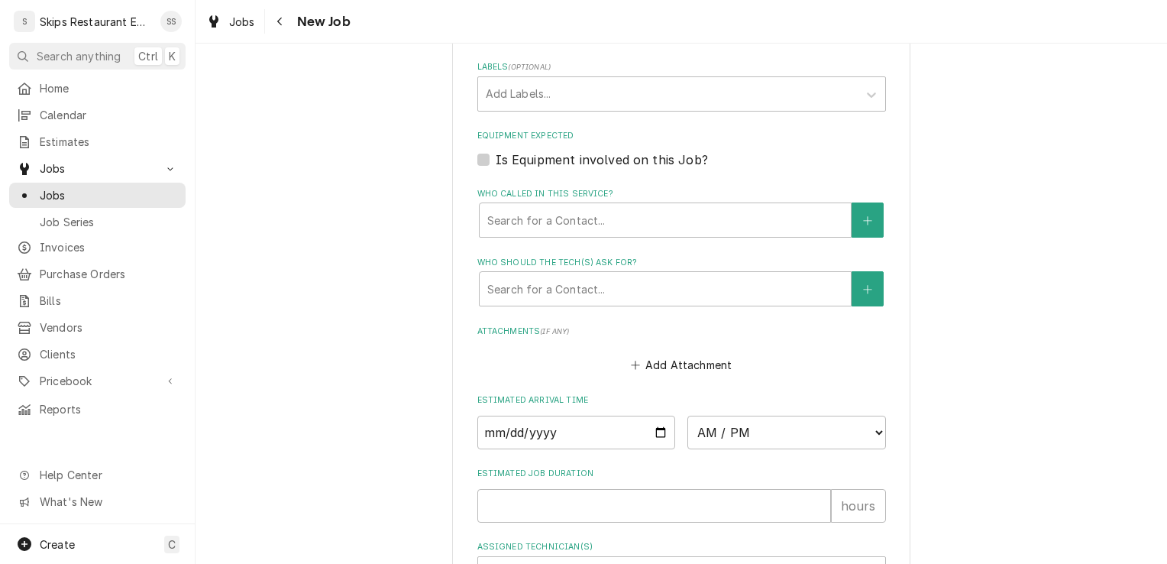
scroll to position [944, 0]
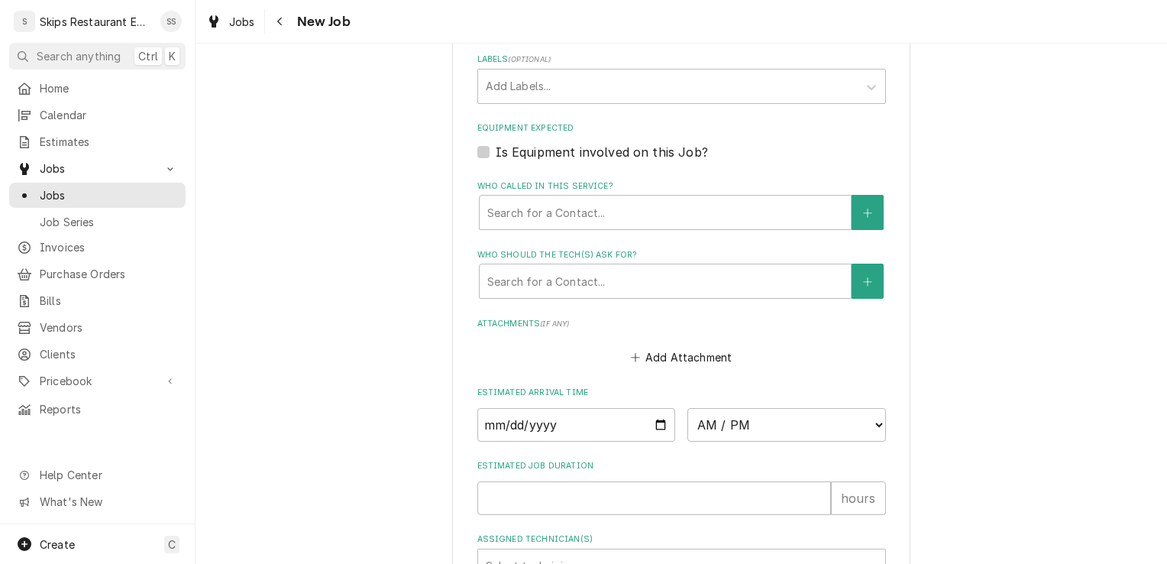
type textarea "Vent Hood - Exhaust fan doesn't seem to be working correctly."
click at [496, 147] on label "Is Equipment involved on this Job?" at bounding box center [602, 152] width 212 height 18
click at [496, 147] on input "Equipment Expected" at bounding box center [700, 160] width 409 height 34
checkbox input "true"
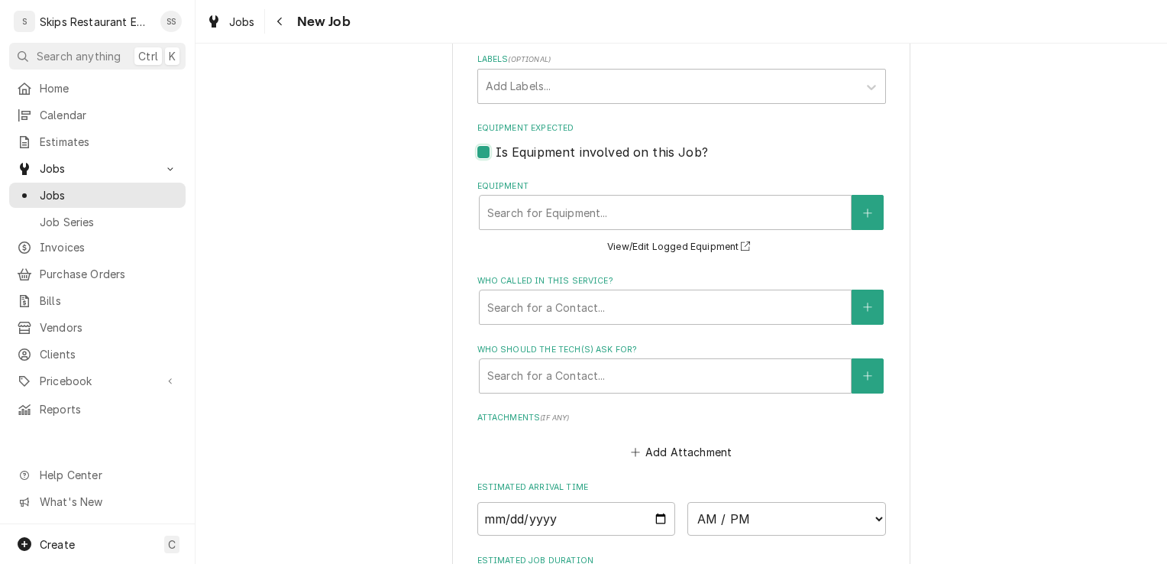
type textarea "x"
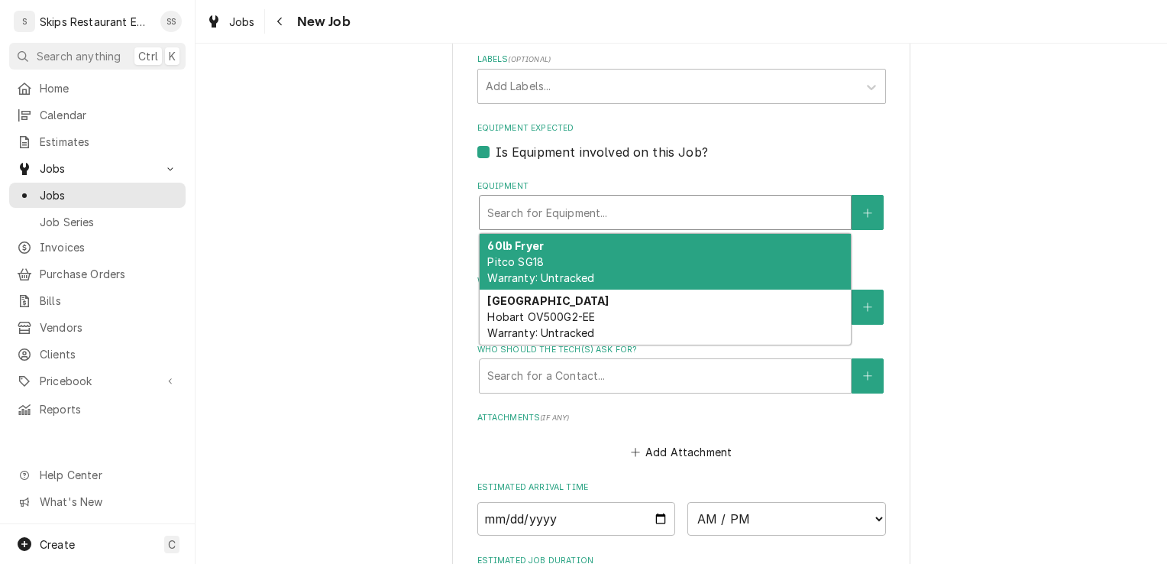
click at [671, 216] on div "Equipment" at bounding box center [665, 212] width 356 height 27
click at [854, 213] on button "Equipment" at bounding box center [867, 212] width 32 height 35
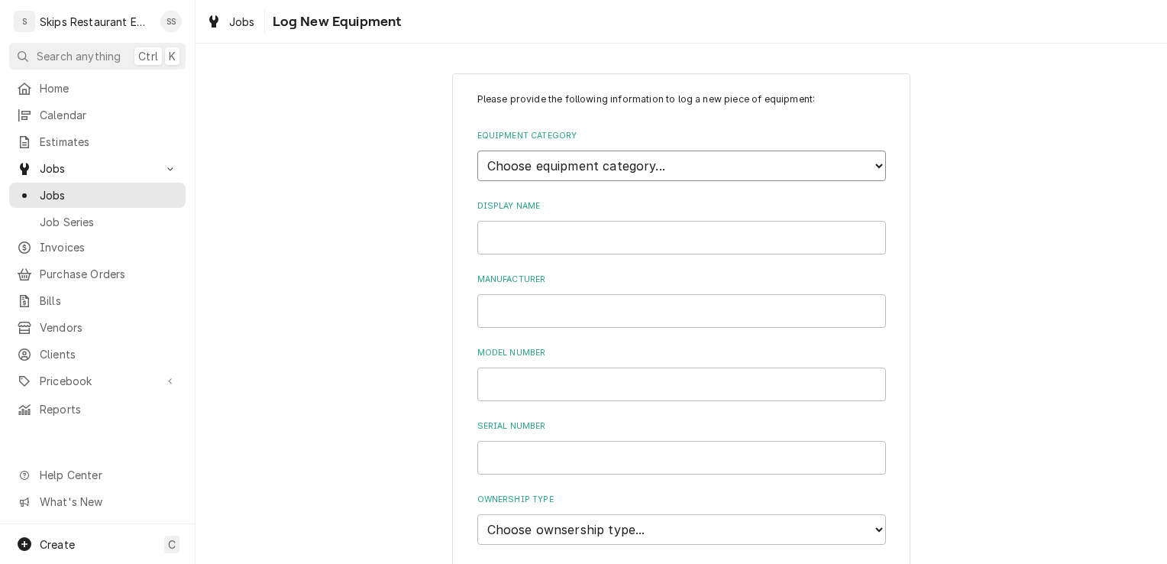
click at [625, 165] on select "Choose equipment category... Cooking Equipment Fryers Ice Machines Ovens and Ra…" at bounding box center [681, 165] width 409 height 31
select select "0"
click at [477, 150] on select "Choose equipment category... Cooking Equipment Fryers Ice Machines Ovens and Ra…" at bounding box center [681, 165] width 409 height 31
click at [509, 236] on input "Display Name" at bounding box center [681, 238] width 409 height 34
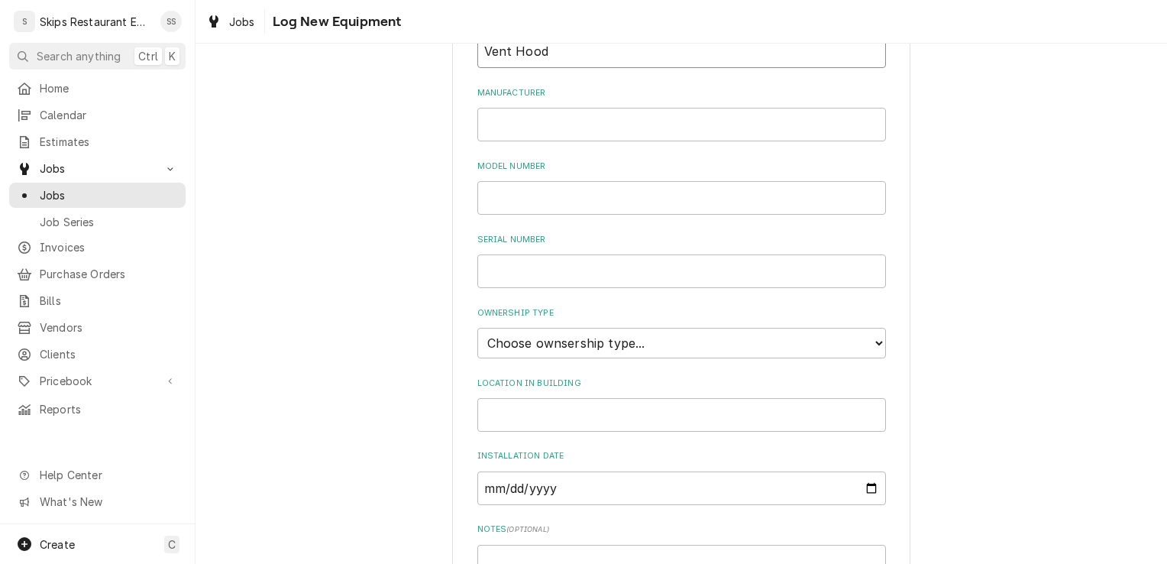
scroll to position [193, 0]
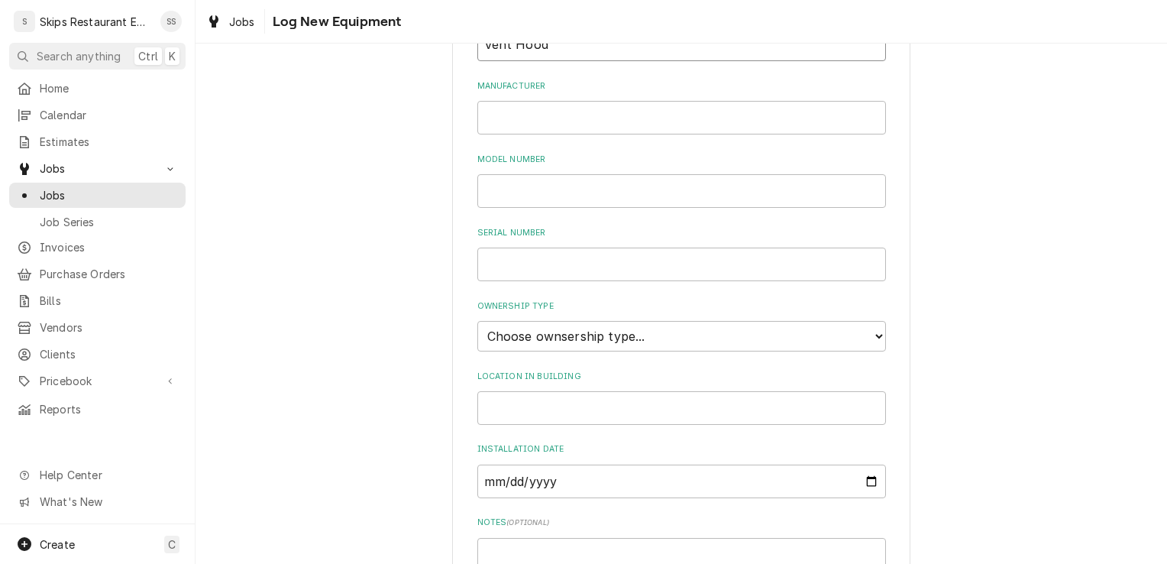
type input "Vent Hood"
click at [570, 341] on select "Choose ownsership type... Unknown Owned Leased Rented" at bounding box center [681, 336] width 409 height 31
select select "1"
click at [477, 321] on select "Choose ownsership type... Unknown Owned Leased Rented" at bounding box center [681, 336] width 409 height 31
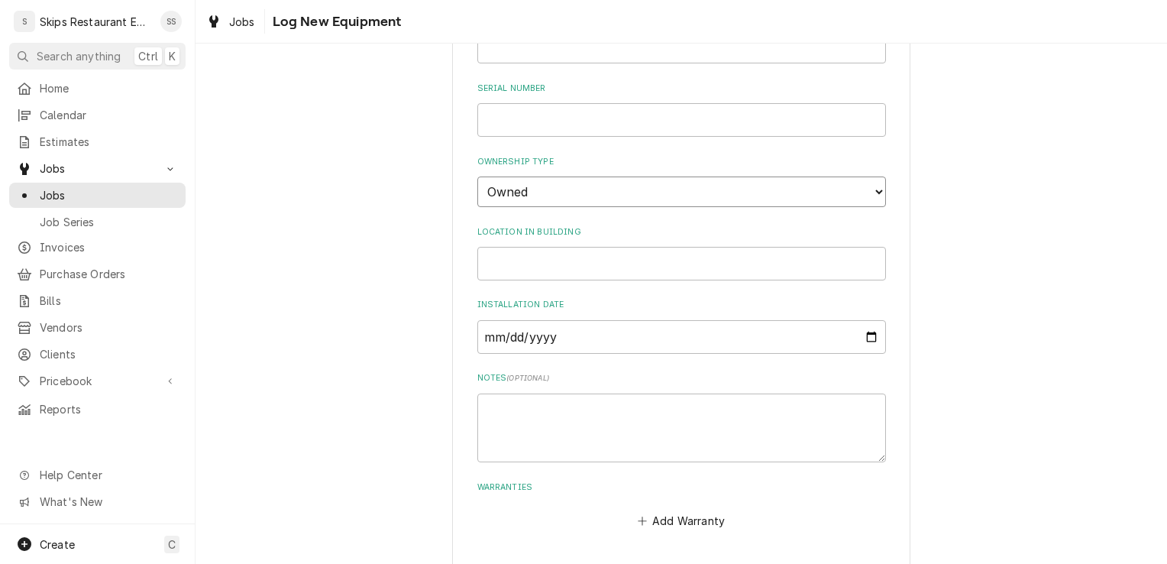
scroll to position [397, 0]
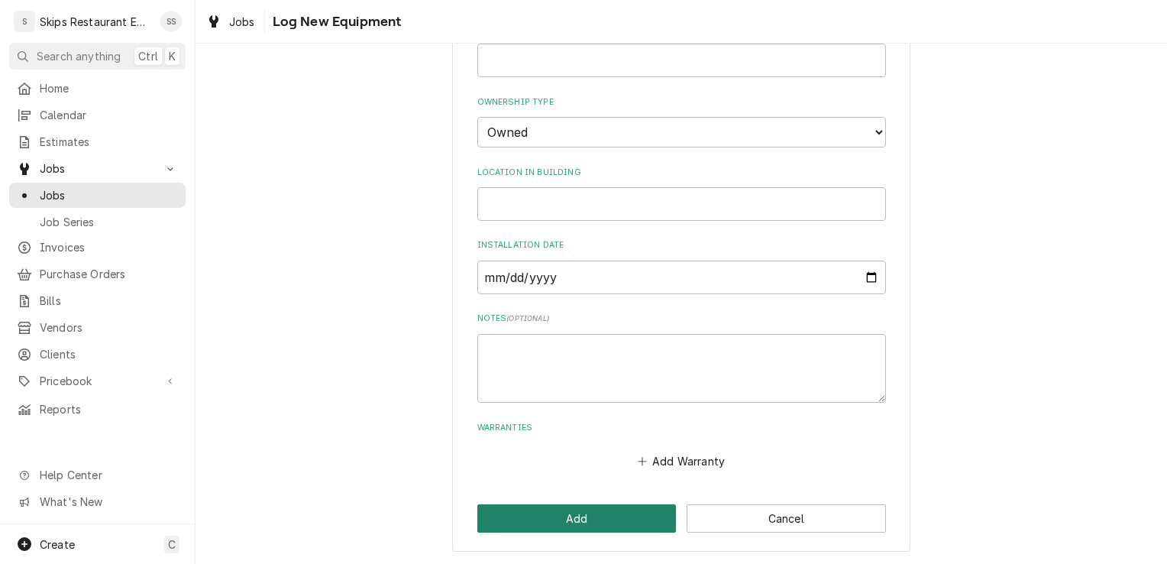
click at [598, 515] on button "Add" at bounding box center [576, 518] width 199 height 28
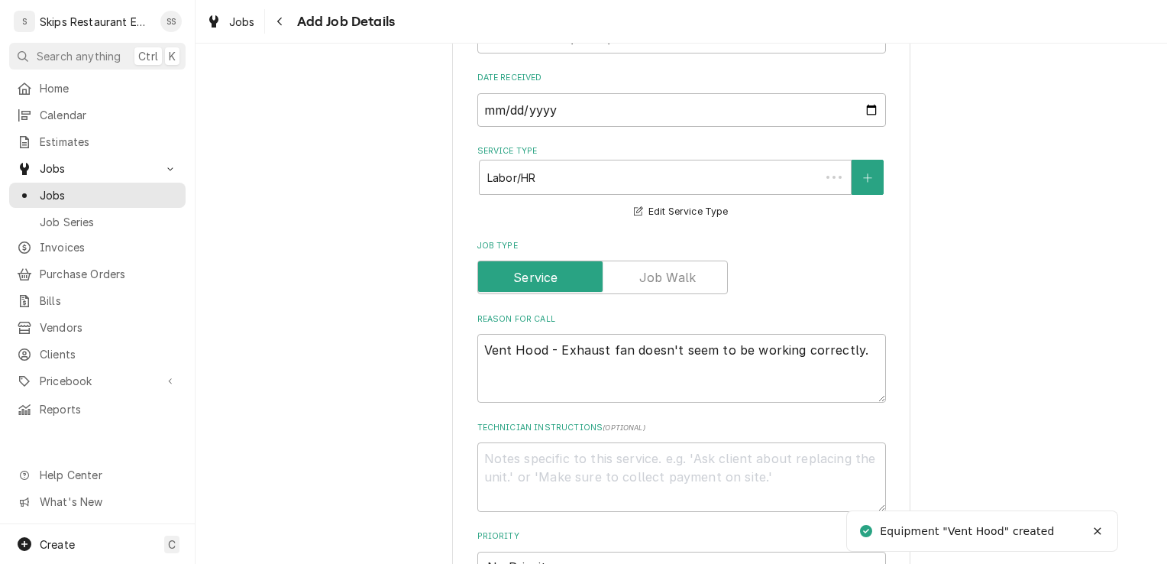
scroll to position [944, 0]
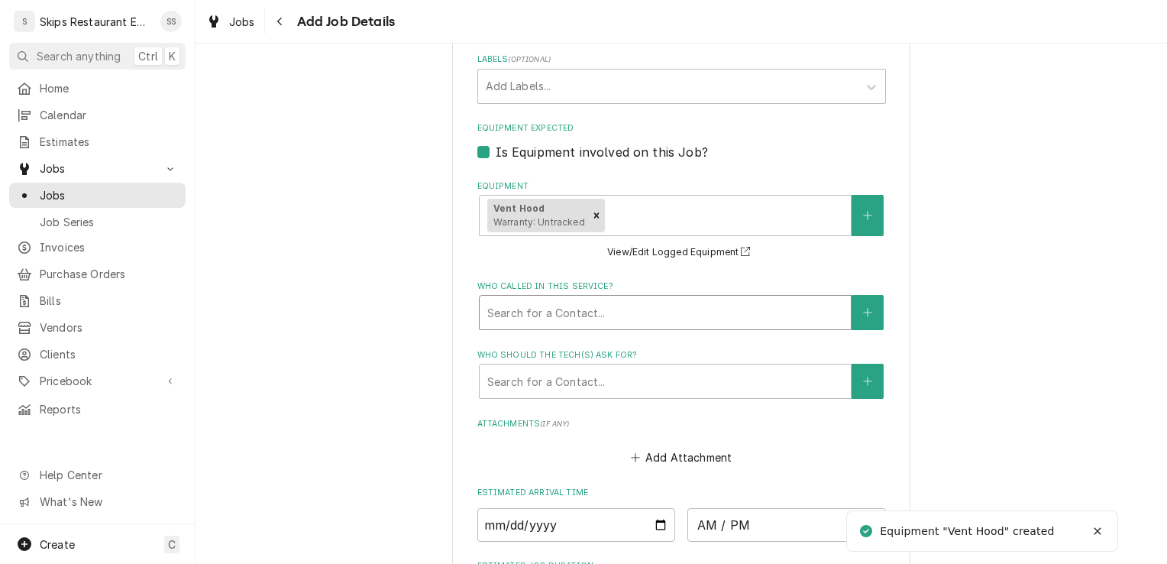
click at [596, 310] on div "Who called in this service?" at bounding box center [665, 312] width 356 height 27
click at [863, 313] on icon "Create New Contact" at bounding box center [867, 312] width 9 height 11
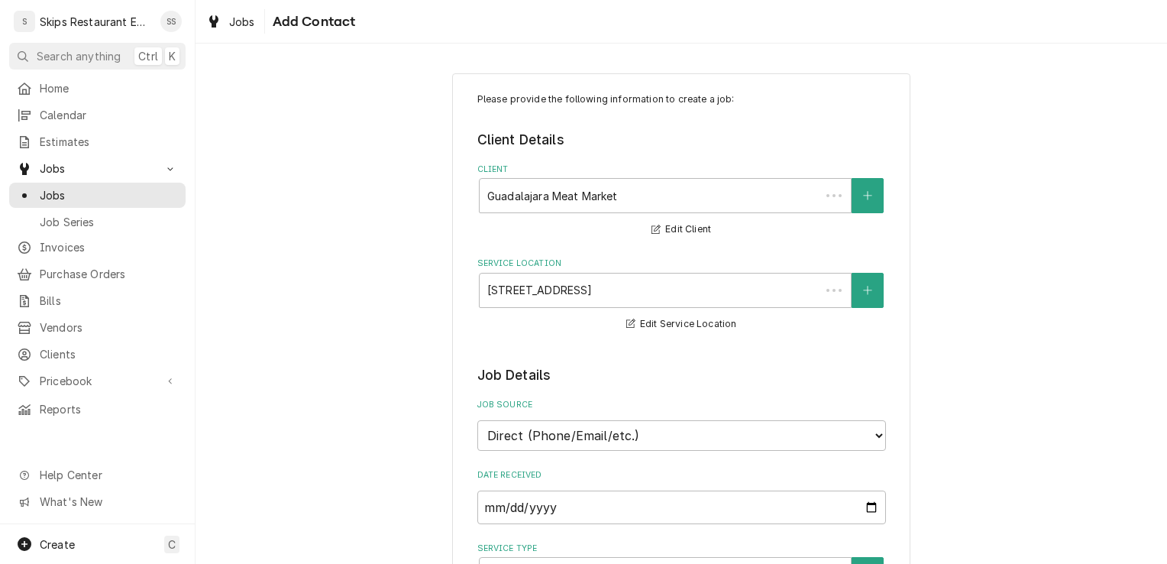
scroll to position [944, 0]
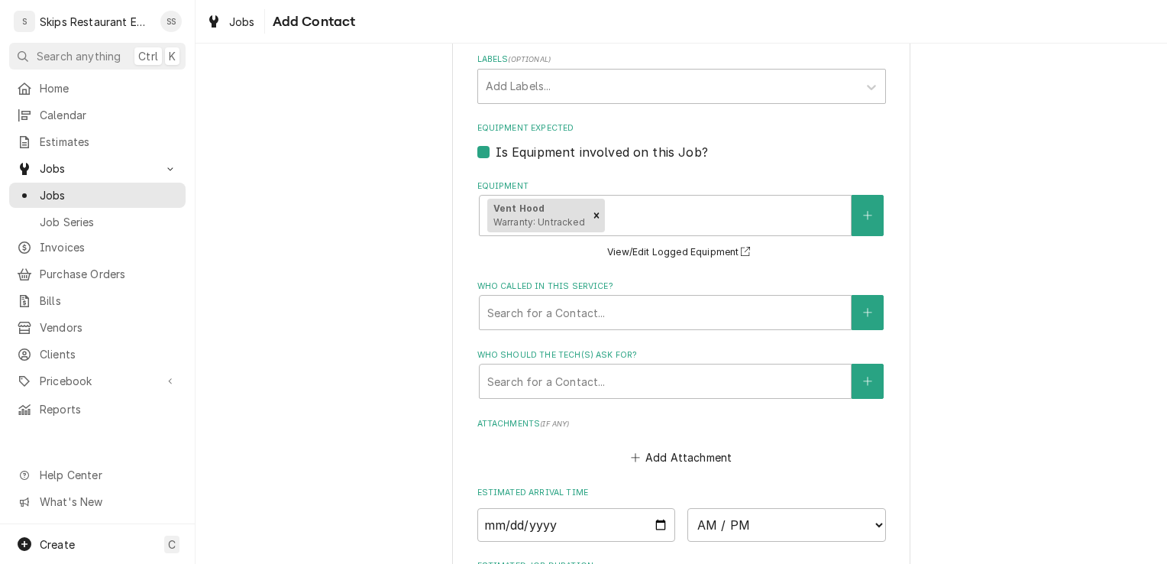
click at [558, 286] on label "Who called in this service?" at bounding box center [681, 286] width 409 height 12
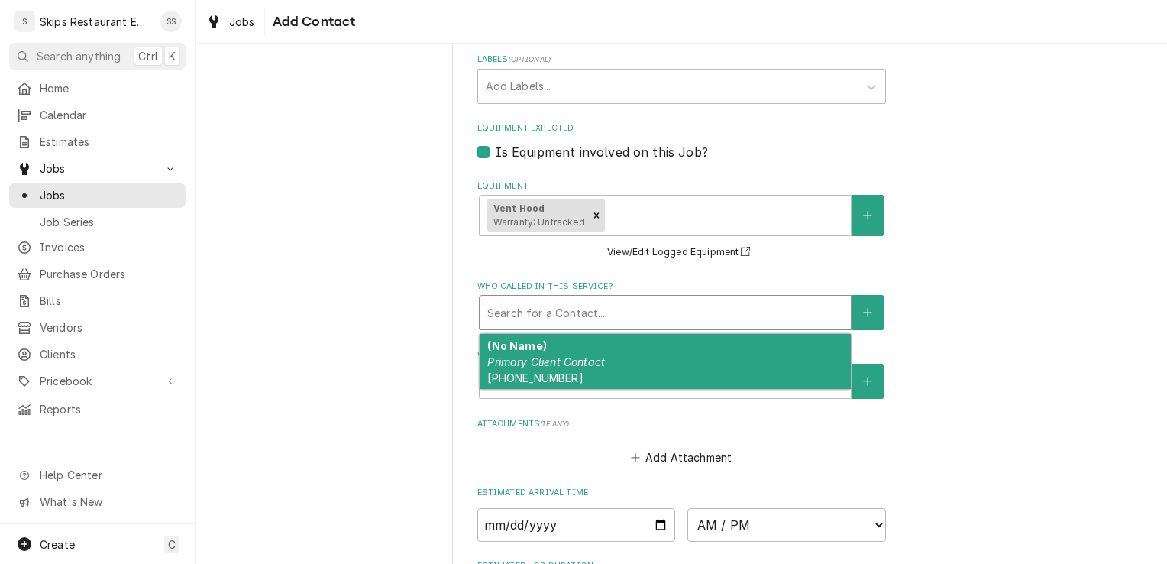
click at [561, 313] on div "Who called in this service?" at bounding box center [665, 312] width 356 height 27
click at [548, 376] on span "(210) 834-6612" at bounding box center [534, 377] width 95 height 13
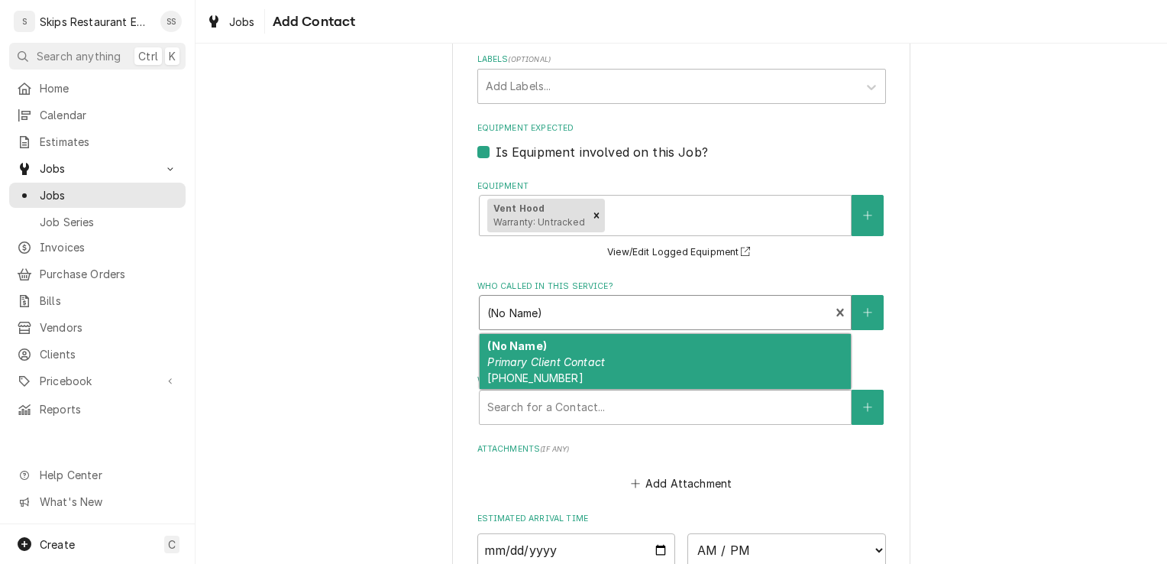
click at [542, 315] on div "Who called in this service?" at bounding box center [654, 312] width 335 height 27
click at [543, 315] on div "Who called in this service?" at bounding box center [654, 312] width 335 height 27
drag, startPoint x: 484, startPoint y: 312, endPoint x: 522, endPoint y: 312, distance: 37.4
click at [522, 312] on div "Who called in this service?" at bounding box center [654, 312] width 335 height 27
drag, startPoint x: 528, startPoint y: 360, endPoint x: 499, endPoint y: 318, distance: 51.0
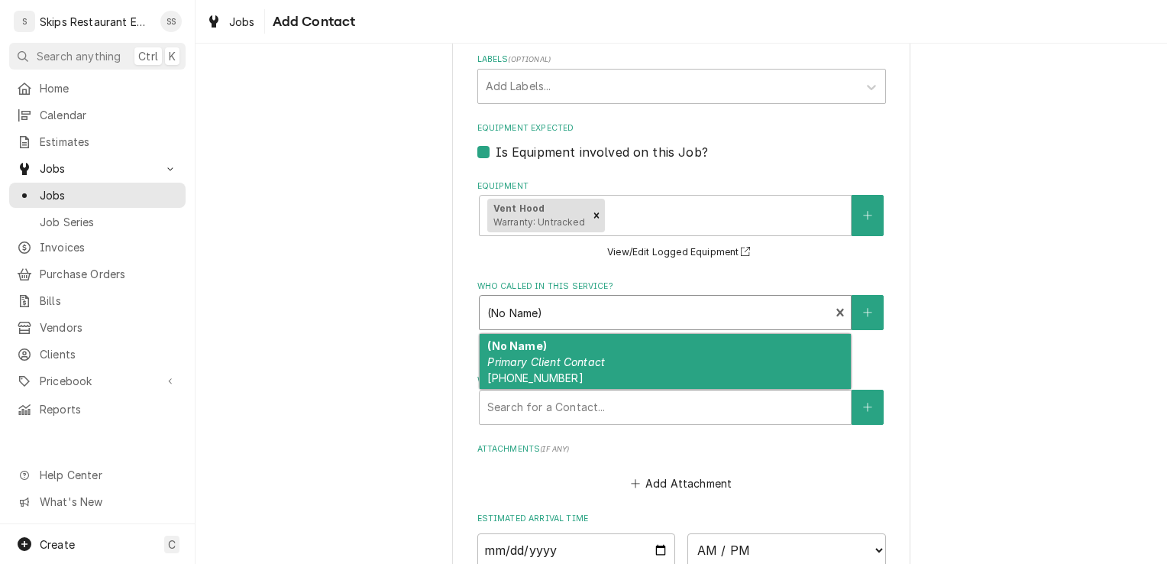
click at [499, 318] on div "Who called in this service?" at bounding box center [654, 312] width 335 height 27
click at [535, 373] on span "(210) 834-6612" at bounding box center [534, 377] width 95 height 13
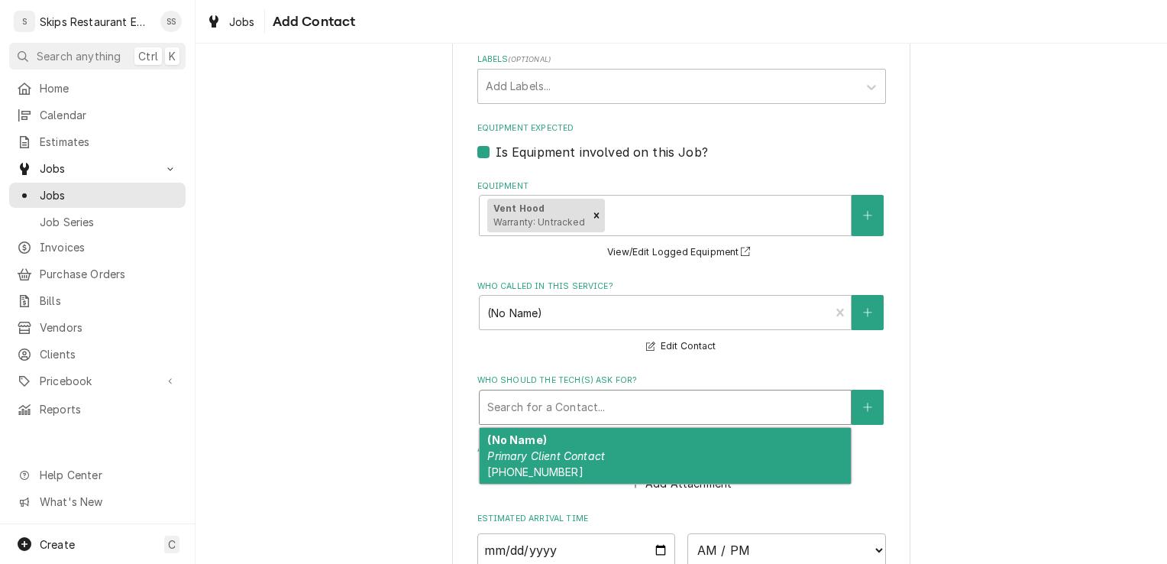
click at [541, 406] on div "Who should the tech(s) ask for?" at bounding box center [665, 406] width 356 height 27
click at [550, 452] on em "Primary Client Contact" at bounding box center [546, 455] width 118 height 13
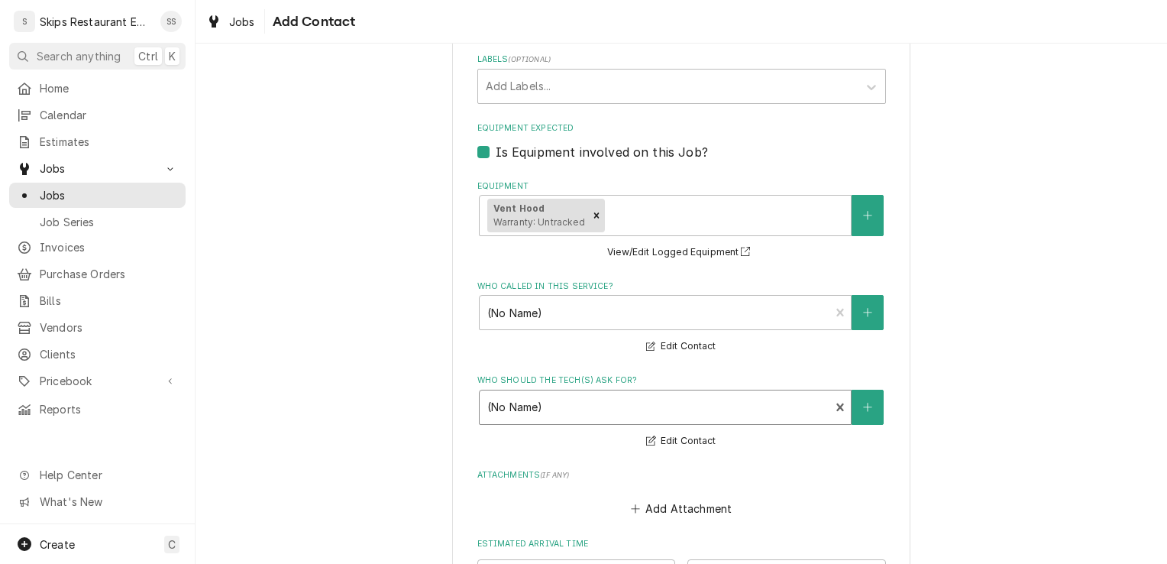
type textarea "x"
click at [683, 347] on button "Edit Contact" at bounding box center [681, 346] width 74 height 19
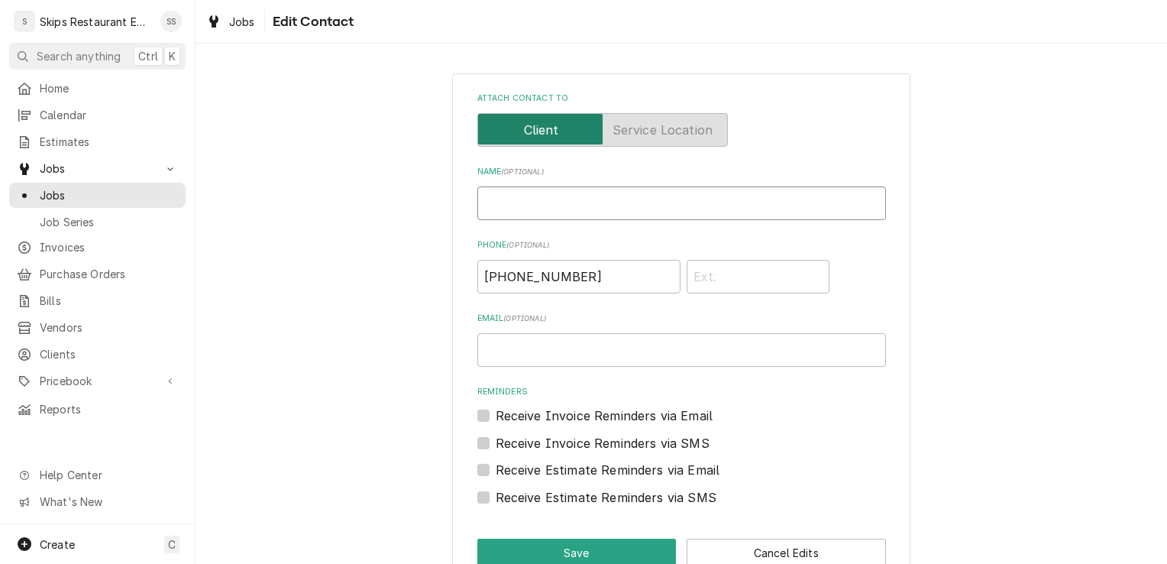
click at [522, 202] on input "Name ( optional )" at bounding box center [681, 203] width 409 height 34
type input "Edgar"
click at [577, 554] on button "Save" at bounding box center [576, 552] width 199 height 28
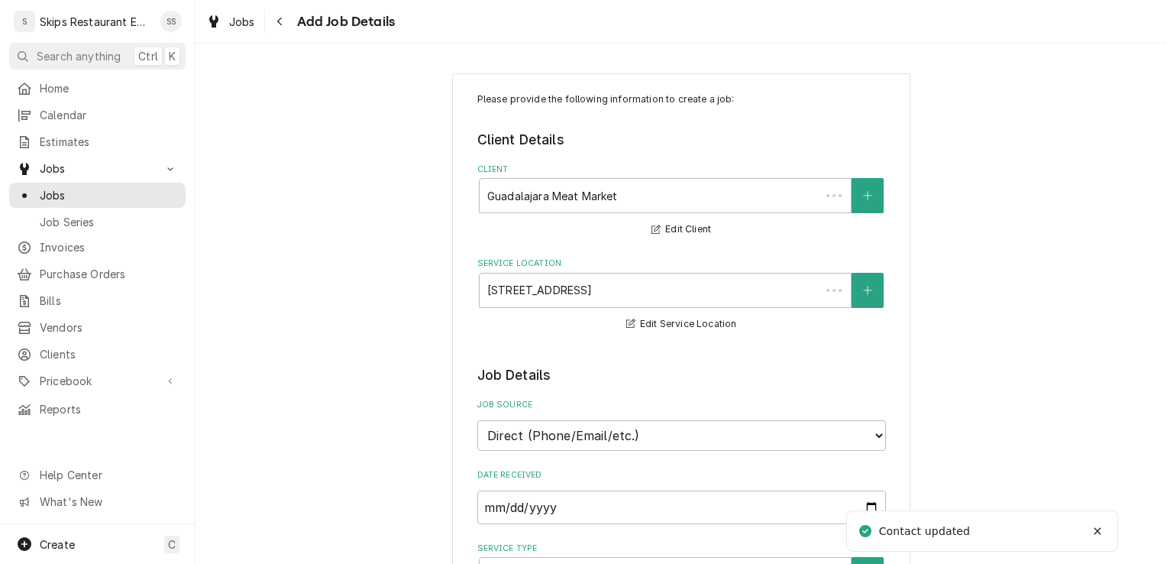
scroll to position [944, 0]
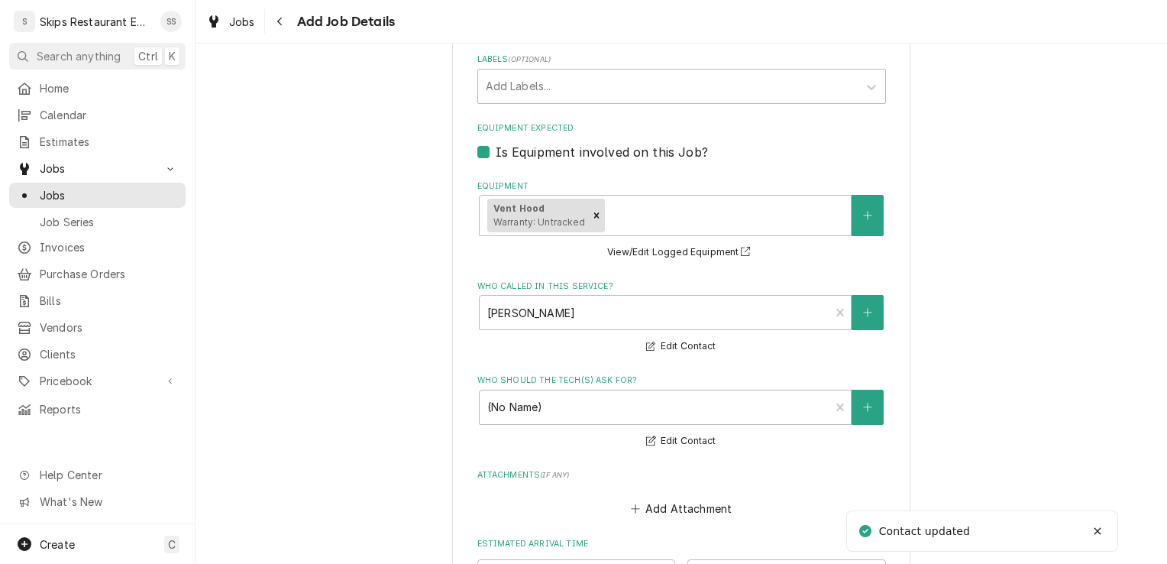
type textarea "x"
click at [677, 438] on button "Edit Contact" at bounding box center [681, 440] width 74 height 19
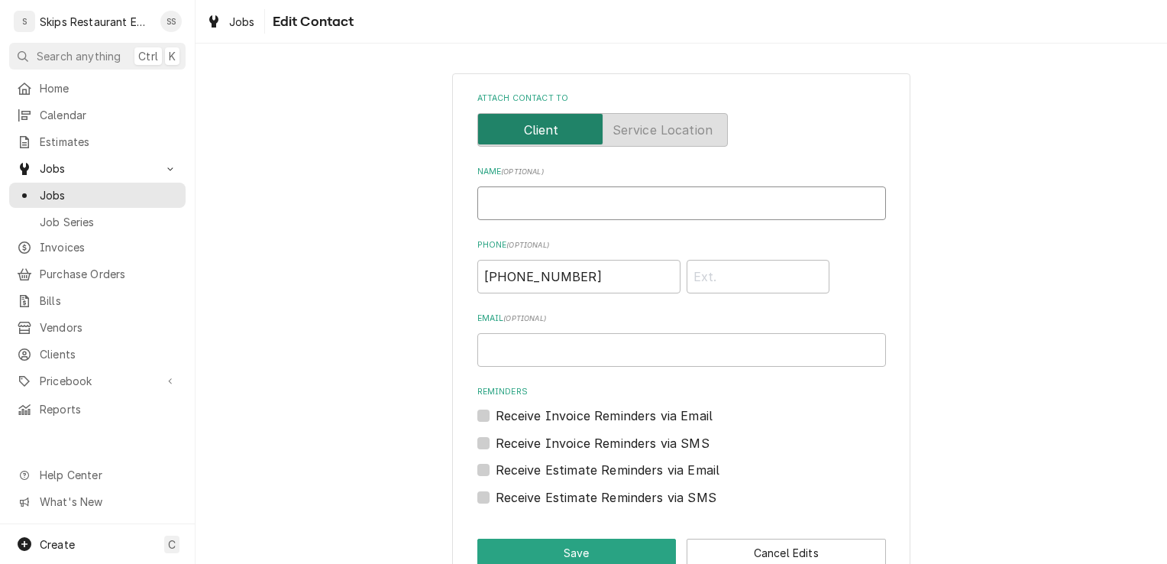
click at [512, 205] on input "Name ( optional )" at bounding box center [681, 203] width 409 height 34
type input "Edgar"
click at [582, 552] on button "Save" at bounding box center [576, 552] width 199 height 28
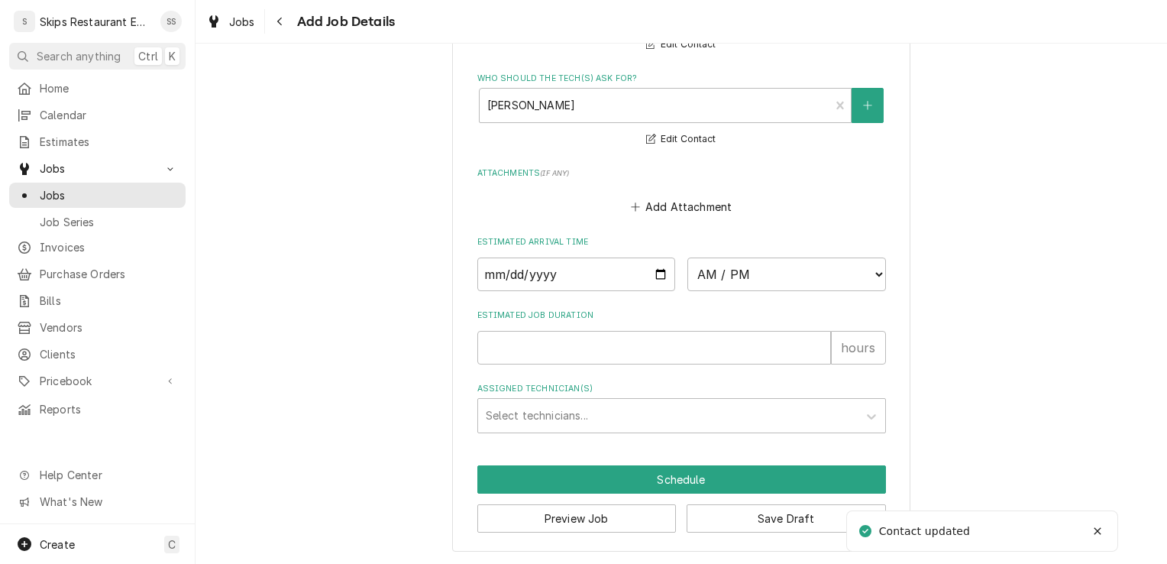
scroll to position [1249, 0]
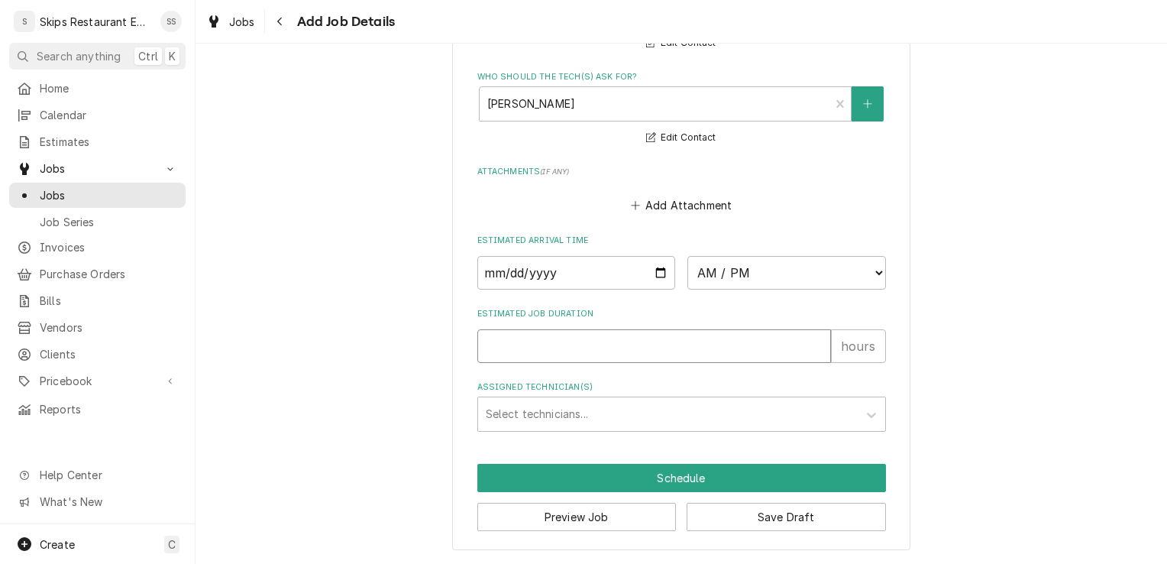
click at [486, 352] on input "Estimated Job Duration" at bounding box center [654, 346] width 354 height 34
type textarea "x"
type input "1"
type textarea "x"
type input "1"
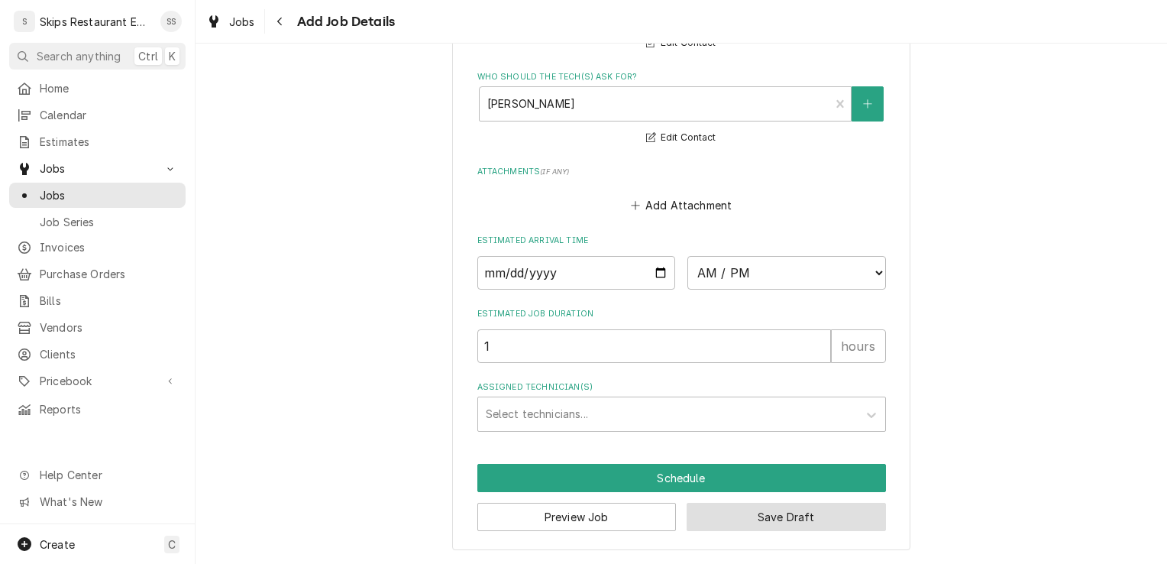
click at [735, 519] on button "Save Draft" at bounding box center [785, 516] width 199 height 28
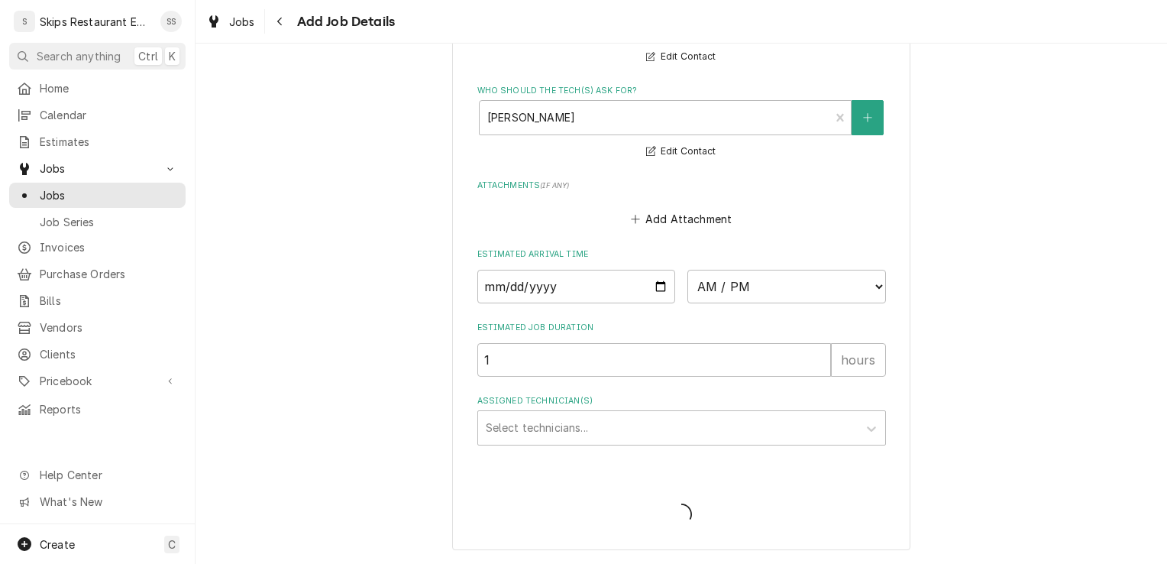
type textarea "x"
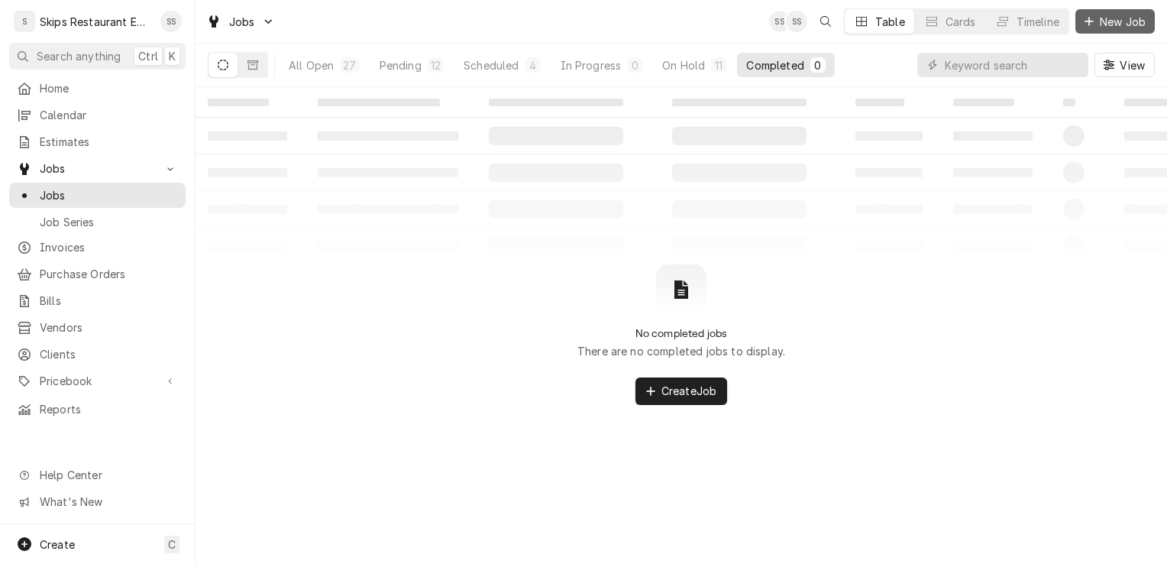
click at [1101, 22] on span "New Job" at bounding box center [1123, 22] width 52 height 16
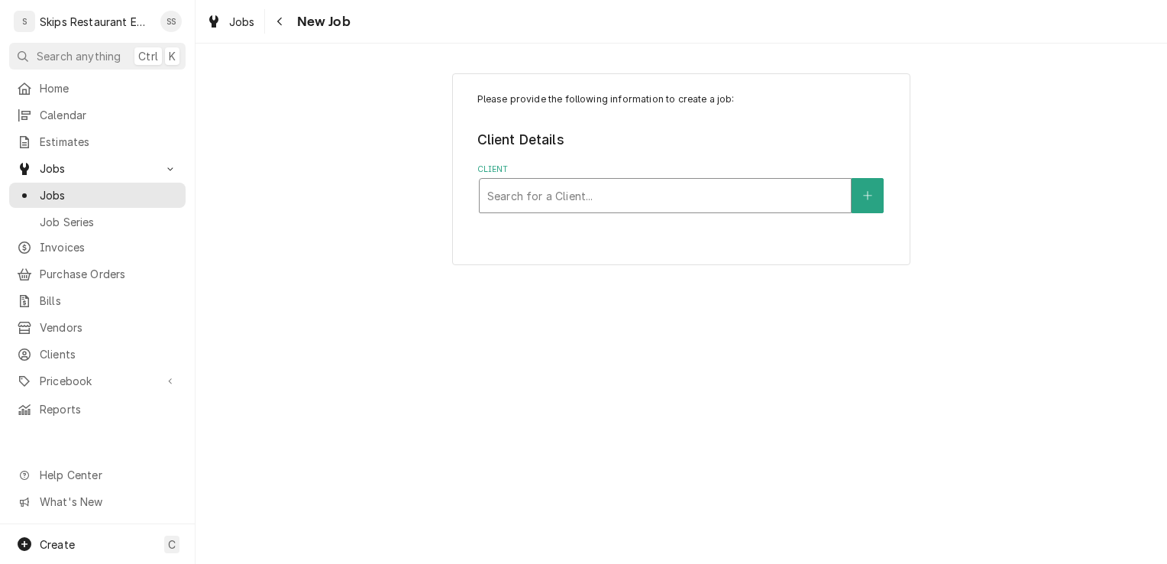
click at [584, 196] on div "Client" at bounding box center [665, 195] width 356 height 27
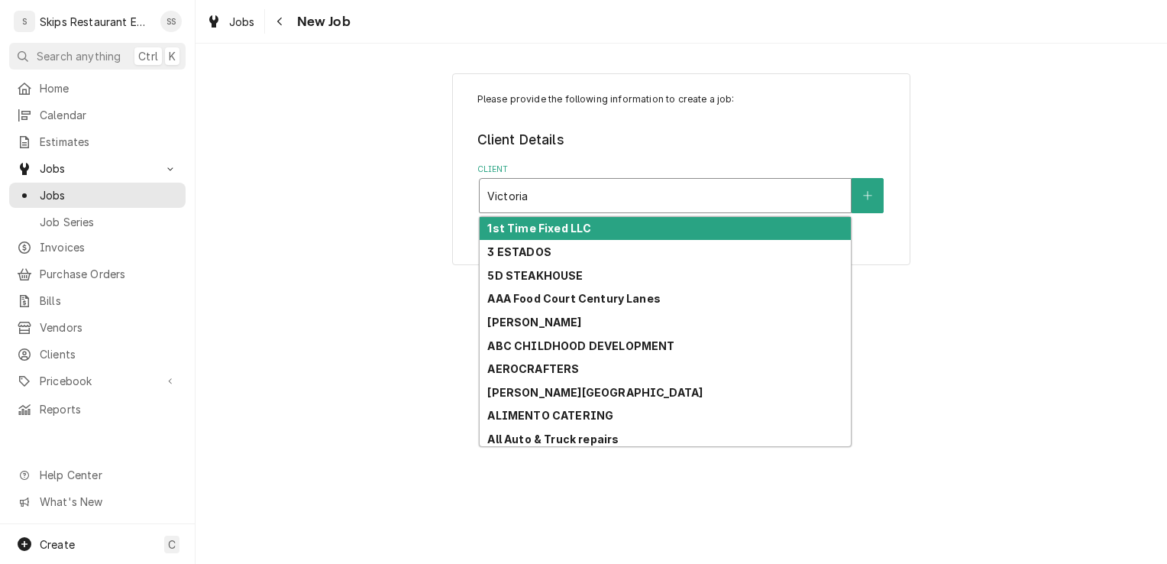
type input "Victoria"
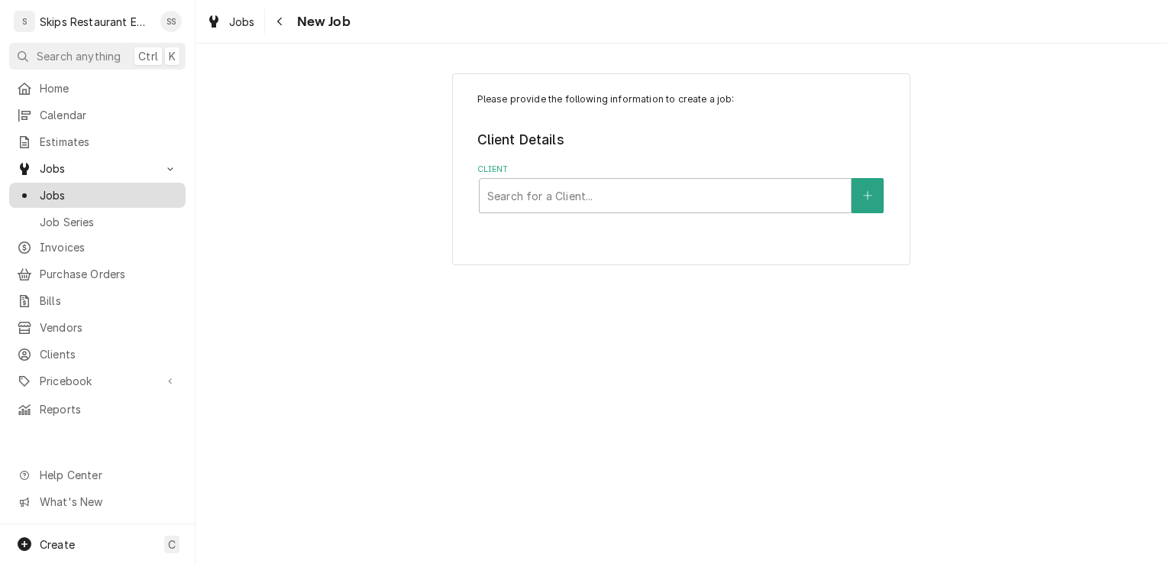
click at [63, 187] on span "Jobs" at bounding box center [109, 195] width 138 height 16
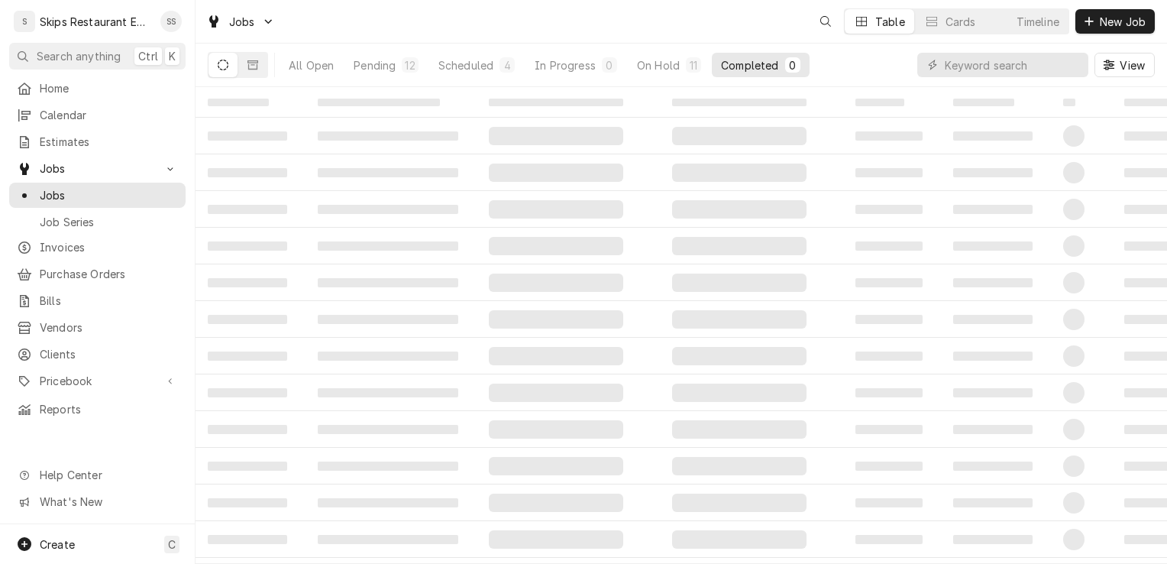
click at [76, 187] on span "Jobs" at bounding box center [109, 195] width 138 height 16
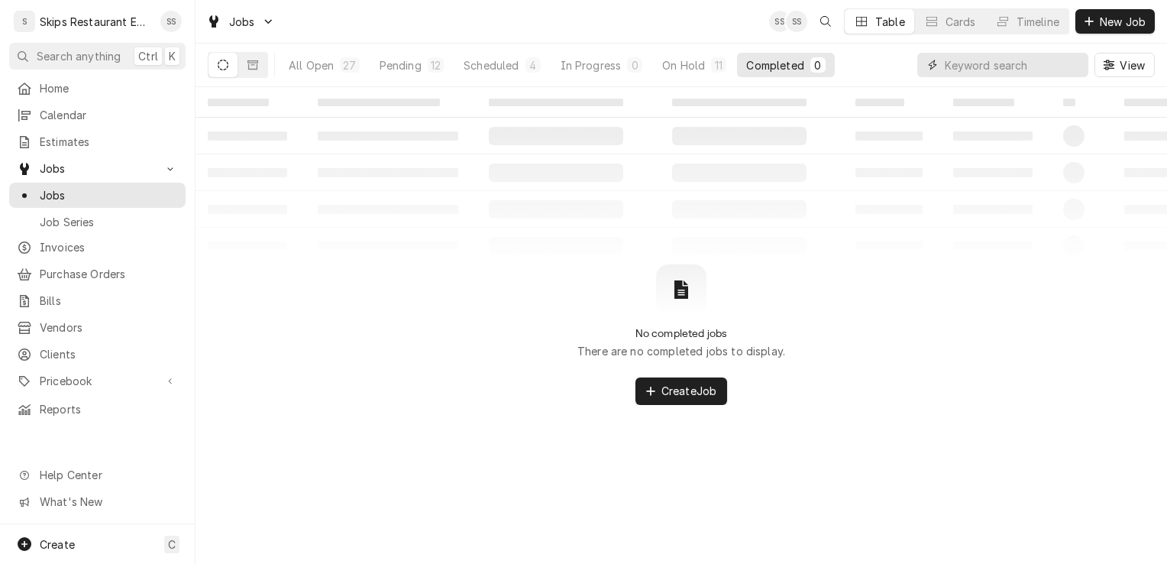
click at [965, 69] on input "Dynamic Content Wrapper" at bounding box center [1013, 65] width 136 height 24
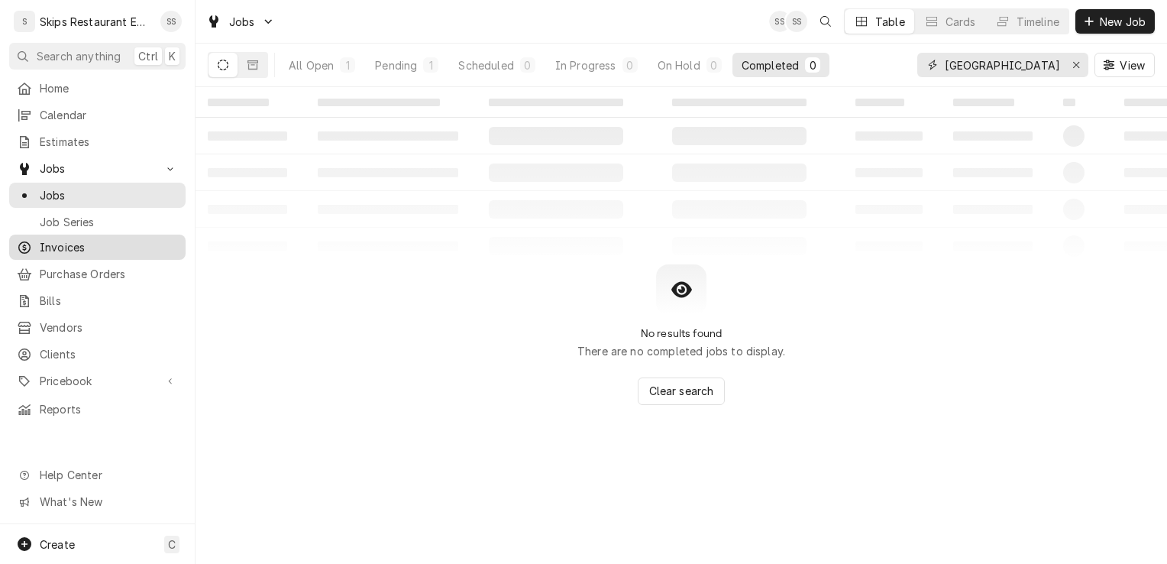
type input "Guadalajara"
click at [76, 242] on span "Invoices" at bounding box center [109, 247] width 138 height 16
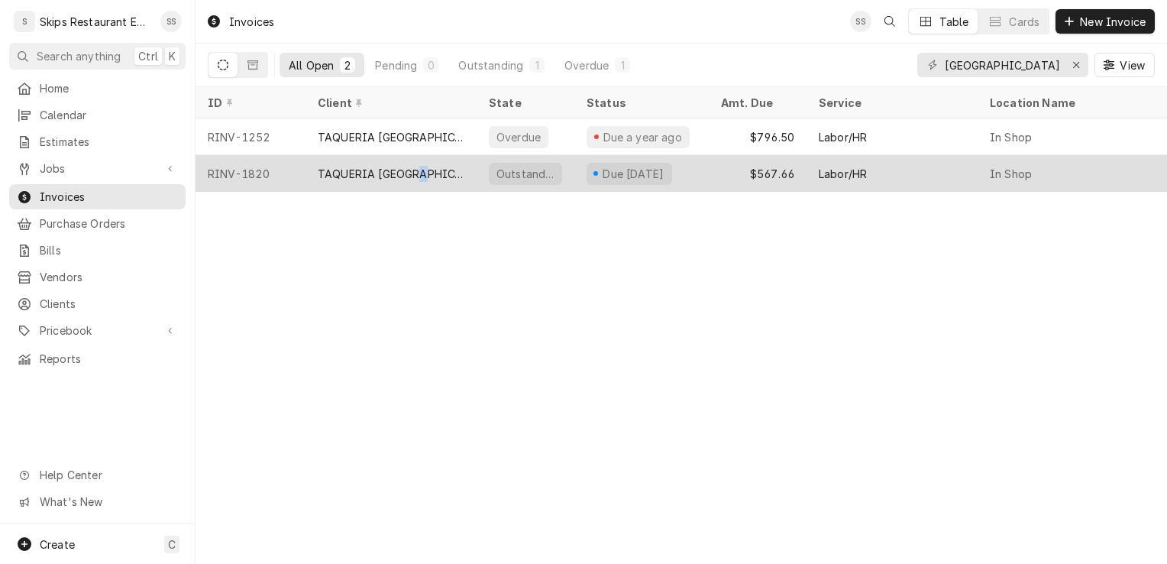
click at [425, 167] on div "TAQUERIA [GEOGRAPHIC_DATA] - [GEOGRAPHIC_DATA]" at bounding box center [391, 174] width 147 height 16
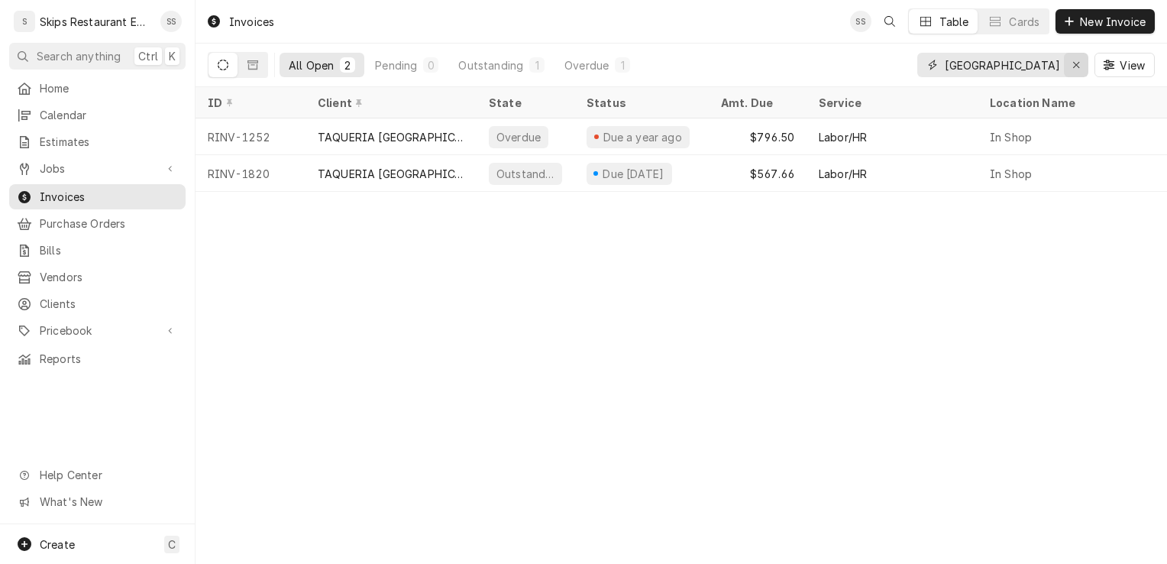
click at [1077, 63] on icon "Erase input" at bounding box center [1076, 65] width 6 height 6
click at [999, 69] on input "Dynamic Content Wrapper" at bounding box center [1017, 65] width 144 height 24
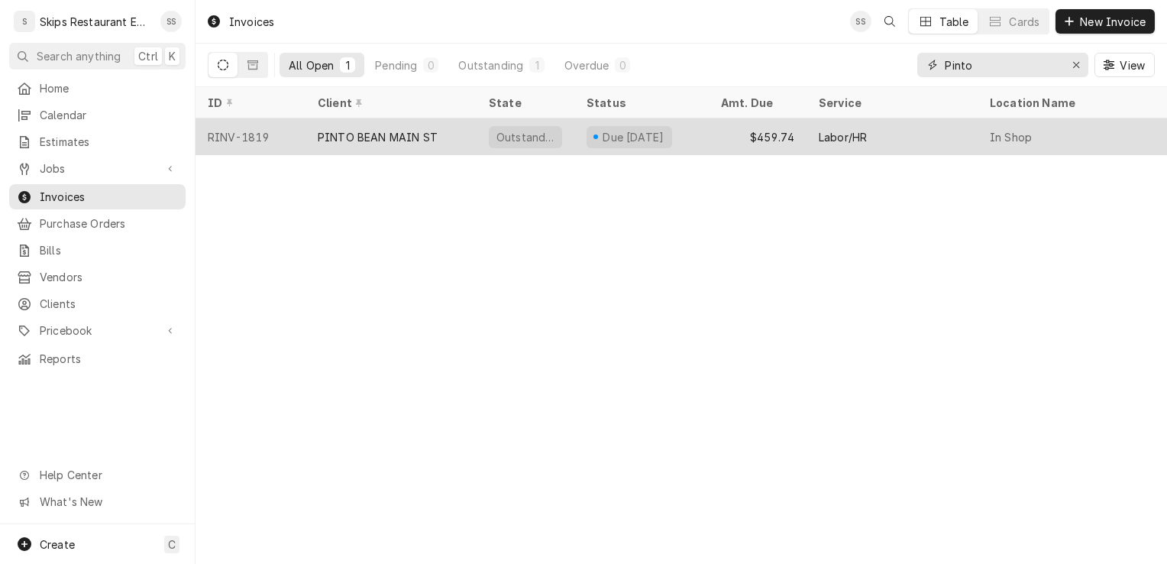
type input "Pinto"
click at [628, 133] on div "Due [DATE]" at bounding box center [633, 137] width 65 height 16
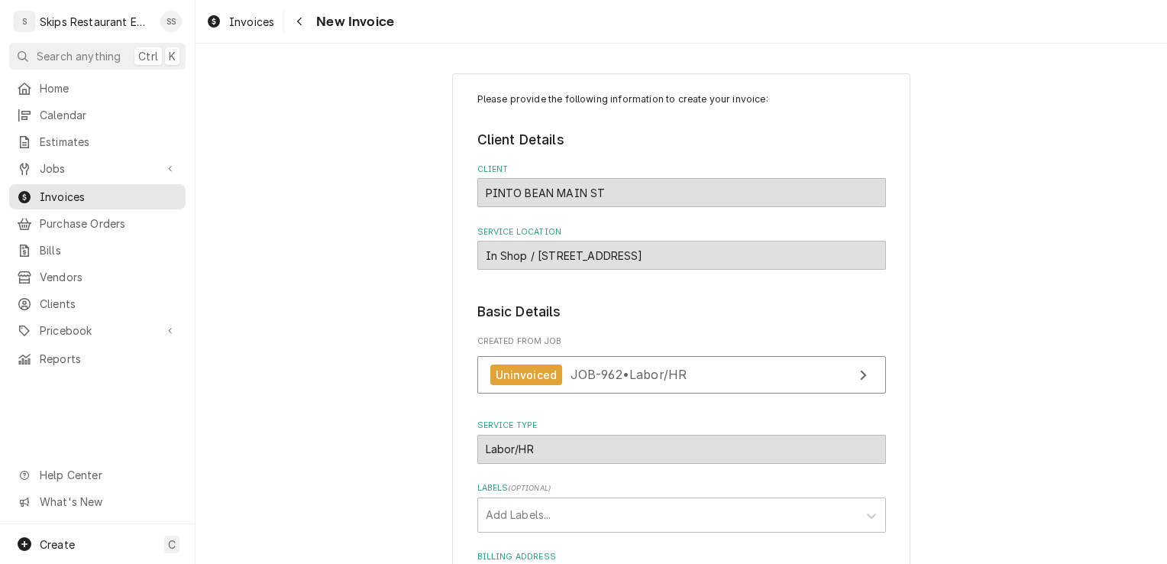
scroll to position [149, 0]
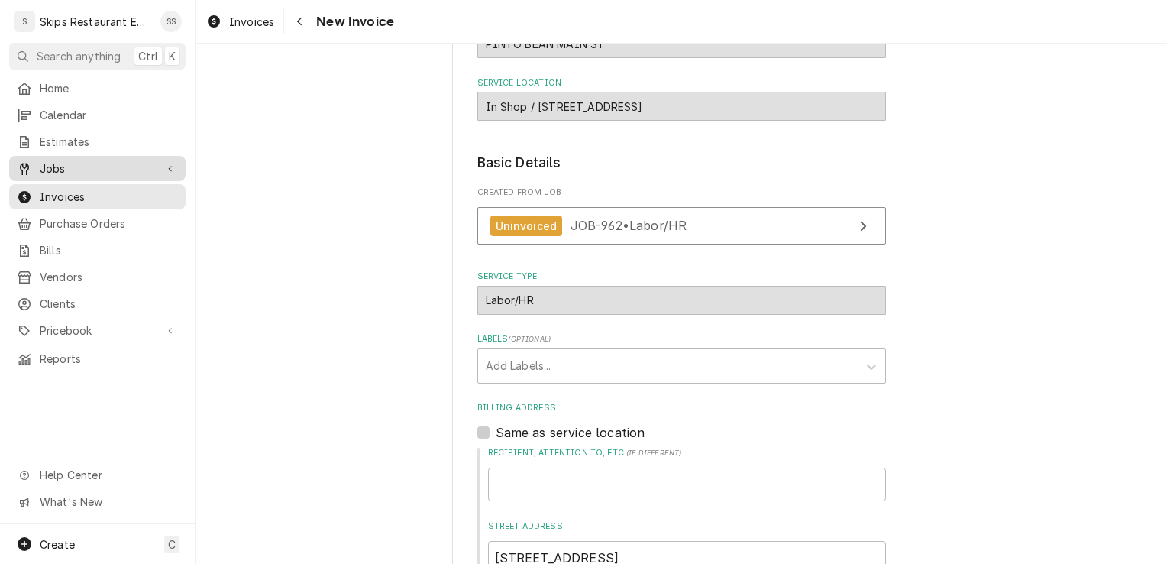
click at [56, 166] on span "Jobs" at bounding box center [97, 168] width 115 height 16
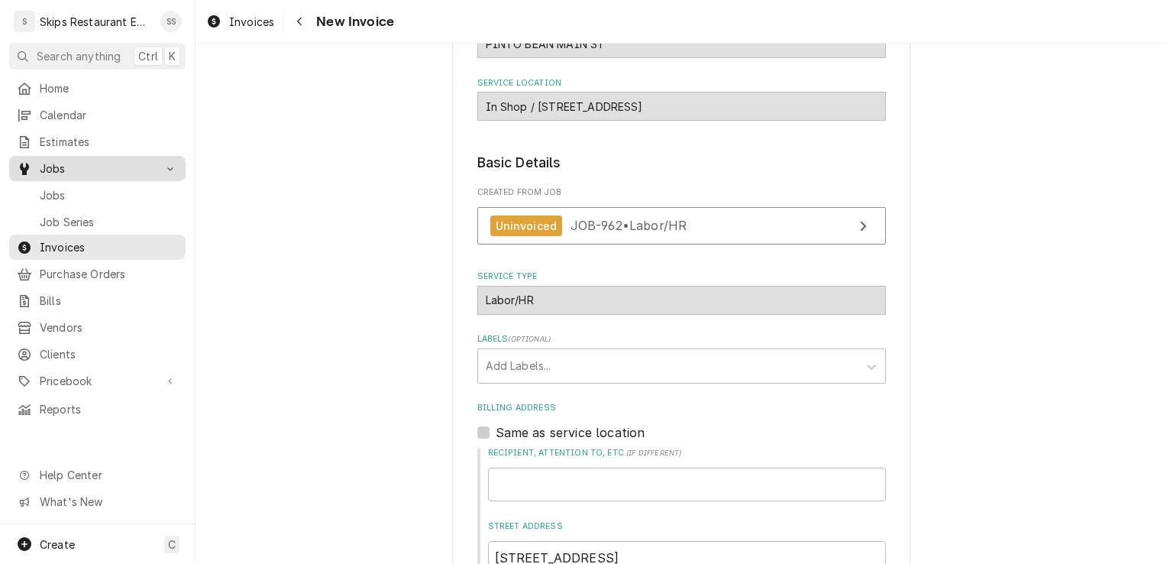
click at [79, 162] on span "Jobs" at bounding box center [97, 168] width 115 height 16
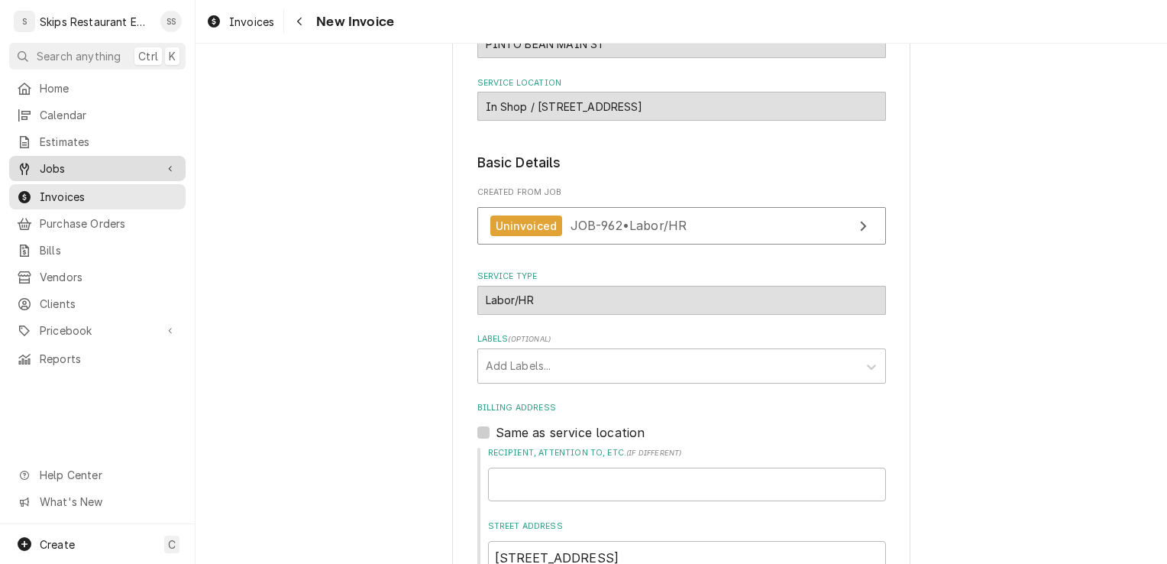
click at [79, 162] on span "Jobs" at bounding box center [97, 168] width 115 height 16
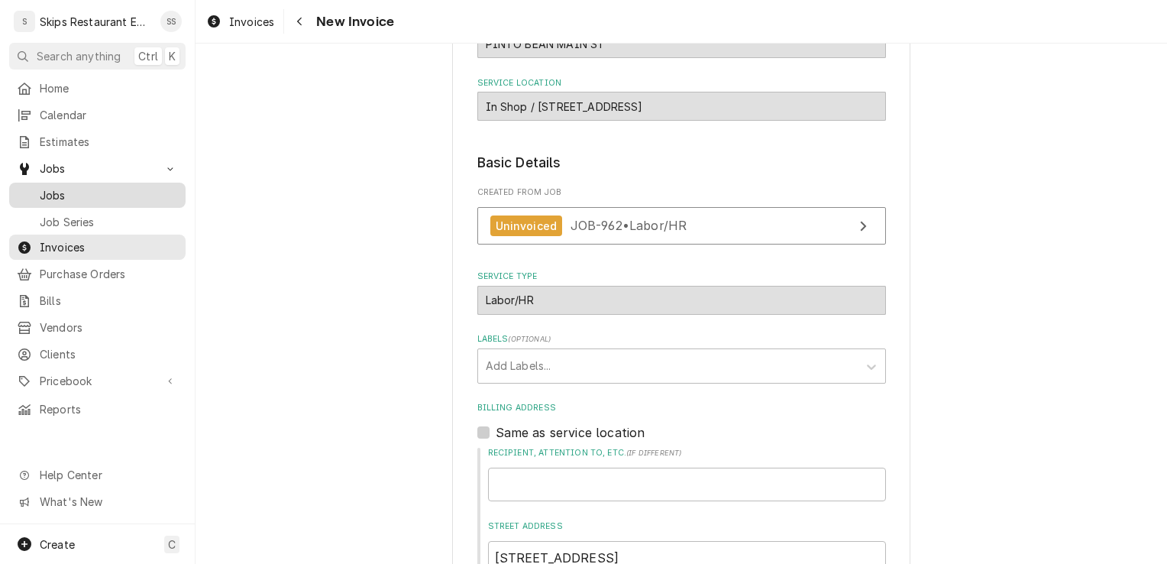
click at [64, 187] on span "Jobs" at bounding box center [109, 195] width 138 height 16
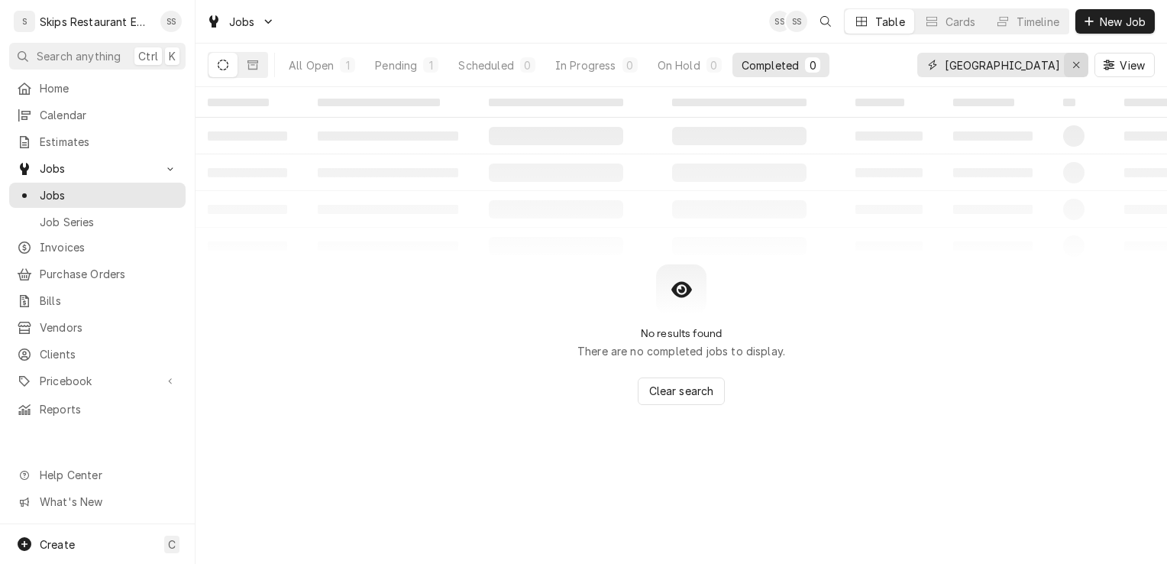
click at [1080, 69] on div "Erase input" at bounding box center [1075, 64] width 15 height 15
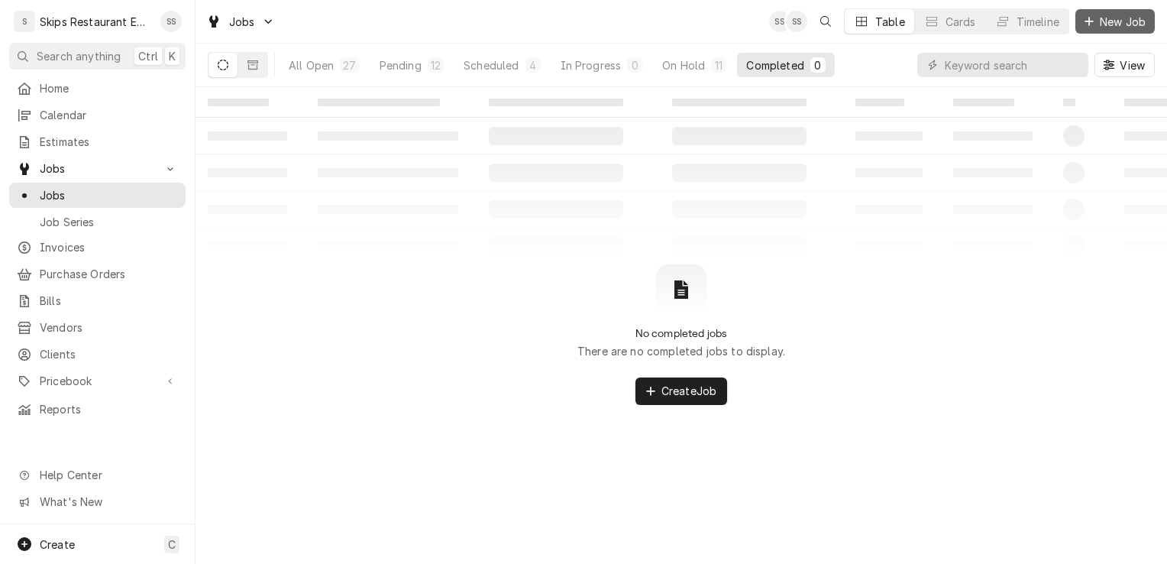
click at [1105, 24] on span "New Job" at bounding box center [1123, 22] width 52 height 16
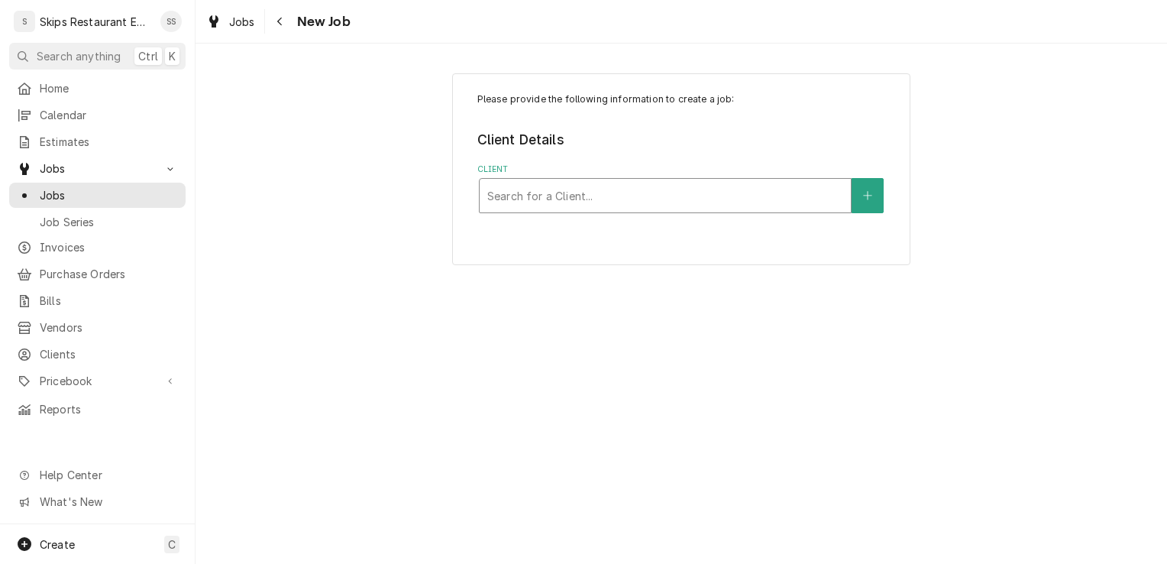
click at [536, 198] on div "Client" at bounding box center [665, 195] width 356 height 27
type input "[PERSON_NAME]"
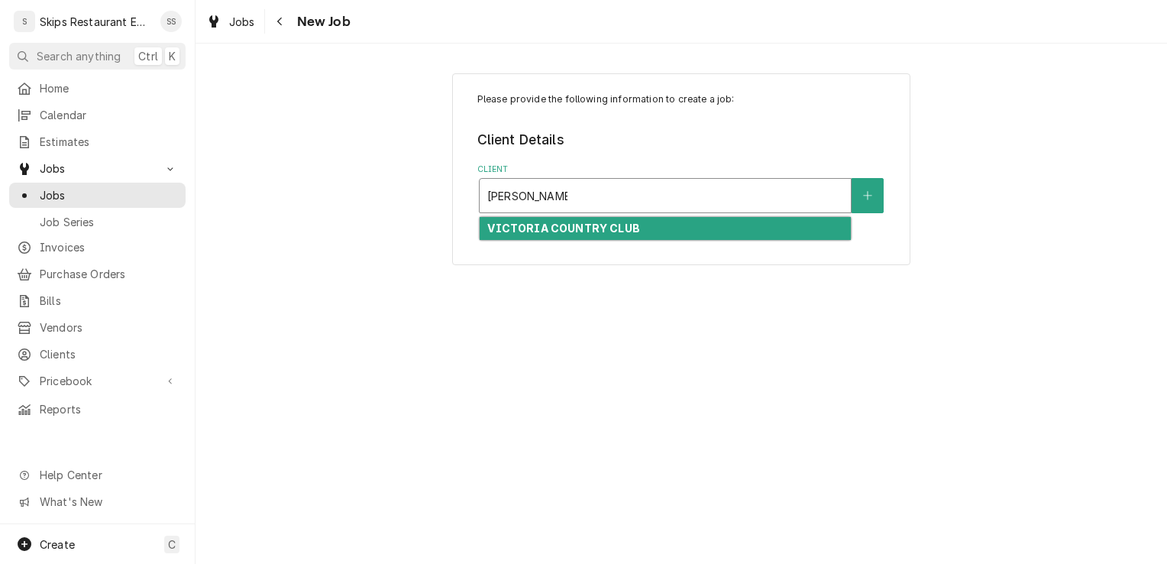
click at [596, 228] on strong "VICTORIA COUNTRY CLUB" at bounding box center [563, 227] width 152 height 13
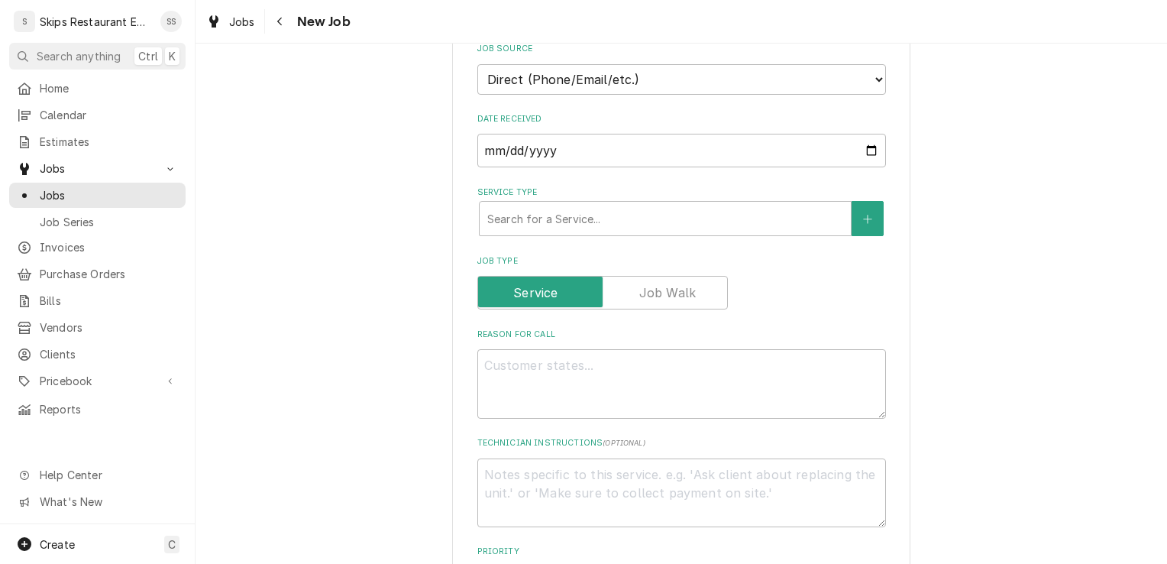
scroll to position [518, 0]
click at [529, 218] on div "Service Type" at bounding box center [665, 218] width 356 height 27
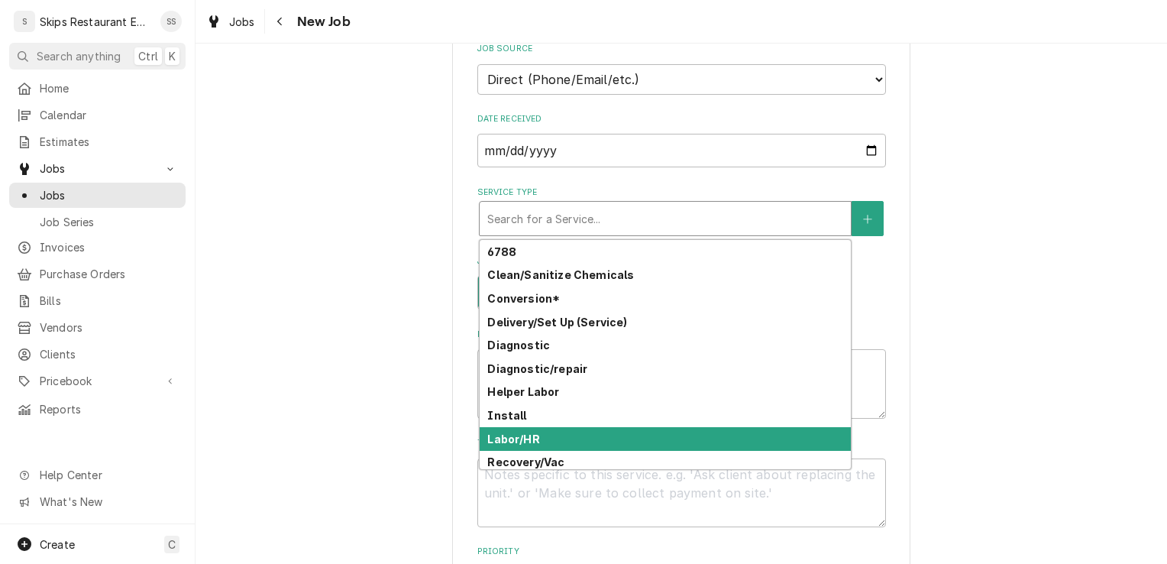
click at [515, 441] on strong "Labor/HR" at bounding box center [513, 438] width 52 height 13
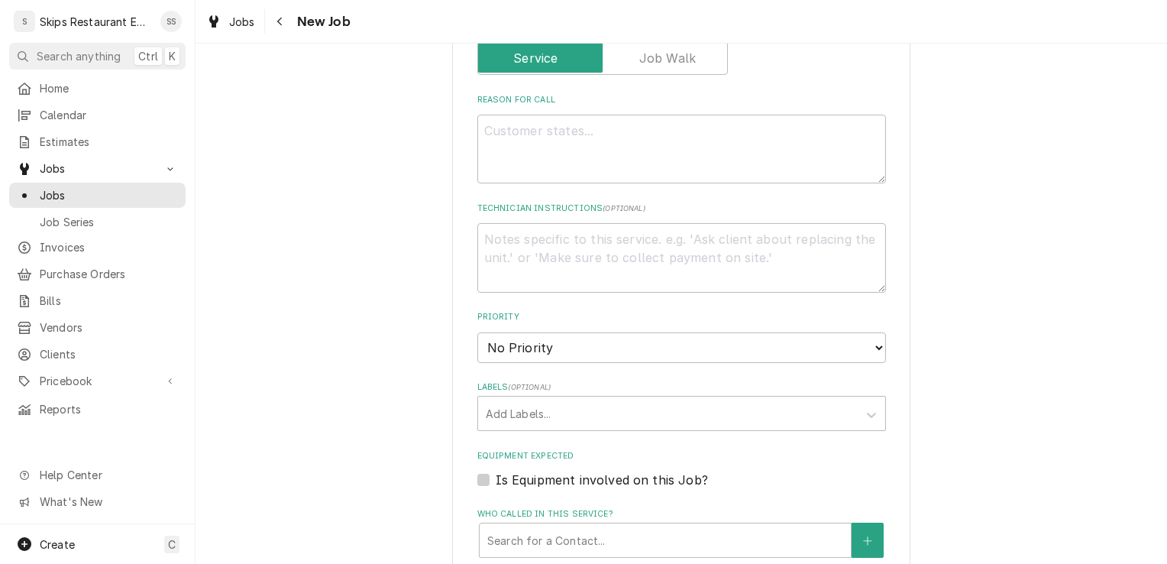
scroll to position [779, 0]
click at [501, 134] on textarea "Reason For Call" at bounding box center [681, 148] width 409 height 69
type textarea "x"
type textarea "F"
type textarea "x"
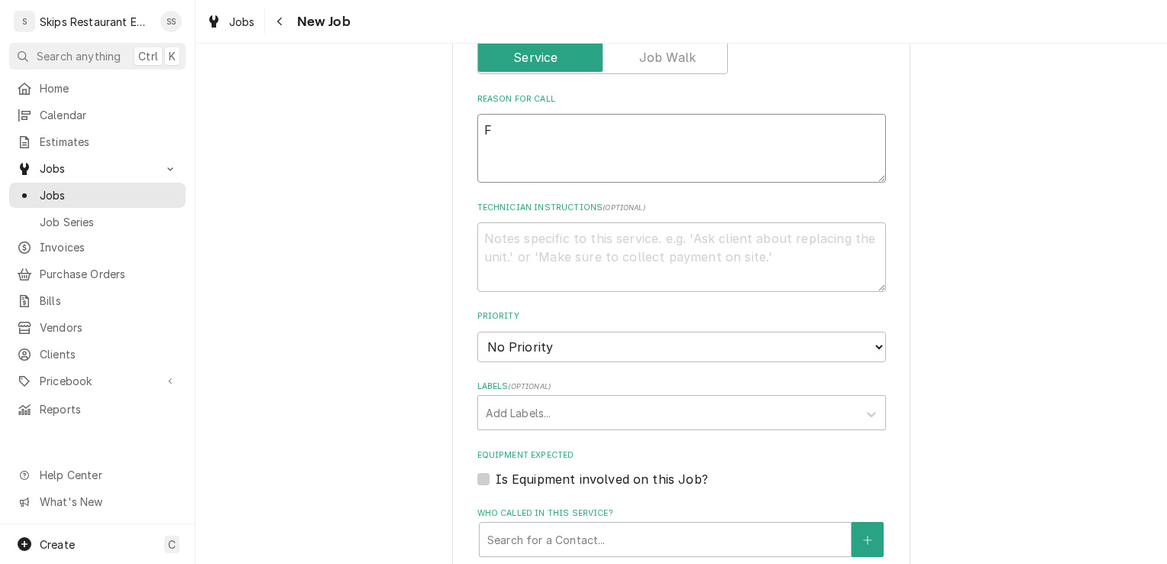
type textarea "Fr"
type textarea "x"
type textarea "Fry"
type textarea "x"
type textarea "[PERSON_NAME]"
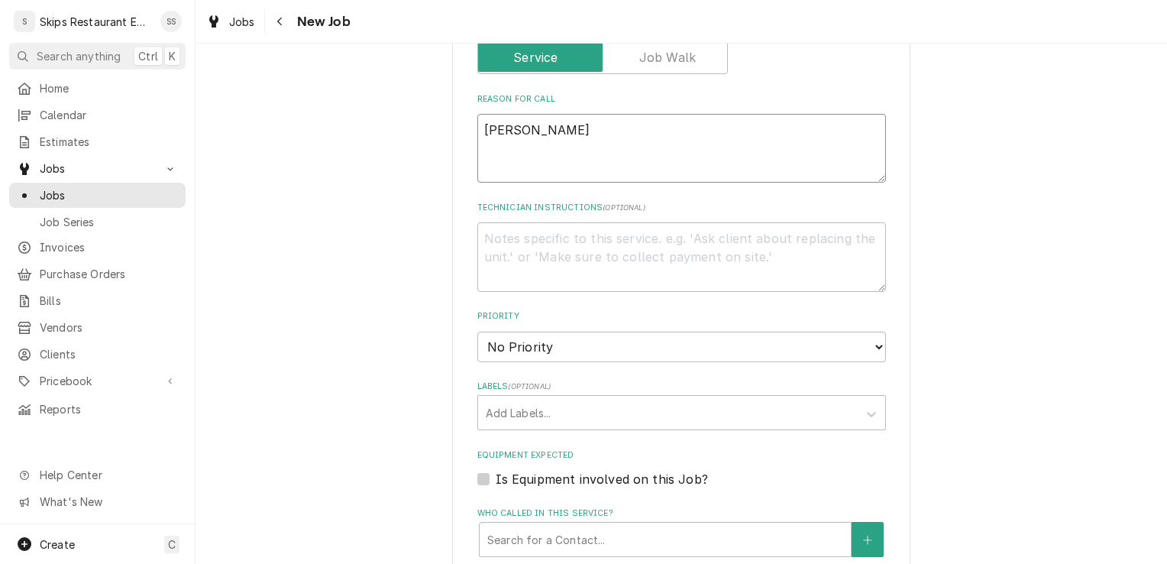
type textarea "x"
type textarea "Fryer"
type textarea "x"
type textarea "Fryer"
type textarea "x"
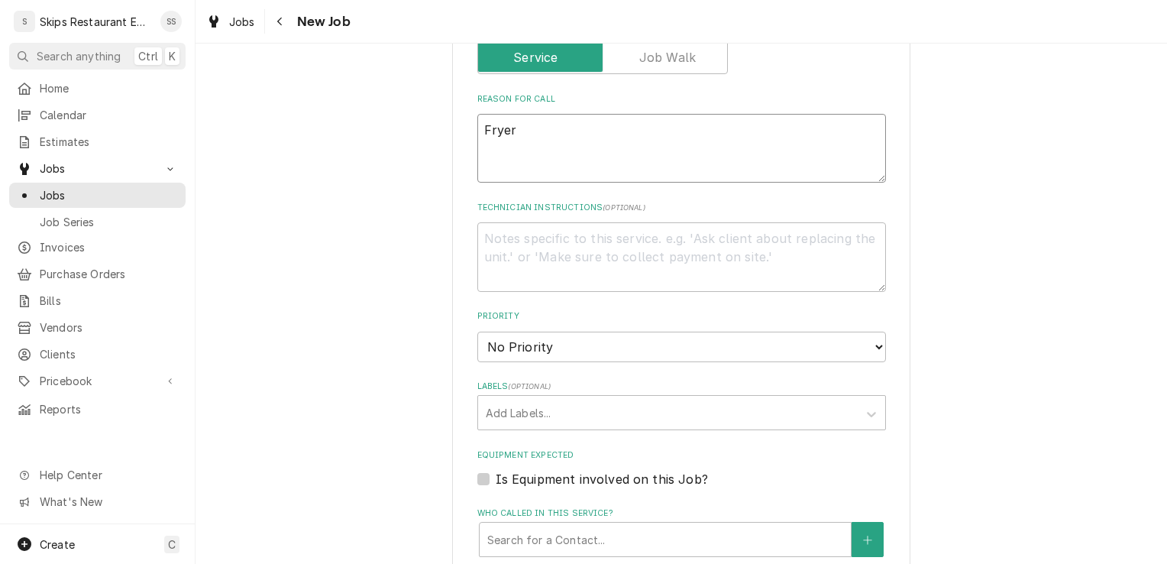
type textarea "Fryer w"
type textarea "x"
type textarea "Fryer wo"
type textarea "x"
type textarea "[PERSON_NAME] won"
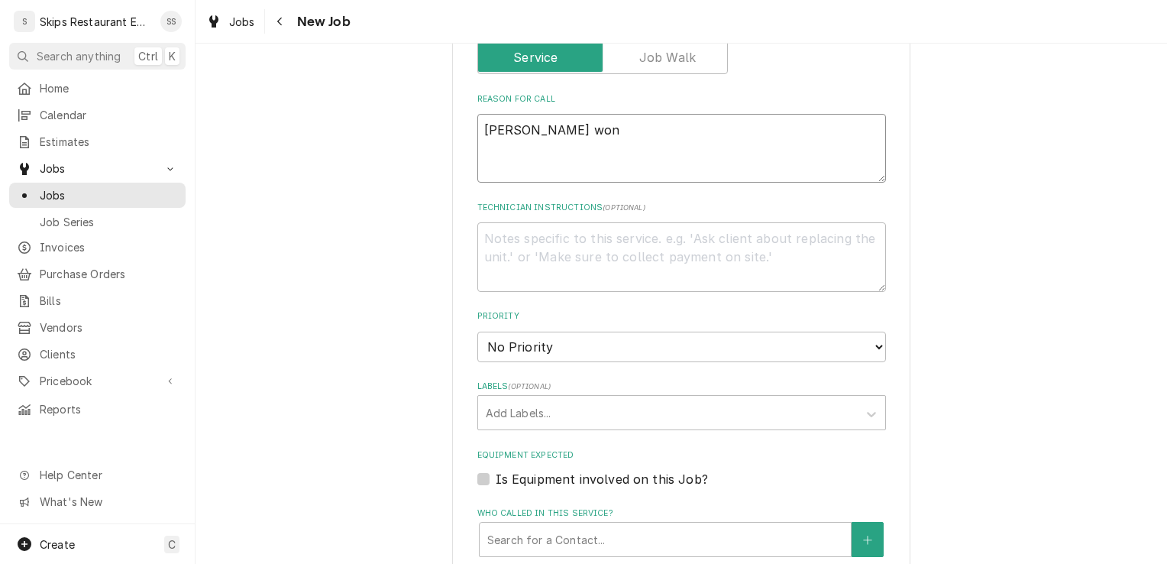
type textarea "x"
type textarea "[PERSON_NAME] won'"
type textarea "x"
type textarea "Fryer won't"
type textarea "x"
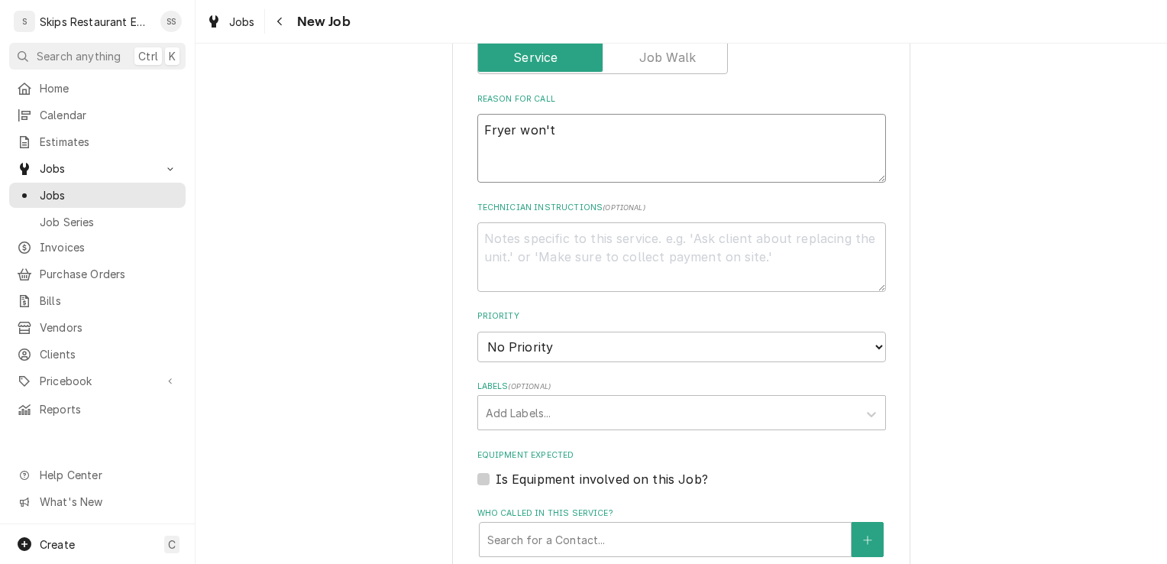
type textarea "Fryer won't"
type textarea "x"
type textarea "Fryer won't i"
type textarea "x"
type textarea "Fryer won't ig"
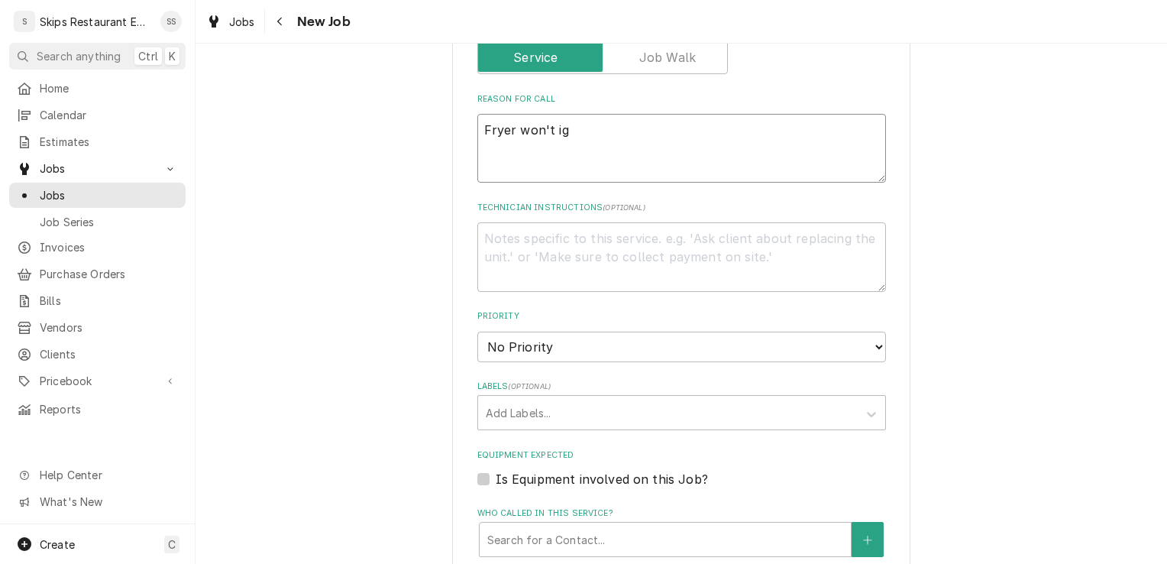
type textarea "x"
type textarea "Fryer won't ign"
type textarea "x"
type textarea "Fryer won't igni"
type textarea "x"
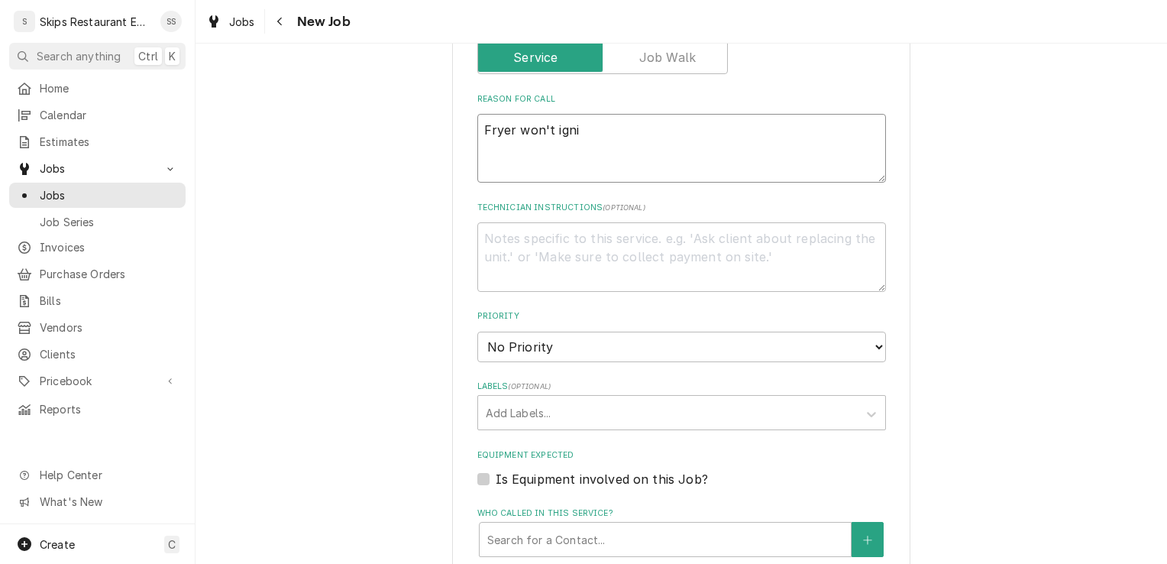
type textarea "Fryer won't ignit"
type textarea "x"
type textarea "Fryer won't ignite"
type textarea "x"
type textarea "Fryer won't ignite."
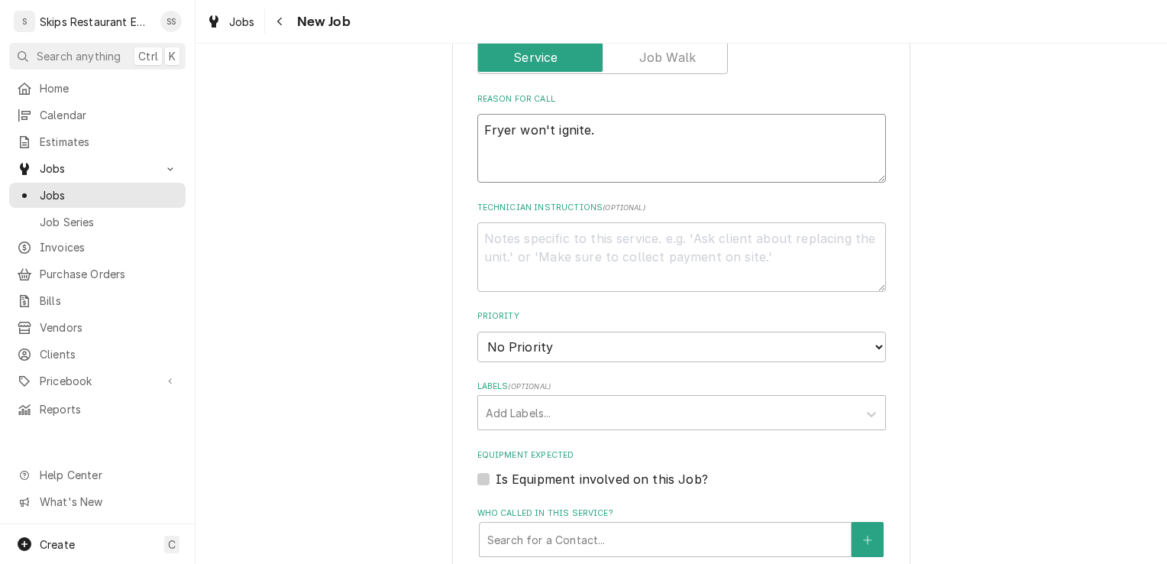
type textarea "x"
type textarea "Fryer won't ignite."
click at [492, 236] on textarea "Technician Instructions ( optional )" at bounding box center [681, 256] width 409 height 69
type textarea "x"
type textarea "P"
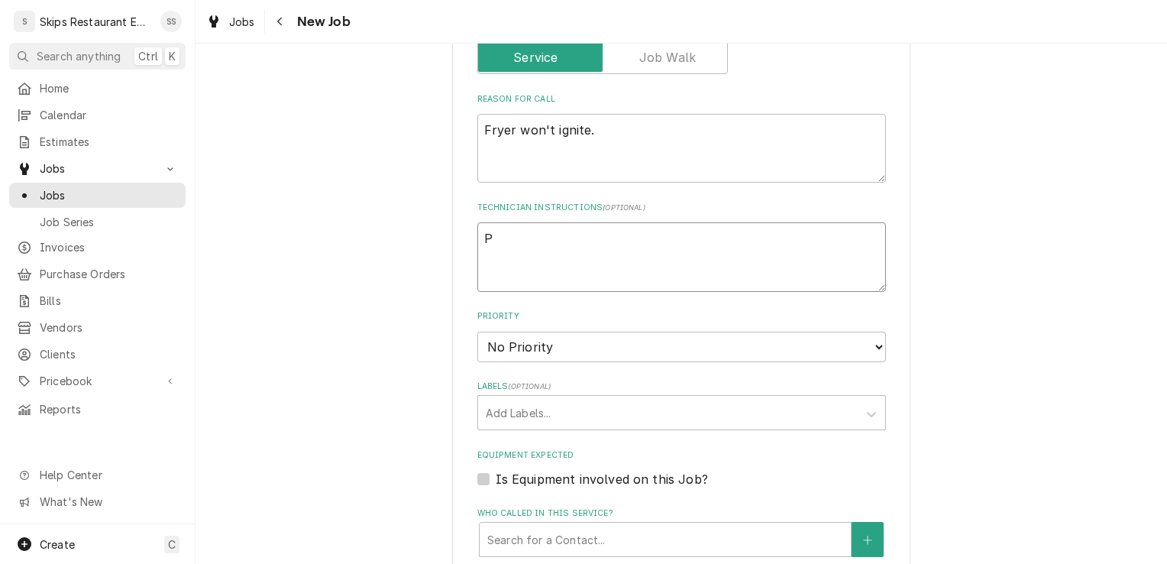
type textarea "x"
type textarea "Pl"
type textarea "x"
type textarea "Ple"
type textarea "x"
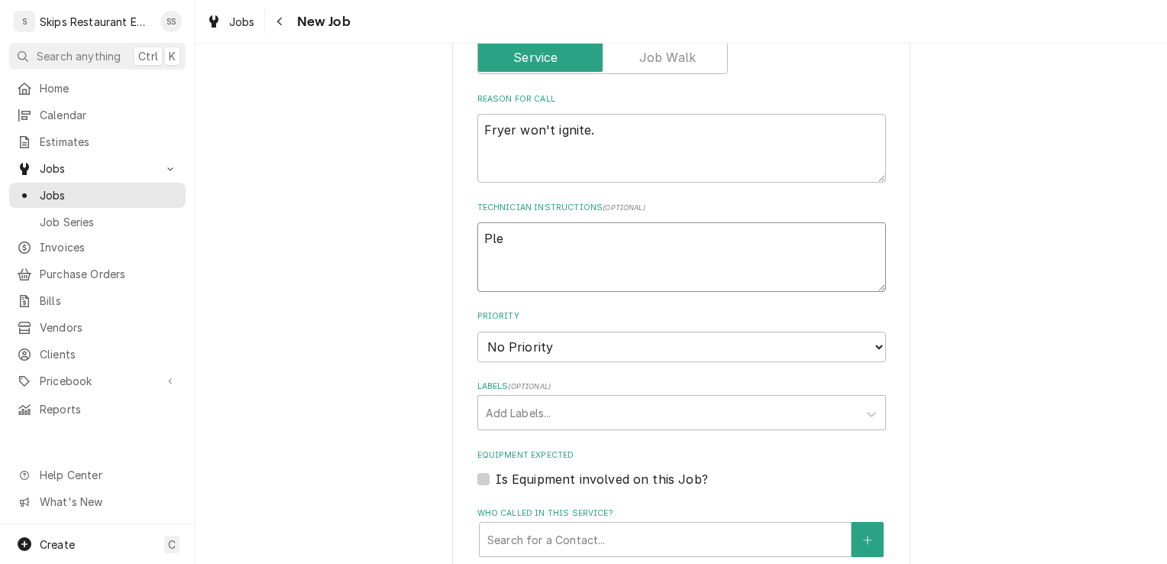
type textarea "Plea"
type textarea "x"
type textarea "Pleas"
type textarea "x"
type textarea "Please"
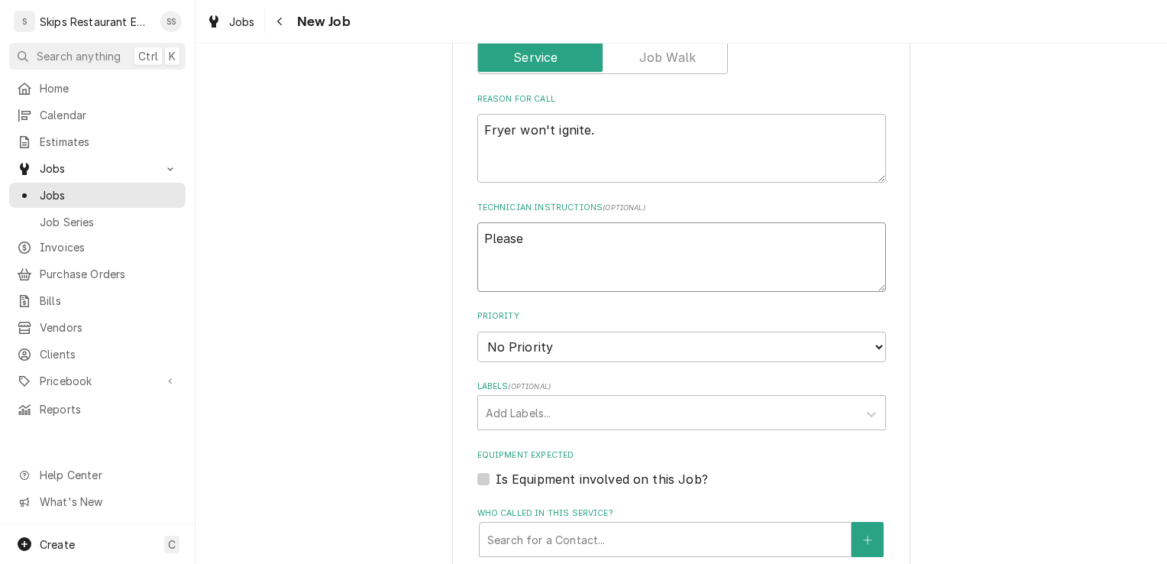
type textarea "x"
type textarea "Please"
type textarea "x"
type textarea "Please g"
type textarea "x"
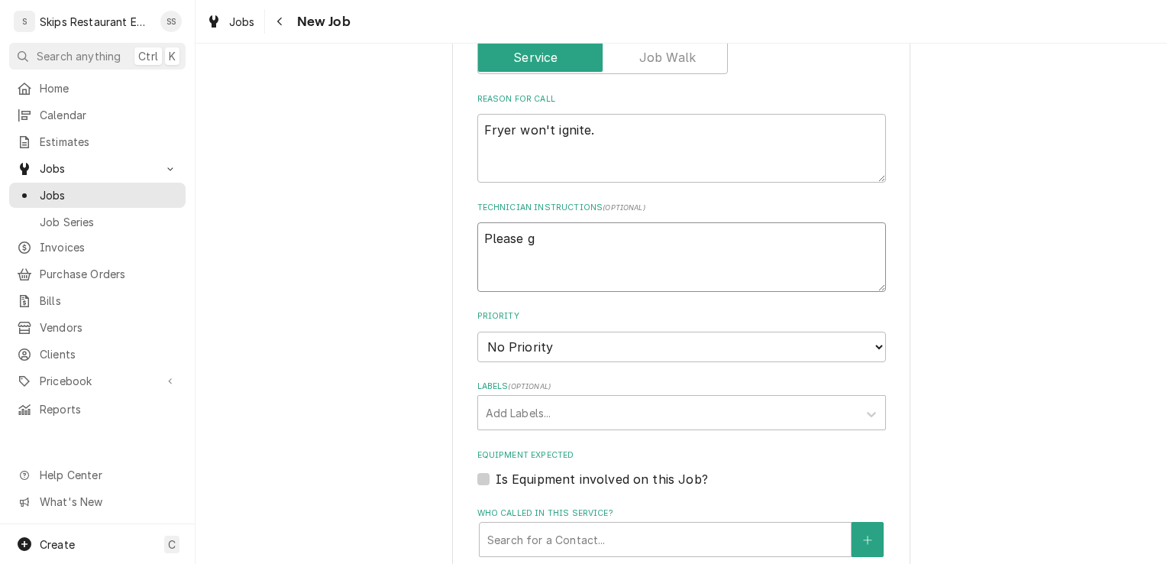
type textarea "Please go"
type textarea "x"
type textarea "Please go"
type textarea "x"
type textarea "Please go i"
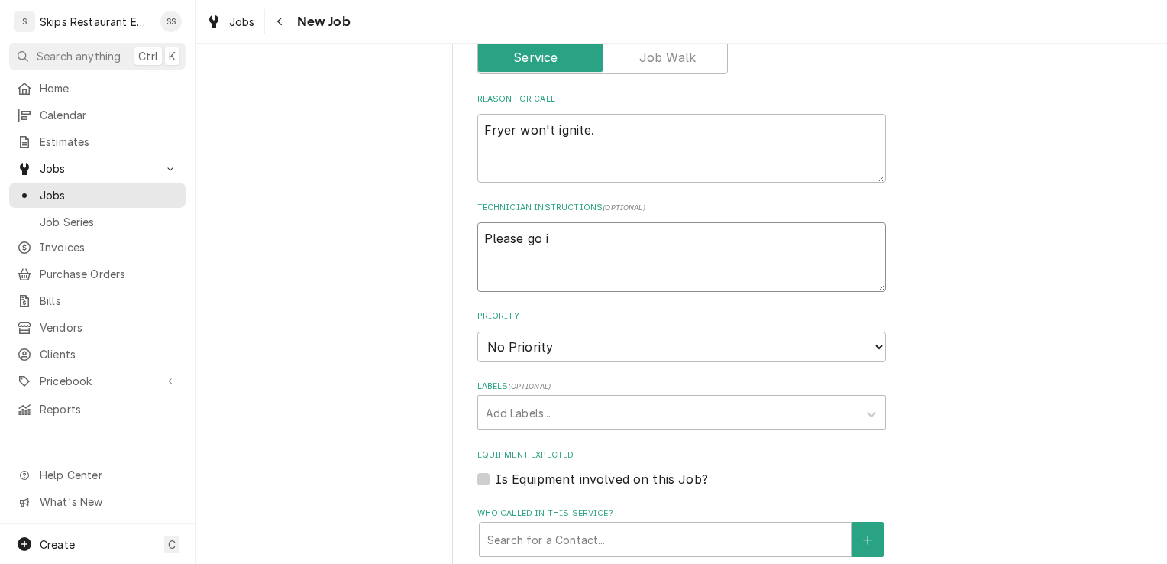
type textarea "x"
type textarea "Please go in"
type textarea "x"
type textarea "Please go in"
type textarea "x"
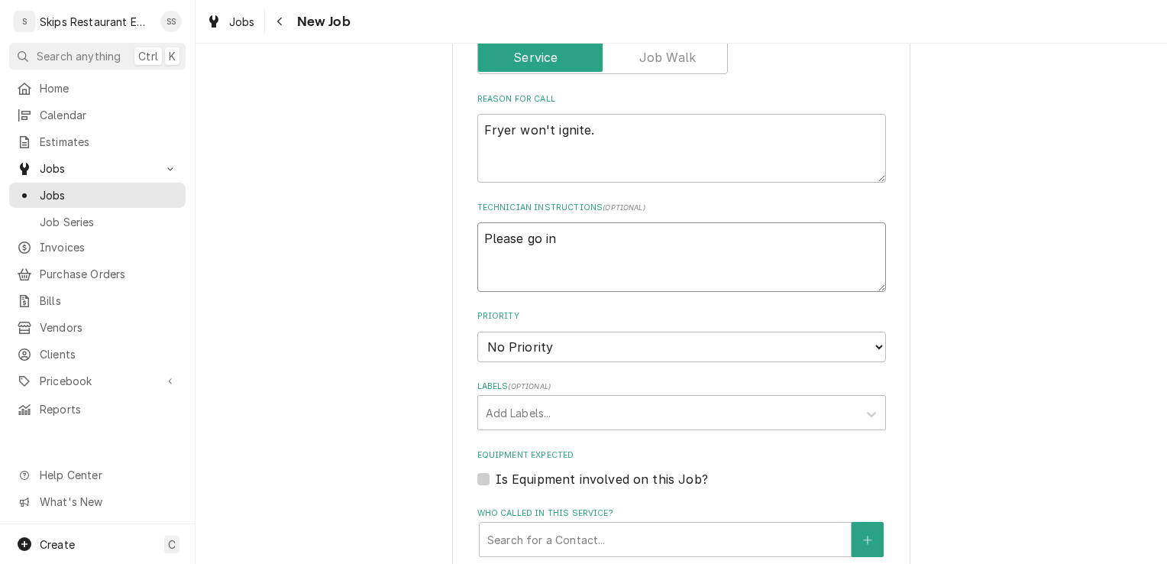
type textarea "Please go in a"
type textarea "x"
type textarea "Please go in ar"
type textarea "x"
type textarea "Please go in aro"
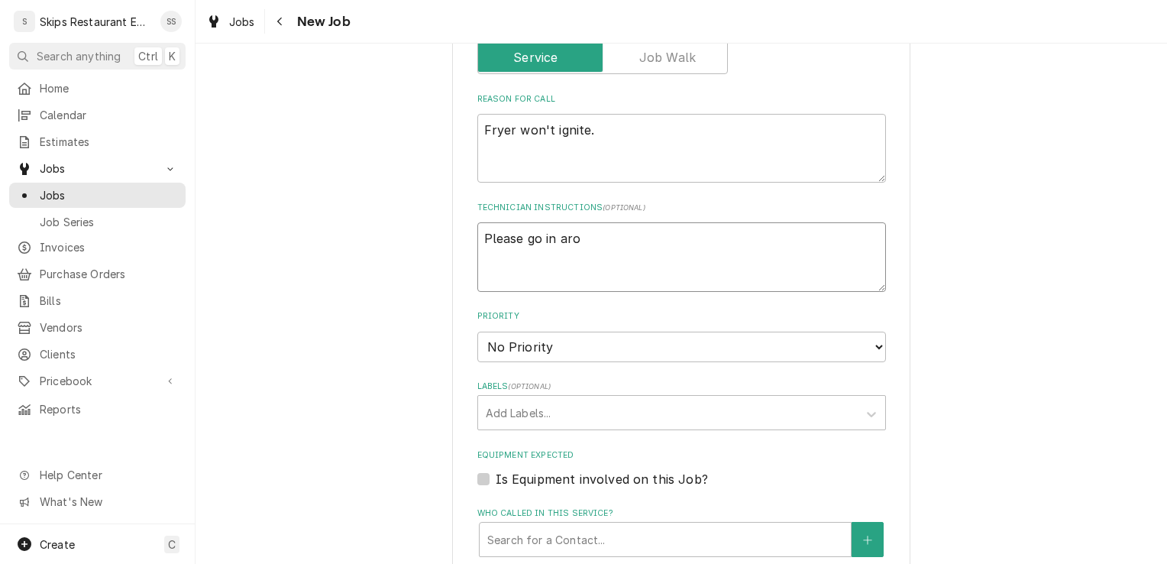
type textarea "x"
type textarea "Please go in arou"
type textarea "x"
type textarea "Please go in [GEOGRAPHIC_DATA]"
type textarea "x"
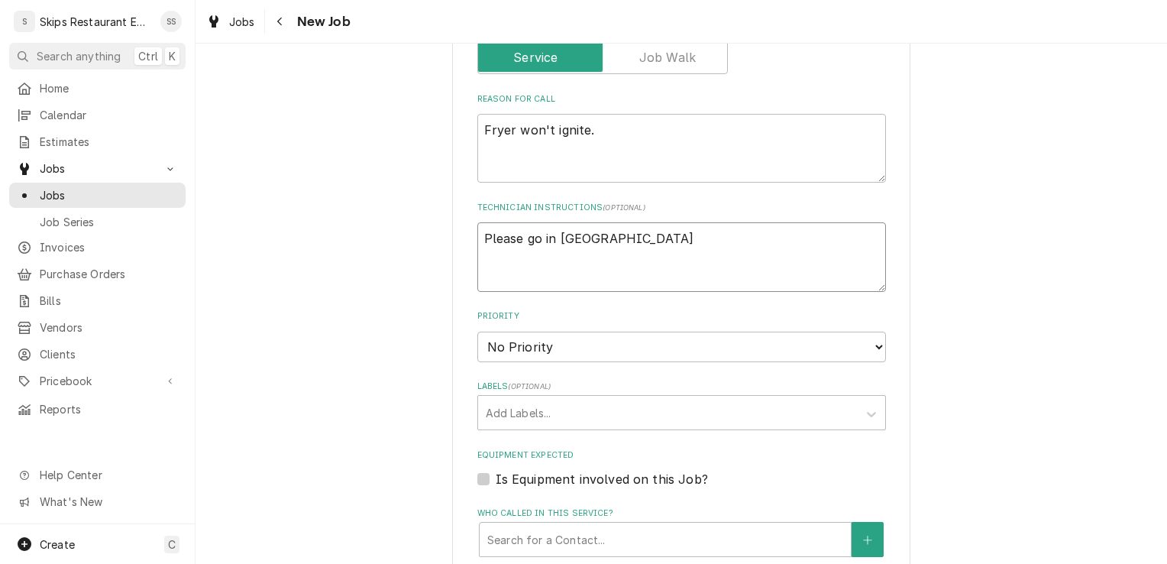
type textarea "Please go in around"
type textarea "x"
type textarea "Please go in around"
type textarea "x"
type textarea "Please go in around 9"
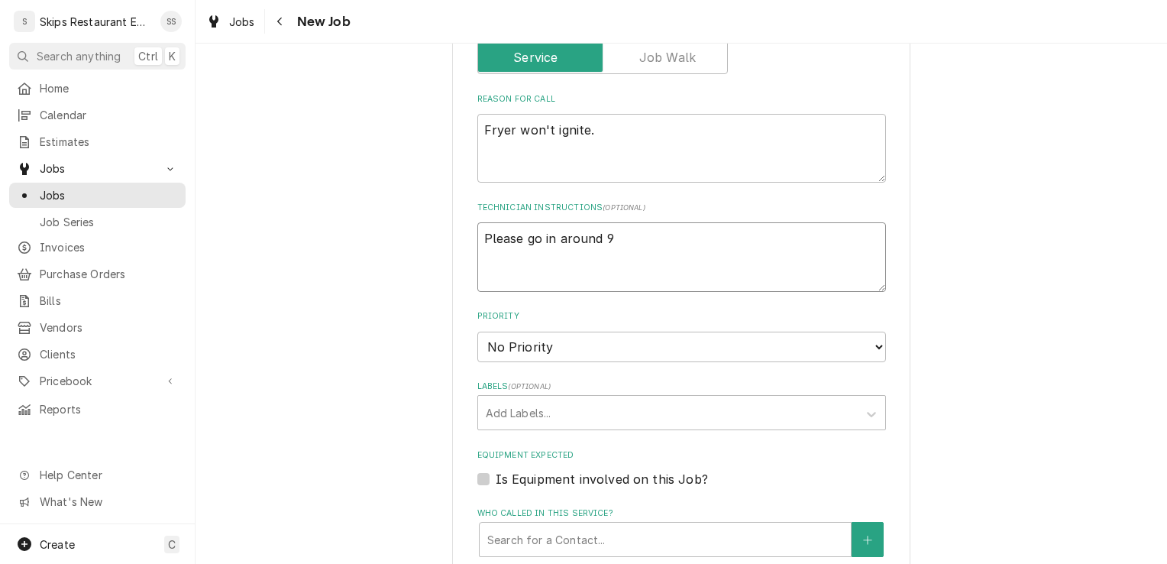
type textarea "x"
type textarea "Please go in around"
type textarea "x"
type textarea "Please go in around"
type textarea "x"
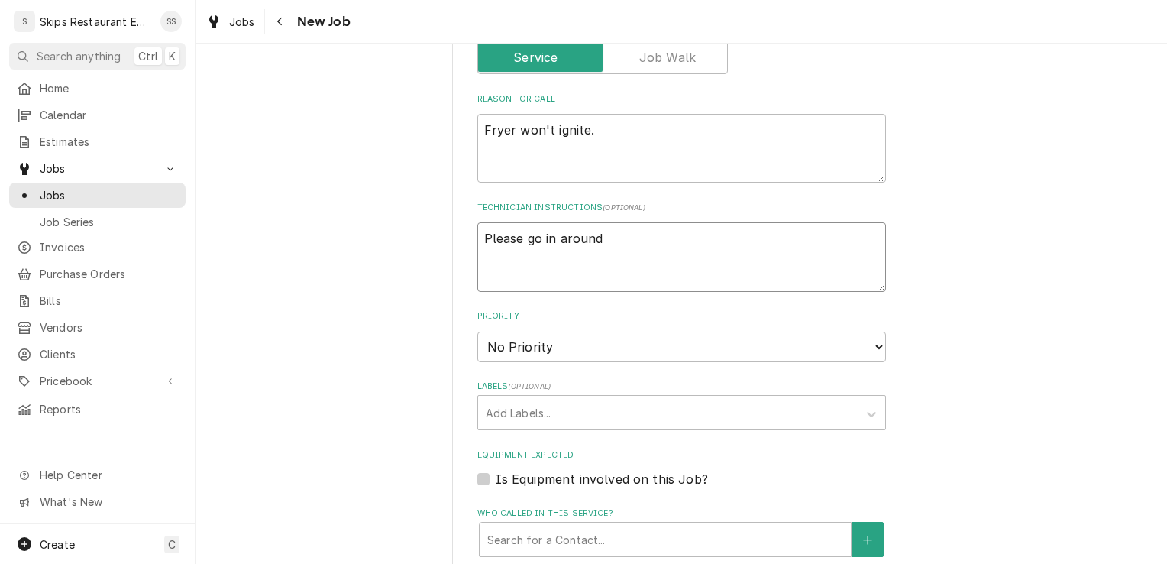
type textarea "Please go in [GEOGRAPHIC_DATA]"
type textarea "x"
type textarea "Please go in arou"
type textarea "x"
type textarea "Please go in aro"
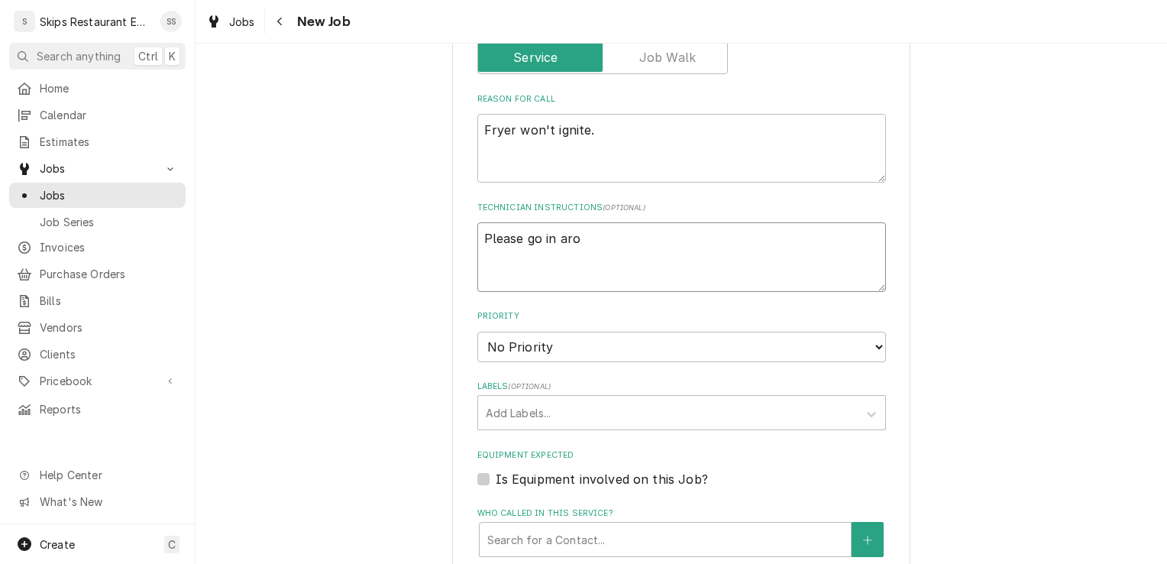
type textarea "x"
type textarea "Please go in ar"
type textarea "x"
type textarea "Please go in a"
type textarea "x"
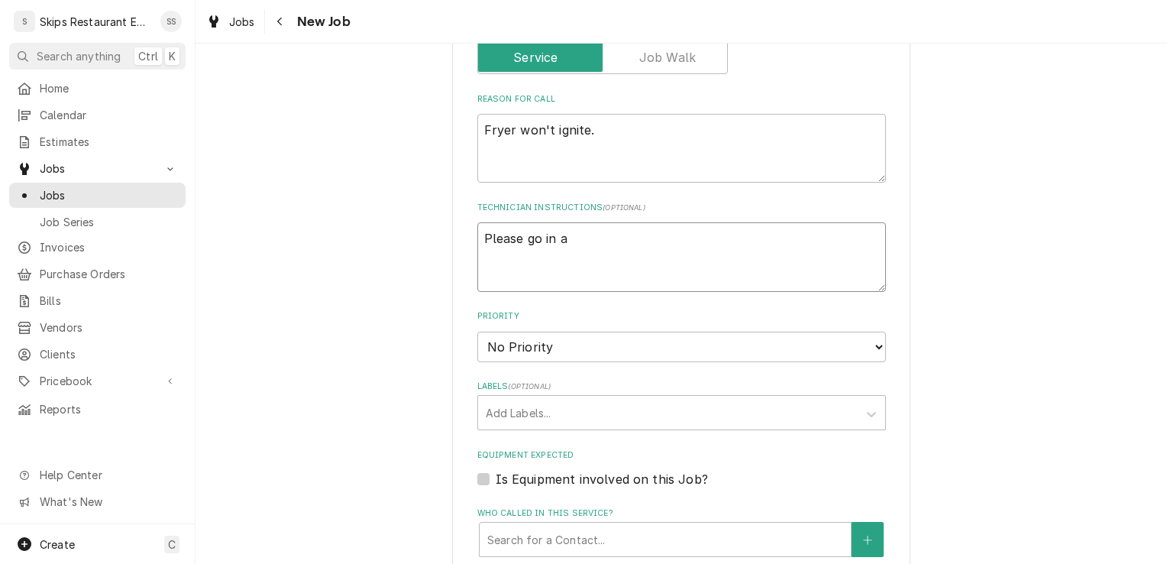
type textarea "Please go in"
type textarea "x"
type textarea "Please go in b"
type textarea "x"
type textarea "Please go in be"
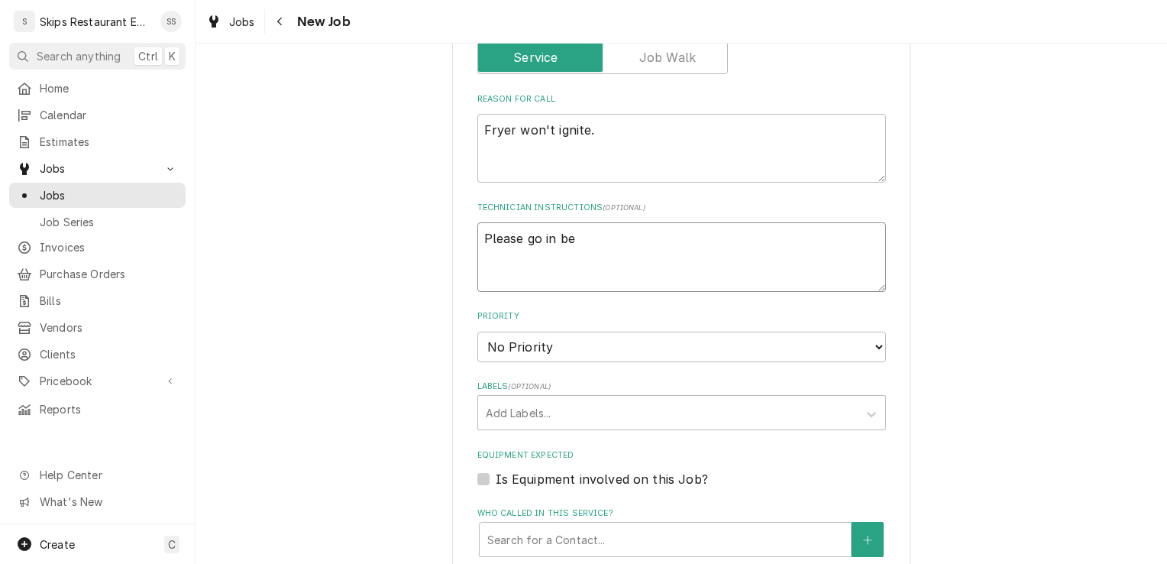
type textarea "x"
type textarea "Please go in bet"
type textarea "x"
type textarea "Please go in betw"
type textarea "x"
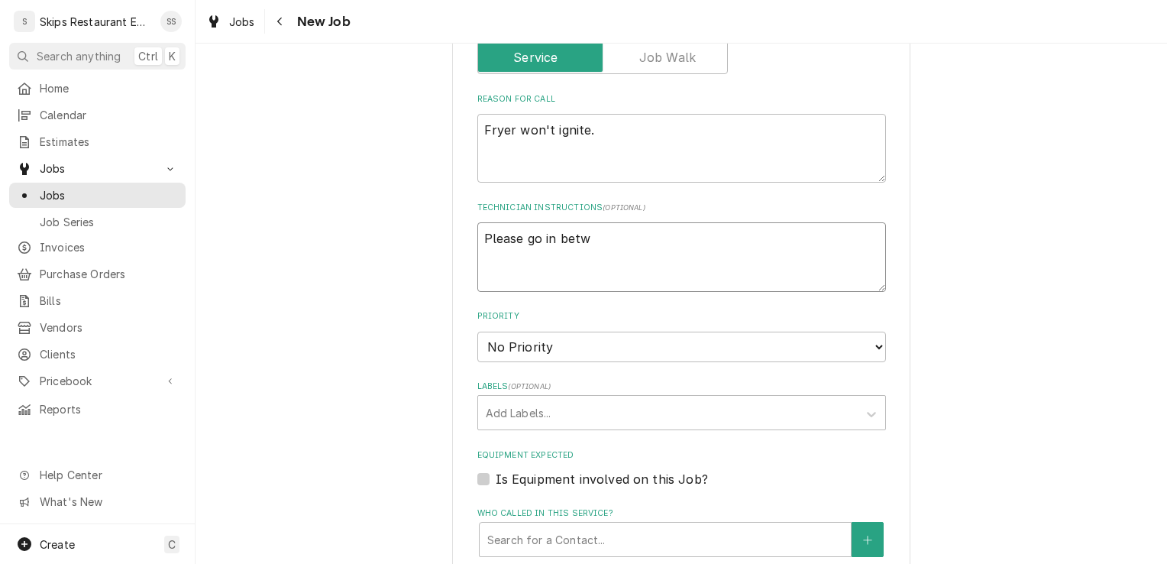
type textarea "Please go in betwe"
type textarea "x"
type textarea "Please go in betwee"
type textarea "x"
type textarea "Please go in between"
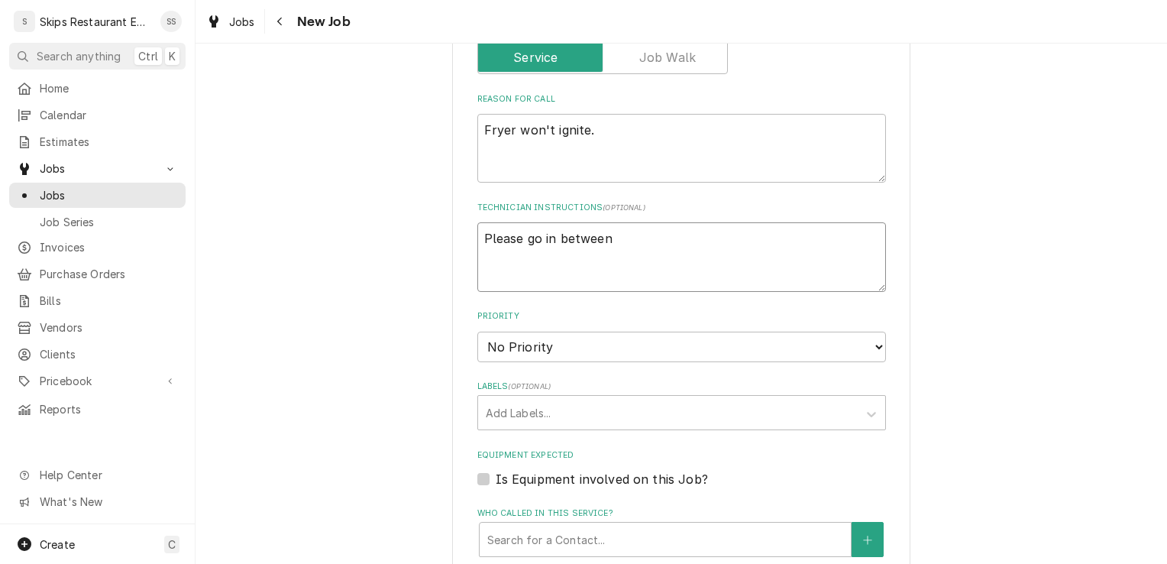
type textarea "x"
type textarea "Please go in between"
type textarea "x"
type textarea "Please go in between 9"
type textarea "x"
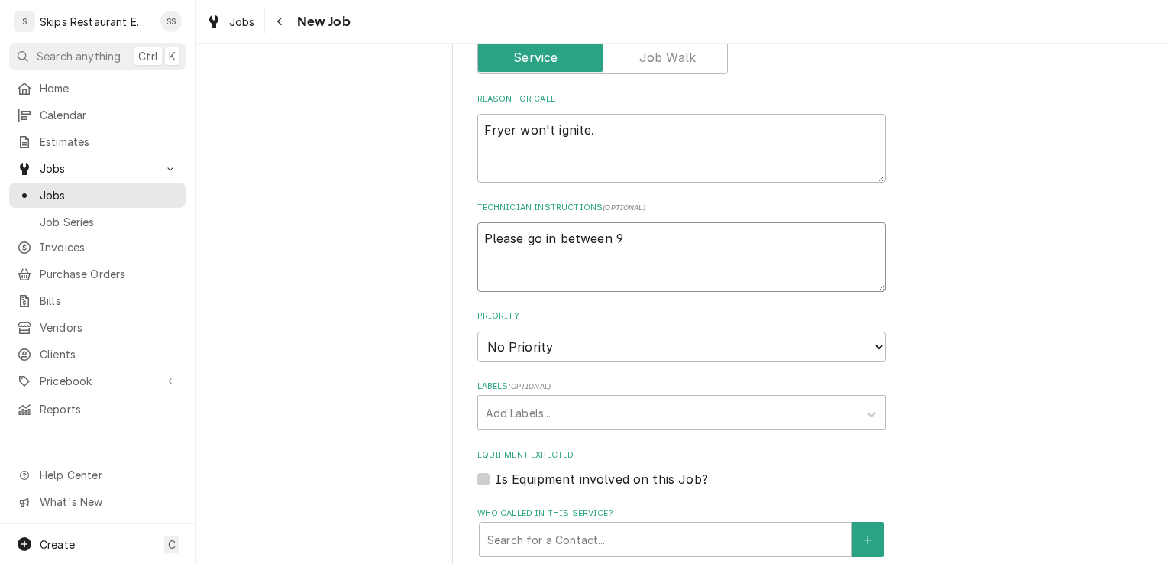
type textarea "Please go in between 9"
type textarea "x"
type textarea "Please go in between 9 a"
type textarea "x"
type textarea "Please go in between 9 an"
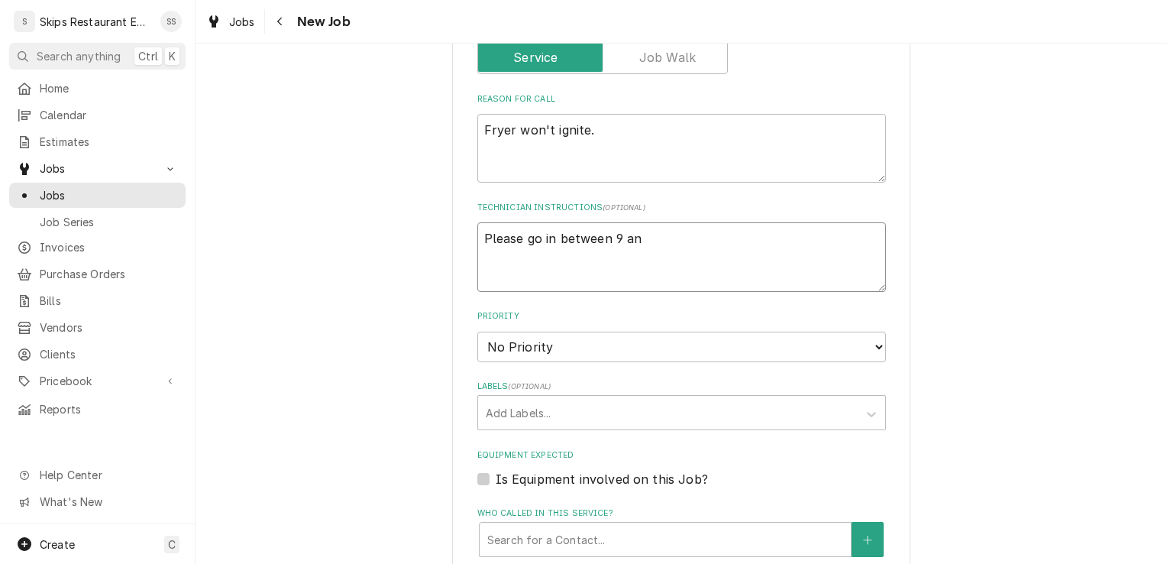
type textarea "x"
type textarea "Please go in between 9 and"
type textarea "x"
type textarea "Please go in between 9 and"
type textarea "x"
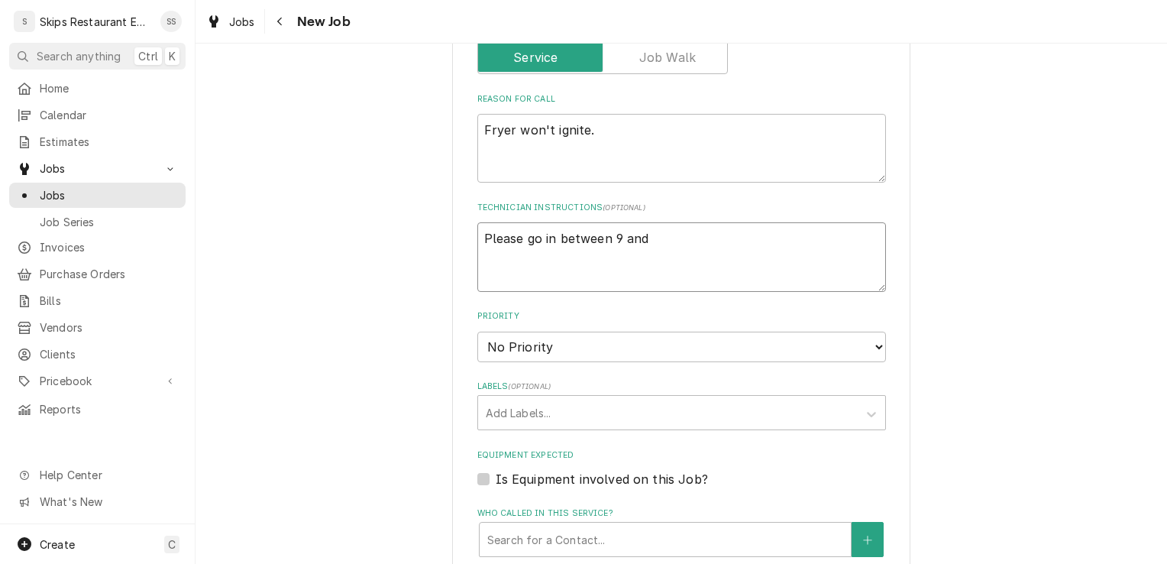
type textarea "Please go in between 9 and 1"
type textarea "x"
type textarea "Please go in between 9 and 10"
type textarea "x"
type textarea "Please go in between 9 and 10,"
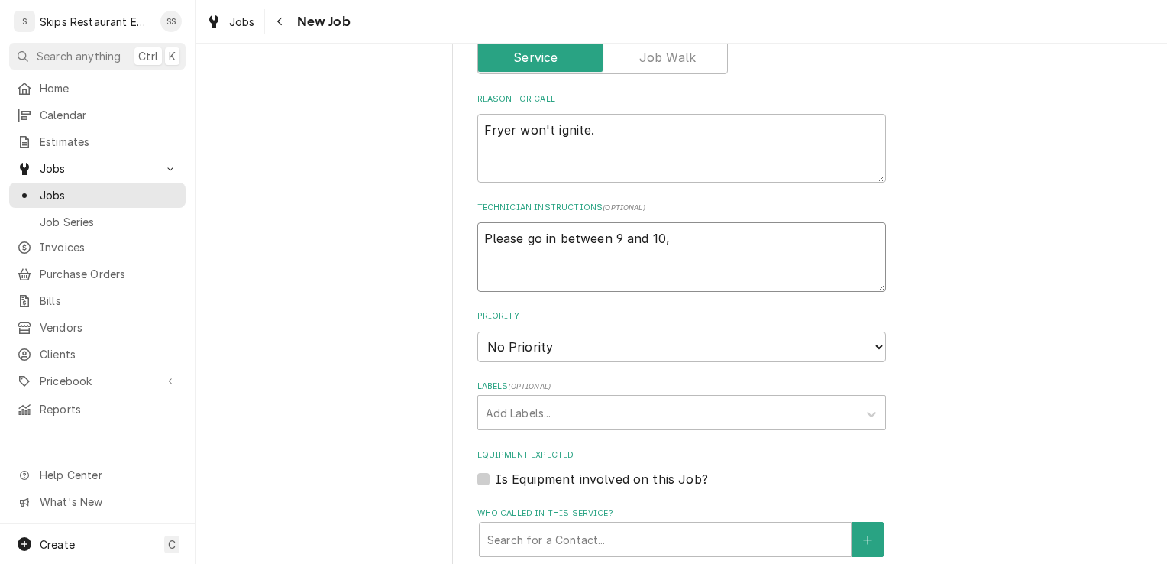
type textarea "x"
type textarea "Please go in between 9 and 10,"
type textarea "x"
type textarea "Please go in between 9 and 10, a"
type textarea "x"
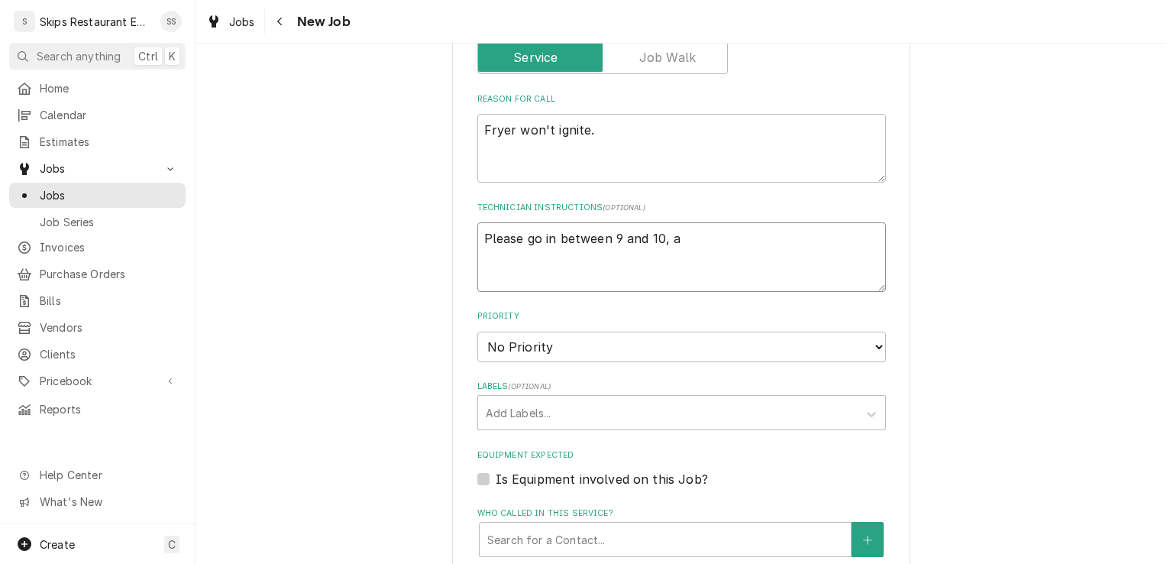
type textarea "Please go in between 9 and 10, as"
type textarea "x"
type textarea "Please go in between 9 and 10, as"
type textarea "x"
type textarea "Please go in between 9 and 10, as t"
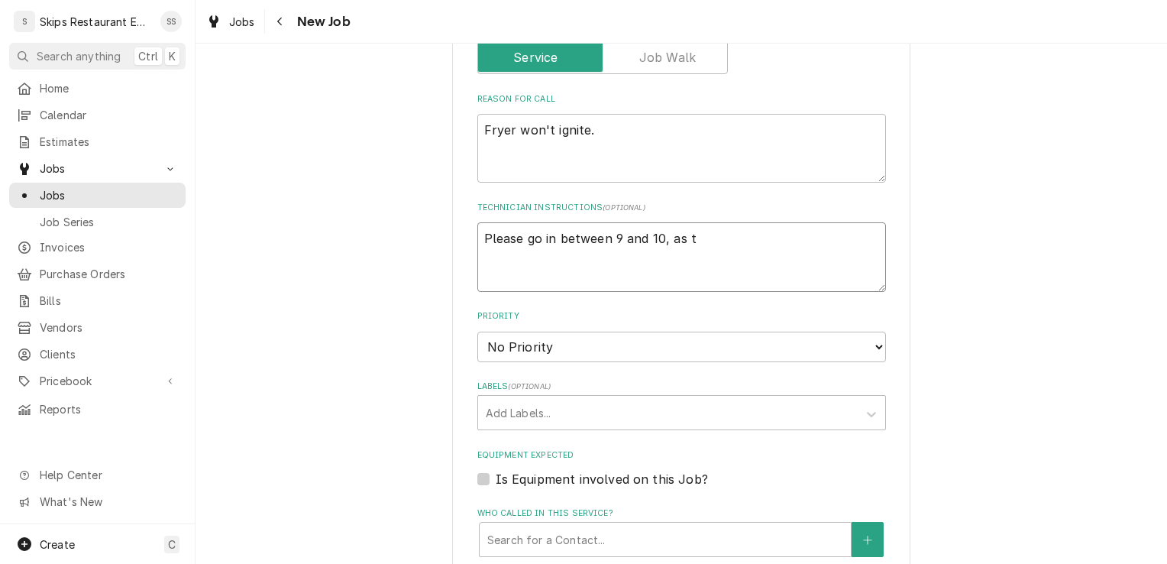
type textarea "x"
type textarea "Please go in between 9 and 10, as th"
type textarea "x"
type textarea "Please go in between 9 and 10, as the"
type textarea "x"
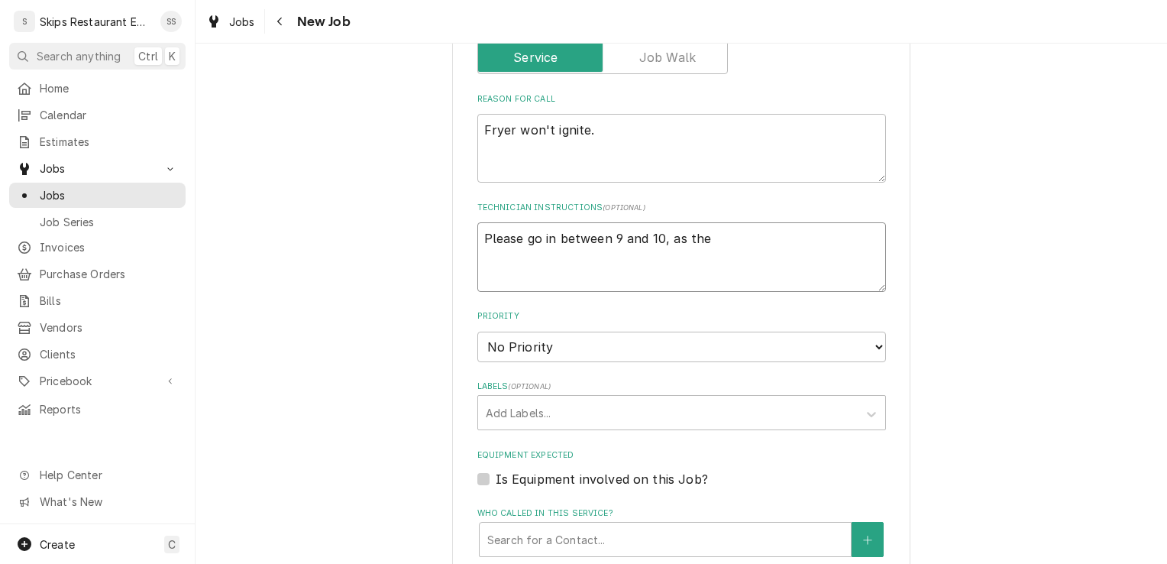
type textarea "Please go in between 9 and 10, as they"
type textarea "x"
type textarea "Please go in between 9 and 10, as they"
type textarea "x"
type textarea "Please go in between 9 and 10, as they h"
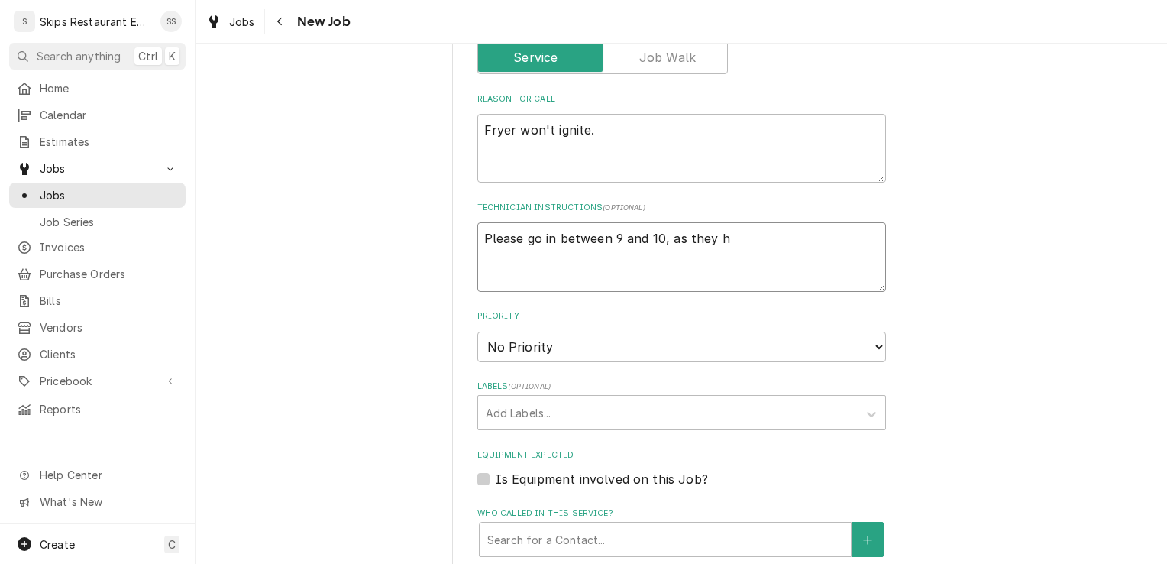
type textarea "x"
type textarea "Please go in between 9 and 10, as they ha"
type textarea "x"
type textarea "Please go in between 9 and 10, as they hav"
type textarea "x"
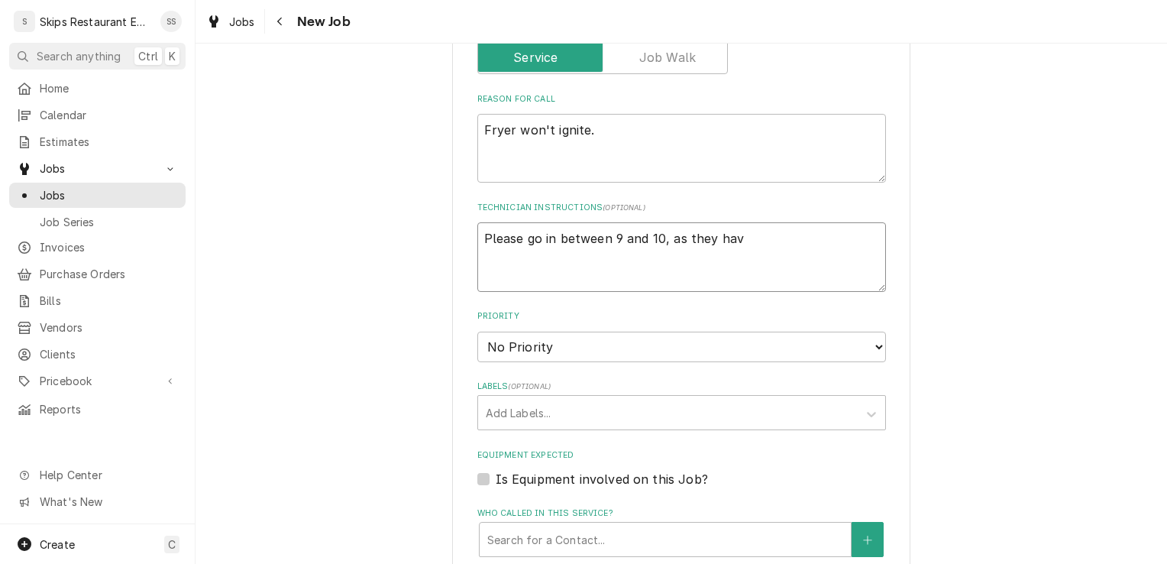
type textarea "Please go in between 9 and 10, as they have"
type textarea "x"
type textarea "Please go in between 9 and 10, as they have"
type textarea "x"
type textarea "Please go in between 9 and 10, as they have a"
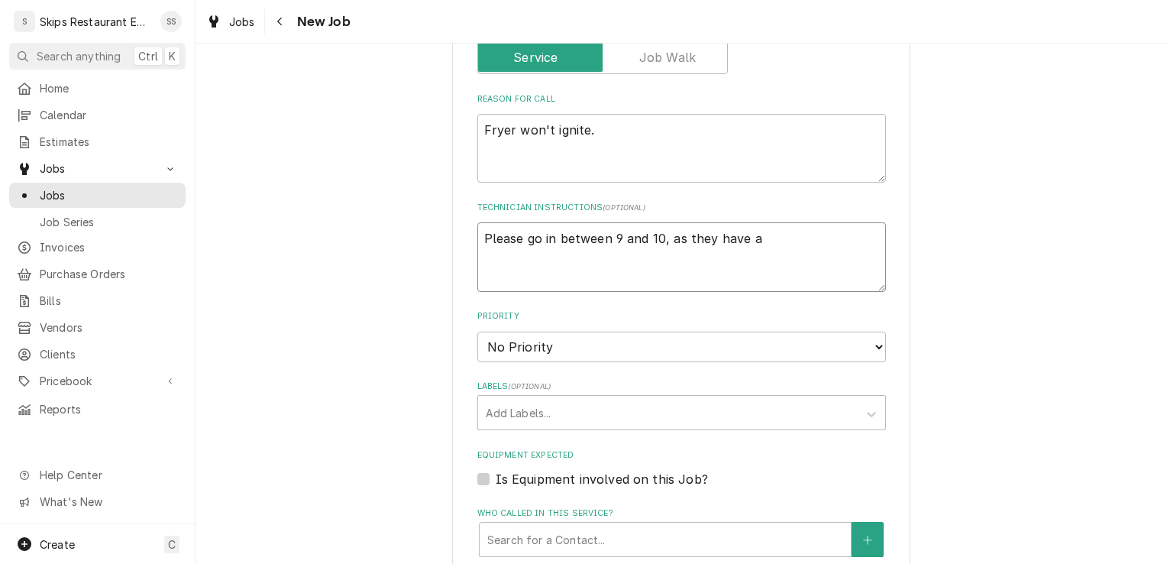
type textarea "x"
type textarea "Please go in between 9 and 10, as they have a"
type textarea "x"
type textarea "Please go in between 9 and 10, as they have a t"
type textarea "x"
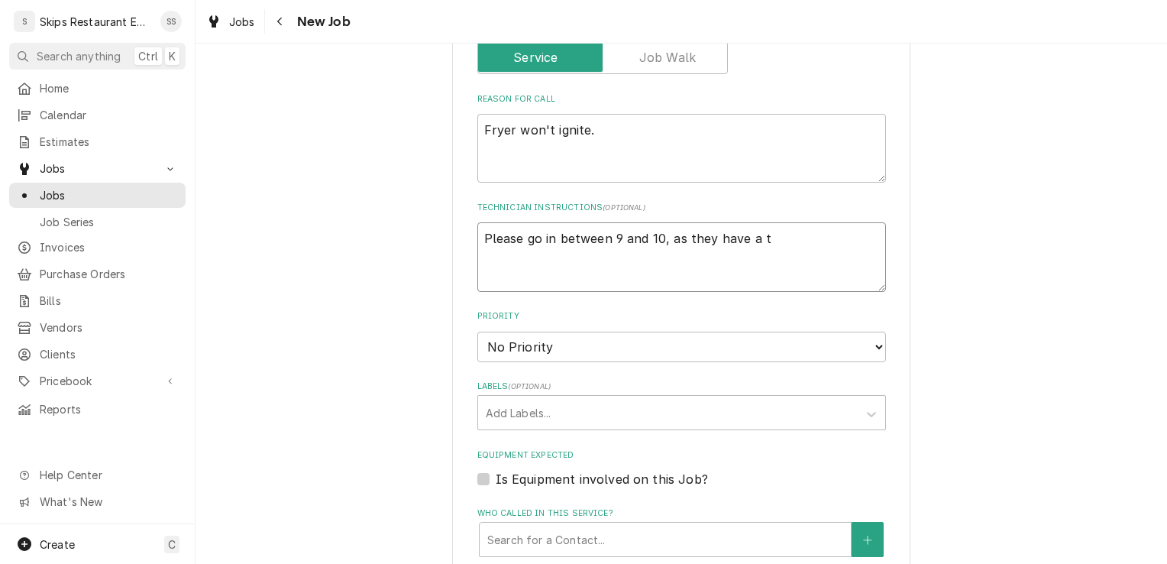
type textarea "Please go in between 9 and 10, as they have a to"
type textarea "x"
type textarea "Please go in between 9 and 10, as they have a tou"
type textarea "x"
type textarea "Please go in between 9 and 10, as they have a tour"
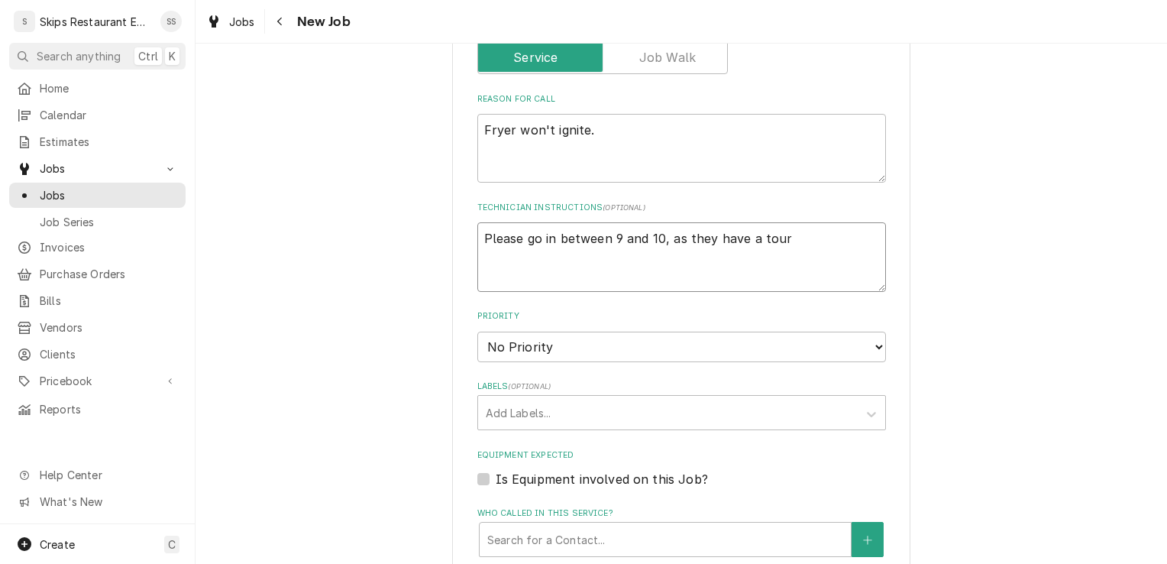
type textarea "x"
type textarea "Please go in between 9 and 10, as they have a tourna"
type textarea "x"
type textarea "Please go in between 9 and 10, as they have a tournam"
type textarea "x"
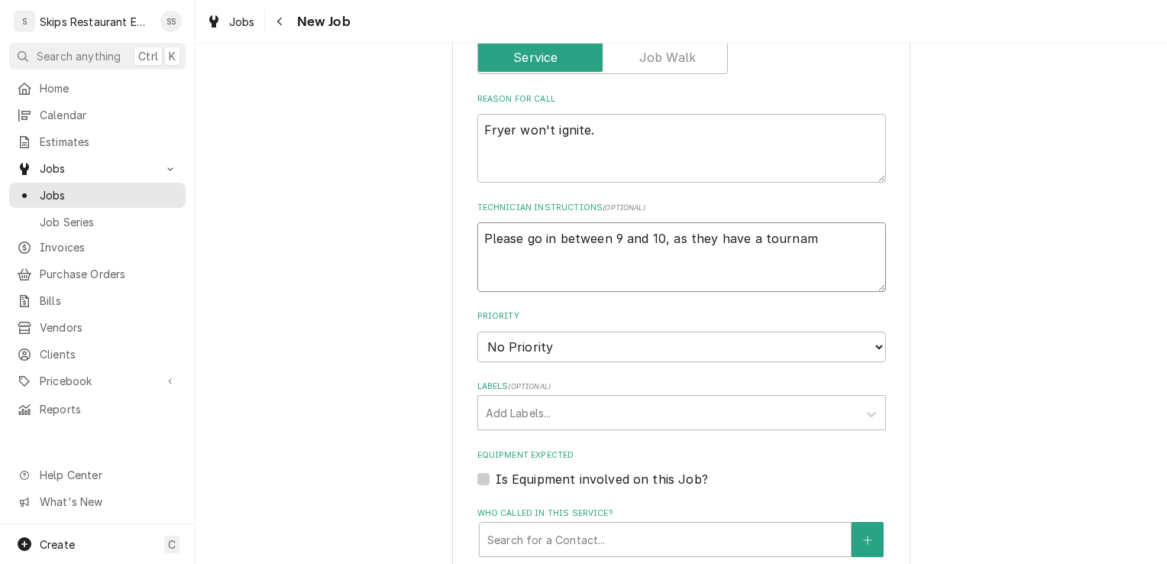
type textarea "Please go in between 9 and 10, as they have a tourname"
type textarea "x"
type textarea "Please go in between 9 and 10, as they have a tournamen"
type textarea "x"
type textarea "Please go in between 9 and 10, as they have a tournament"
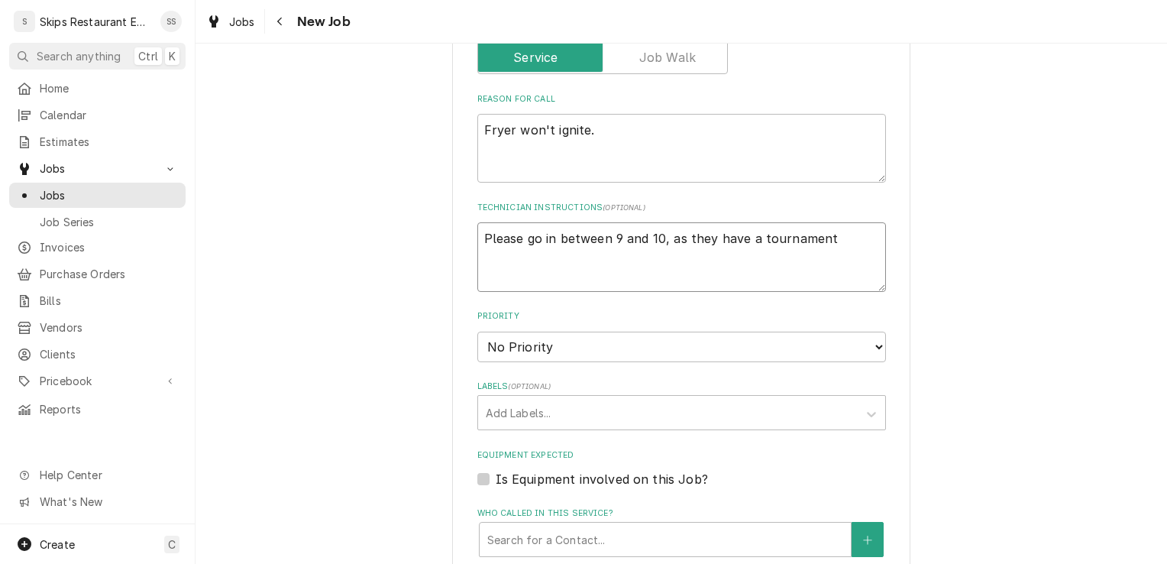
type textarea "x"
type textarea "Please go in between 9 and 10, as they have a tournament"
type textarea "x"
type textarea "Please go in between 9 and 10, as they have a tournament g"
type textarea "x"
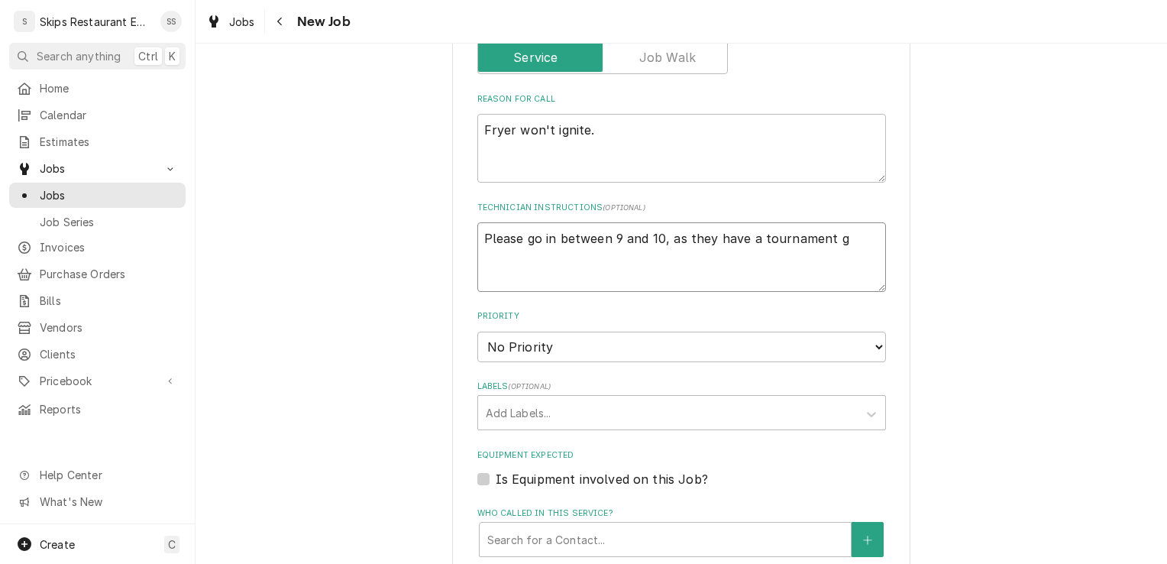
type textarea "Please go in between 9 and 10, as they have a tournament go"
type textarea "x"
type textarea "Please go in between 9 and 10, as they have a tournament goi"
type textarea "x"
type textarea "Please go in between 9 and 10, as they have a tournament goin"
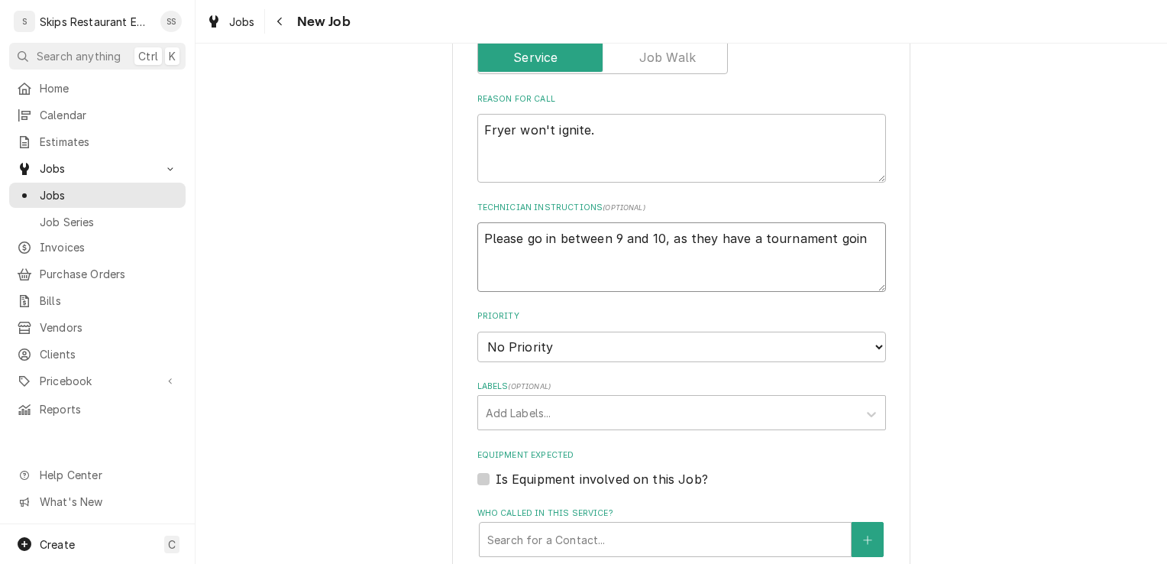
type textarea "x"
type textarea "Please go in between 9 and 10, as they have a tournament going"
type textarea "x"
type textarea "Please go in between 9 and 10, as they have a tournament going"
type textarea "x"
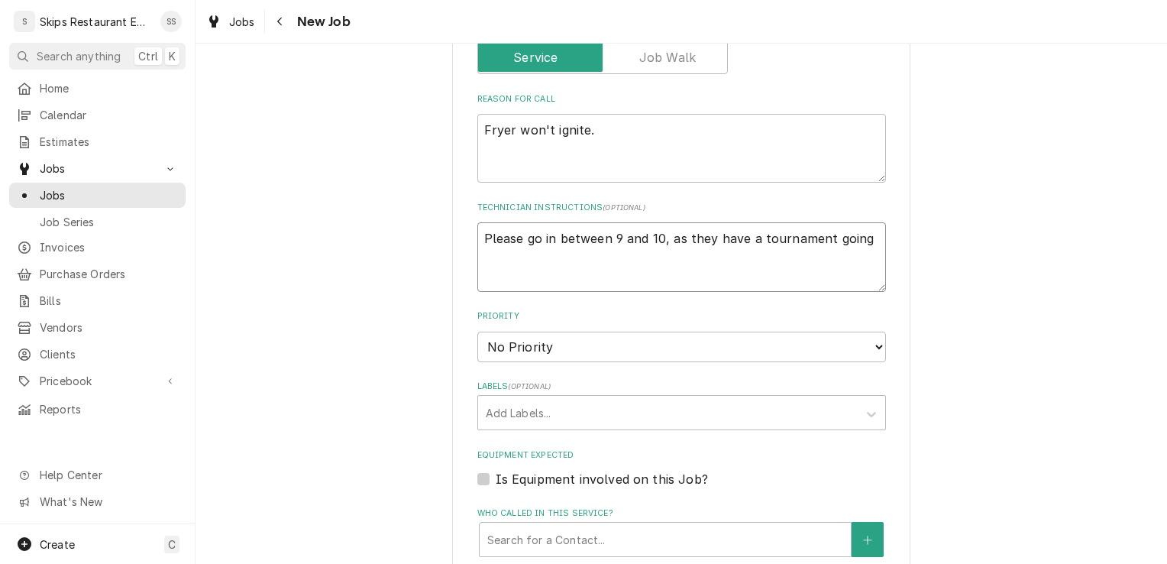
type textarea "Please go in between 9 and 10, as they have a tournament going o"
click at [496, 473] on label "Is Equipment involved on this Job?" at bounding box center [602, 479] width 212 height 18
click at [496, 473] on input "Equipment Expected" at bounding box center [700, 487] width 409 height 34
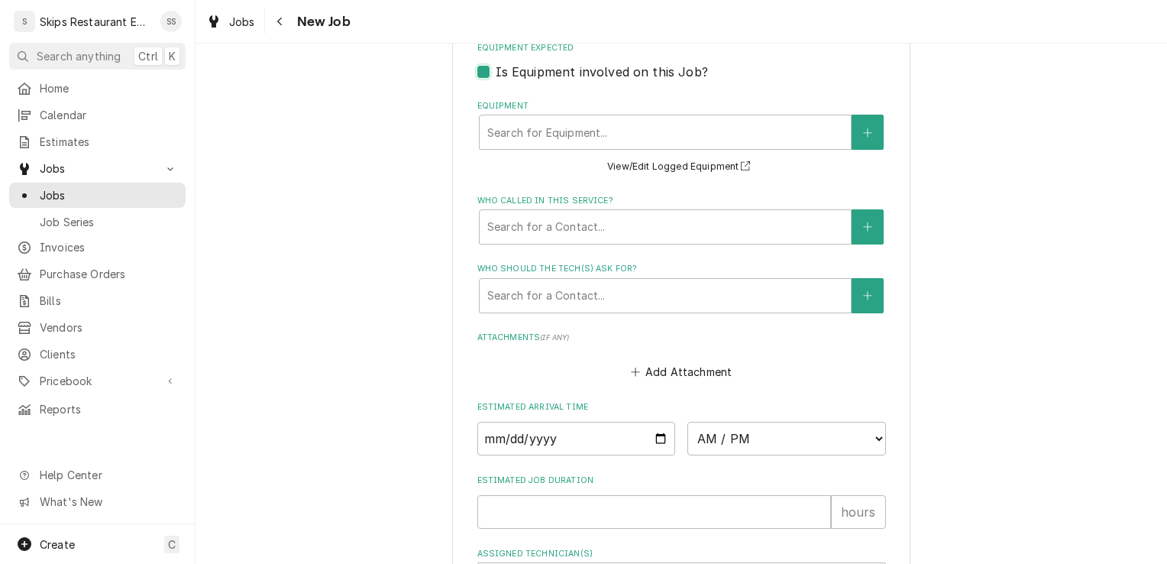
scroll to position [1197, 0]
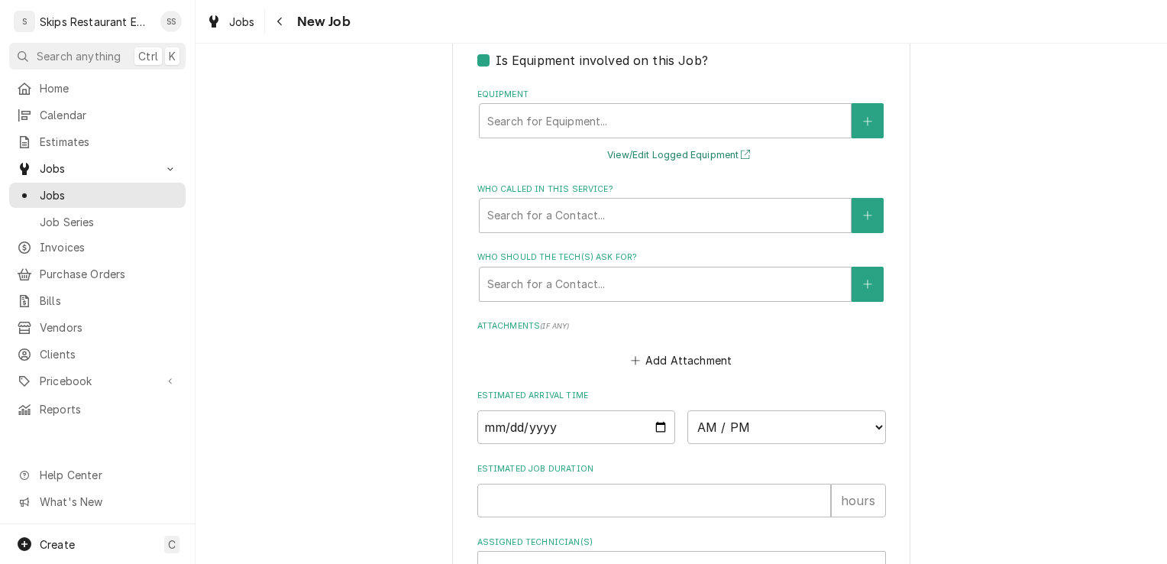
click at [654, 151] on button "View/Edit Logged Equipment" at bounding box center [681, 155] width 153 height 19
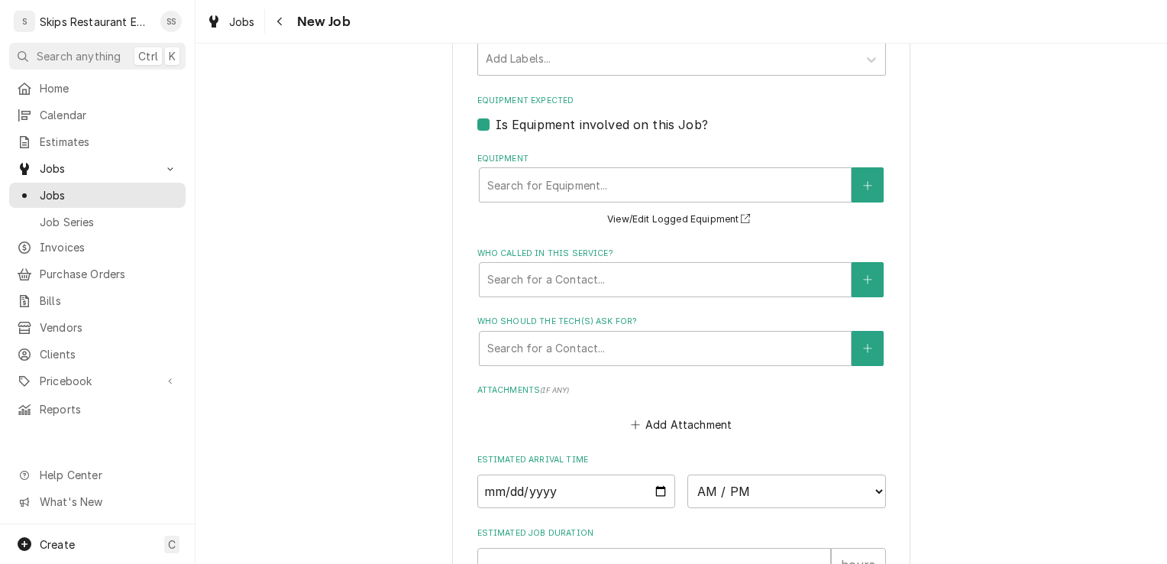
scroll to position [1142, 0]
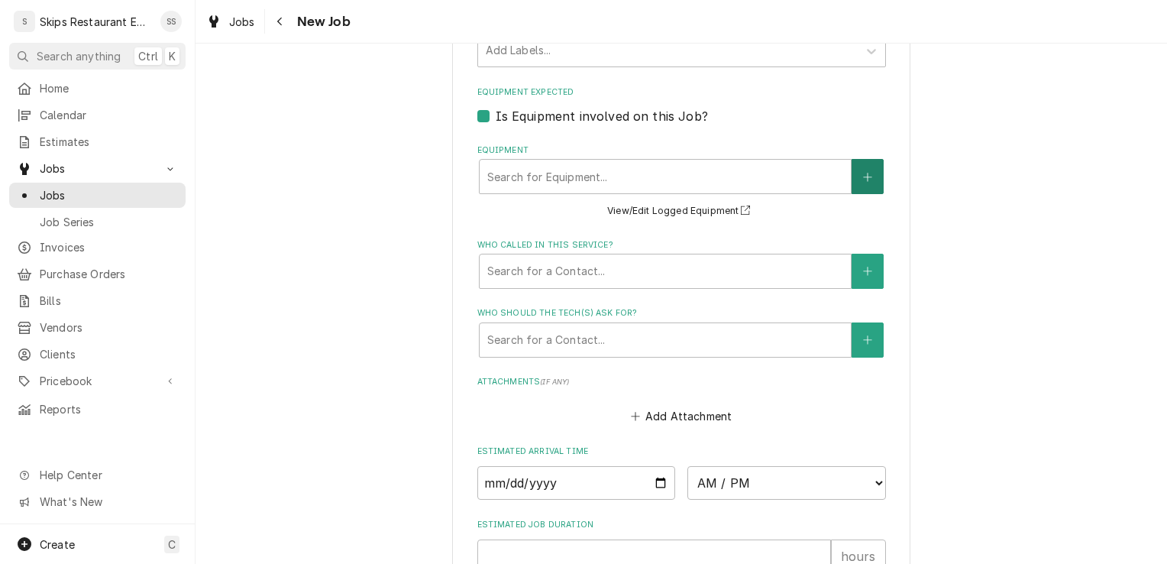
click at [864, 182] on button "Equipment" at bounding box center [867, 176] width 32 height 35
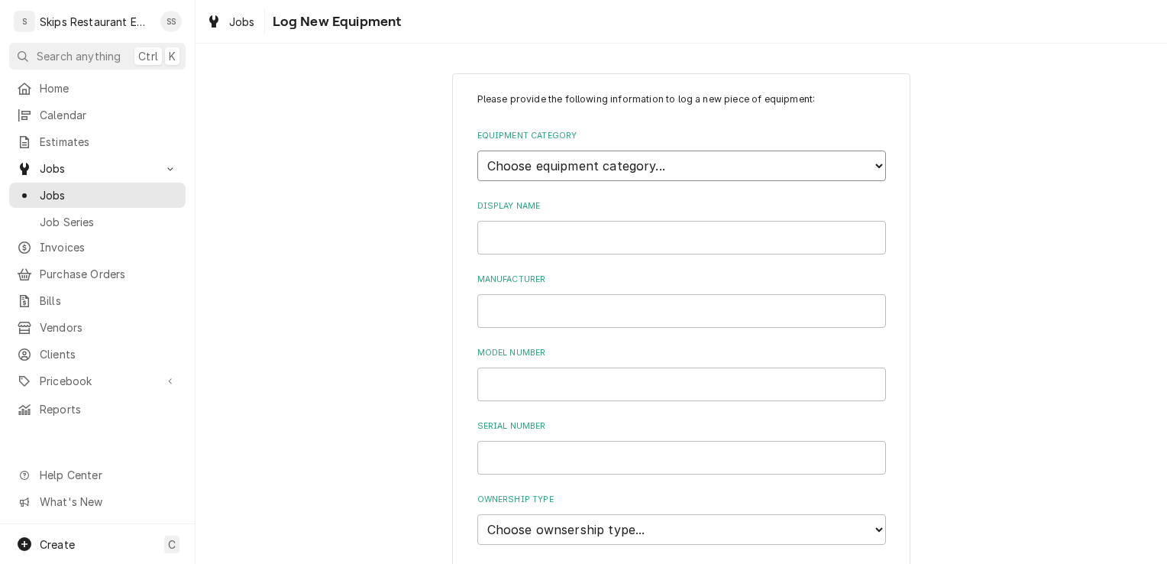
click at [520, 164] on select "Choose equipment category... Cooking Equipment Fryers Ice Machines Ovens and Ra…" at bounding box center [681, 165] width 409 height 31
click at [477, 150] on select "Choose equipment category... Cooking Equipment Fryers Ice Machines Ovens and Ra…" at bounding box center [681, 165] width 409 height 31
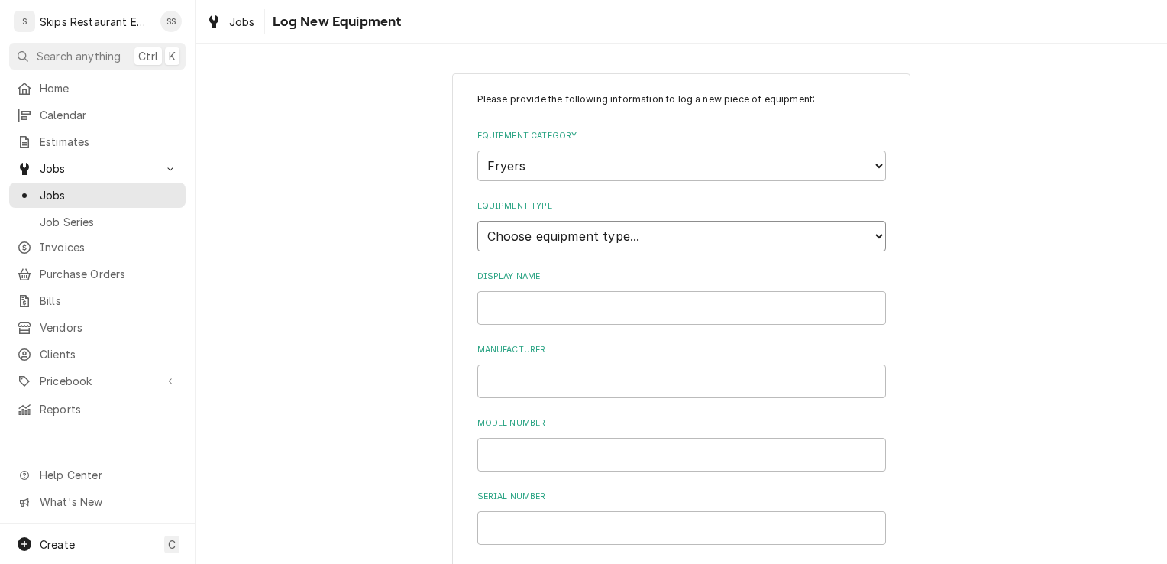
click at [520, 238] on select "Choose equipment type... Electric Fryer Fryer Filtration Equipment Gas Fryer" at bounding box center [681, 236] width 409 height 31
click at [477, 221] on select "Choose equipment type... Electric Fryer Fryer Filtration Equipment Gas Fryer" at bounding box center [681, 236] width 409 height 31
click at [506, 313] on input "Display Name" at bounding box center [681, 308] width 409 height 34
click at [512, 383] on input "Manufacturer" at bounding box center [681, 381] width 409 height 34
click at [525, 309] on input "Vulcan" at bounding box center [681, 308] width 409 height 34
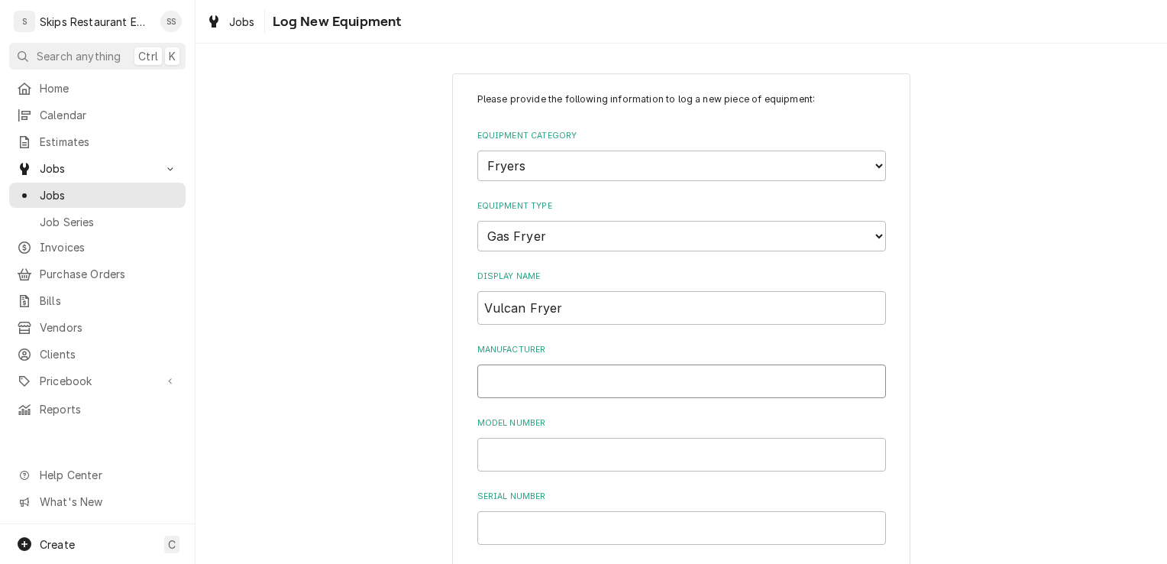
click at [513, 384] on input "Manufacturer" at bounding box center [681, 381] width 409 height 34
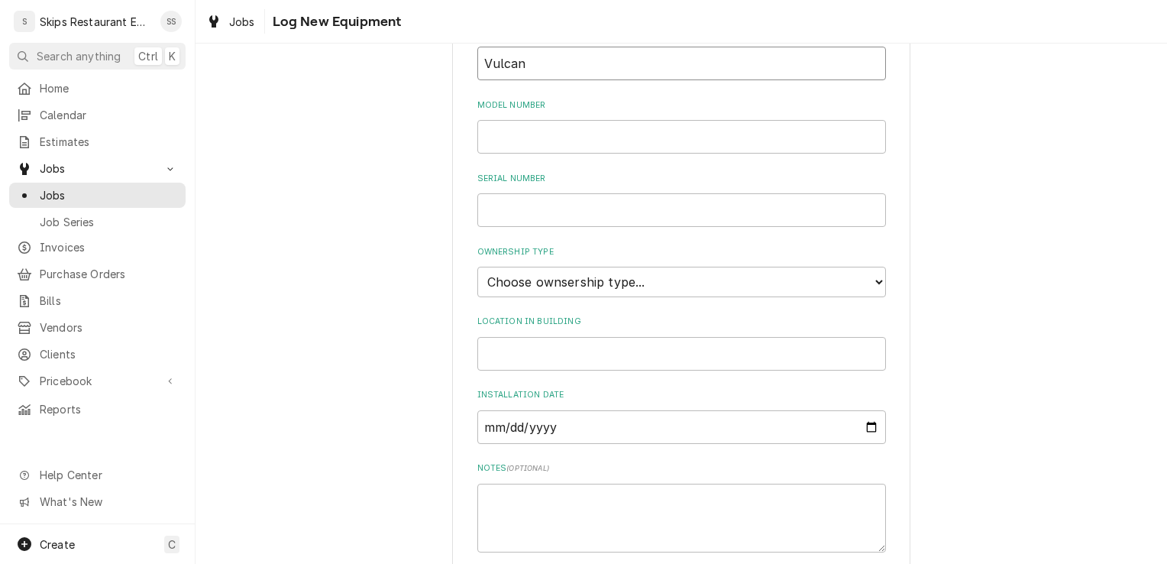
scroll to position [316, 0]
click at [567, 288] on select "Choose ownsership type... Unknown Owned Leased Rented" at bounding box center [681, 283] width 409 height 31
click at [477, 268] on select "Choose ownsership type... Unknown Owned Leased Rented" at bounding box center [681, 283] width 409 height 31
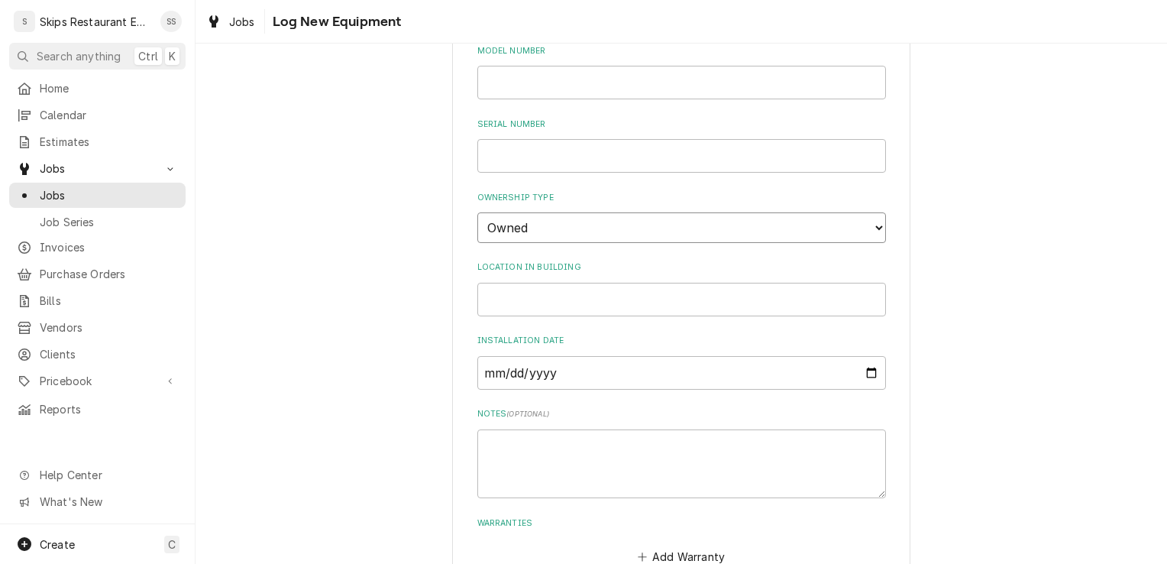
scroll to position [467, 0]
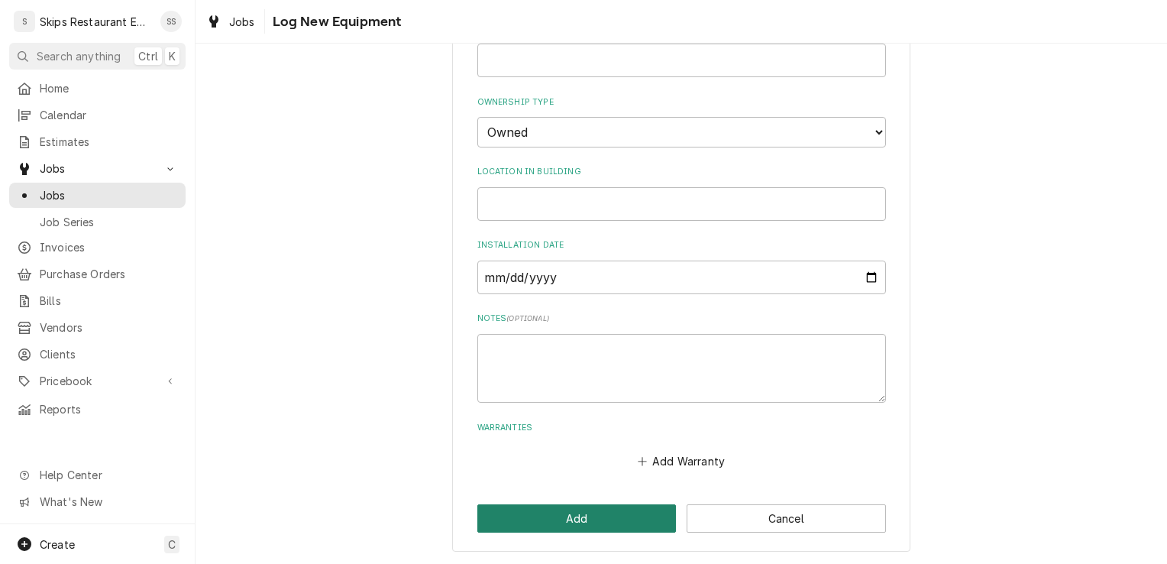
click at [583, 512] on button "Add" at bounding box center [576, 518] width 199 height 28
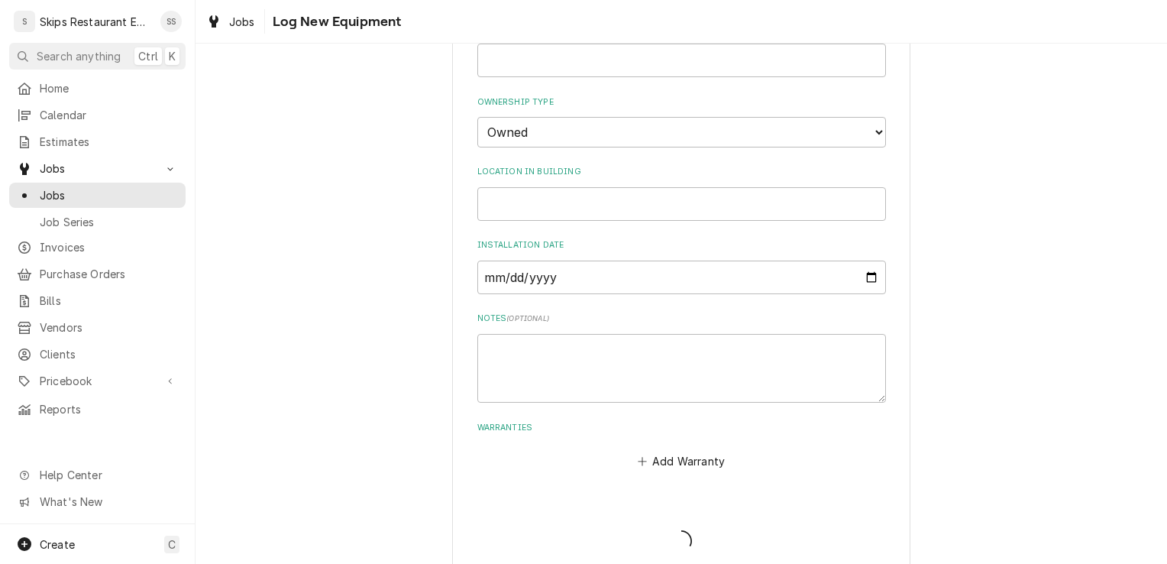
scroll to position [1142, 0]
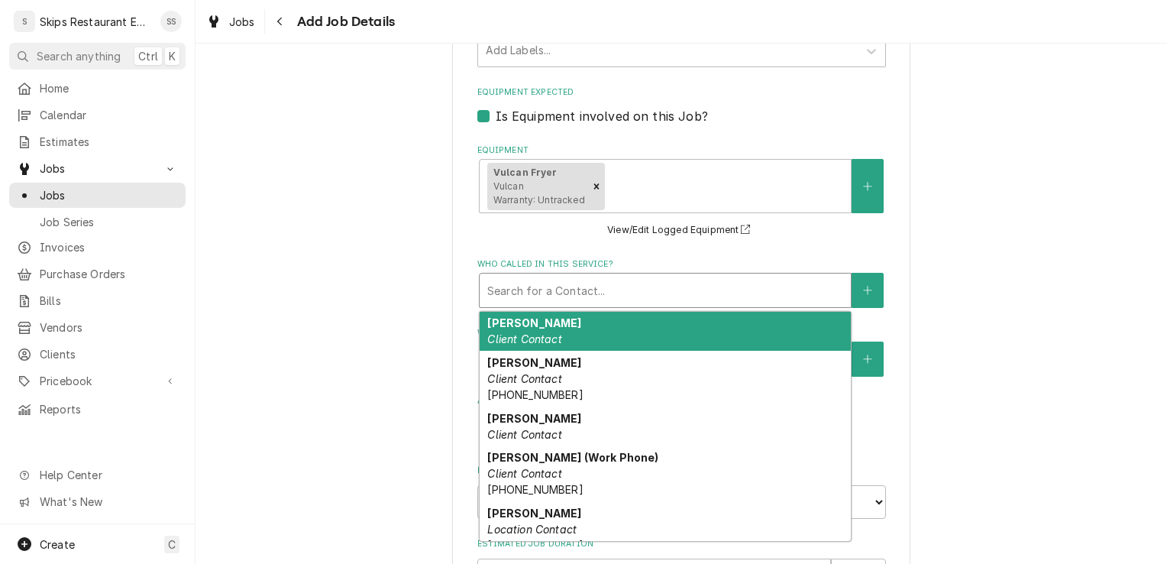
click at [548, 289] on div "Who called in this service?" at bounding box center [665, 289] width 356 height 27
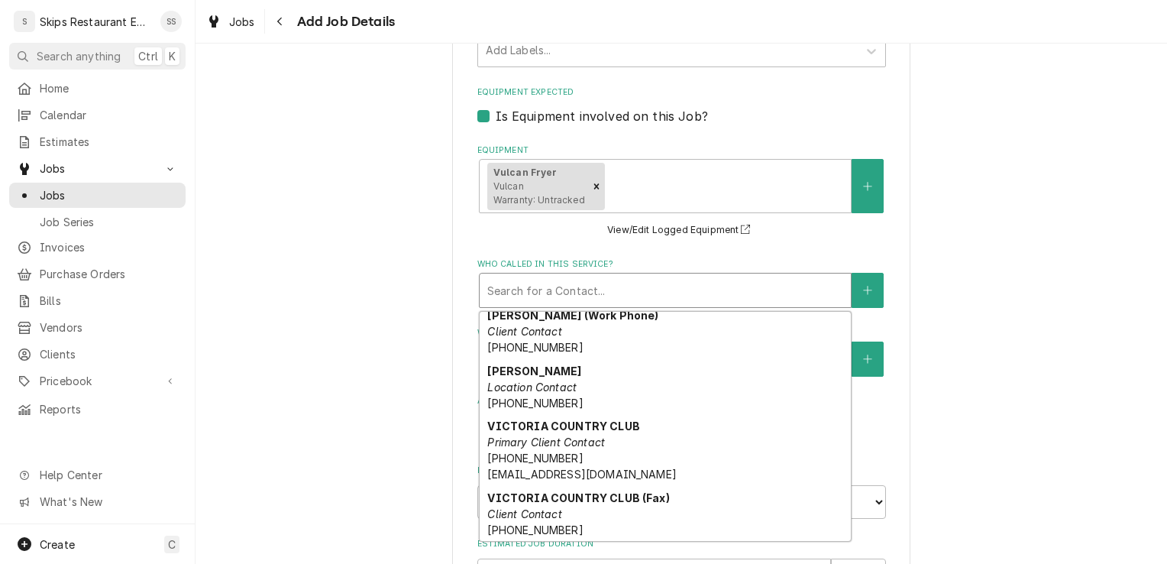
scroll to position [143, 0]
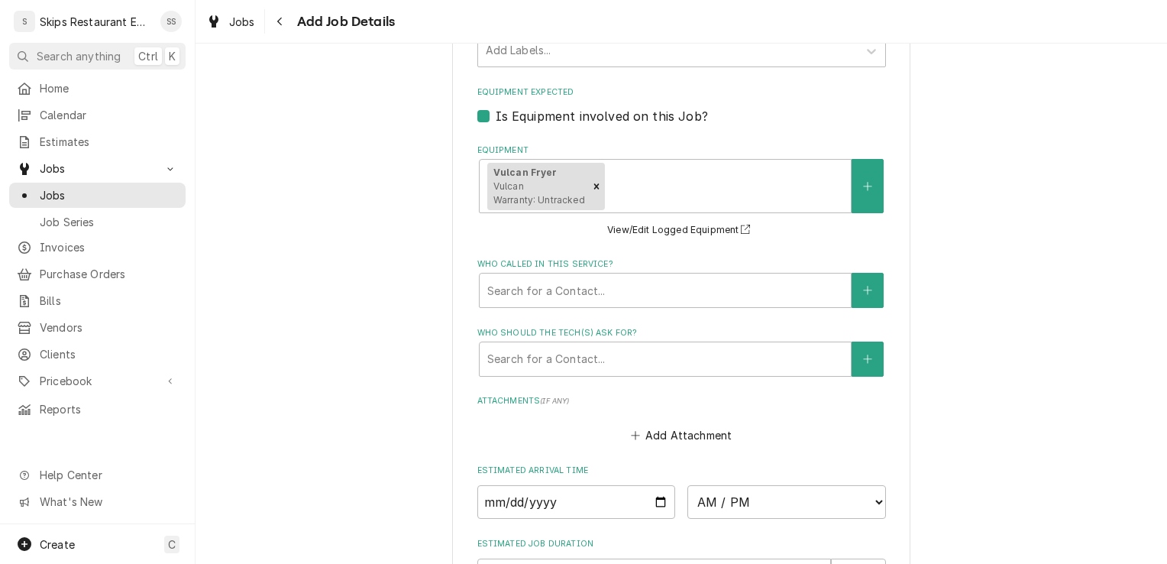
drag, startPoint x: 862, startPoint y: 470, endPoint x: 863, endPoint y: 461, distance: 9.2
click at [863, 461] on fieldset "Job Details Job Source Direct (Phone/Email/etc.) Service Channel Other Date Rec…" at bounding box center [681, 22] width 409 height 1275
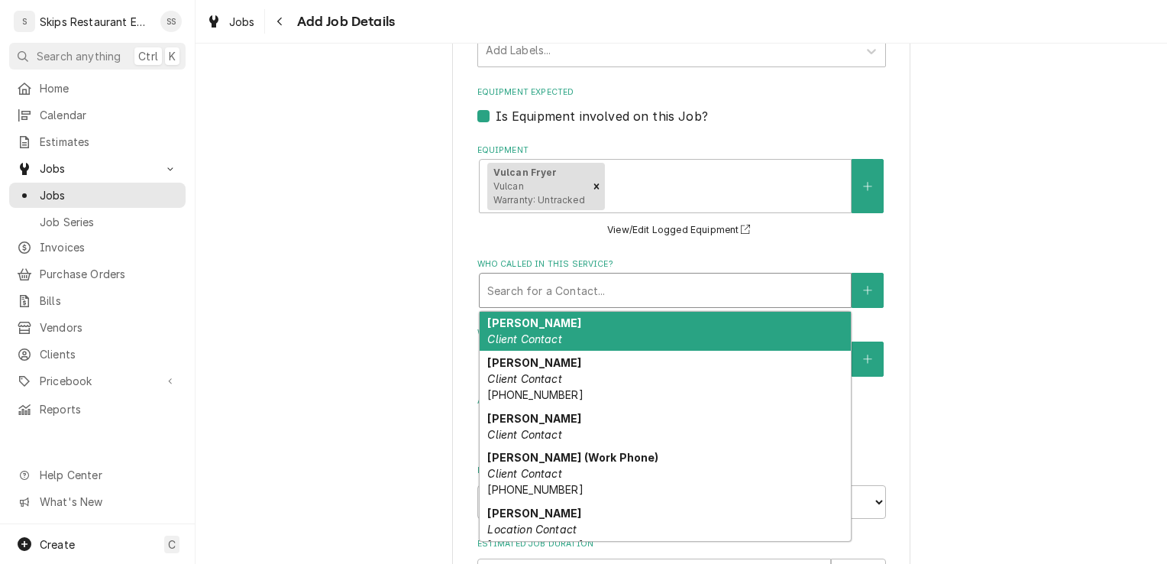
click at [644, 292] on div "Who called in this service?" at bounding box center [665, 289] width 356 height 27
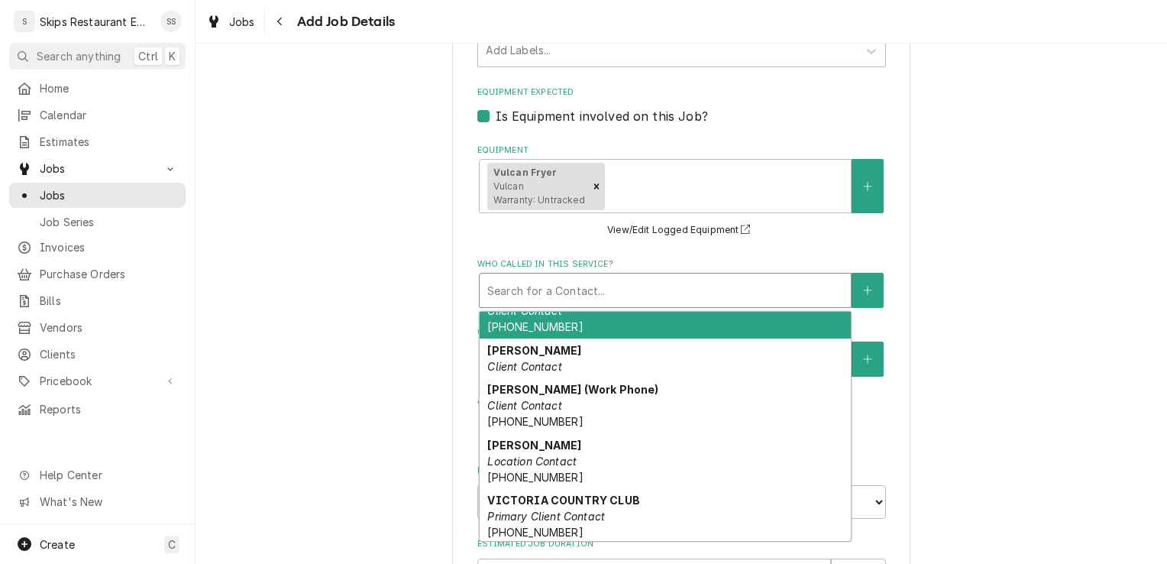
scroll to position [1065, 0]
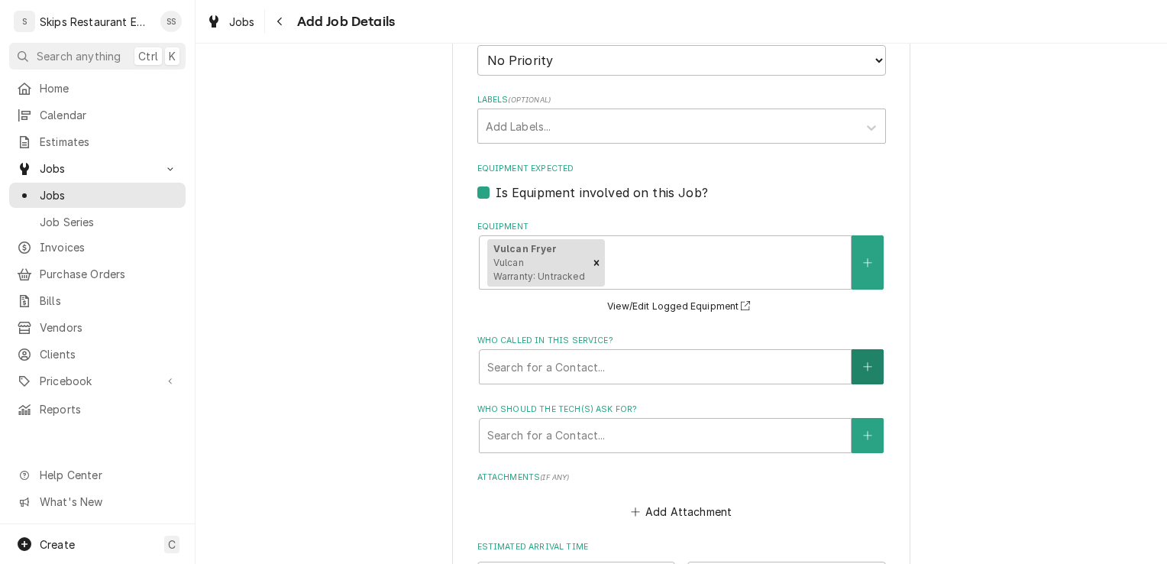
click at [857, 369] on button "Who called in this service?" at bounding box center [867, 366] width 32 height 35
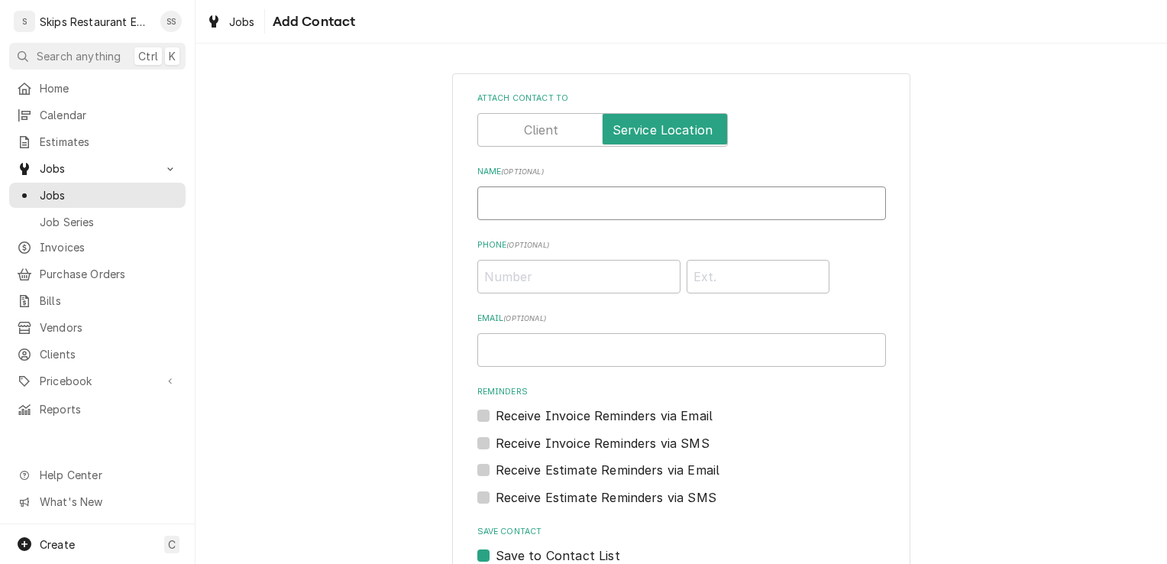
click at [507, 208] on input "Name ( optional )" at bounding box center [681, 203] width 409 height 34
click at [516, 272] on input "Phone ( optional )" at bounding box center [578, 277] width 203 height 34
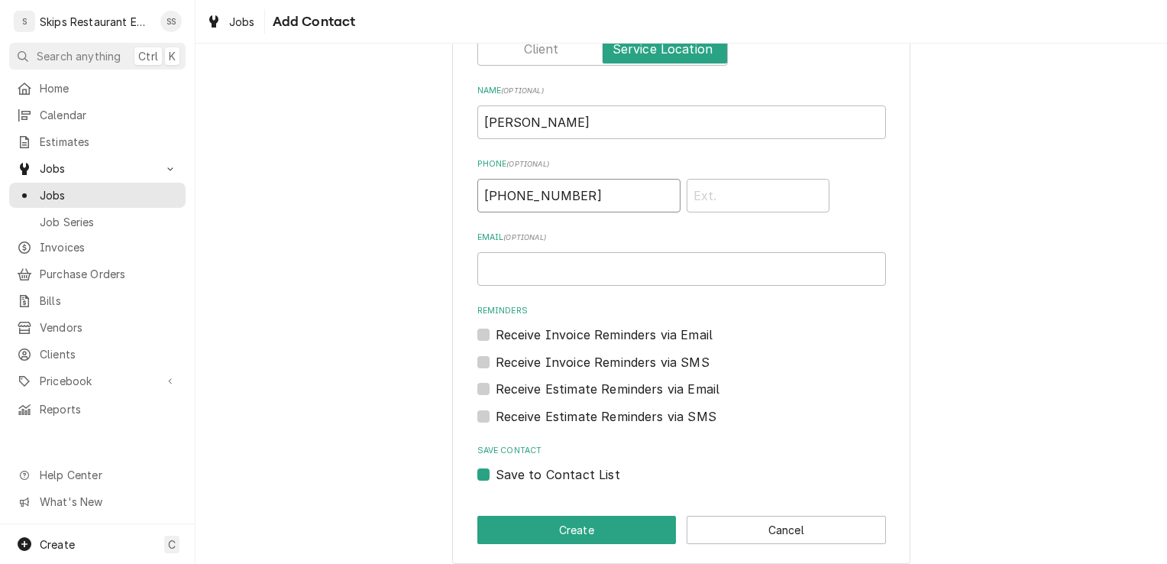
scroll to position [93, 0]
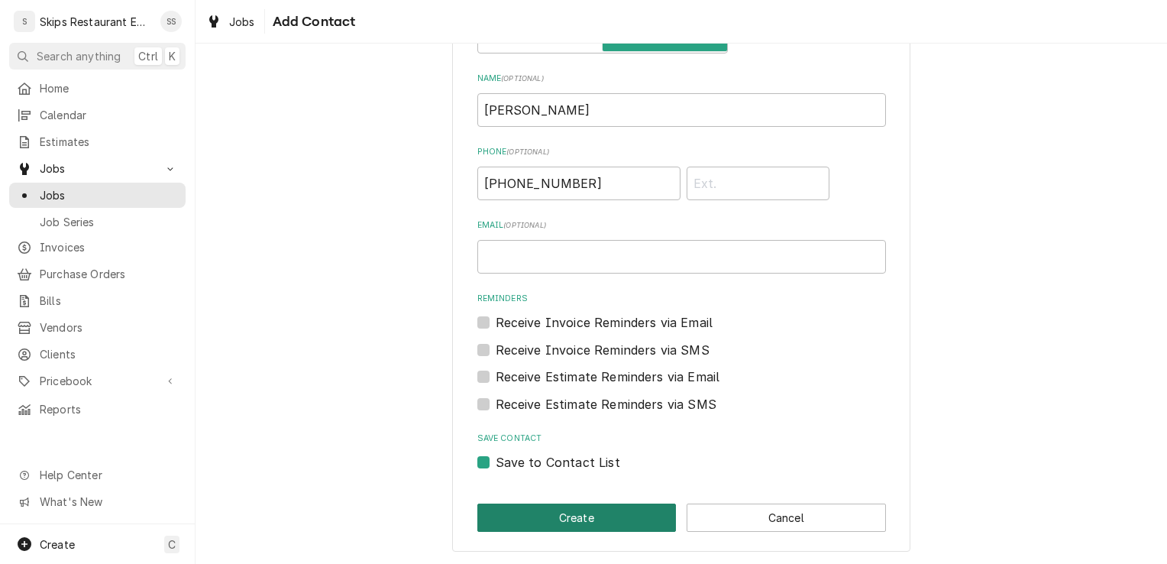
click at [525, 522] on button "Create" at bounding box center [576, 517] width 199 height 28
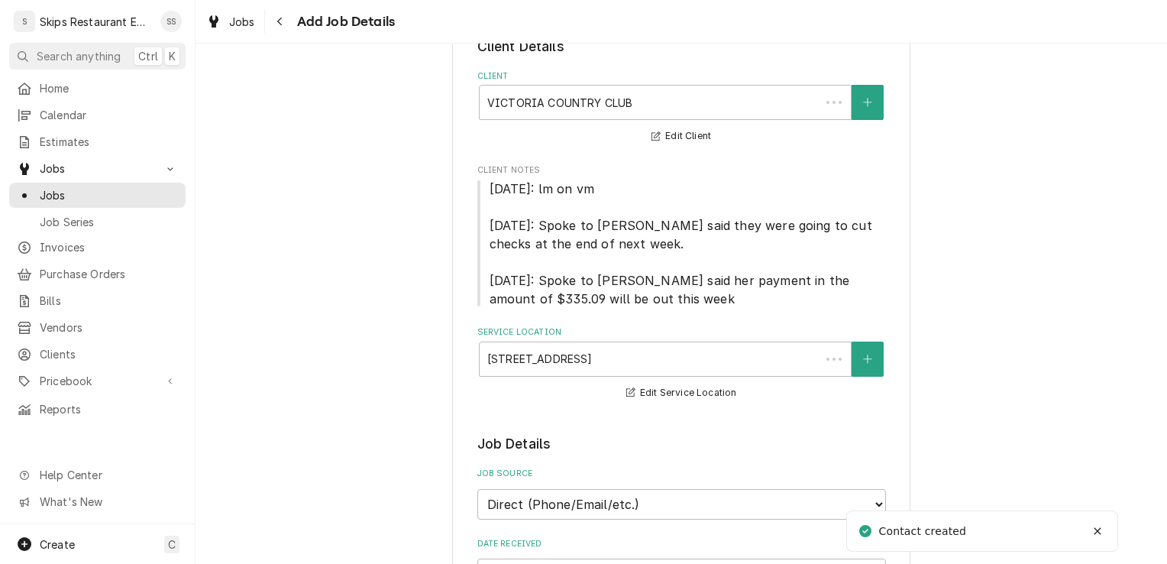
scroll to position [1065, 0]
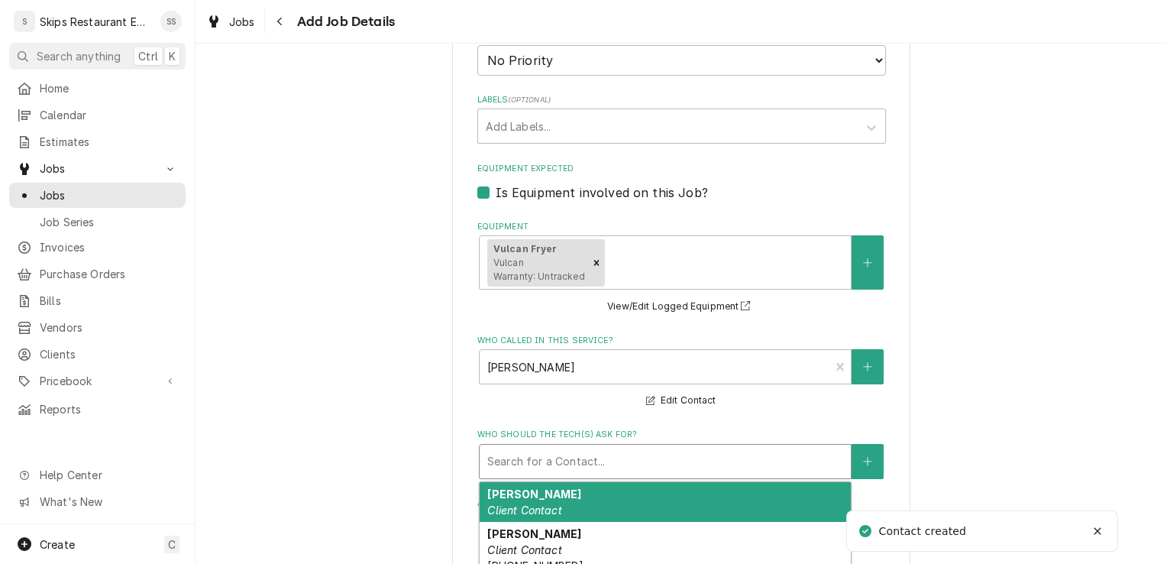
click at [525, 461] on div "Who should the tech(s) ask for?" at bounding box center [665, 460] width 356 height 27
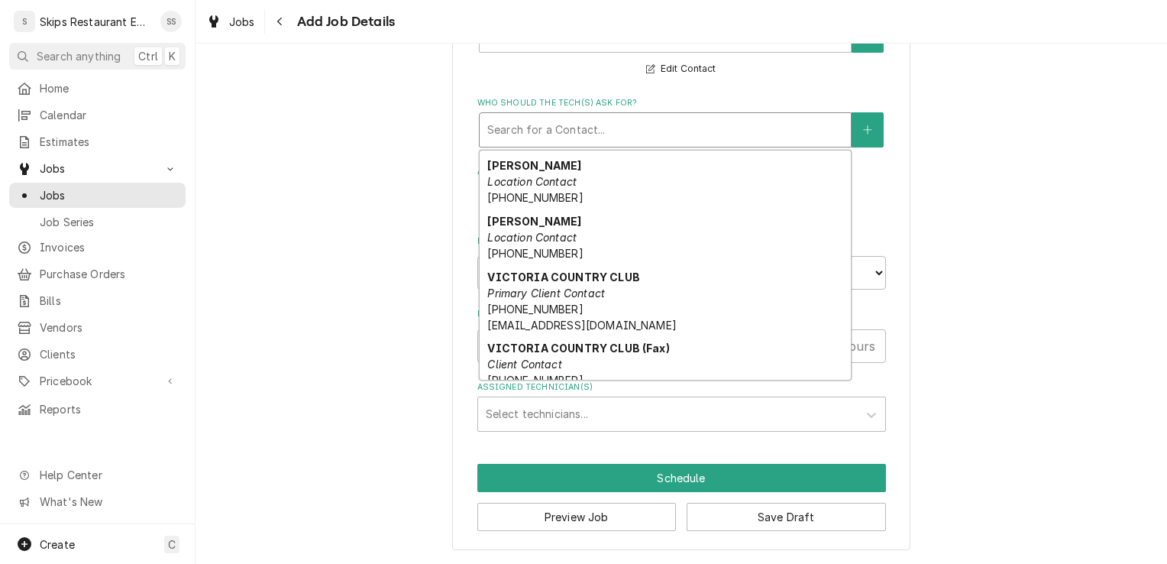
scroll to position [199, 0]
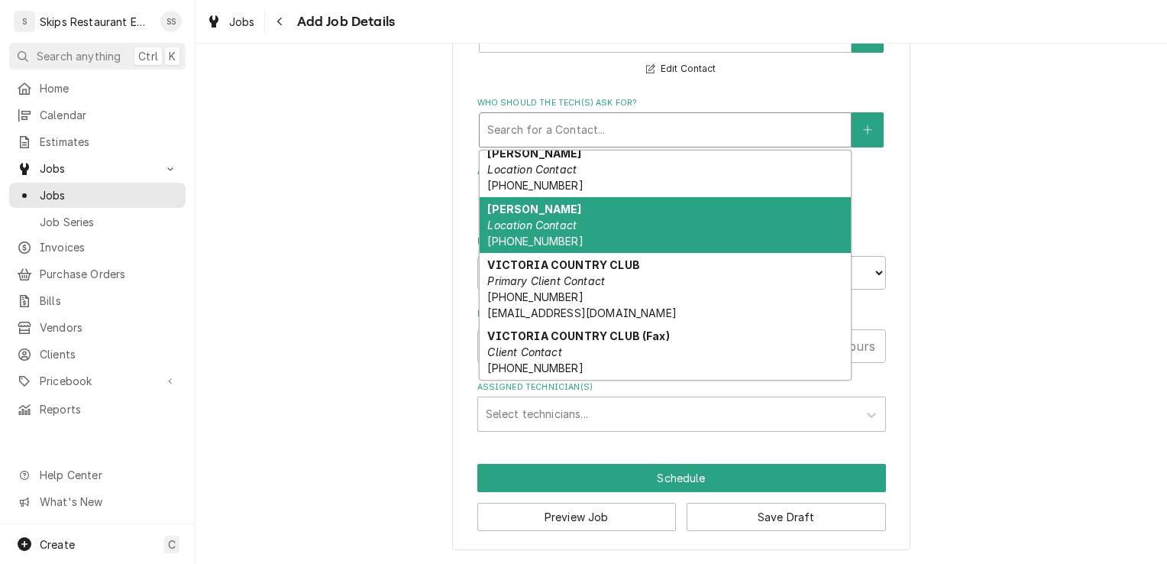
click at [541, 233] on div "Theresa Location Contact (737) 306-9517" at bounding box center [665, 225] width 371 height 56
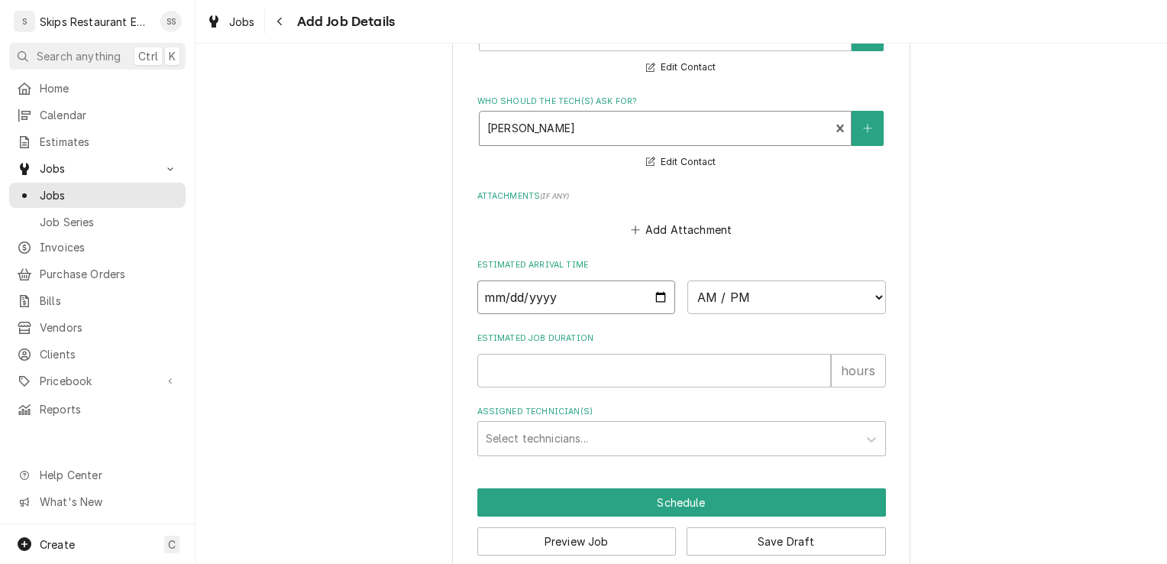
click at [656, 298] on input "Date" at bounding box center [576, 297] width 199 height 34
click at [872, 295] on select "AM / PM 6:00 AM 6:15 AM 6:30 AM 6:45 AM 7:00 AM 7:15 AM 7:30 AM 7:45 AM 8:00 AM…" at bounding box center [786, 297] width 199 height 34
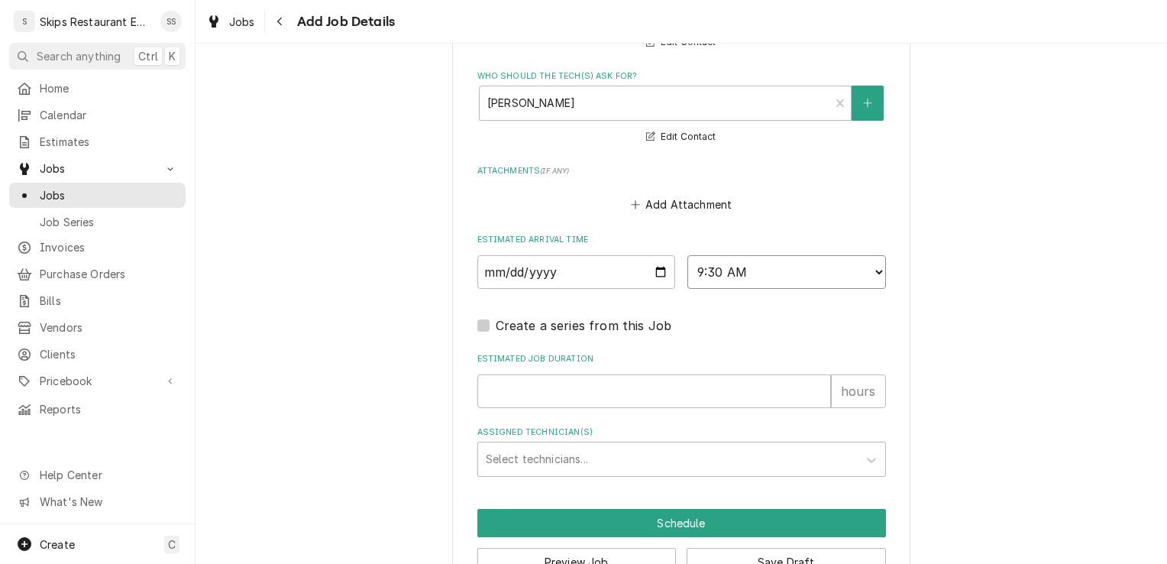
scroll to position [1470, 0]
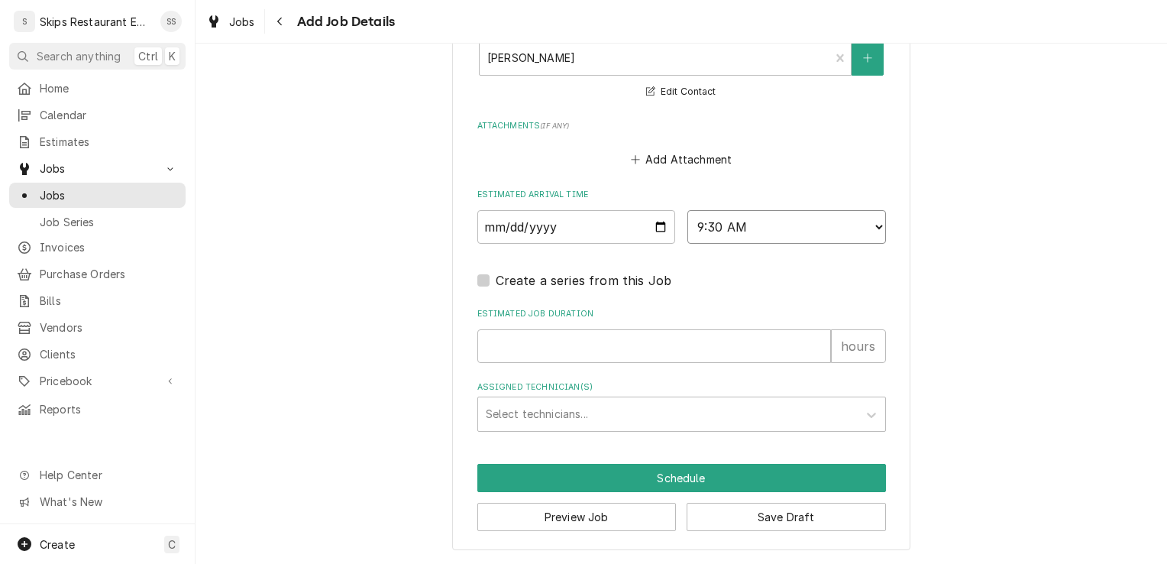
click at [874, 228] on select "AM / PM 6:00 AM 6:15 AM 6:30 AM 6:45 AM 7:00 AM 7:15 AM 7:30 AM 7:45 AM 8:00 AM…" at bounding box center [786, 227] width 199 height 34
click at [687, 210] on select "AM / PM 6:00 AM 6:15 AM 6:30 AM 6:45 AM 7:00 AM 7:15 AM 7:30 AM 7:45 AM 8:00 AM…" at bounding box center [786, 227] width 199 height 34
click at [506, 347] on input "Estimated Job Duration" at bounding box center [654, 346] width 354 height 34
click at [522, 412] on div "Assigned Technician(s)" at bounding box center [668, 413] width 364 height 27
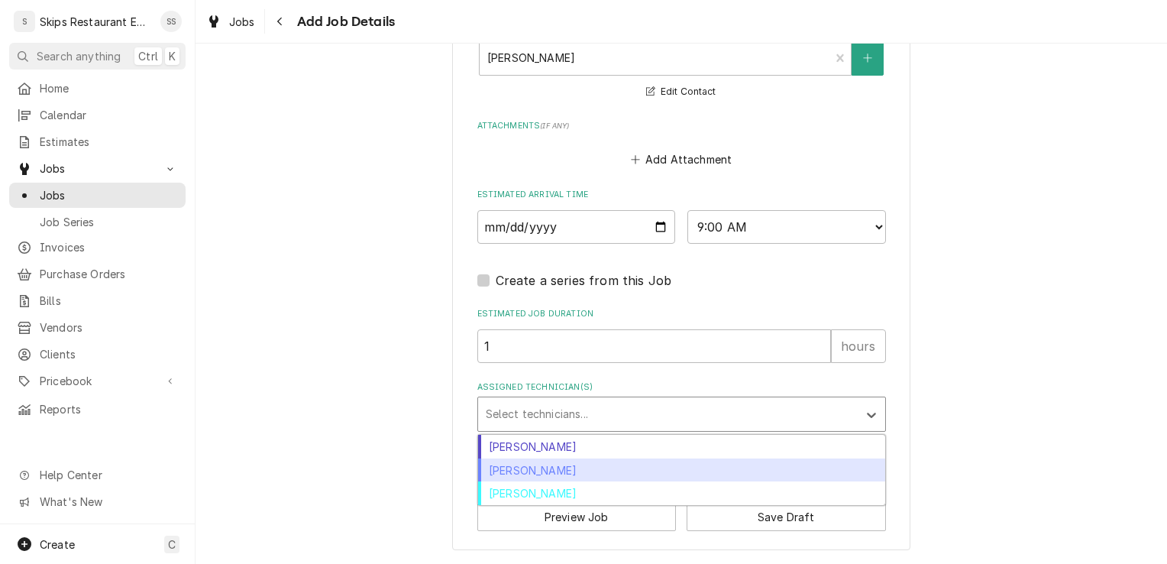
click at [531, 470] on div "Longino Monroe" at bounding box center [681, 470] width 407 height 24
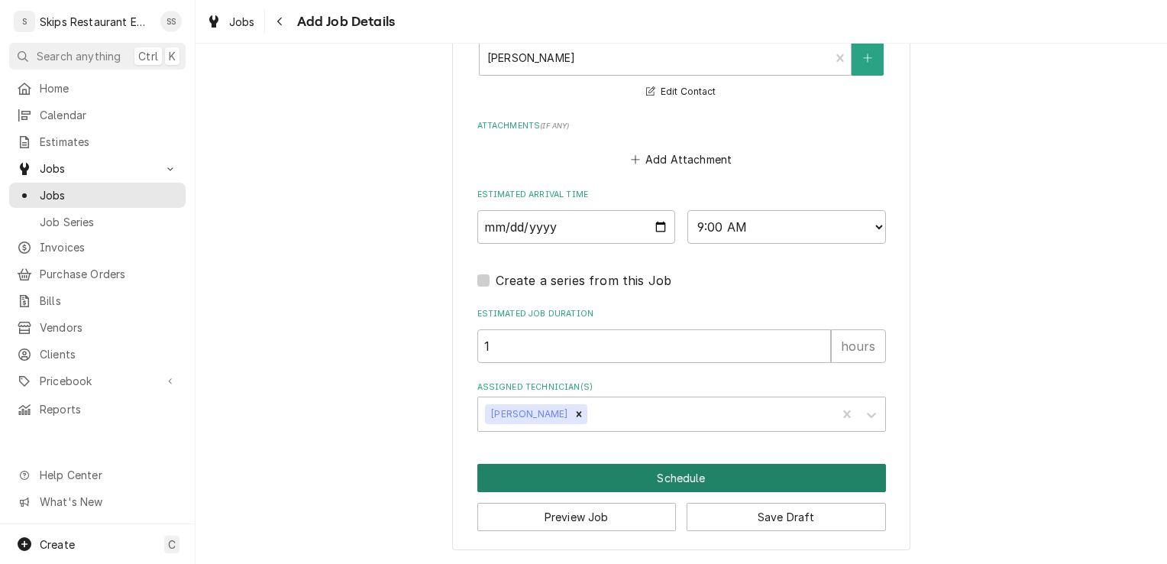
click at [650, 480] on button "Schedule" at bounding box center [681, 478] width 409 height 28
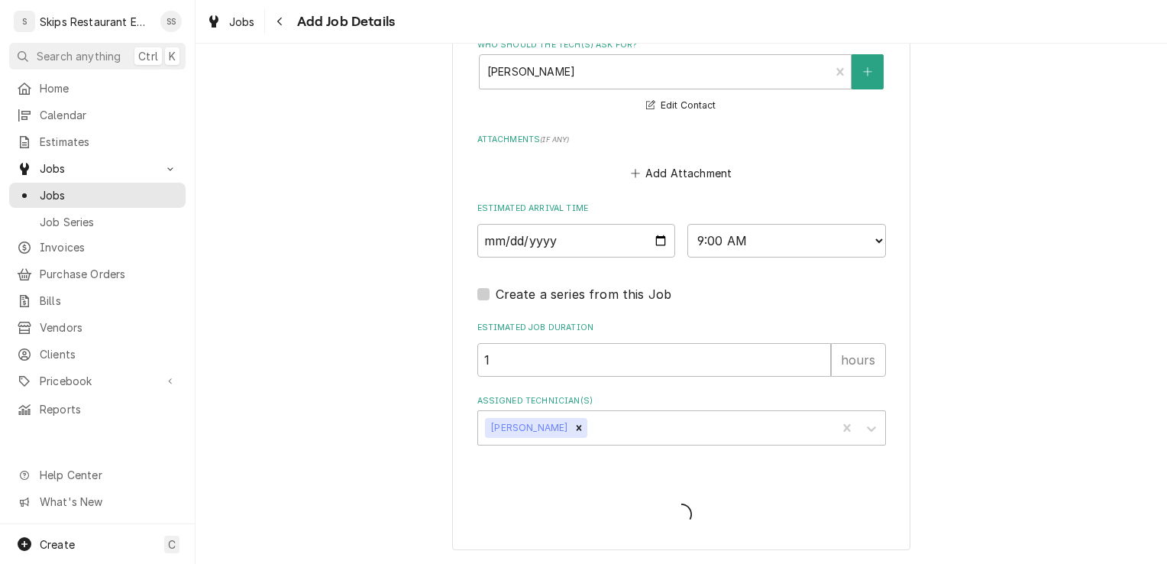
scroll to position [1455, 0]
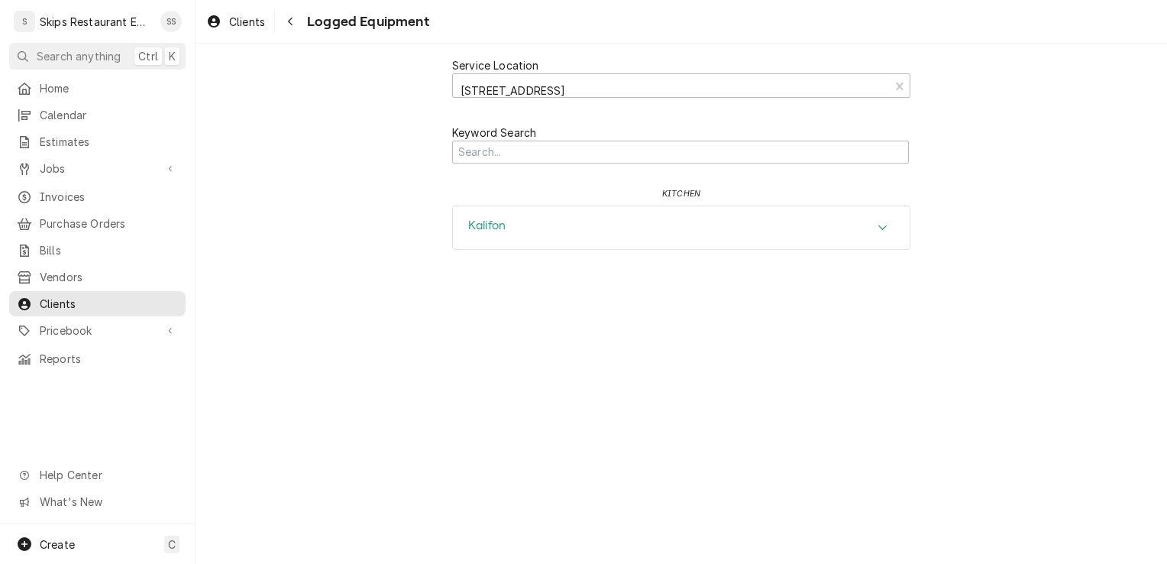
click at [518, 229] on div "Kalifon" at bounding box center [681, 227] width 457 height 43
